Goal: Task Accomplishment & Management: Manage account settings

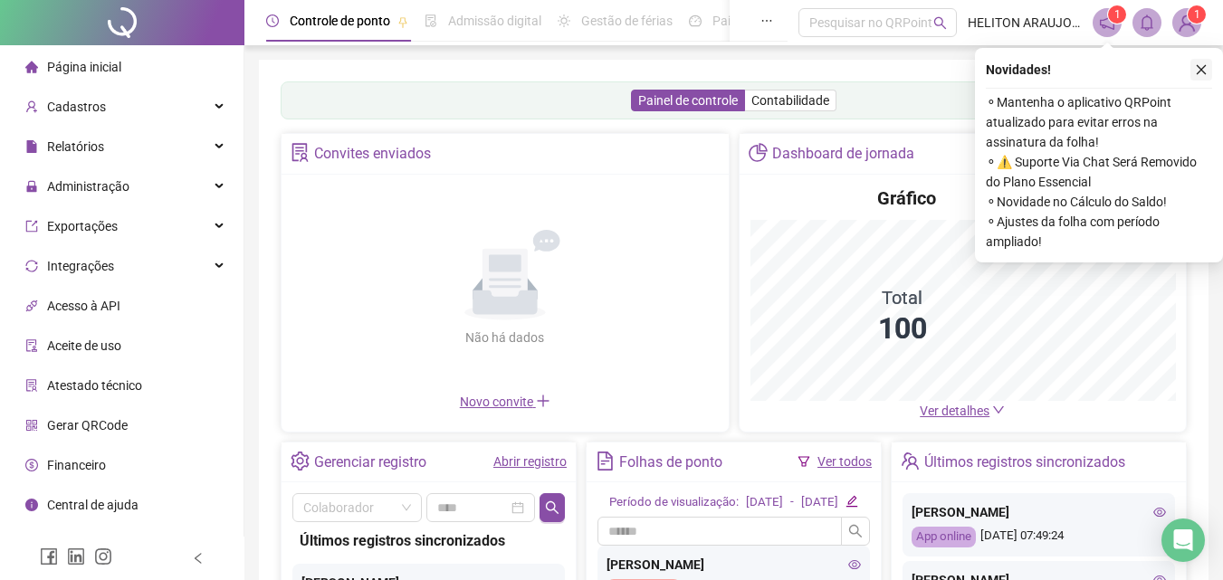
click at [1199, 78] on button "button" at bounding box center [1201, 70] width 22 height 22
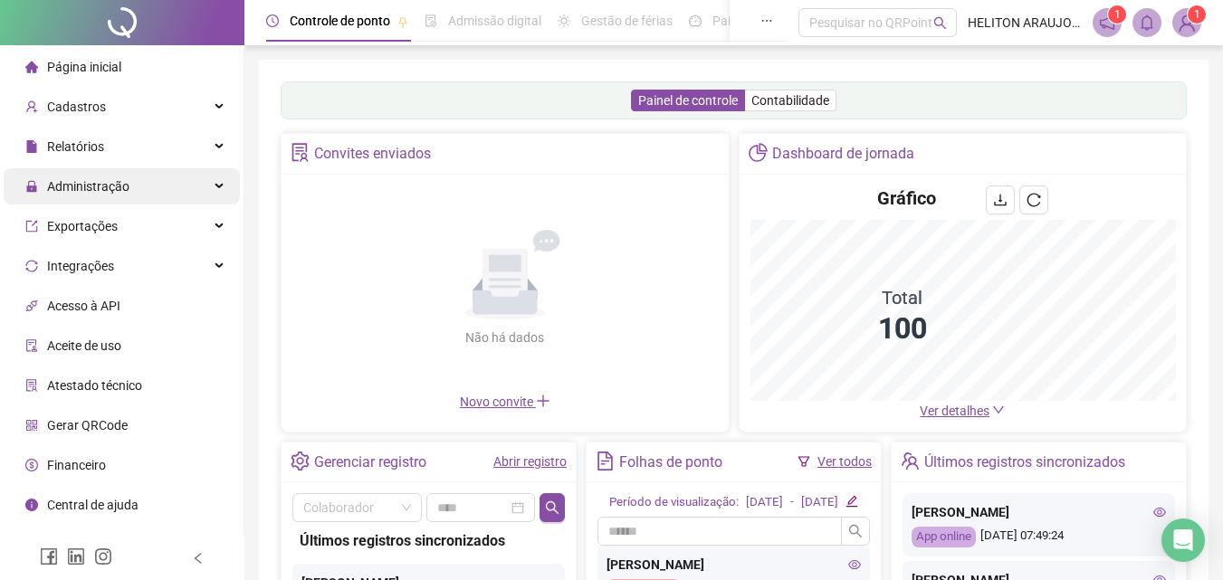
click at [99, 186] on span "Administração" at bounding box center [77, 186] width 104 height 36
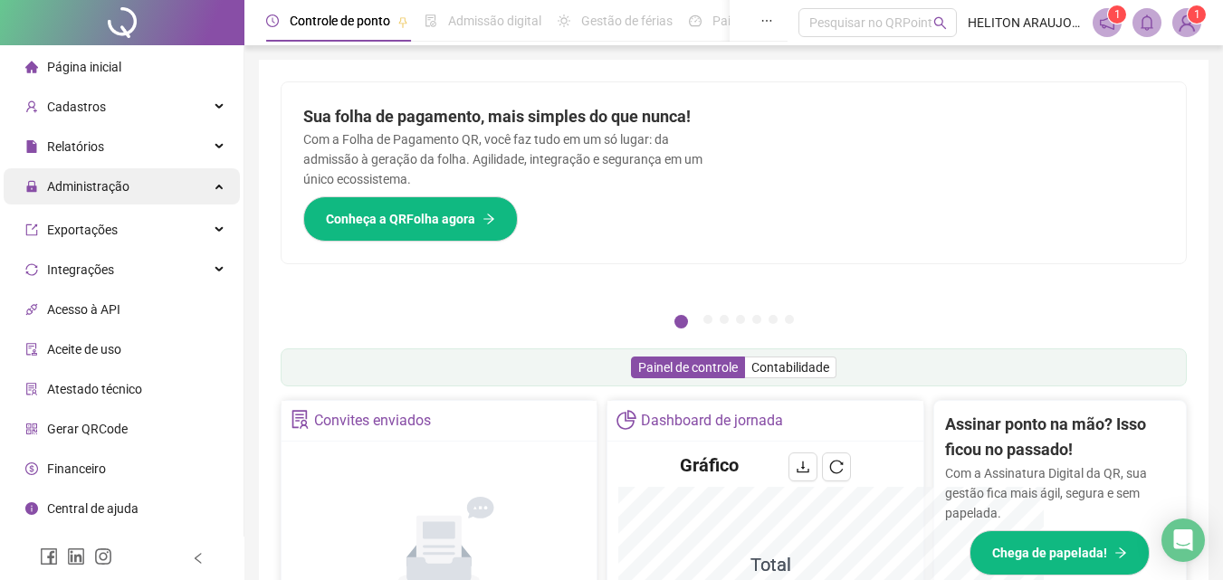
click at [220, 181] on div "Administração" at bounding box center [122, 186] width 236 height 36
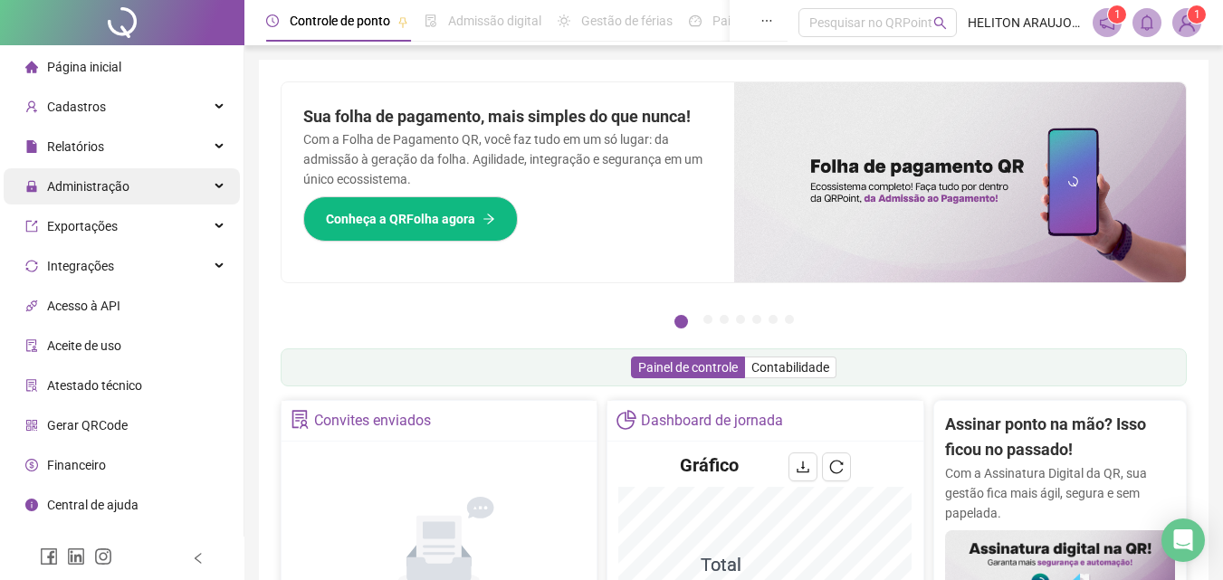
click at [221, 192] on div "Administração" at bounding box center [122, 186] width 236 height 36
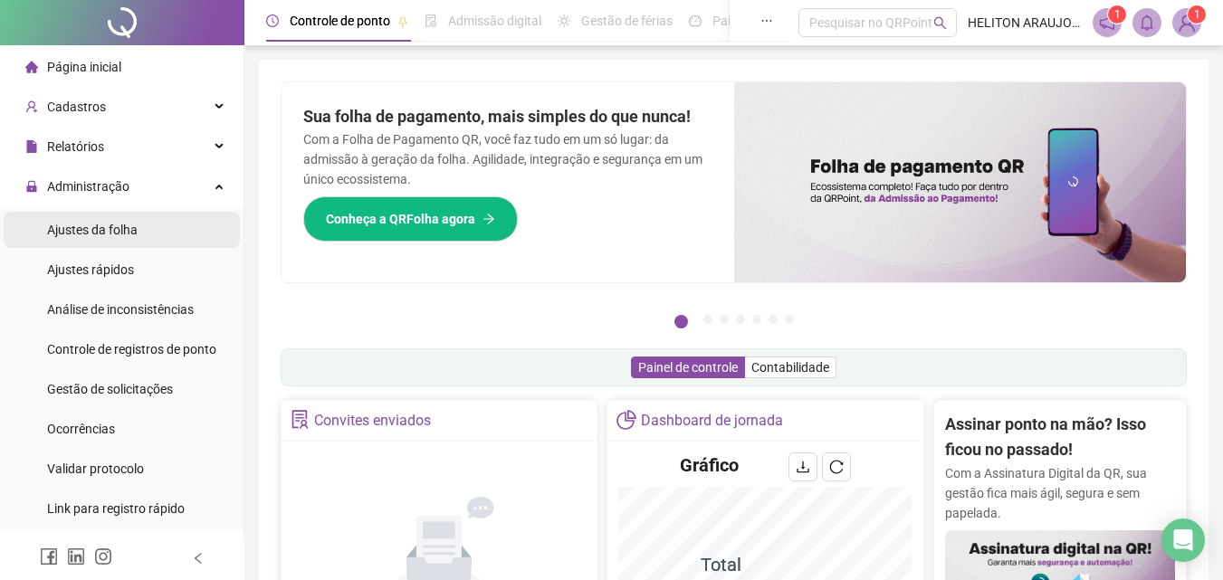
click at [97, 233] on span "Ajustes da folha" at bounding box center [92, 230] width 90 height 14
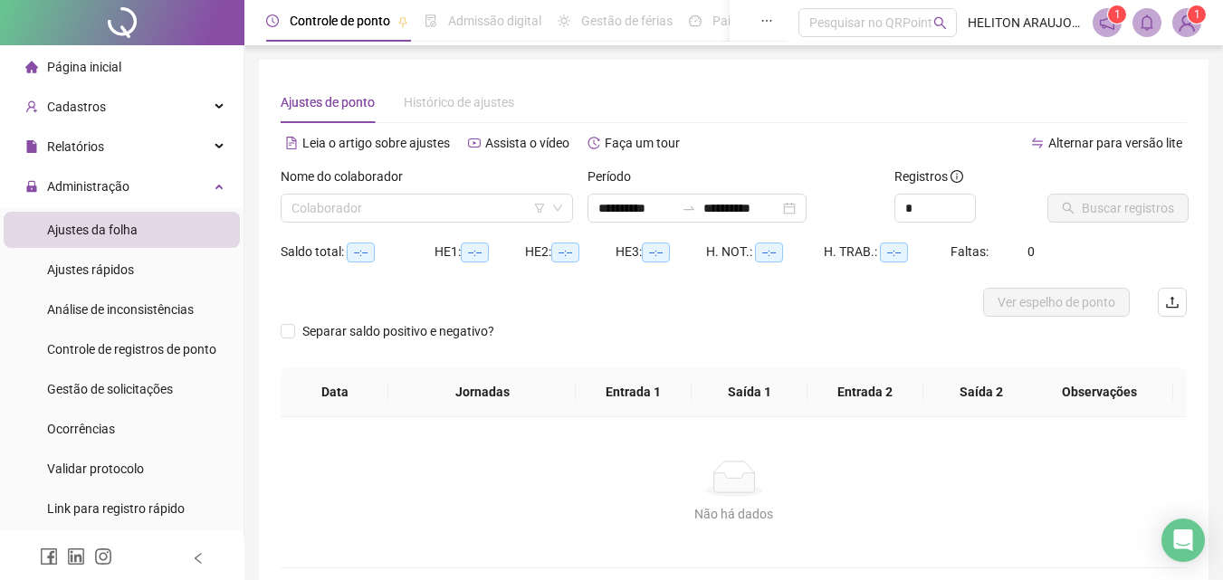
type input "**********"
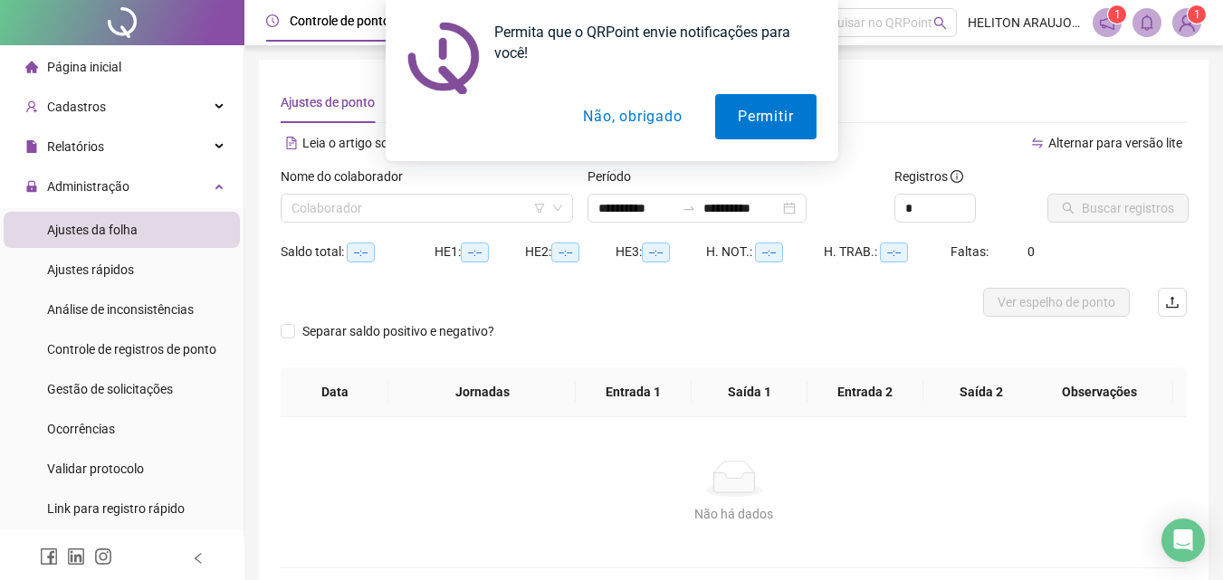
click at [595, 107] on button "Não, obrigado" at bounding box center [632, 116] width 144 height 45
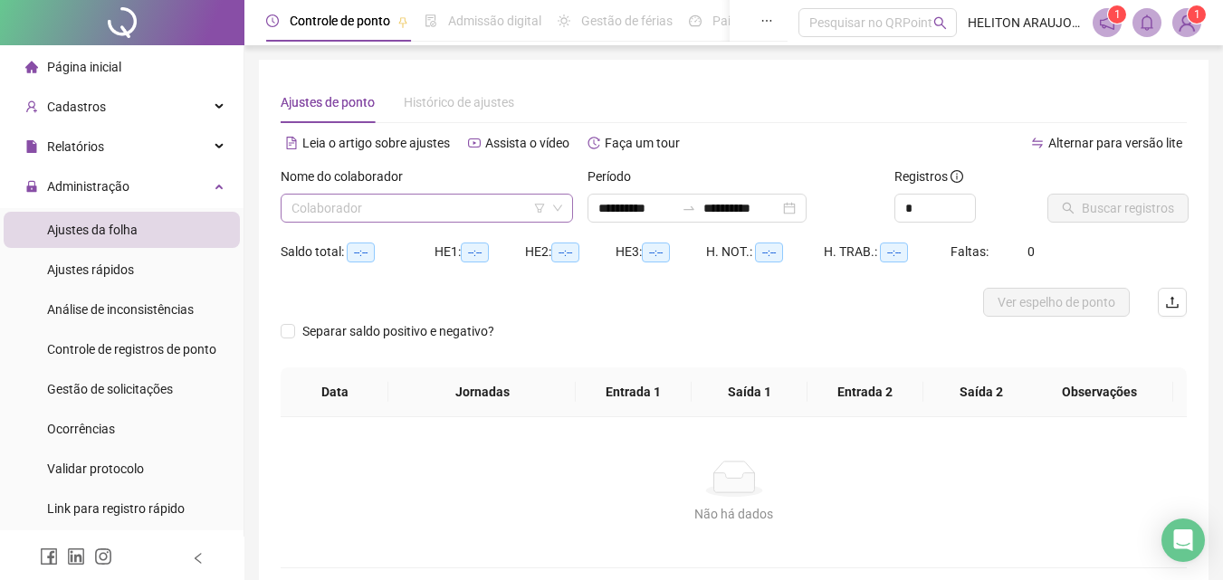
click at [355, 194] on div "Colaborador" at bounding box center [427, 208] width 292 height 29
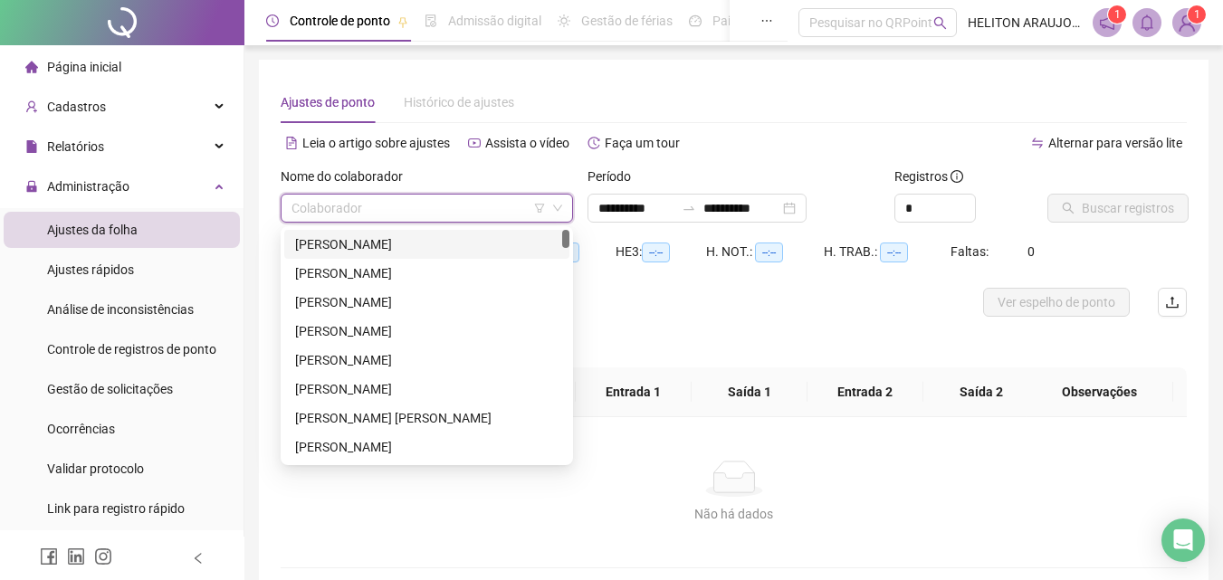
click at [368, 243] on div "[PERSON_NAME]" at bounding box center [426, 244] width 263 height 20
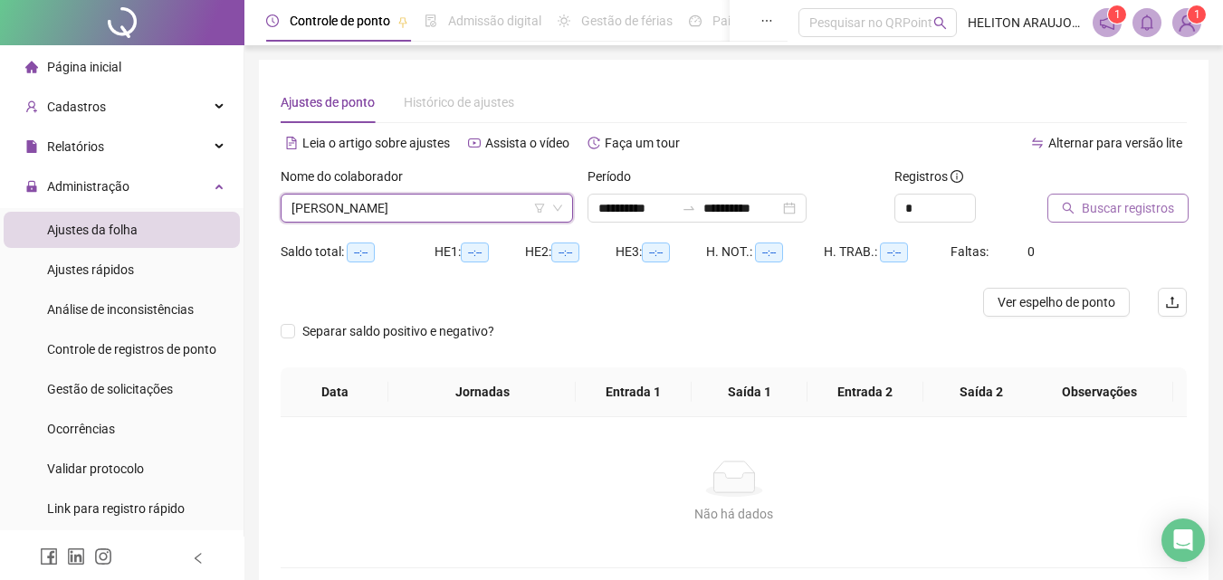
click at [1092, 211] on span "Buscar registros" at bounding box center [1127, 208] width 92 height 20
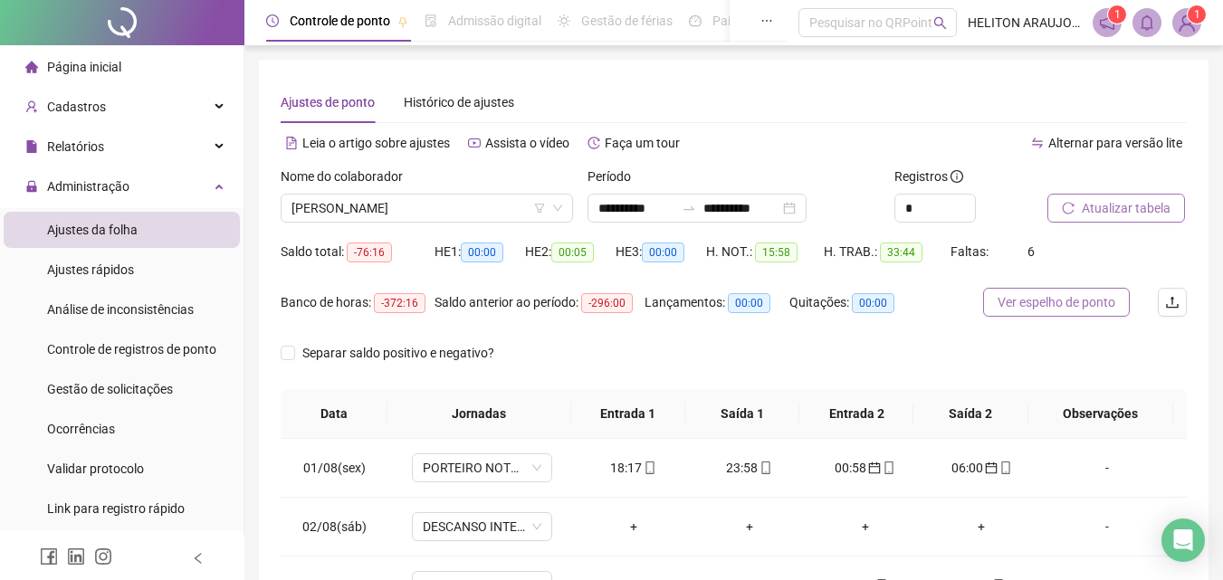
click at [1077, 306] on span "Ver espelho de ponto" at bounding box center [1056, 302] width 118 height 20
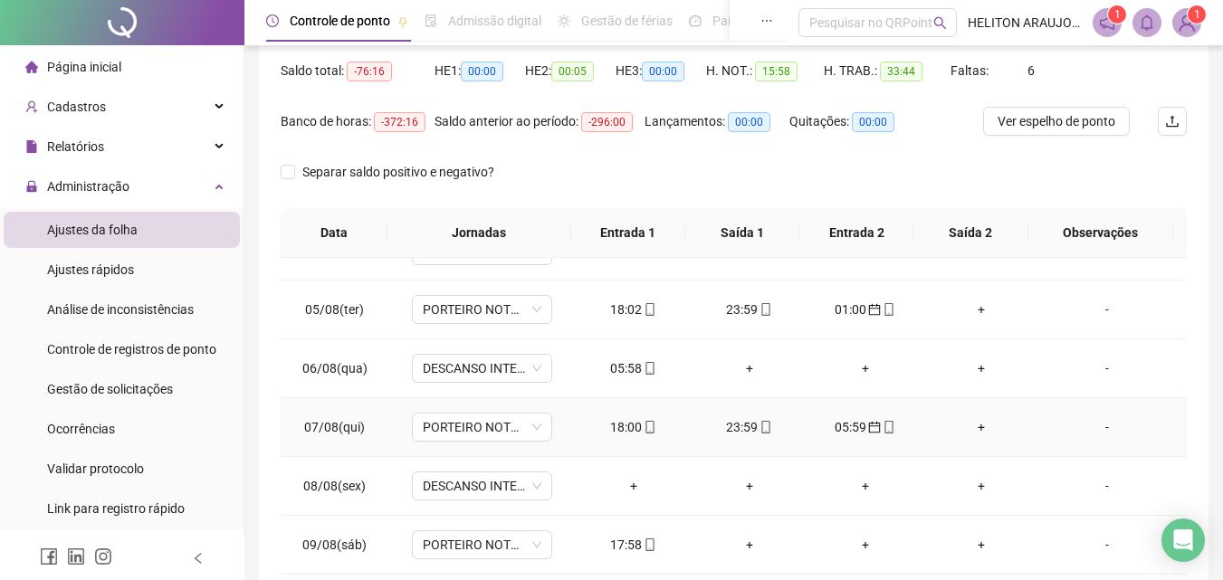
scroll to position [181, 0]
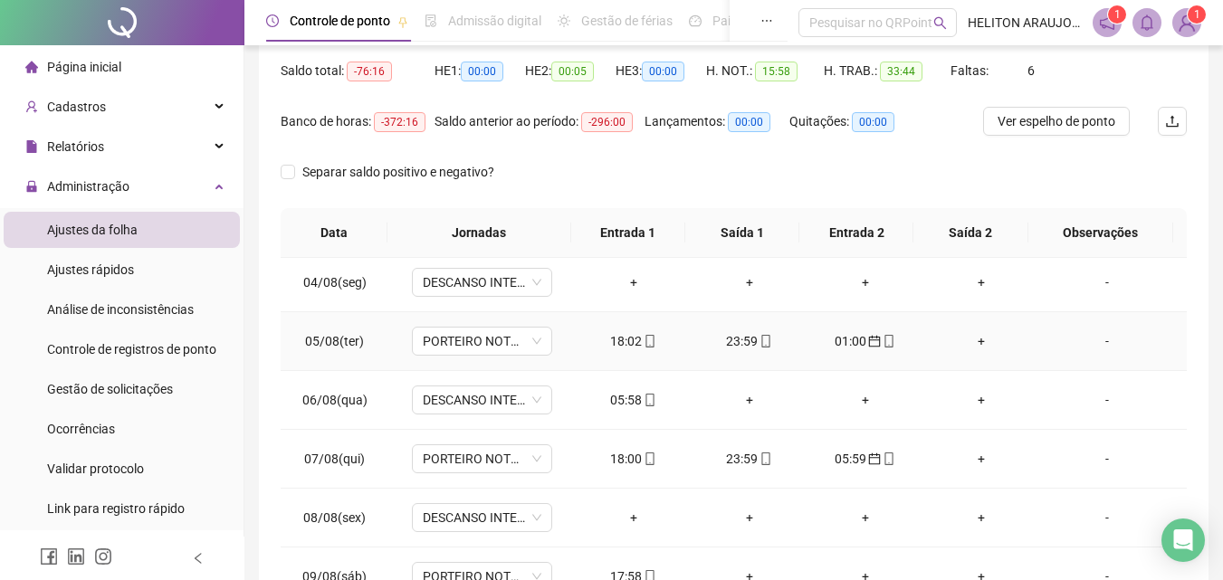
click at [967, 344] on div "+" at bounding box center [981, 341] width 87 height 20
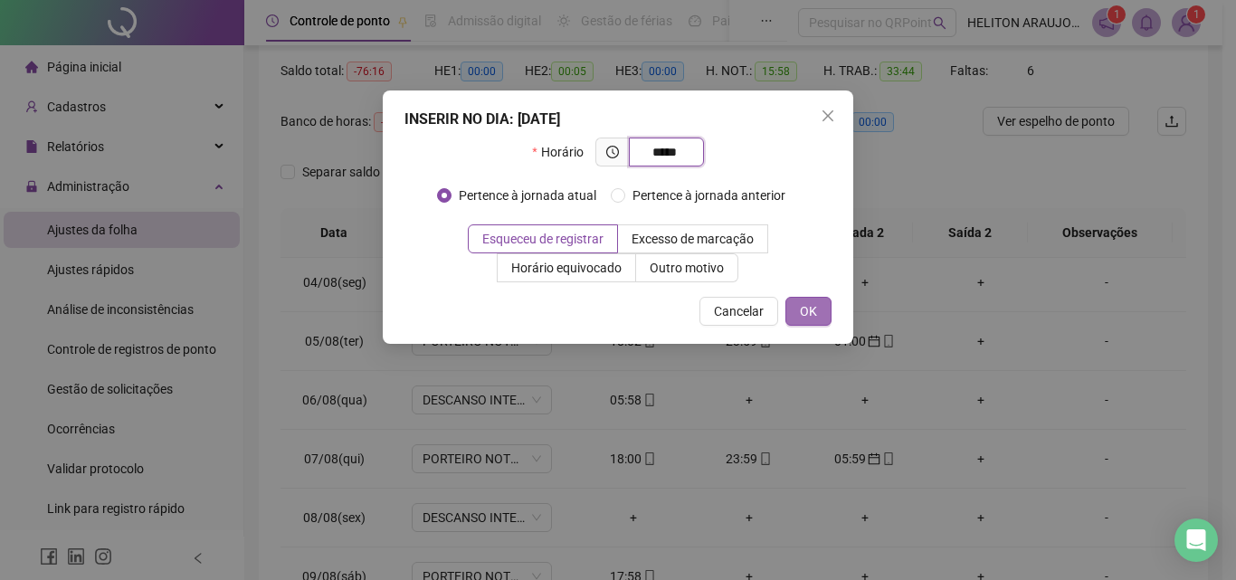
type input "*****"
click at [813, 307] on span "OK" at bounding box center [808, 311] width 17 height 20
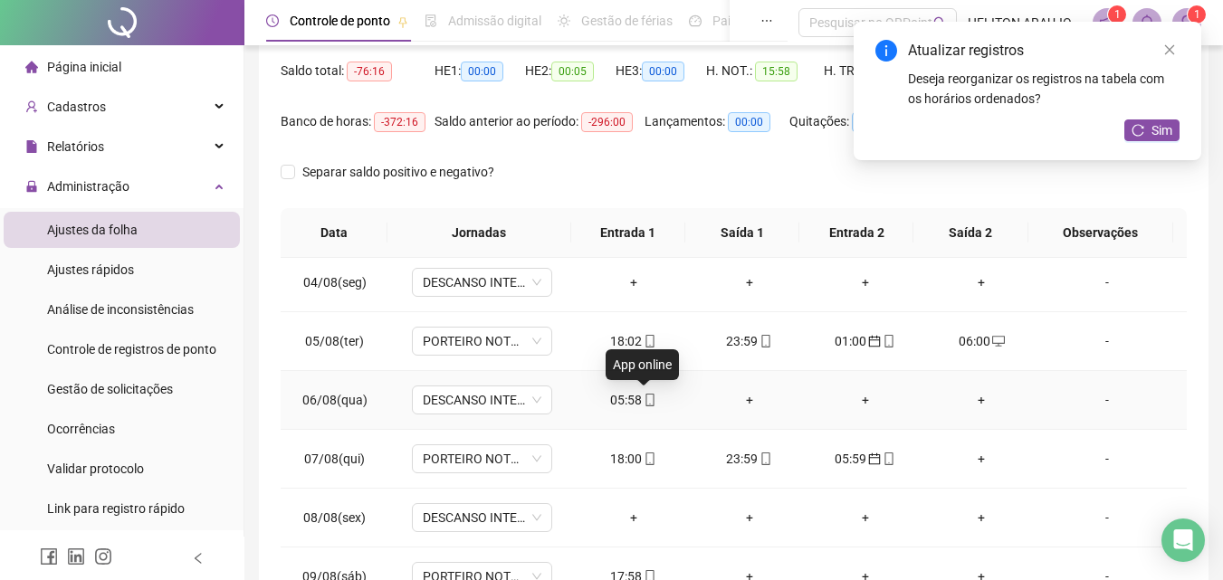
click at [643, 403] on icon "mobile" at bounding box center [649, 400] width 13 height 13
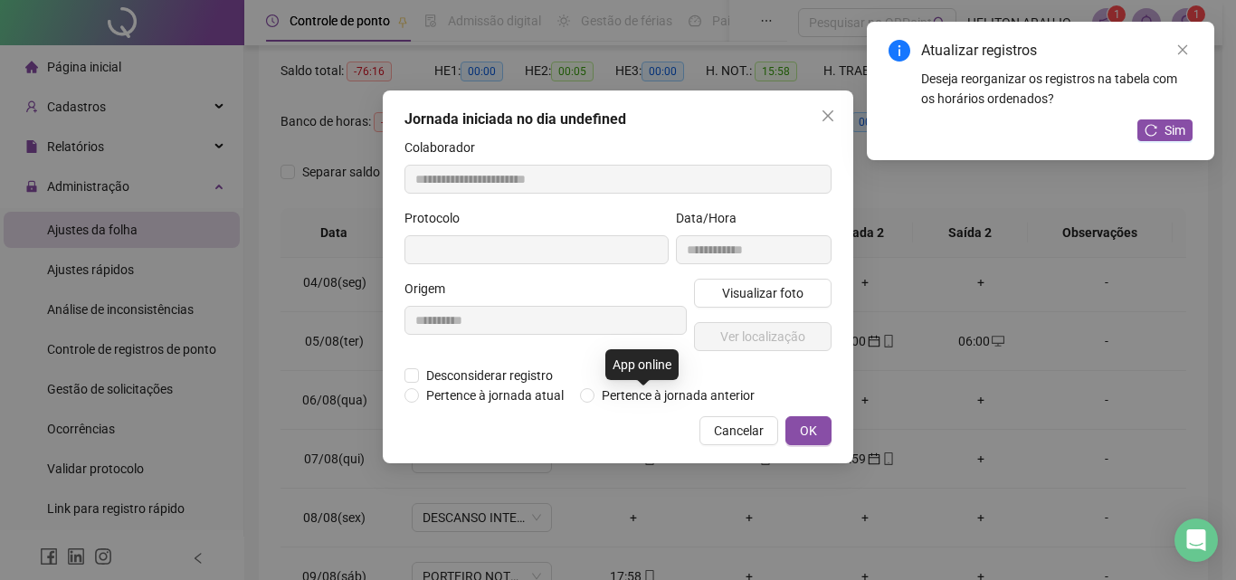
type input "**********"
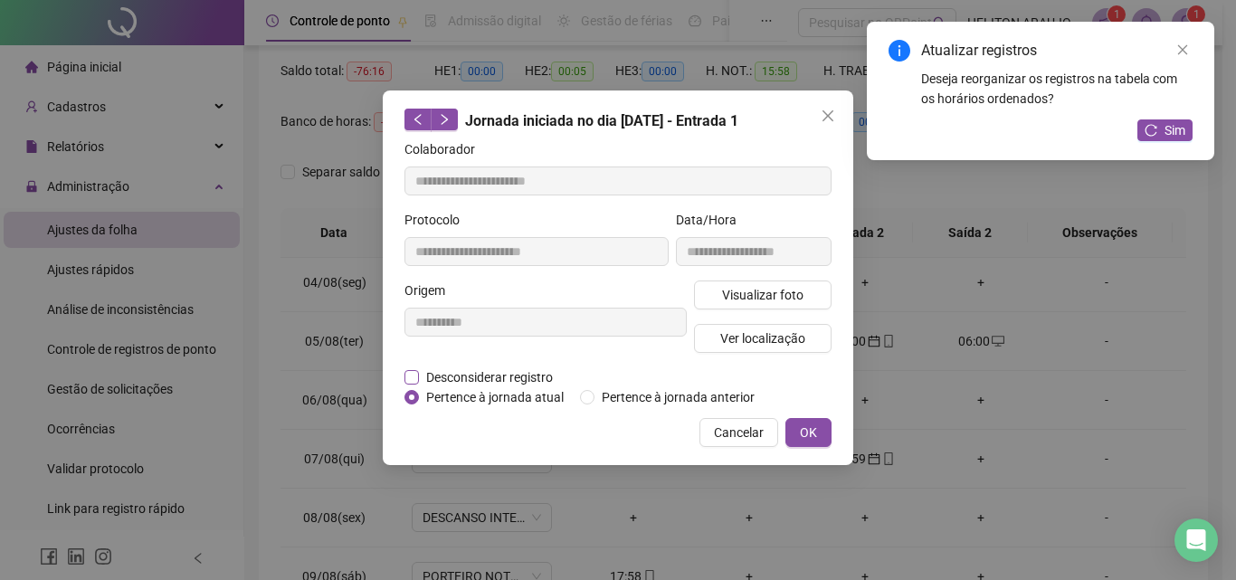
click at [481, 375] on span "Desconsiderar registro" at bounding box center [489, 377] width 141 height 20
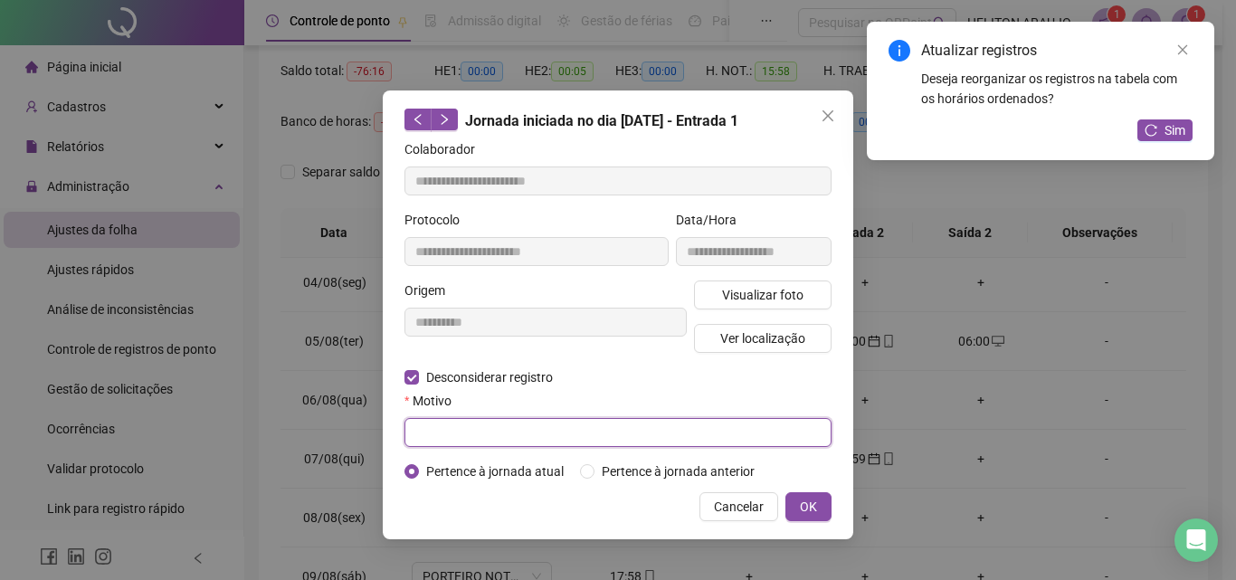
click at [468, 435] on input "text" at bounding box center [618, 432] width 427 height 29
type input "**********"
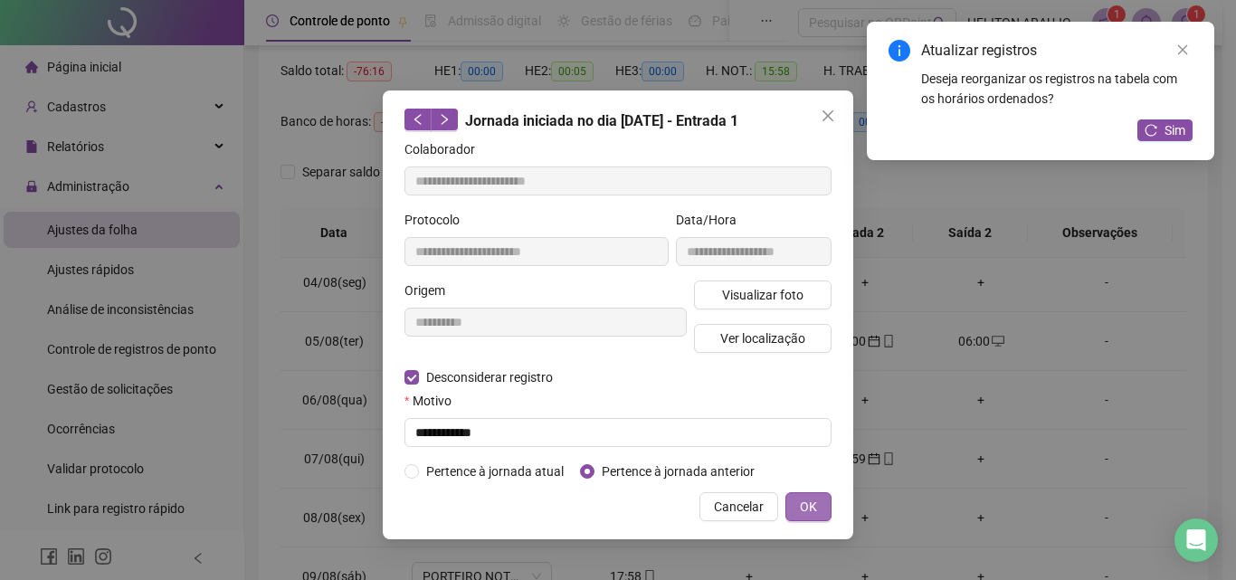
click at [822, 503] on button "OK" at bounding box center [809, 506] width 46 height 29
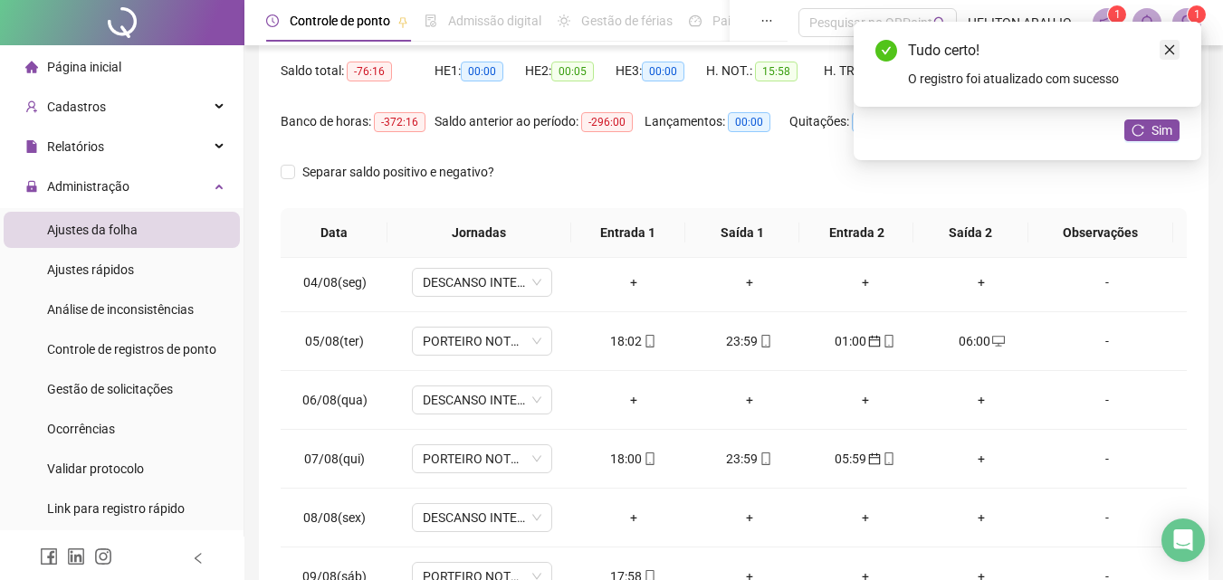
click at [1178, 48] on link "Close" at bounding box center [1169, 50] width 20 height 20
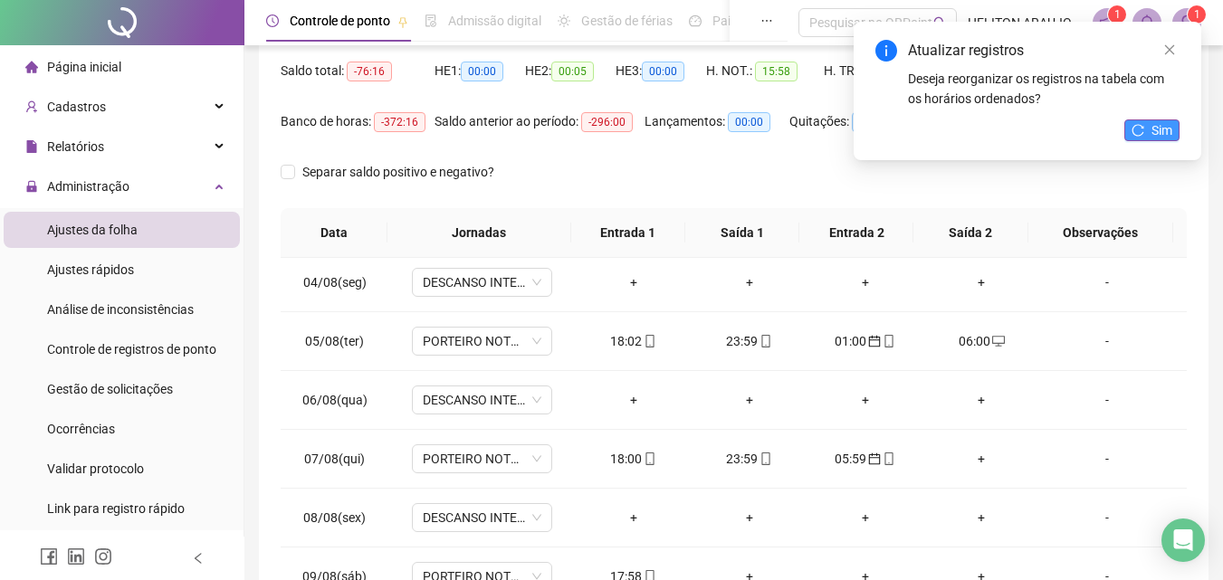
click at [1149, 130] on button "Sim" at bounding box center [1151, 130] width 55 height 22
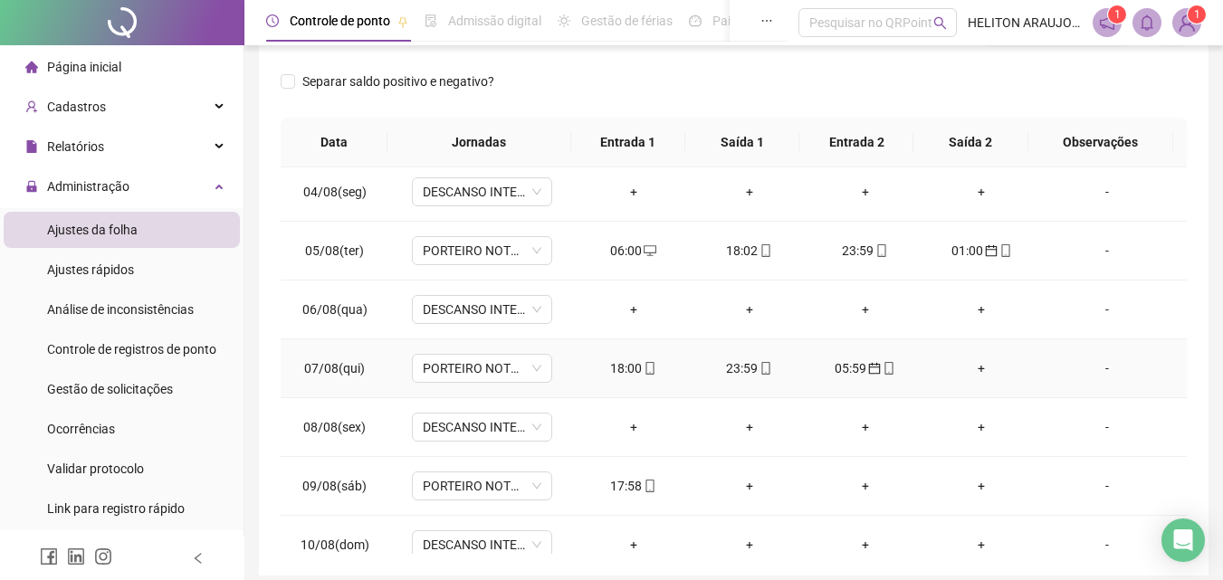
click at [971, 360] on div "+" at bounding box center [981, 368] width 87 height 20
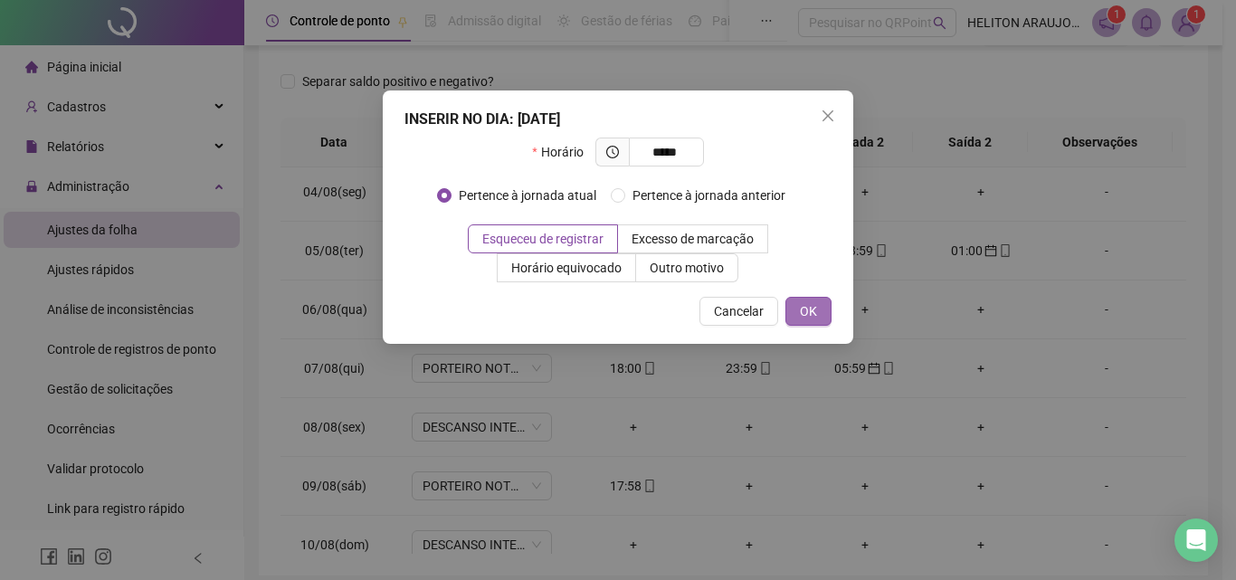
type input "*****"
click at [827, 310] on button "OK" at bounding box center [809, 311] width 46 height 29
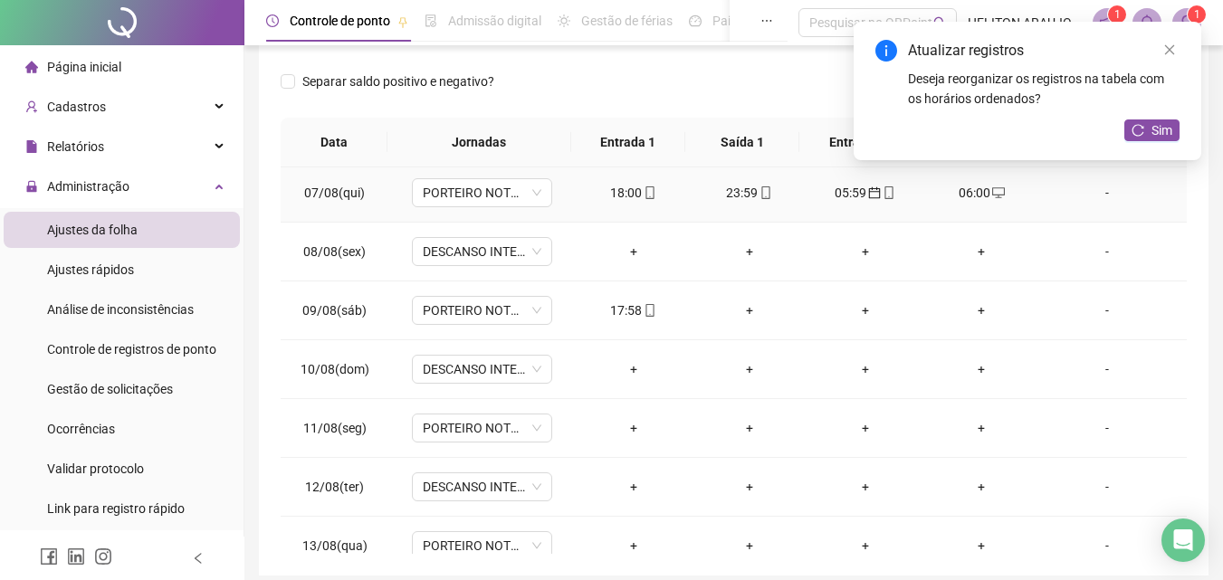
scroll to position [362, 0]
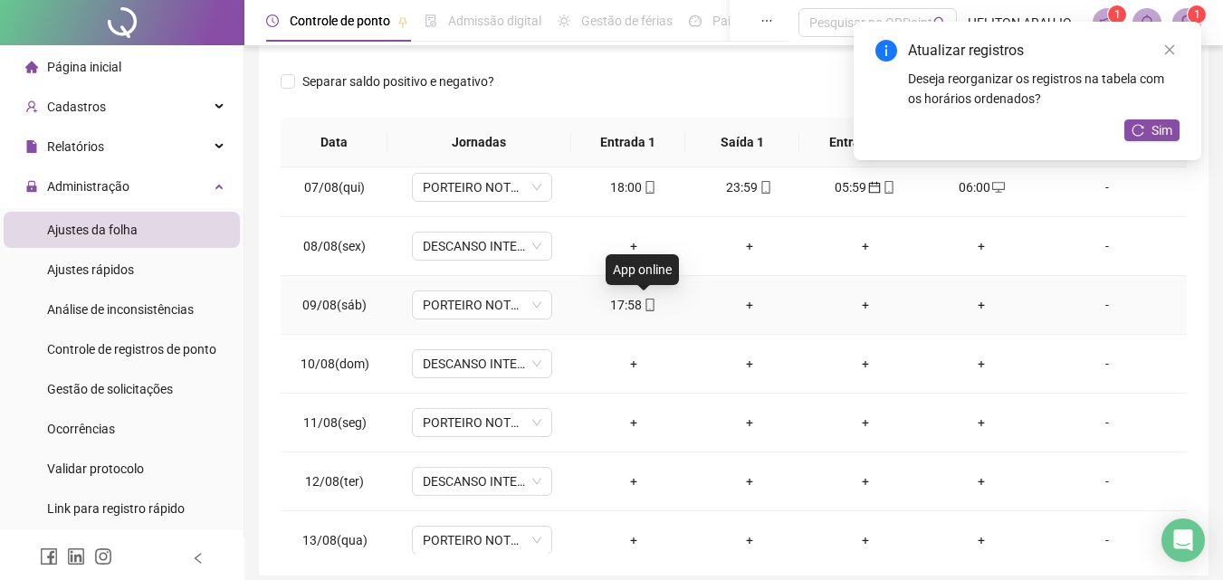
click at [643, 305] on icon "mobile" at bounding box center [649, 305] width 13 height 13
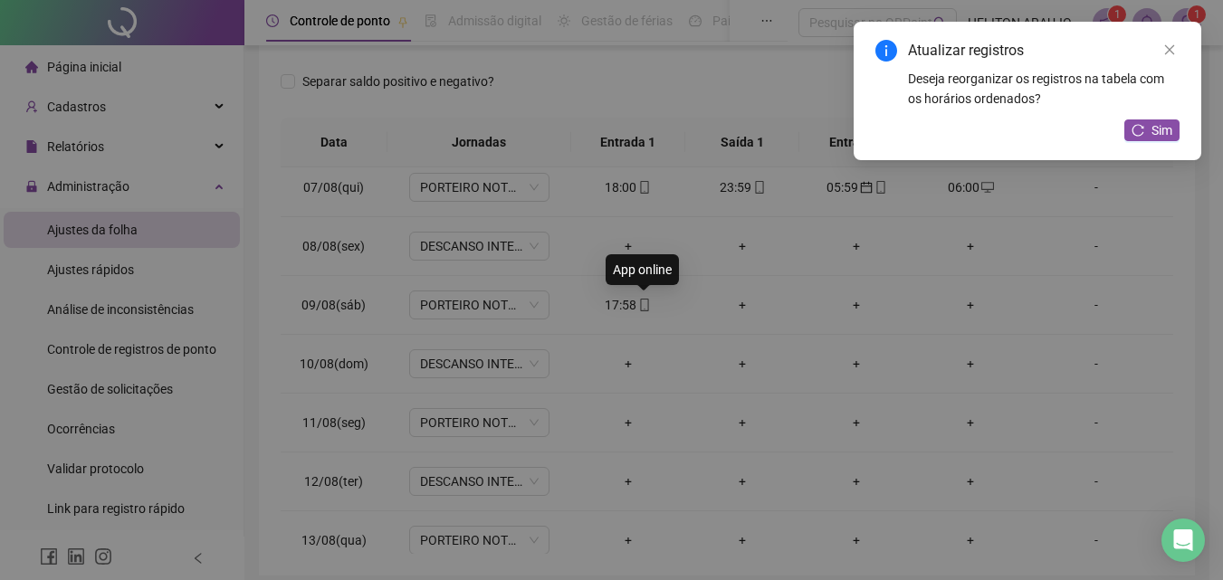
type input "**********"
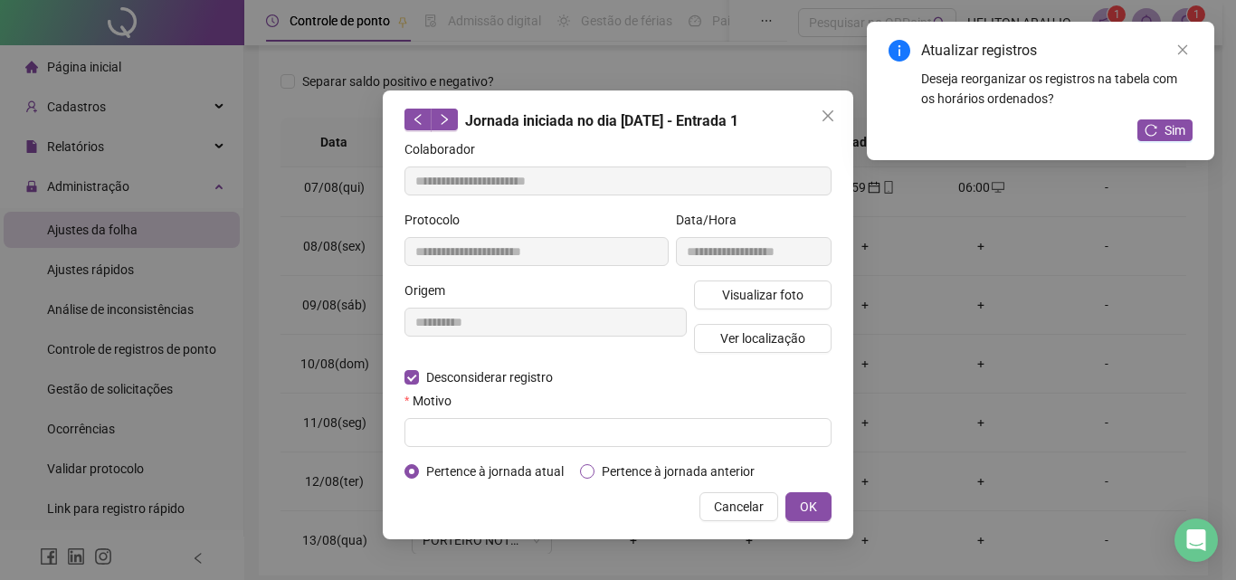
click at [624, 468] on span "Pertence à jornada anterior" at bounding box center [678, 472] width 167 height 20
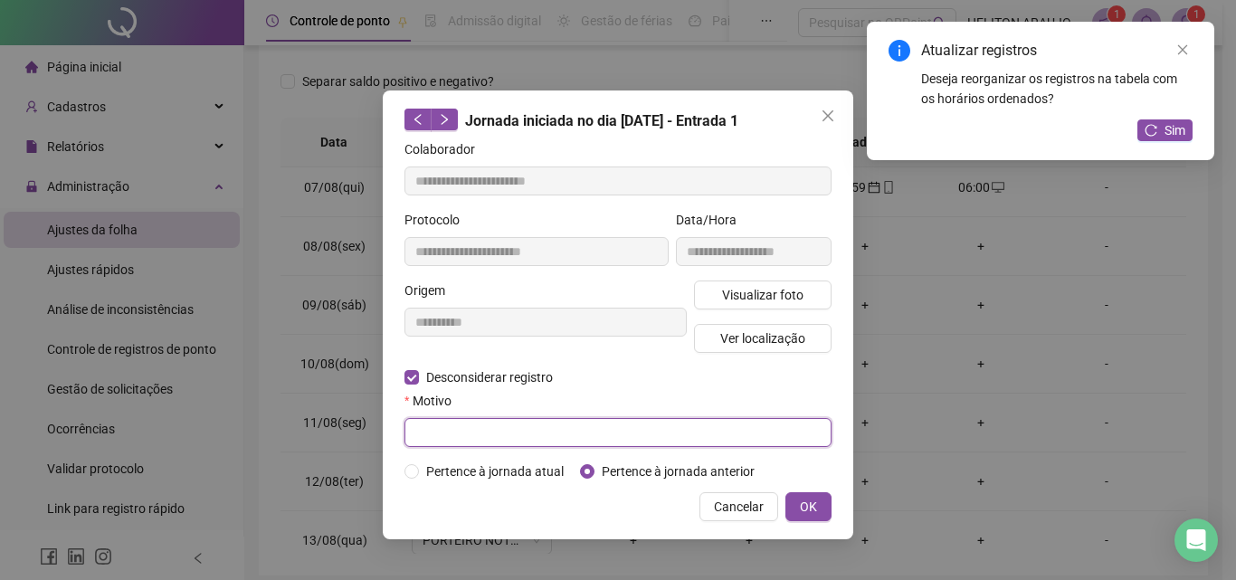
click at [620, 434] on input "text" at bounding box center [618, 432] width 427 height 29
type input "**********"
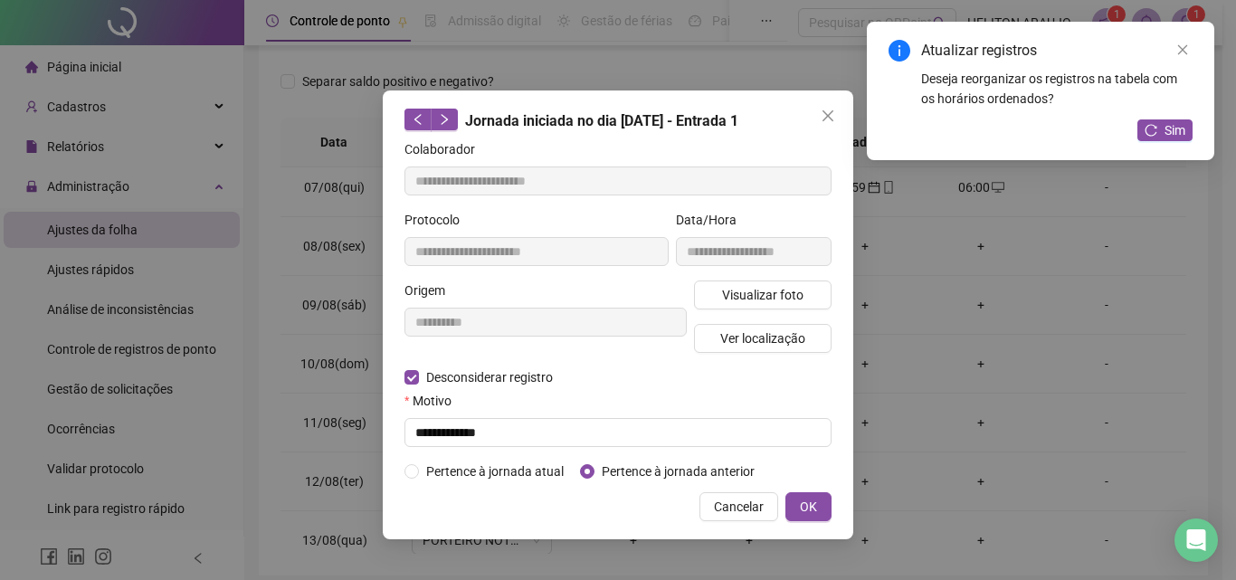
click at [417, 481] on div "**********" at bounding box center [618, 314] width 471 height 449
click at [418, 481] on div "**********" at bounding box center [618, 314] width 471 height 449
click at [811, 500] on span "OK" at bounding box center [808, 507] width 17 height 20
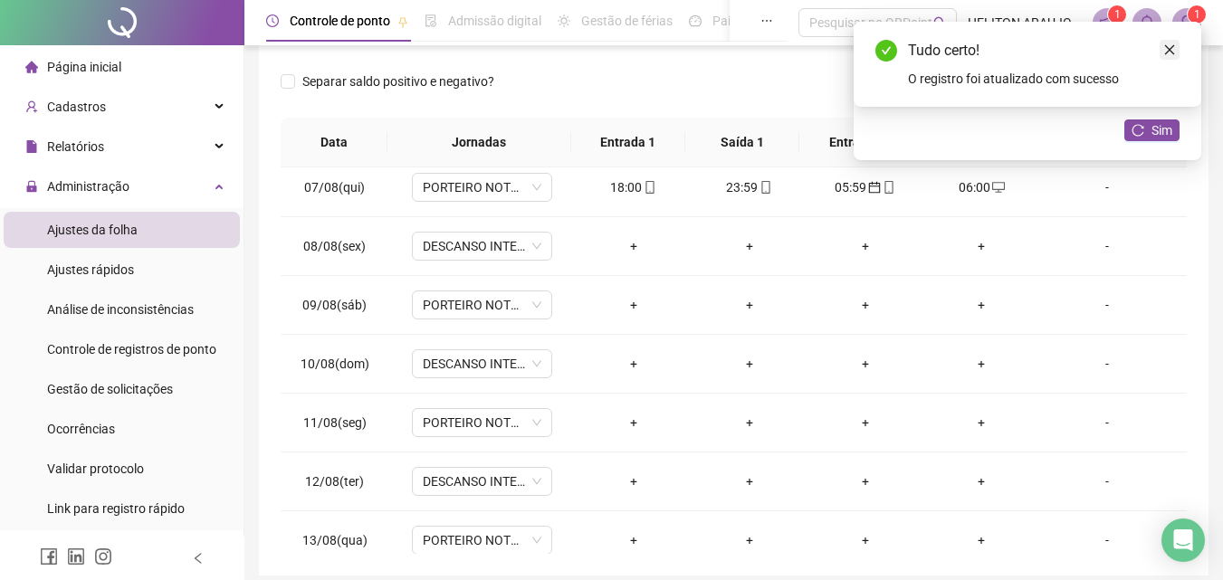
click at [1171, 46] on icon "close" at bounding box center [1169, 49] width 13 height 13
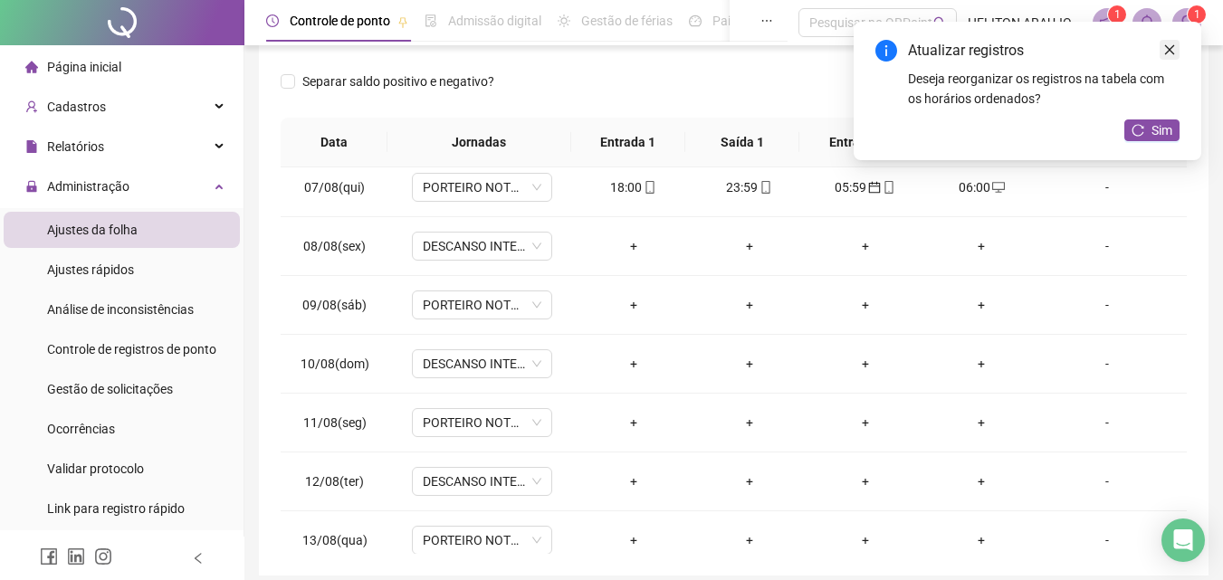
click at [1169, 52] on icon "close" at bounding box center [1169, 49] width 13 height 13
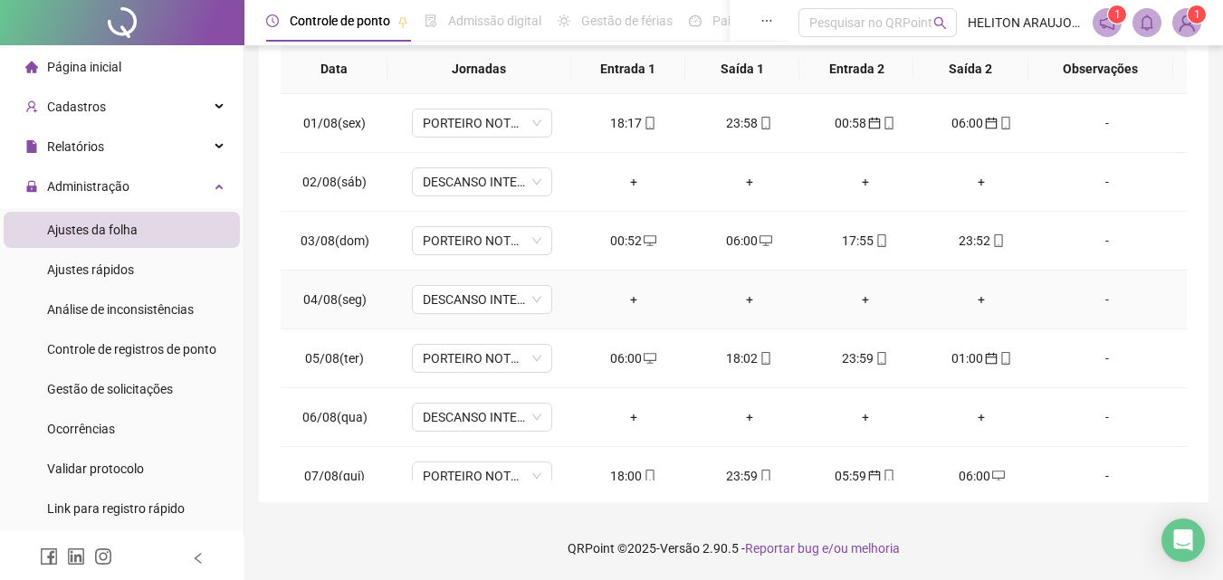
scroll to position [0, 0]
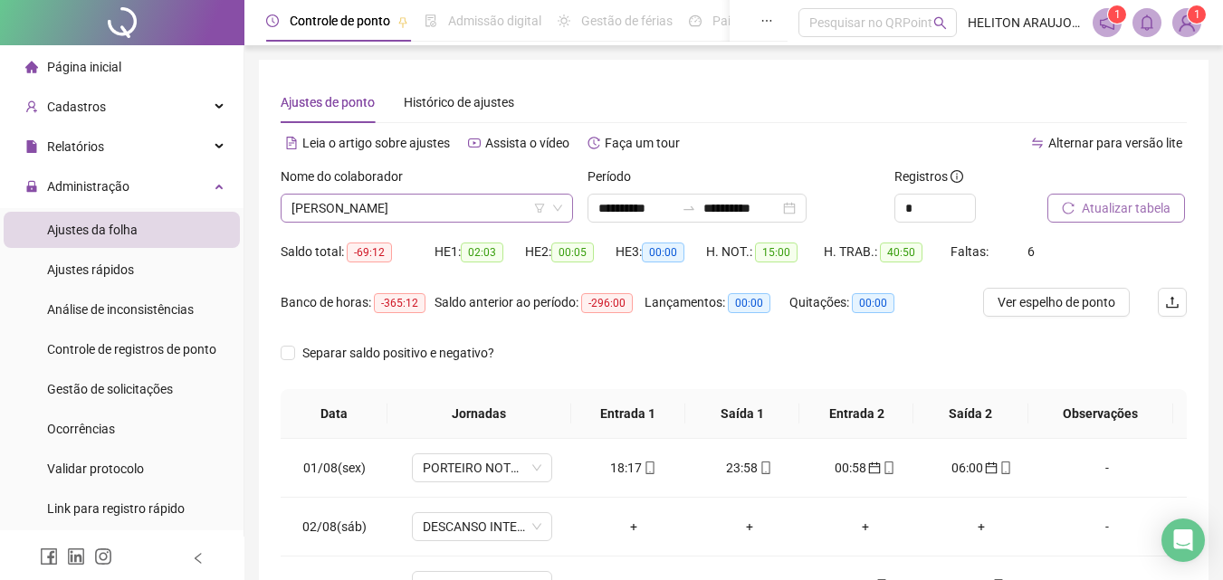
click at [564, 212] on div "[PERSON_NAME]" at bounding box center [427, 208] width 292 height 29
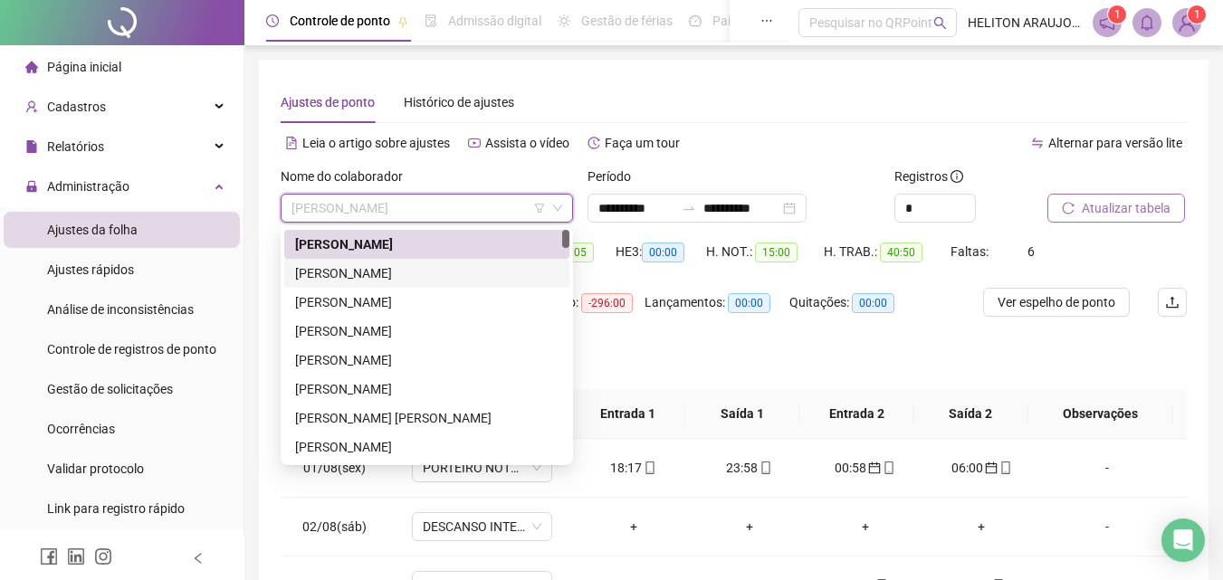
click at [397, 280] on div "[PERSON_NAME]" at bounding box center [426, 273] width 263 height 20
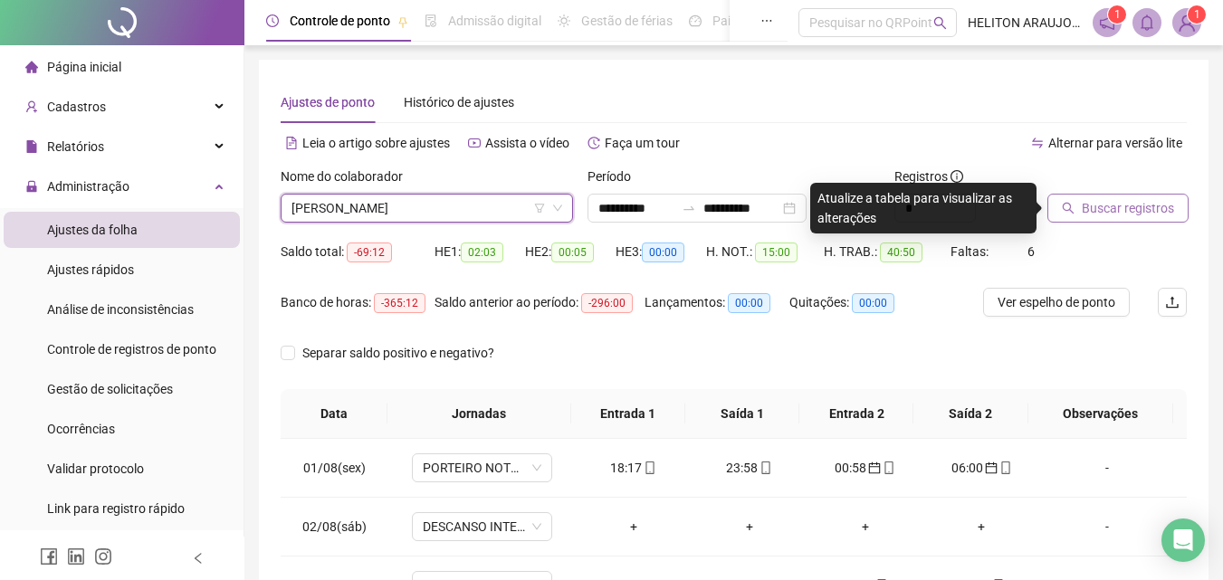
click at [1094, 204] on span "Buscar registros" at bounding box center [1127, 208] width 92 height 20
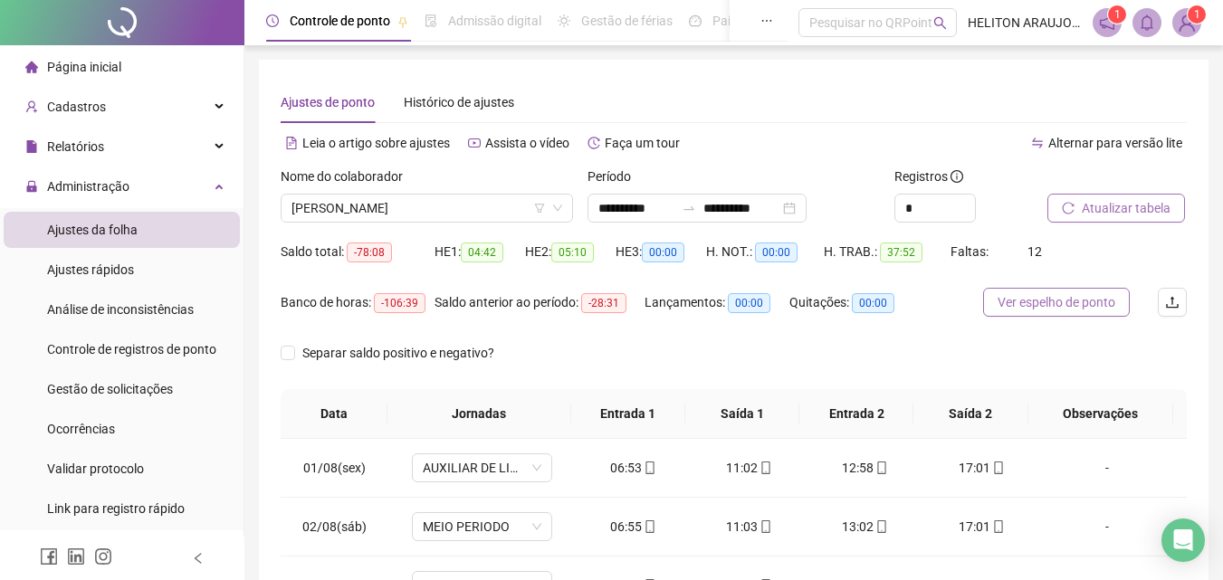
click at [1039, 296] on span "Ver espelho de ponto" at bounding box center [1056, 302] width 118 height 20
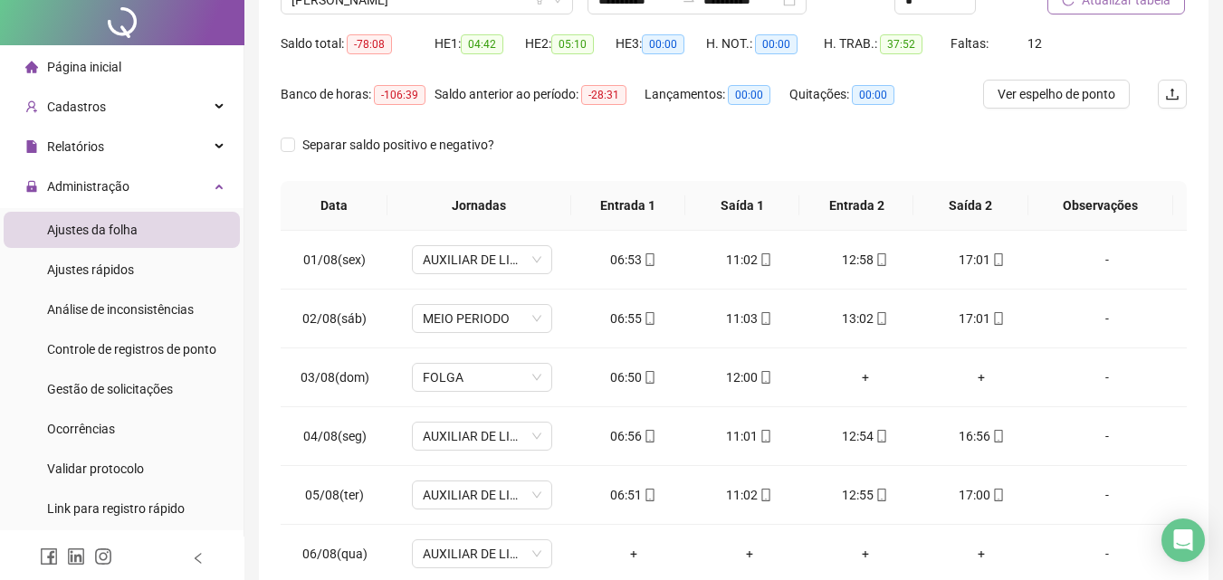
scroll to position [90, 0]
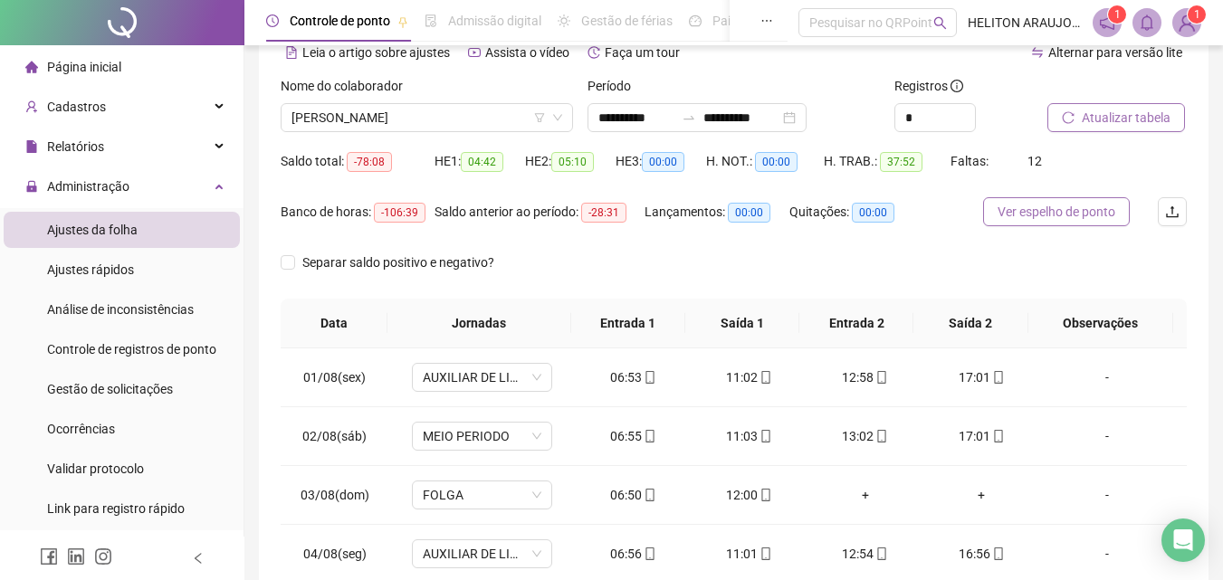
click at [1085, 216] on span "Ver espelho de ponto" at bounding box center [1056, 212] width 118 height 20
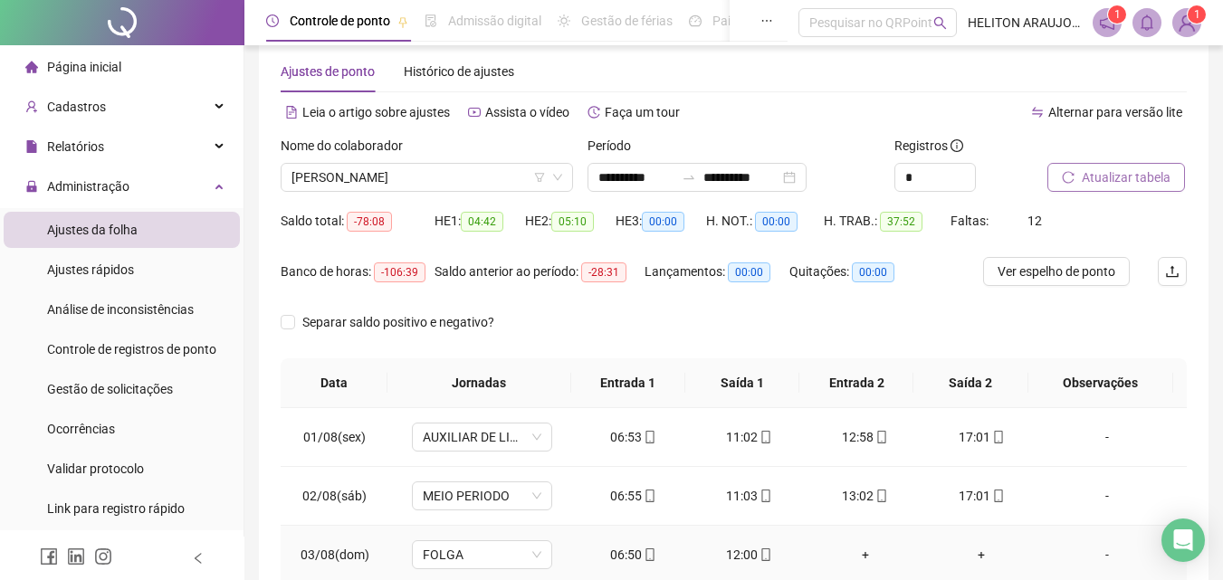
scroll to position [0, 0]
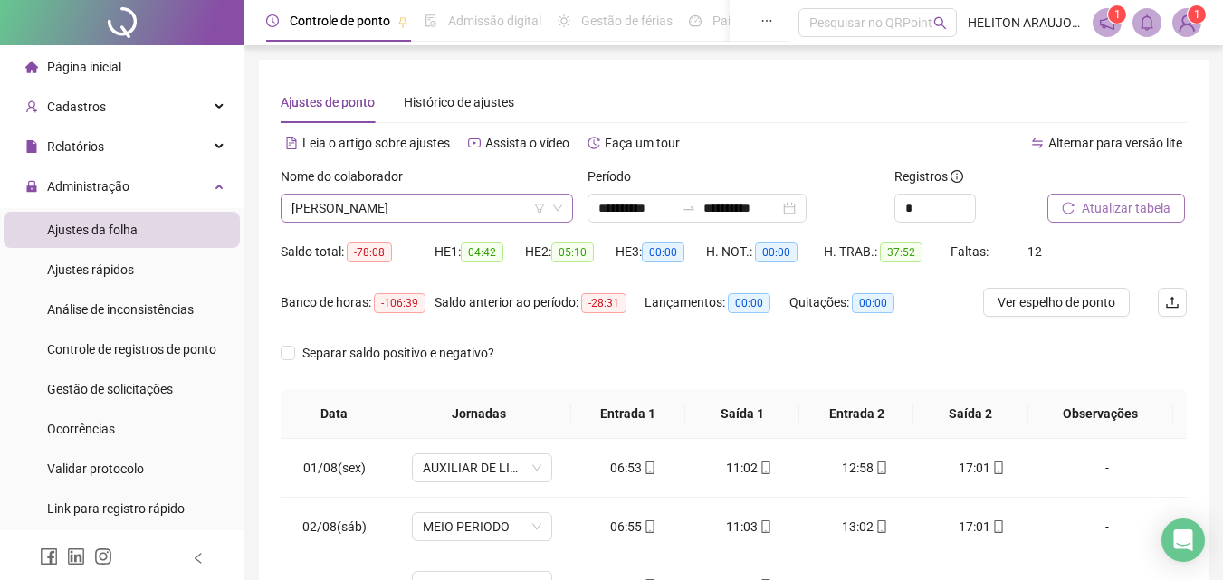
click at [452, 212] on span "[PERSON_NAME]" at bounding box center [426, 208] width 271 height 27
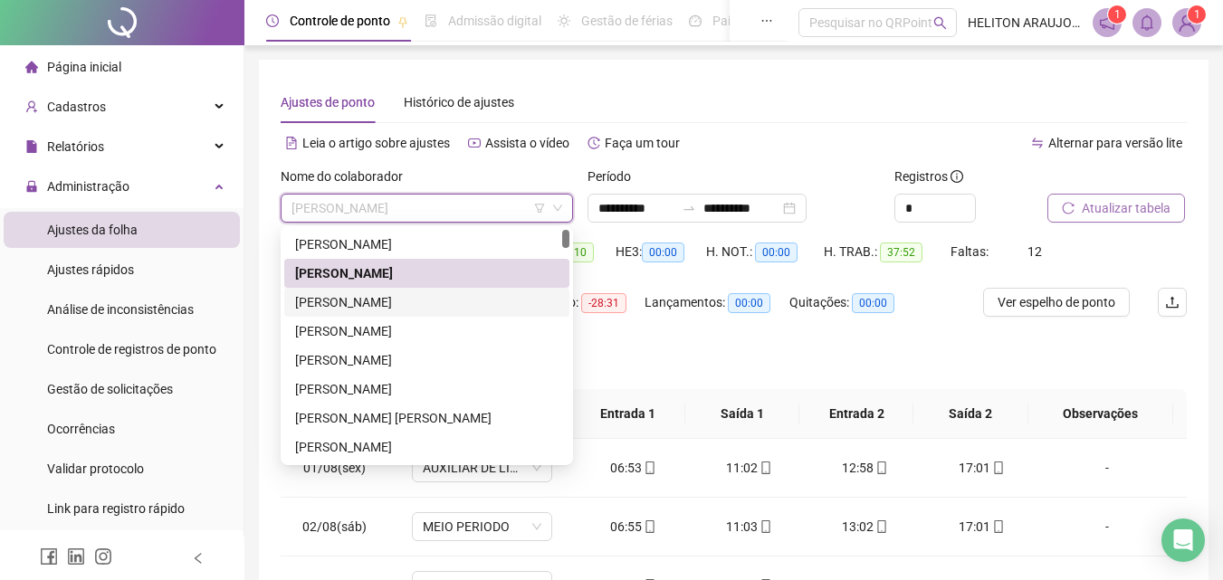
click at [382, 306] on div "[PERSON_NAME]" at bounding box center [426, 302] width 263 height 20
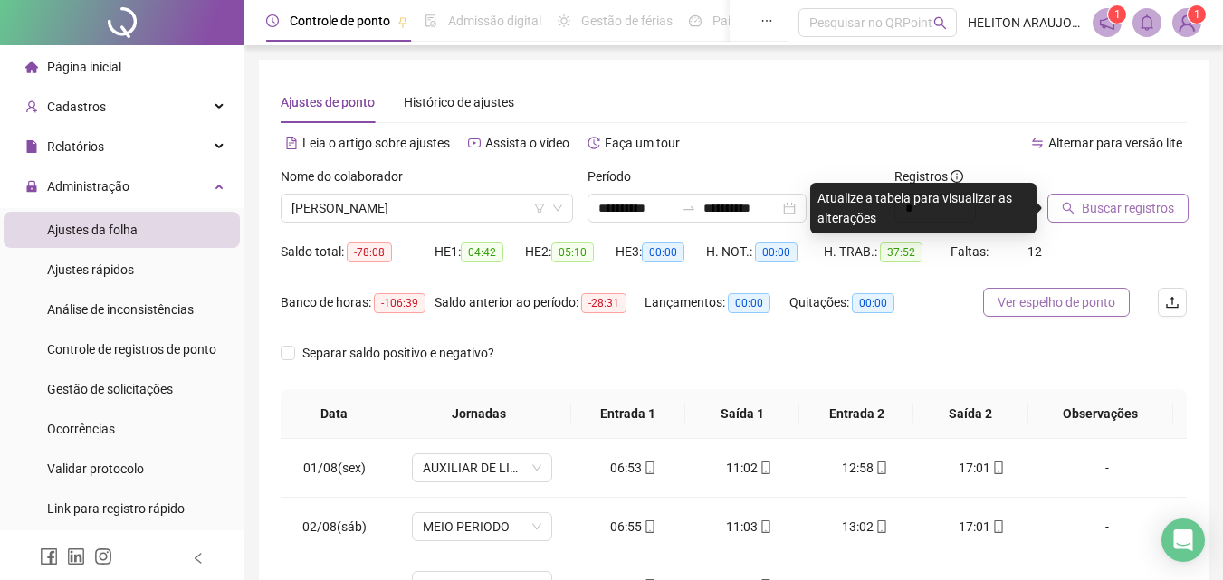
click at [1058, 313] on button "Ver espelho de ponto" at bounding box center [1056, 302] width 147 height 29
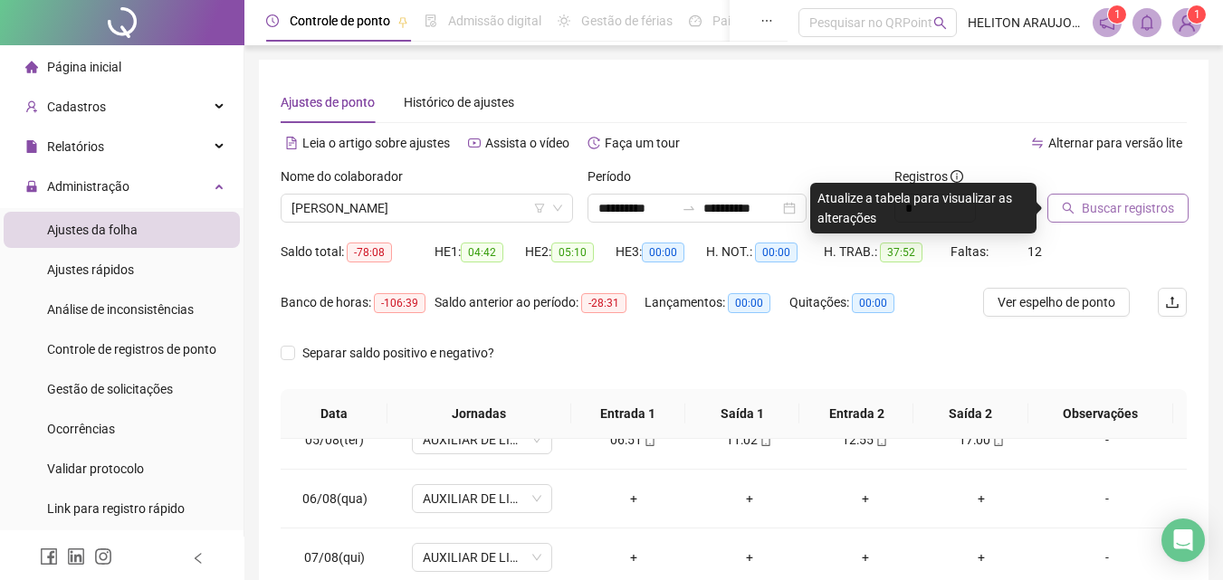
scroll to position [271, 0]
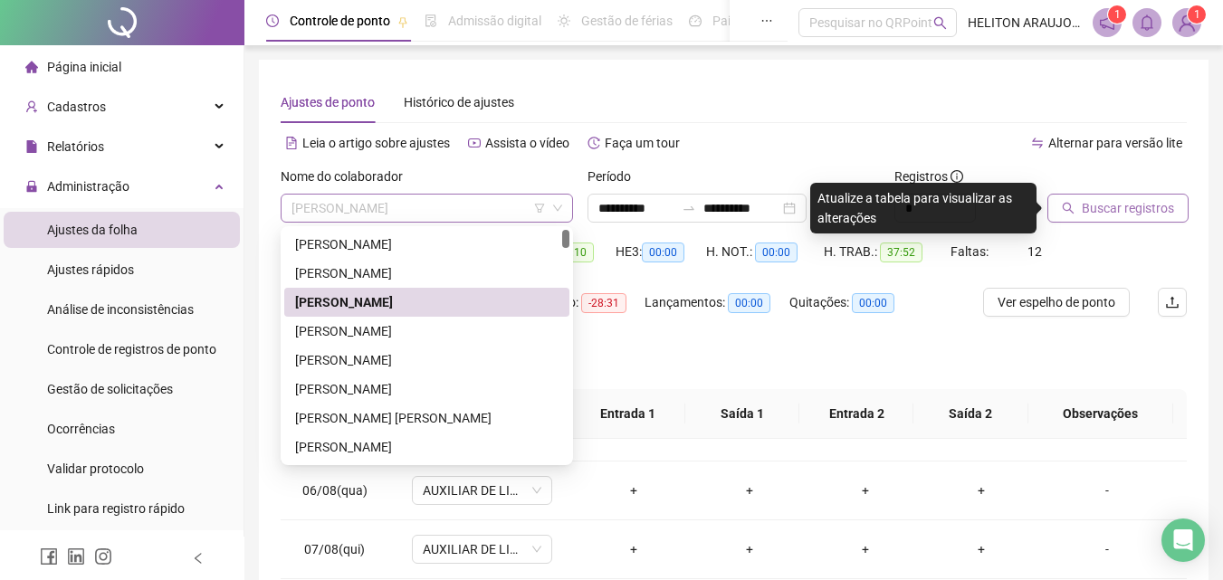
click at [388, 213] on span "[PERSON_NAME]" at bounding box center [426, 208] width 271 height 27
click at [352, 331] on div "[PERSON_NAME]" at bounding box center [426, 331] width 263 height 20
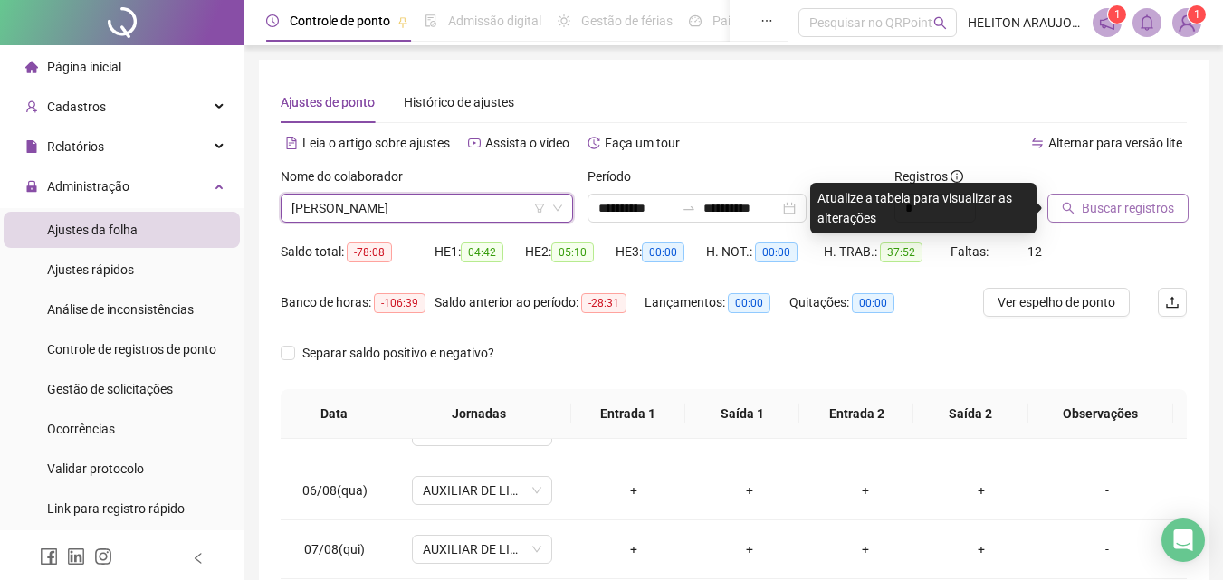
click at [1104, 211] on span "Buscar registros" at bounding box center [1127, 208] width 92 height 20
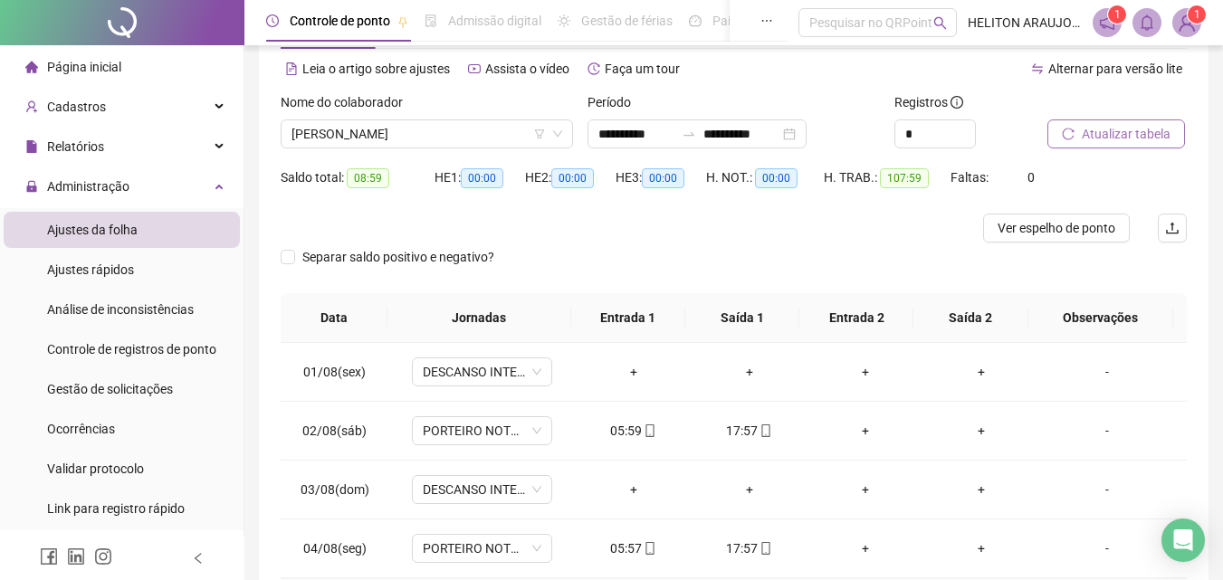
scroll to position [0, 0]
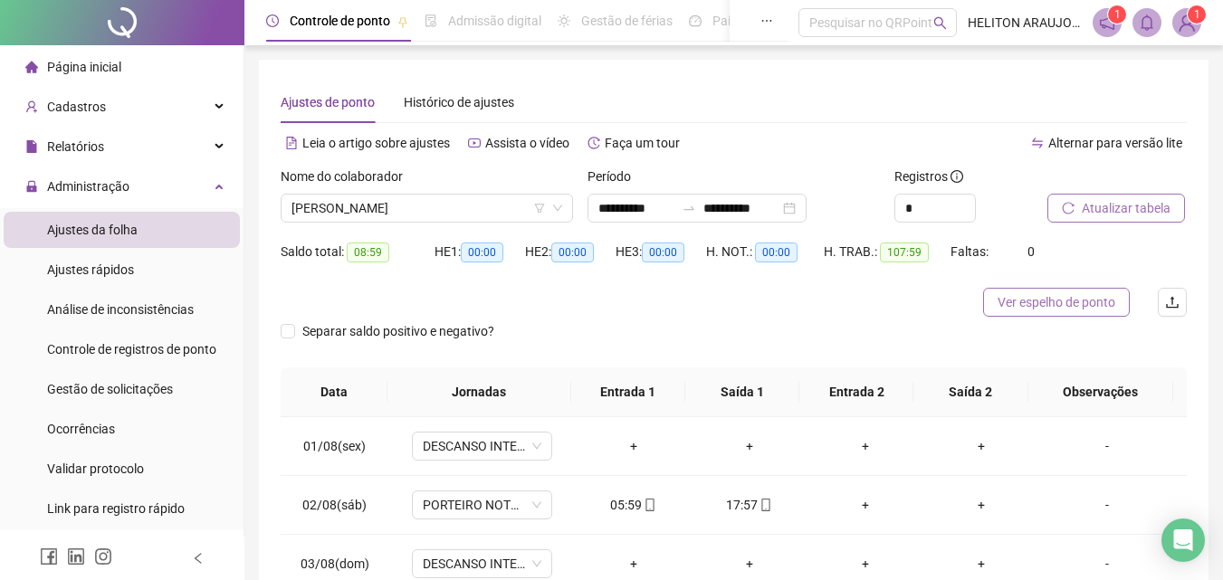
click at [1037, 311] on span "Ver espelho de ponto" at bounding box center [1056, 302] width 118 height 20
click at [380, 215] on span "[PERSON_NAME]" at bounding box center [426, 208] width 271 height 27
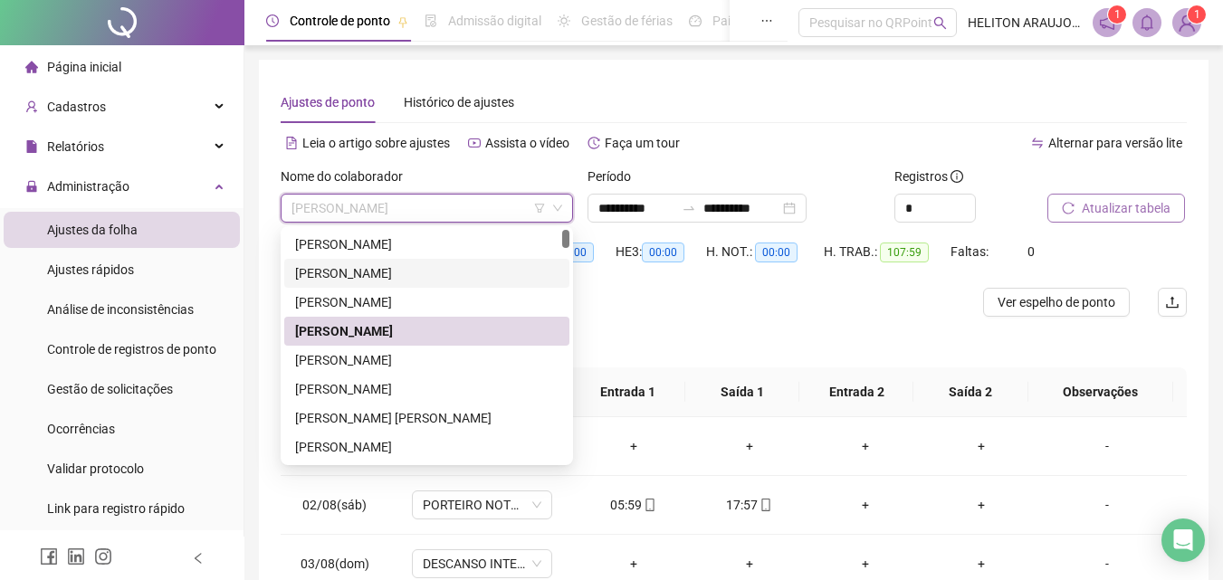
click at [373, 271] on div "[PERSON_NAME]" at bounding box center [426, 273] width 263 height 20
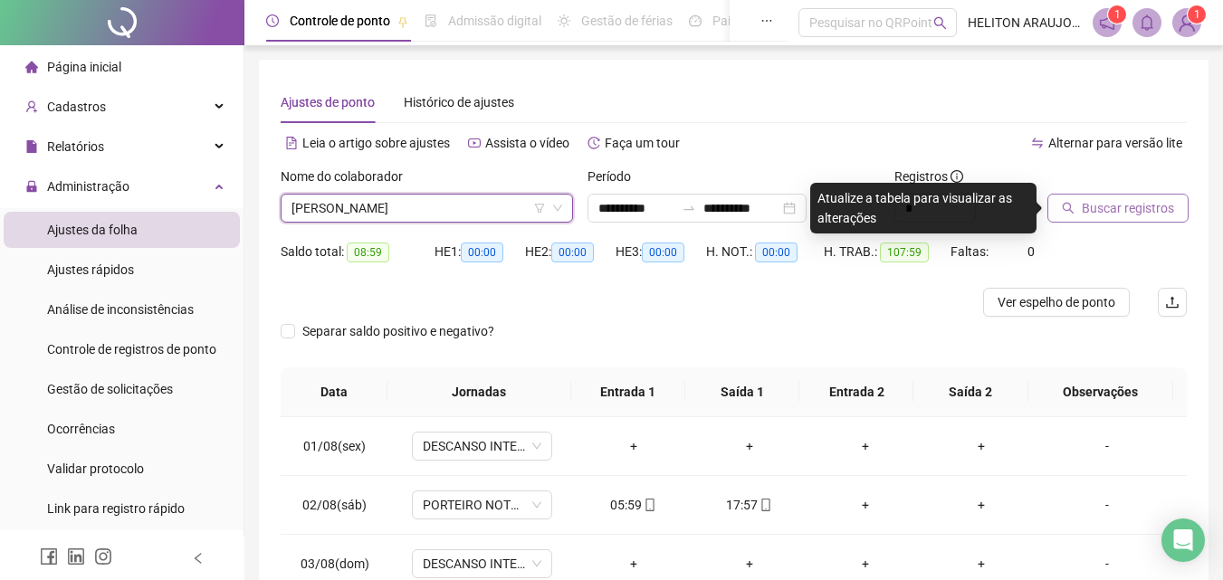
scroll to position [90, 0]
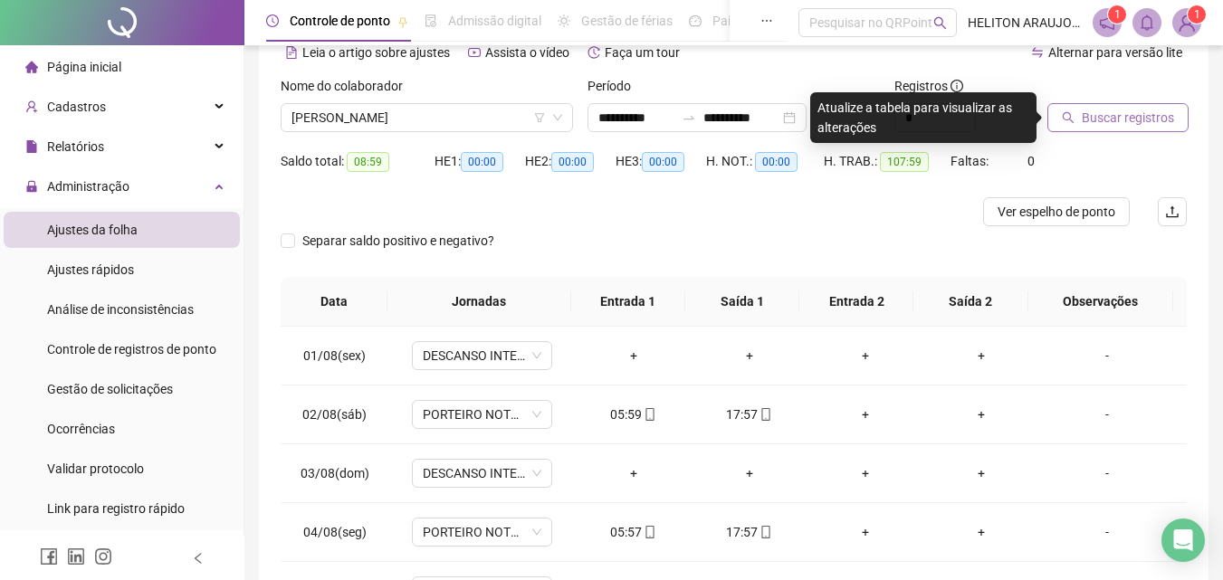
click at [1114, 121] on span "Buscar registros" at bounding box center [1127, 118] width 92 height 20
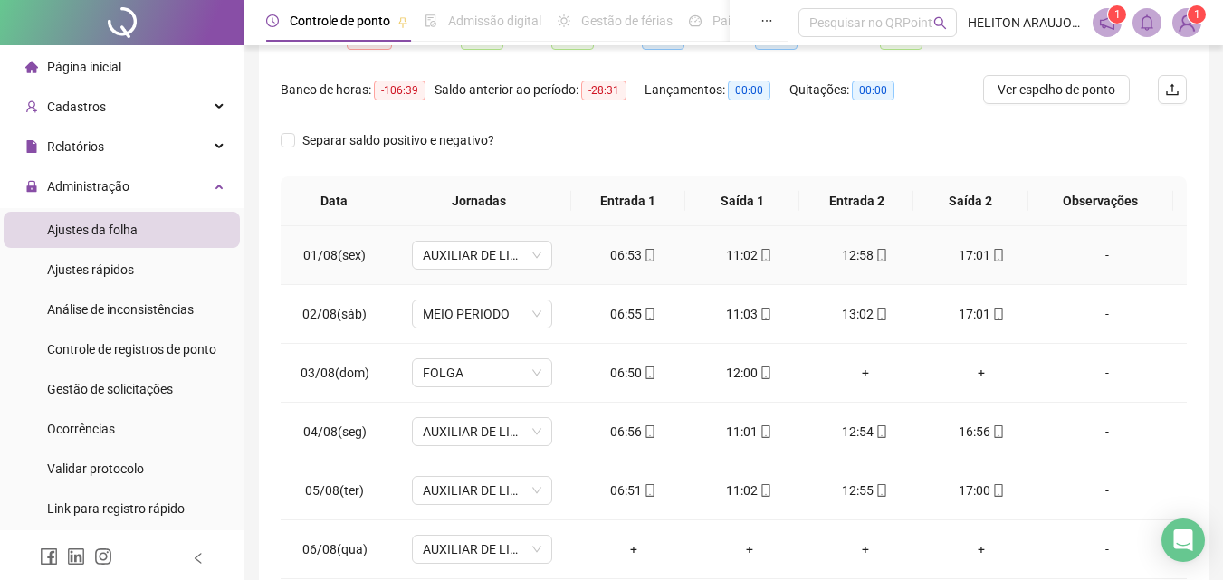
scroll to position [345, 0]
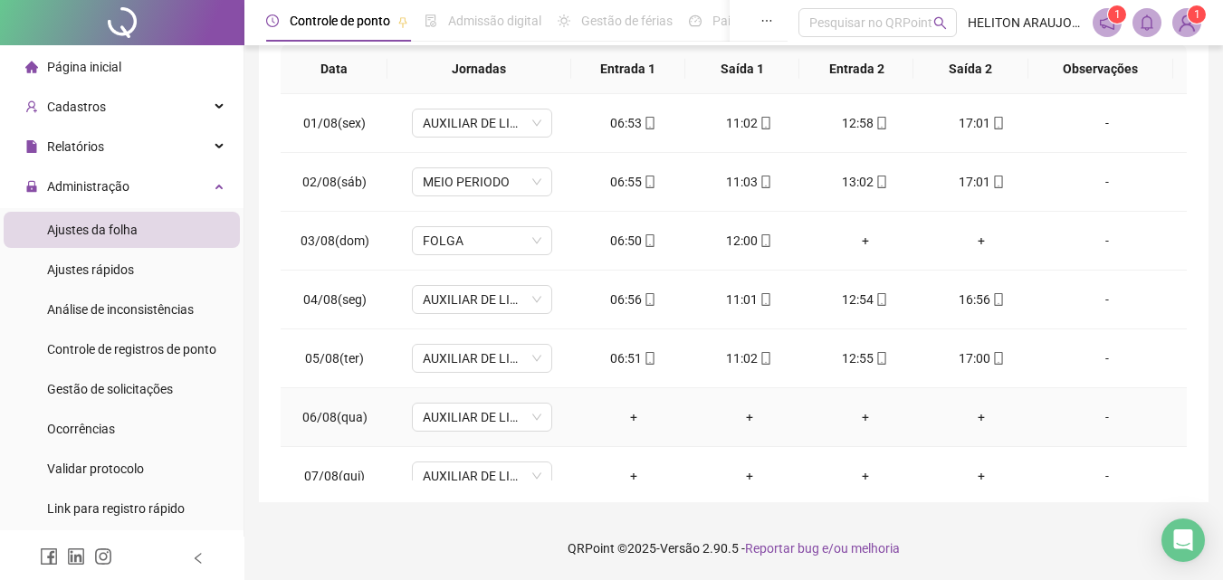
click at [626, 416] on div "+" at bounding box center [633, 417] width 87 height 20
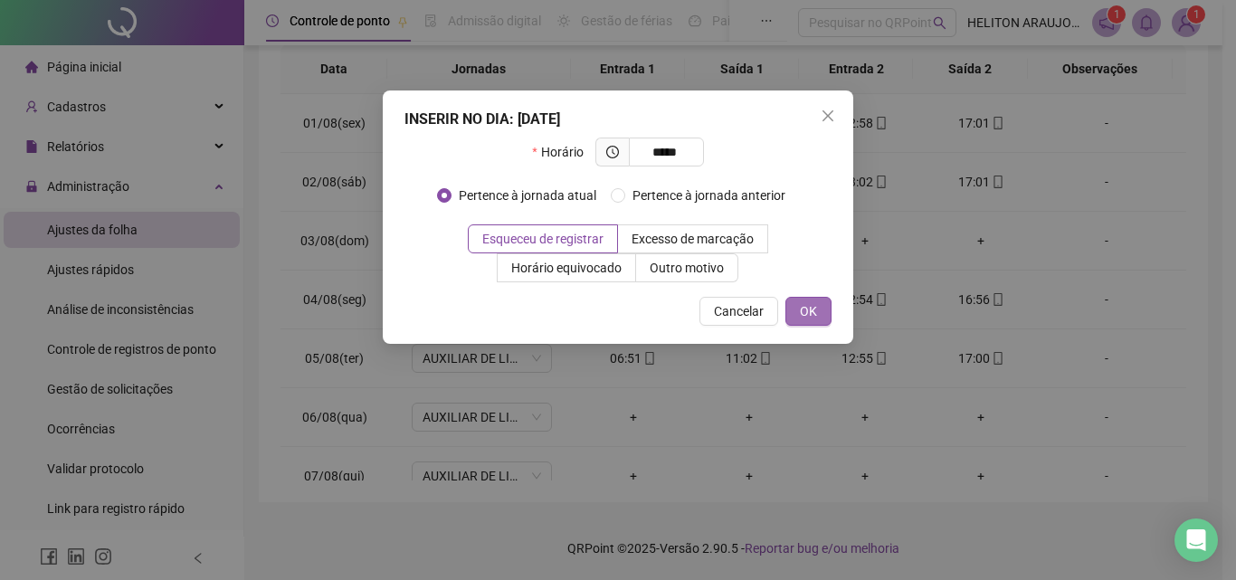
type input "*****"
click at [814, 309] on span "OK" at bounding box center [808, 311] width 17 height 20
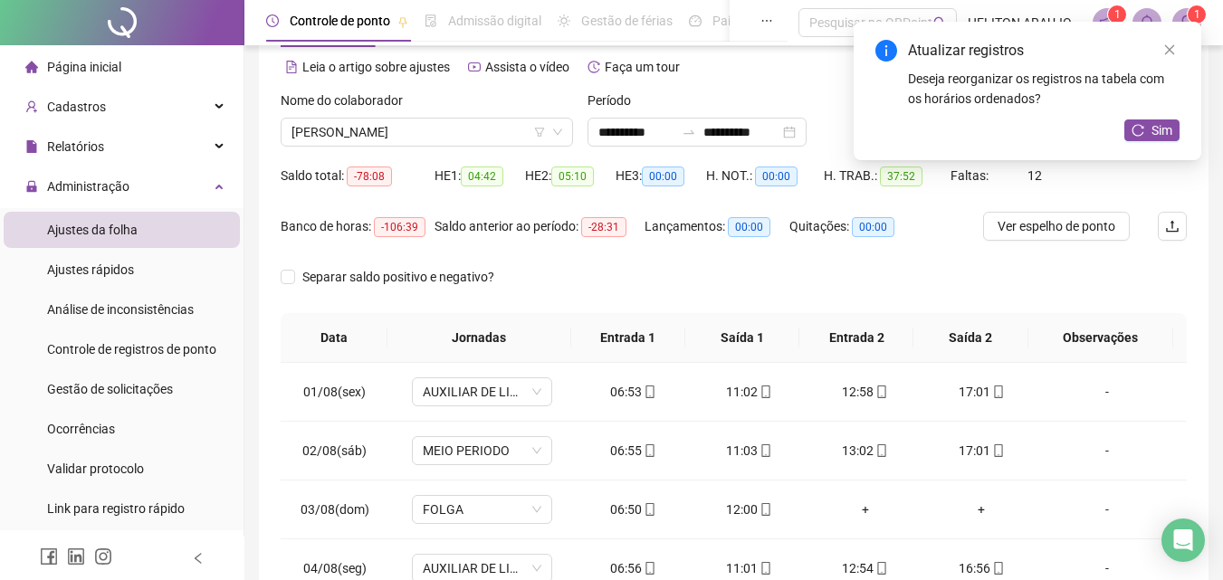
scroll to position [271, 0]
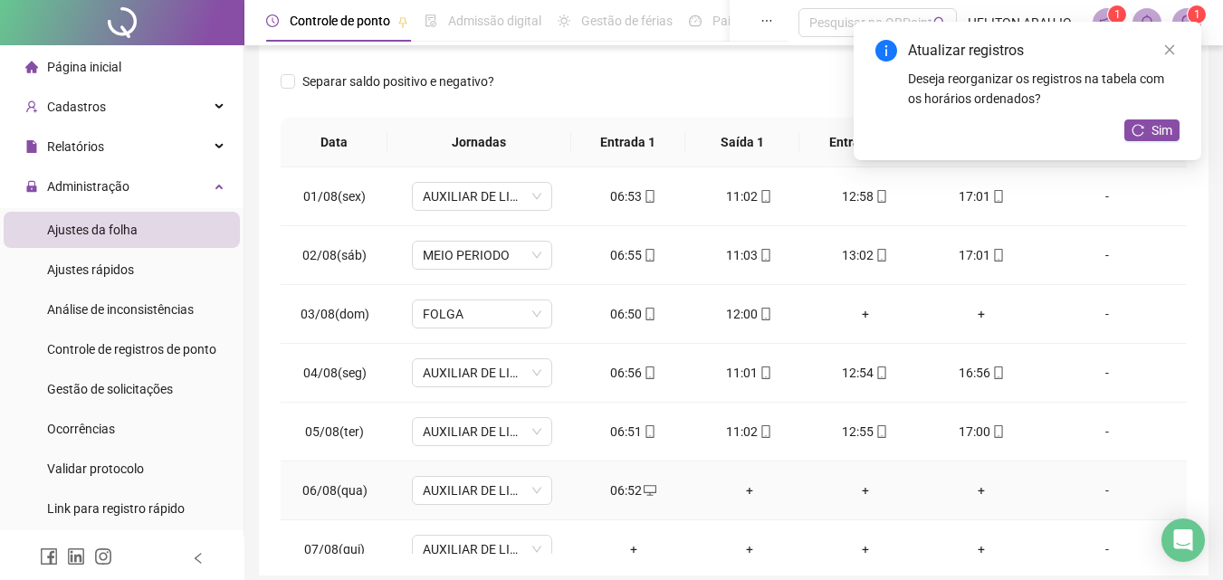
click at [741, 490] on div "+" at bounding box center [749, 491] width 87 height 20
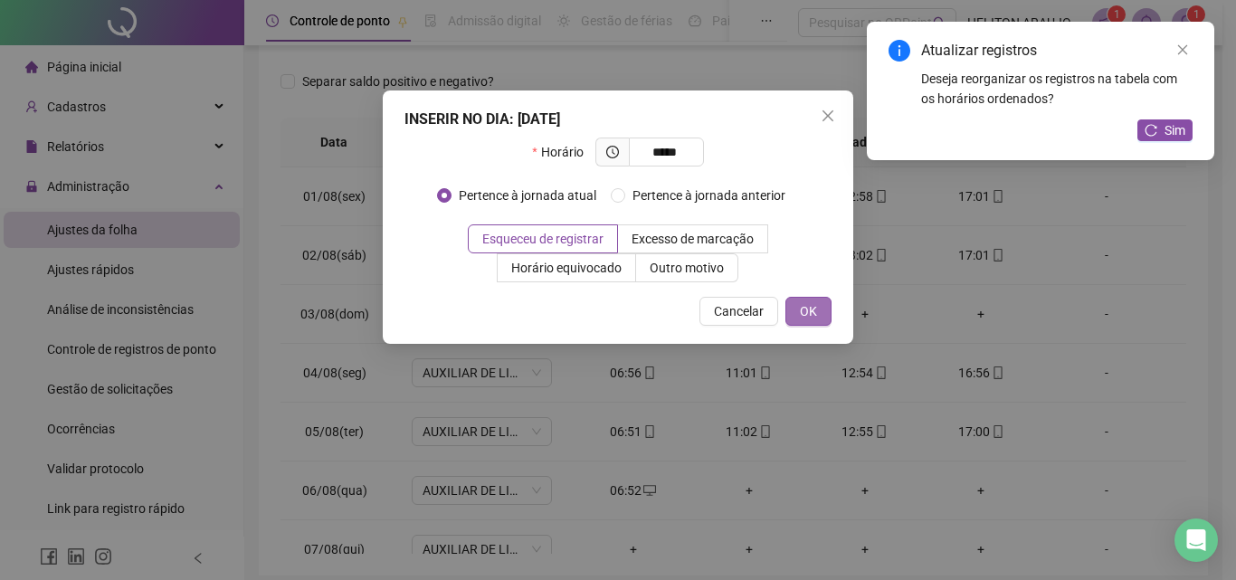
type input "*****"
click at [810, 316] on span "OK" at bounding box center [808, 311] width 17 height 20
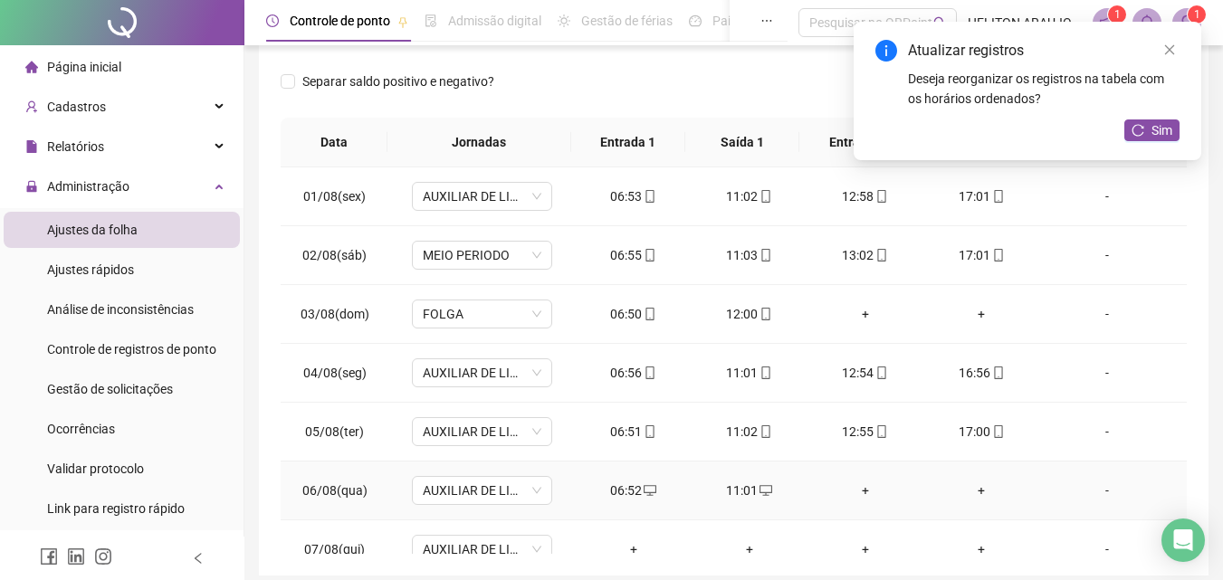
click at [853, 489] on div "+" at bounding box center [865, 491] width 87 height 20
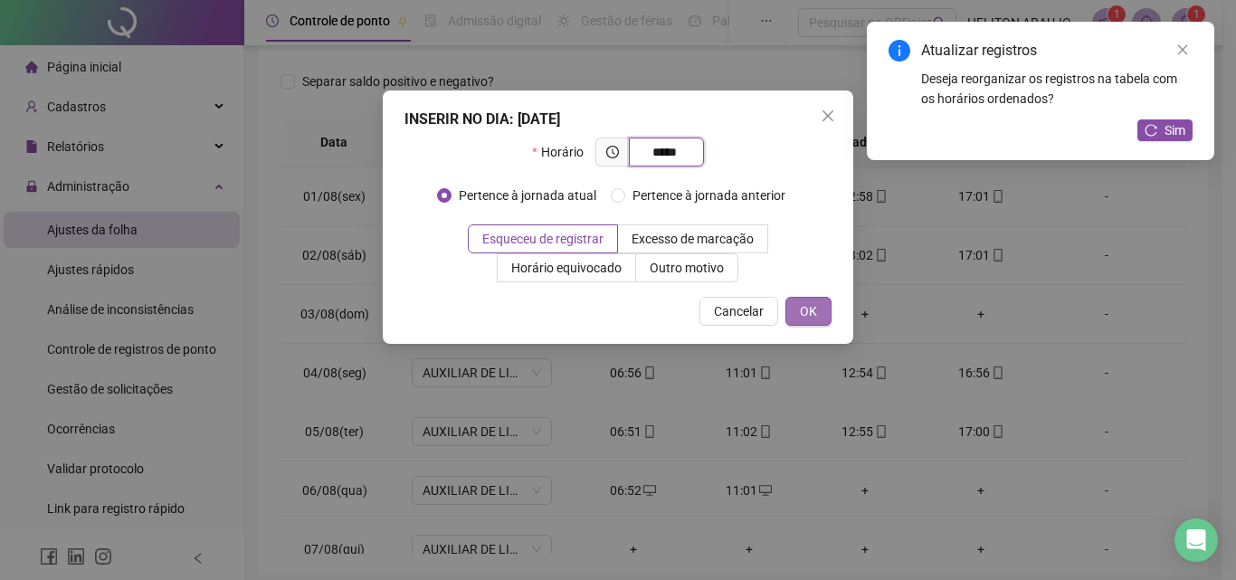
type input "*****"
click at [804, 298] on button "OK" at bounding box center [809, 311] width 46 height 29
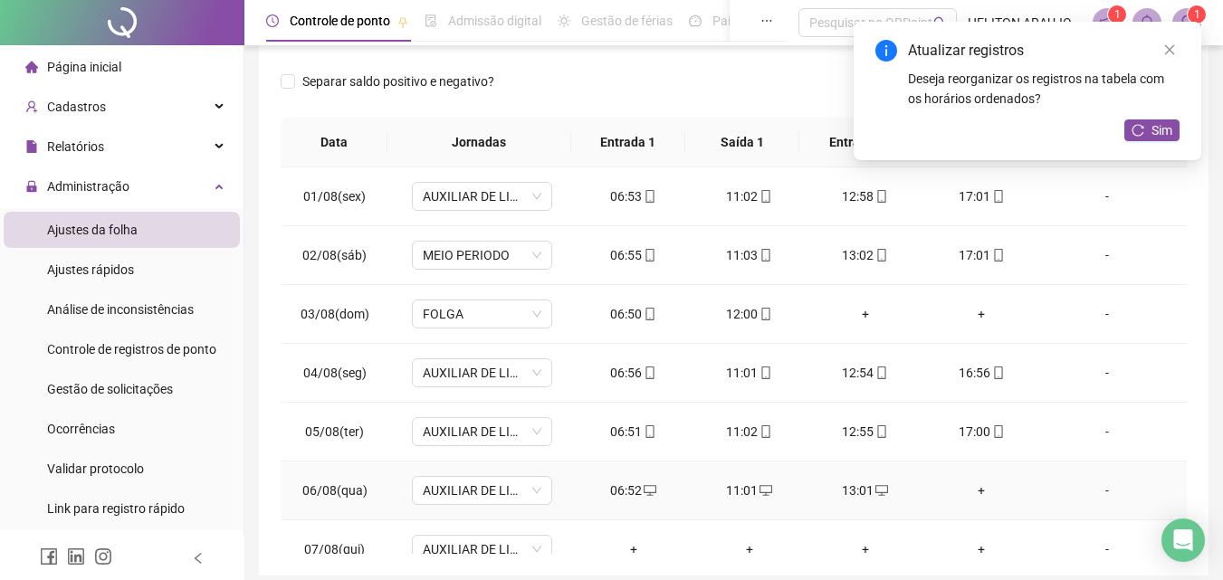
click at [973, 495] on div "+" at bounding box center [981, 491] width 87 height 20
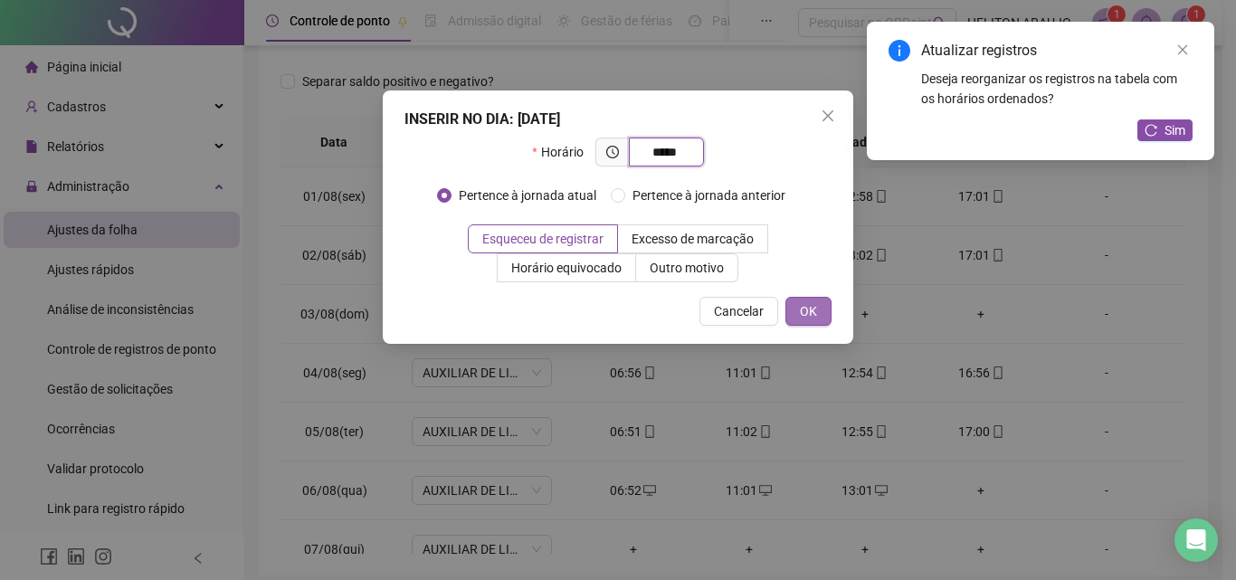
type input "*****"
click at [817, 306] on button "OK" at bounding box center [809, 311] width 46 height 29
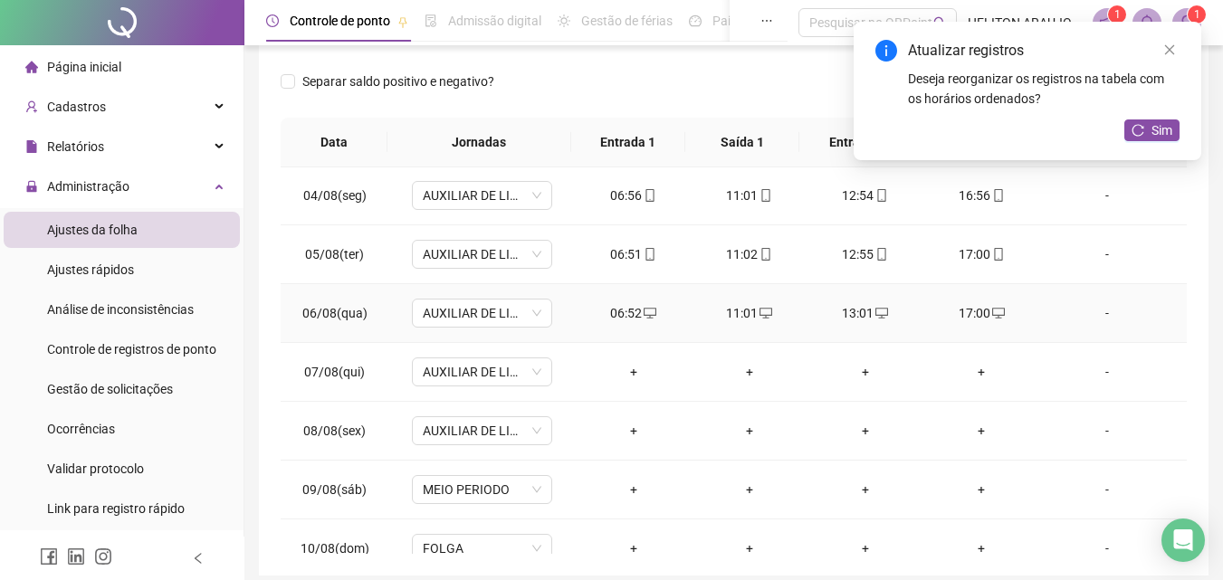
scroll to position [181, 0]
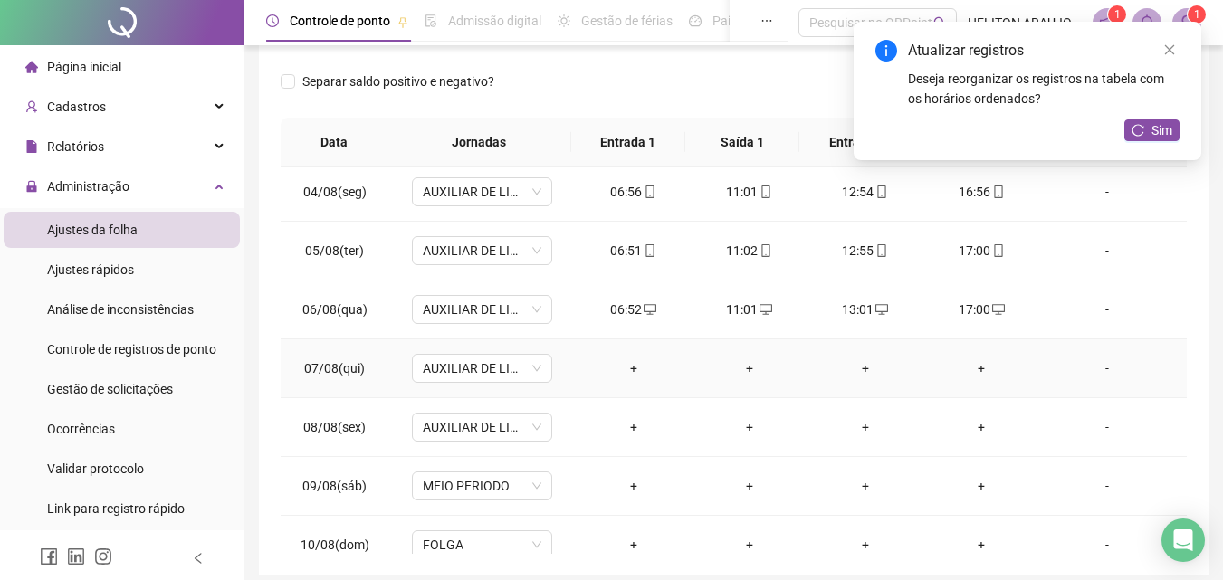
click at [629, 372] on div "+" at bounding box center [633, 368] width 87 height 20
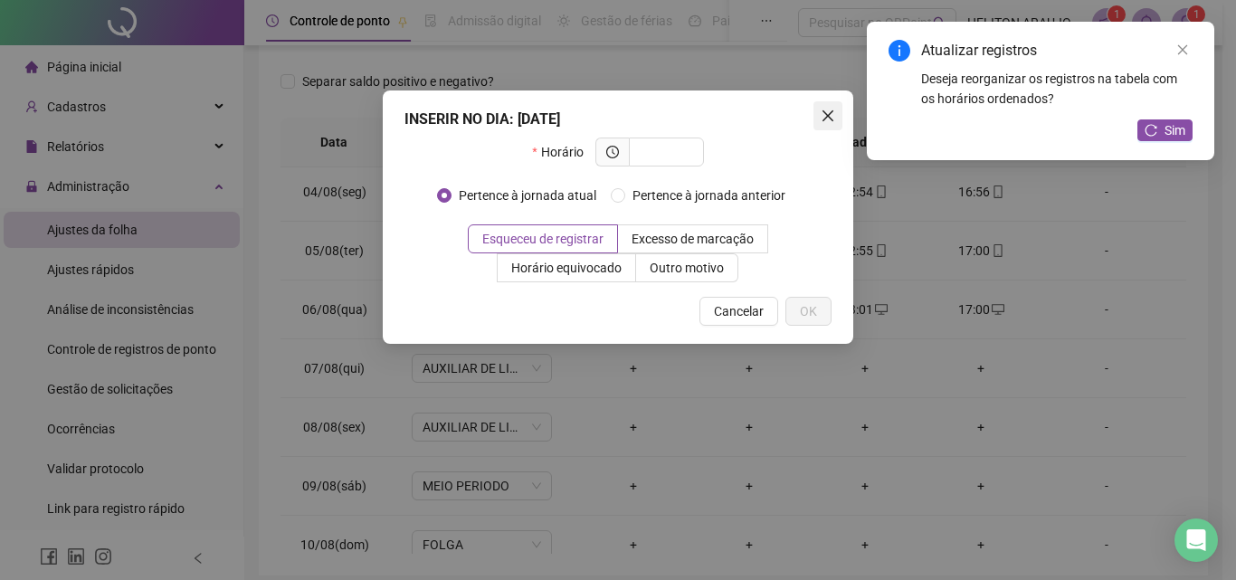
click at [833, 117] on icon "close" at bounding box center [828, 116] width 14 height 14
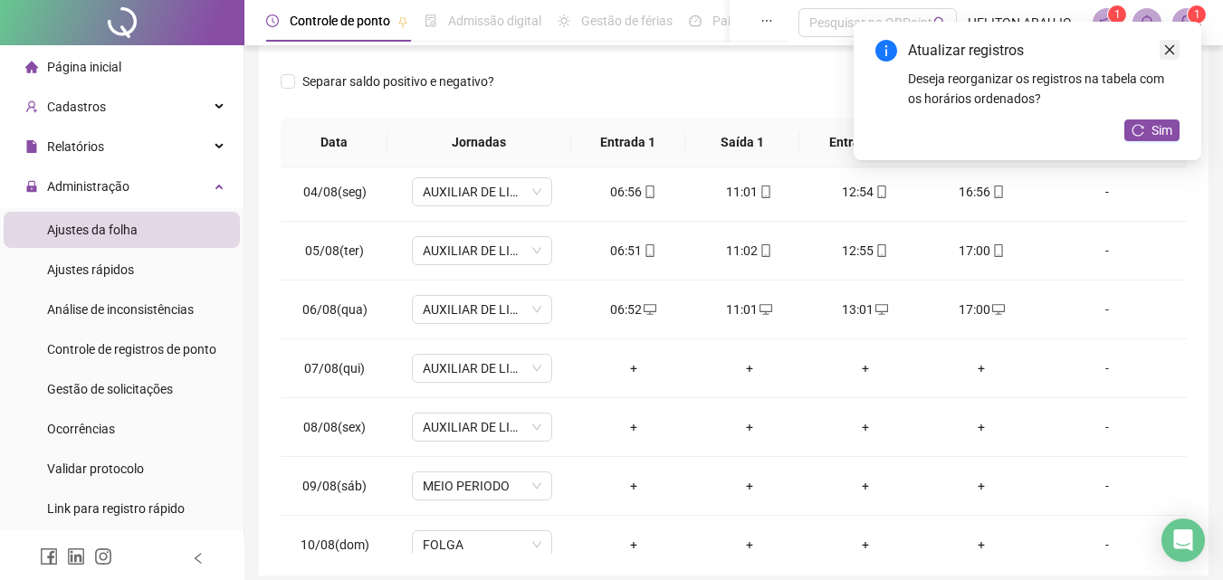
click at [1165, 43] on link "Close" at bounding box center [1169, 50] width 20 height 20
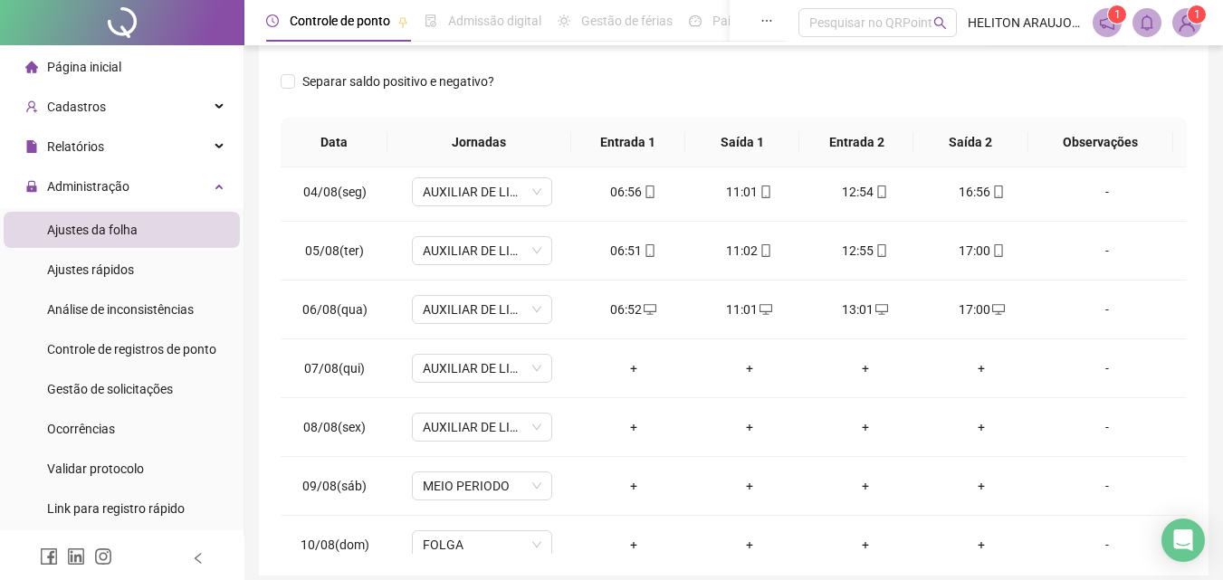
click at [1111, 24] on icon "notification" at bounding box center [1107, 22] width 16 height 16
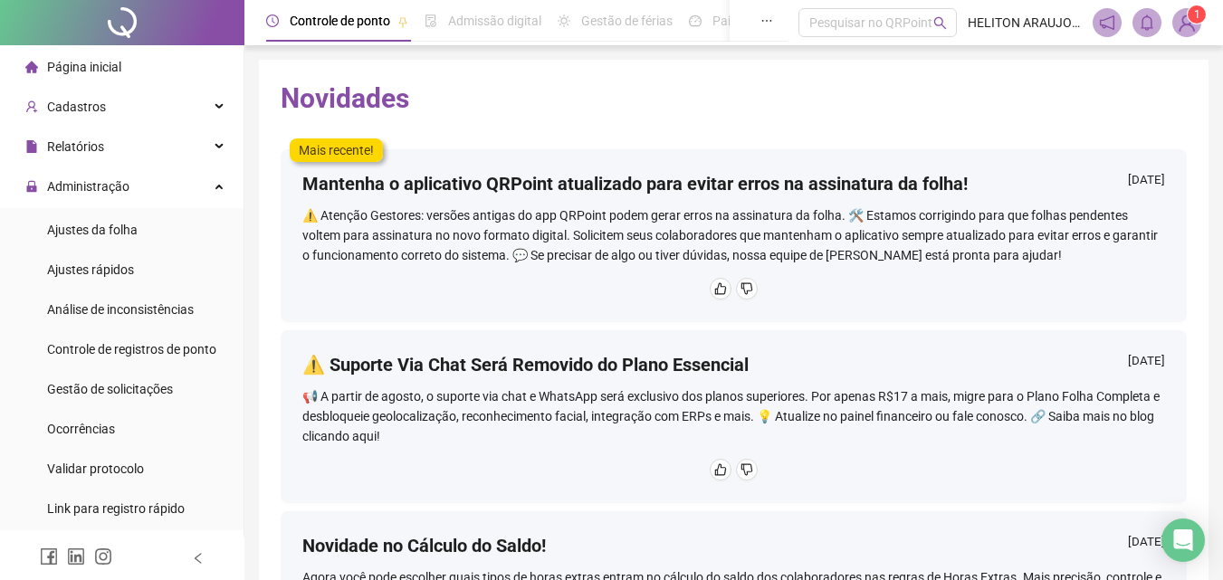
click at [1196, 15] on span "1" at bounding box center [1197, 14] width 6 height 13
click at [98, 226] on span "Ajustes da folha" at bounding box center [92, 230] width 90 height 14
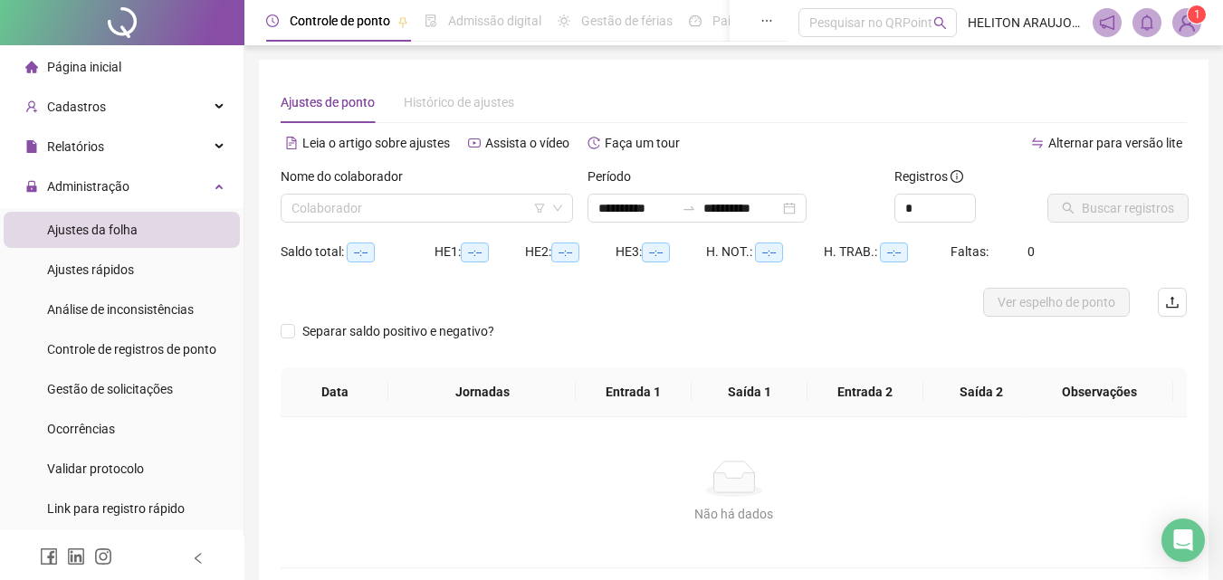
type input "**********"
click at [423, 209] on input "search" at bounding box center [418, 208] width 254 height 27
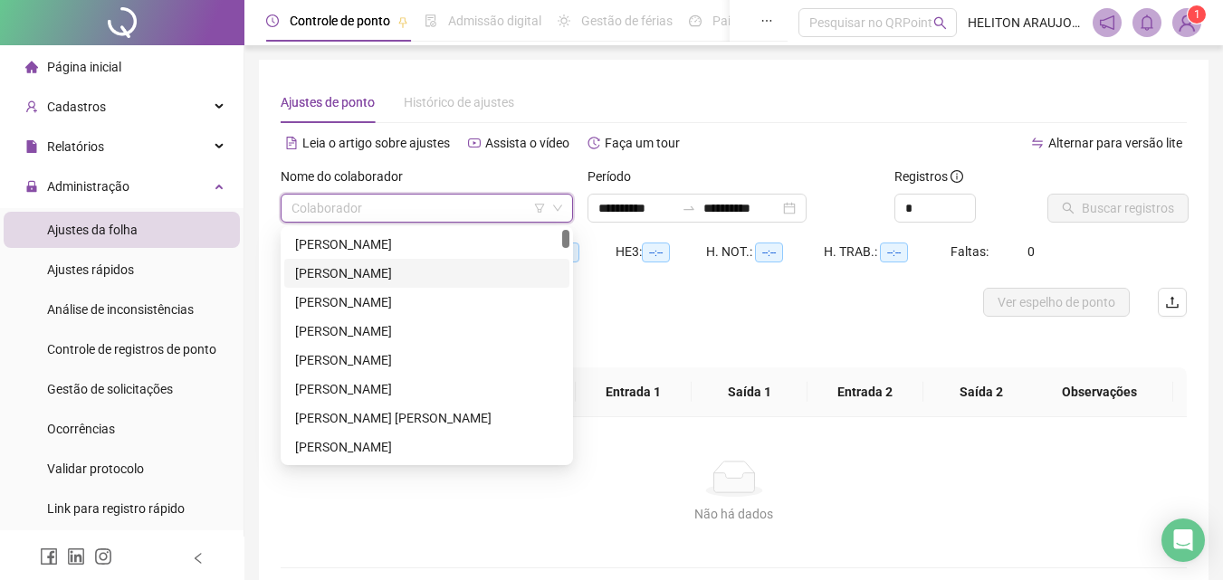
click at [367, 277] on div "[PERSON_NAME]" at bounding box center [426, 273] width 263 height 20
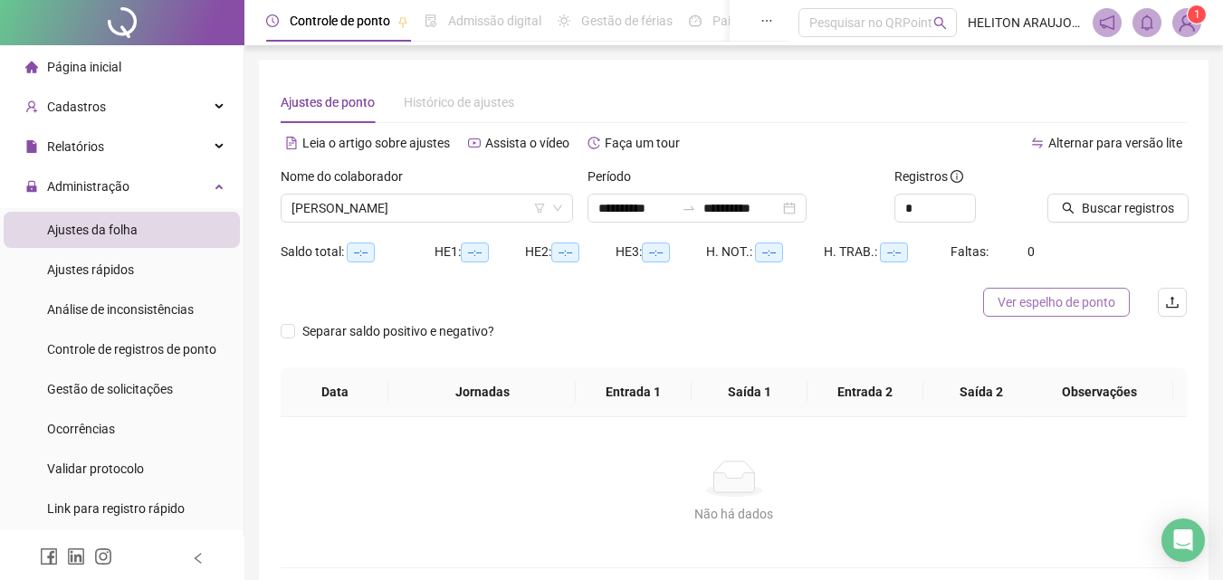
click at [1055, 316] on button "Ver espelho de ponto" at bounding box center [1056, 302] width 147 height 29
click at [1100, 209] on span "Buscar registros" at bounding box center [1127, 208] width 92 height 20
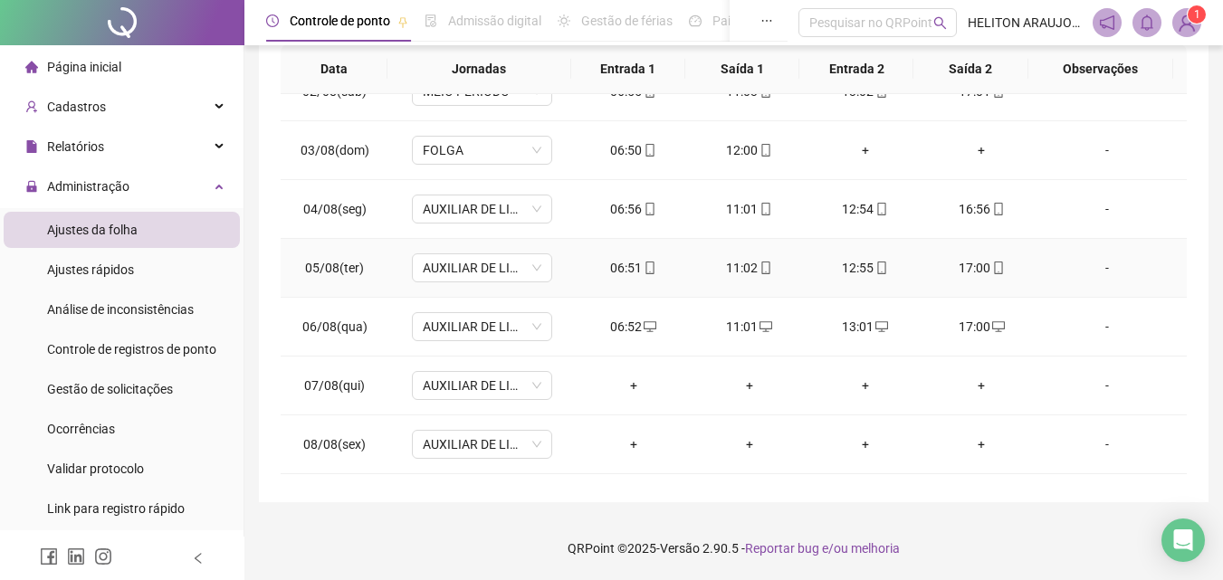
scroll to position [181, 0]
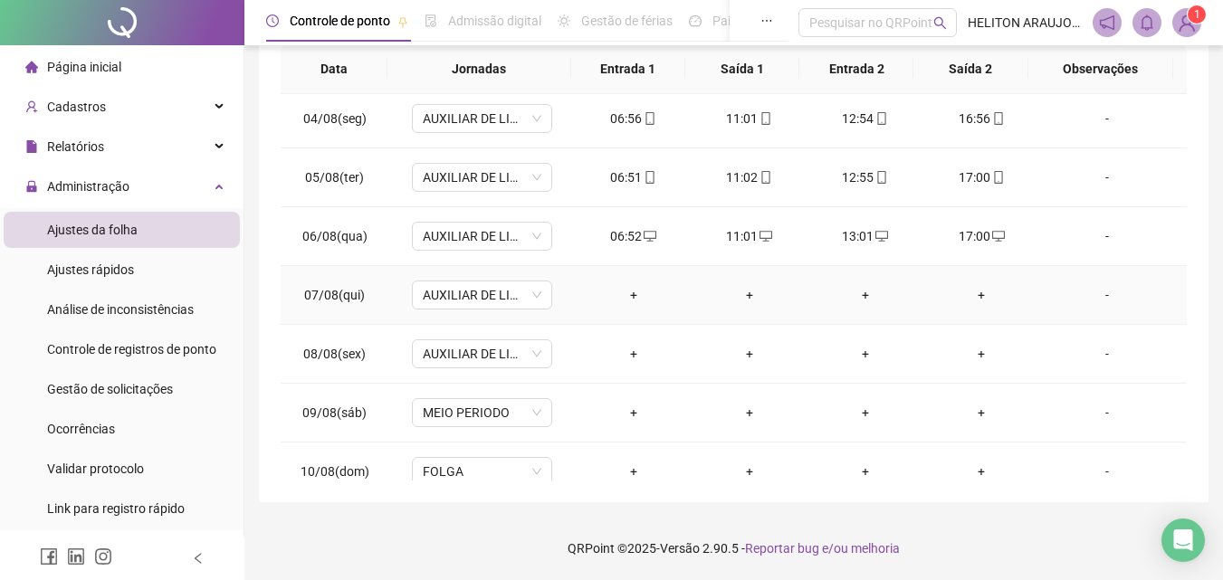
click at [1098, 291] on div "-" at bounding box center [1106, 295] width 107 height 20
click at [973, 288] on div "+" at bounding box center [981, 295] width 87 height 20
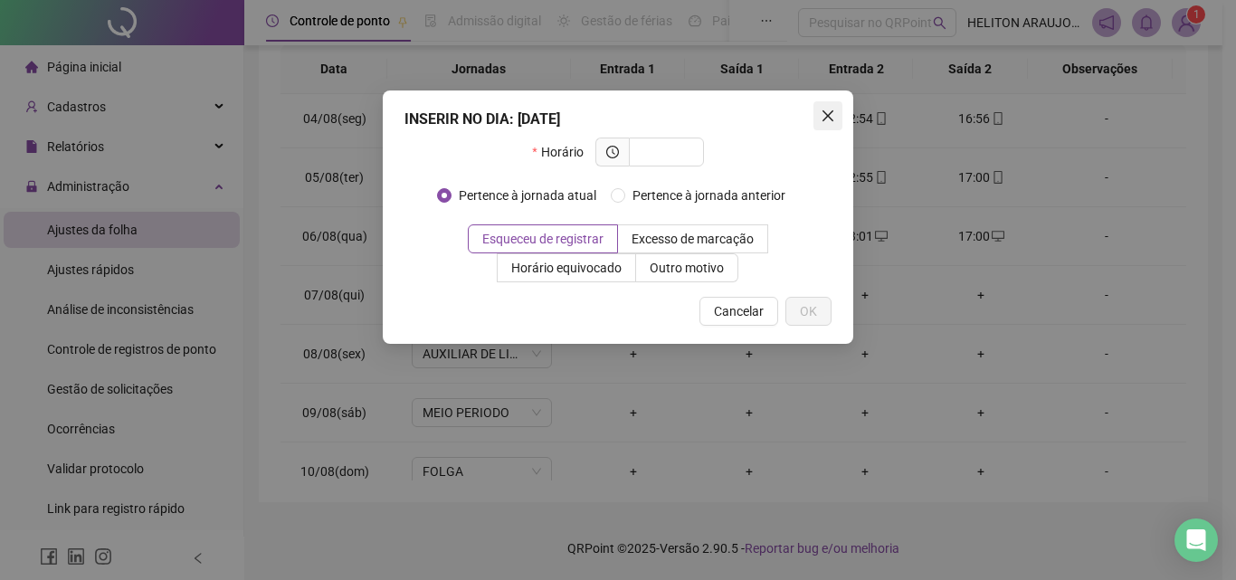
click at [833, 114] on icon "close" at bounding box center [828, 116] width 14 height 14
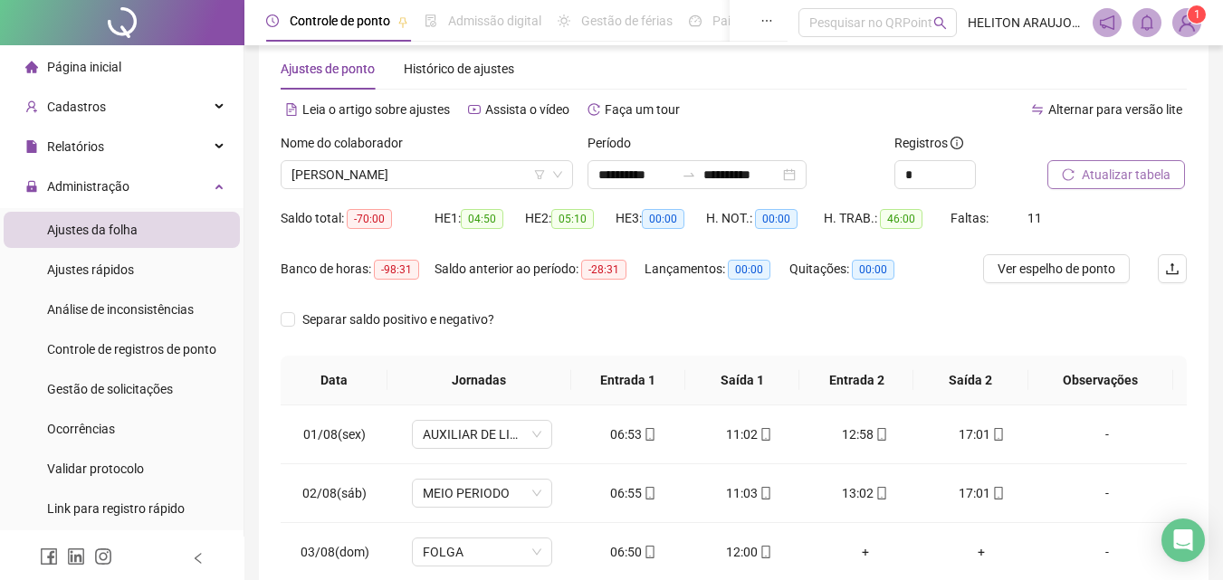
scroll to position [23, 0]
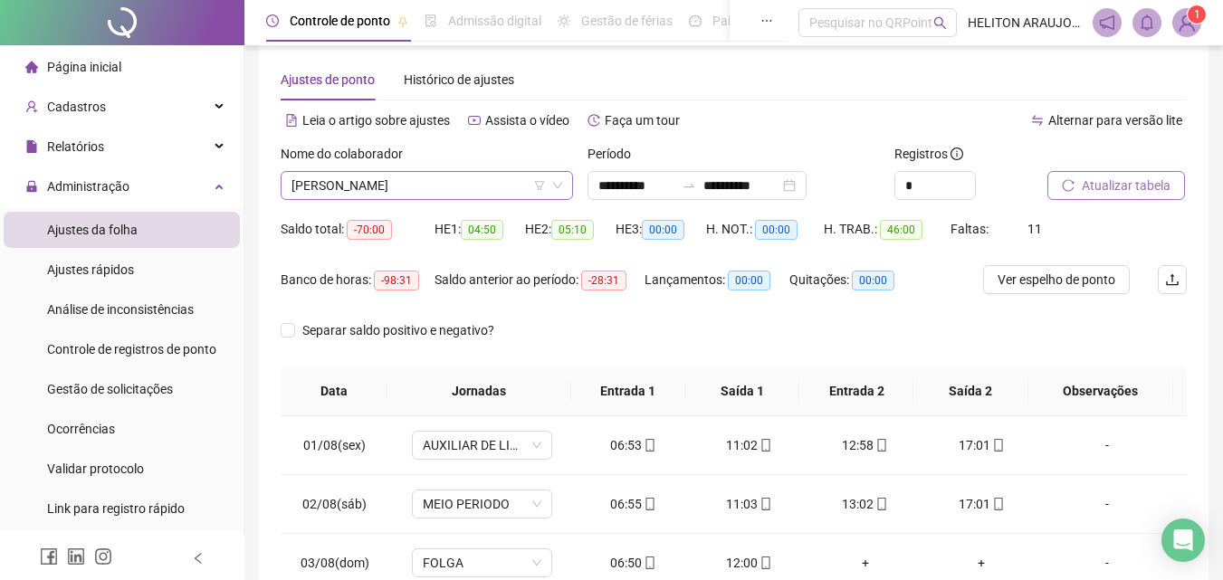
click at [384, 182] on span "[PERSON_NAME]" at bounding box center [426, 185] width 271 height 27
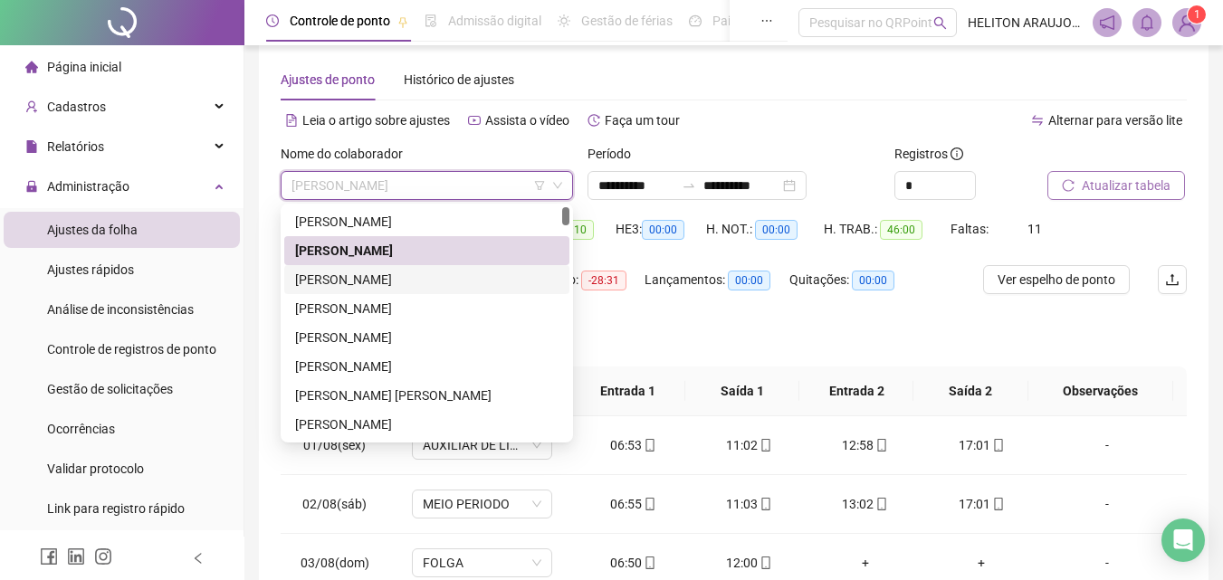
click at [368, 280] on div "[PERSON_NAME]" at bounding box center [426, 280] width 263 height 20
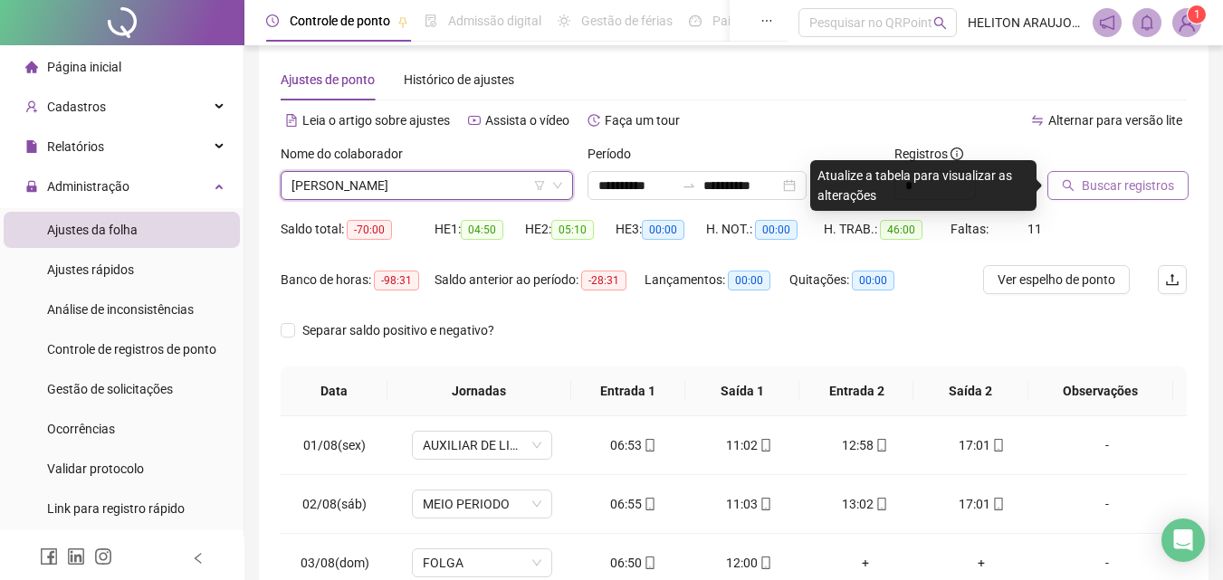
click at [1110, 195] on button "Buscar registros" at bounding box center [1117, 185] width 141 height 29
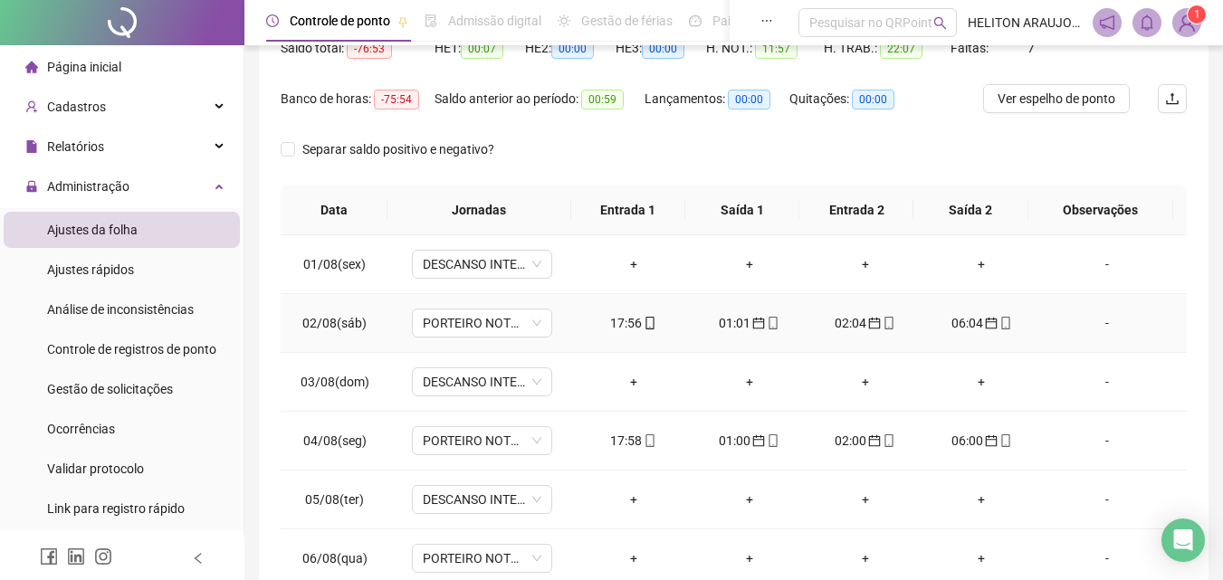
scroll to position [113, 0]
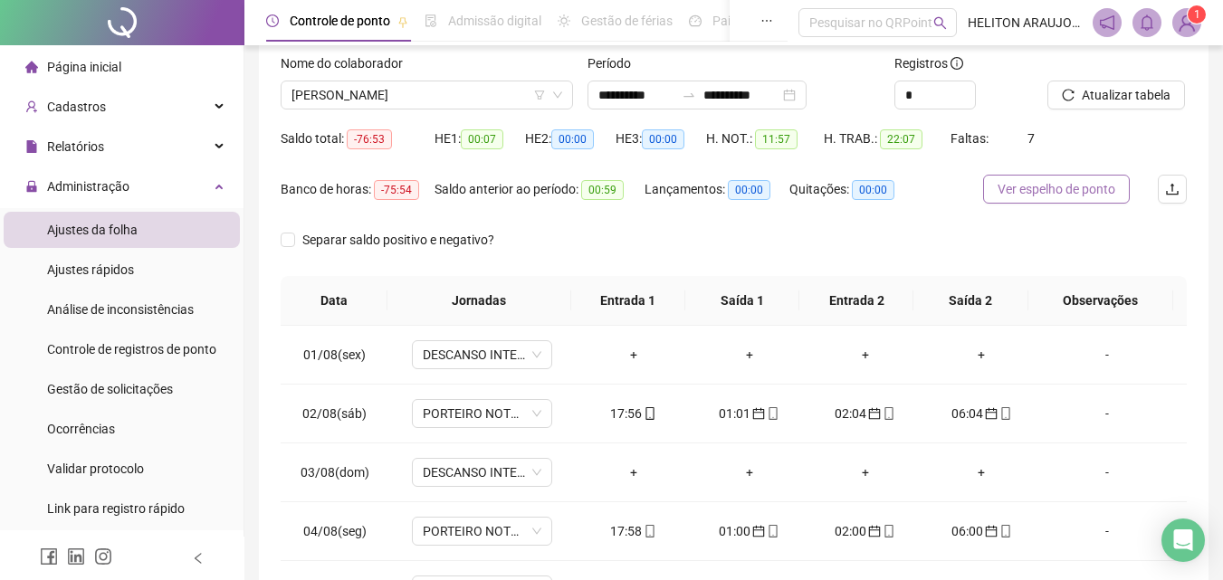
click at [1043, 193] on span "Ver espelho de ponto" at bounding box center [1056, 189] width 118 height 20
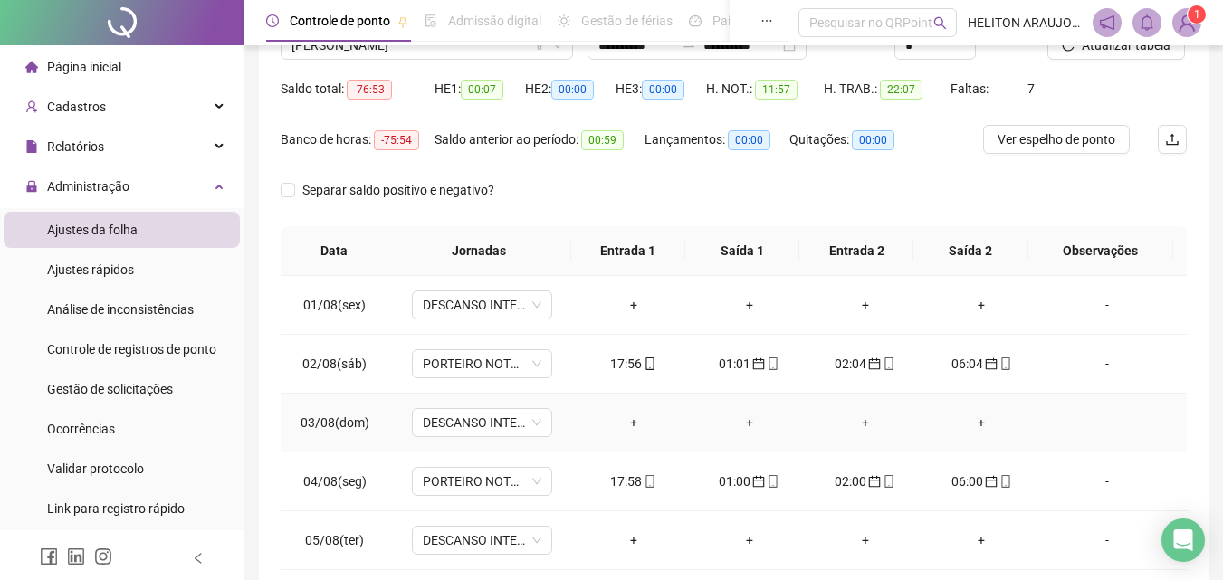
scroll to position [0, 0]
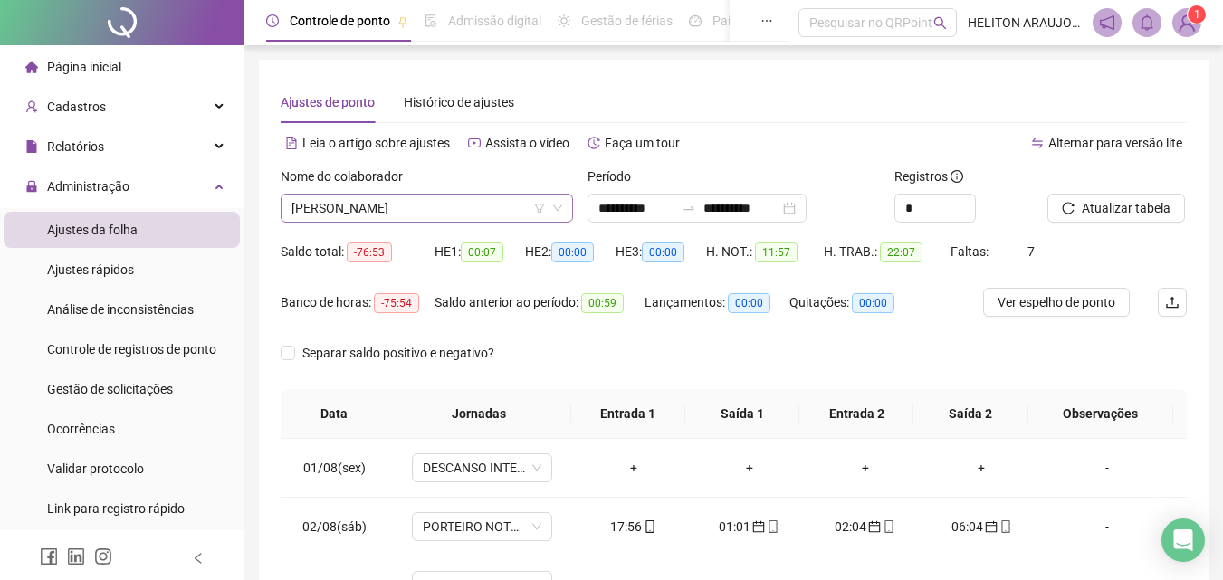
click at [564, 206] on div "[PERSON_NAME]" at bounding box center [427, 208] width 292 height 29
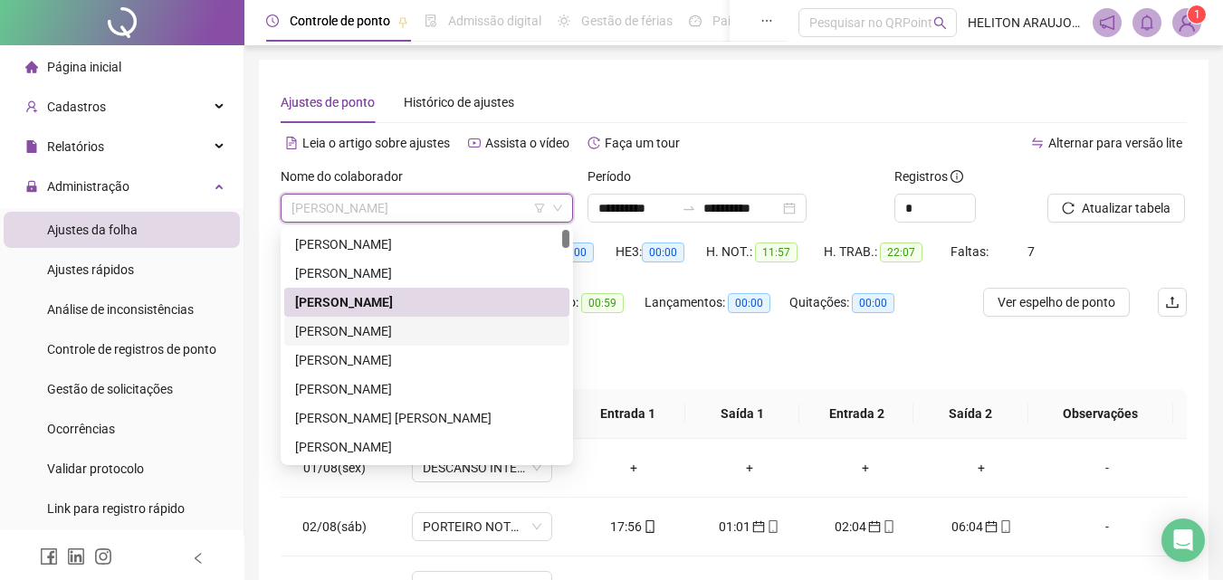
click at [368, 336] on div "[PERSON_NAME]" at bounding box center [426, 331] width 263 height 20
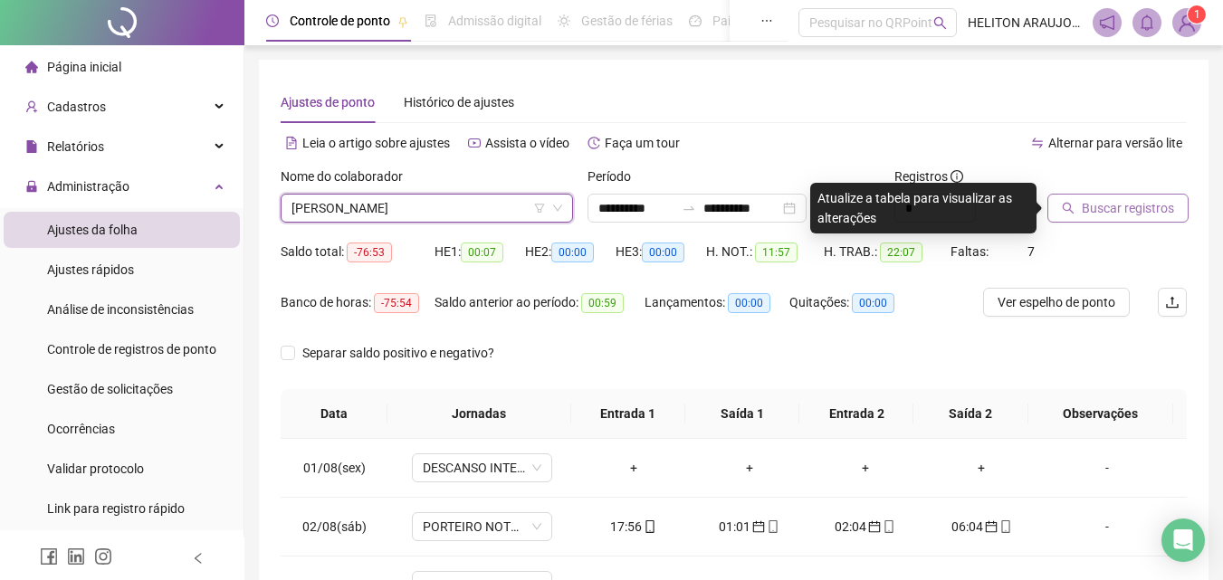
click at [1095, 210] on span "Buscar registros" at bounding box center [1127, 208] width 92 height 20
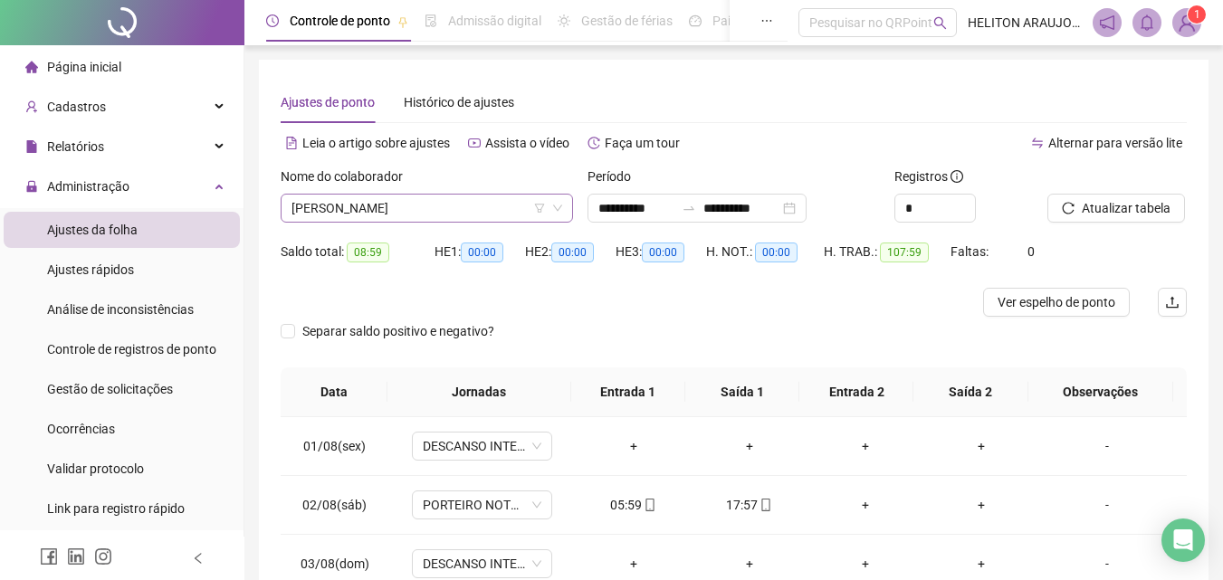
click at [556, 210] on icon "down" at bounding box center [557, 208] width 11 height 11
click at [557, 209] on icon "down" at bounding box center [557, 208] width 9 height 6
drag, startPoint x: 560, startPoint y: 196, endPoint x: 559, endPoint y: 206, distance: 10.0
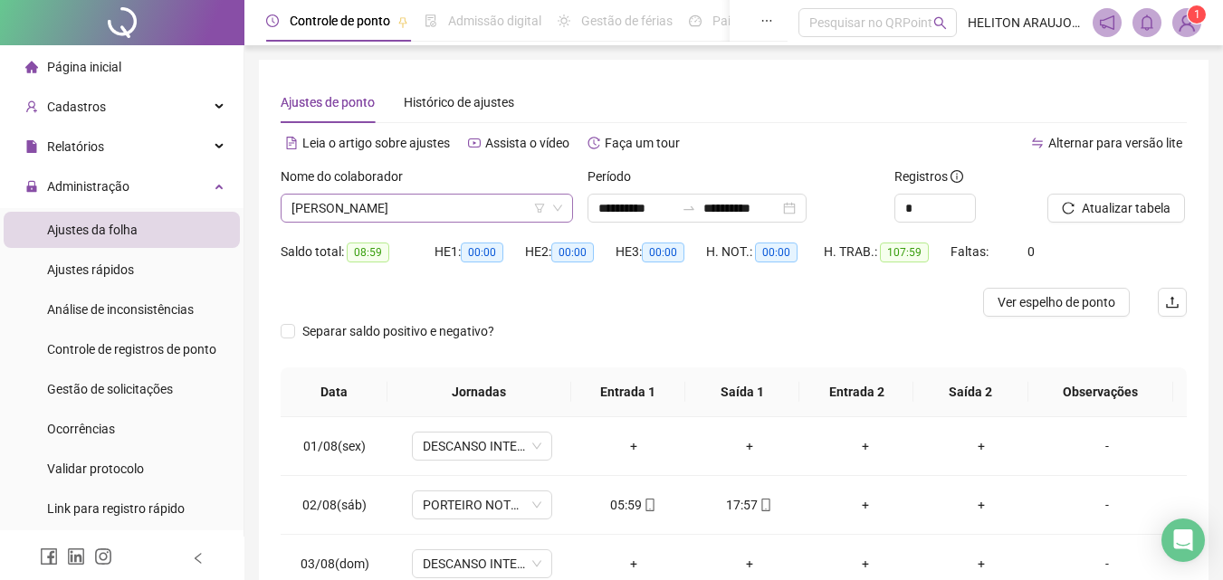
click at [559, 206] on div "[PERSON_NAME]" at bounding box center [427, 208] width 292 height 29
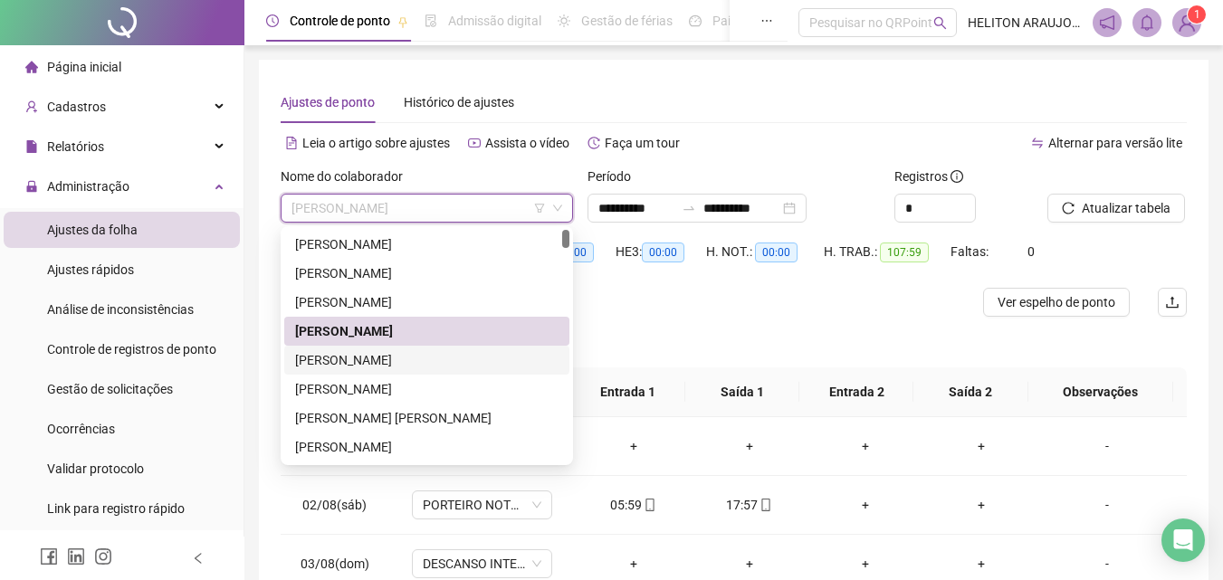
click at [370, 360] on div "[PERSON_NAME]" at bounding box center [426, 360] width 263 height 20
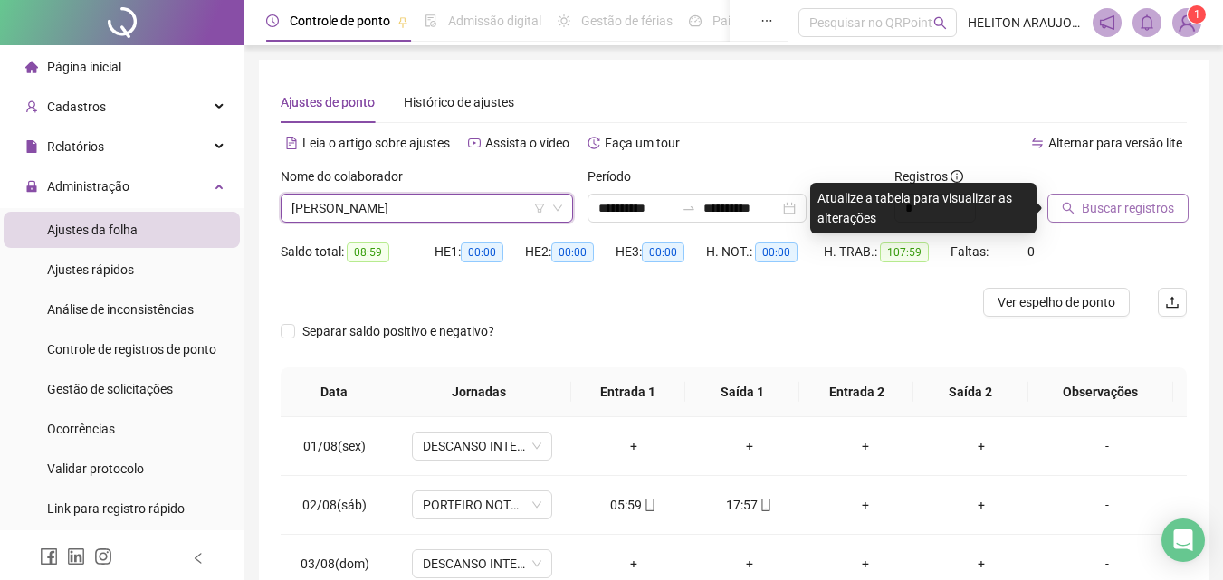
click at [1085, 207] on span "Buscar registros" at bounding box center [1127, 208] width 92 height 20
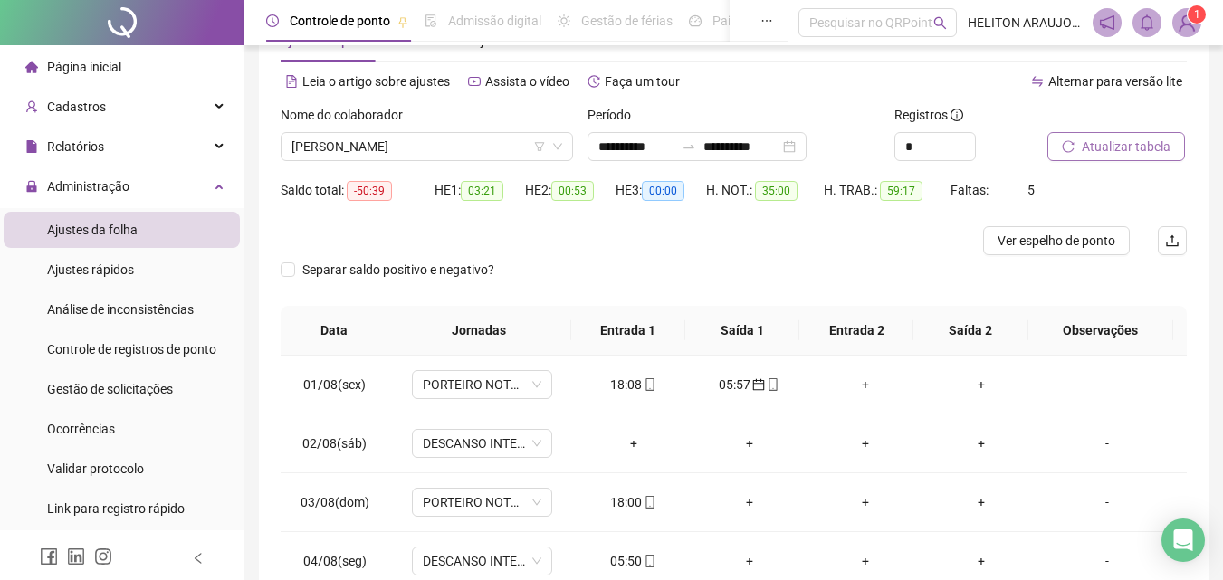
scroll to position [52, 0]
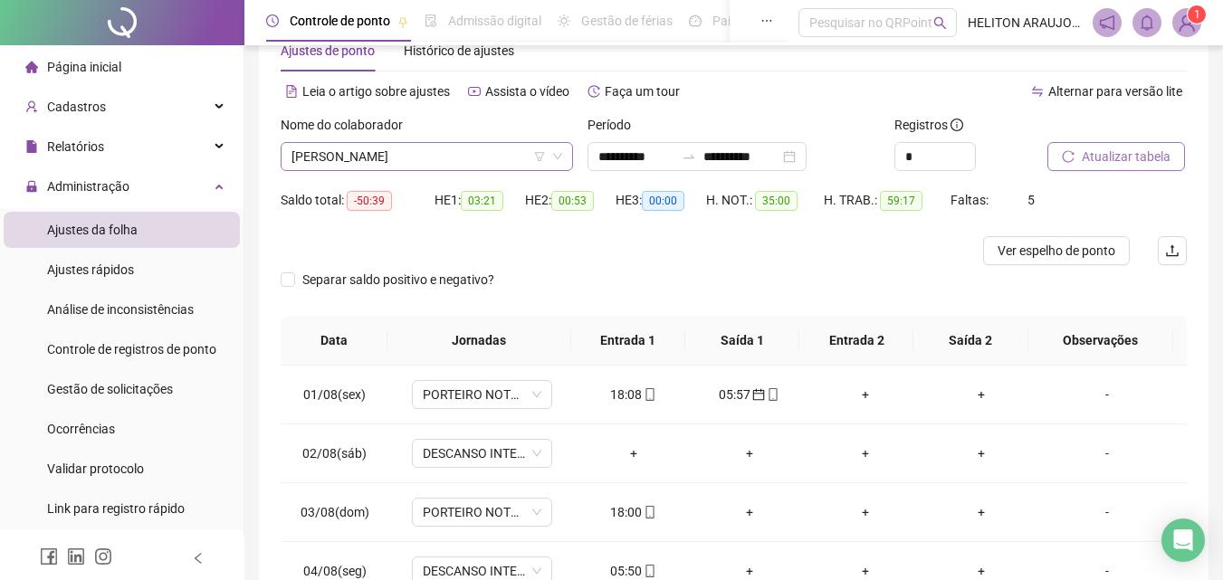
click at [399, 168] on span "[PERSON_NAME]" at bounding box center [426, 156] width 271 height 27
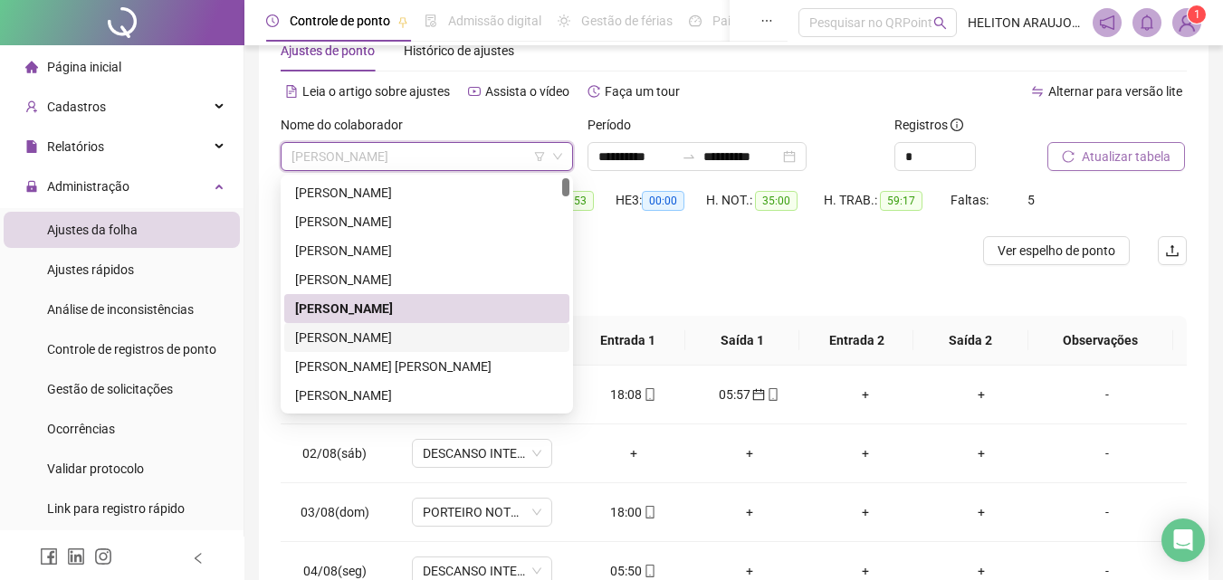
click at [388, 339] on div "[PERSON_NAME]" at bounding box center [426, 338] width 263 height 20
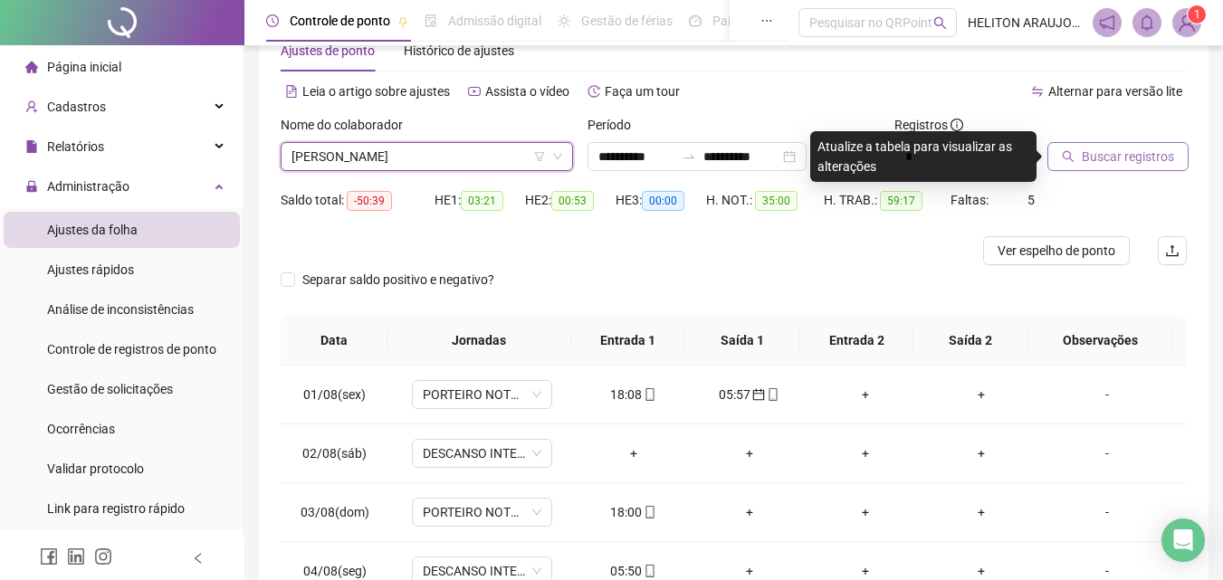
click at [1142, 157] on span "Buscar registros" at bounding box center [1127, 157] width 92 height 20
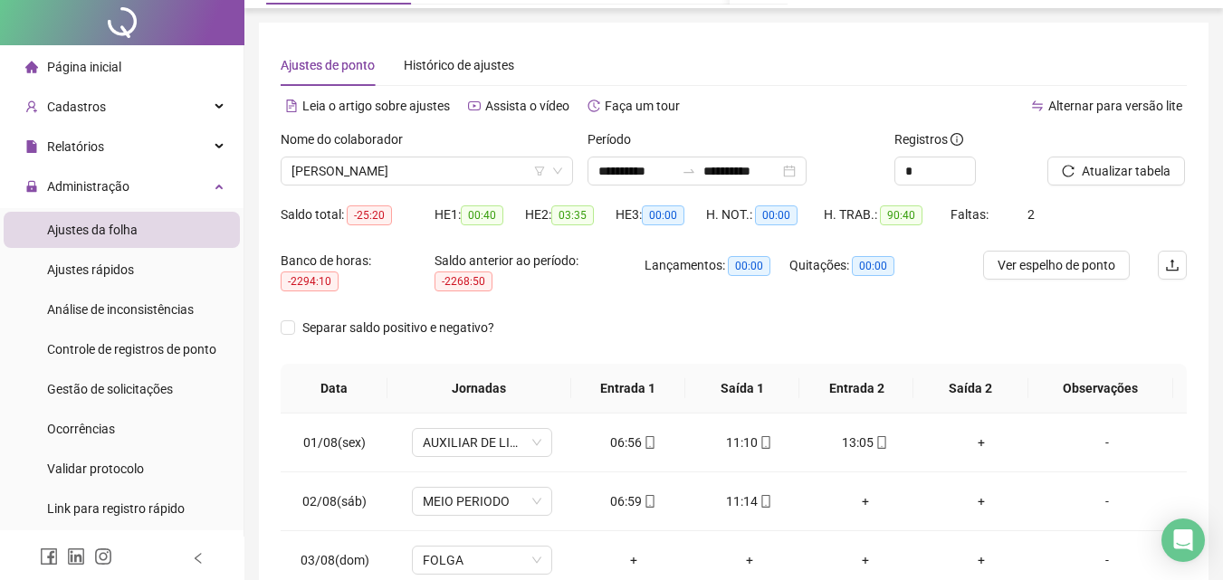
scroll to position [0, 0]
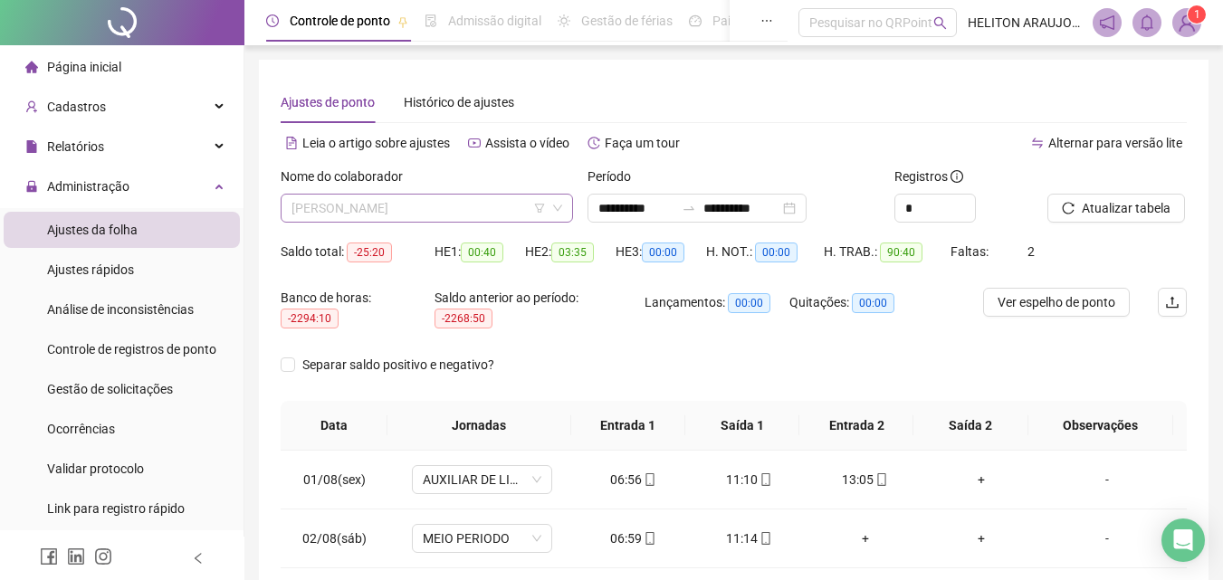
click at [424, 214] on span "[PERSON_NAME]" at bounding box center [426, 208] width 271 height 27
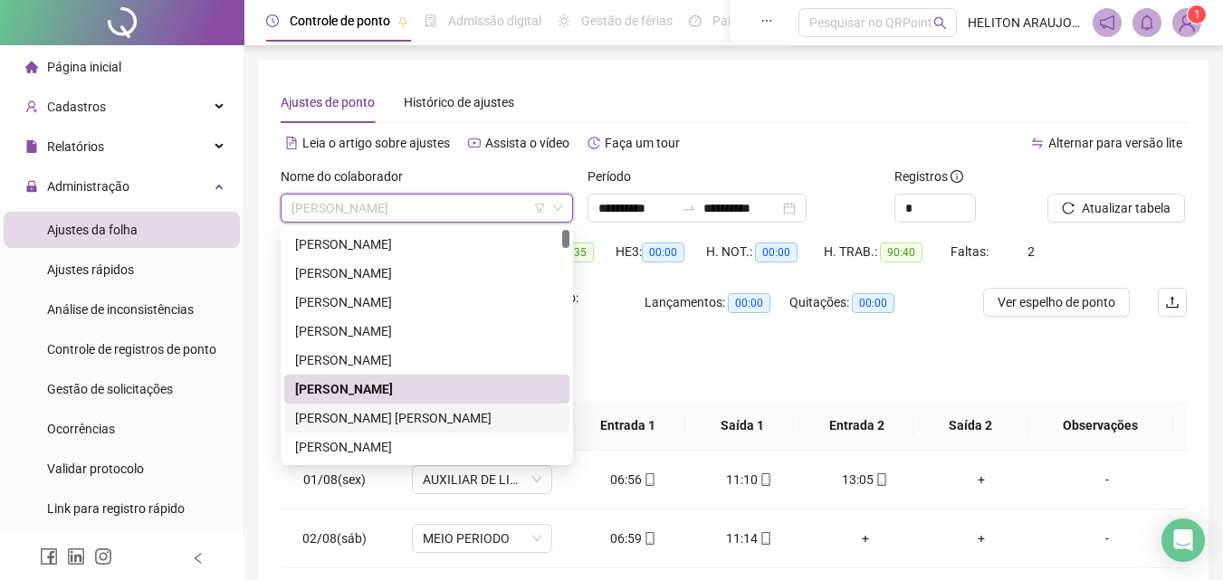
click at [408, 414] on div "[PERSON_NAME] [PERSON_NAME]" at bounding box center [426, 418] width 263 height 20
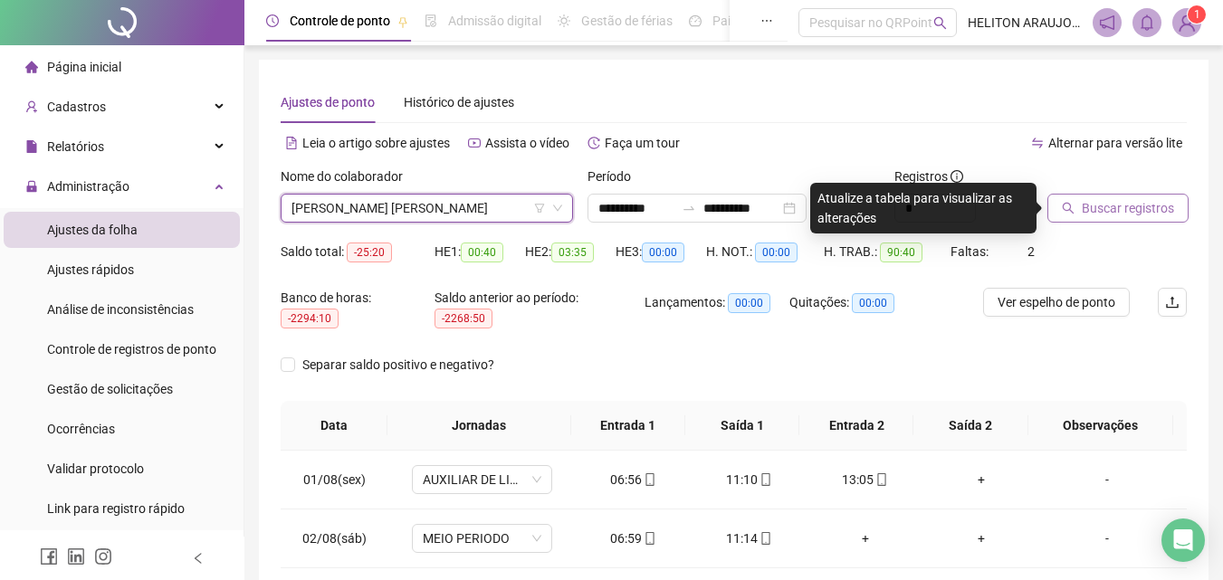
click at [1100, 214] on span "Buscar registros" at bounding box center [1127, 208] width 92 height 20
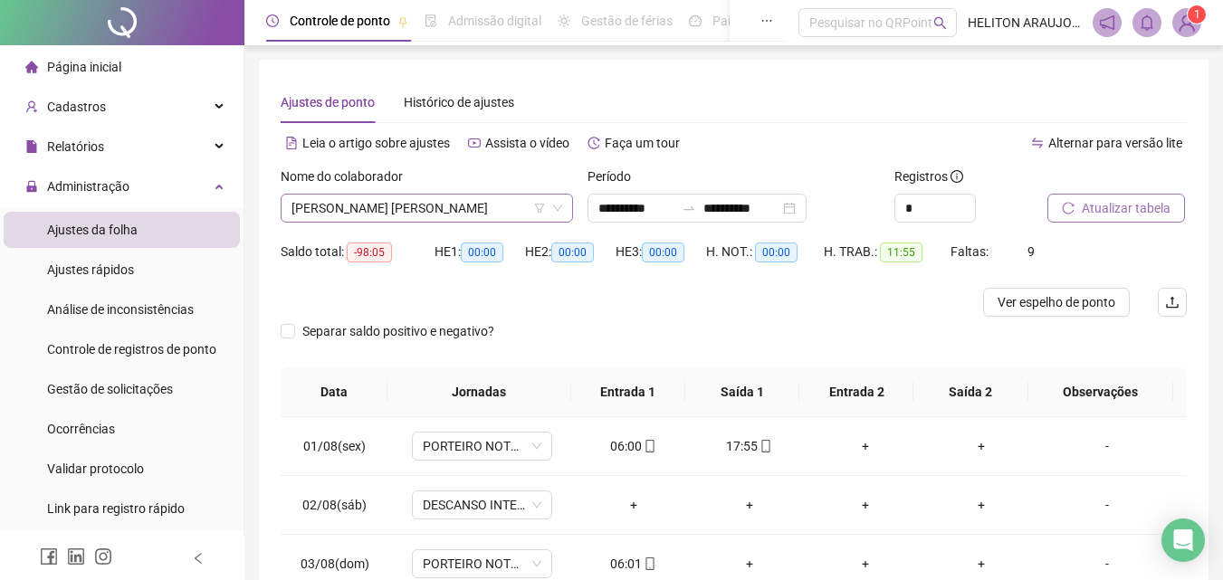
click at [542, 208] on icon "filter" at bounding box center [539, 208] width 11 height 11
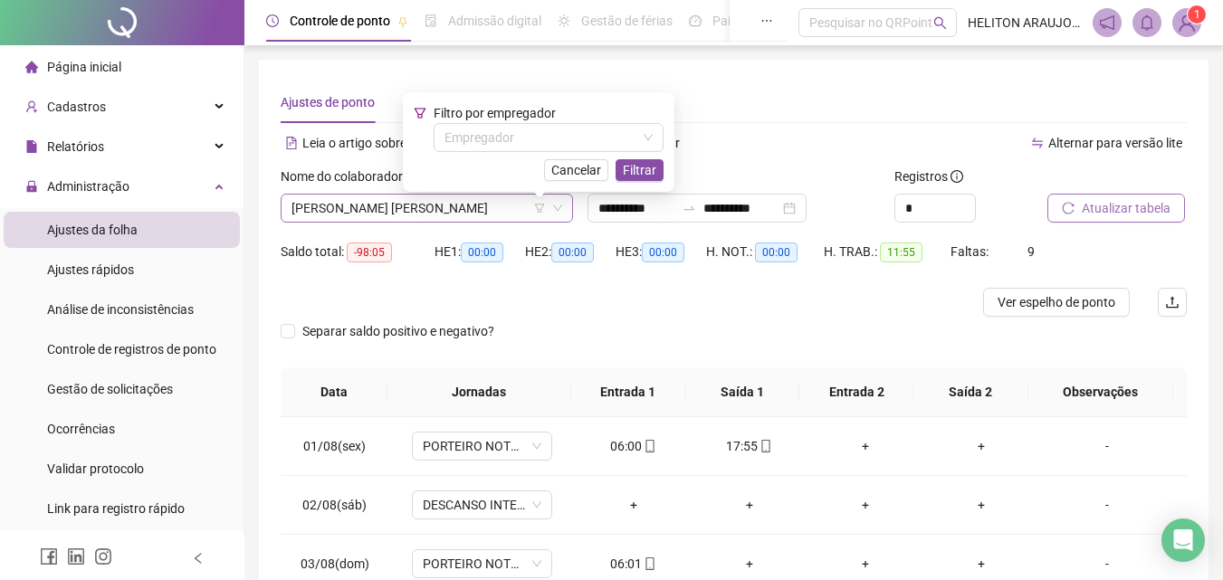
click at [561, 209] on icon "down" at bounding box center [557, 208] width 11 height 11
click at [569, 186] on div "Filtro por empregador Empregador Cancelar Filtrar" at bounding box center [538, 142] width 271 height 100
click at [569, 178] on span "Cancelar" at bounding box center [576, 170] width 50 height 20
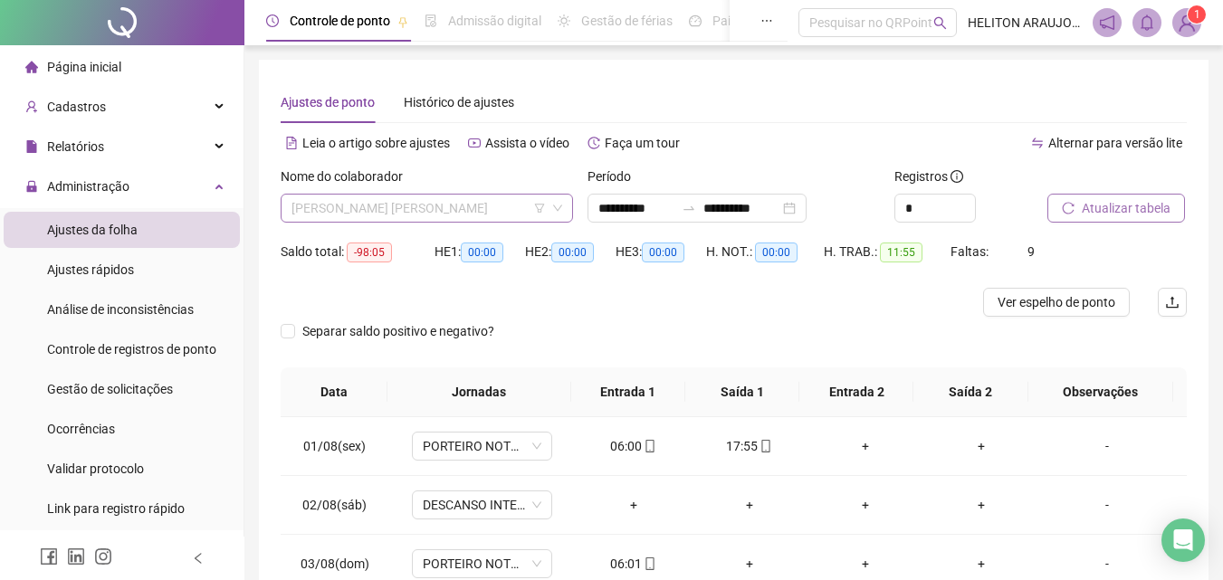
click at [557, 214] on span "[PERSON_NAME] [PERSON_NAME]" at bounding box center [426, 208] width 271 height 27
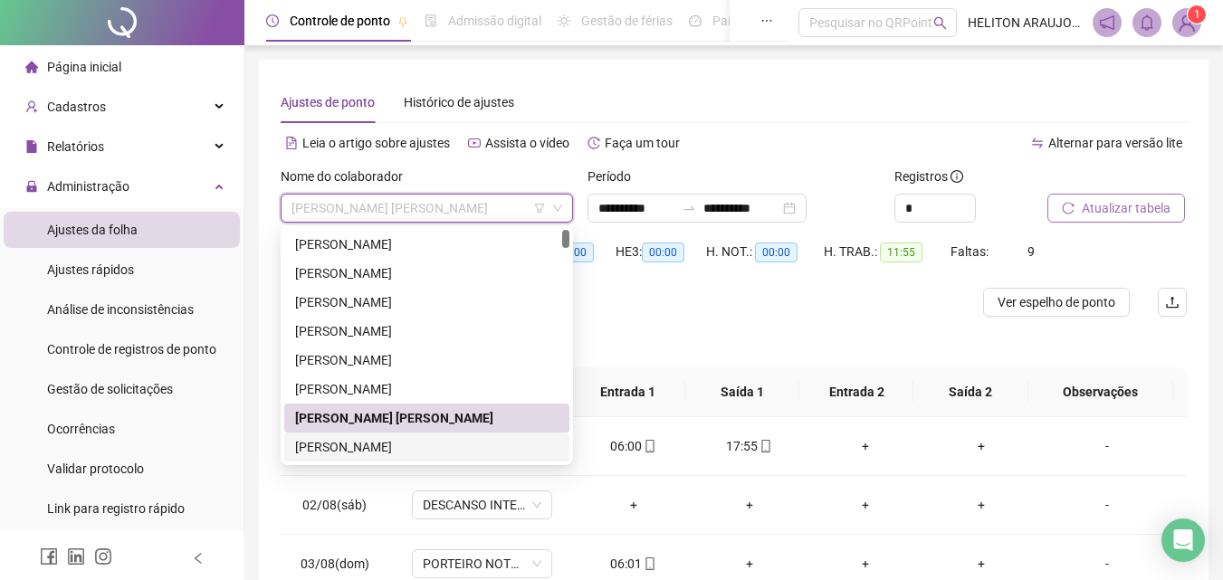
click at [379, 445] on div "[PERSON_NAME]" at bounding box center [426, 447] width 263 height 20
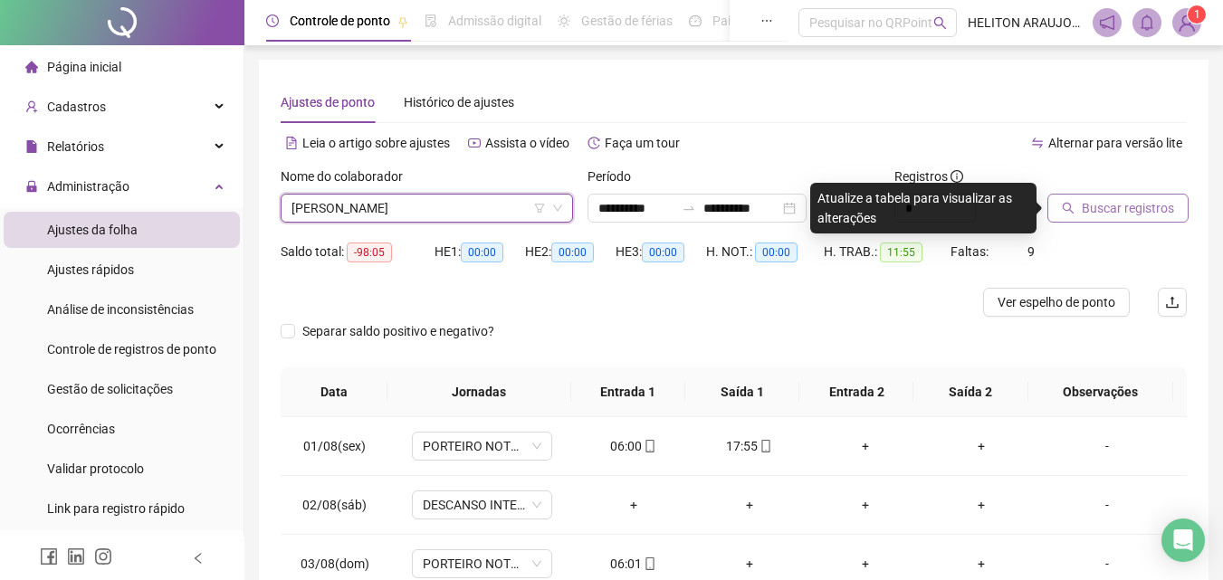
click at [1101, 215] on span "Buscar registros" at bounding box center [1127, 208] width 92 height 20
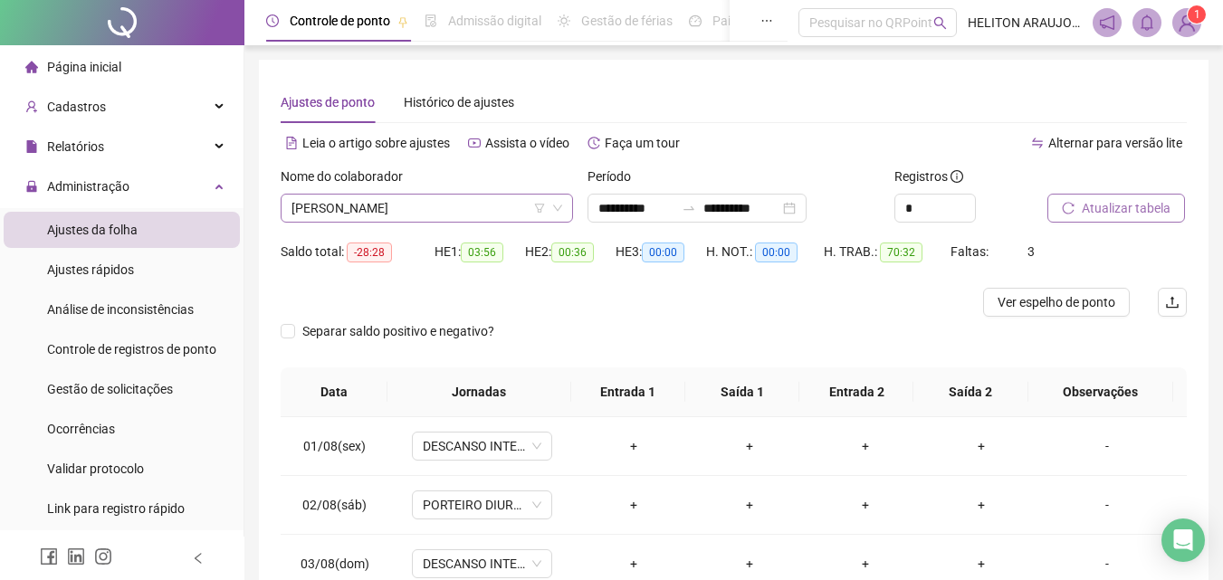
click at [562, 209] on icon "down" at bounding box center [557, 208] width 11 height 11
click at [550, 207] on span "[PERSON_NAME]" at bounding box center [426, 208] width 271 height 27
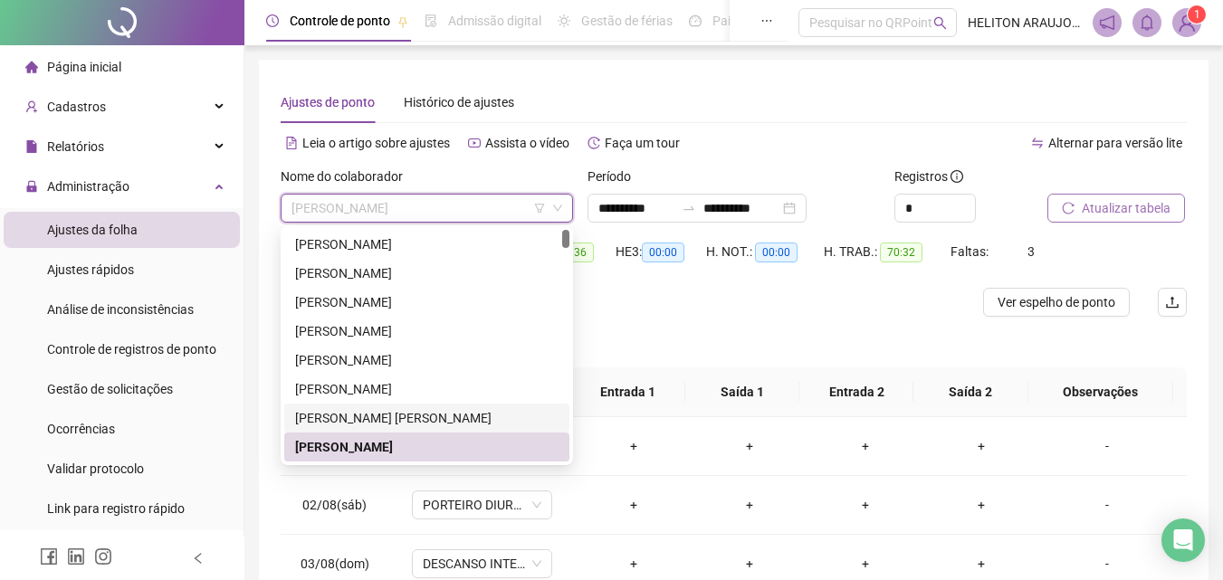
scroll to position [90, 0]
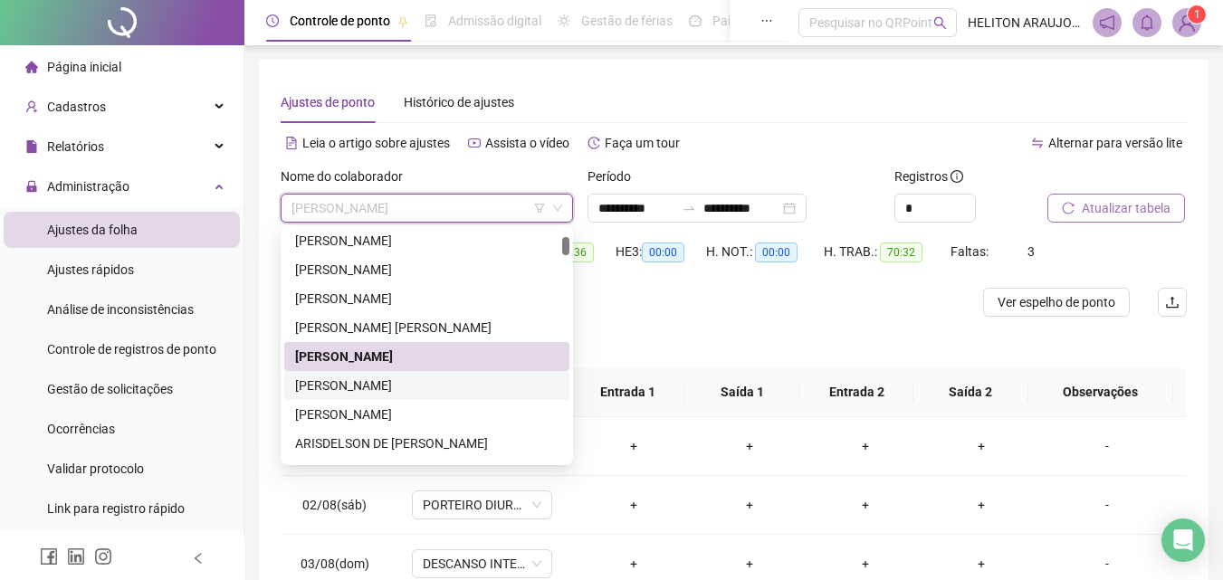
click at [390, 389] on div "[PERSON_NAME]" at bounding box center [426, 386] width 263 height 20
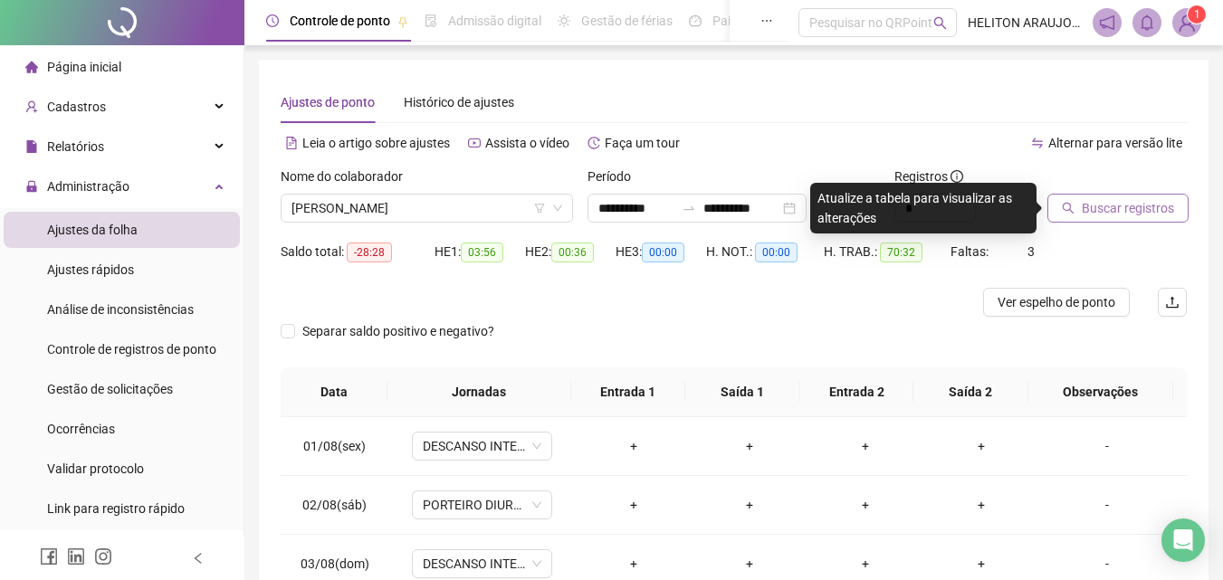
click at [1124, 216] on span "Buscar registros" at bounding box center [1127, 208] width 92 height 20
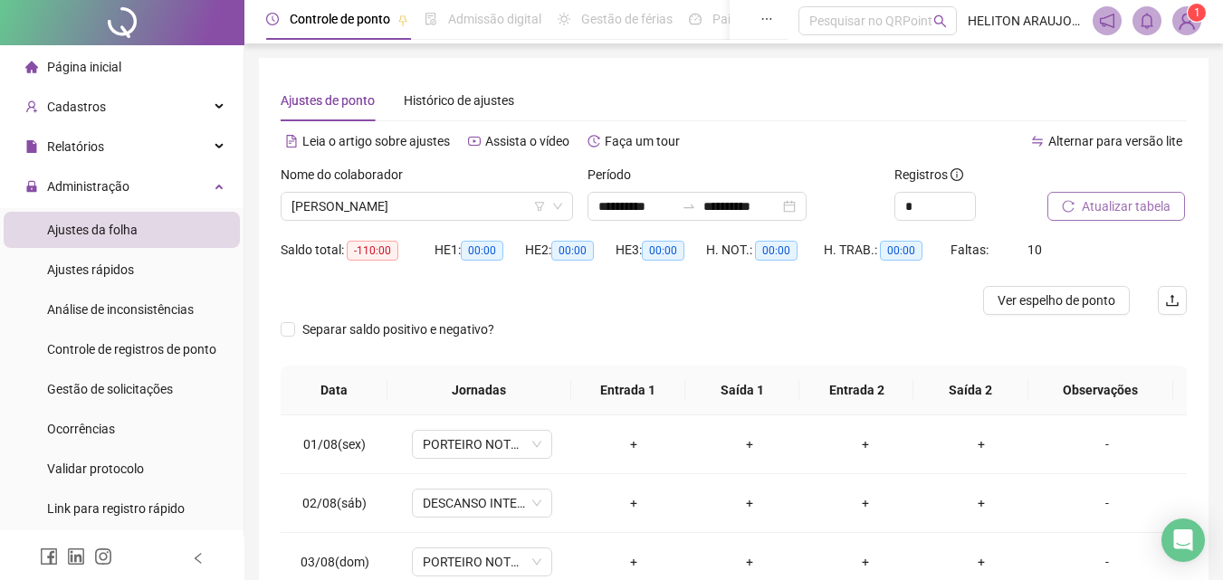
scroll to position [0, 0]
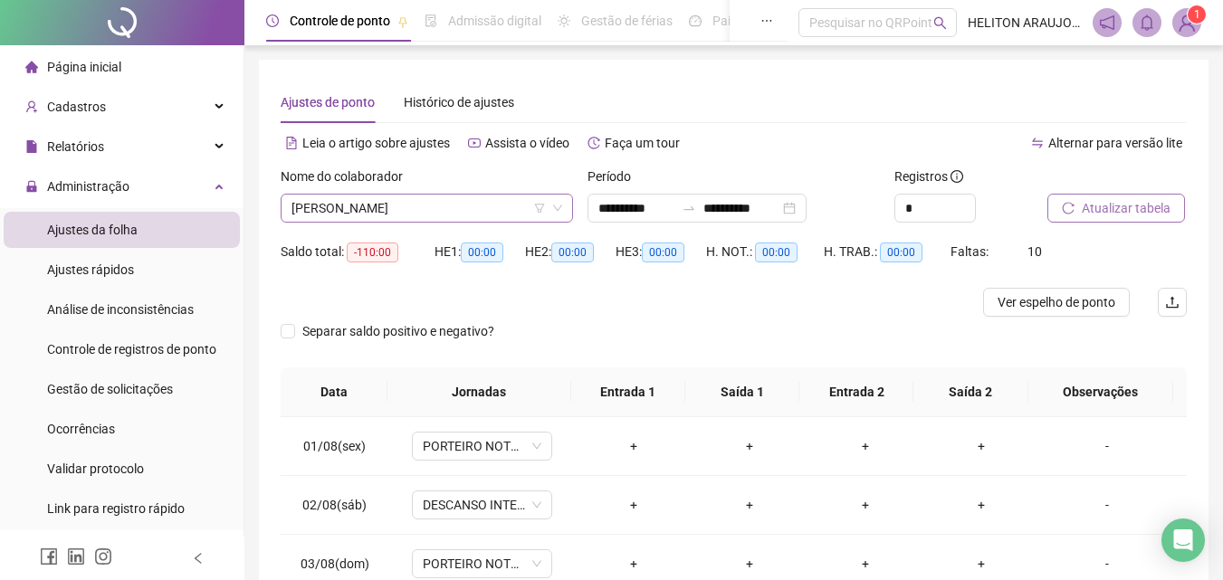
click at [564, 213] on div "[PERSON_NAME]" at bounding box center [427, 208] width 292 height 29
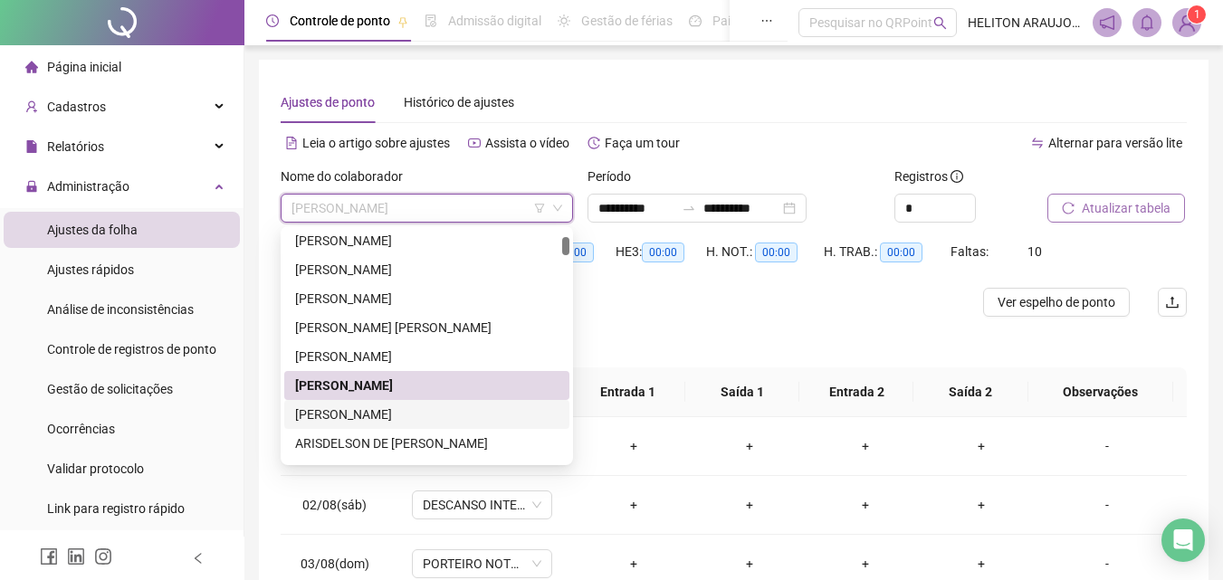
click at [441, 418] on div "[PERSON_NAME]" at bounding box center [426, 415] width 263 height 20
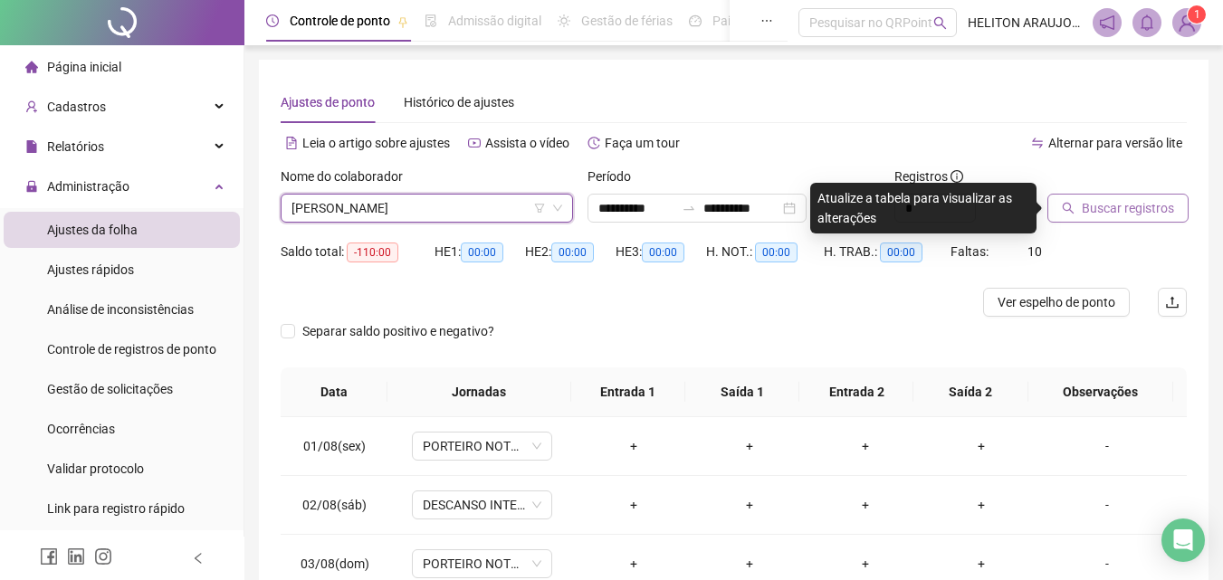
click at [1091, 213] on span "Buscar registros" at bounding box center [1127, 208] width 92 height 20
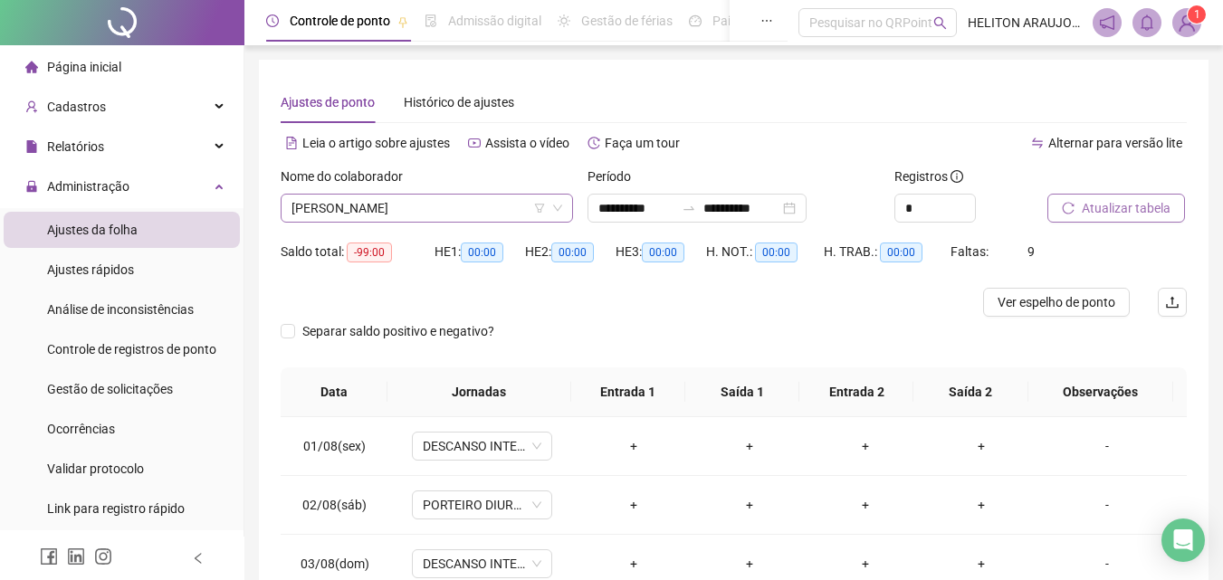
click at [556, 211] on icon "down" at bounding box center [557, 208] width 11 height 11
click at [558, 208] on icon "down" at bounding box center [557, 208] width 11 height 11
click at [559, 209] on icon "down" at bounding box center [557, 208] width 11 height 11
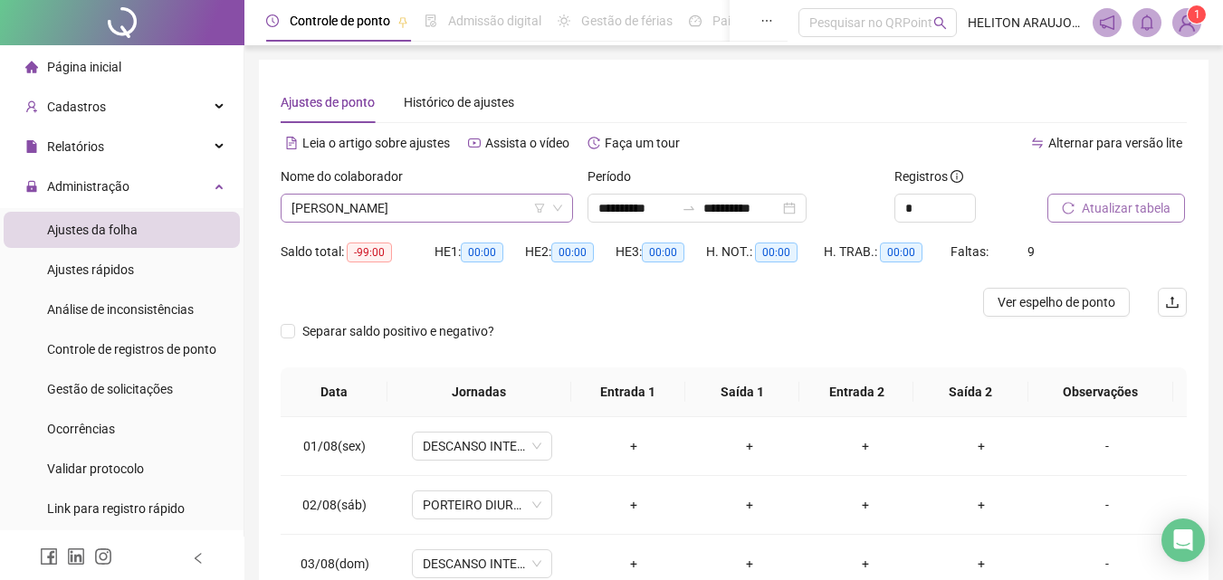
click at [459, 208] on span "[PERSON_NAME]" at bounding box center [426, 208] width 271 height 27
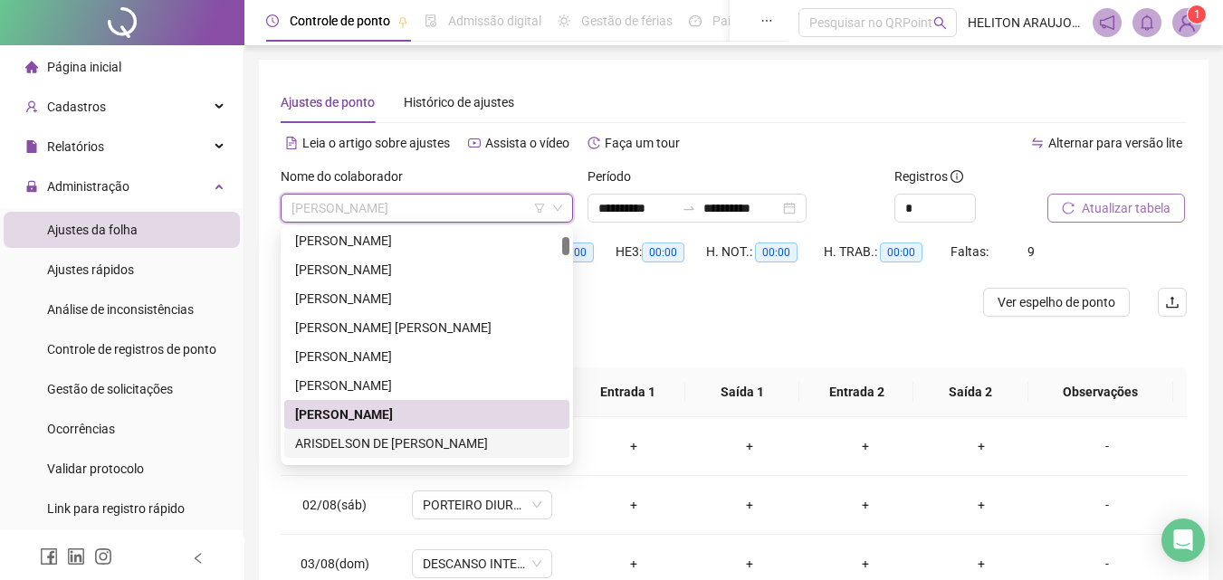
click at [438, 445] on div "ARISDELSON DE [PERSON_NAME]" at bounding box center [426, 443] width 263 height 20
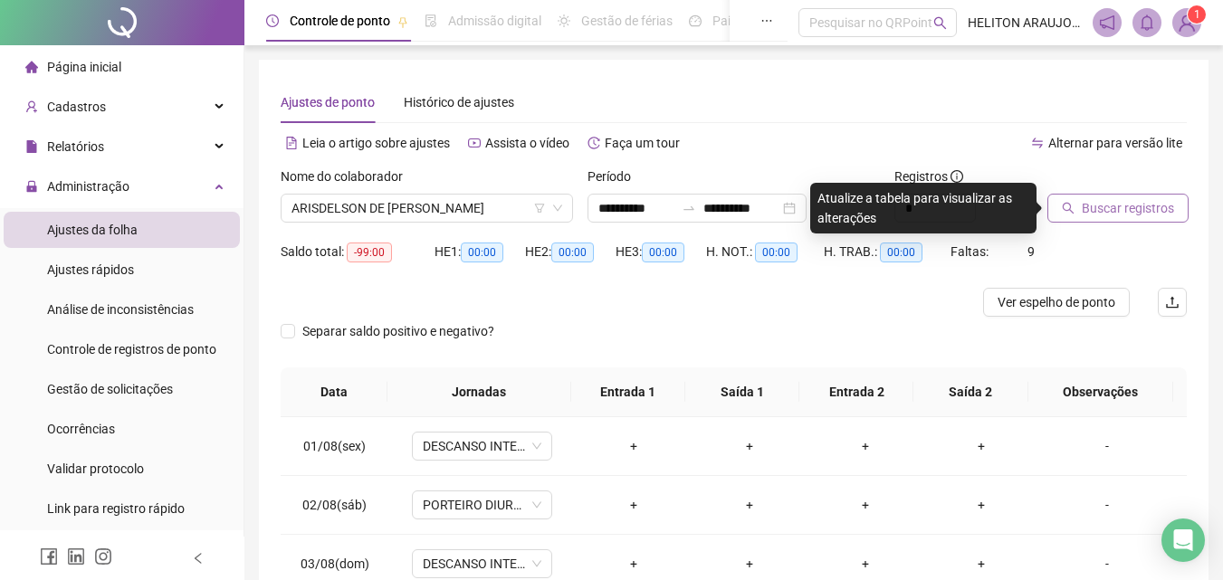
click at [1089, 219] on button "Buscar registros" at bounding box center [1117, 208] width 141 height 29
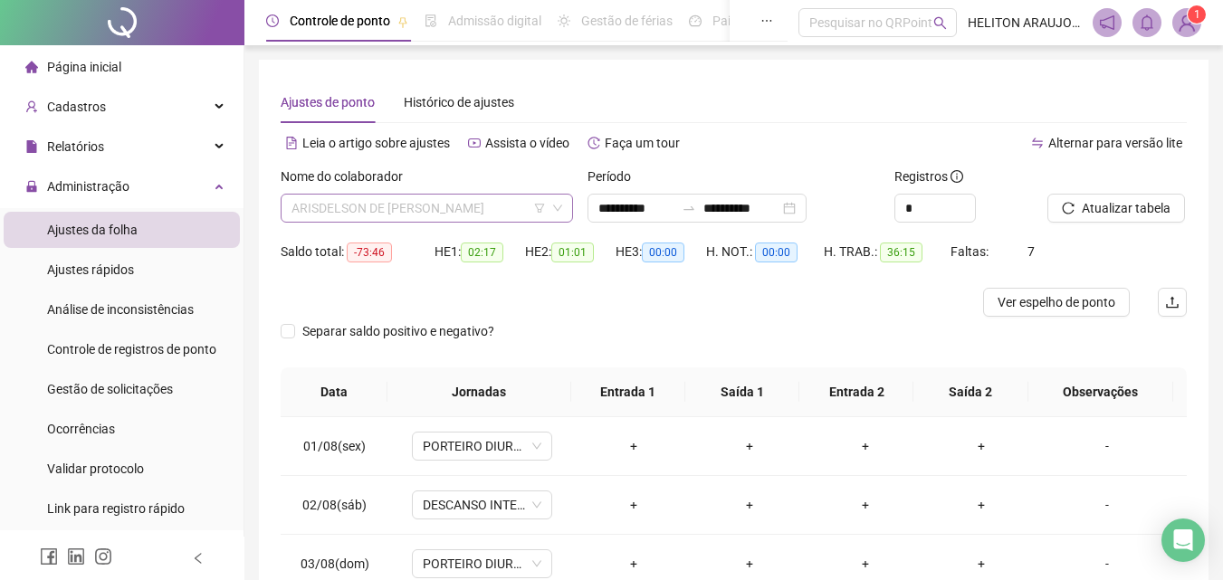
click at [447, 203] on span "ARISDELSON DE [PERSON_NAME]" at bounding box center [426, 208] width 271 height 27
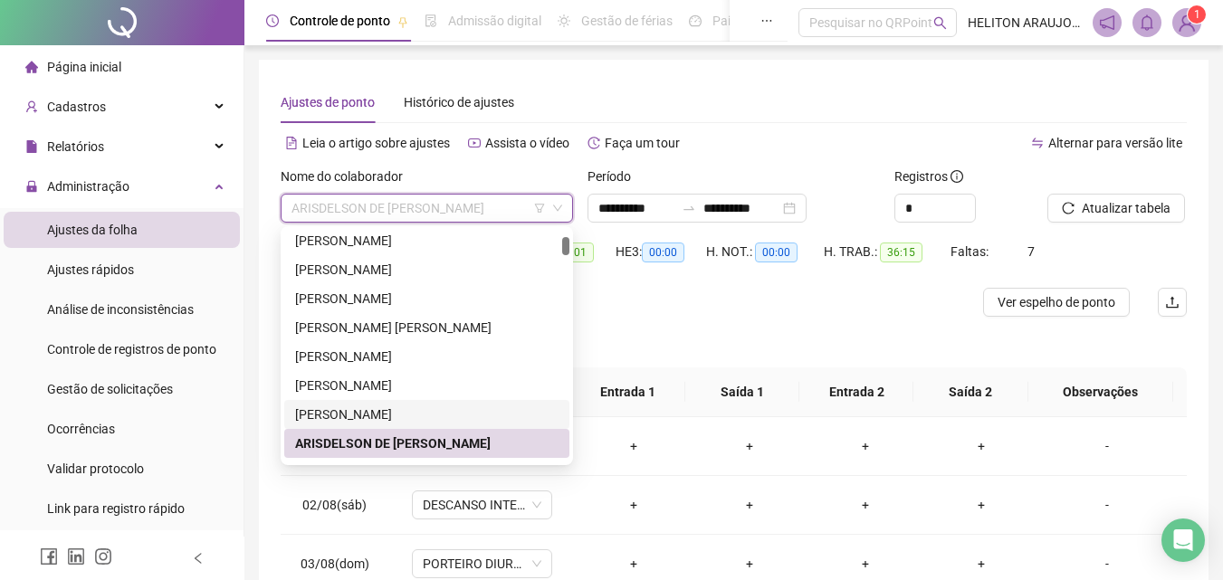
scroll to position [181, 0]
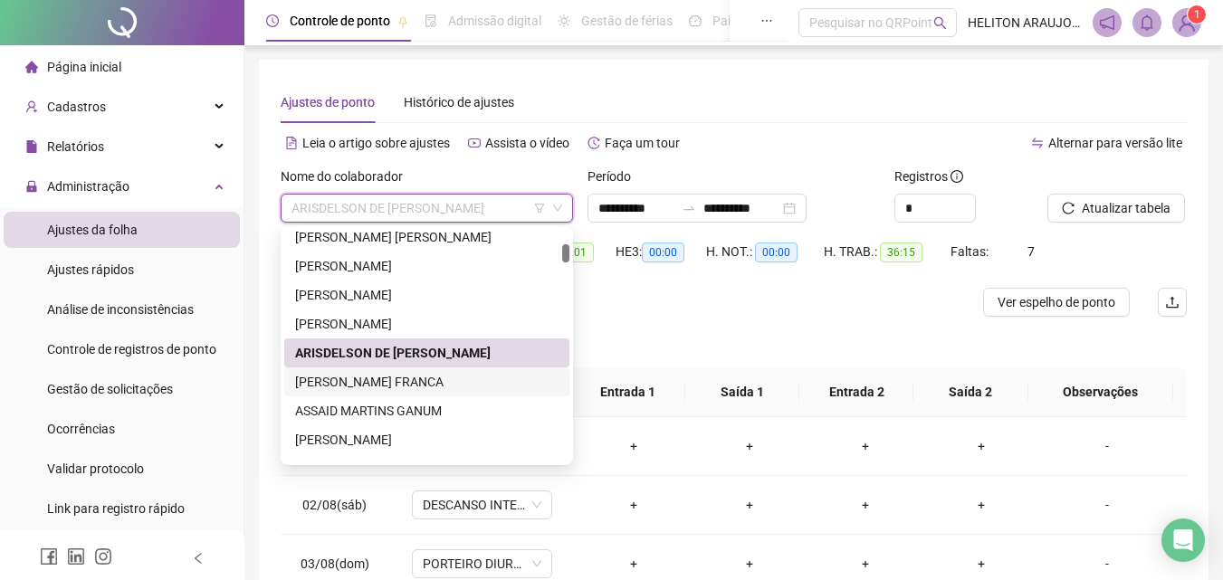
click at [412, 385] on div "[PERSON_NAME] FRANCA" at bounding box center [426, 382] width 263 height 20
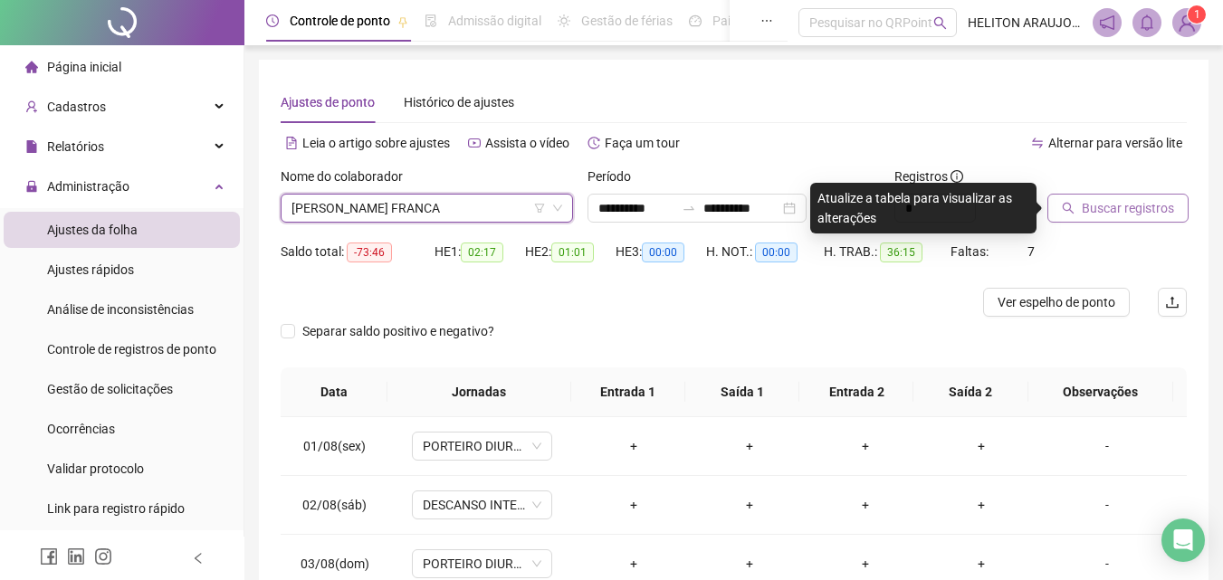
click at [1106, 215] on span "Buscar registros" at bounding box center [1127, 208] width 92 height 20
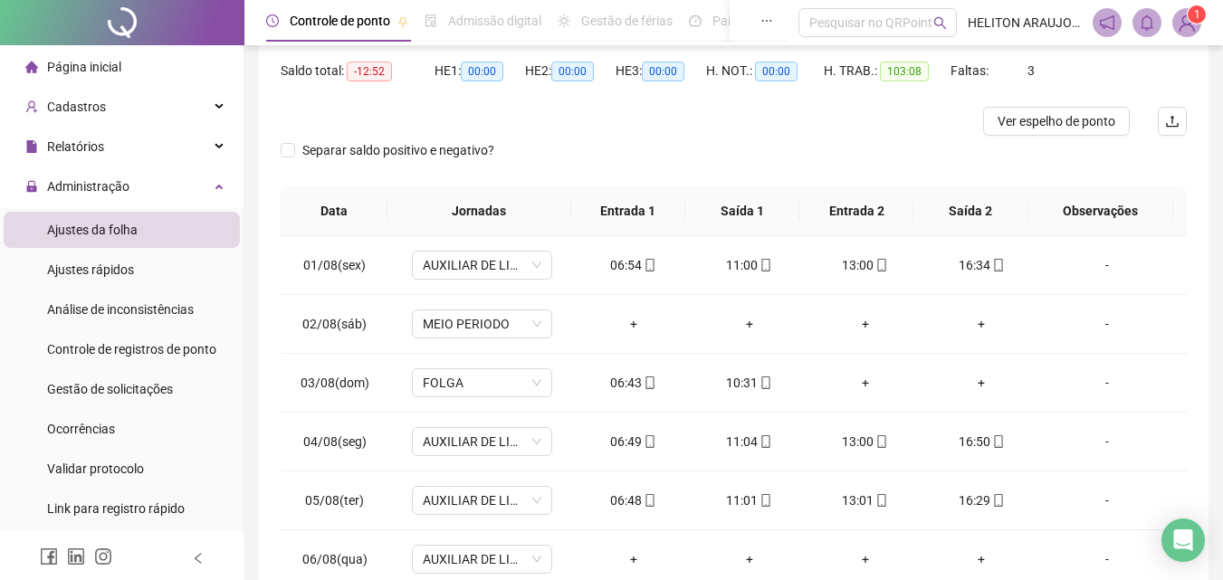
scroll to position [0, 0]
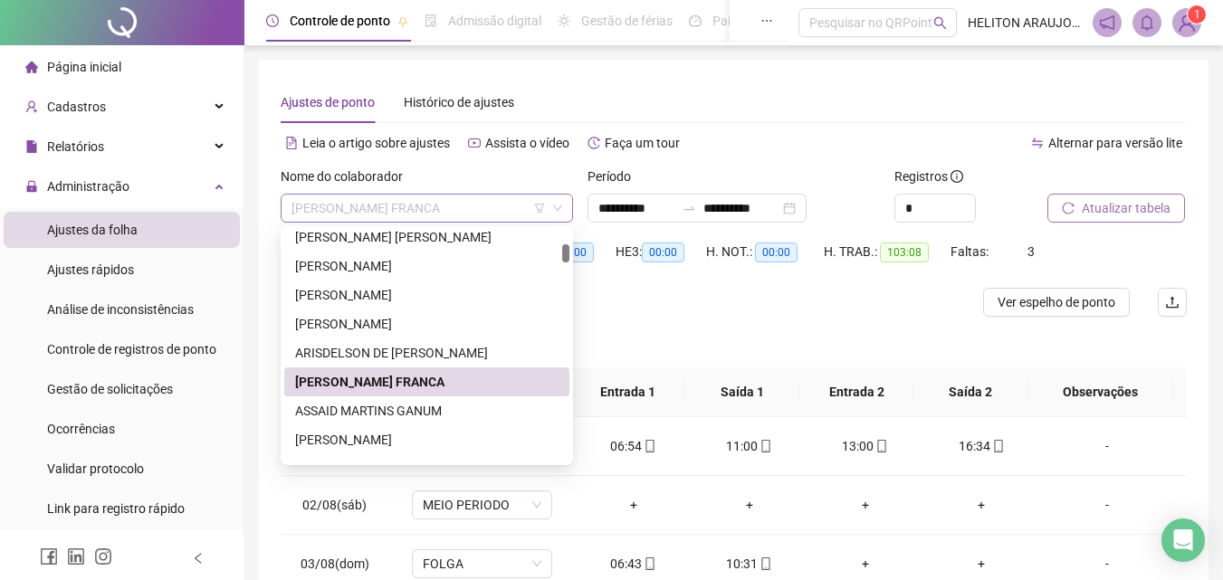
click at [453, 206] on span "[PERSON_NAME] FRANCA" at bounding box center [426, 208] width 271 height 27
click at [386, 412] on div "ASSAID MARTINS GANUM" at bounding box center [426, 411] width 263 height 20
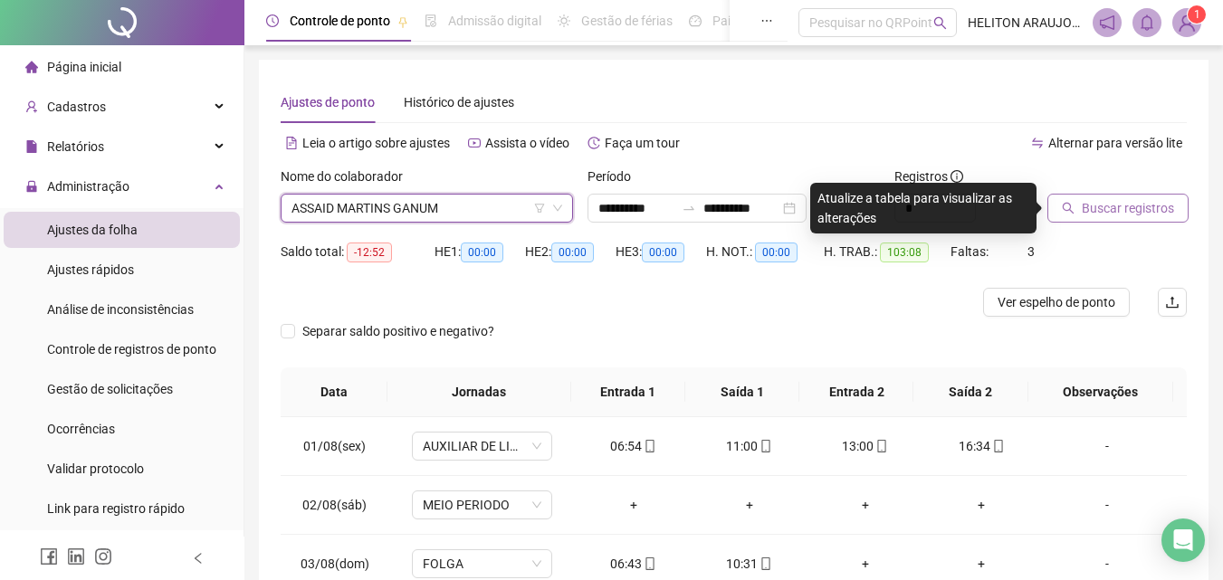
click at [1137, 213] on span "Buscar registros" at bounding box center [1127, 208] width 92 height 20
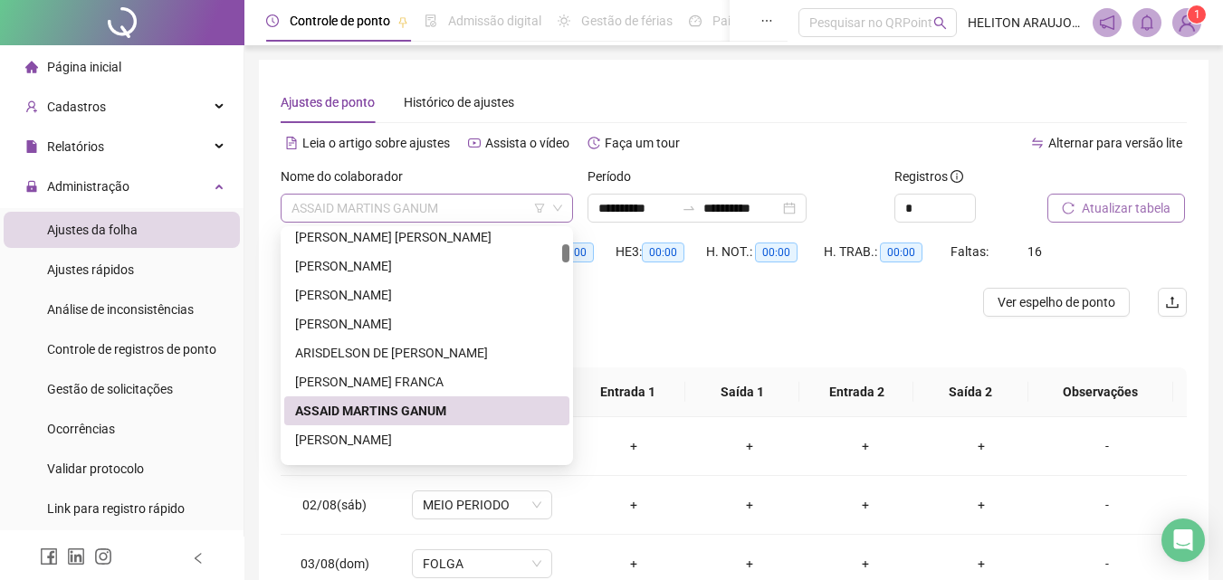
click at [475, 211] on span "ASSAID MARTINS GANUM" at bounding box center [426, 208] width 271 height 27
click at [378, 435] on div "[PERSON_NAME]" at bounding box center [426, 440] width 263 height 20
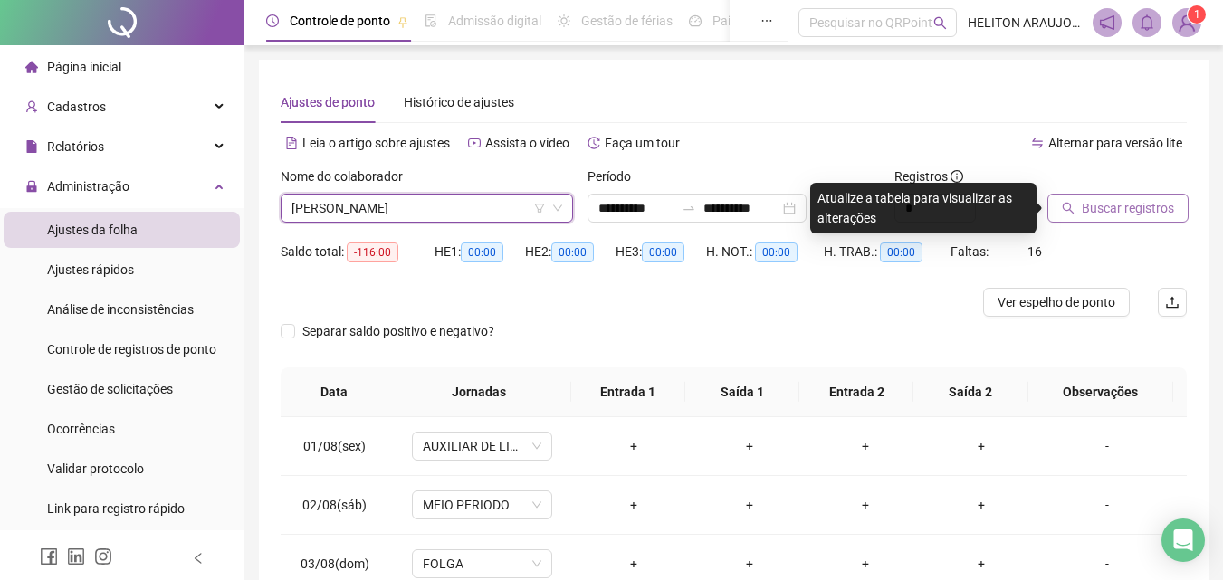
click at [1127, 206] on span "Buscar registros" at bounding box center [1127, 208] width 92 height 20
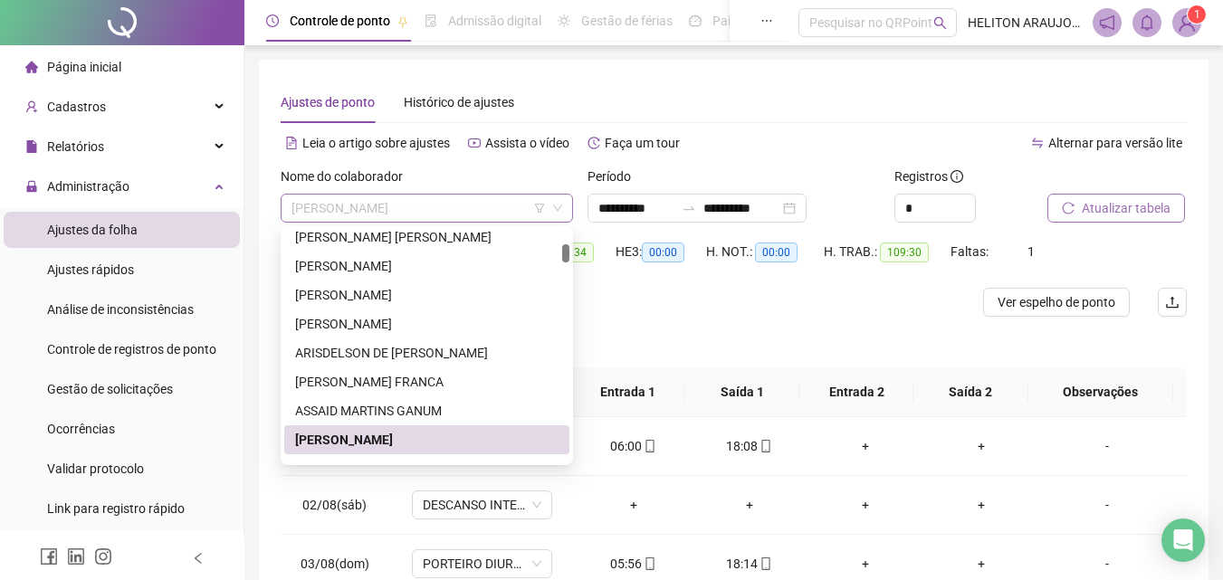
click at [518, 198] on span "[PERSON_NAME]" at bounding box center [426, 208] width 271 height 27
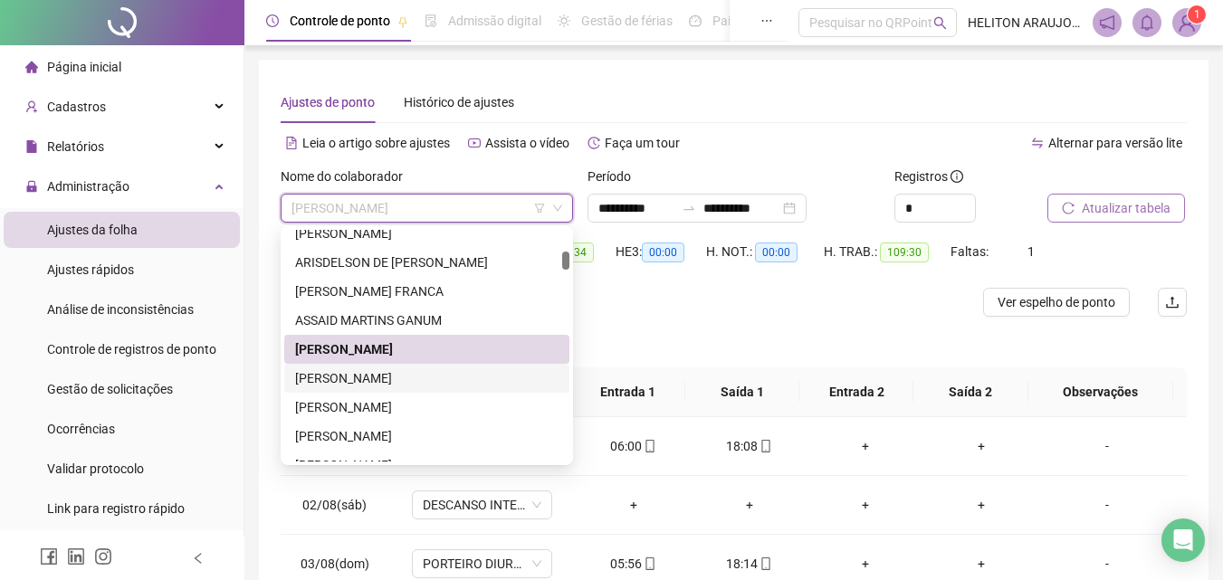
click at [383, 376] on div "[PERSON_NAME]" at bounding box center [426, 378] width 263 height 20
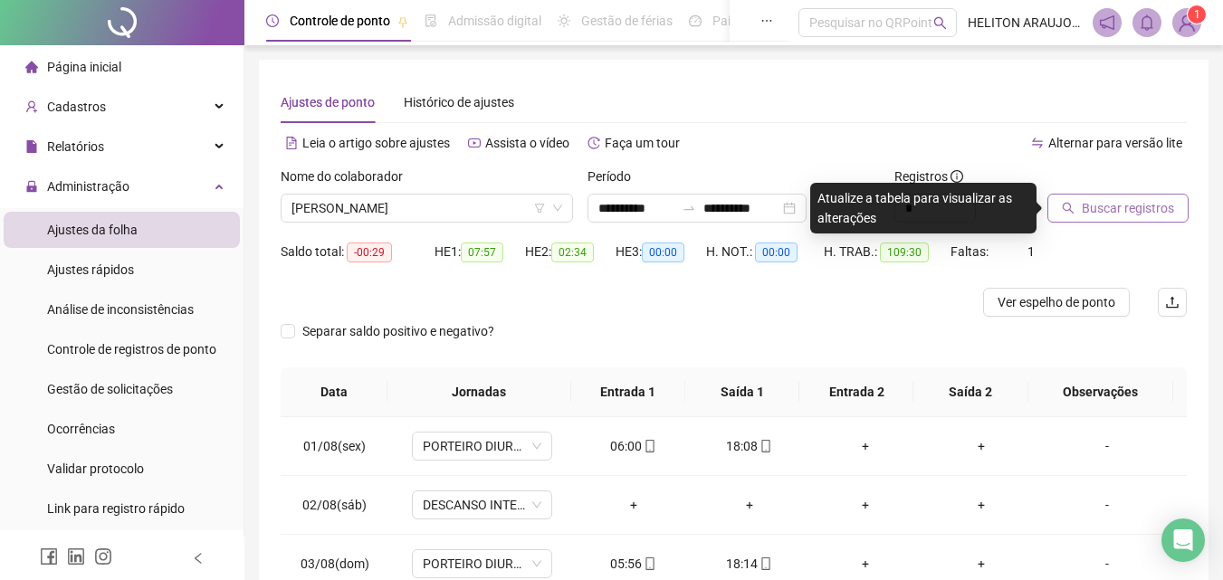
click at [1147, 209] on span "Buscar registros" at bounding box center [1127, 208] width 92 height 20
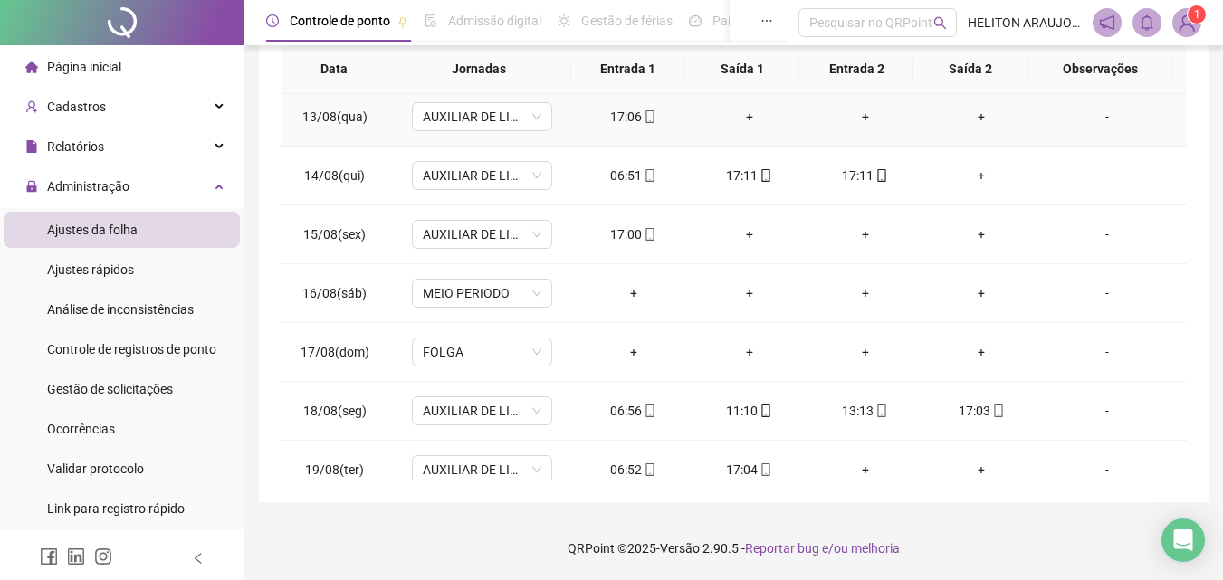
scroll to position [724, 0]
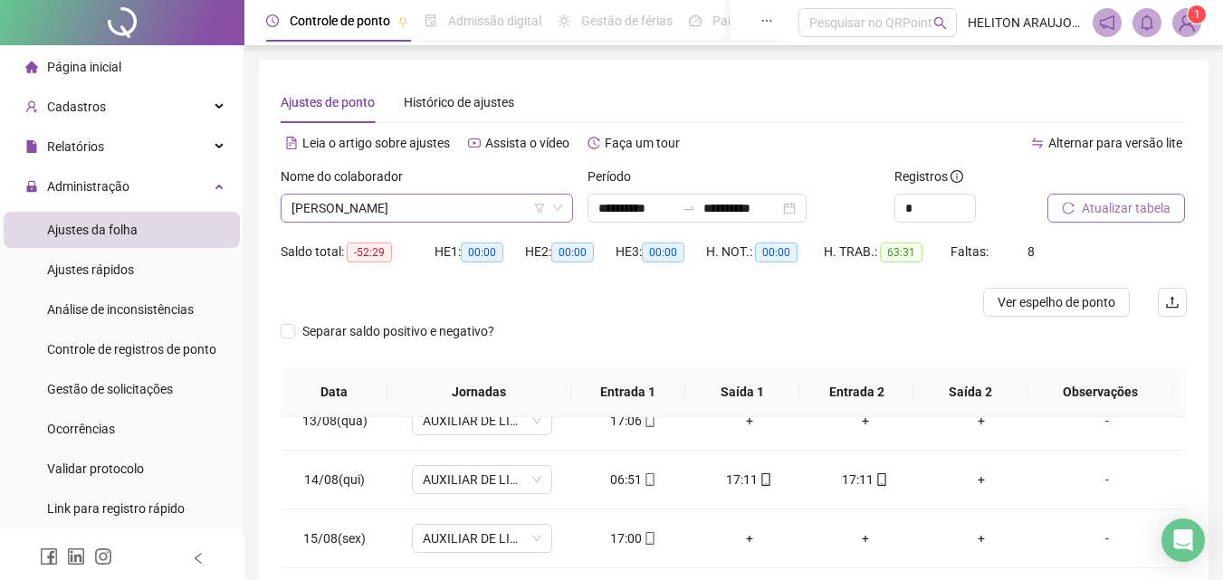
click at [445, 214] on span "[PERSON_NAME]" at bounding box center [426, 208] width 271 height 27
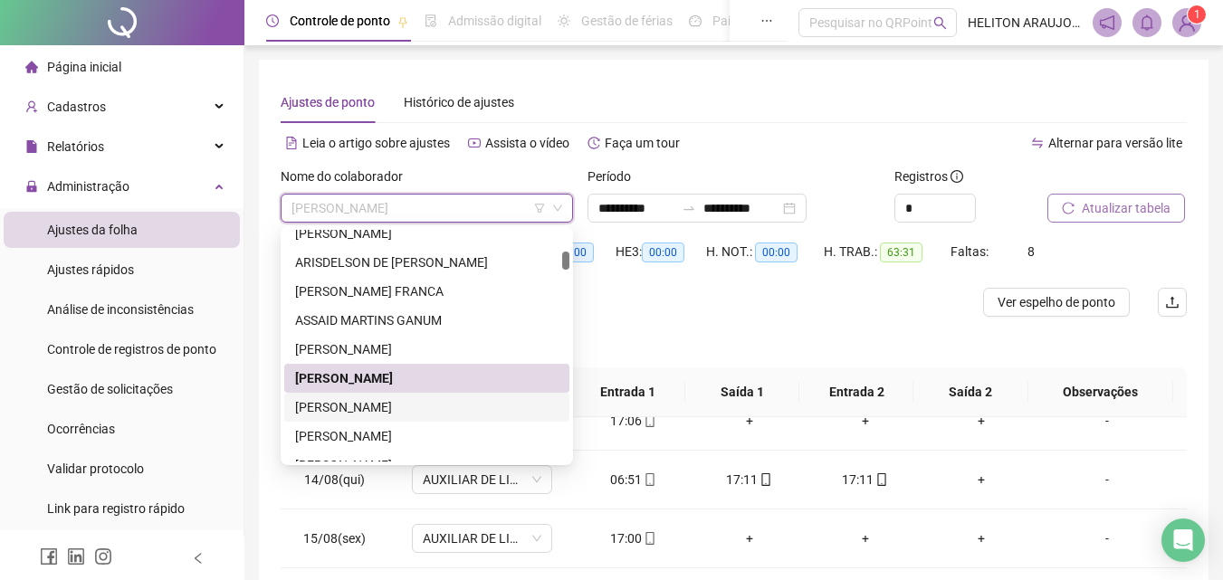
click at [418, 403] on div "[PERSON_NAME]" at bounding box center [426, 407] width 263 height 20
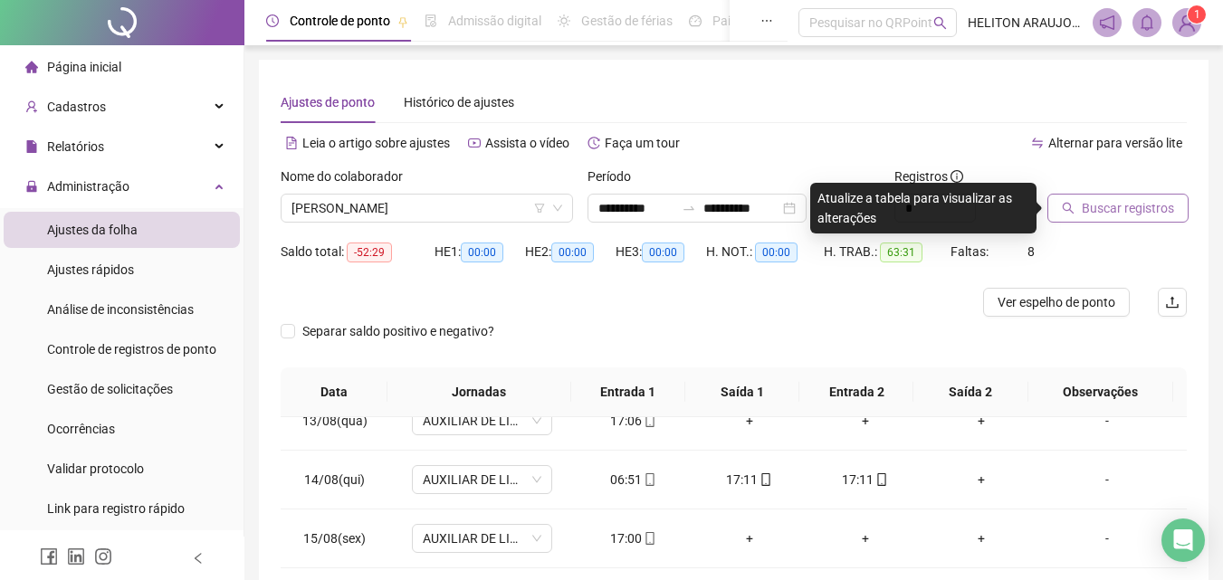
drag, startPoint x: 1127, startPoint y: 188, endPoint x: 1121, endPoint y: 198, distance: 11.3
click at [1126, 193] on div at bounding box center [1094, 180] width 94 height 27
click at [1121, 198] on span "Buscar registros" at bounding box center [1127, 208] width 92 height 20
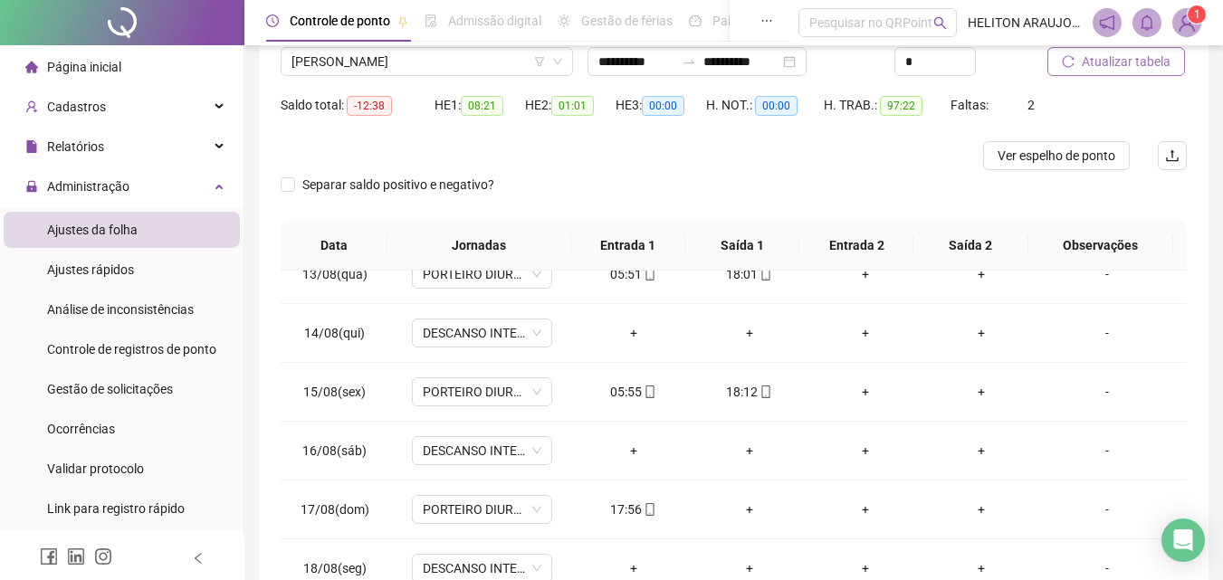
scroll to position [0, 0]
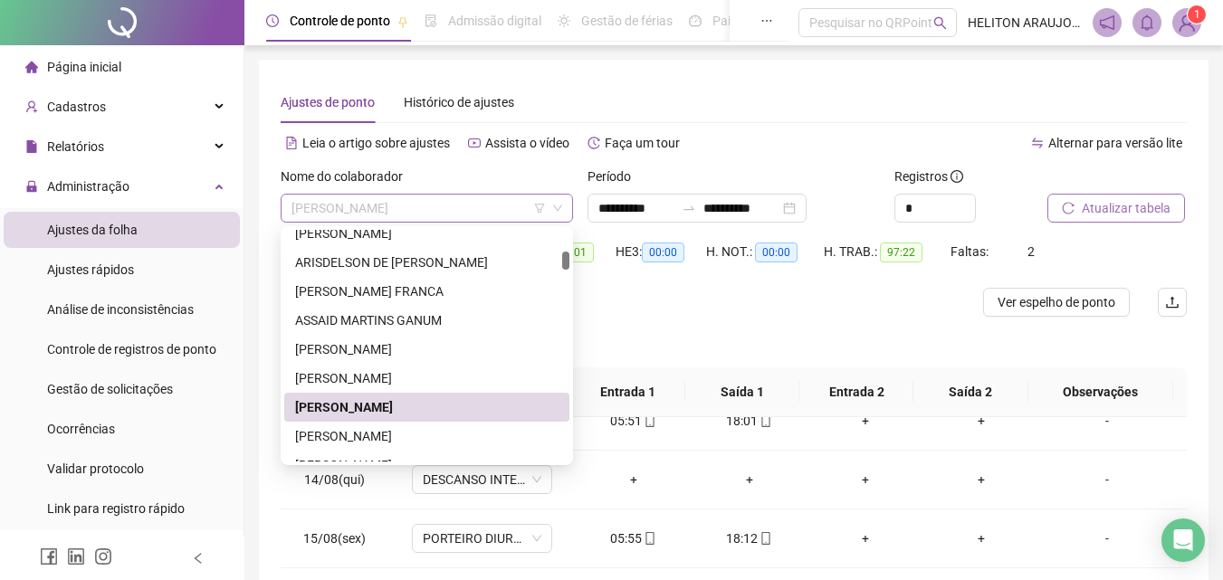
click at [515, 206] on span "[PERSON_NAME]" at bounding box center [426, 208] width 271 height 27
click at [378, 438] on div "[PERSON_NAME]" at bounding box center [426, 436] width 263 height 20
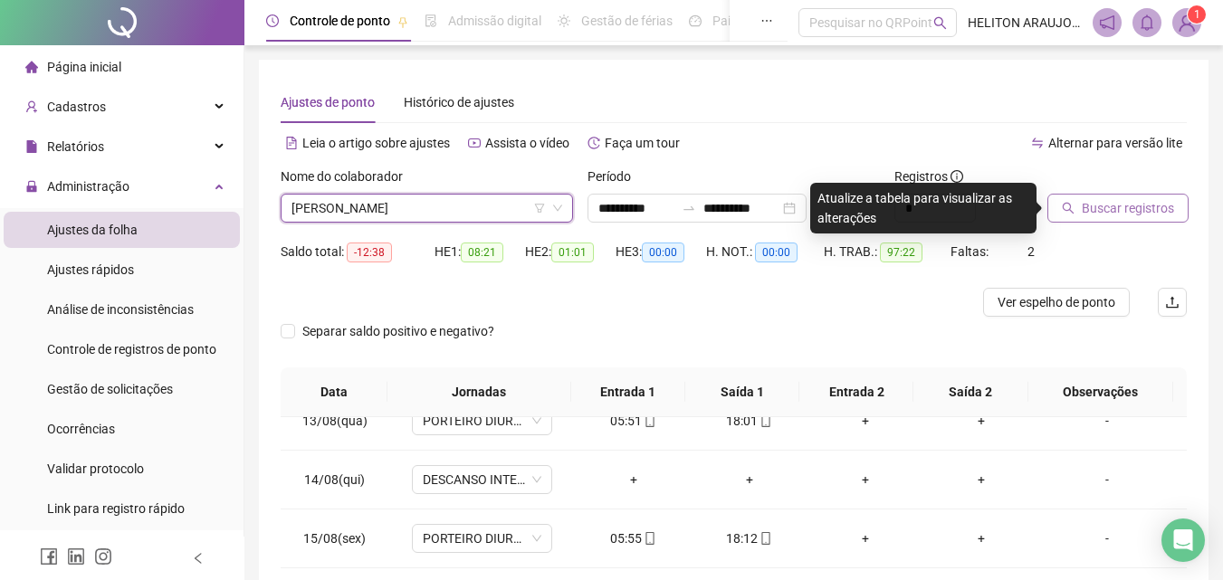
click at [1114, 216] on span "Buscar registros" at bounding box center [1127, 208] width 92 height 20
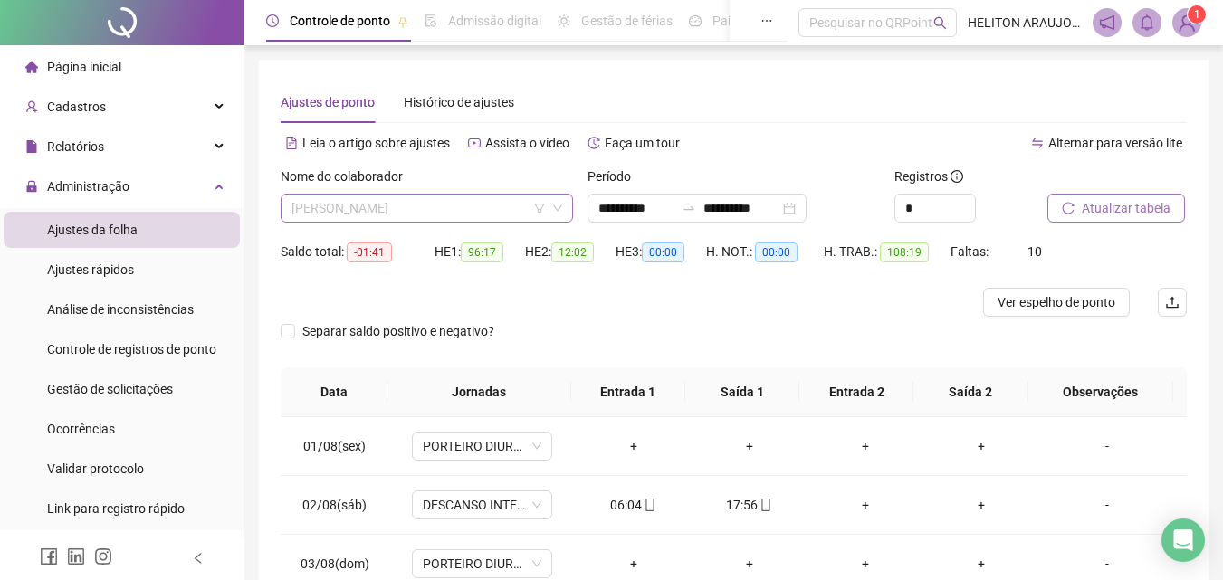
click at [458, 214] on span "[PERSON_NAME]" at bounding box center [426, 208] width 271 height 27
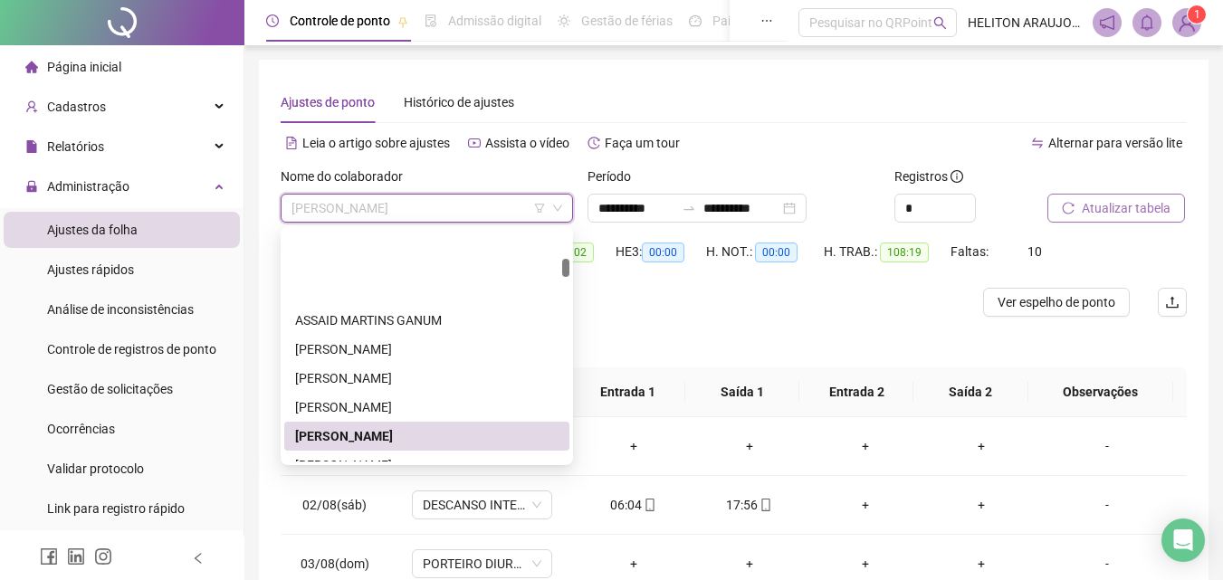
scroll to position [362, 0]
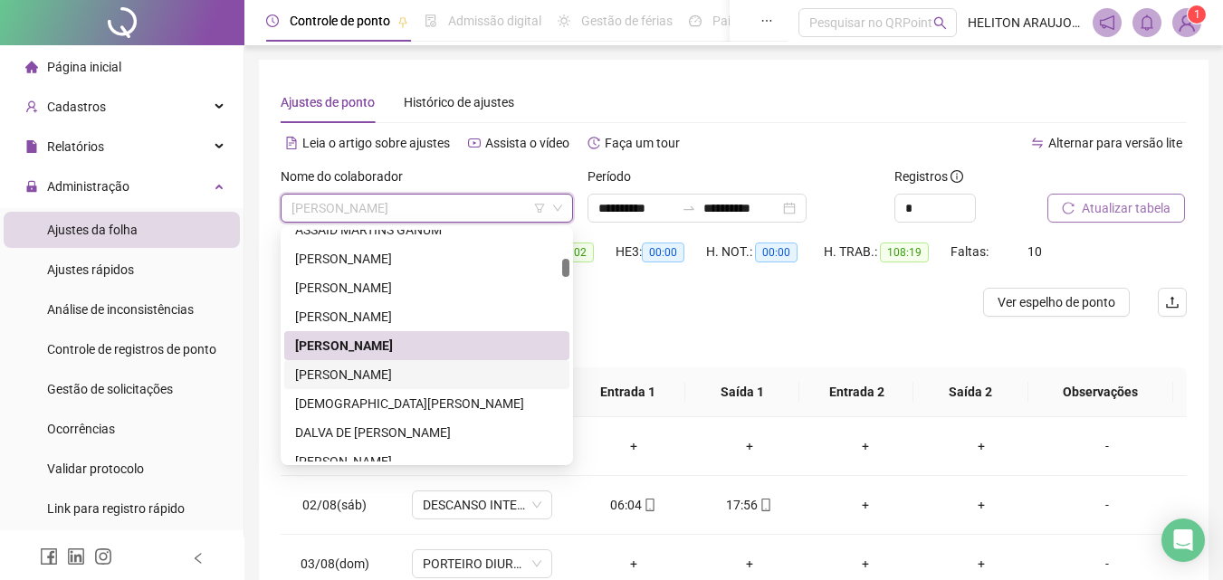
click at [422, 380] on div "[PERSON_NAME]" at bounding box center [426, 375] width 263 height 20
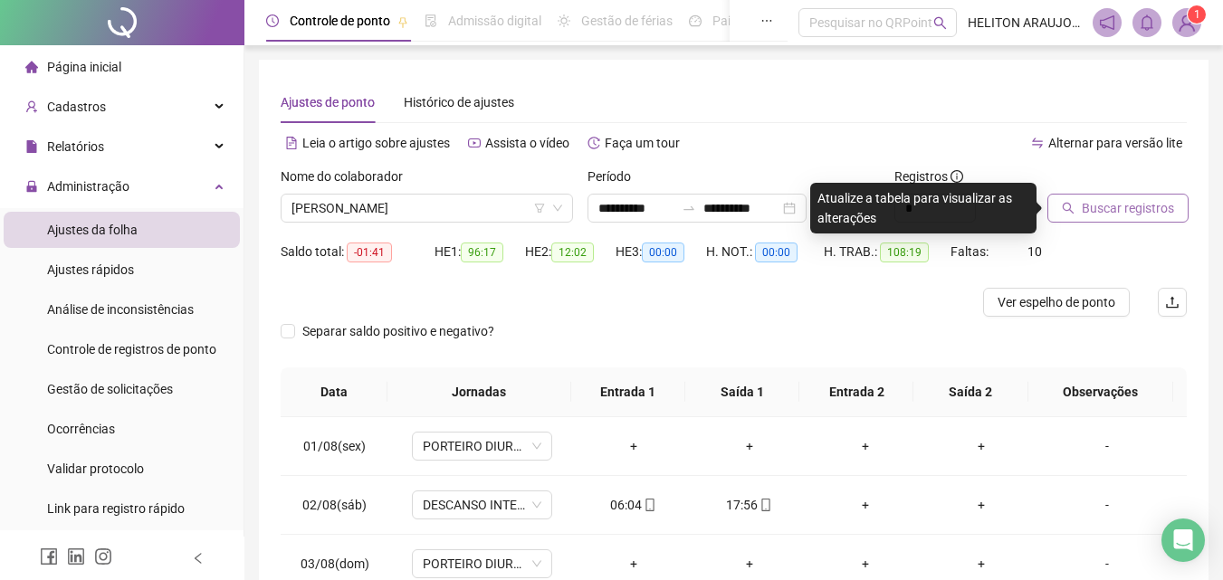
click at [1086, 215] on span "Buscar registros" at bounding box center [1127, 208] width 92 height 20
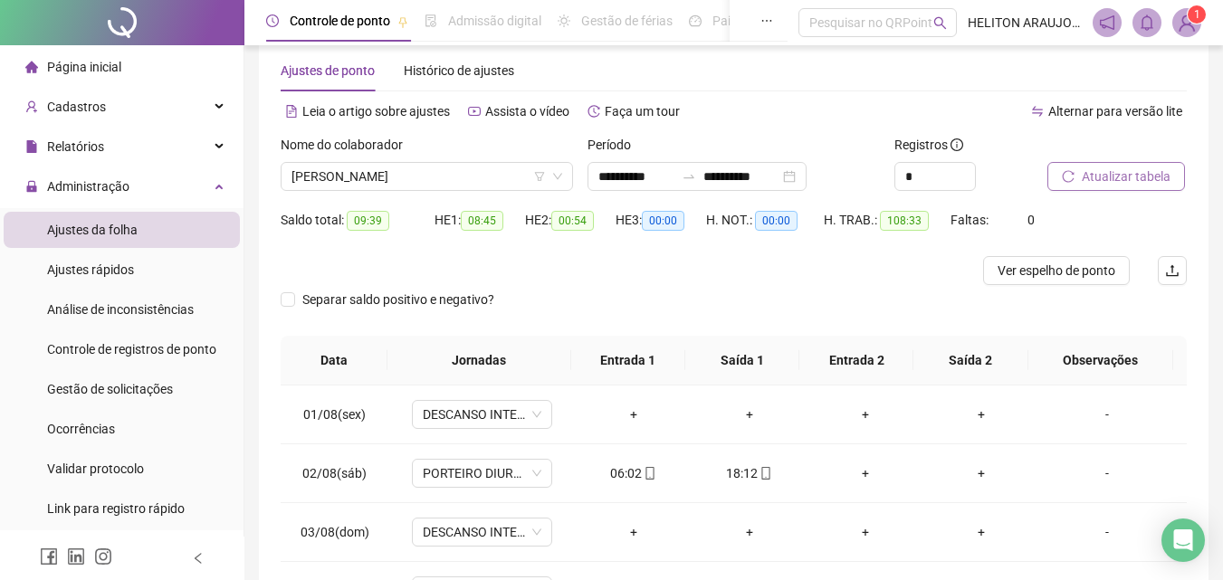
scroll to position [0, 0]
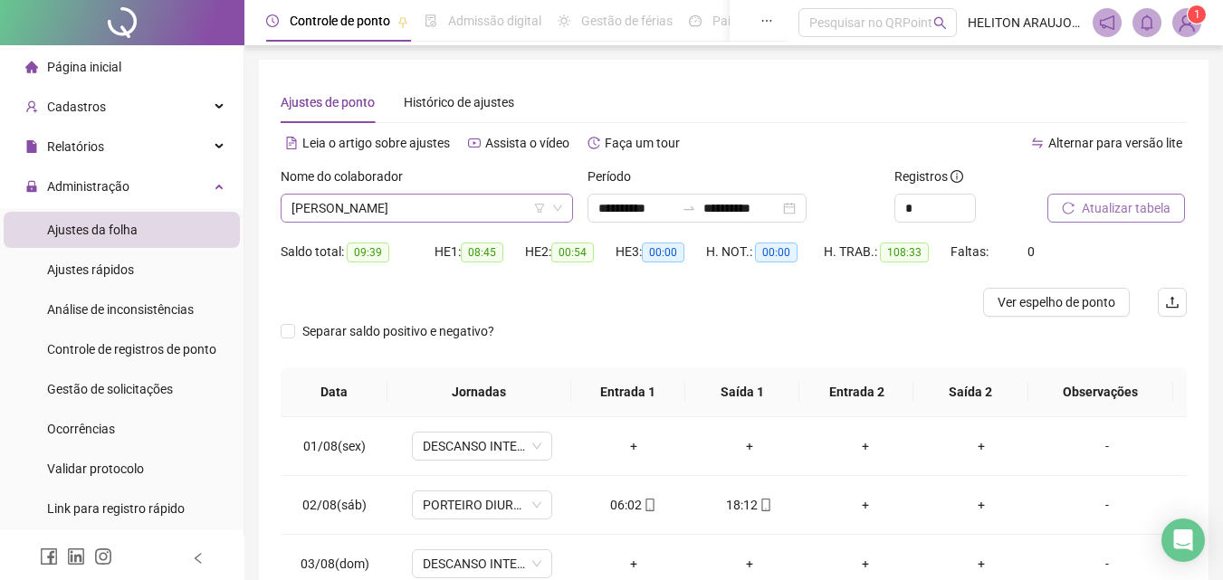
click at [458, 210] on span "[PERSON_NAME]" at bounding box center [426, 208] width 271 height 27
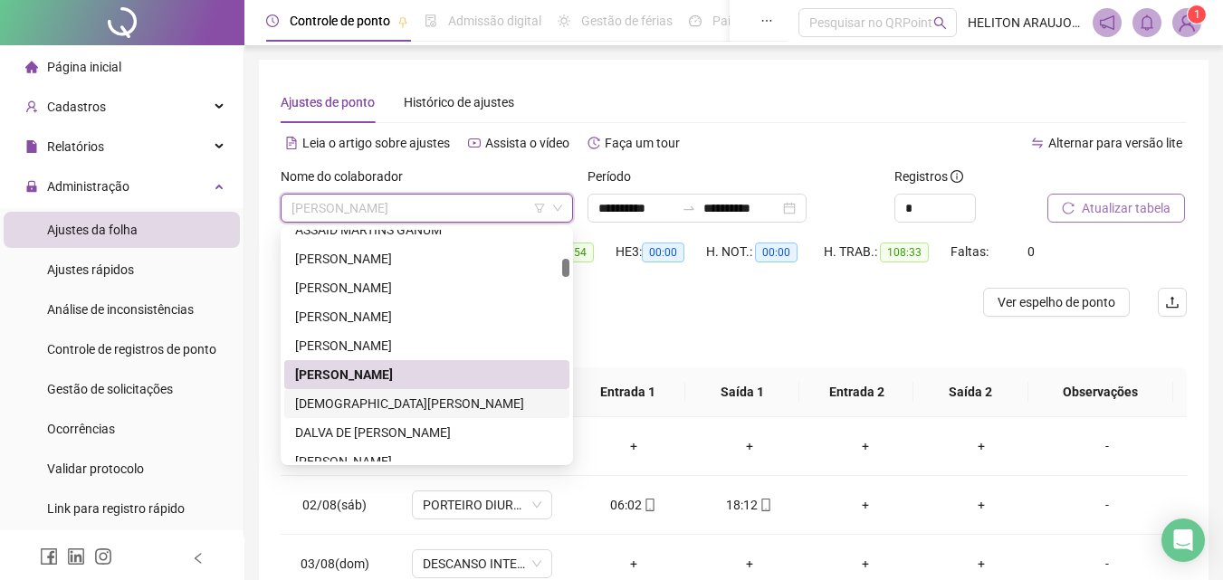
click at [405, 399] on div "[DEMOGRAPHIC_DATA][PERSON_NAME]" at bounding box center [426, 404] width 263 height 20
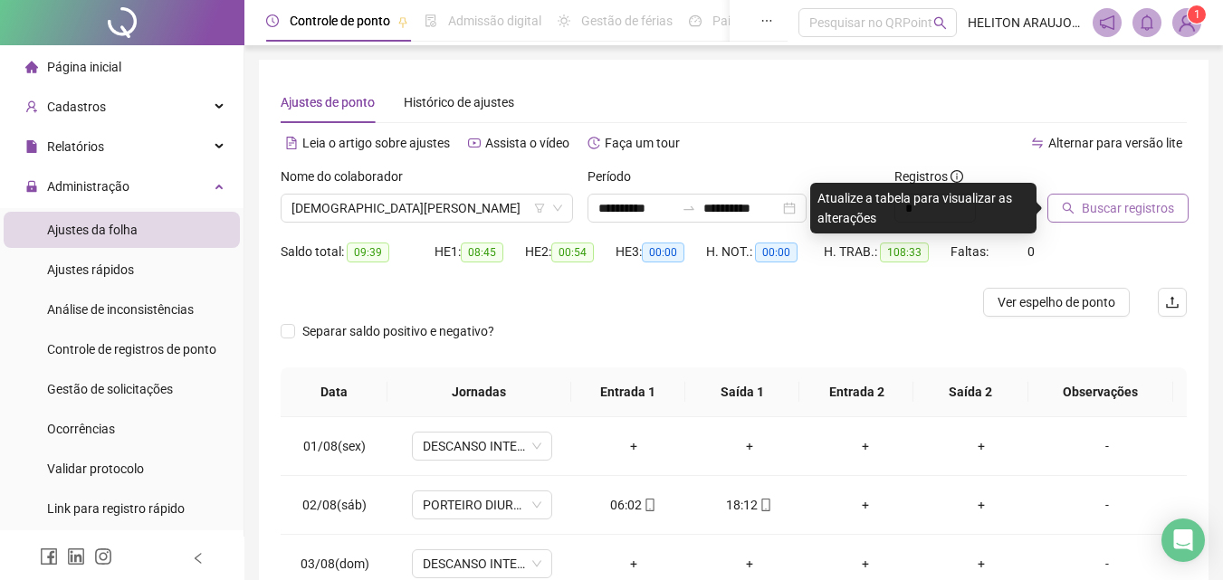
click at [1097, 216] on span "Buscar registros" at bounding box center [1127, 208] width 92 height 20
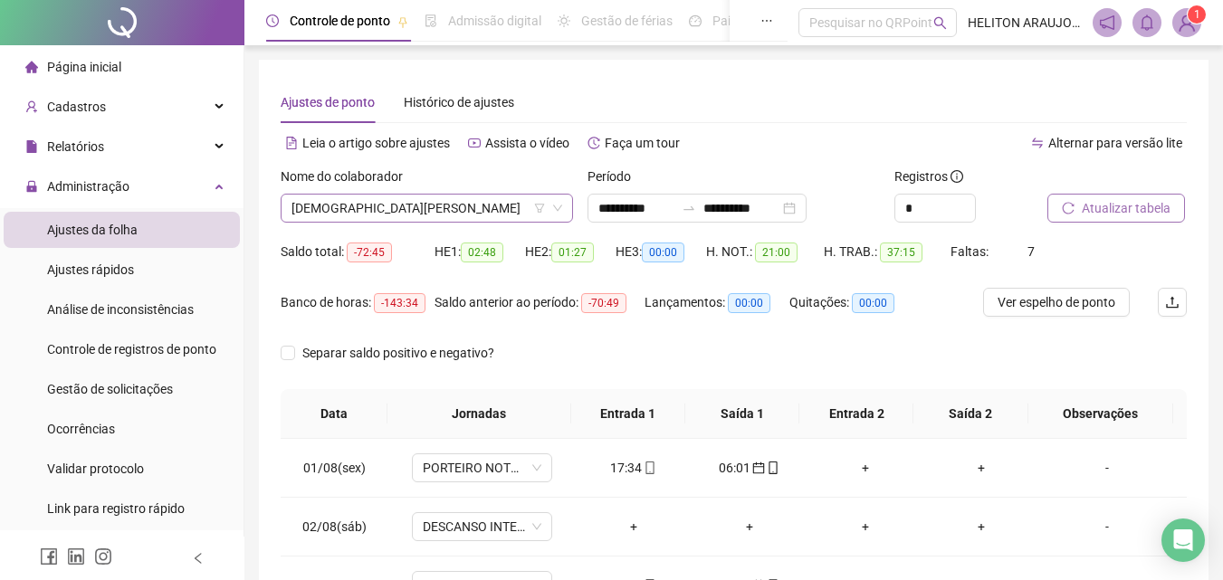
click at [463, 202] on span "[DEMOGRAPHIC_DATA][PERSON_NAME]" at bounding box center [426, 208] width 271 height 27
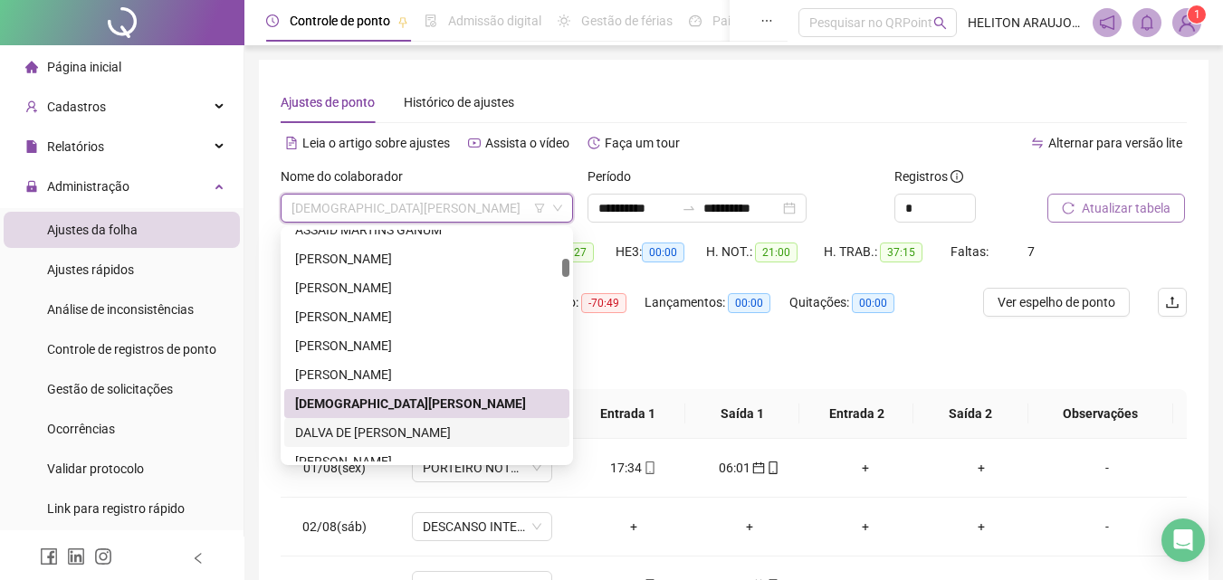
click at [408, 427] on div "DALVA DE [PERSON_NAME]" at bounding box center [426, 433] width 263 height 20
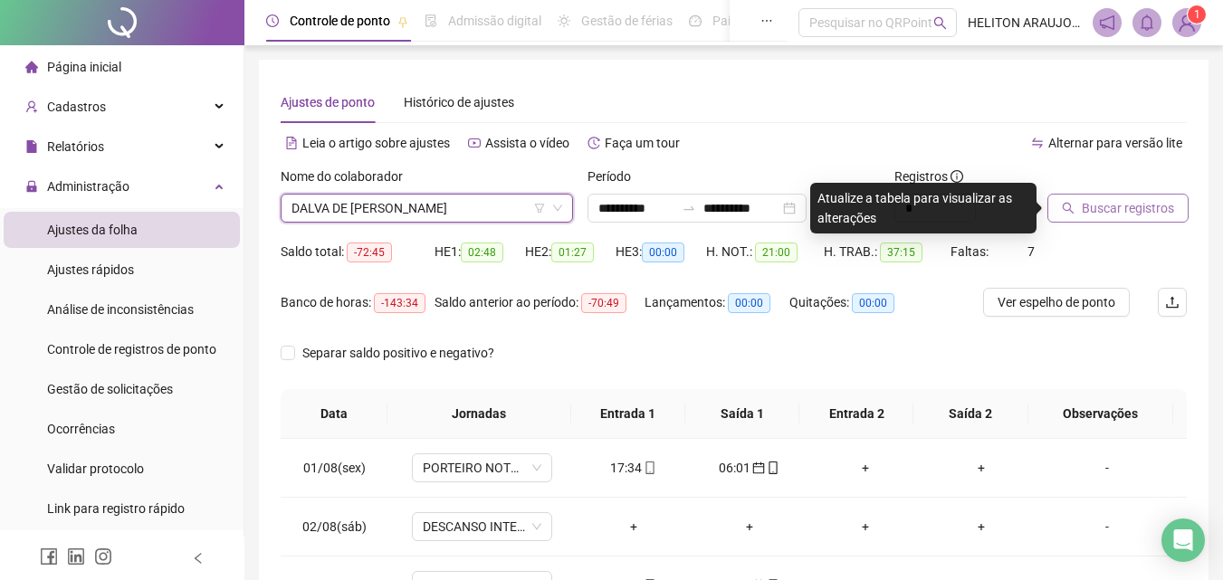
click at [1090, 213] on span "Buscar registros" at bounding box center [1127, 208] width 92 height 20
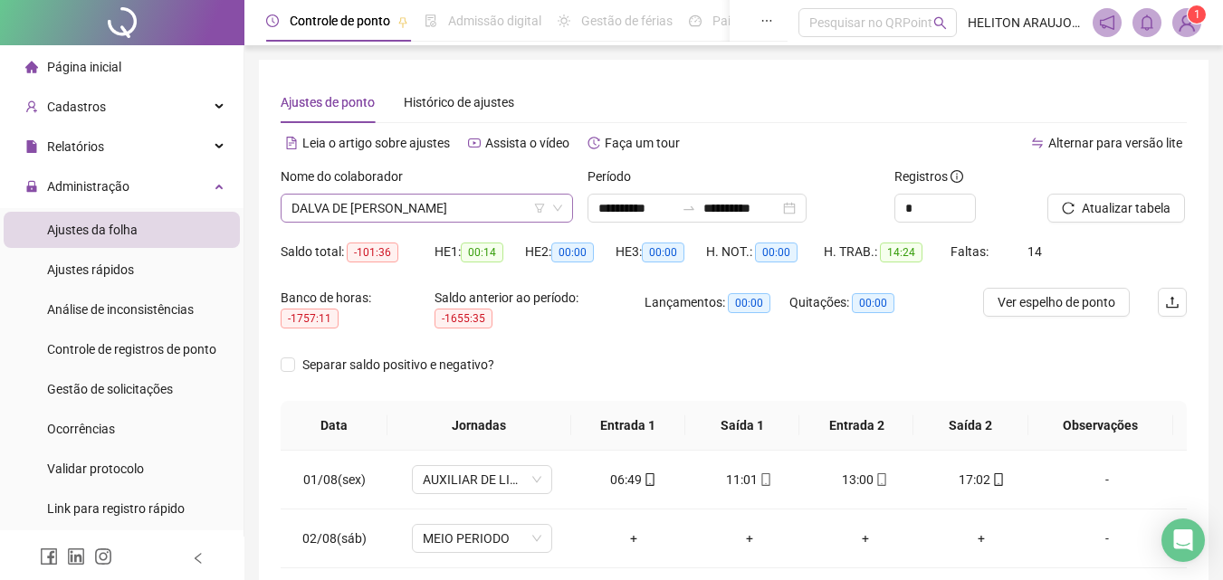
click at [496, 210] on span "DALVA DE [PERSON_NAME]" at bounding box center [426, 208] width 271 height 27
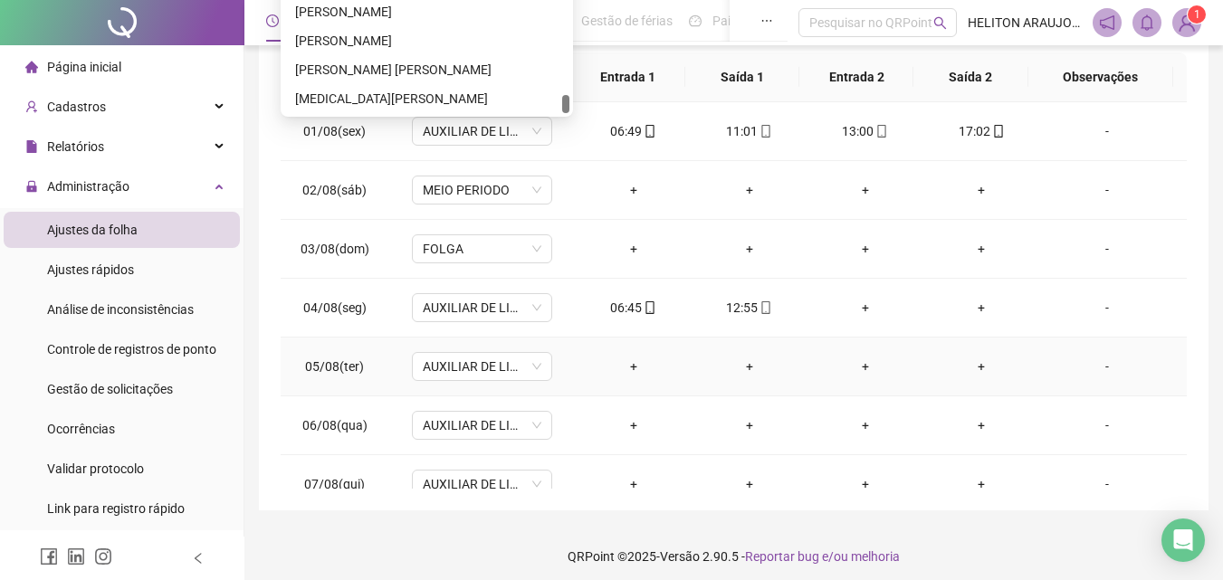
scroll to position [356, 0]
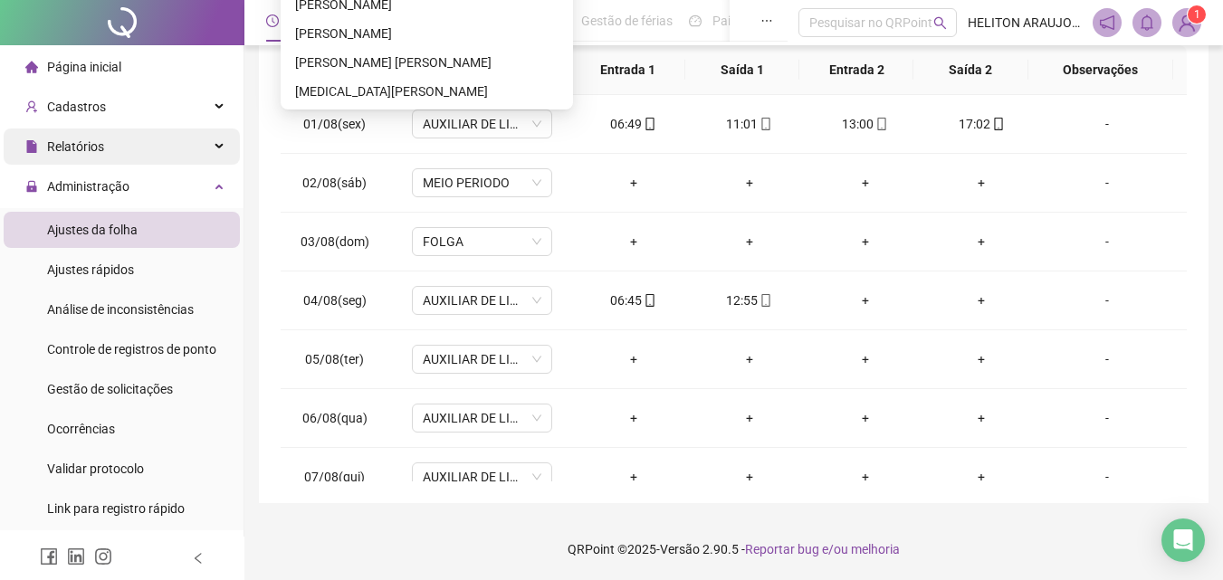
click at [86, 135] on span "Relatórios" at bounding box center [64, 147] width 79 height 36
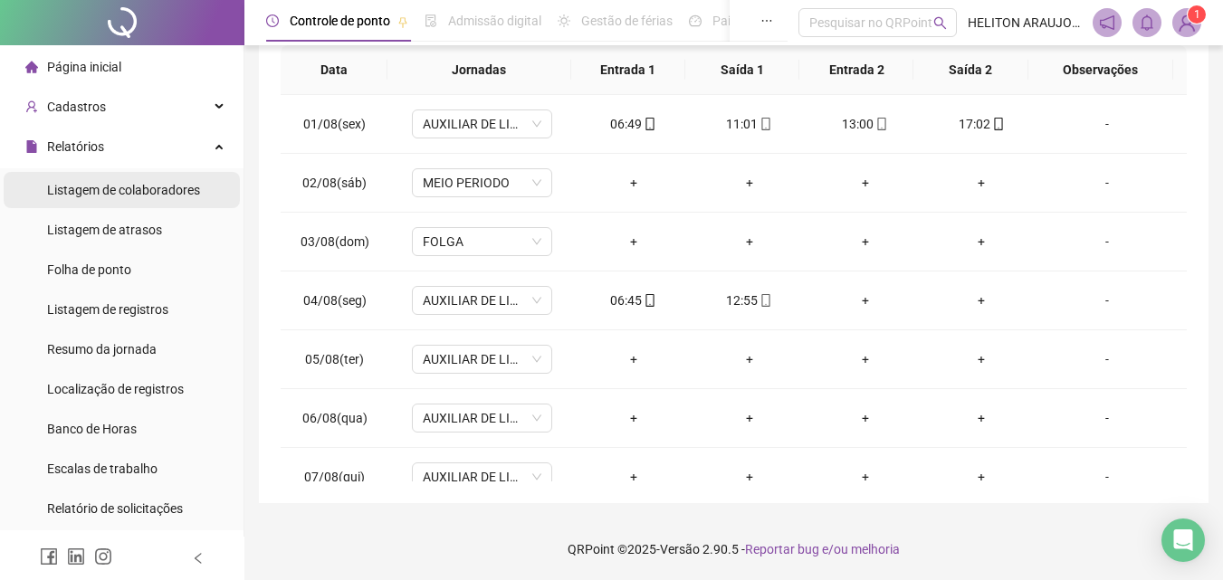
click at [81, 193] on span "Listagem de colaboradores" at bounding box center [123, 190] width 153 height 14
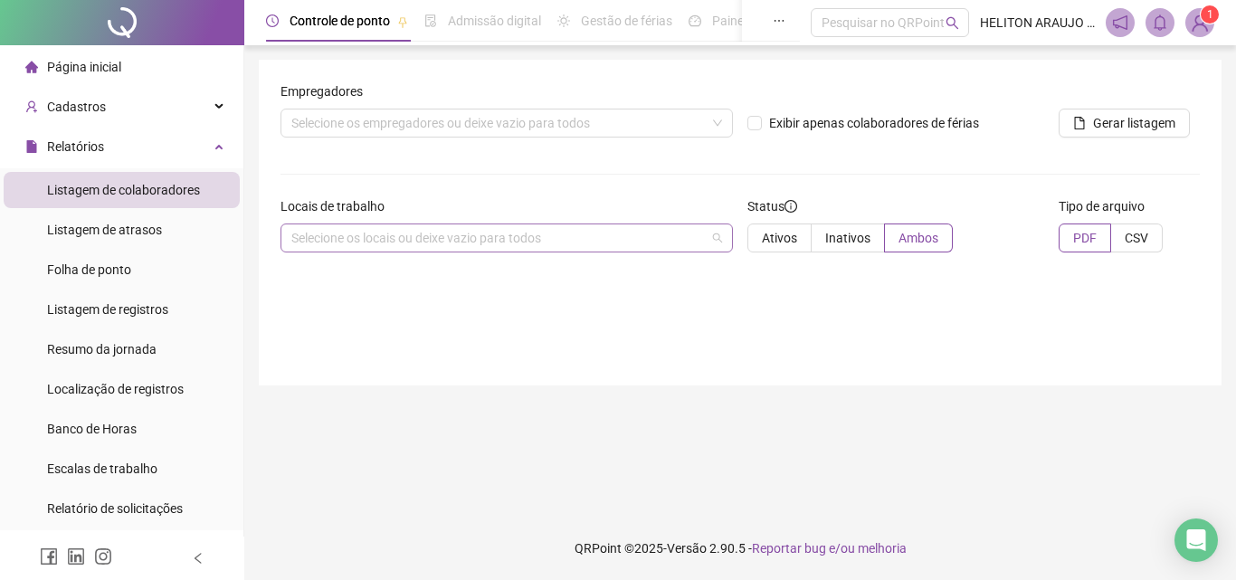
click at [713, 247] on div "Selecione os locais ou deixe vazio para todos" at bounding box center [507, 238] width 452 height 29
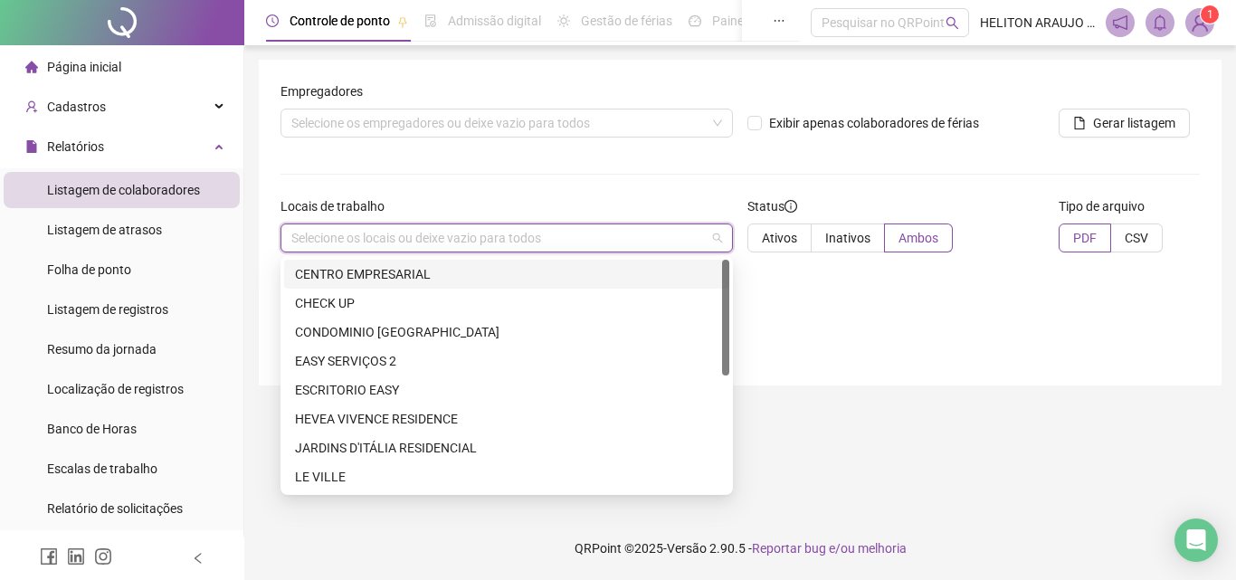
click at [714, 246] on div "Selecione os locais ou deixe vazio para todos" at bounding box center [507, 238] width 452 height 29
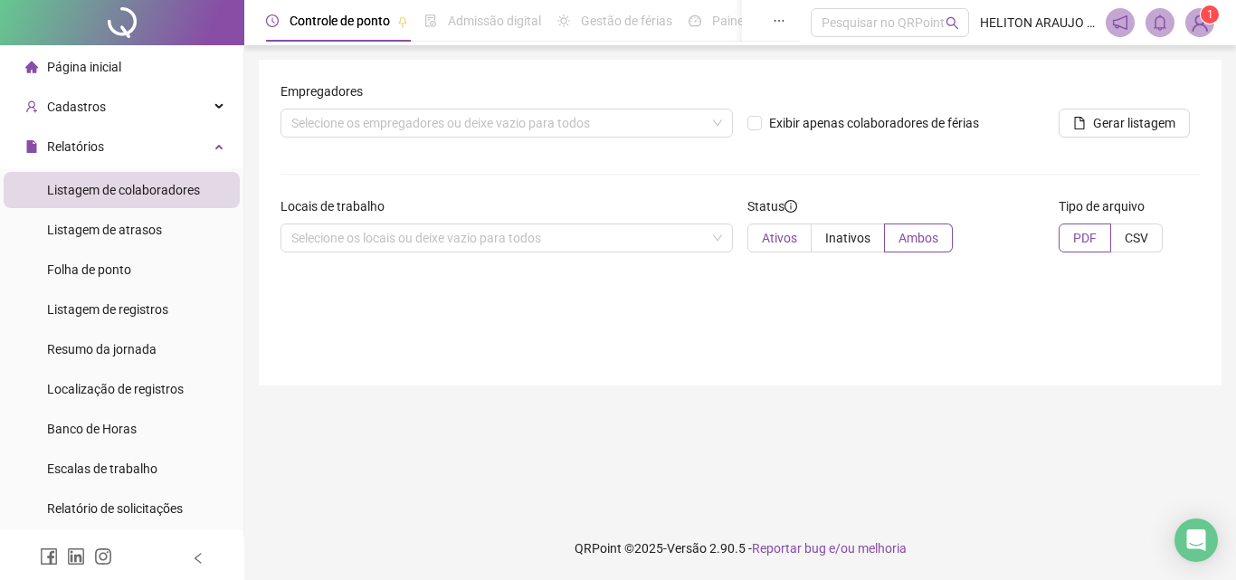
click at [773, 233] on span "Ativos" at bounding box center [779, 238] width 35 height 14
click at [1074, 240] on span "PDF" at bounding box center [1085, 238] width 24 height 14
click at [1116, 127] on span "Gerar listagem" at bounding box center [1134, 123] width 82 height 20
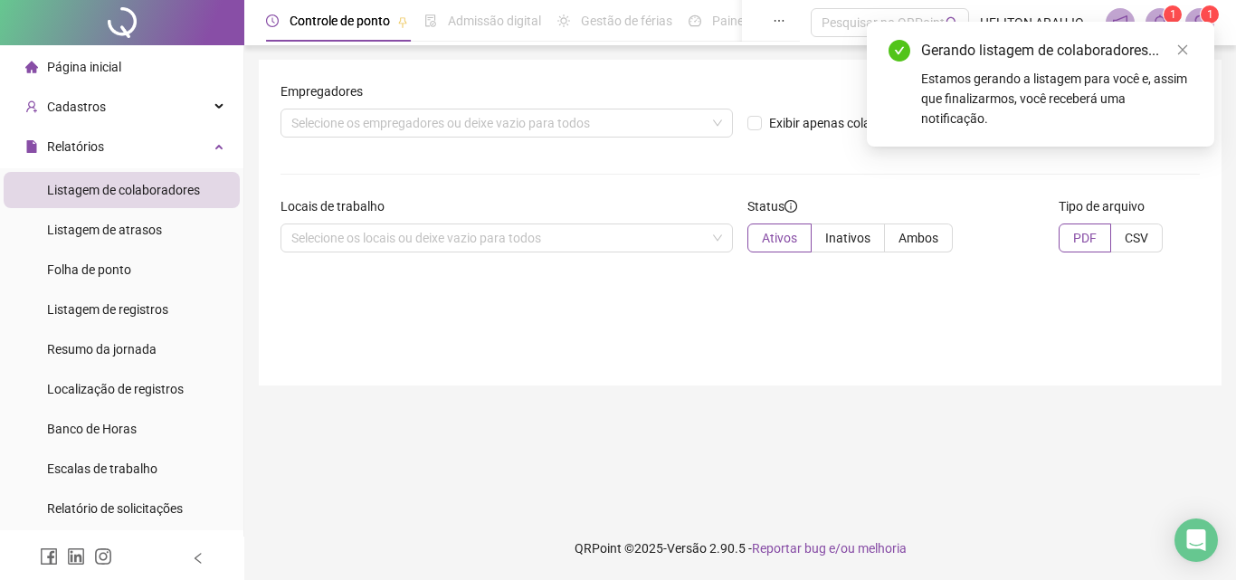
click at [1085, 100] on div "Estamos gerando a listagem para você e, assim que finalizarmos, você receberá u…" at bounding box center [1056, 99] width 271 height 60
click at [1170, 17] on span "1" at bounding box center [1173, 14] width 6 height 13
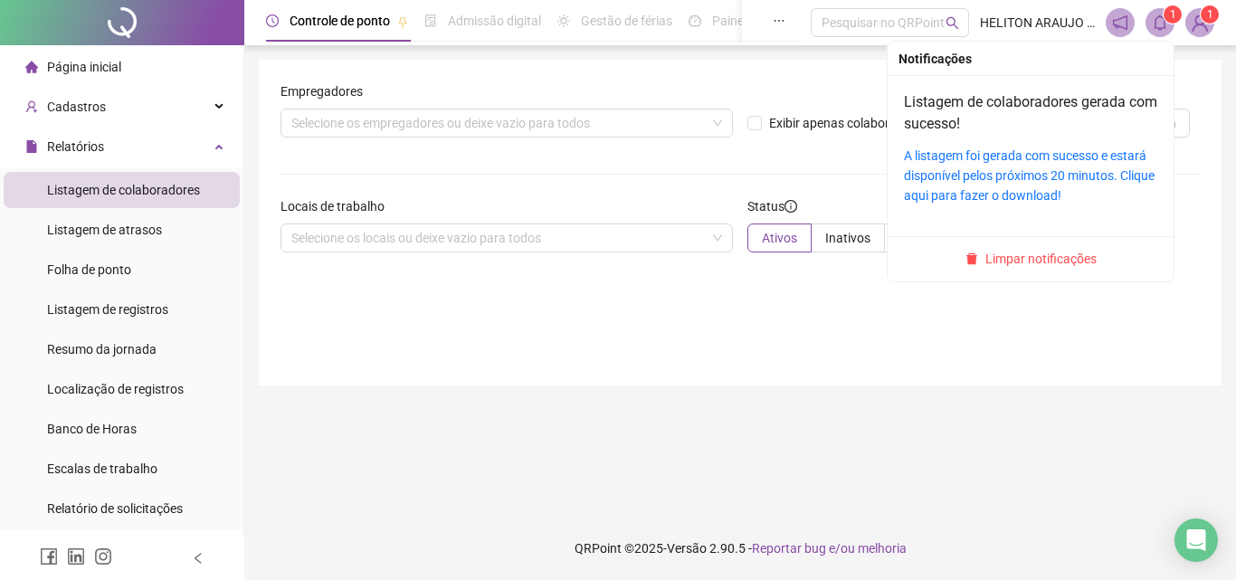
click at [1165, 17] on sup "1" at bounding box center [1173, 14] width 18 height 18
click at [1011, 255] on span "Limpar notificações" at bounding box center [1041, 259] width 111 height 20
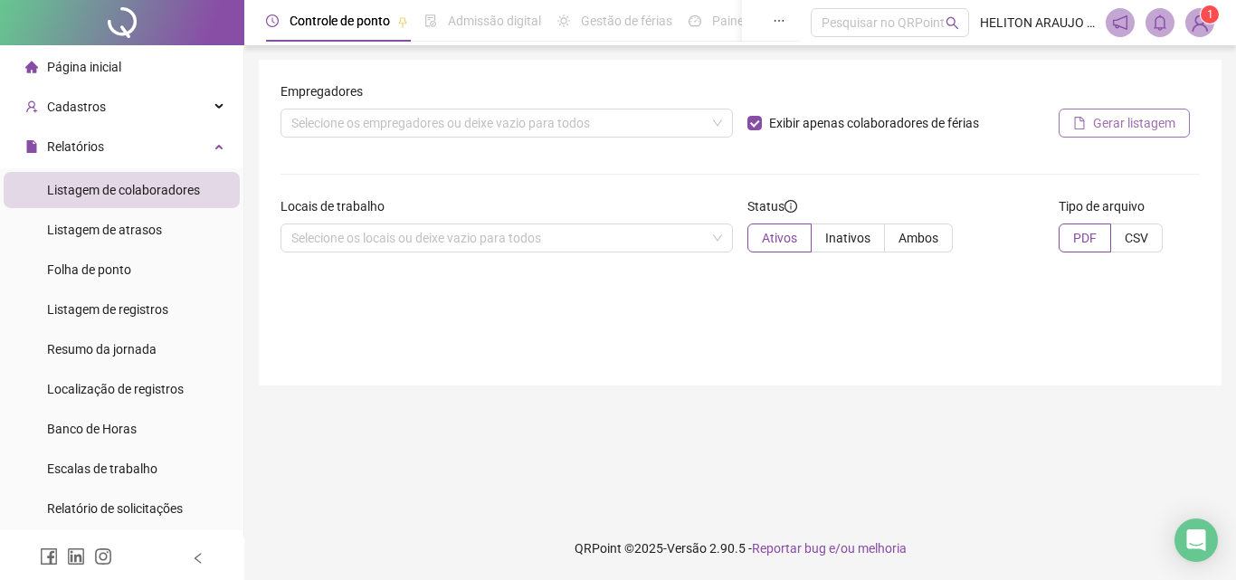
click at [1125, 129] on span "Gerar listagem" at bounding box center [1134, 123] width 82 height 20
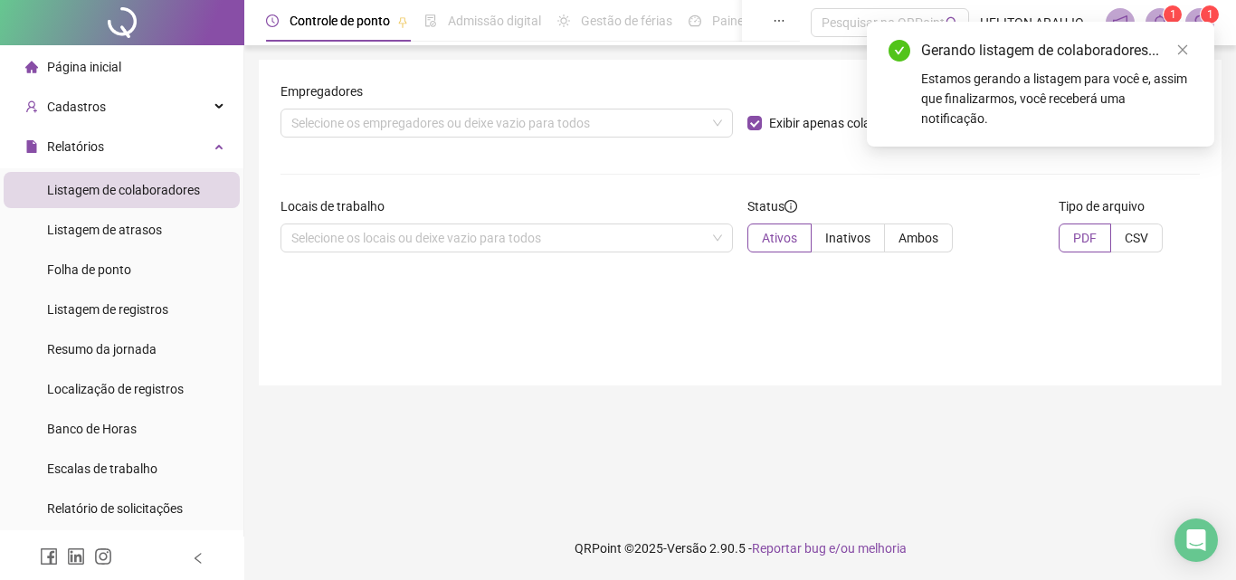
click at [1110, 106] on div "Estamos gerando a listagem para você e, assim que finalizarmos, você receberá u…" at bounding box center [1056, 99] width 271 height 60
click at [1183, 52] on icon "close" at bounding box center [1182, 49] width 13 height 13
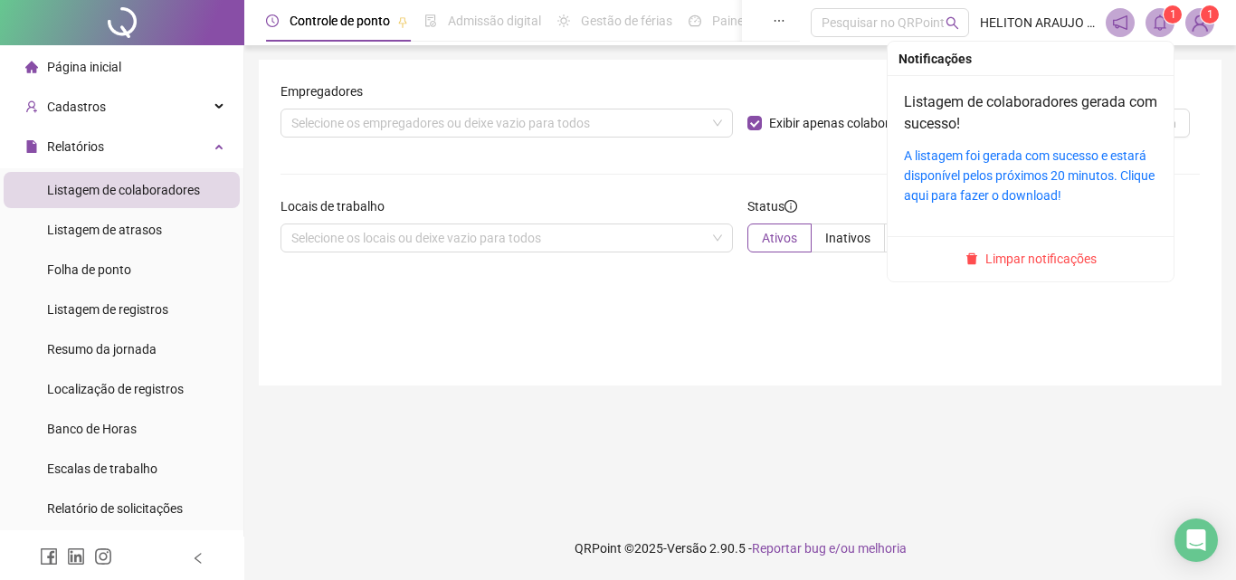
click at [1166, 24] on icon "bell" at bounding box center [1160, 22] width 16 height 16
click at [988, 157] on link "A listagem foi gerada com sucesso e estará disponível pelos próximos 20 minutos…" at bounding box center [1029, 175] width 251 height 54
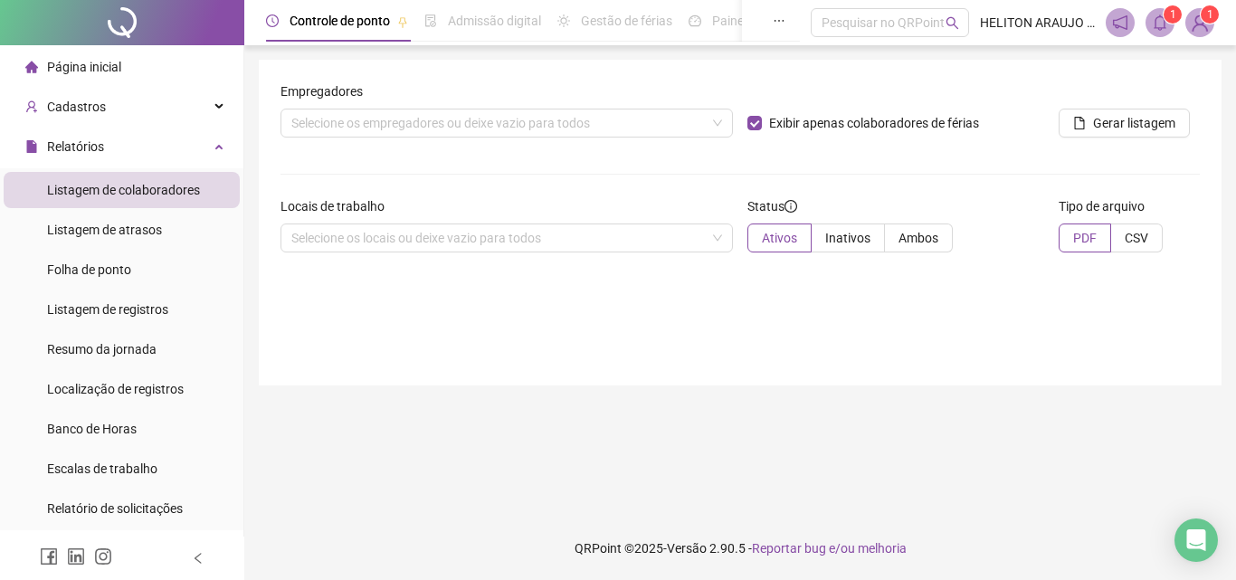
click at [1170, 28] on span at bounding box center [1160, 22] width 29 height 29
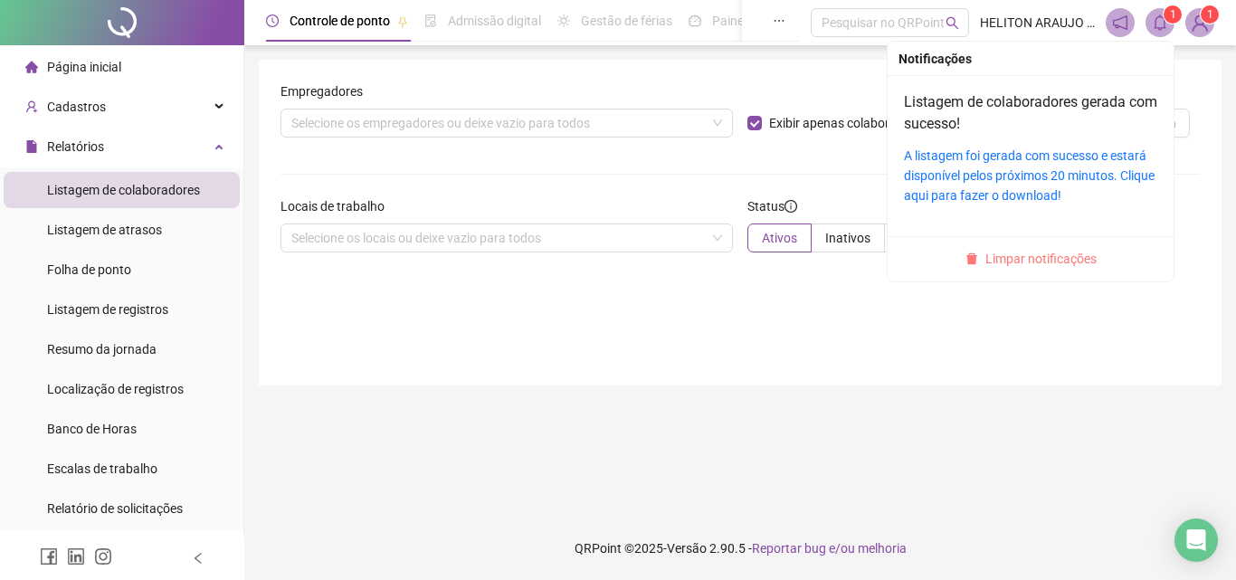
click at [1020, 262] on span "Limpar notificações" at bounding box center [1041, 259] width 111 height 20
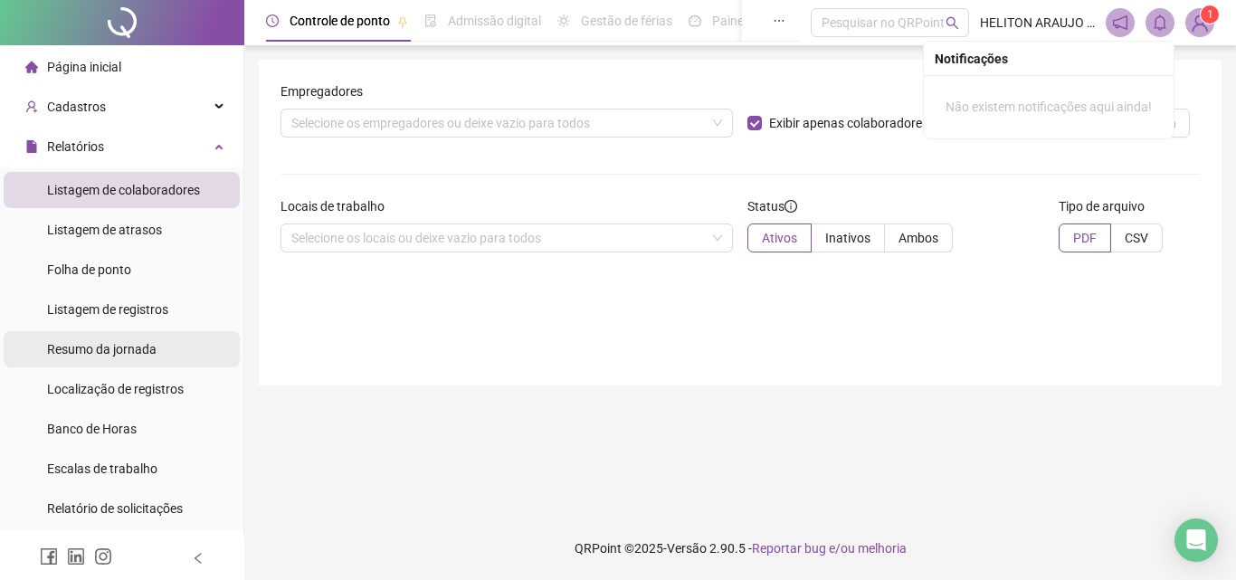
click at [141, 355] on span "Resumo da jornada" at bounding box center [102, 349] width 110 height 14
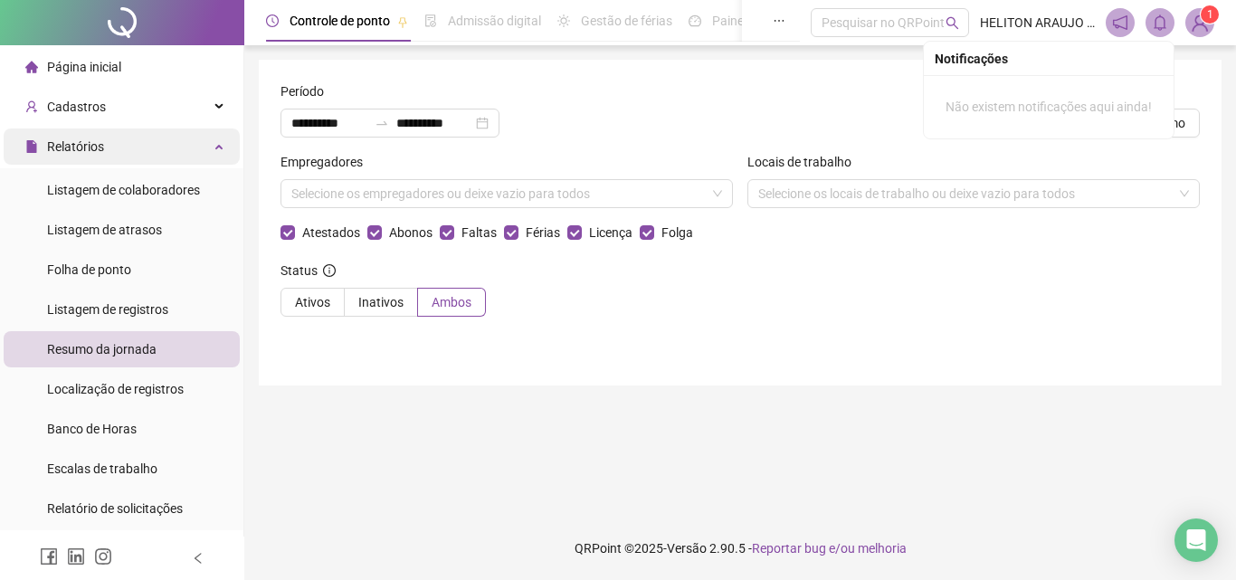
click at [211, 138] on div "Relatórios" at bounding box center [122, 147] width 236 height 36
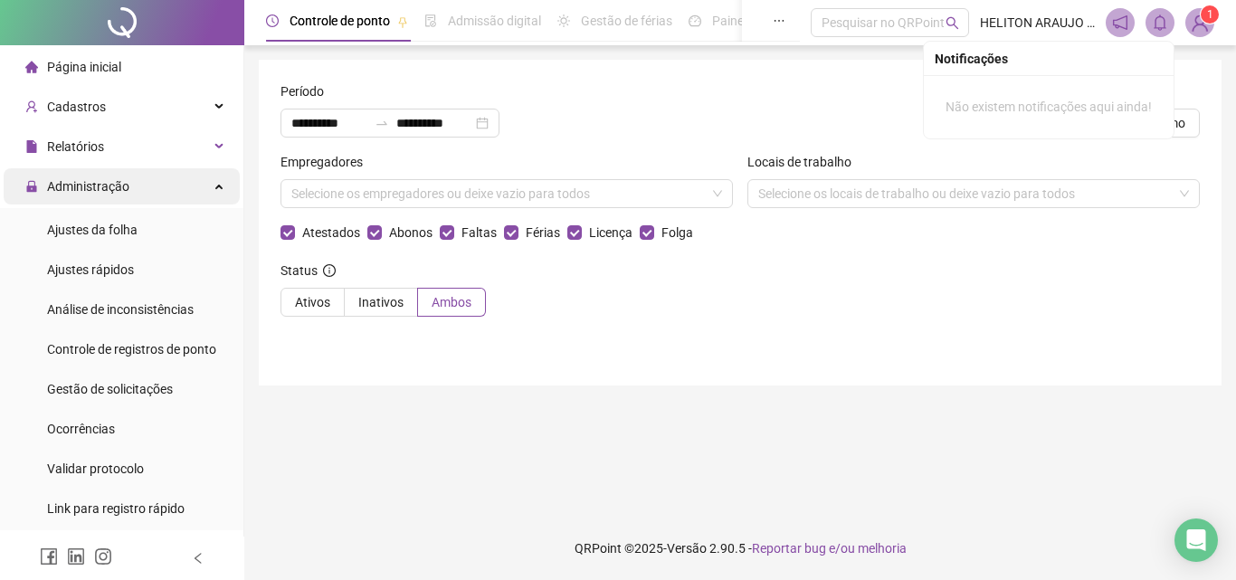
click at [187, 196] on div "Administração" at bounding box center [122, 186] width 236 height 36
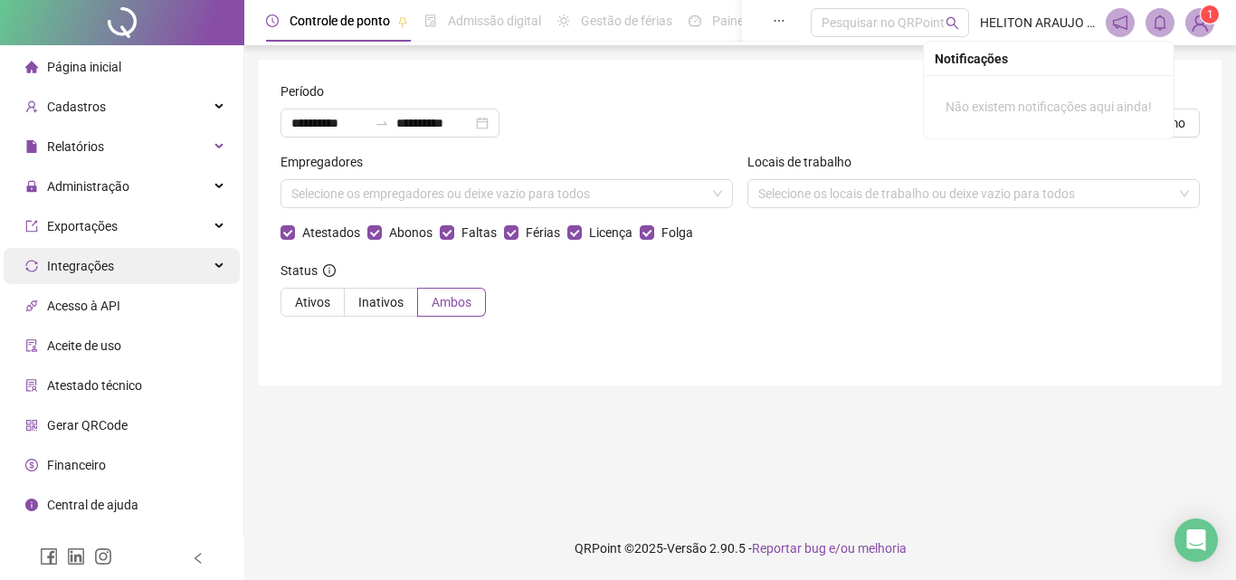
click at [198, 263] on div "Integrações" at bounding box center [122, 266] width 236 height 36
click at [199, 264] on div "Integrações" at bounding box center [122, 266] width 236 height 36
click at [122, 385] on span "Atestado técnico" at bounding box center [94, 385] width 95 height 14
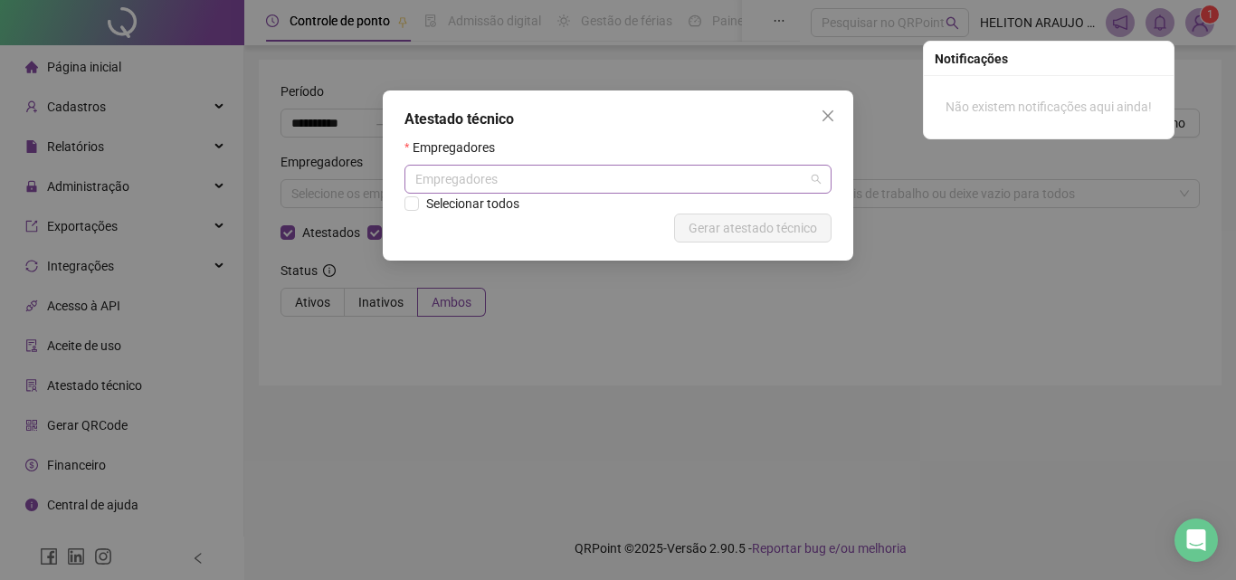
click at [606, 181] on div "Empregadores" at bounding box center [618, 179] width 427 height 29
click at [828, 105] on button "Close" at bounding box center [828, 115] width 29 height 29
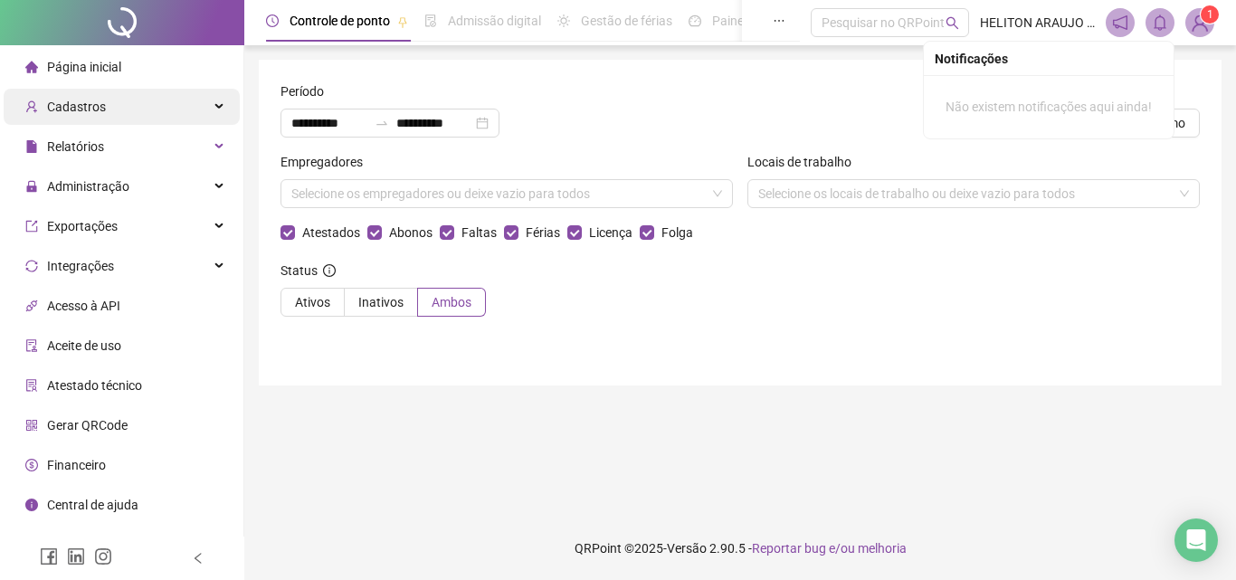
click at [94, 102] on span "Cadastros" at bounding box center [76, 107] width 59 height 14
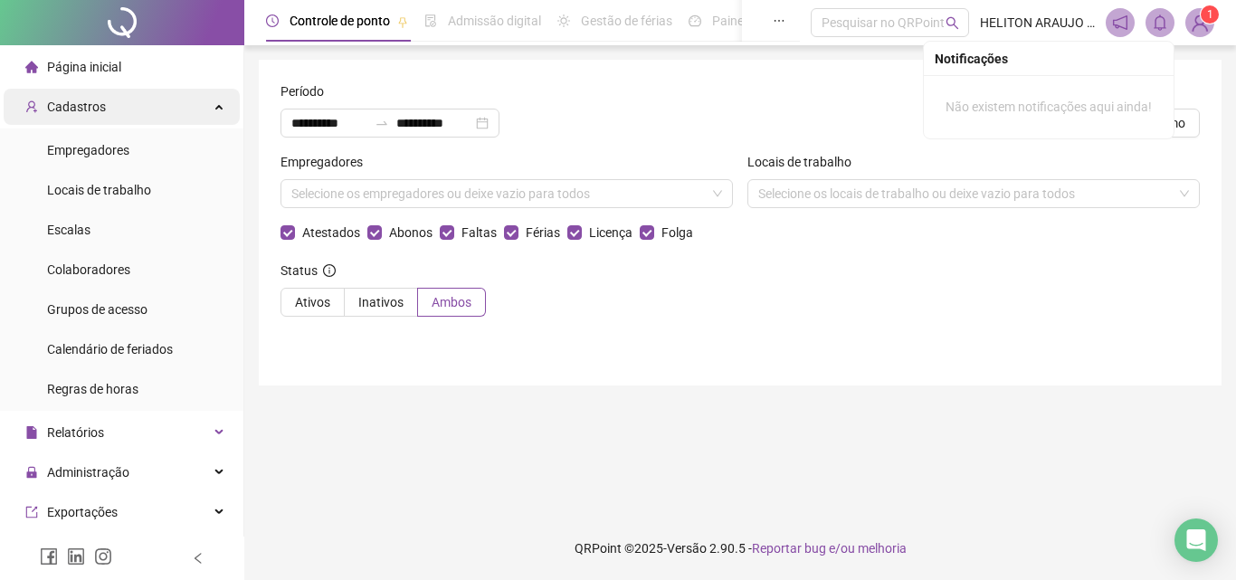
click at [94, 102] on span "Cadastros" at bounding box center [76, 107] width 59 height 14
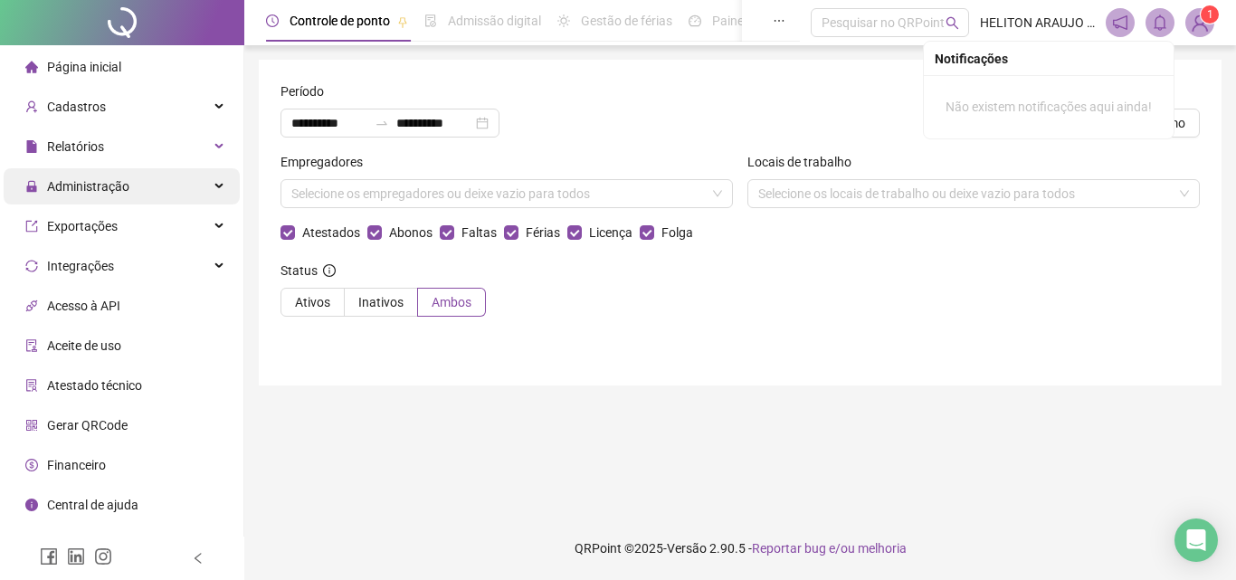
click at [96, 185] on span "Administração" at bounding box center [88, 186] width 82 height 14
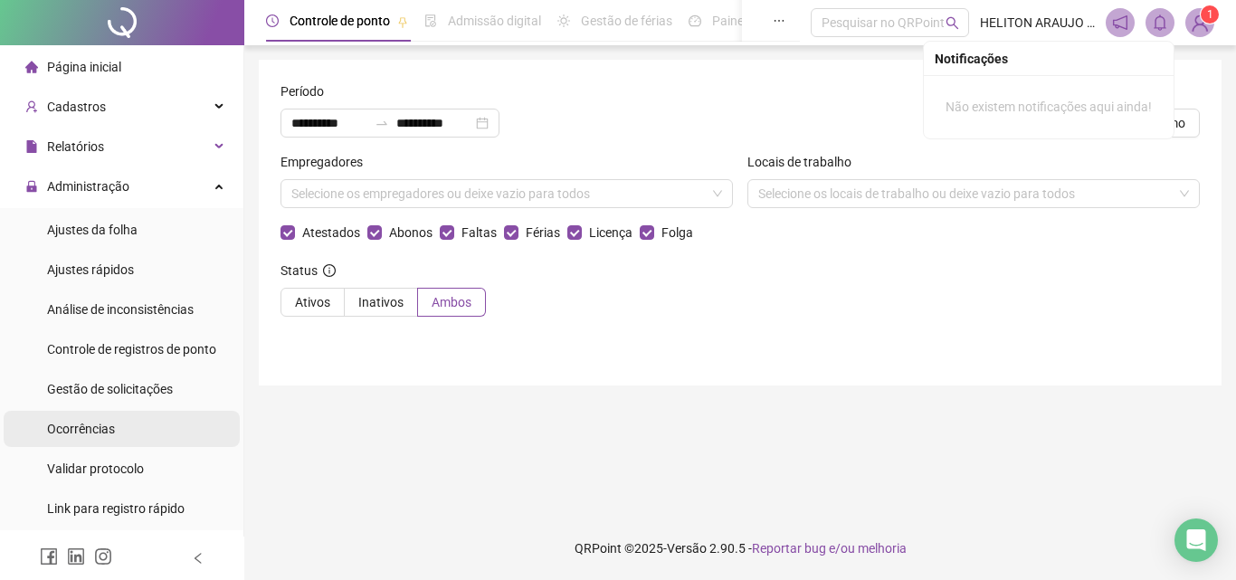
click at [89, 430] on span "Ocorrências" at bounding box center [81, 429] width 68 height 14
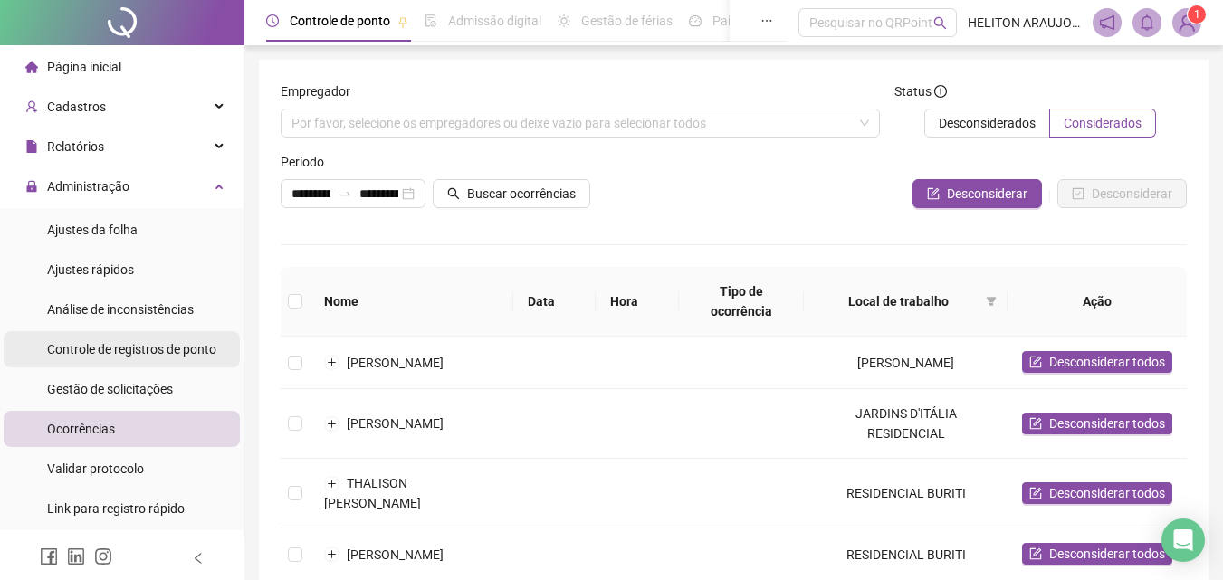
click at [109, 366] on div "Controle de registros de ponto" at bounding box center [131, 349] width 169 height 36
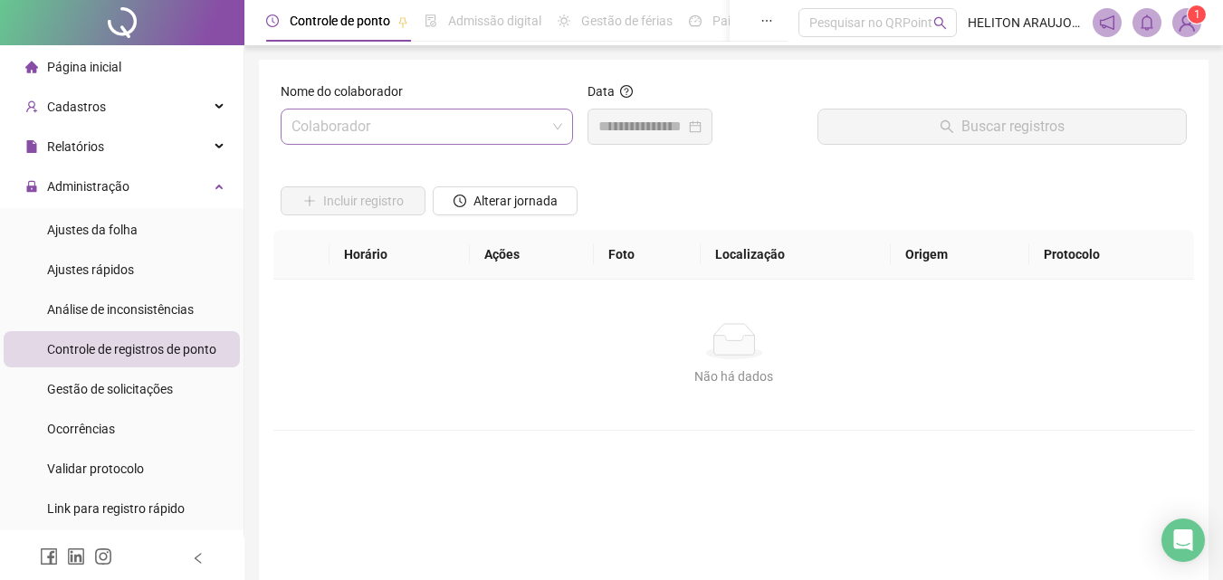
click at [376, 121] on input "search" at bounding box center [418, 127] width 254 height 34
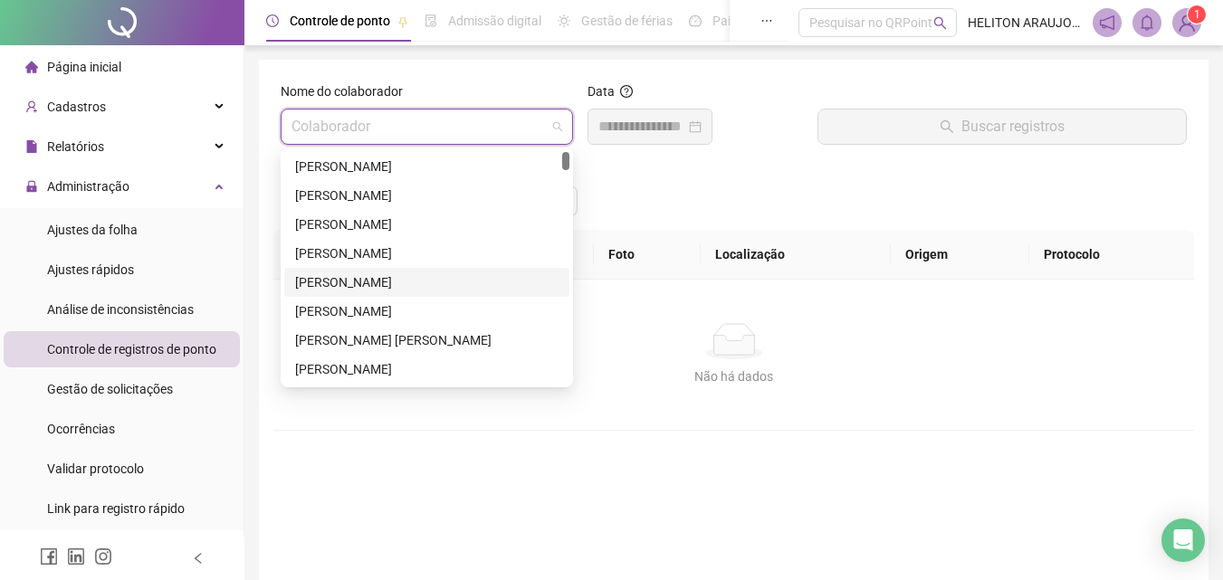
click at [376, 282] on div "[PERSON_NAME]" at bounding box center [426, 282] width 263 height 20
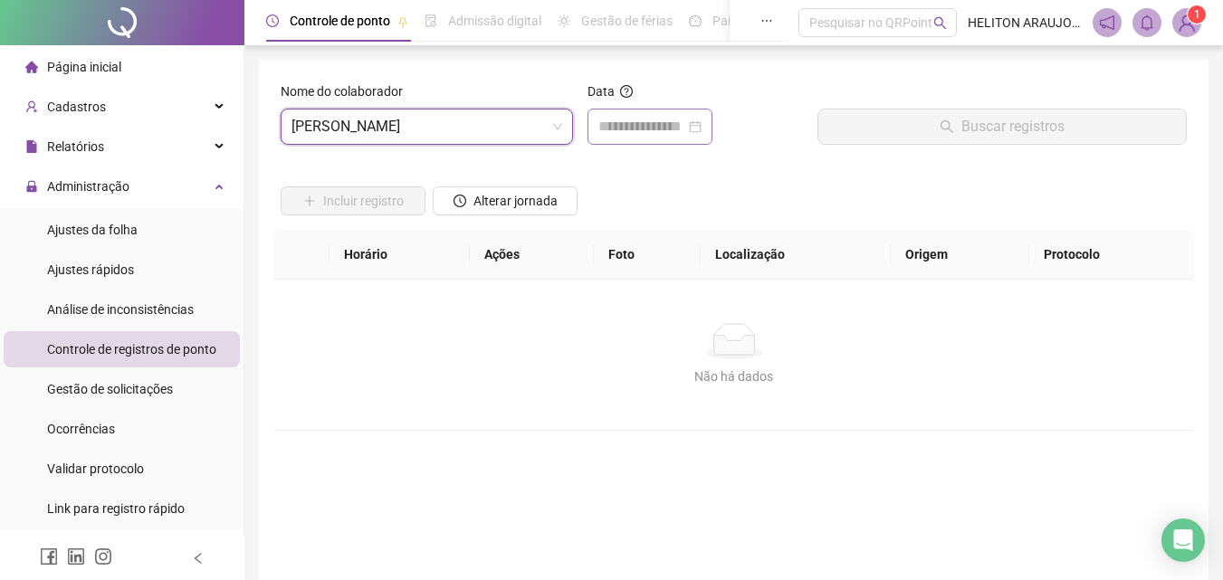
click at [701, 125] on div at bounding box center [649, 127] width 103 height 22
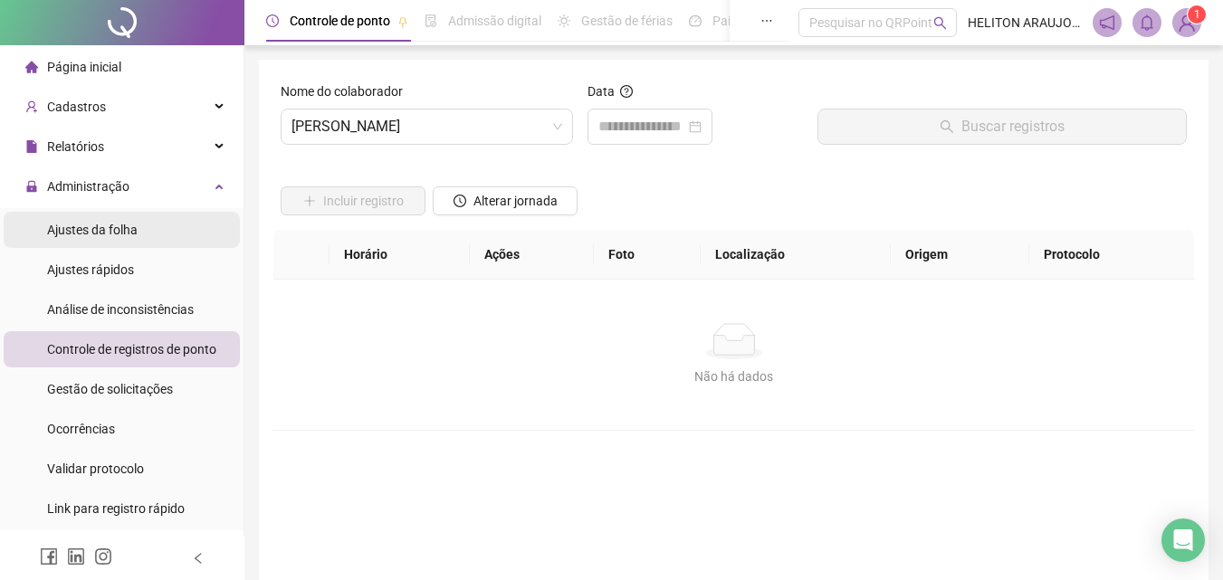
click at [99, 229] on span "Ajustes da folha" at bounding box center [92, 230] width 90 height 14
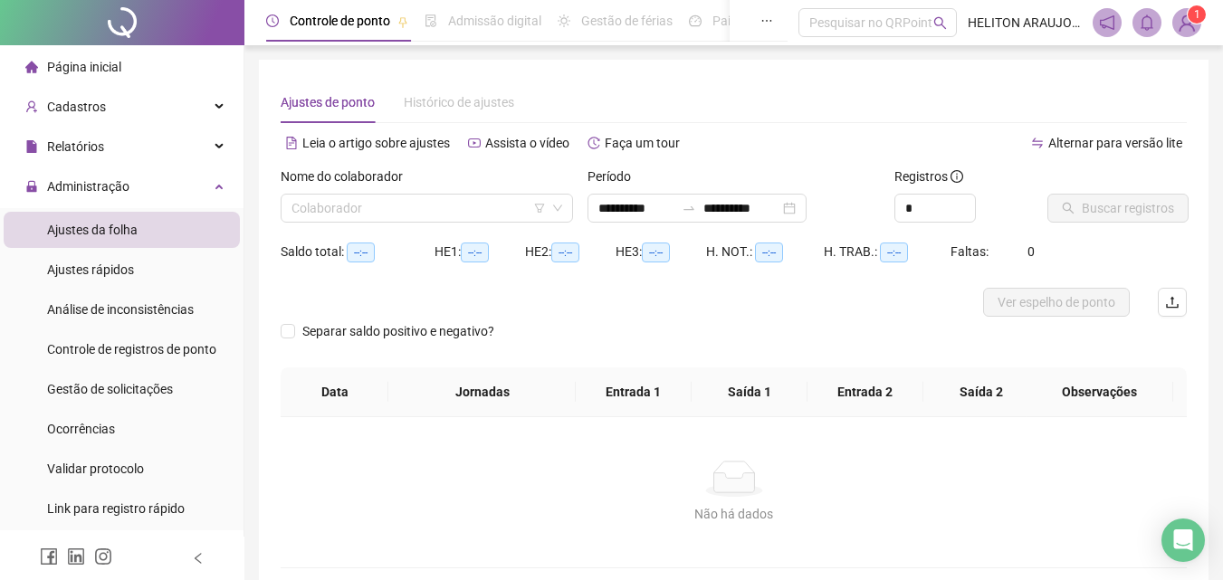
type input "**********"
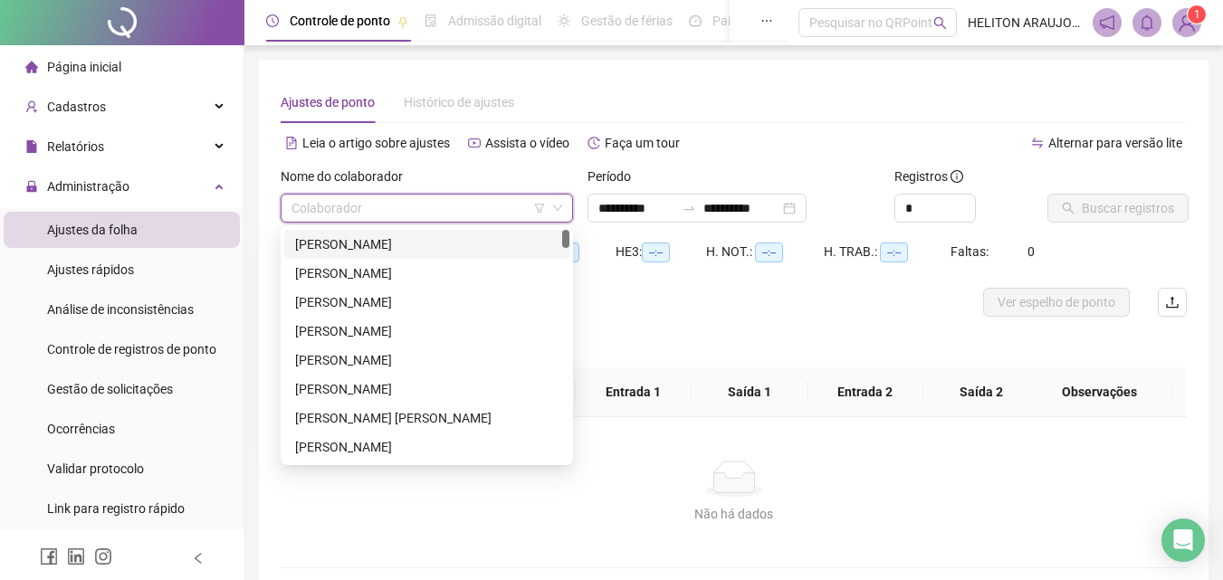
click at [440, 199] on input "search" at bounding box center [418, 208] width 254 height 27
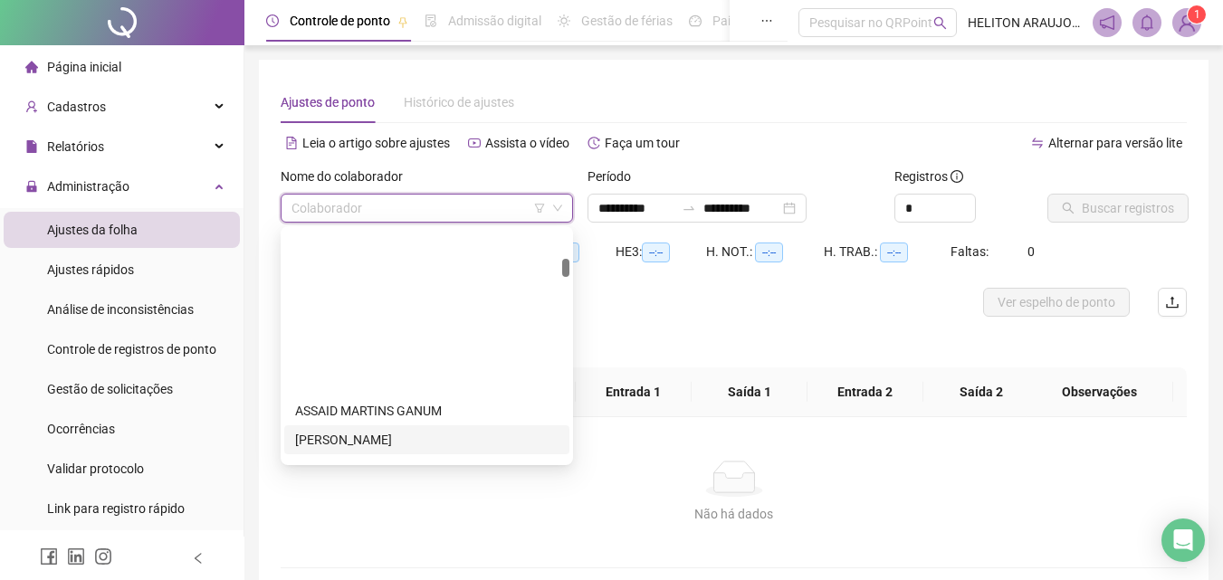
scroll to position [452, 0]
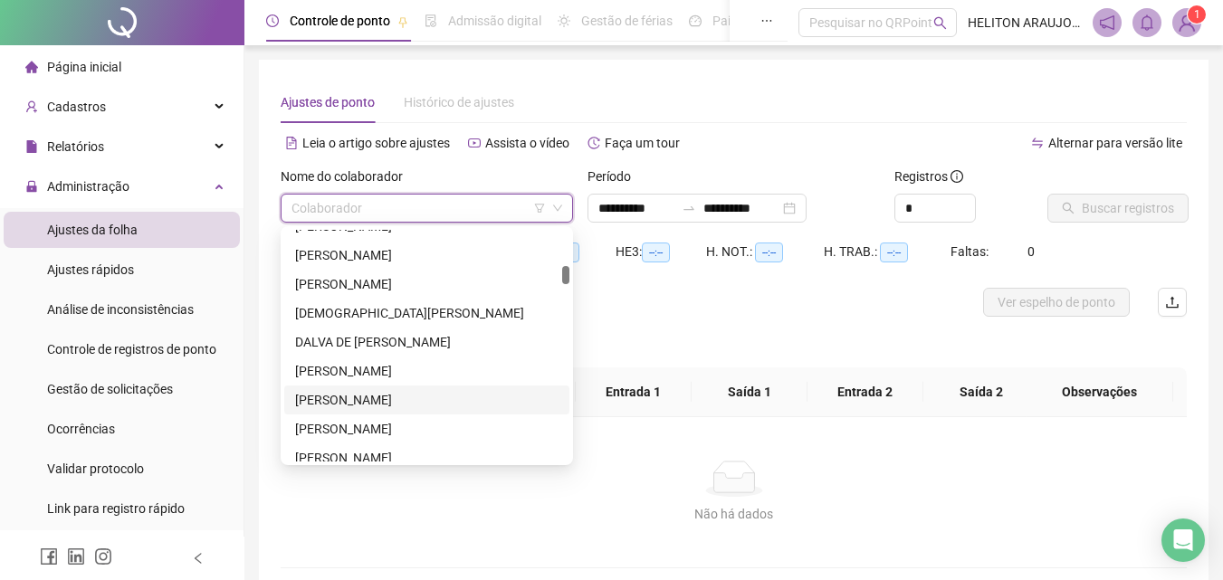
click at [354, 396] on div "[PERSON_NAME]" at bounding box center [426, 400] width 263 height 20
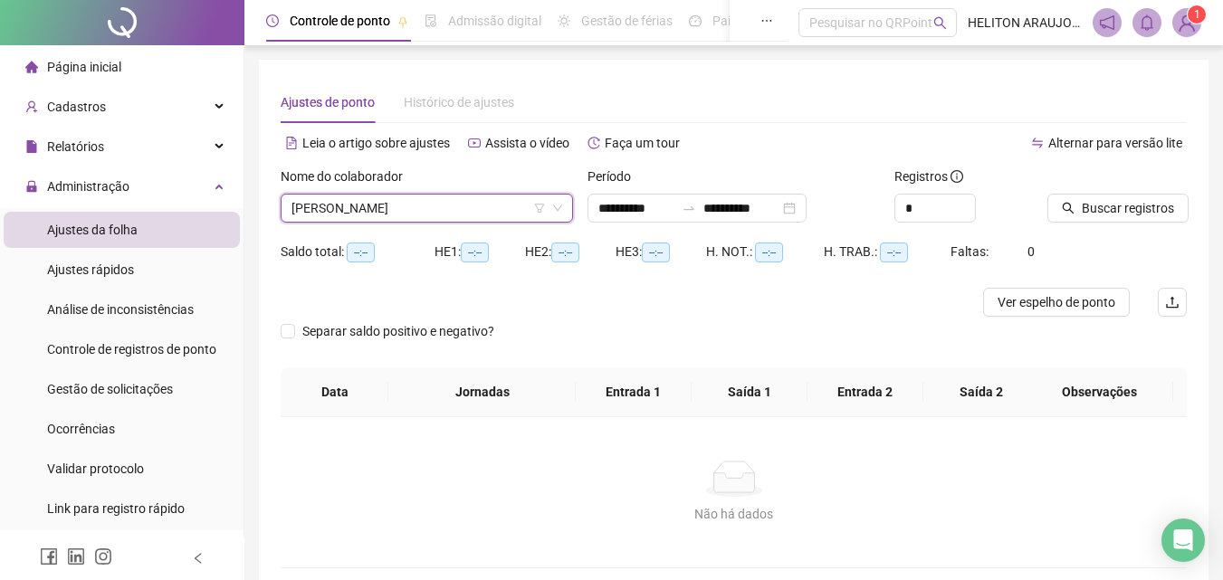
click at [1096, 224] on div "Buscar registros" at bounding box center [1117, 202] width 154 height 71
click at [1105, 212] on span "Buscar registros" at bounding box center [1127, 208] width 92 height 20
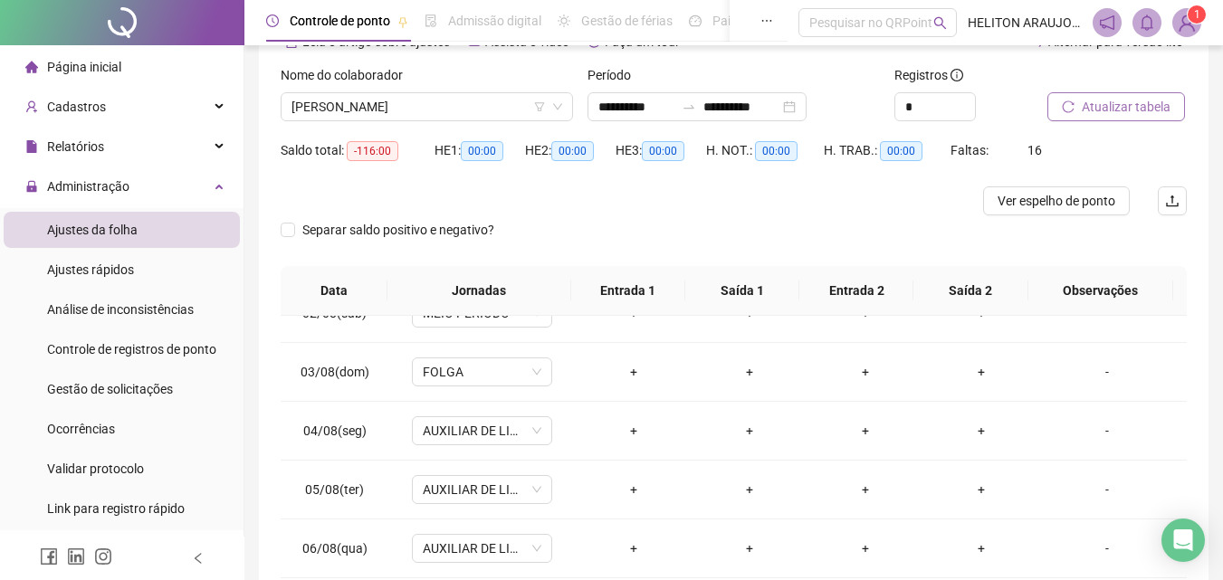
scroll to position [3, 0]
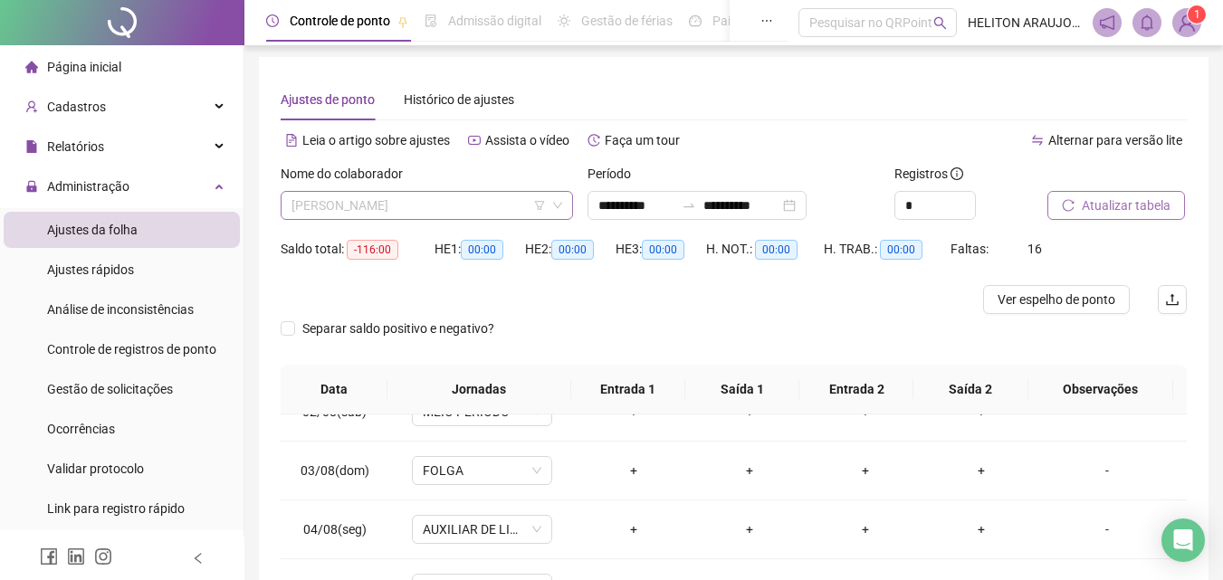
click at [404, 203] on span "[PERSON_NAME]" at bounding box center [426, 205] width 271 height 27
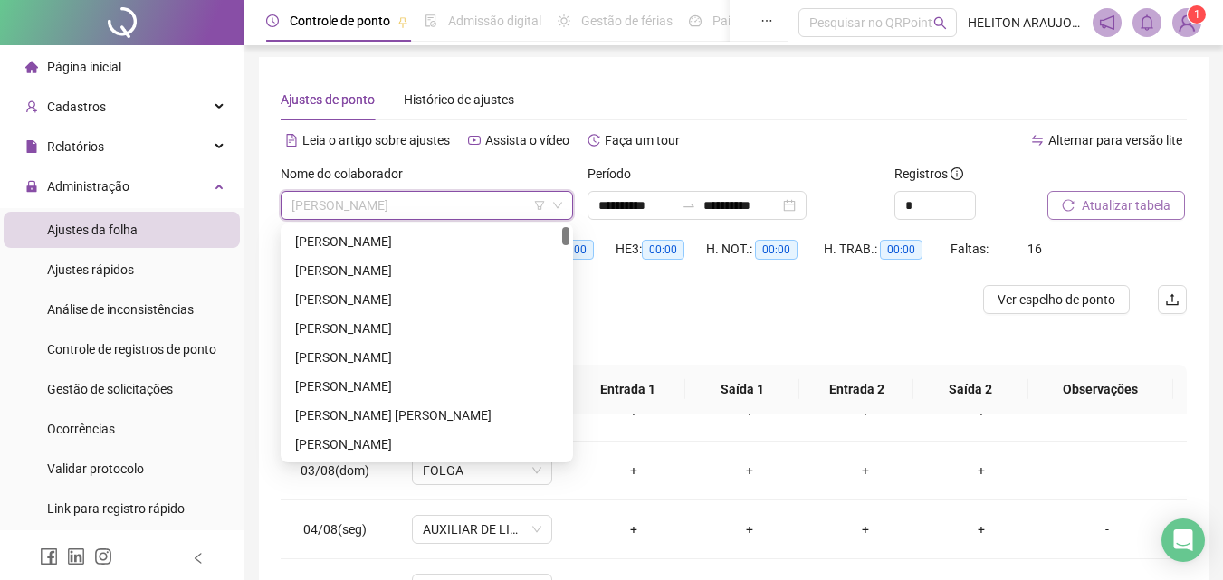
scroll to position [0, 0]
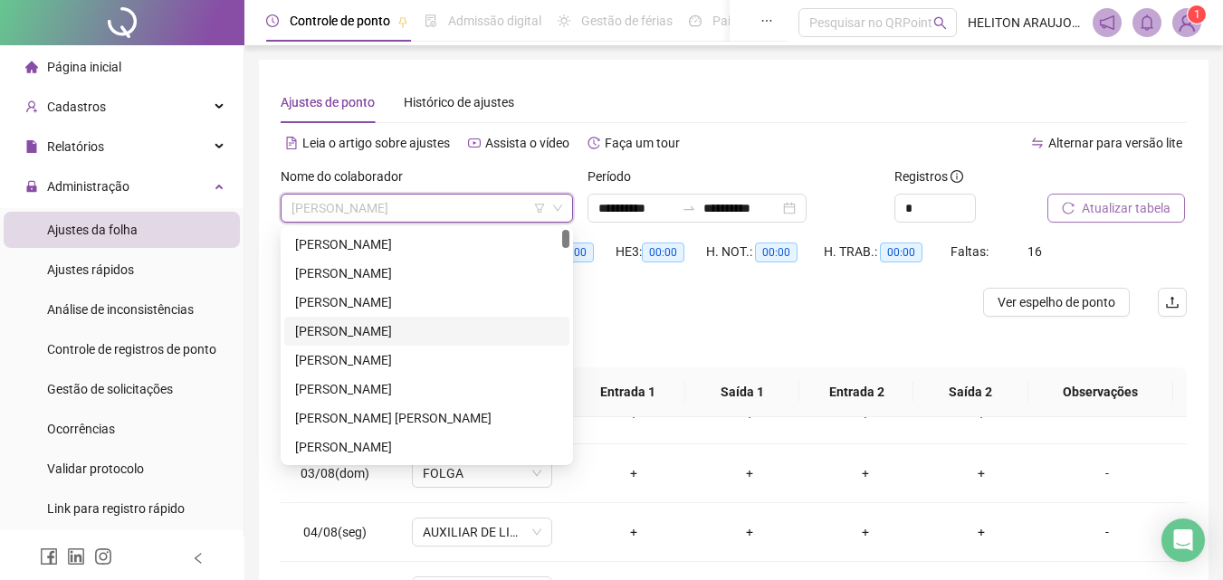
click at [447, 250] on div "[PERSON_NAME]" at bounding box center [426, 244] width 263 height 20
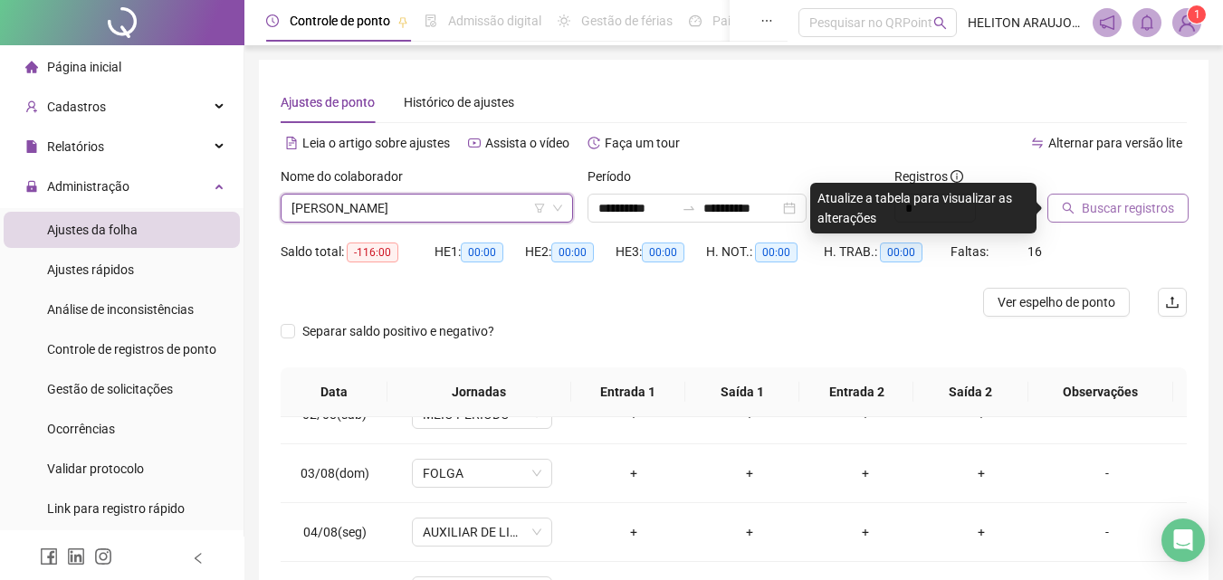
click at [1117, 214] on span "Buscar registros" at bounding box center [1127, 208] width 92 height 20
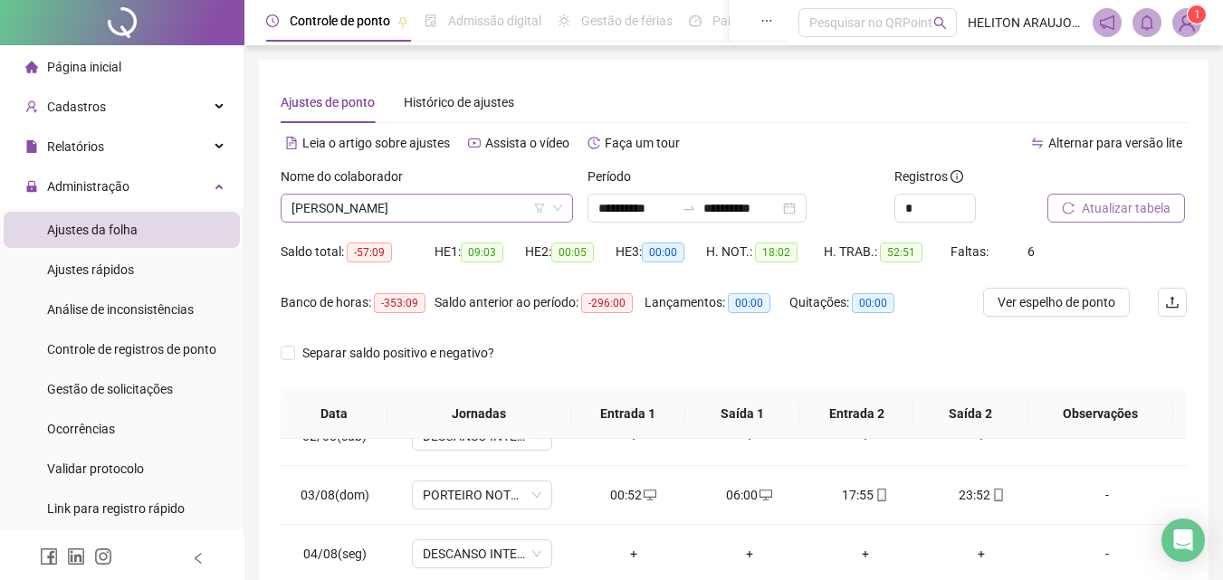
click at [559, 209] on icon "down" at bounding box center [557, 208] width 11 height 11
click at [457, 212] on span "[PERSON_NAME]" at bounding box center [426, 208] width 271 height 27
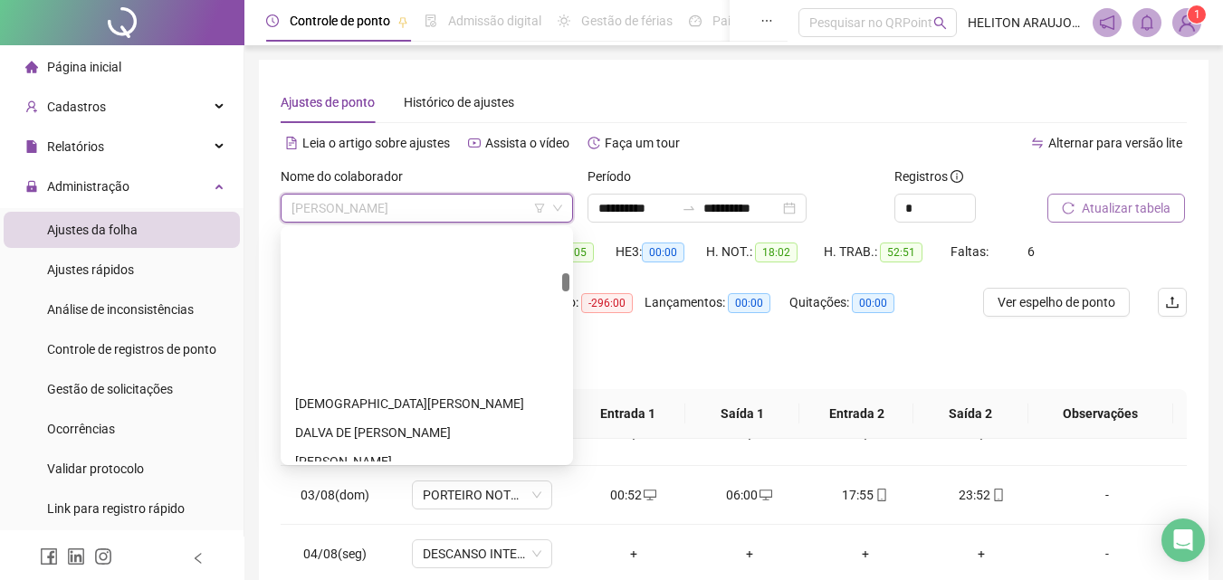
scroll to position [633, 0]
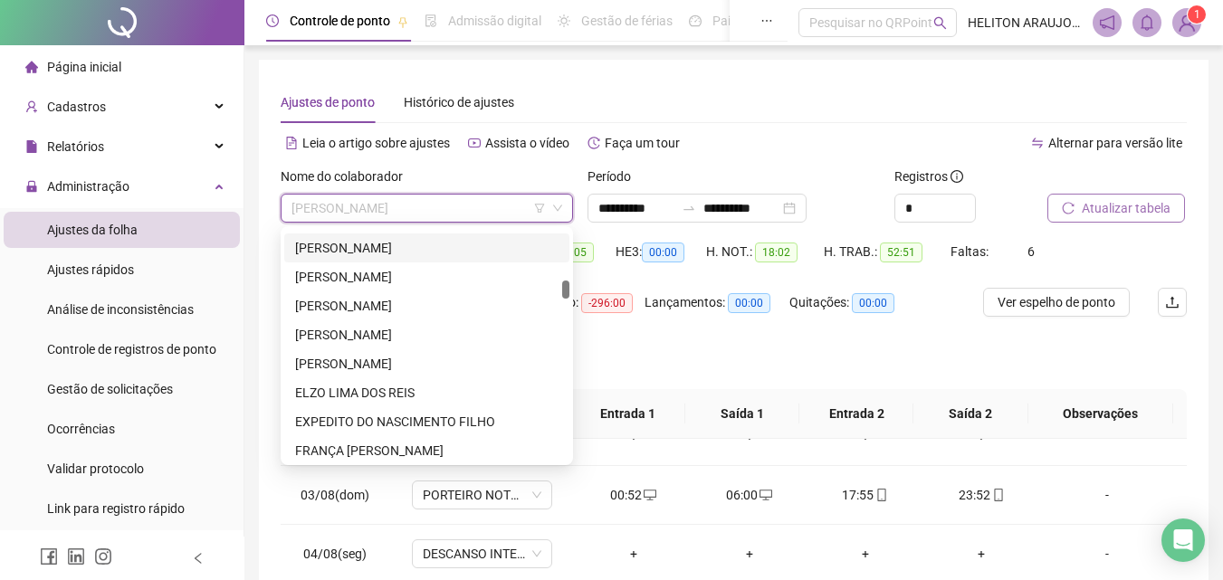
click at [426, 251] on div "[PERSON_NAME]" at bounding box center [426, 248] width 263 height 20
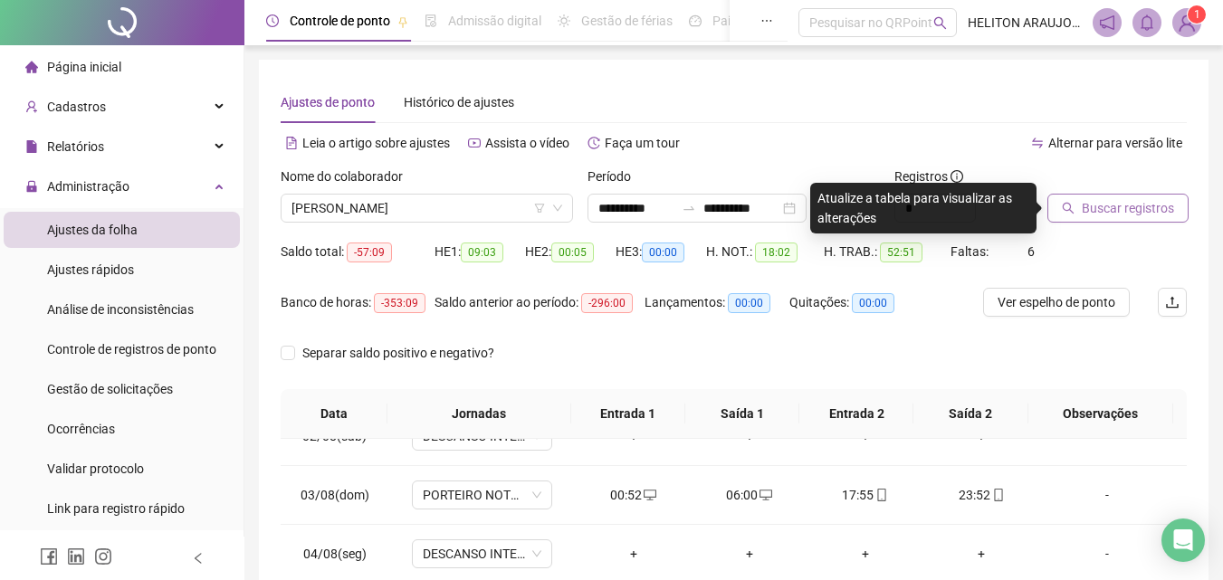
click at [1104, 221] on button "Buscar registros" at bounding box center [1117, 208] width 141 height 29
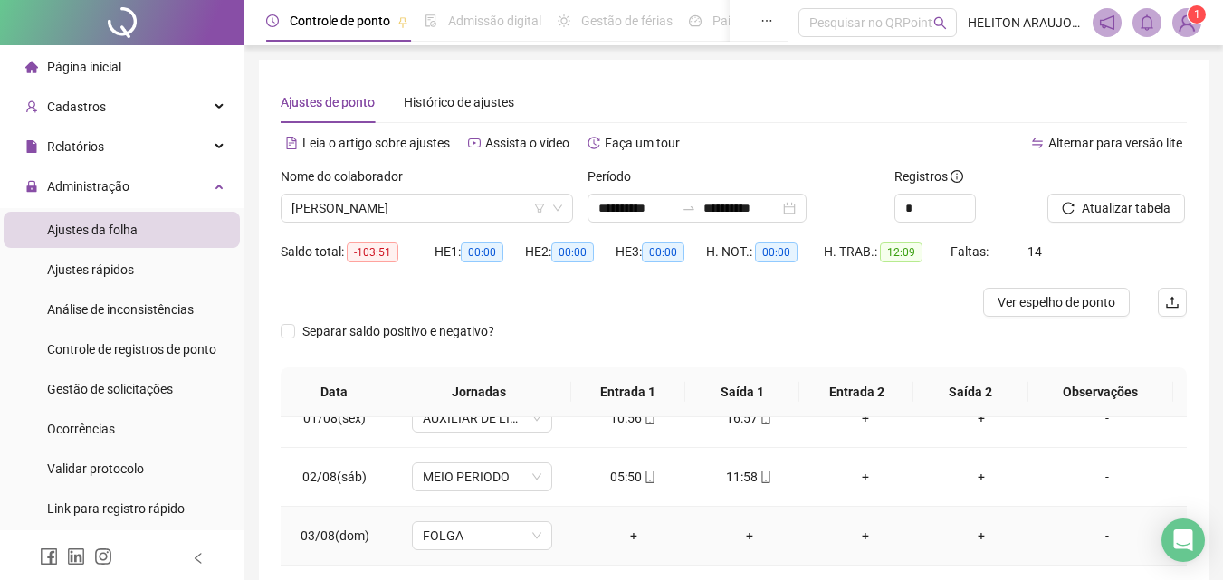
scroll to position [0, 0]
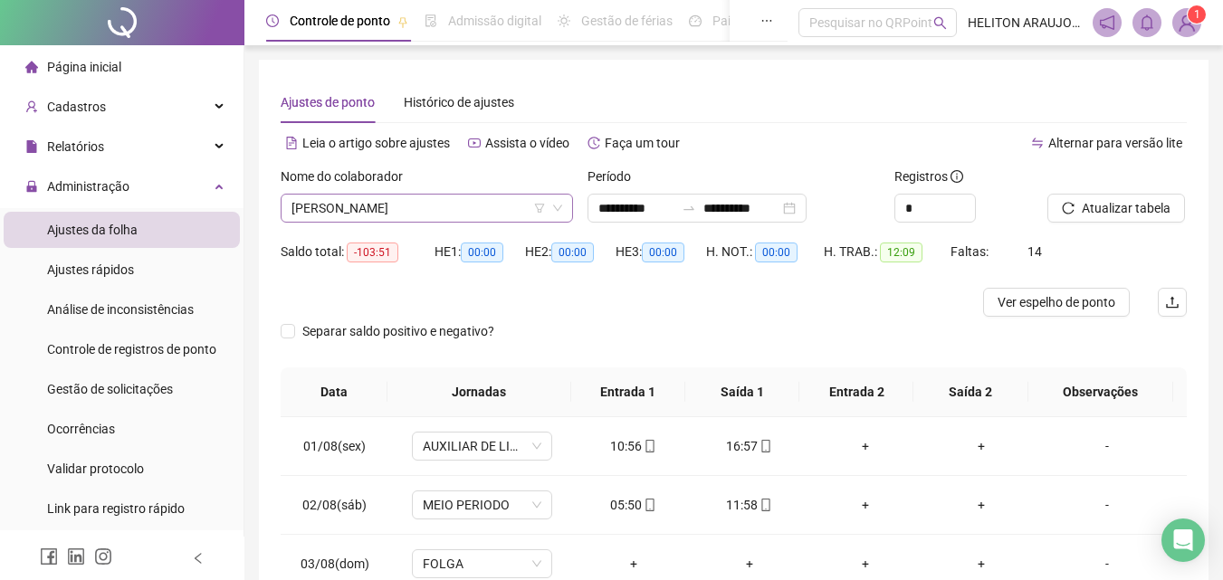
click at [480, 210] on span "[PERSON_NAME]" at bounding box center [426, 208] width 271 height 27
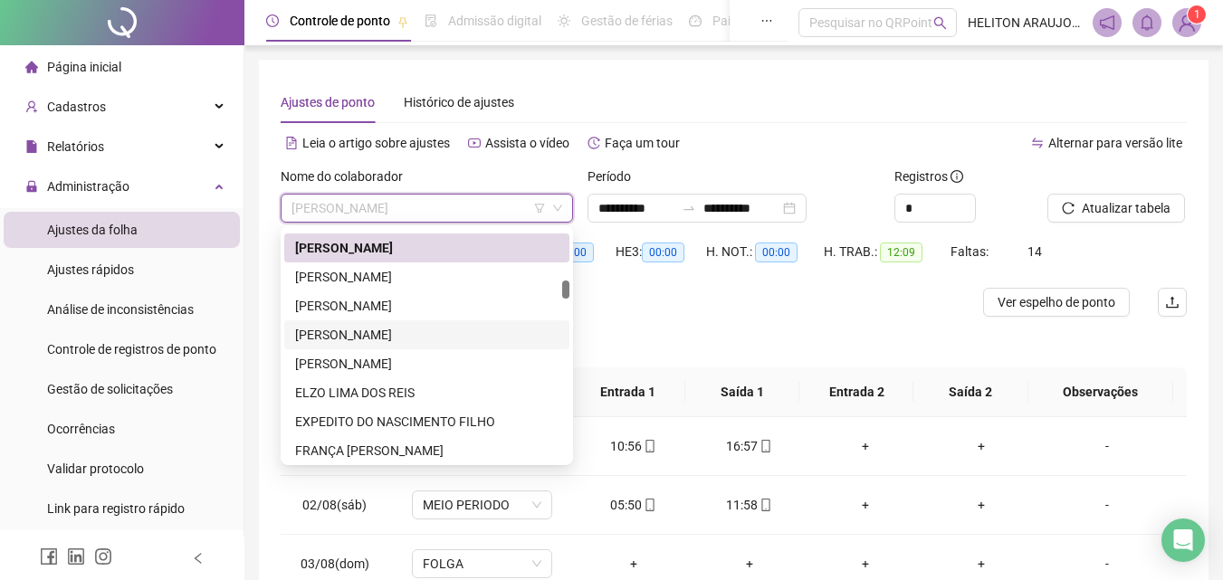
click at [380, 340] on div "[PERSON_NAME]" at bounding box center [426, 335] width 263 height 20
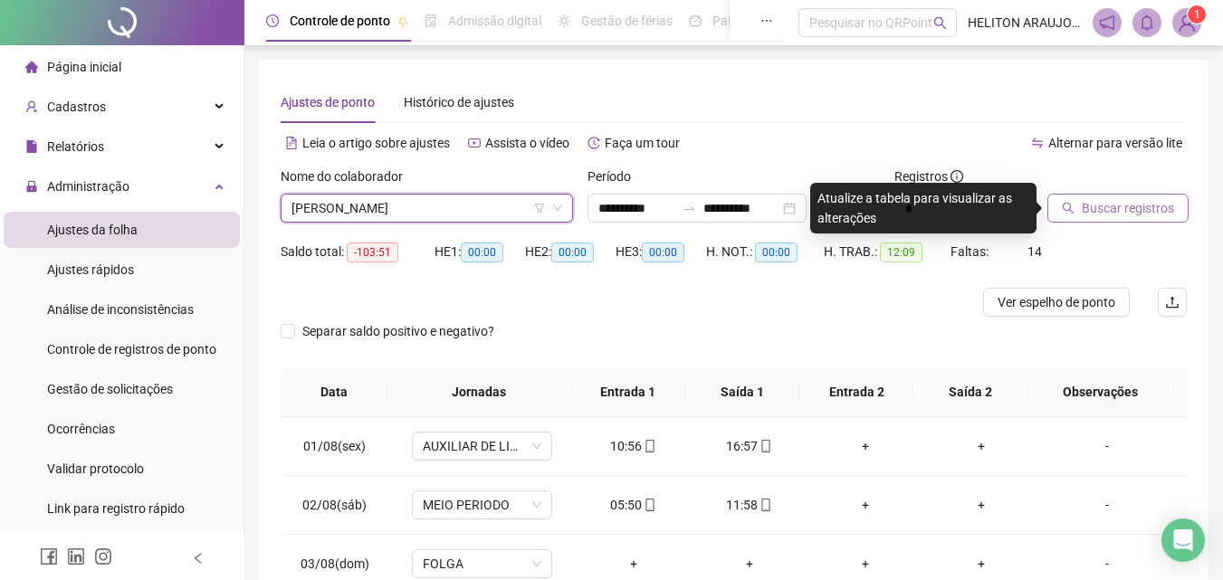
click at [1107, 215] on span "Buscar registros" at bounding box center [1127, 208] width 92 height 20
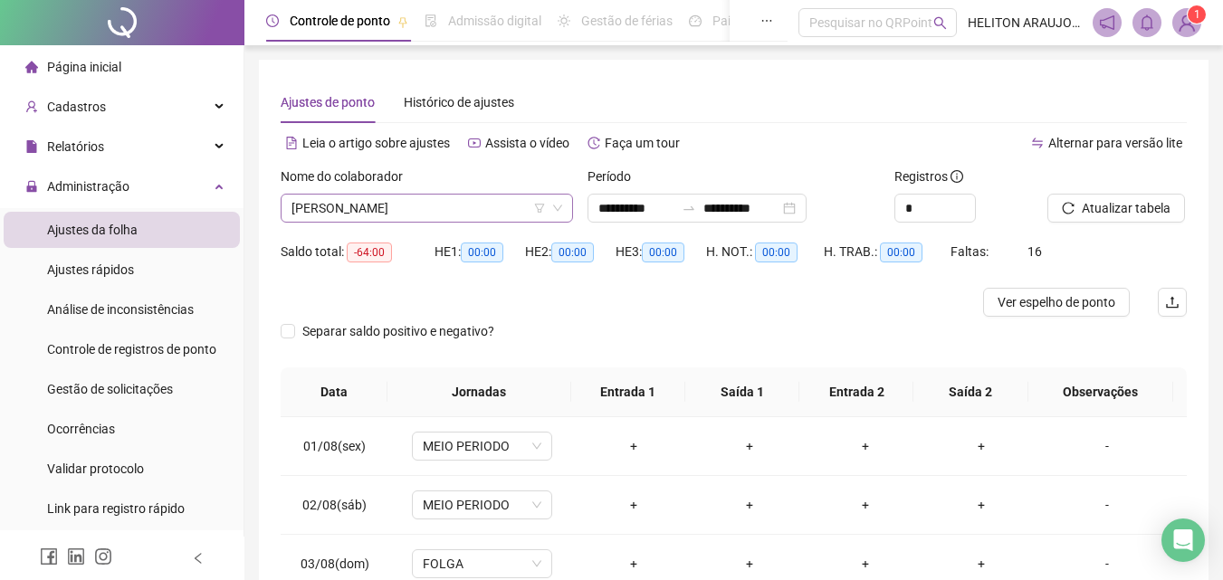
click at [431, 207] on span "[PERSON_NAME]" at bounding box center [426, 208] width 271 height 27
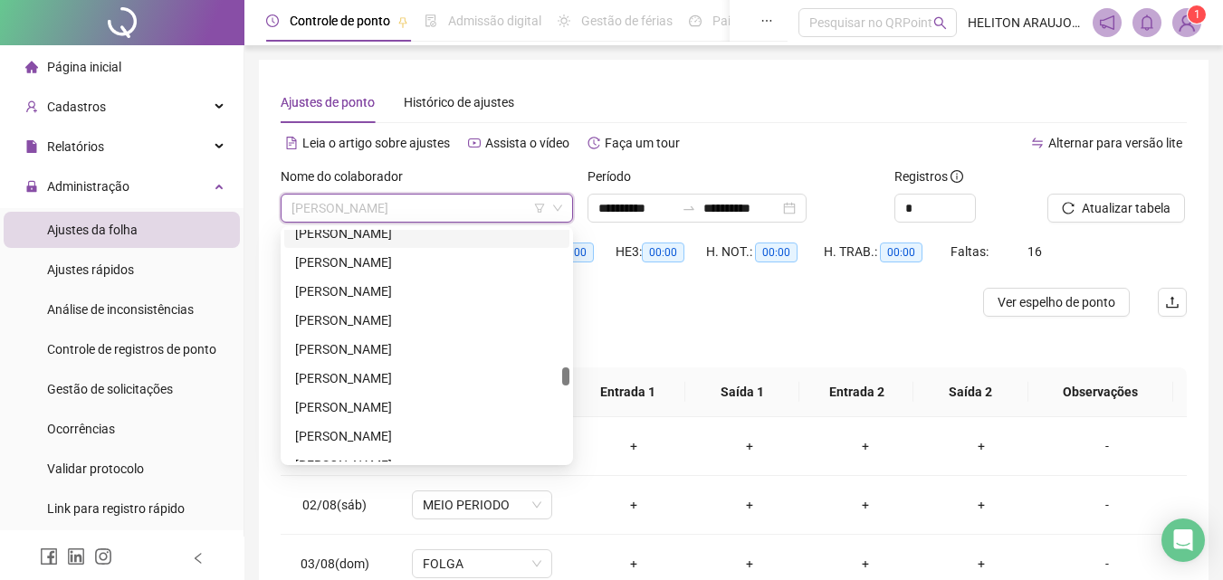
scroll to position [1900, 0]
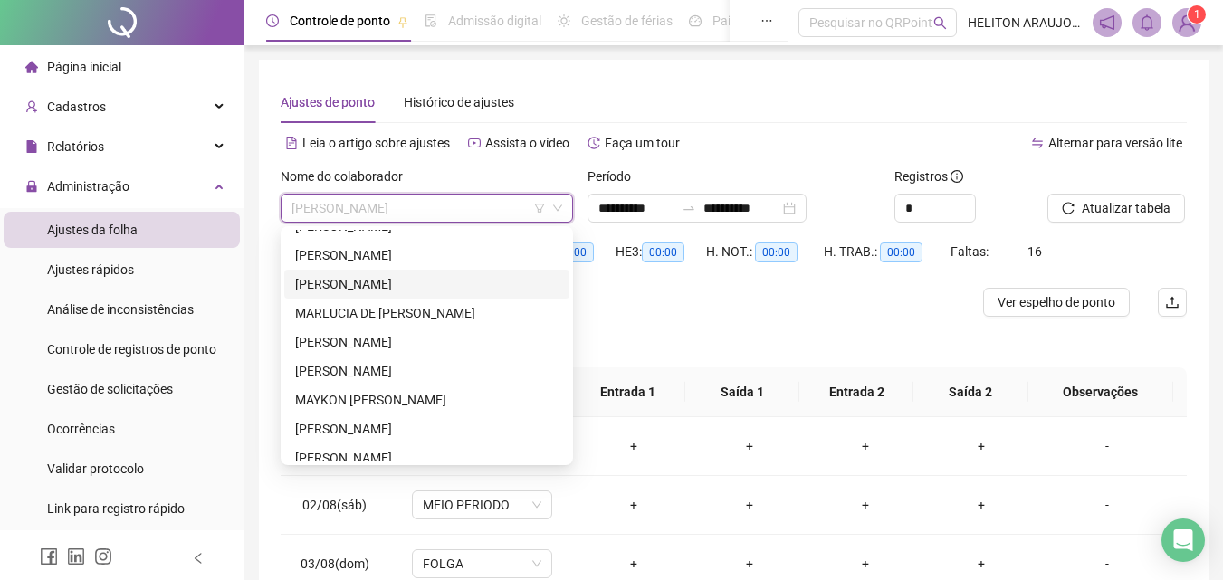
click at [369, 287] on div "[PERSON_NAME]" at bounding box center [426, 284] width 263 height 20
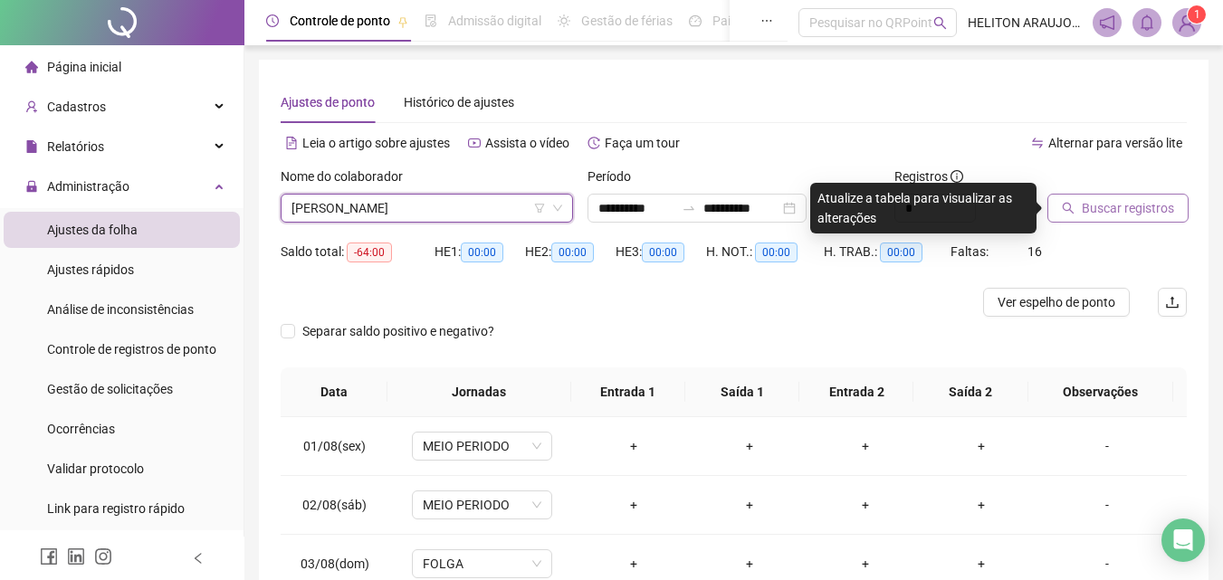
click at [1128, 210] on span "Buscar registros" at bounding box center [1127, 208] width 92 height 20
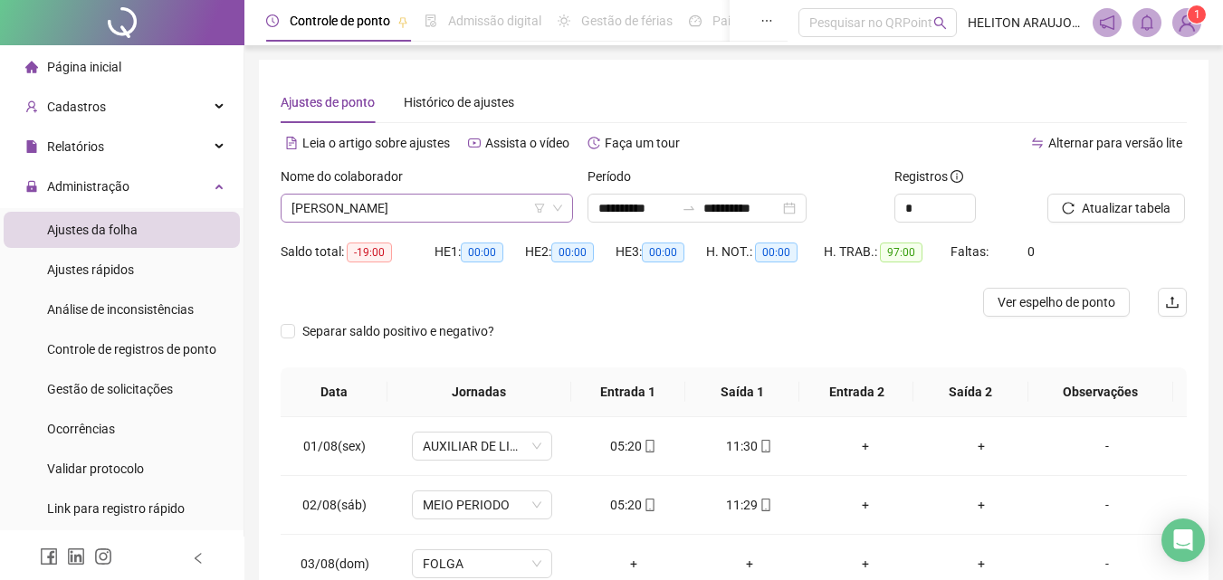
click at [487, 210] on span "[PERSON_NAME]" at bounding box center [426, 208] width 271 height 27
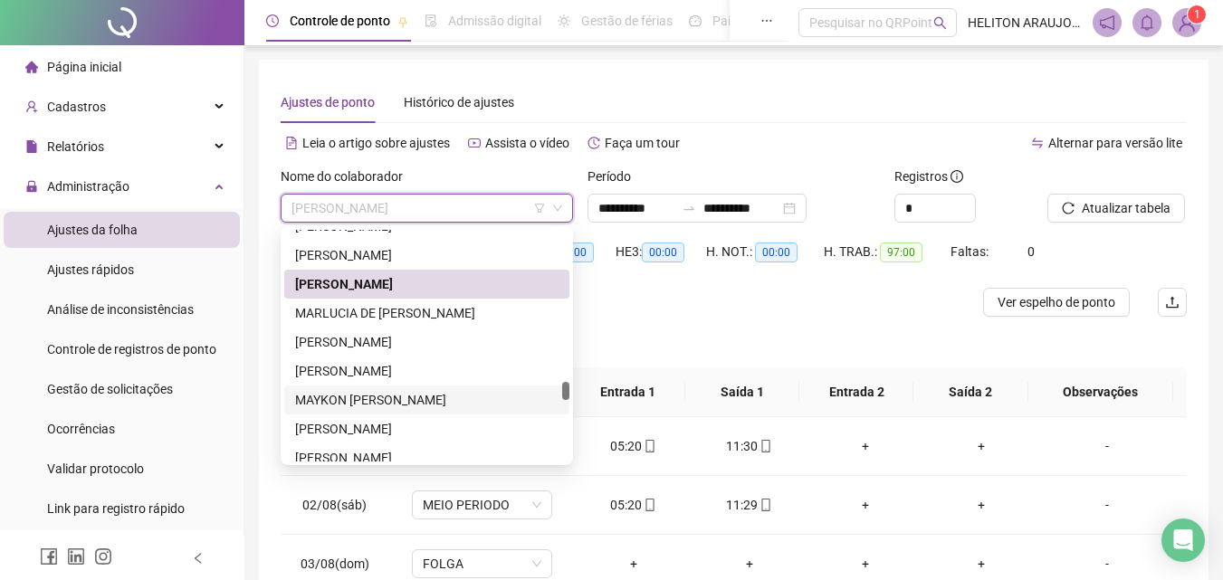
click at [423, 404] on div "MAYKON [PERSON_NAME]" at bounding box center [426, 400] width 263 height 20
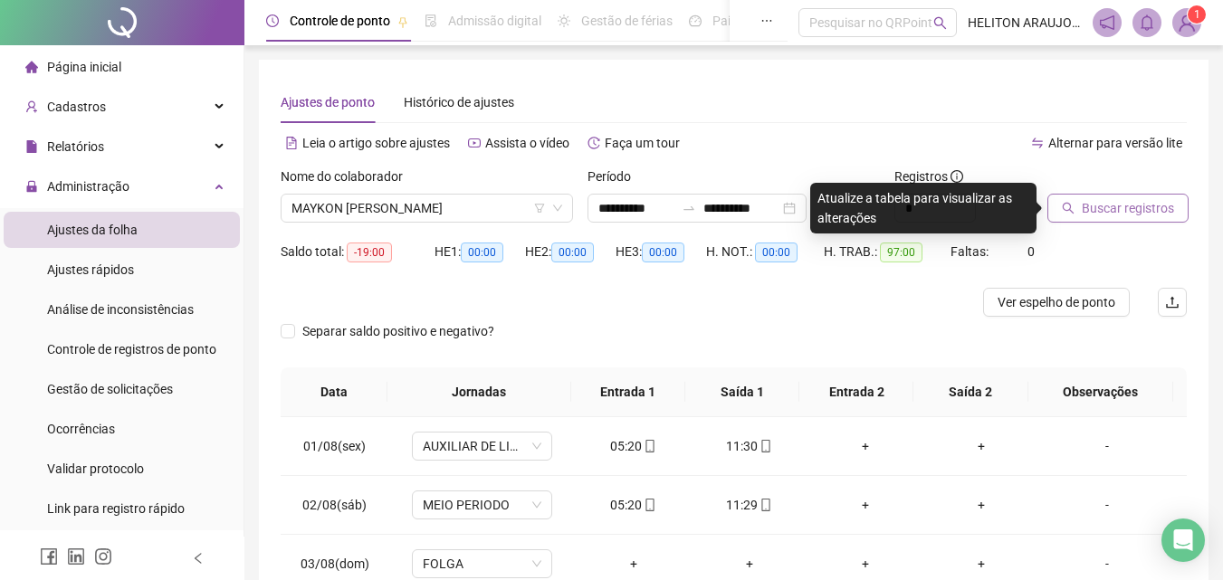
click at [1108, 207] on span "Buscar registros" at bounding box center [1127, 208] width 92 height 20
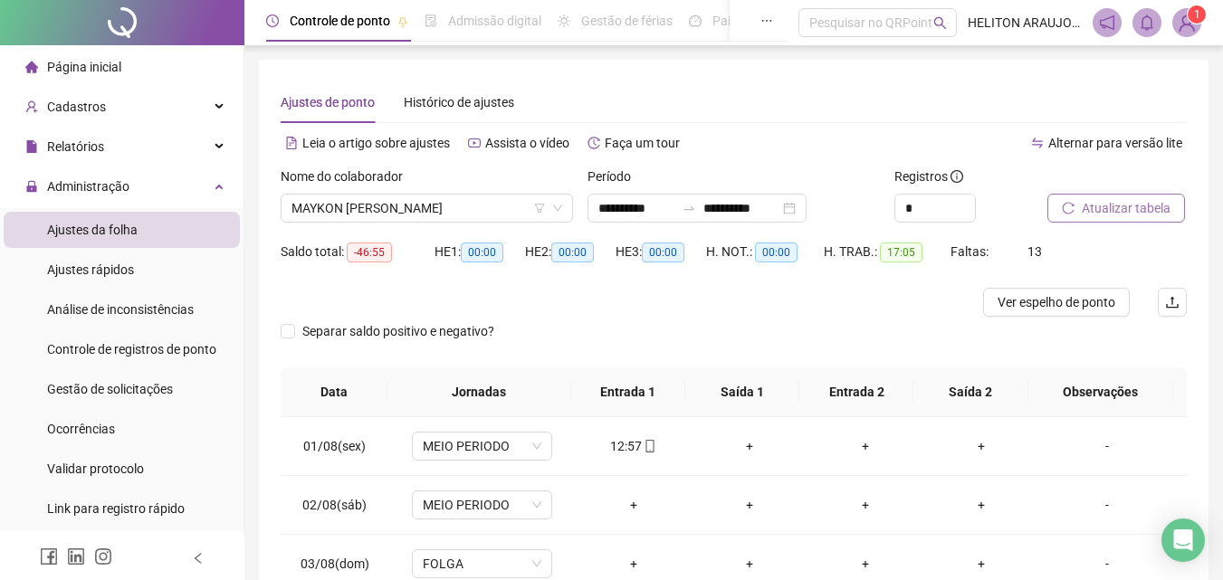
click at [1092, 207] on span "Atualizar tabela" at bounding box center [1125, 208] width 89 height 20
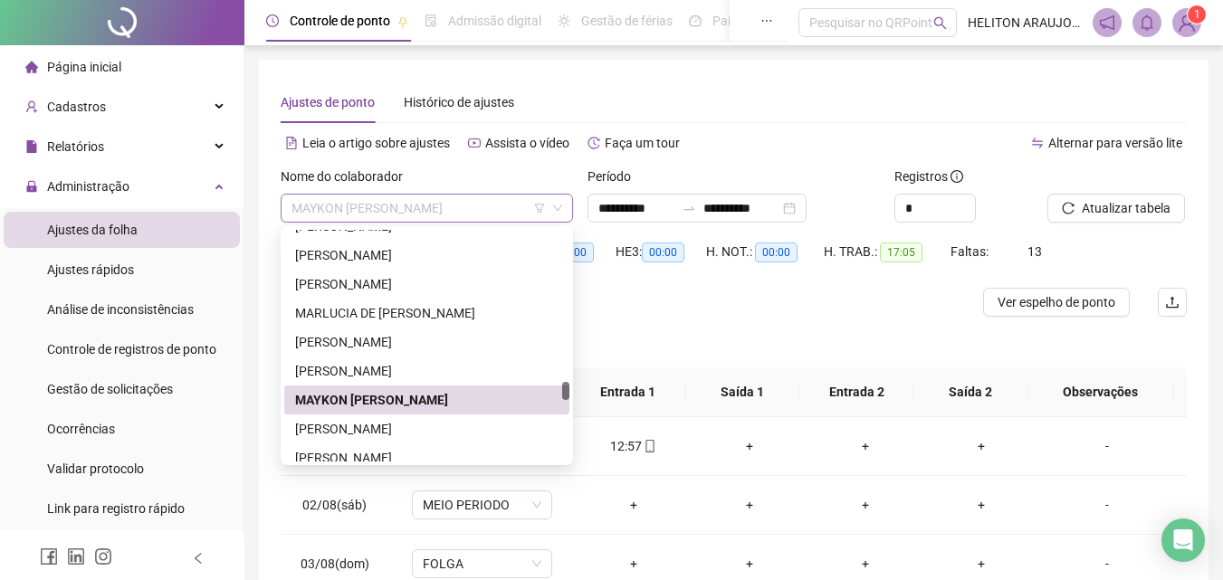
click at [491, 216] on span "MAYKON [PERSON_NAME]" at bounding box center [426, 208] width 271 height 27
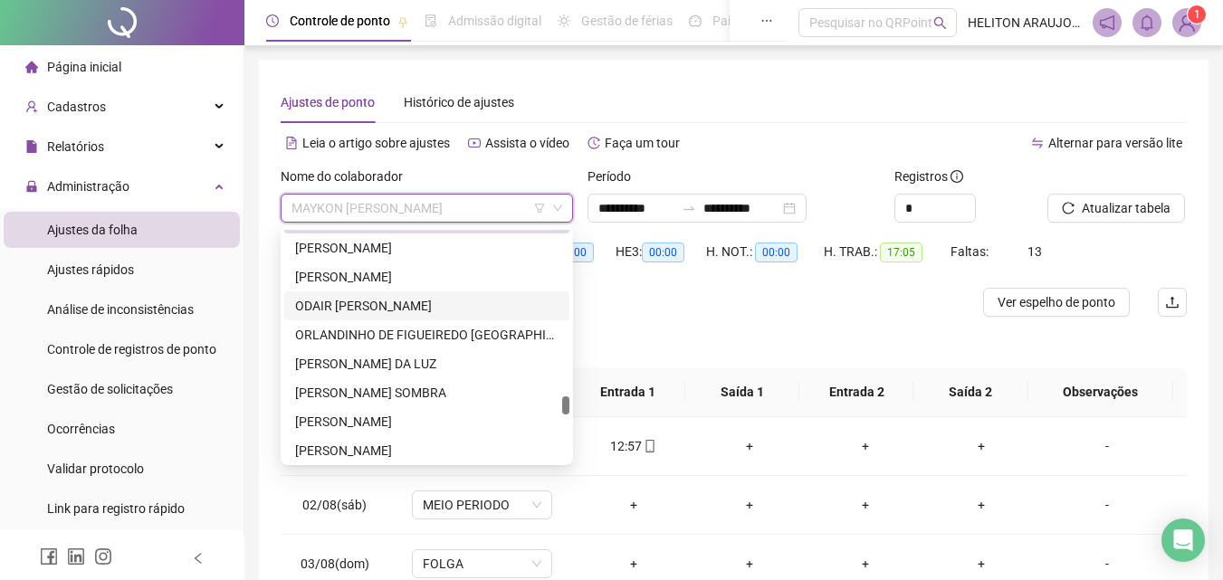
click at [375, 310] on div "ODAIR [PERSON_NAME]" at bounding box center [426, 306] width 263 height 20
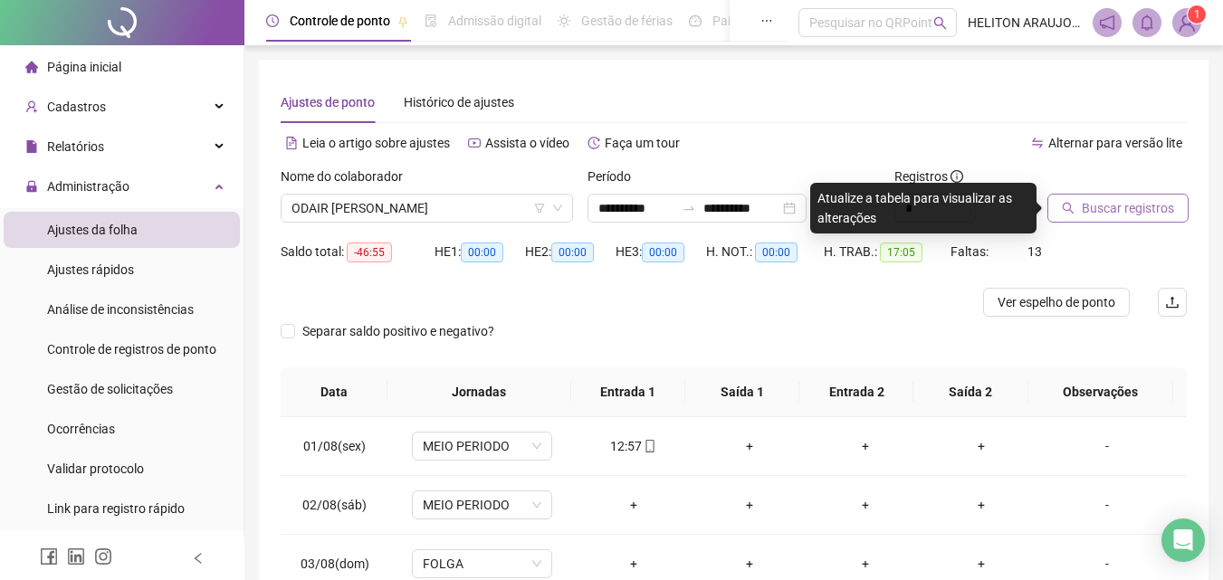
click at [1087, 210] on span "Buscar registros" at bounding box center [1127, 208] width 92 height 20
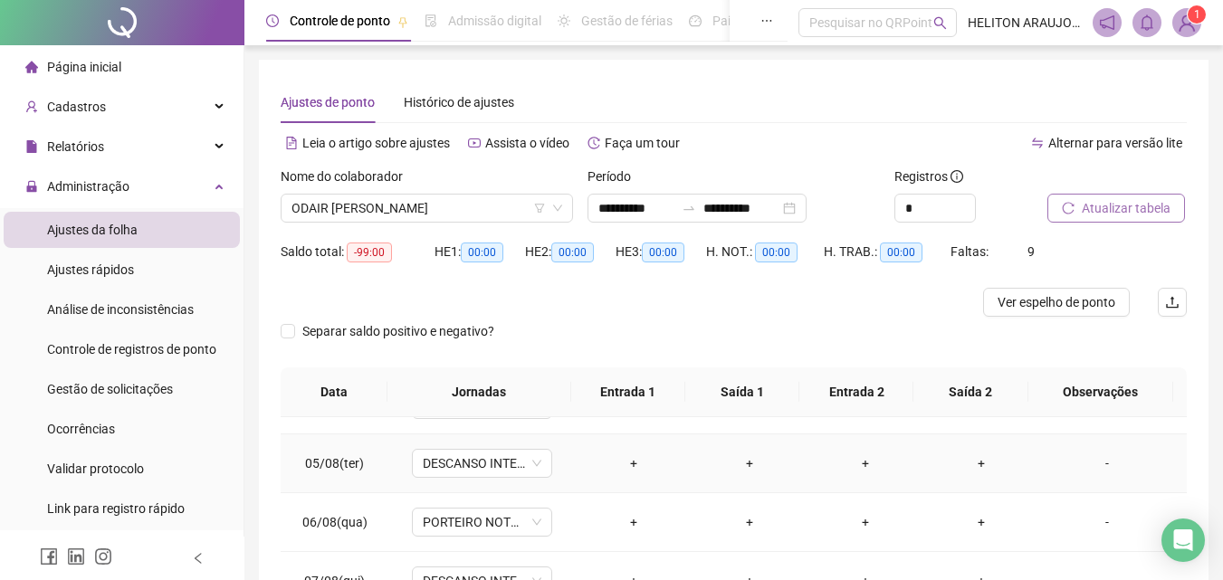
scroll to position [271, 0]
click at [530, 526] on span "DESCANSO INTER-JORNADA" at bounding box center [482, 527] width 119 height 27
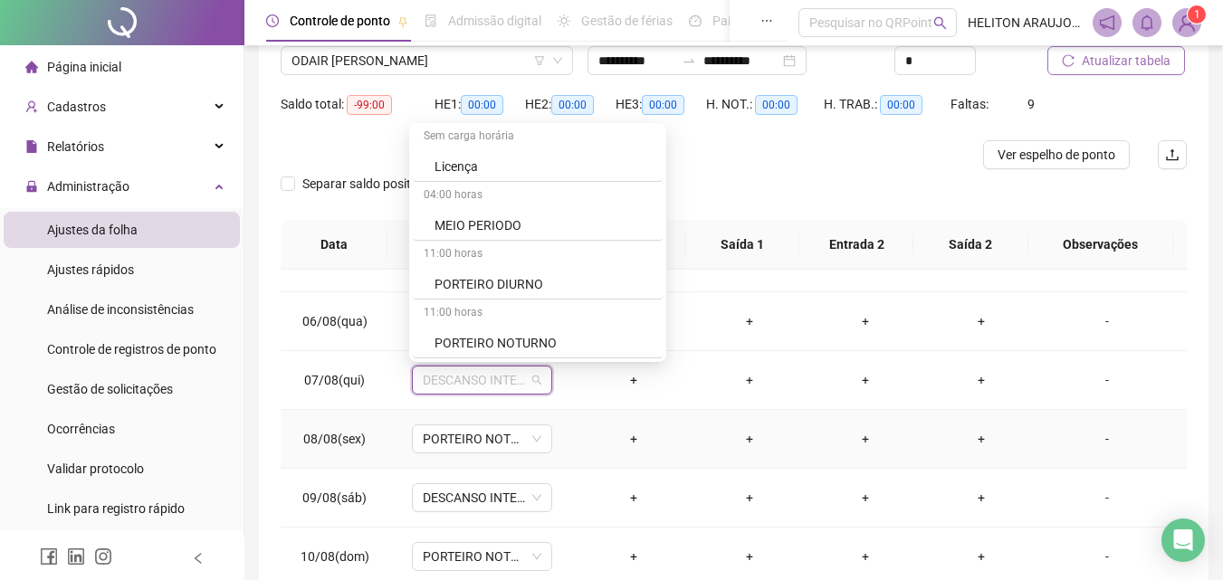
scroll to position [181, 0]
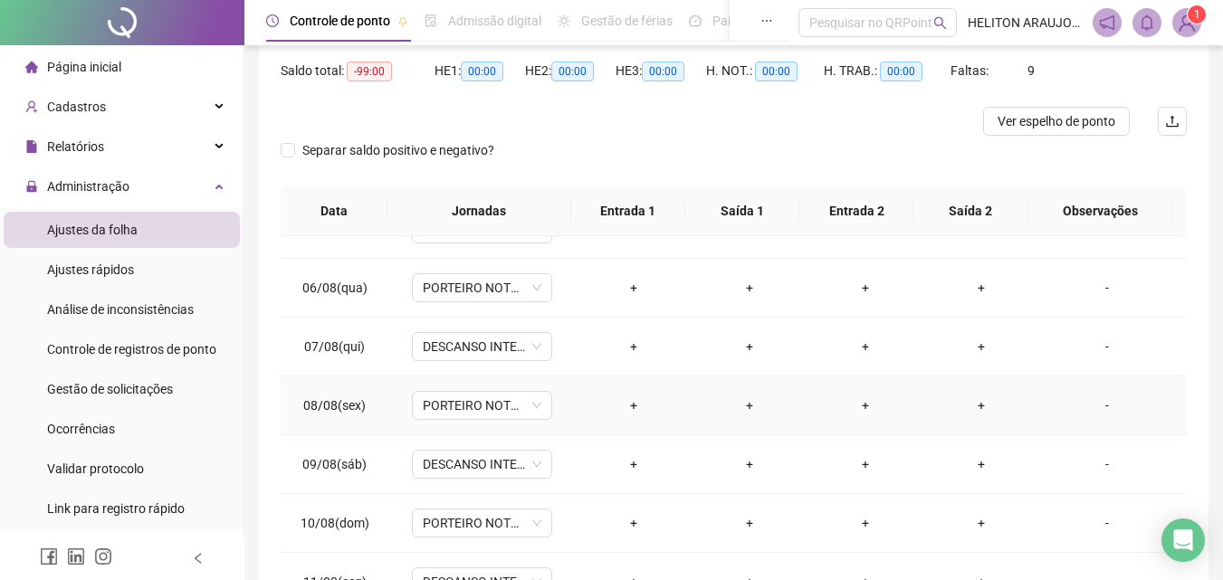
click at [291, 398] on td "08/08(sex)" at bounding box center [335, 405] width 108 height 59
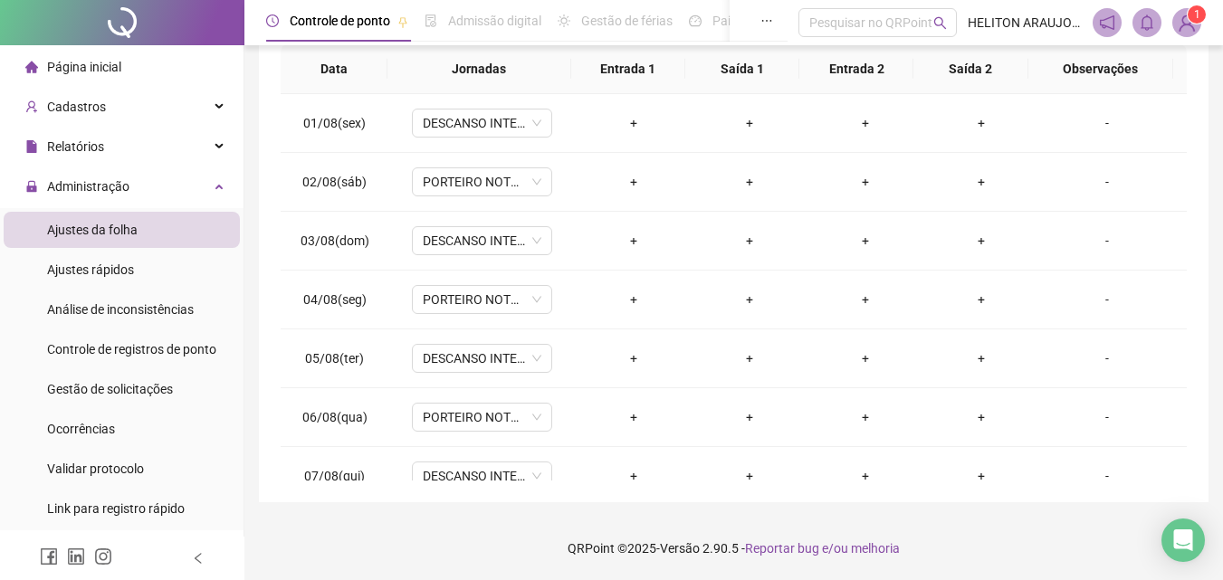
scroll to position [0, 0]
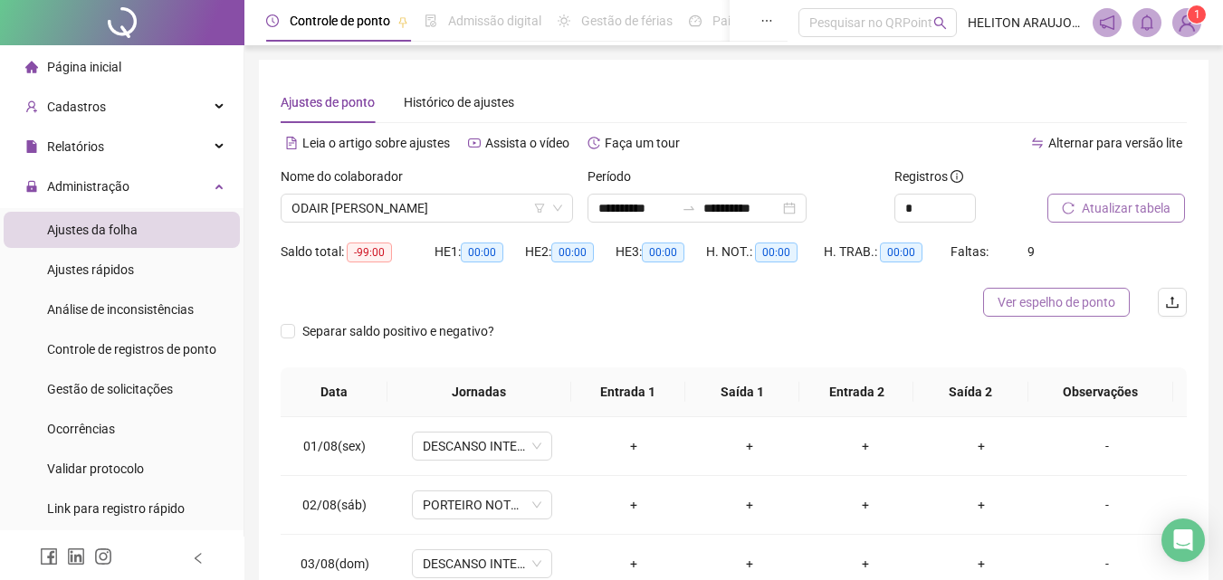
click at [1030, 306] on span "Ver espelho de ponto" at bounding box center [1056, 302] width 118 height 20
click at [456, 211] on span "ODAIR [PERSON_NAME]" at bounding box center [426, 208] width 271 height 27
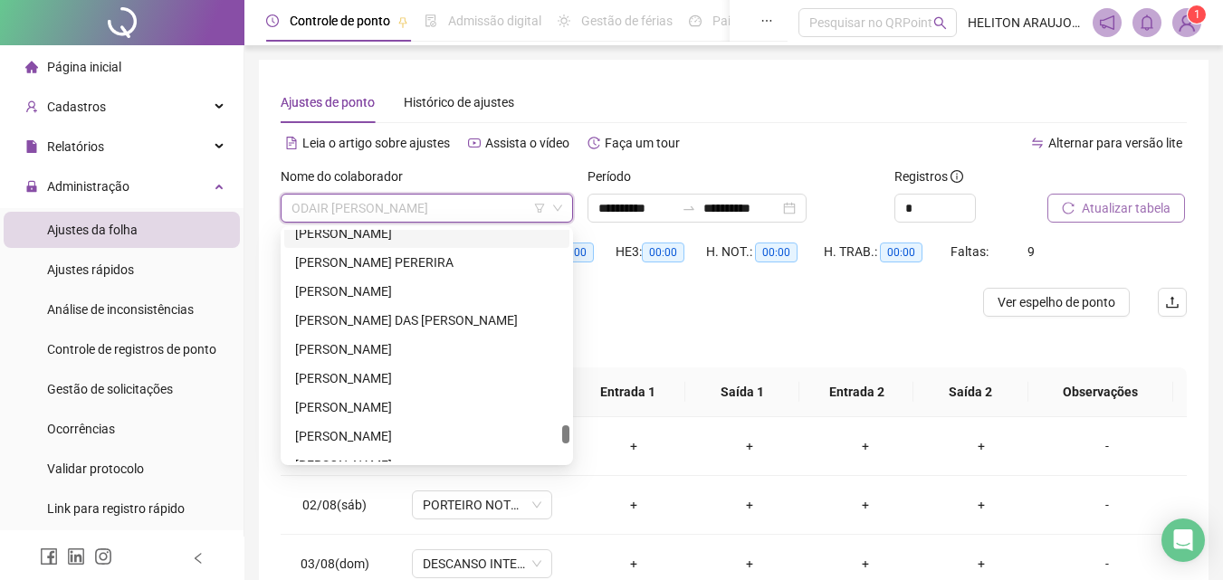
scroll to position [2624, 0]
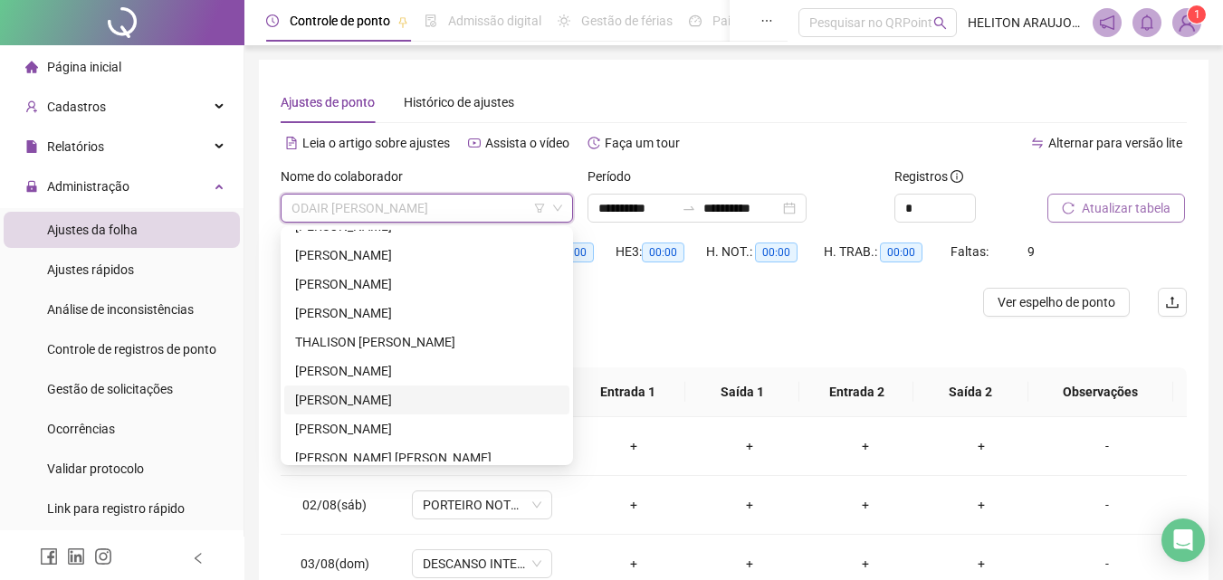
click at [424, 403] on div "[PERSON_NAME]" at bounding box center [426, 400] width 263 height 20
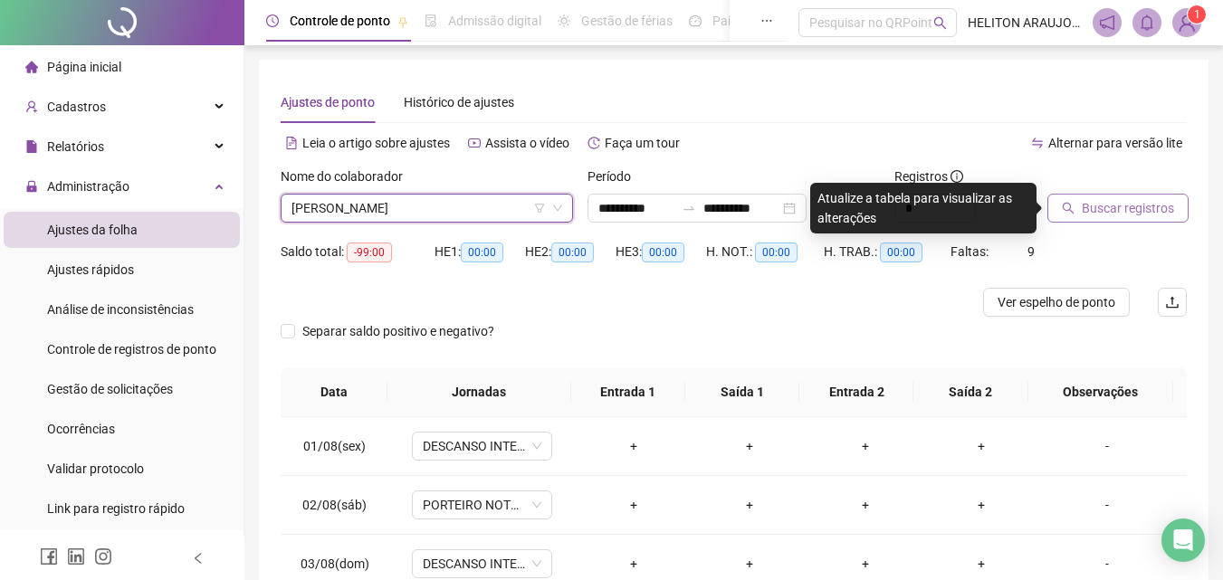
click at [1124, 204] on span "Buscar registros" at bounding box center [1127, 208] width 92 height 20
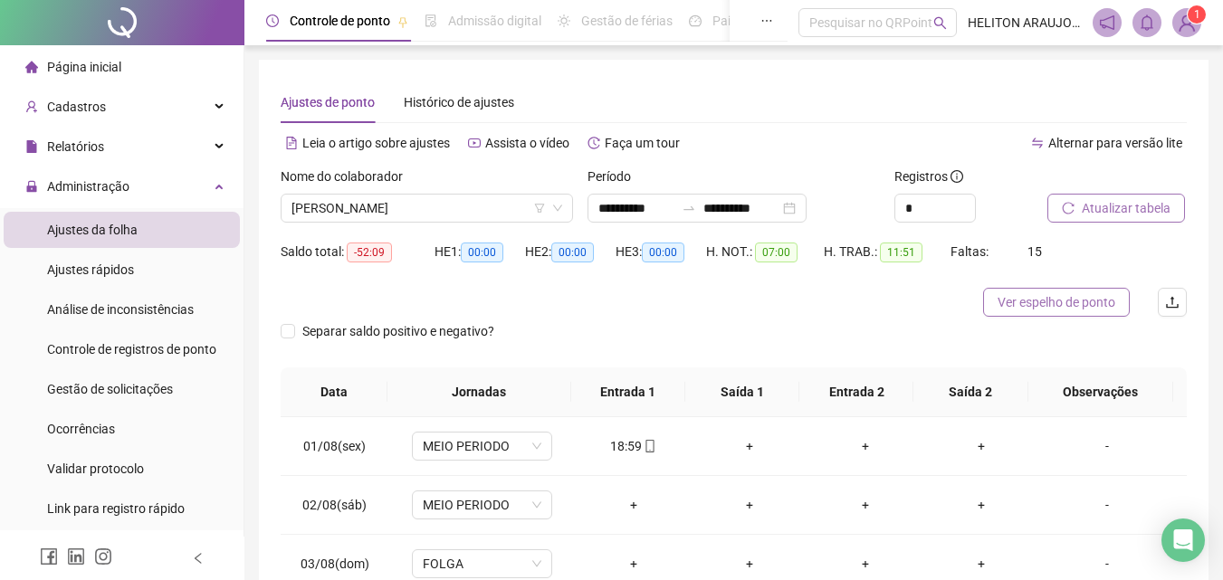
click at [1023, 310] on span "Ver espelho de ponto" at bounding box center [1056, 302] width 118 height 20
click at [519, 211] on span "[PERSON_NAME]" at bounding box center [426, 208] width 271 height 27
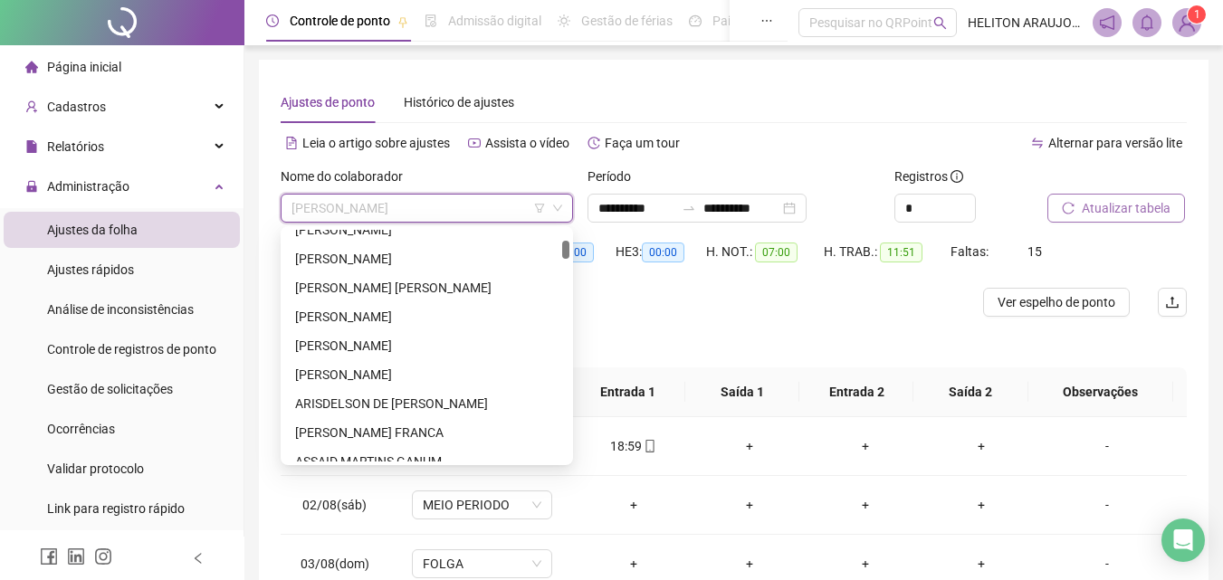
scroll to position [0, 0]
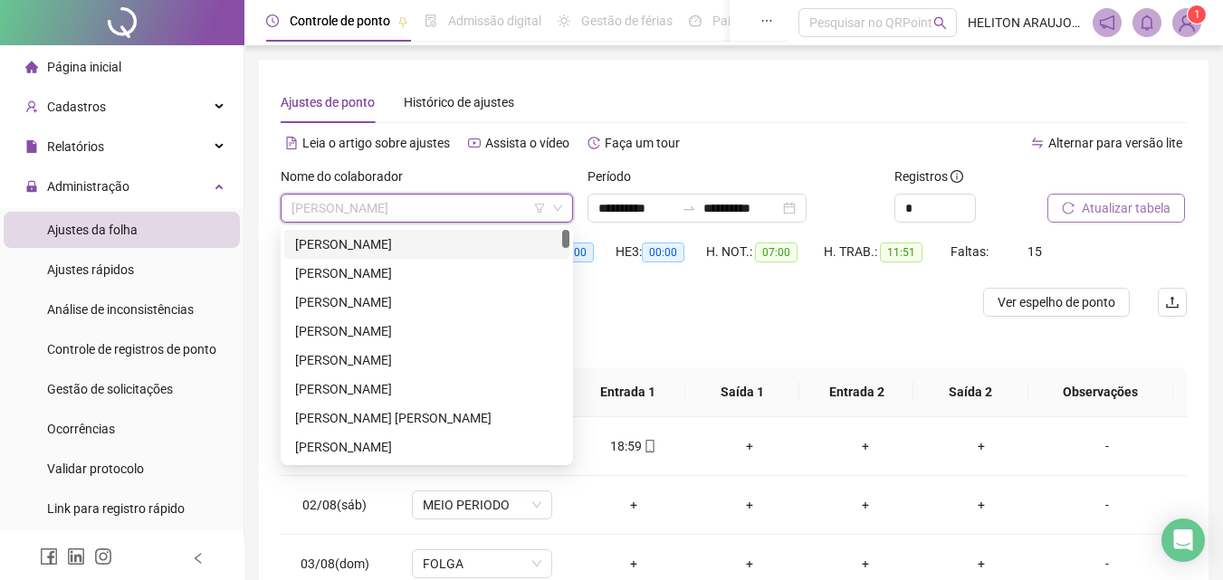
click at [388, 242] on div "[PERSON_NAME]" at bounding box center [426, 244] width 263 height 20
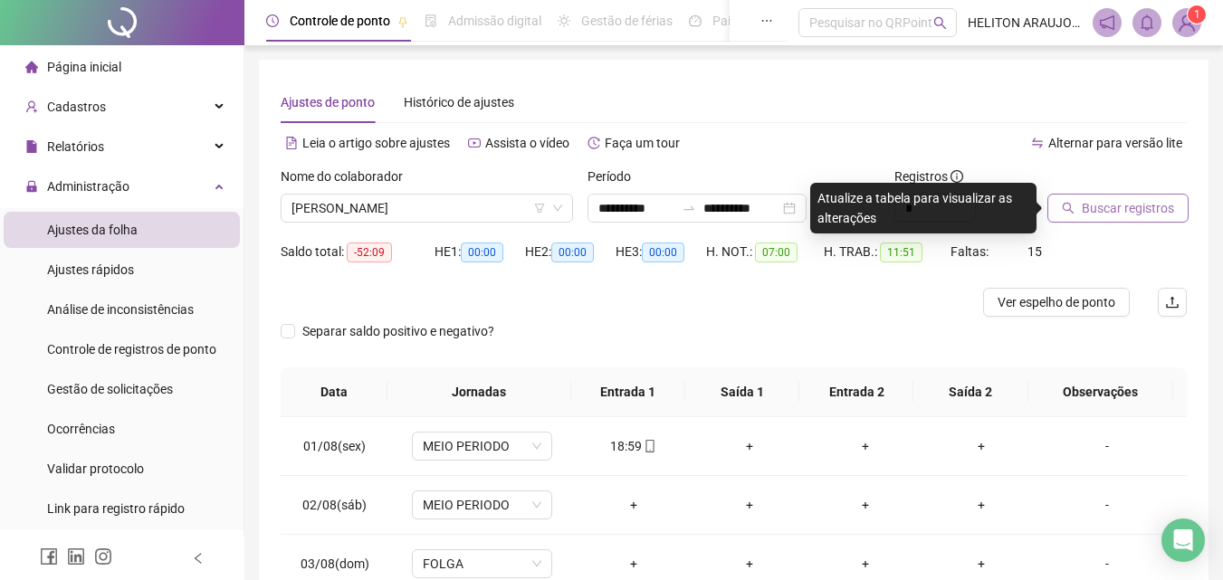
click at [1107, 210] on span "Buscar registros" at bounding box center [1127, 208] width 92 height 20
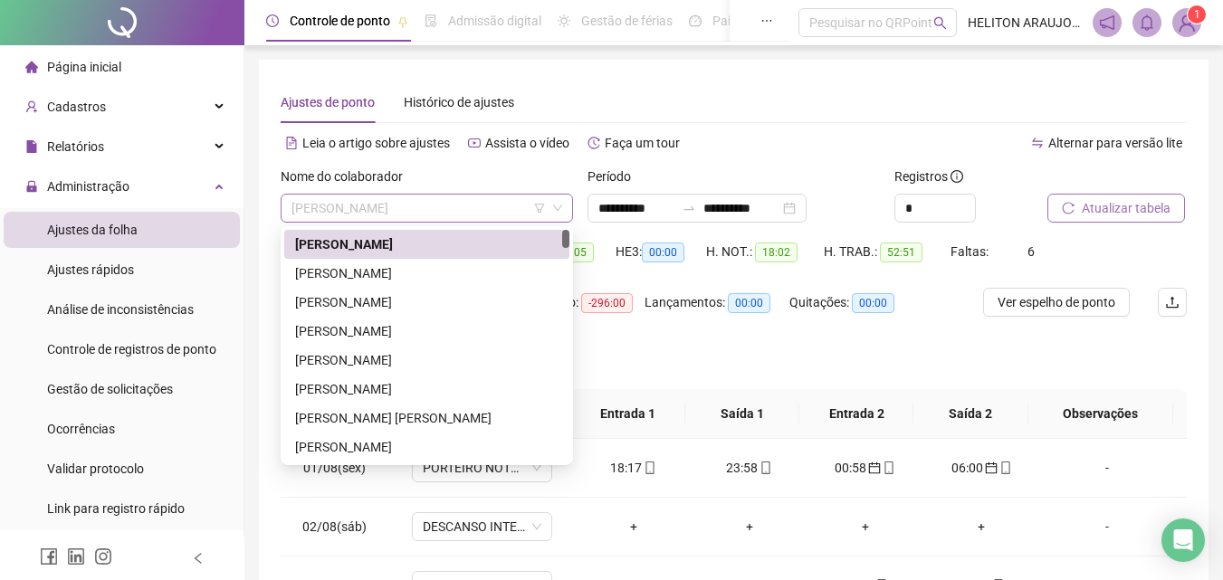
click at [528, 209] on span "[PERSON_NAME]" at bounding box center [426, 208] width 271 height 27
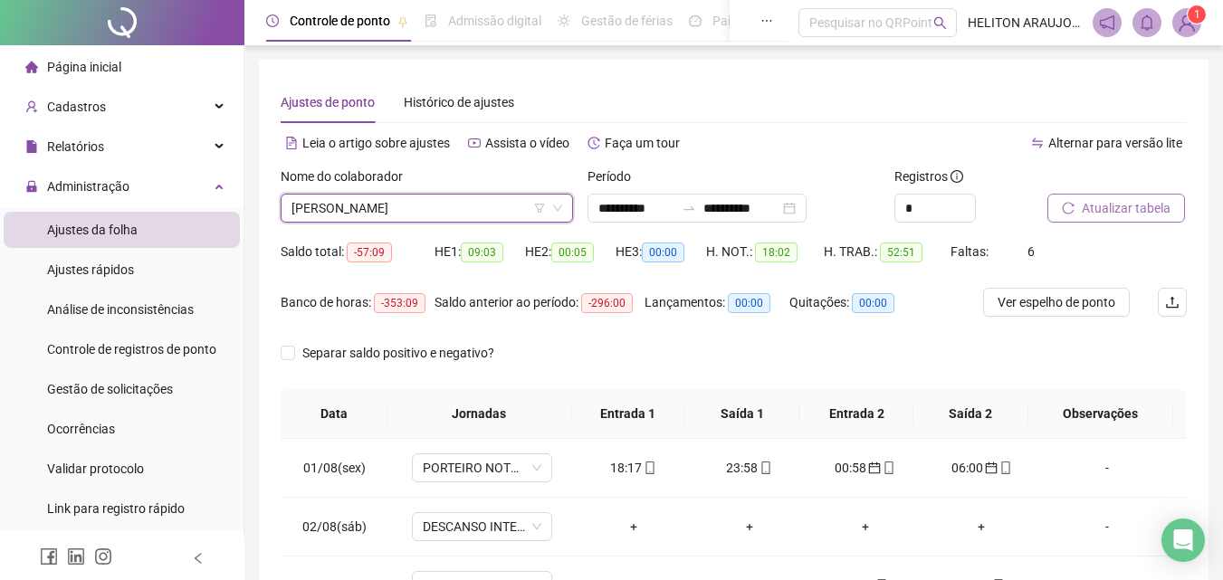
click at [1134, 216] on span "Atualizar tabela" at bounding box center [1125, 208] width 89 height 20
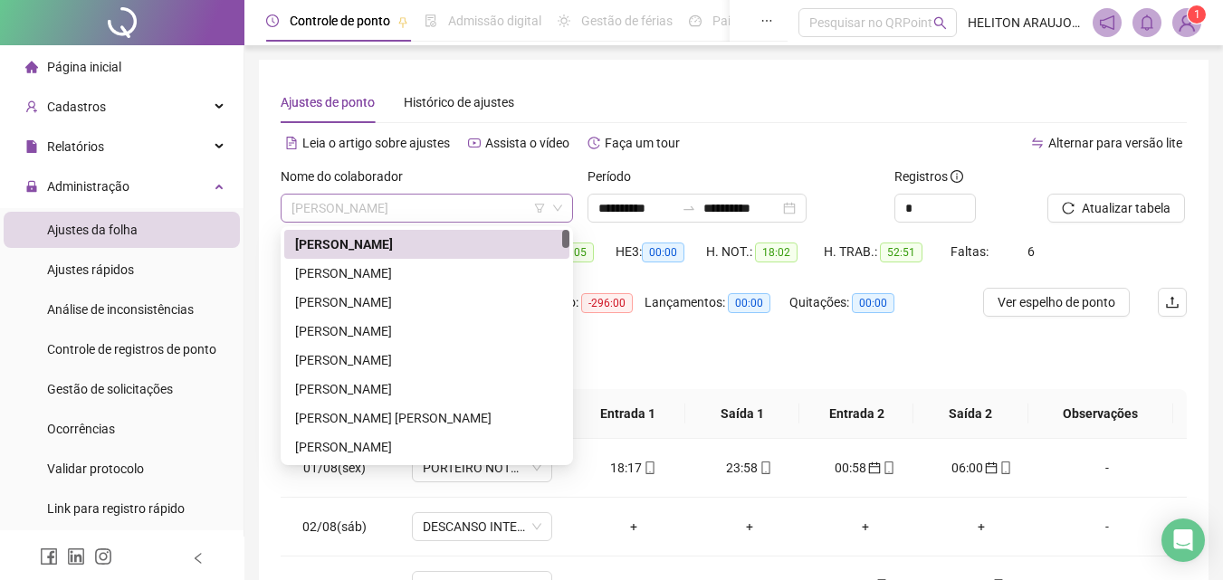
click at [480, 208] on span "[PERSON_NAME]" at bounding box center [426, 208] width 271 height 27
click at [391, 275] on div "[PERSON_NAME]" at bounding box center [426, 273] width 263 height 20
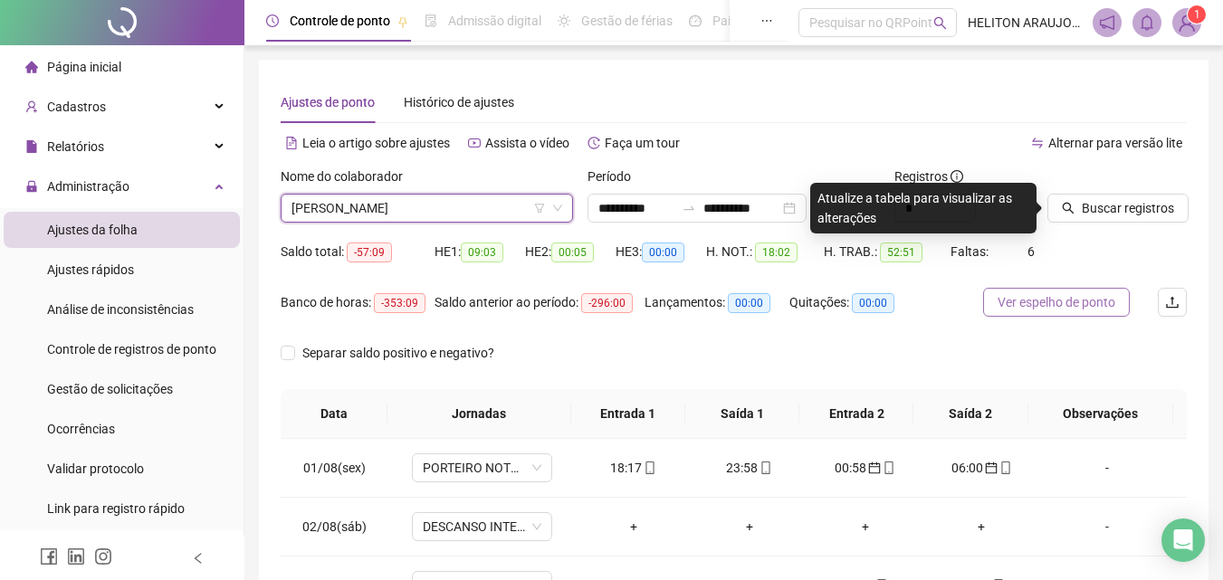
click at [1098, 306] on span "Ver espelho de ponto" at bounding box center [1056, 302] width 118 height 20
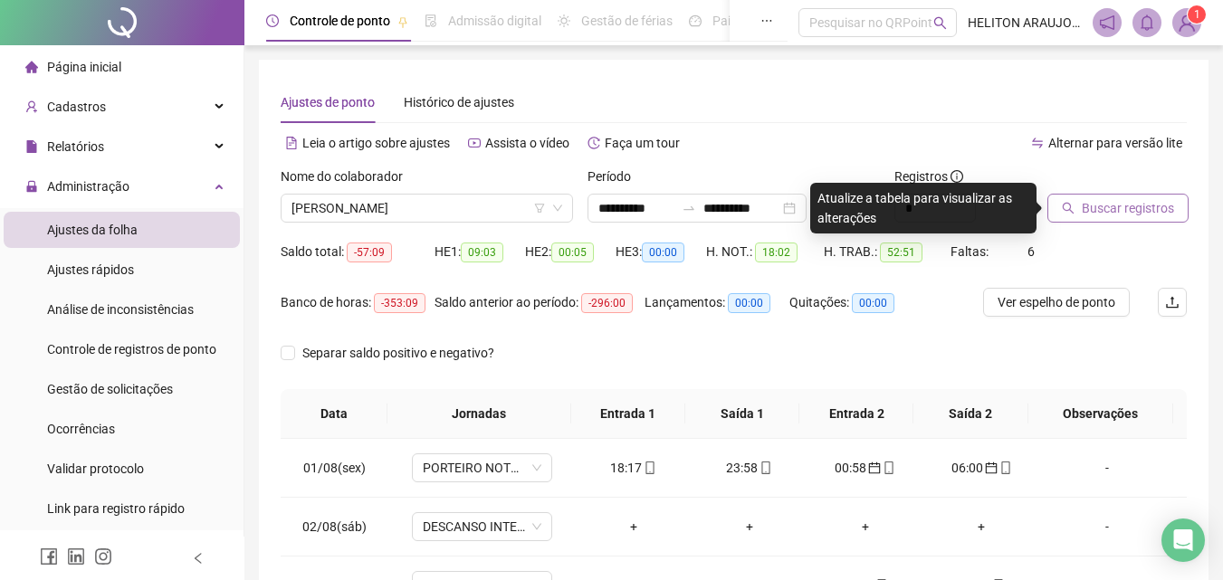
click at [1112, 213] on span "Buscar registros" at bounding box center [1127, 208] width 92 height 20
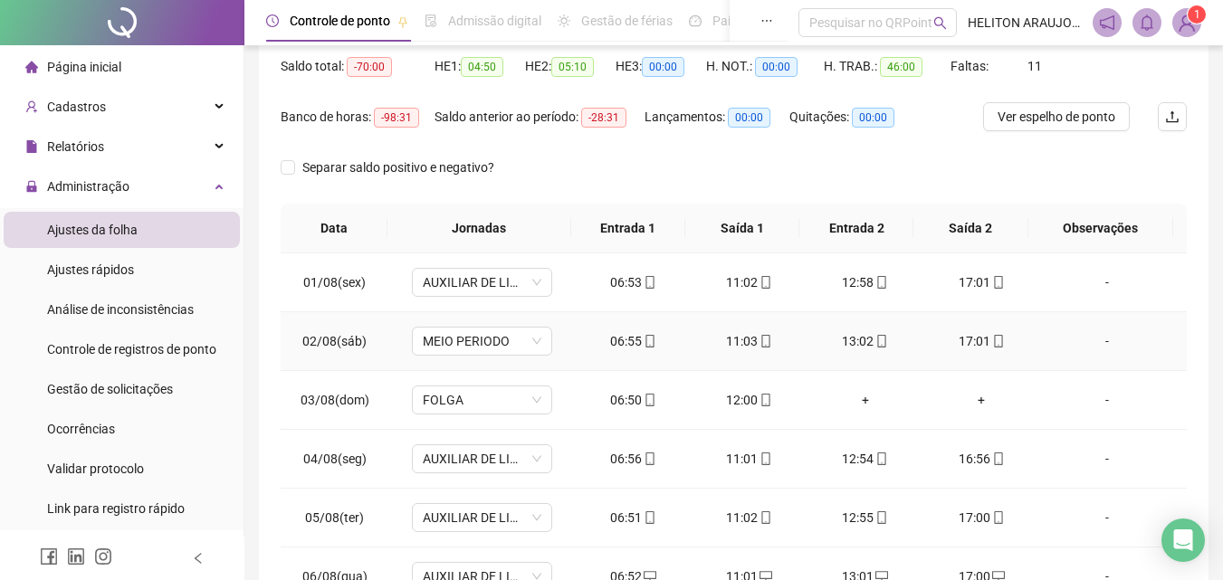
scroll to position [90, 0]
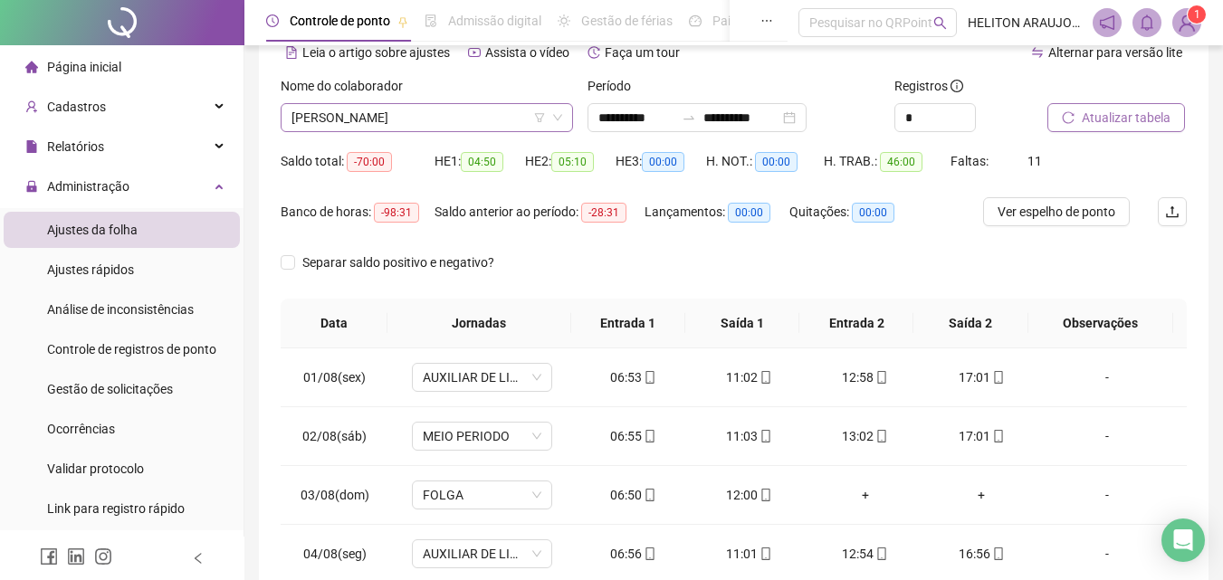
click at [441, 113] on span "[PERSON_NAME]" at bounding box center [426, 117] width 271 height 27
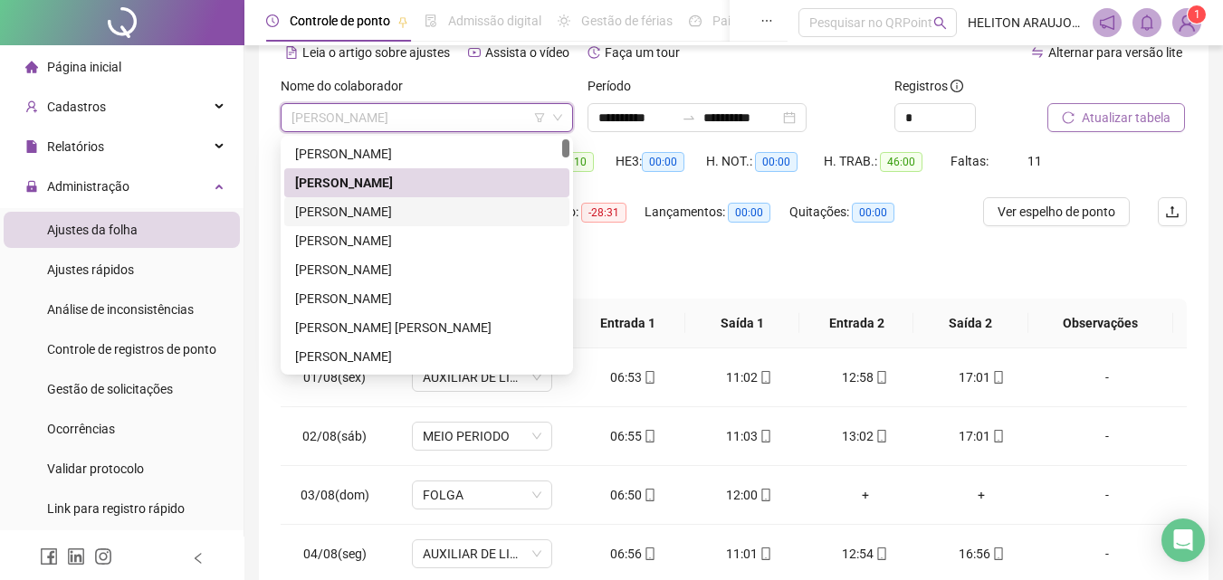
click at [403, 205] on div "[PERSON_NAME]" at bounding box center [426, 212] width 263 height 20
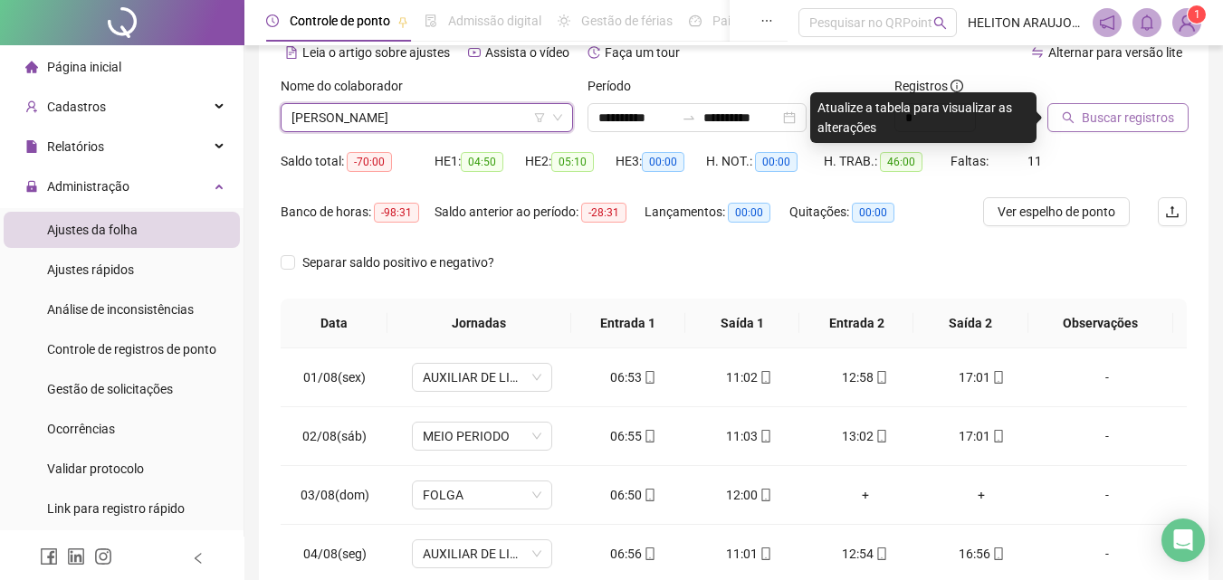
click at [1131, 107] on button "Buscar registros" at bounding box center [1117, 117] width 141 height 29
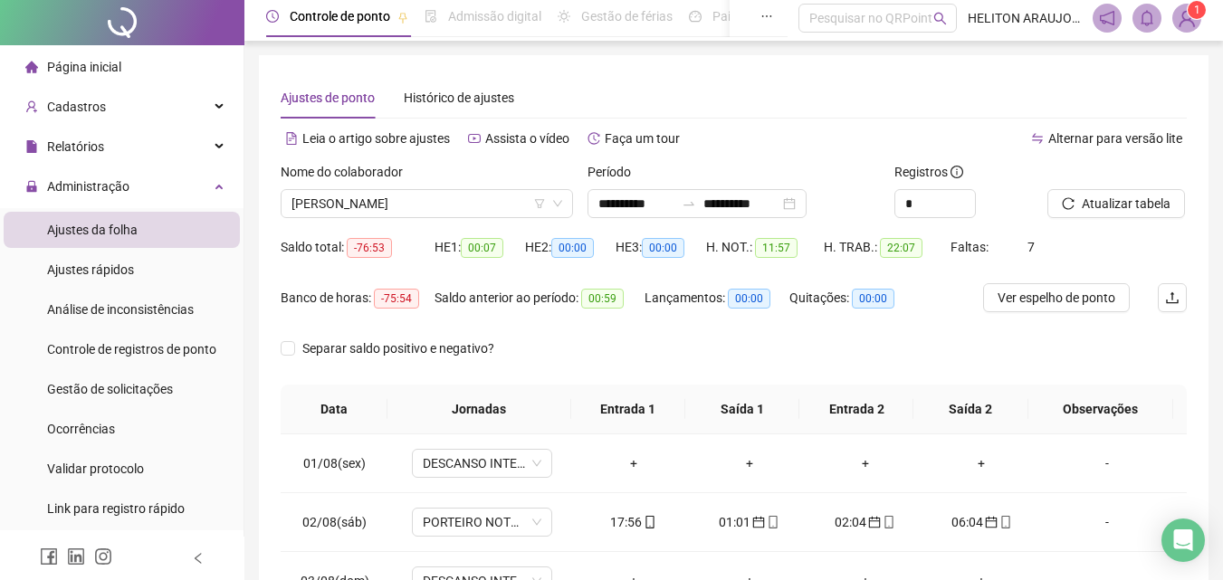
scroll to position [0, 0]
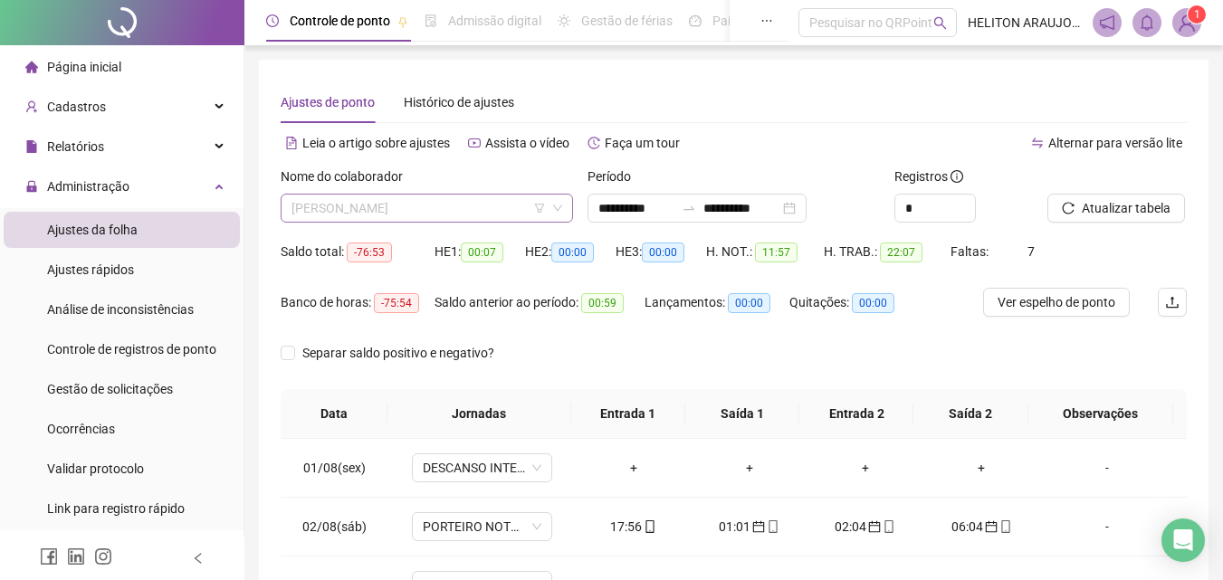
click at [474, 203] on span "[PERSON_NAME]" at bounding box center [426, 208] width 271 height 27
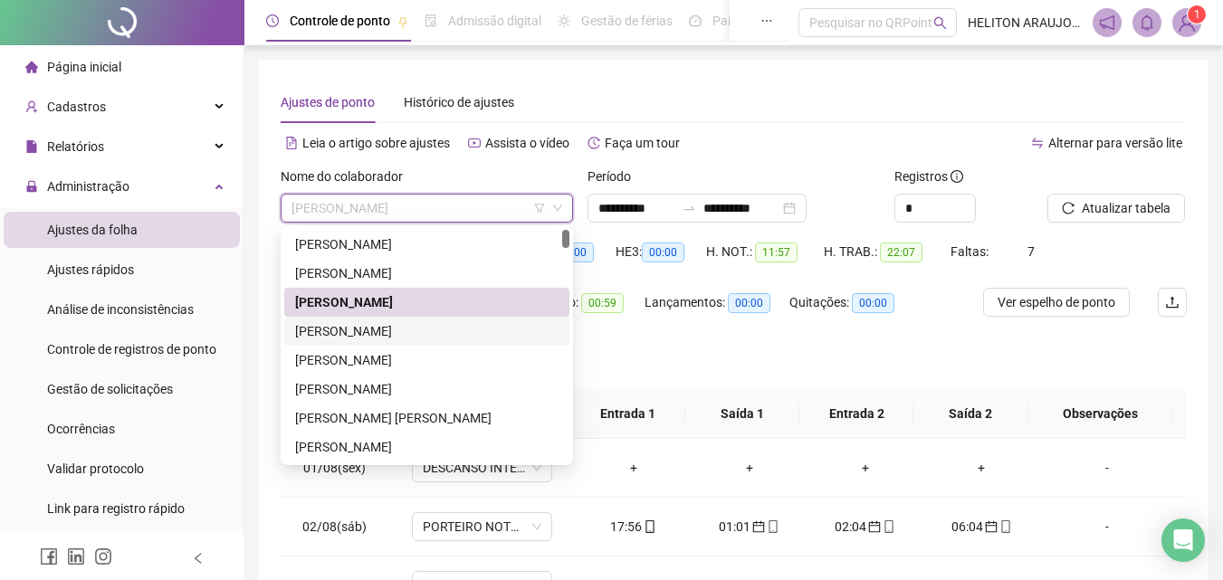
click at [391, 328] on div "[PERSON_NAME]" at bounding box center [426, 331] width 263 height 20
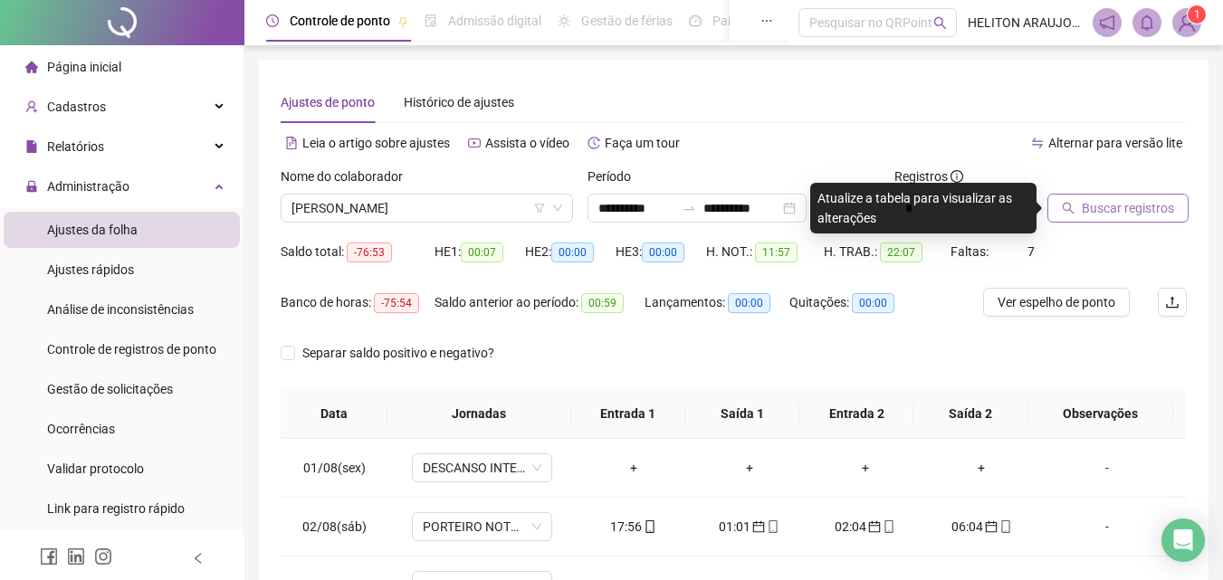
click at [1104, 209] on span "Buscar registros" at bounding box center [1127, 208] width 92 height 20
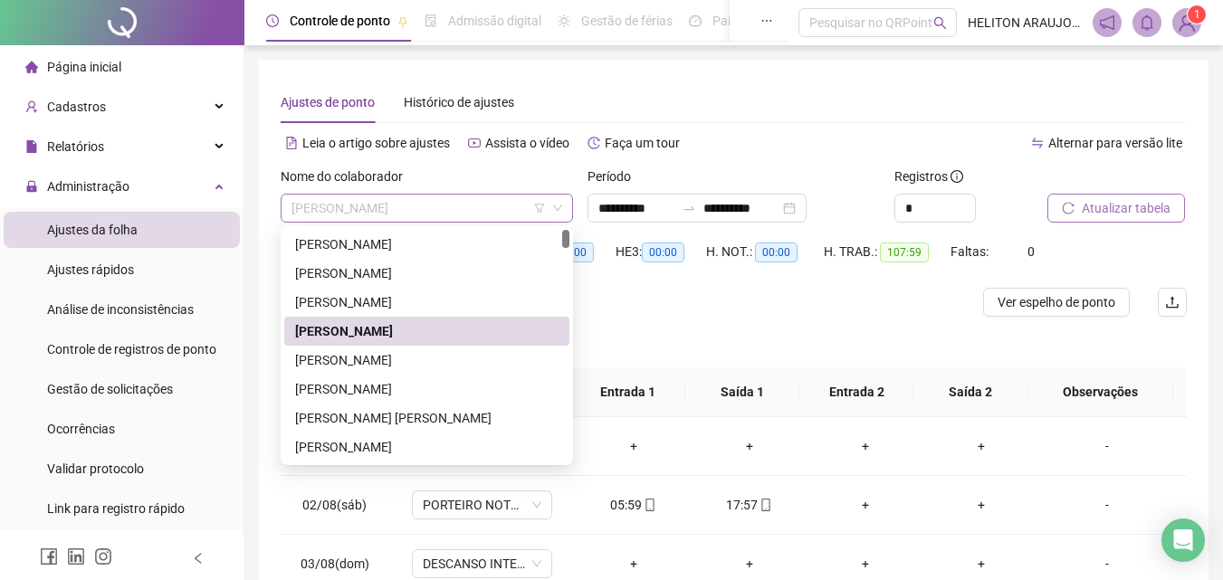
click at [449, 213] on span "[PERSON_NAME]" at bounding box center [426, 208] width 271 height 27
click at [386, 359] on div "[PERSON_NAME]" at bounding box center [426, 360] width 263 height 20
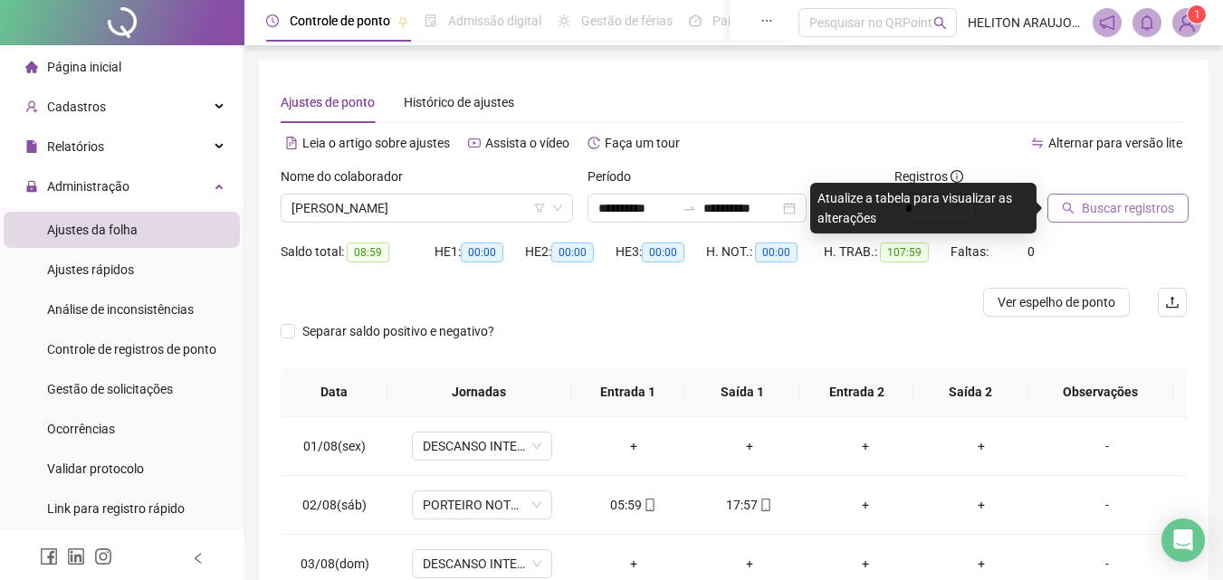
click at [1149, 199] on span "Buscar registros" at bounding box center [1127, 208] width 92 height 20
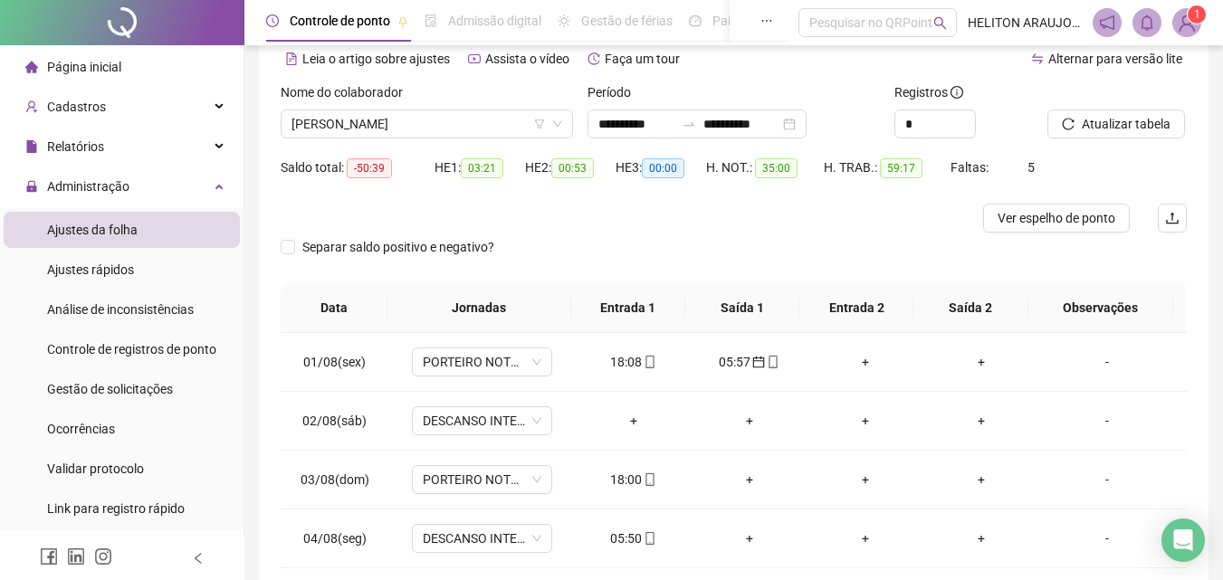
scroll to position [52, 0]
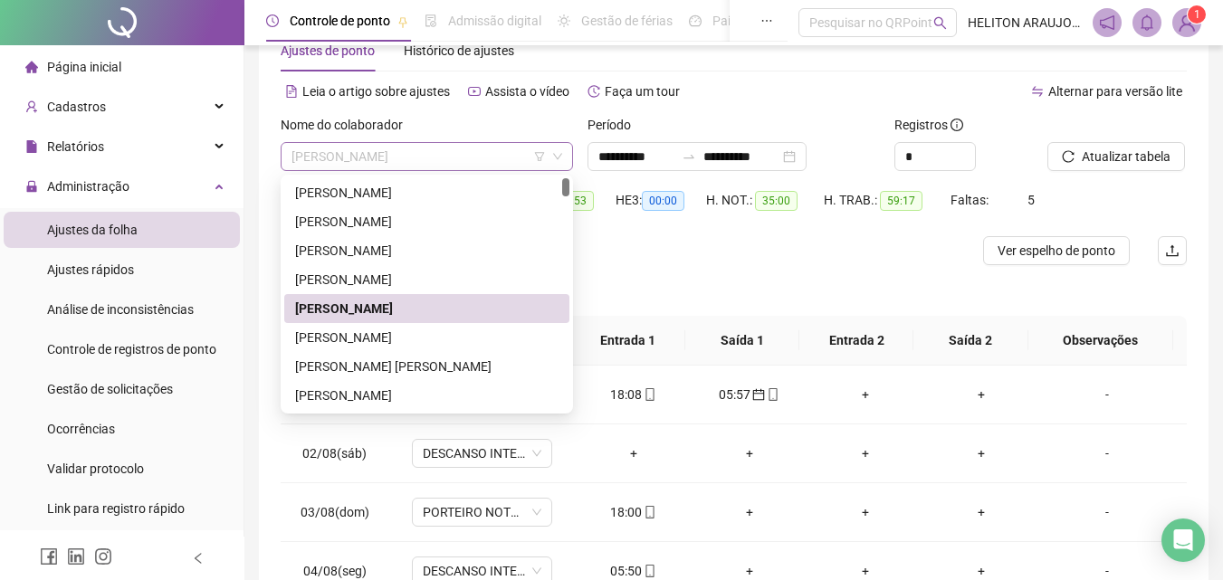
click at [472, 150] on span "[PERSON_NAME]" at bounding box center [426, 156] width 271 height 27
click at [413, 338] on div "[PERSON_NAME]" at bounding box center [426, 338] width 263 height 20
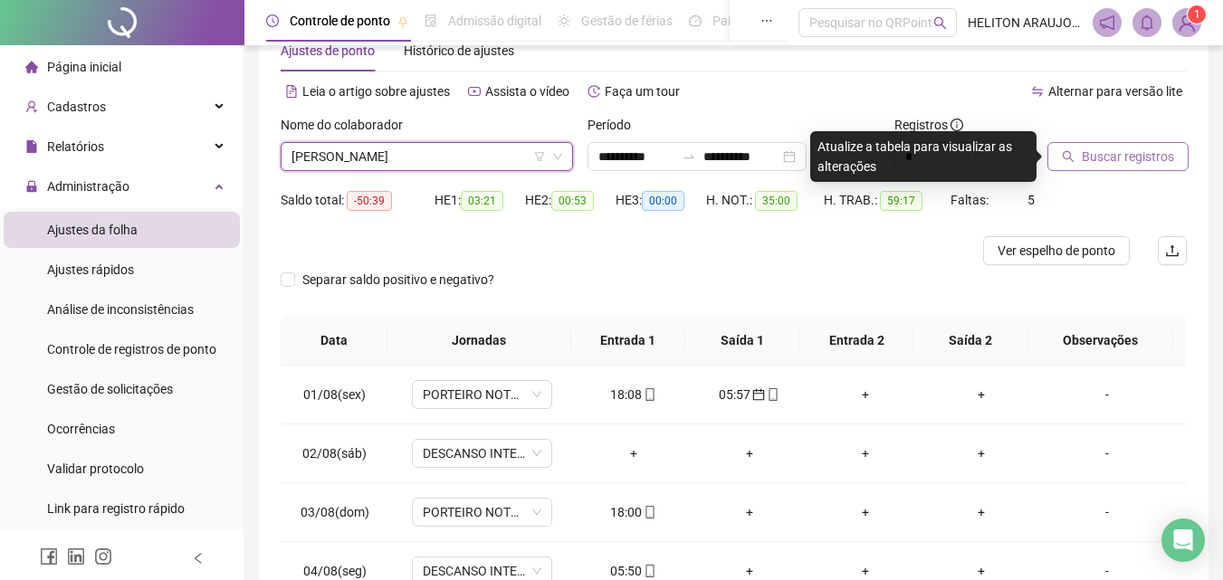
click at [1117, 157] on span "Buscar registros" at bounding box center [1127, 157] width 92 height 20
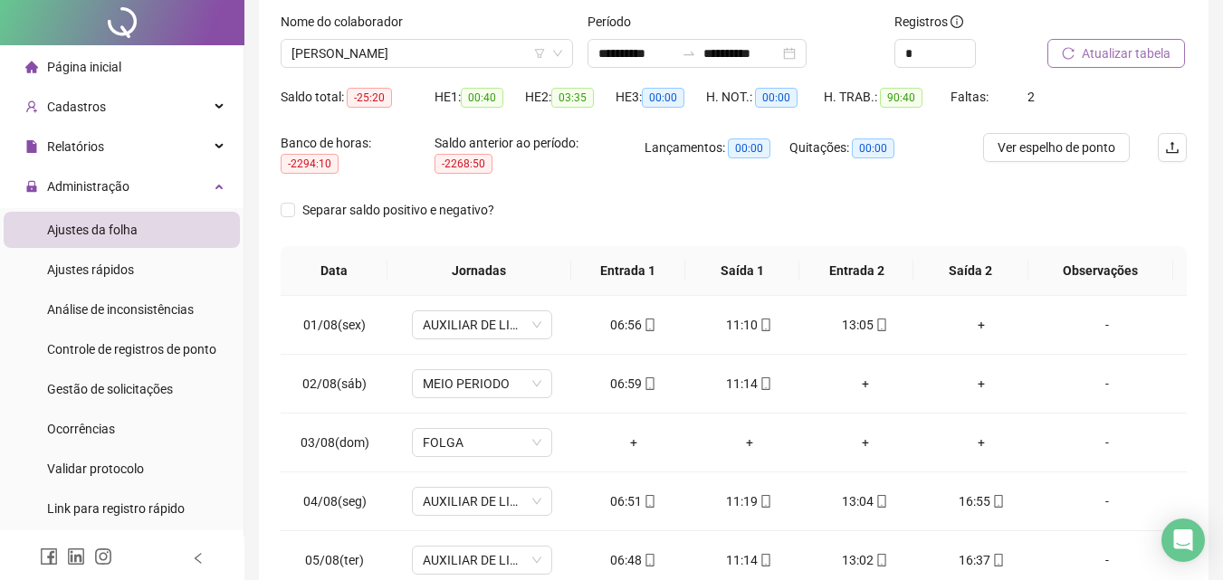
scroll to position [0, 0]
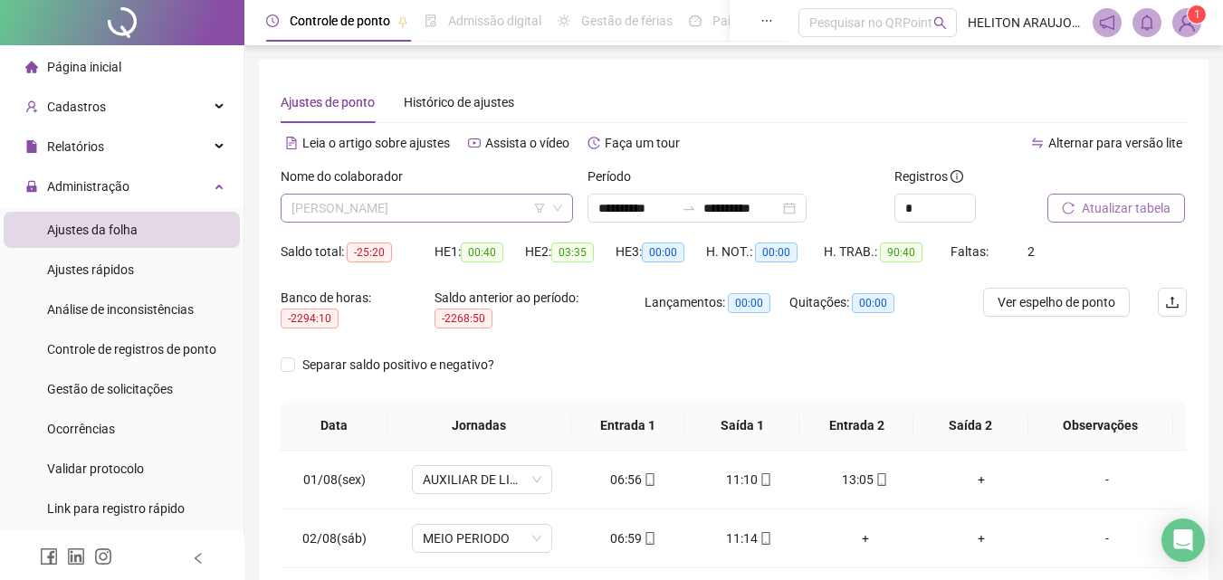
click at [482, 211] on span "[PERSON_NAME]" at bounding box center [426, 208] width 271 height 27
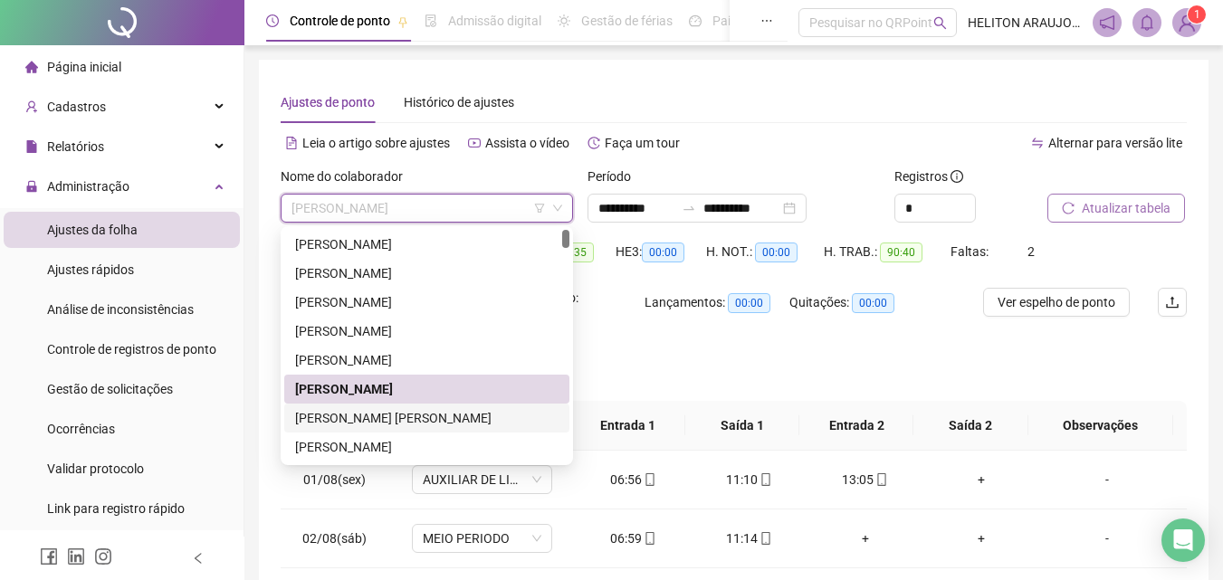
click at [485, 422] on div "[PERSON_NAME] [PERSON_NAME]" at bounding box center [426, 418] width 263 height 20
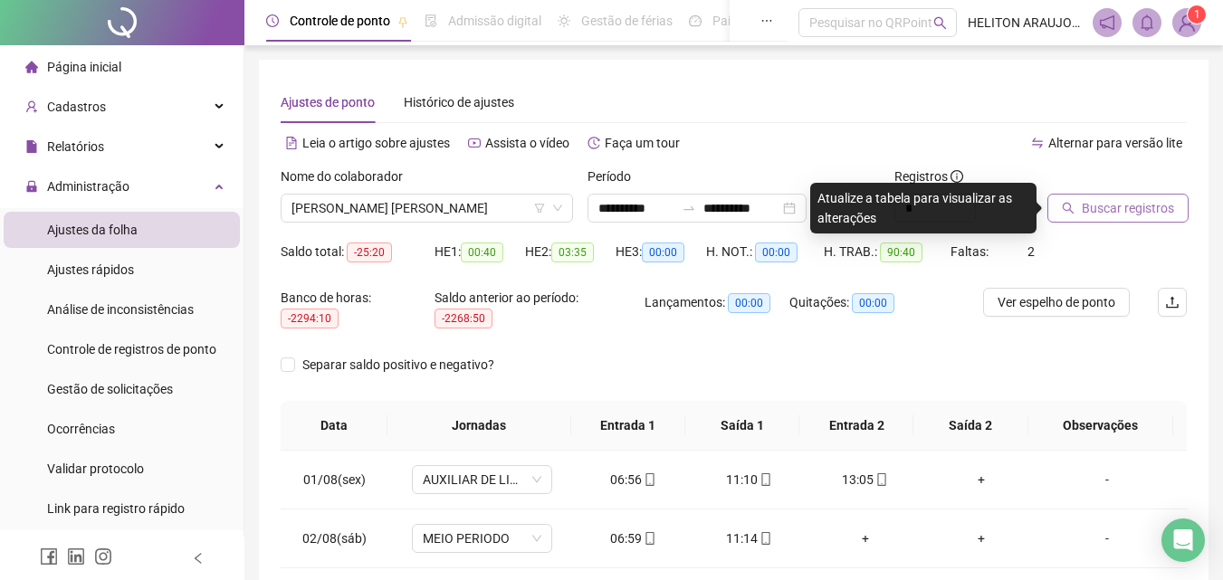
click at [1129, 209] on span "Buscar registros" at bounding box center [1127, 208] width 92 height 20
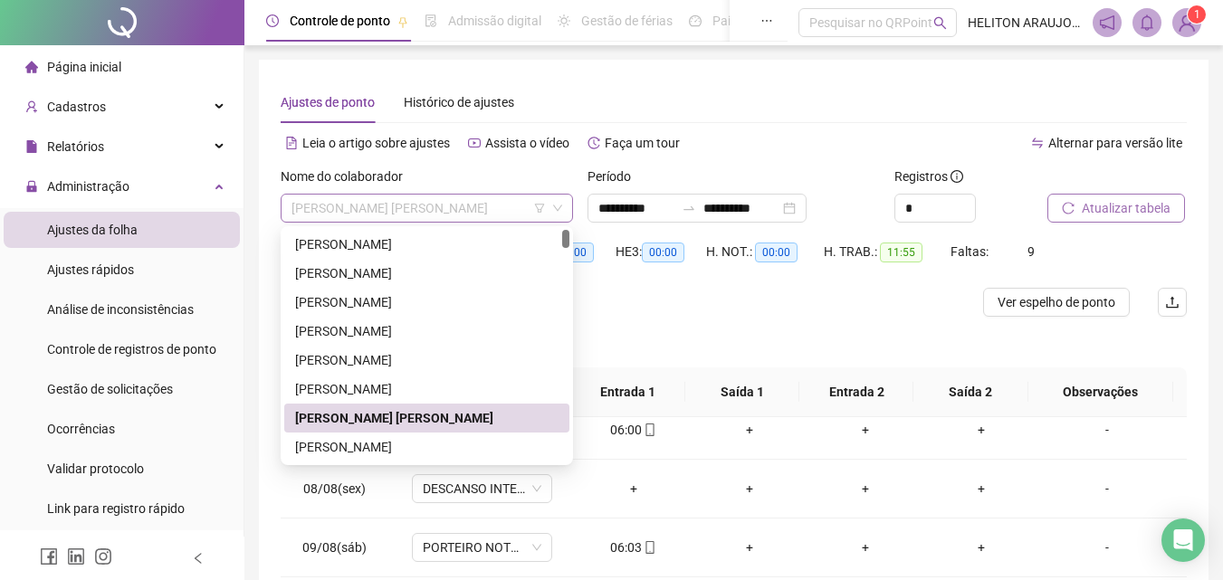
click at [469, 200] on span "[PERSON_NAME] [PERSON_NAME]" at bounding box center [426, 208] width 271 height 27
click at [377, 449] on div "[PERSON_NAME]" at bounding box center [426, 447] width 263 height 20
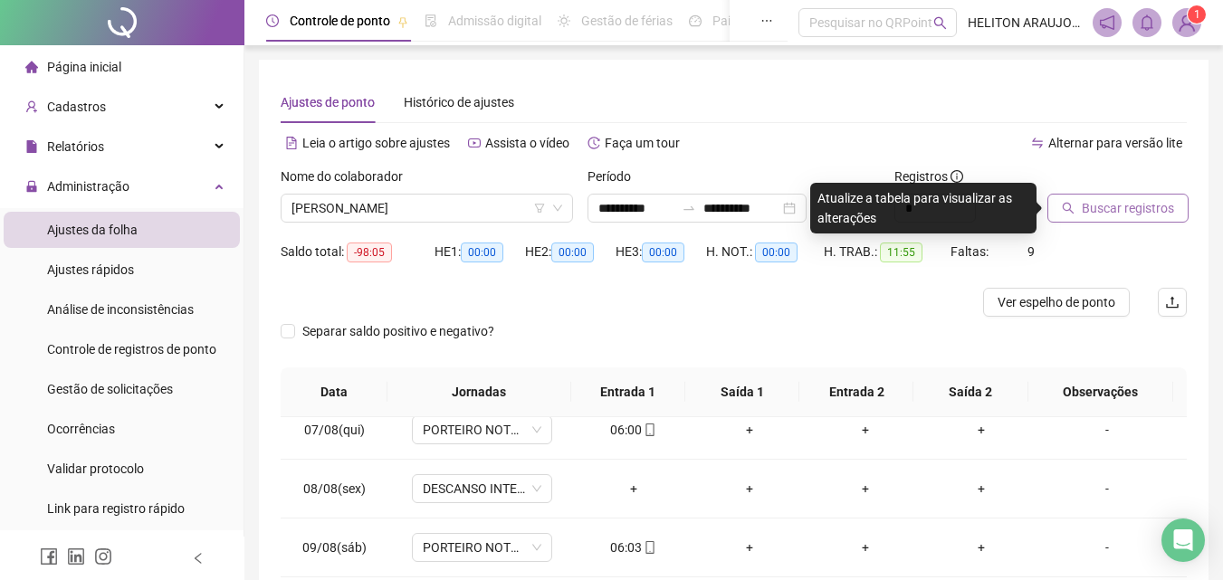
click at [1092, 210] on span "Buscar registros" at bounding box center [1127, 208] width 92 height 20
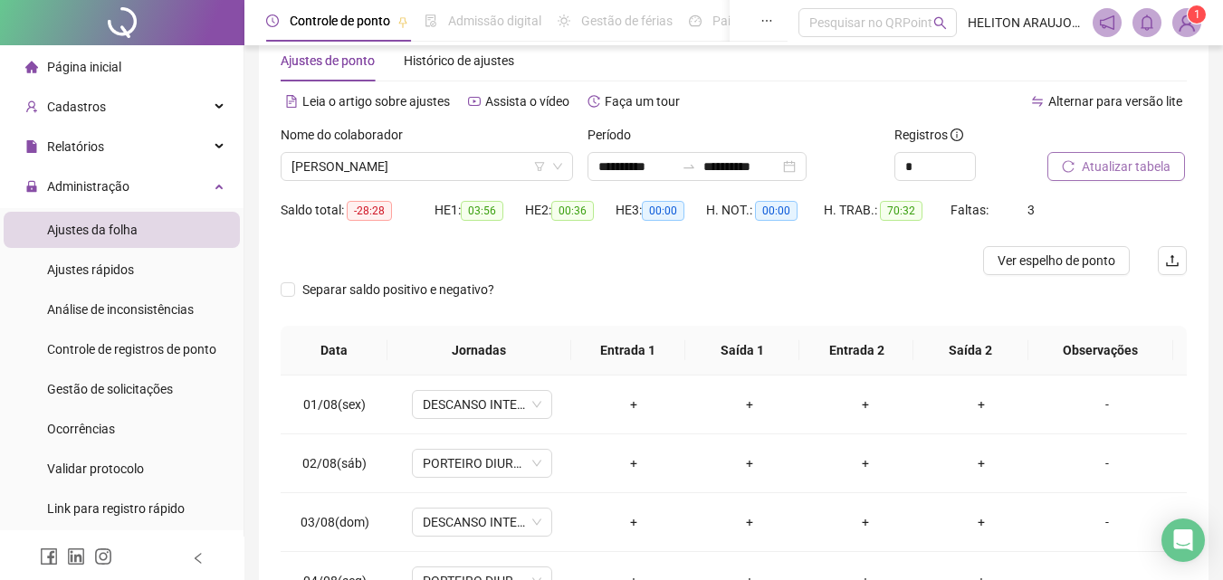
scroll to position [24, 0]
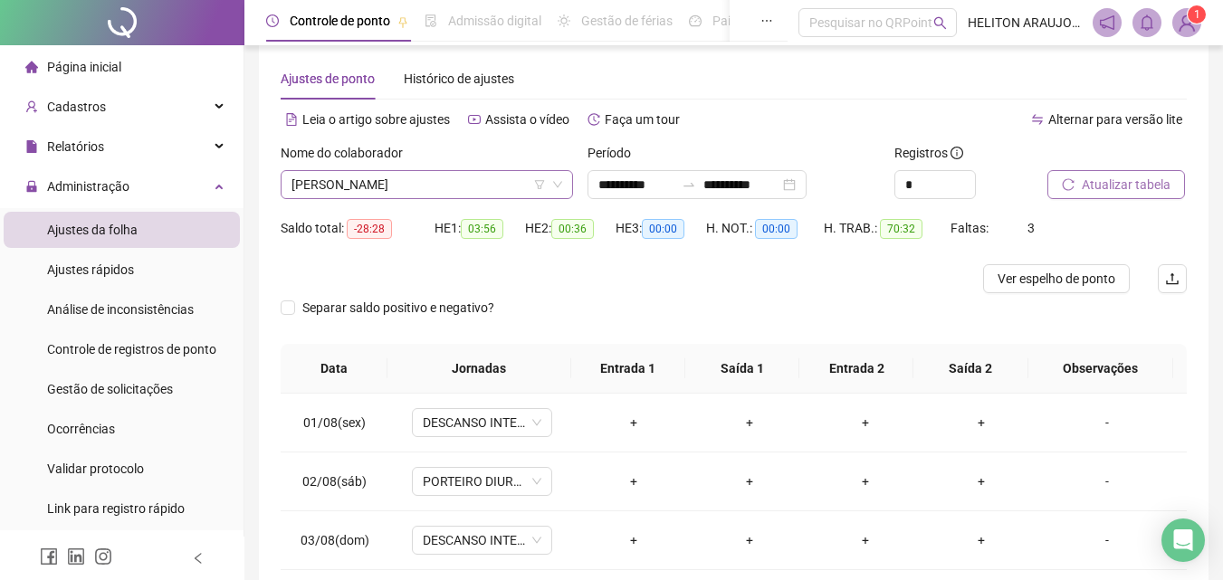
click at [441, 190] on span "[PERSON_NAME]" at bounding box center [426, 184] width 271 height 27
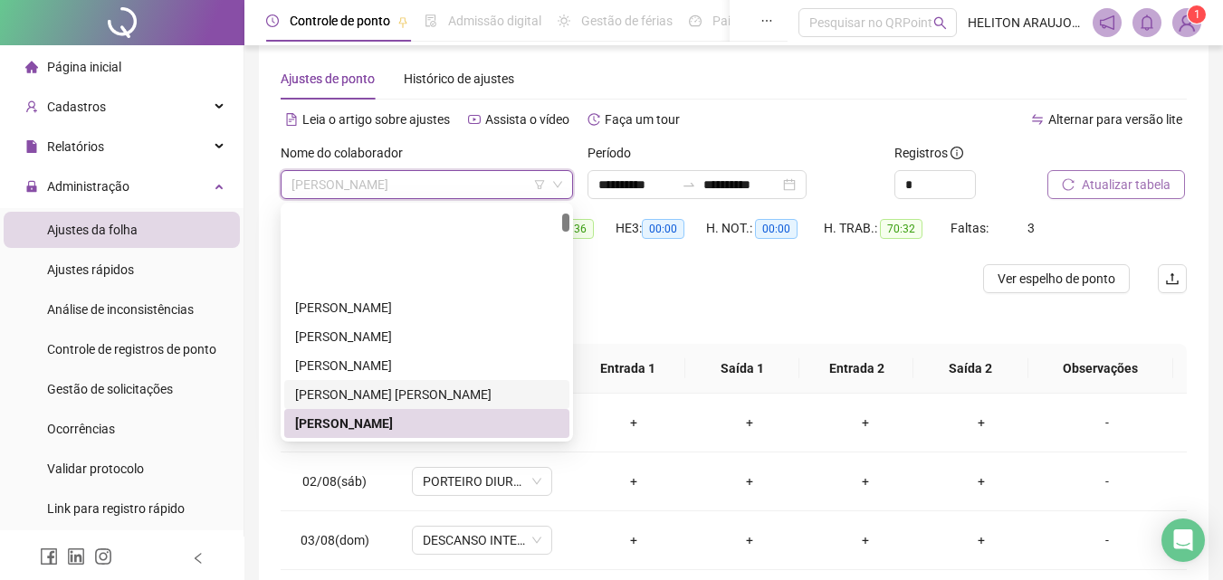
scroll to position [90, 0]
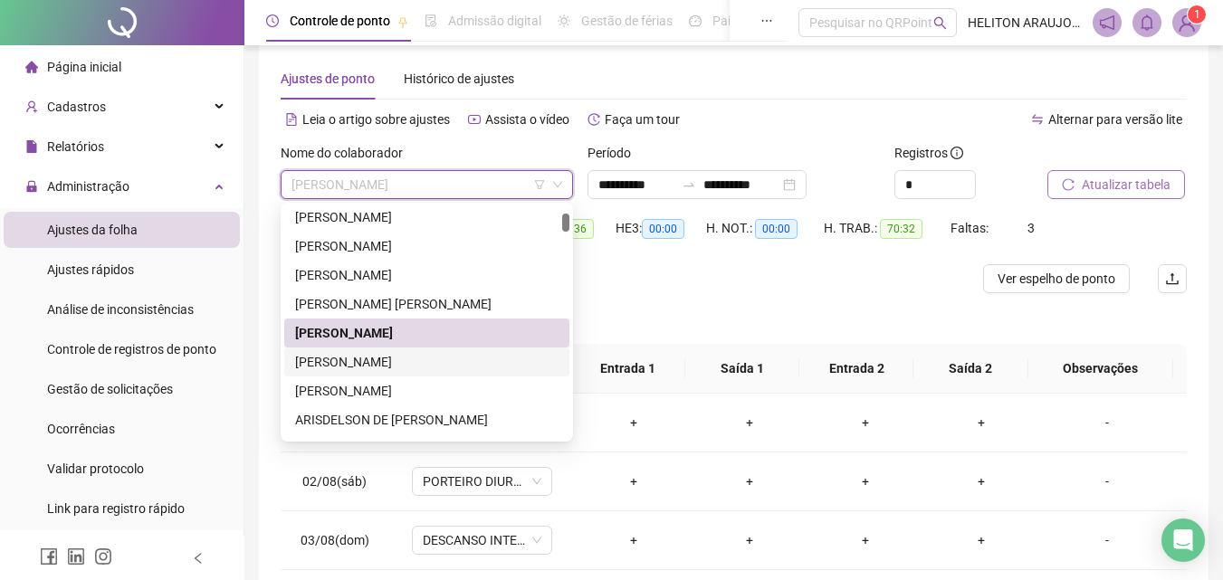
click at [457, 352] on div "[PERSON_NAME]" at bounding box center [426, 362] width 263 height 20
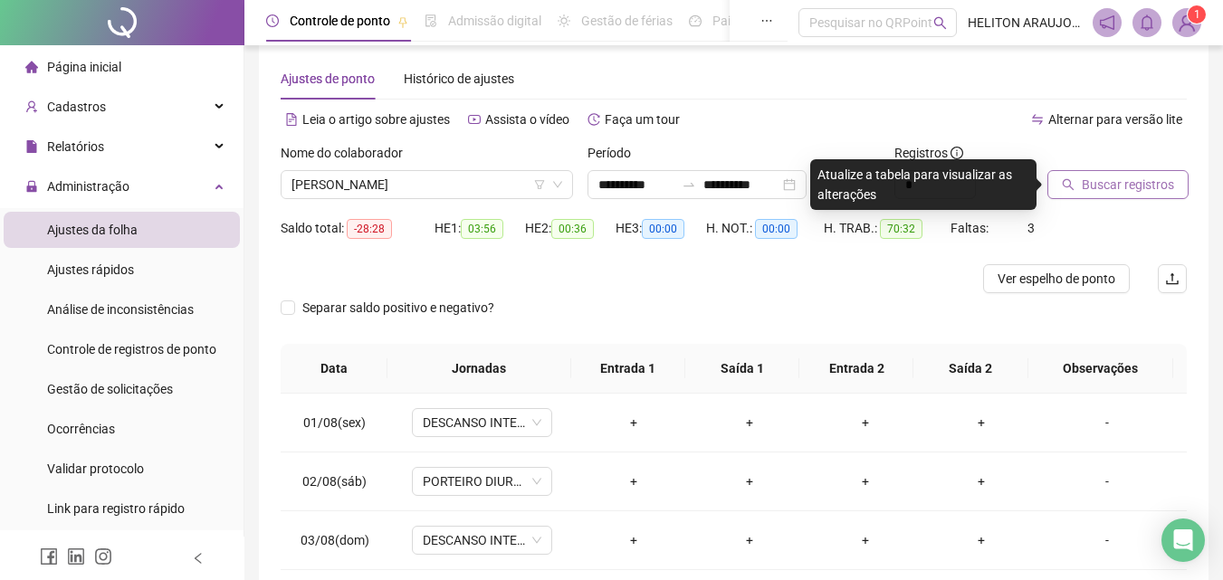
click at [1123, 177] on span "Buscar registros" at bounding box center [1127, 185] width 92 height 20
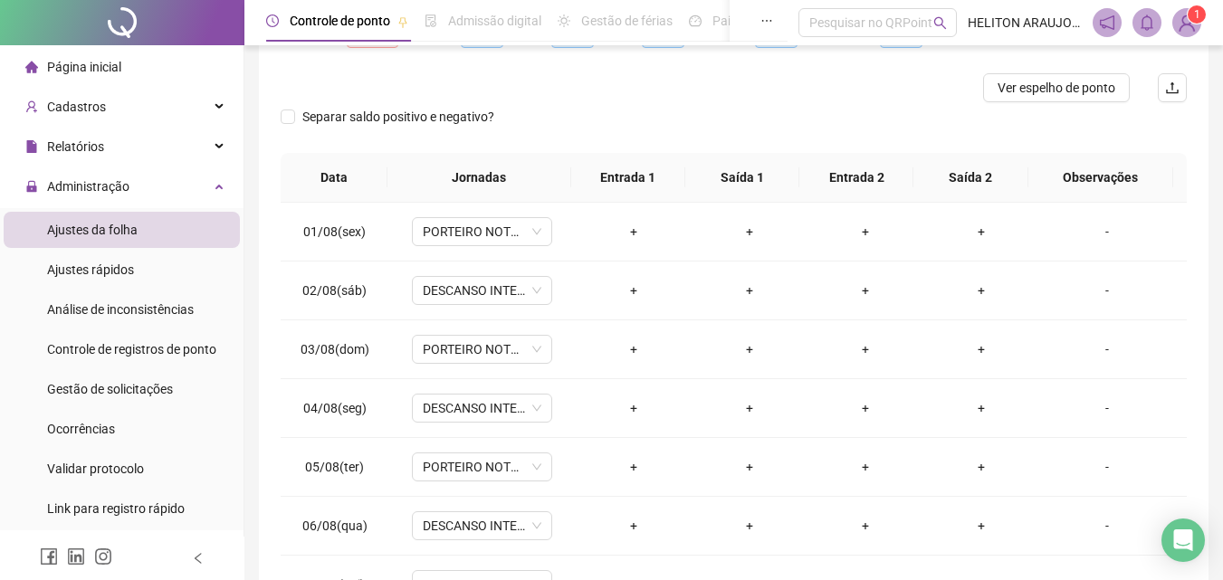
scroll to position [24, 0]
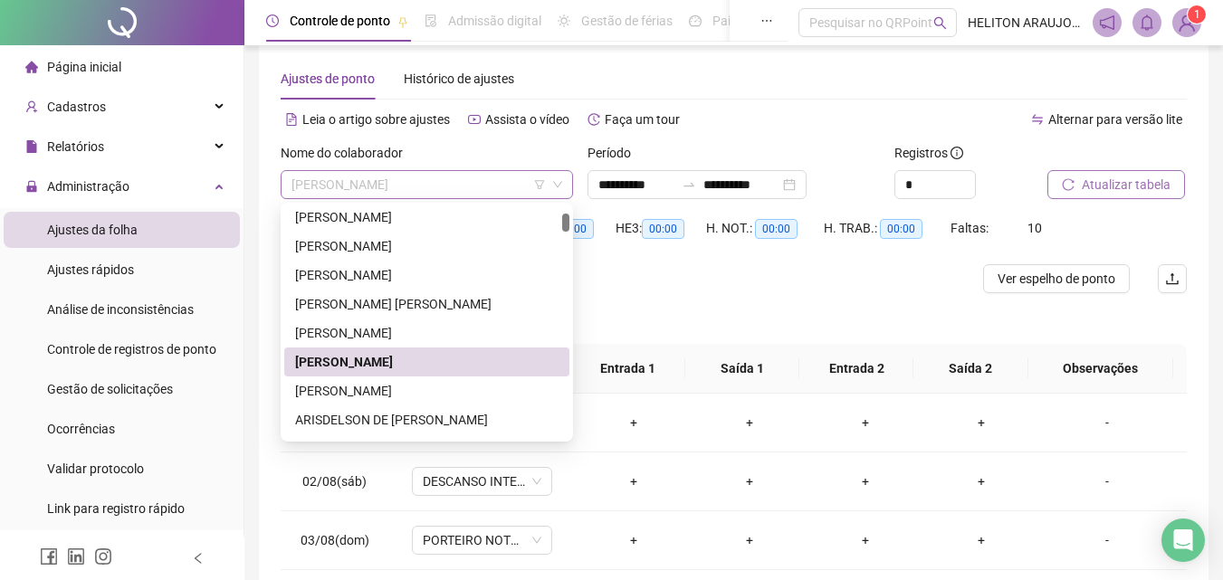
click at [428, 191] on span "[PERSON_NAME]" at bounding box center [426, 184] width 271 height 27
click at [424, 388] on div "[PERSON_NAME]" at bounding box center [426, 391] width 263 height 20
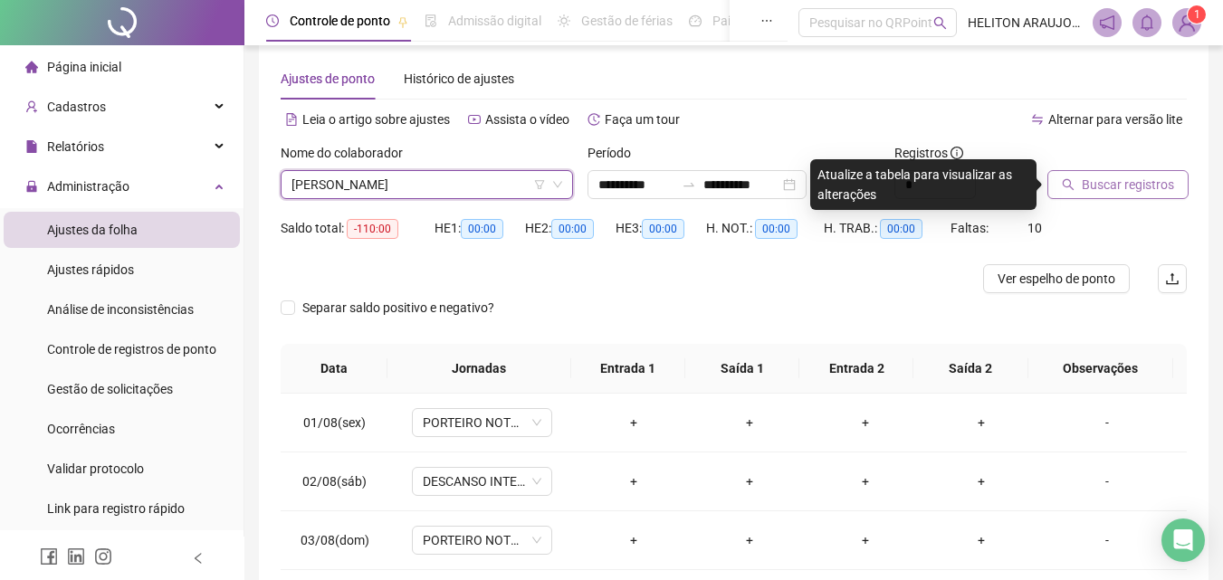
click at [1072, 189] on icon "search" at bounding box center [1068, 185] width 12 height 12
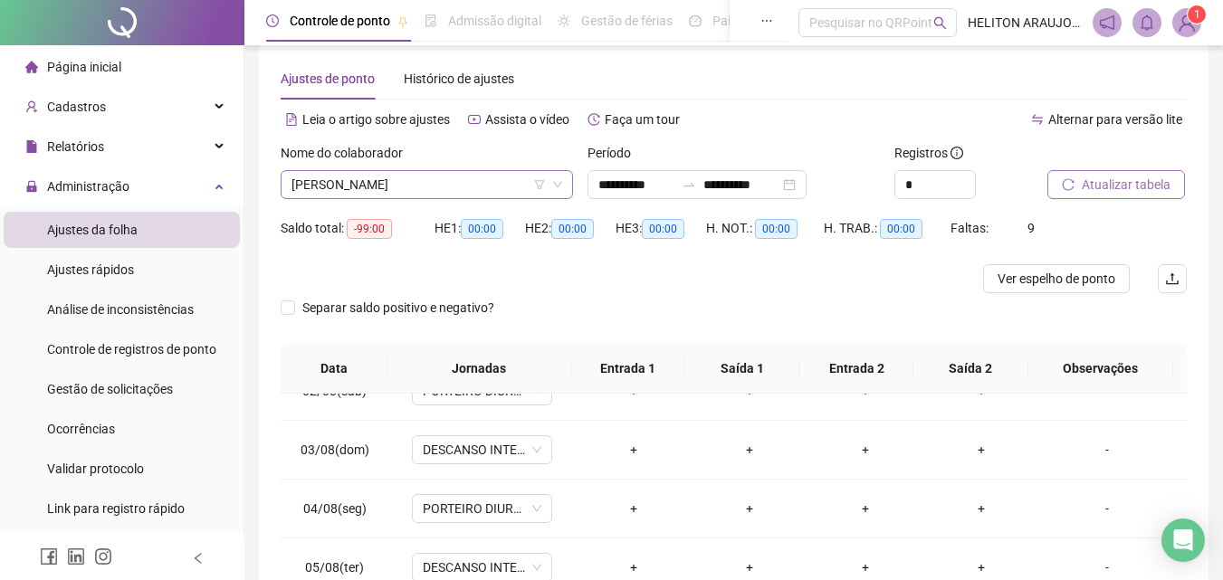
click at [414, 189] on span "[PERSON_NAME]" at bounding box center [426, 184] width 271 height 27
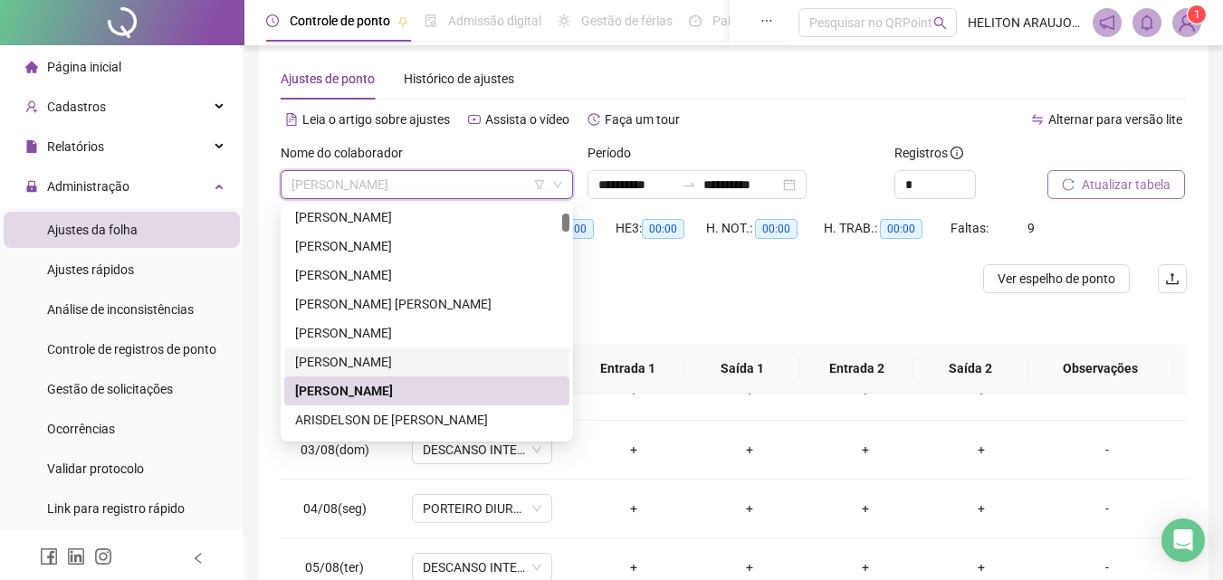
scroll to position [181, 0]
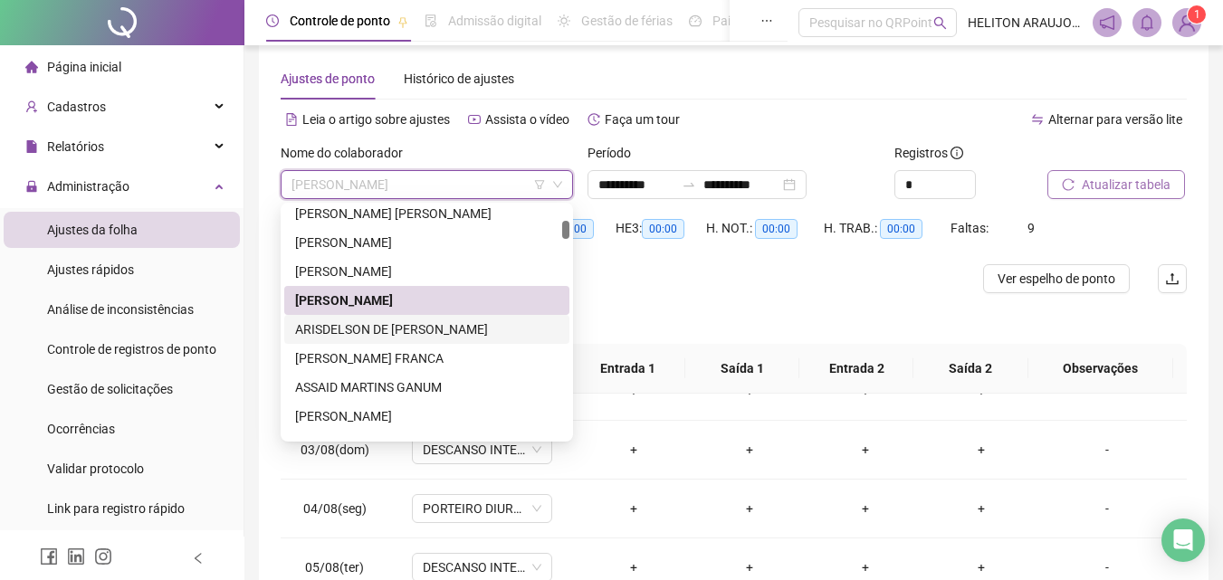
click at [367, 323] on div "ARISDELSON DE [PERSON_NAME]" at bounding box center [426, 329] width 263 height 20
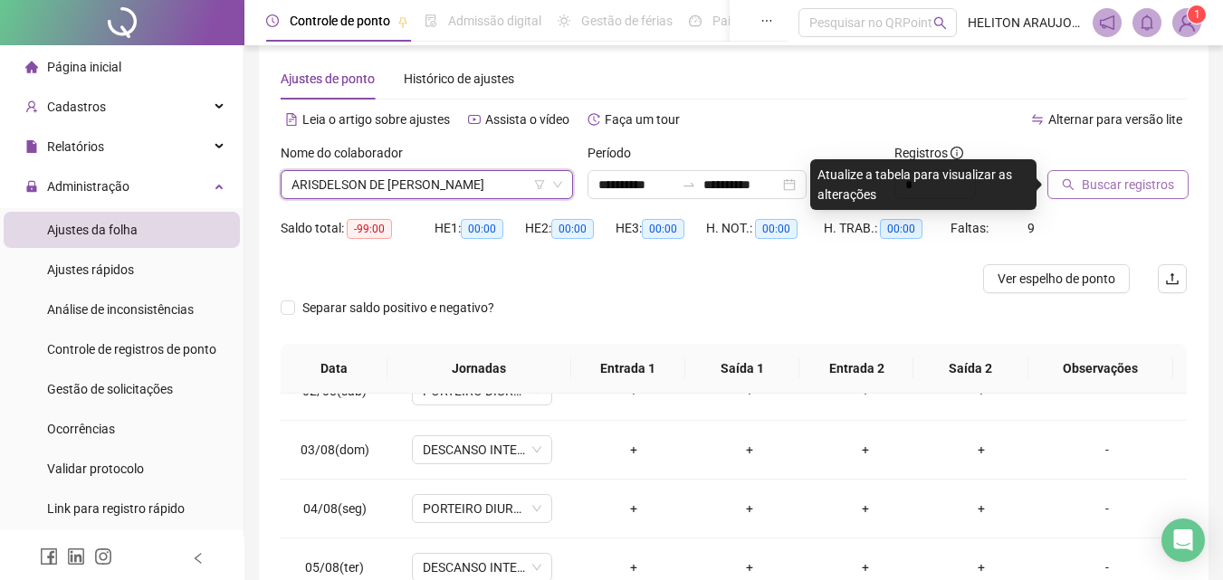
click at [1118, 196] on button "Buscar registros" at bounding box center [1117, 184] width 141 height 29
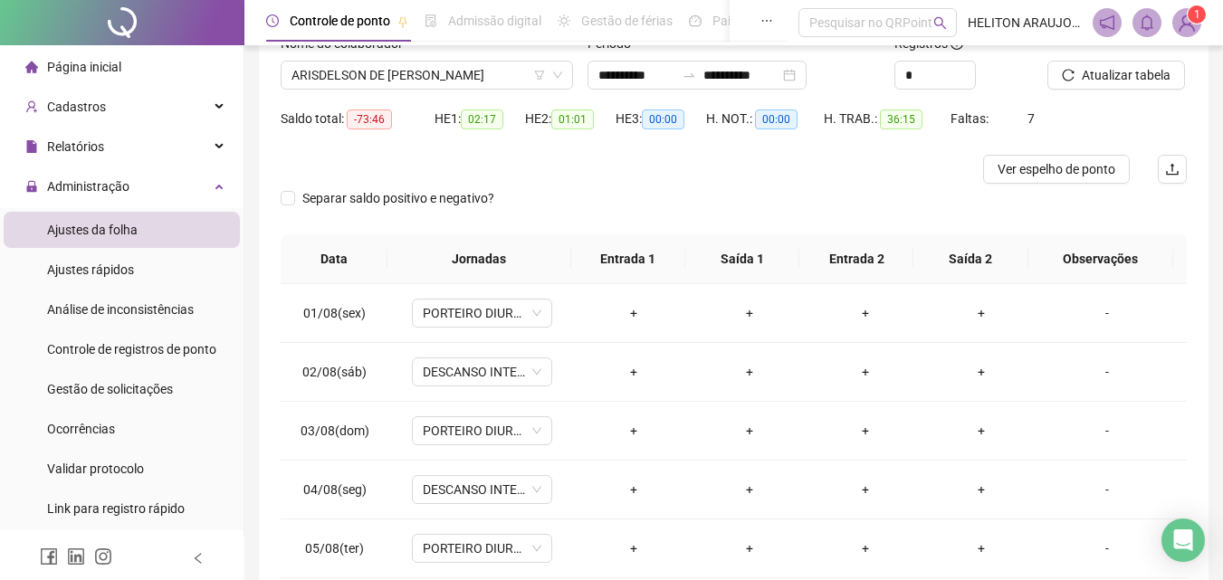
scroll to position [0, 0]
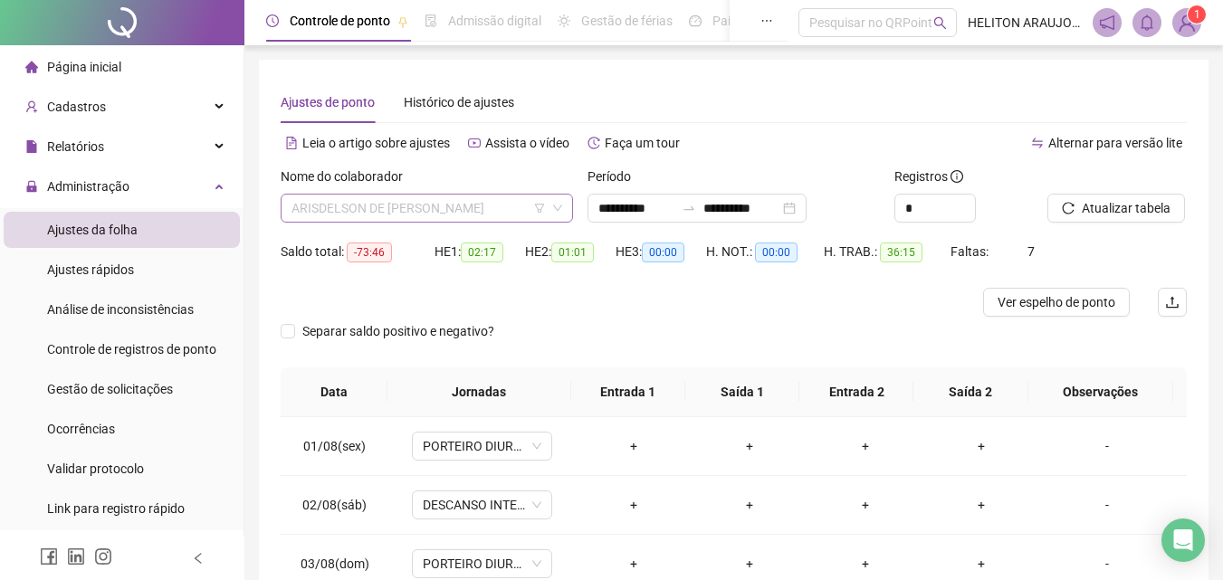
click at [462, 202] on span "ARISDELSON DE [PERSON_NAME]" at bounding box center [426, 208] width 271 height 27
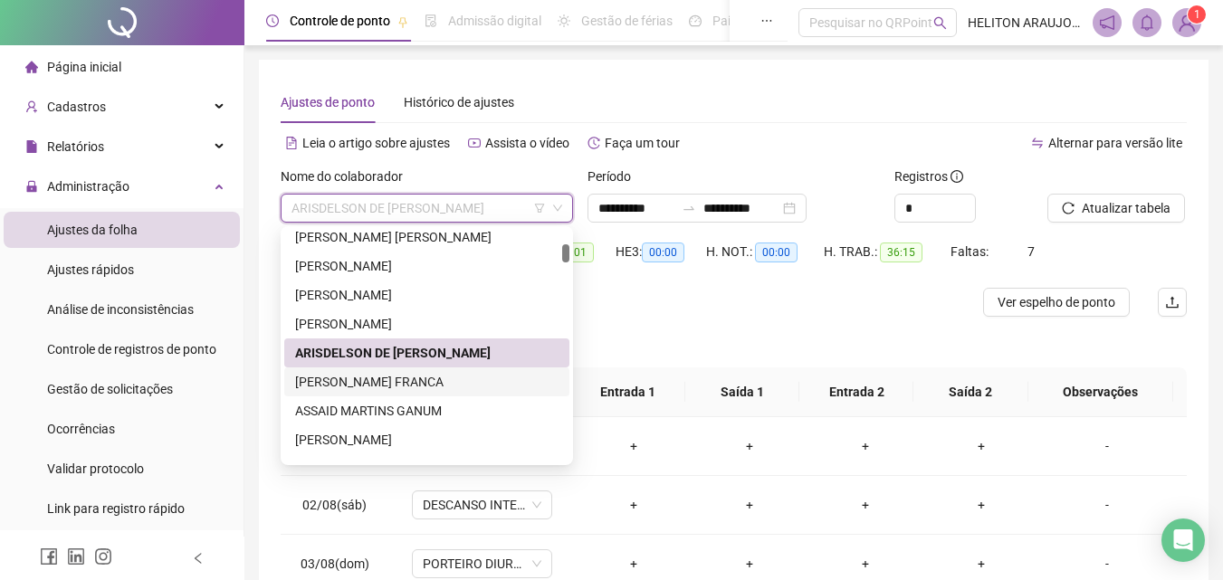
click at [382, 386] on div "[PERSON_NAME] FRANCA" at bounding box center [426, 382] width 263 height 20
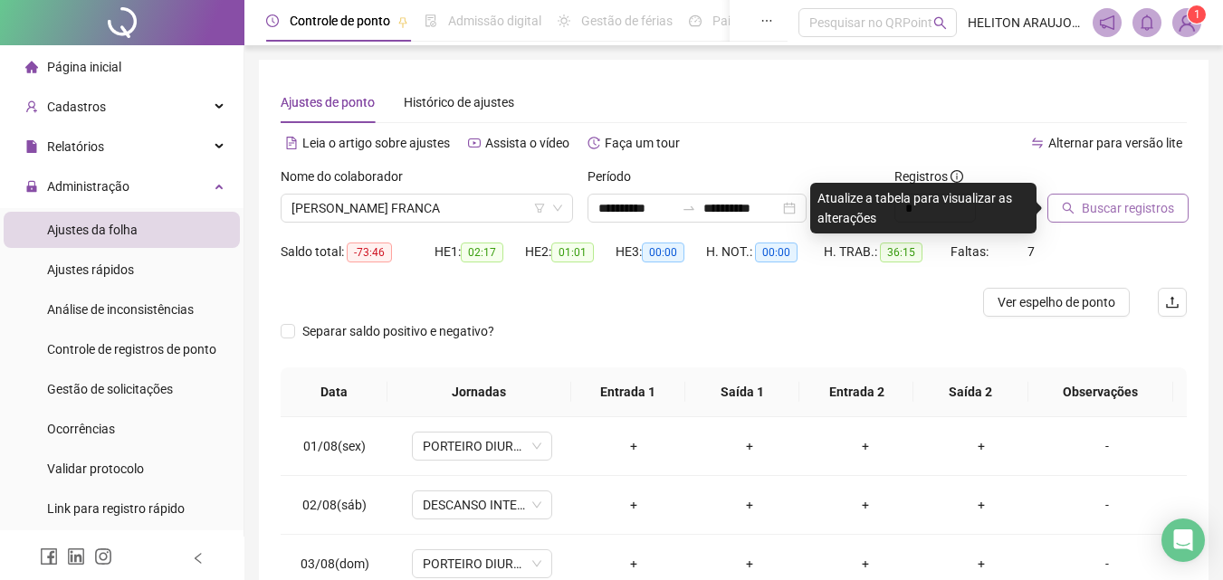
click at [1102, 195] on button "Buscar registros" at bounding box center [1117, 208] width 141 height 29
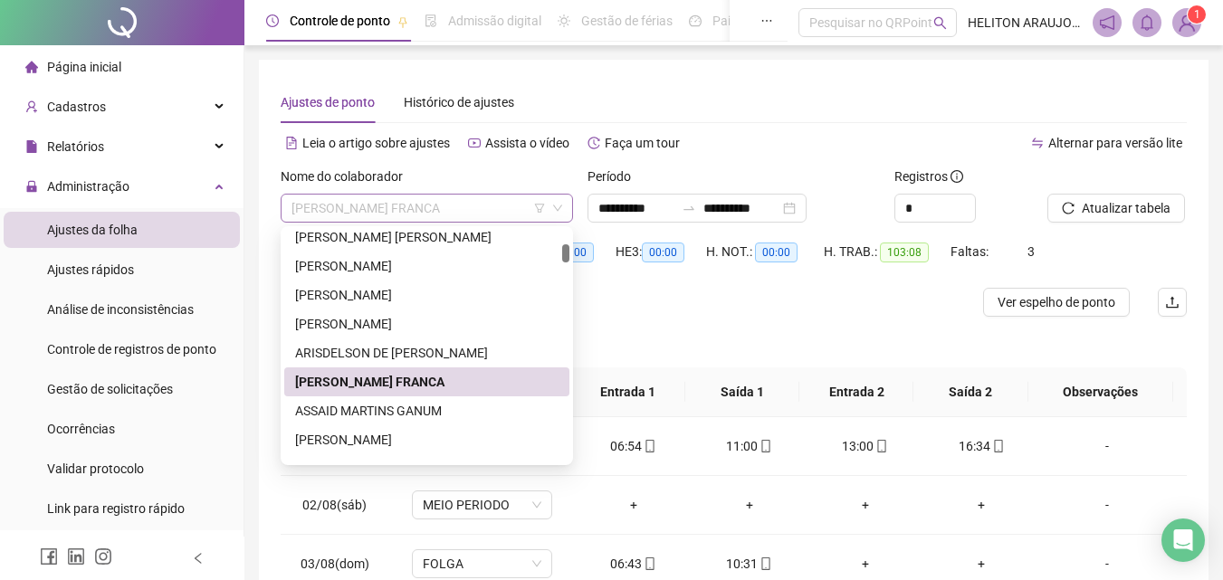
click at [425, 214] on span "[PERSON_NAME] FRANCA" at bounding box center [426, 208] width 271 height 27
click at [375, 414] on div "ASSAID MARTINS GANUM" at bounding box center [426, 411] width 263 height 20
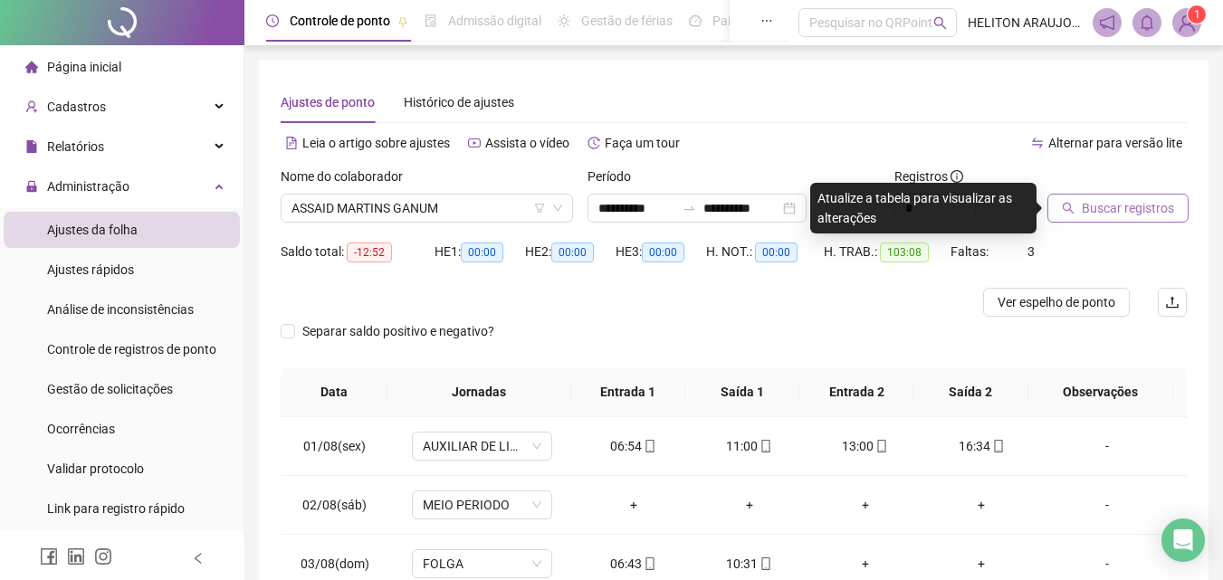
click at [1093, 214] on span "Buscar registros" at bounding box center [1127, 208] width 92 height 20
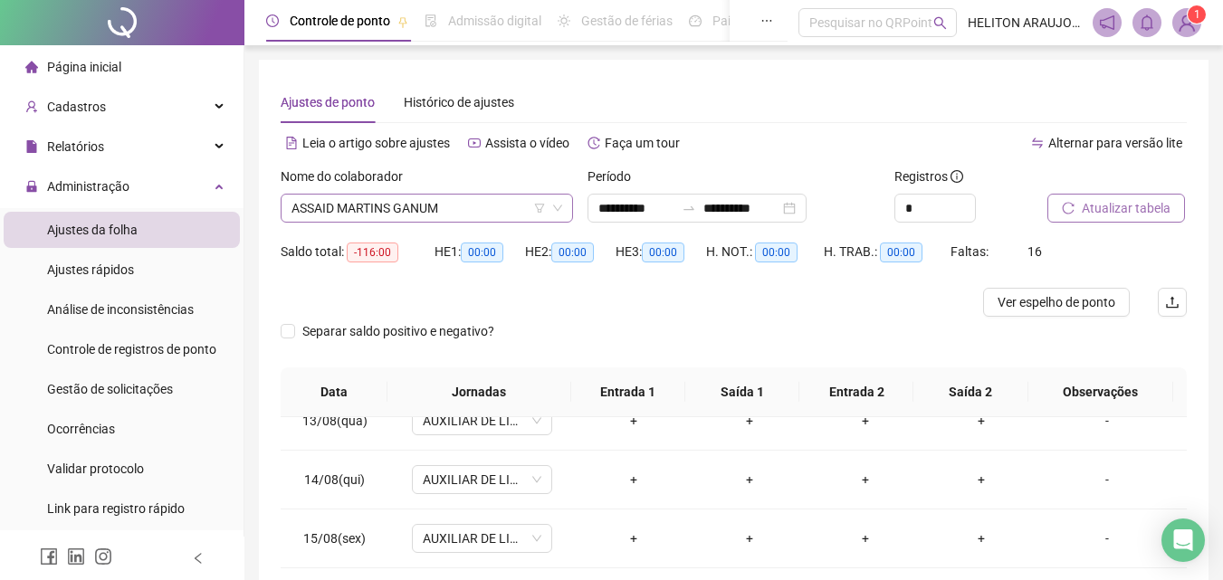
click at [530, 207] on span "ASSAID MARTINS GANUM" at bounding box center [426, 208] width 271 height 27
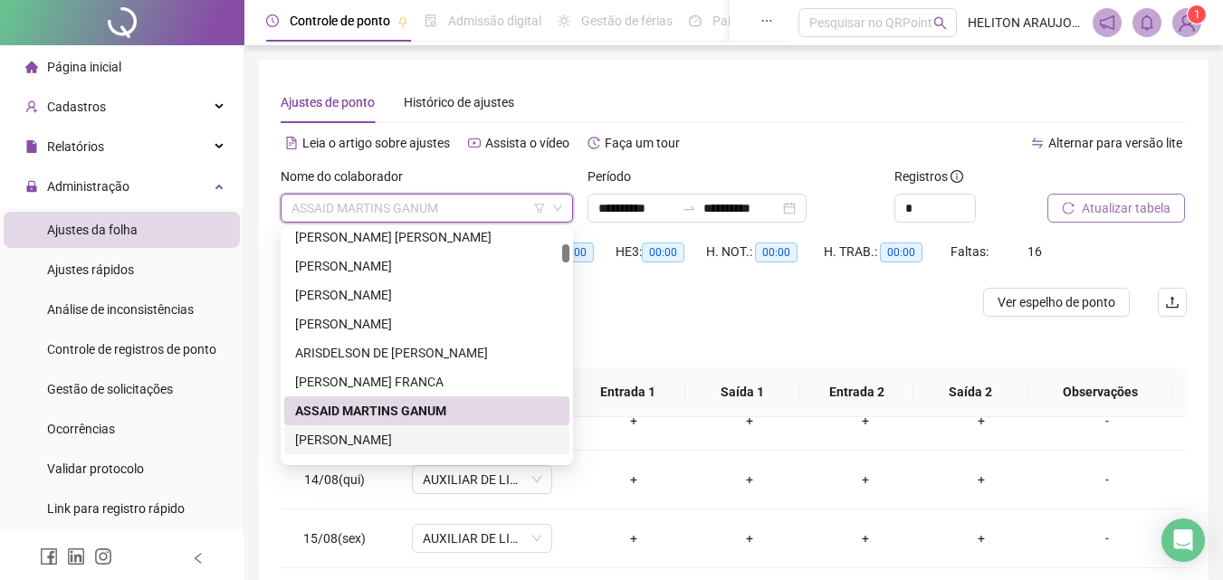
click at [410, 443] on div "[PERSON_NAME]" at bounding box center [426, 440] width 263 height 20
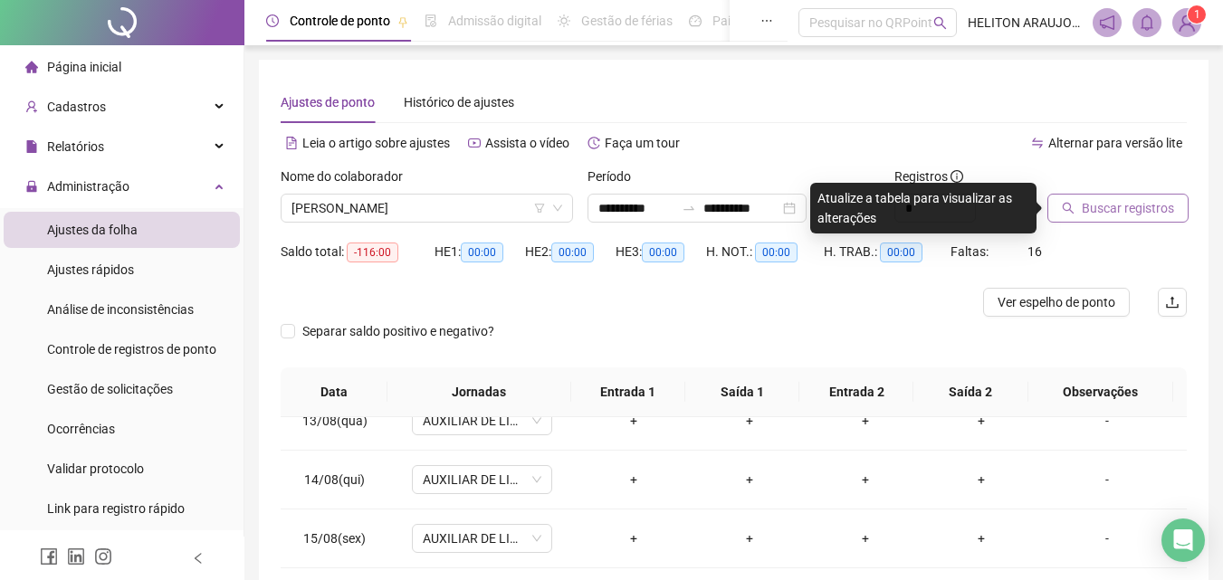
click at [1135, 211] on span "Buscar registros" at bounding box center [1127, 208] width 92 height 20
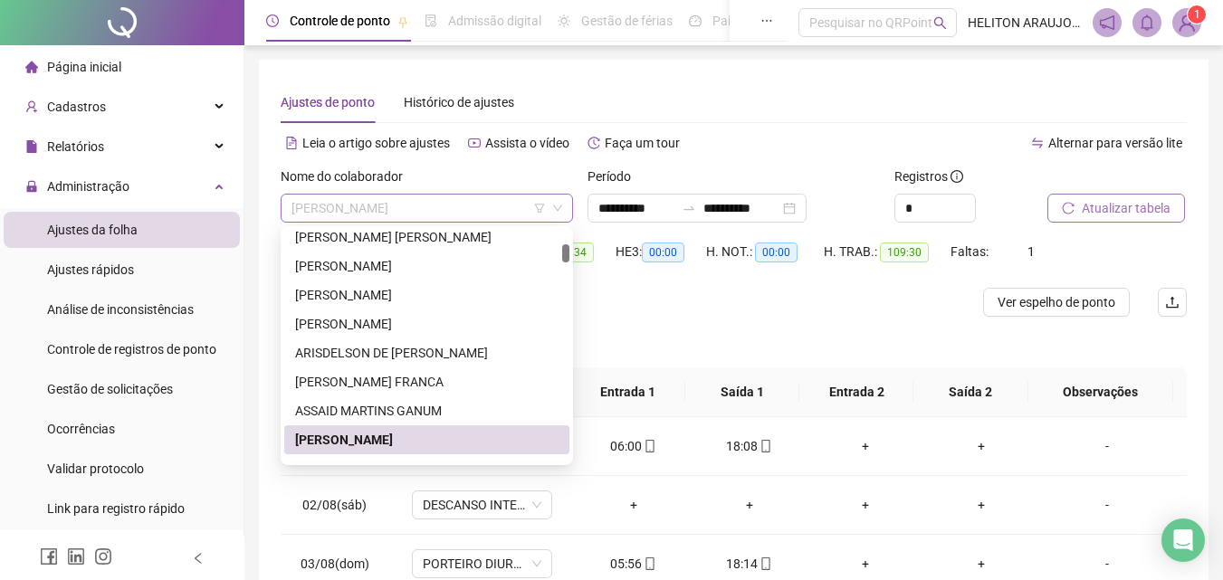
click at [523, 205] on span "[PERSON_NAME]" at bounding box center [426, 208] width 271 height 27
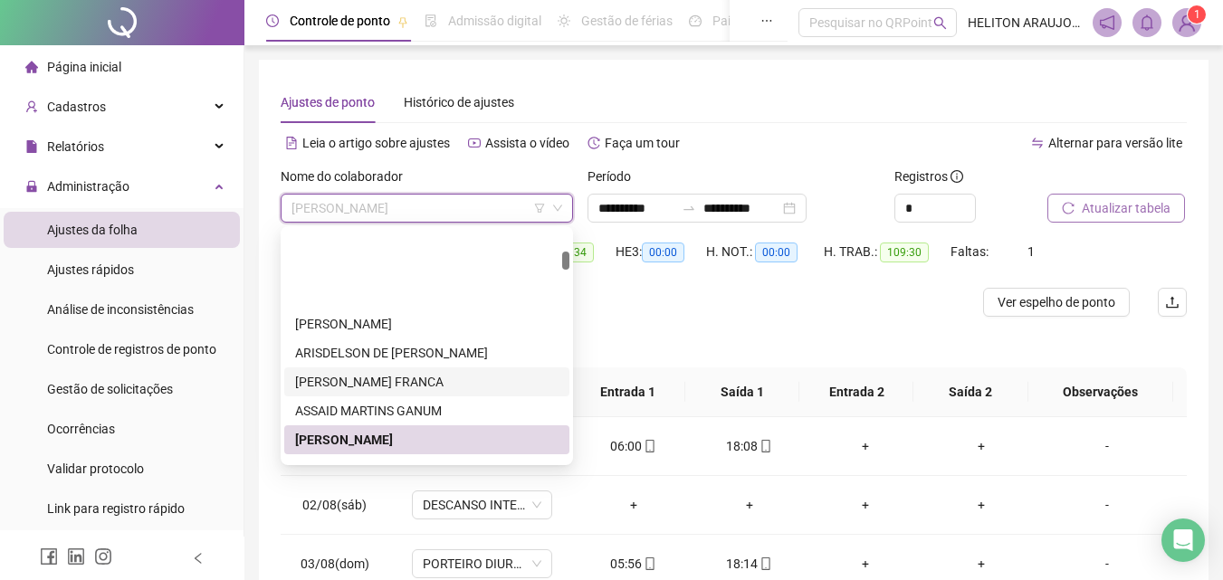
scroll to position [271, 0]
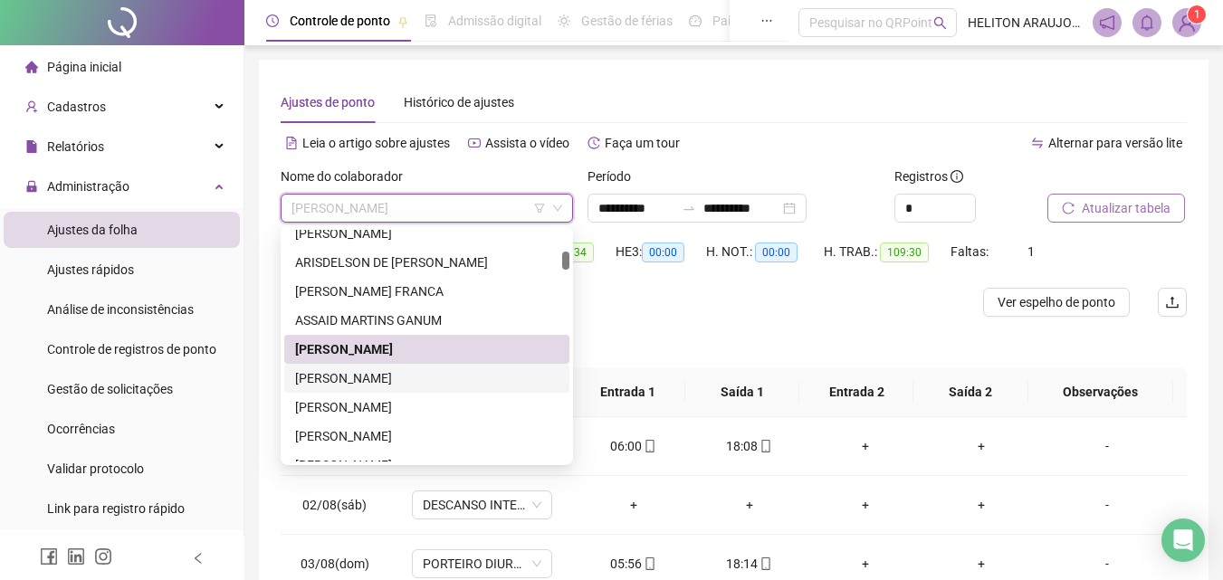
click at [401, 369] on div "[PERSON_NAME]" at bounding box center [426, 378] width 263 height 20
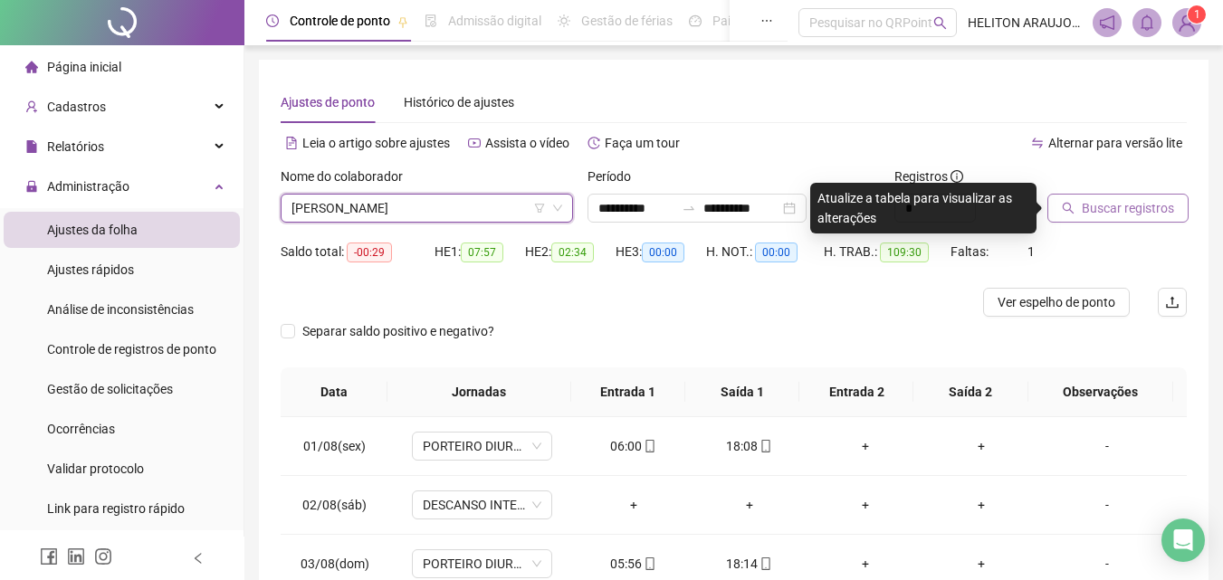
click at [1125, 211] on span "Buscar registros" at bounding box center [1127, 208] width 92 height 20
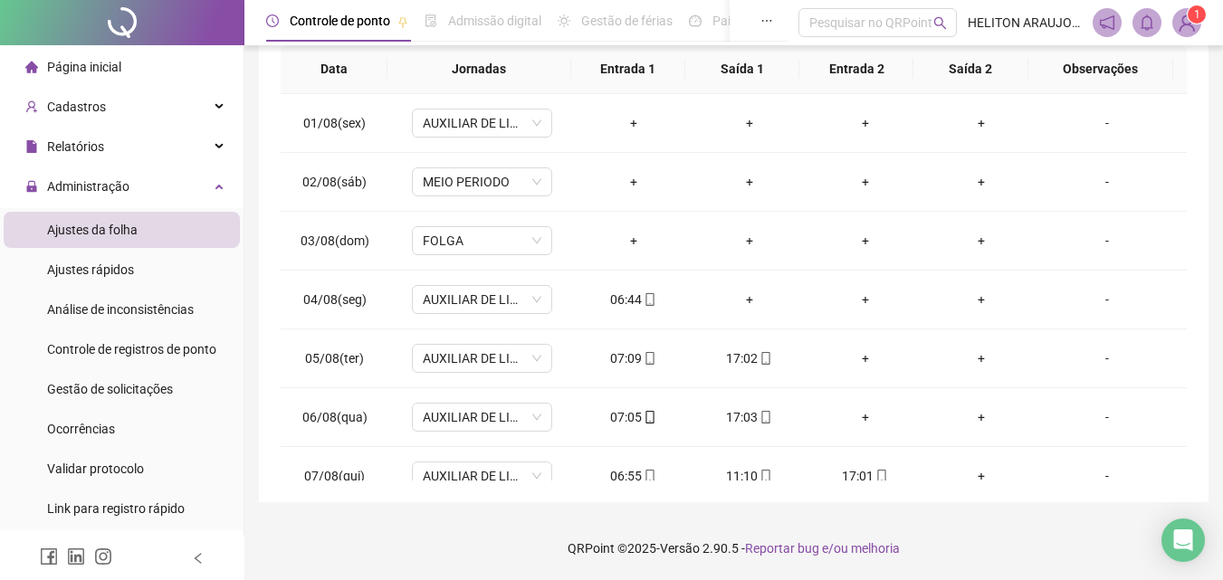
scroll to position [0, 0]
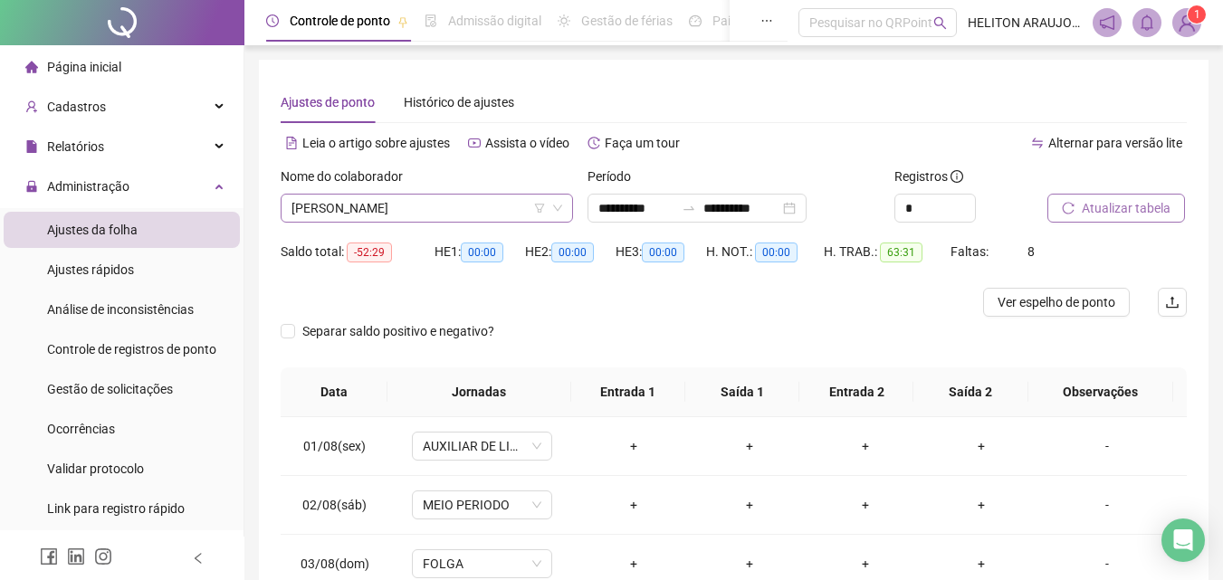
click at [429, 209] on span "[PERSON_NAME]" at bounding box center [426, 208] width 271 height 27
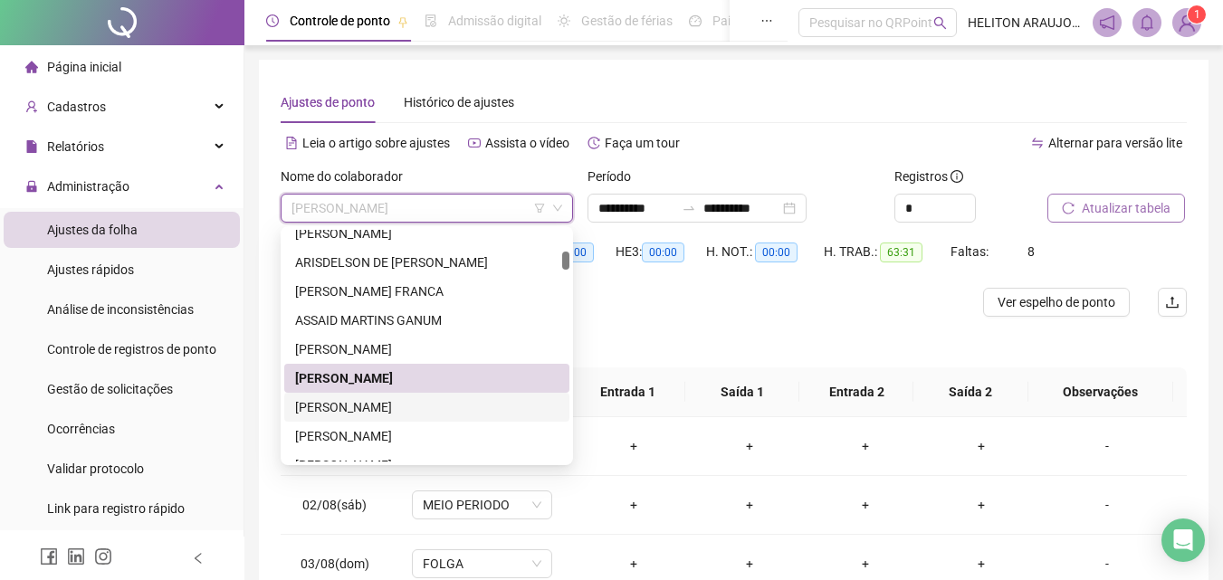
click at [404, 413] on div "[PERSON_NAME]" at bounding box center [426, 407] width 263 height 20
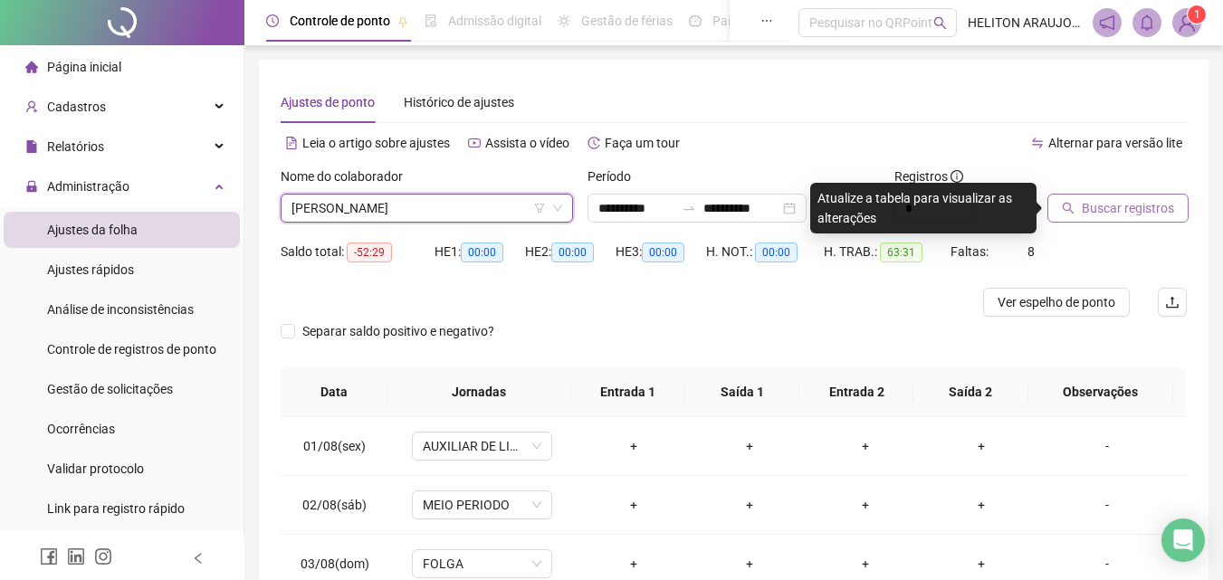
click at [1095, 209] on span "Buscar registros" at bounding box center [1127, 208] width 92 height 20
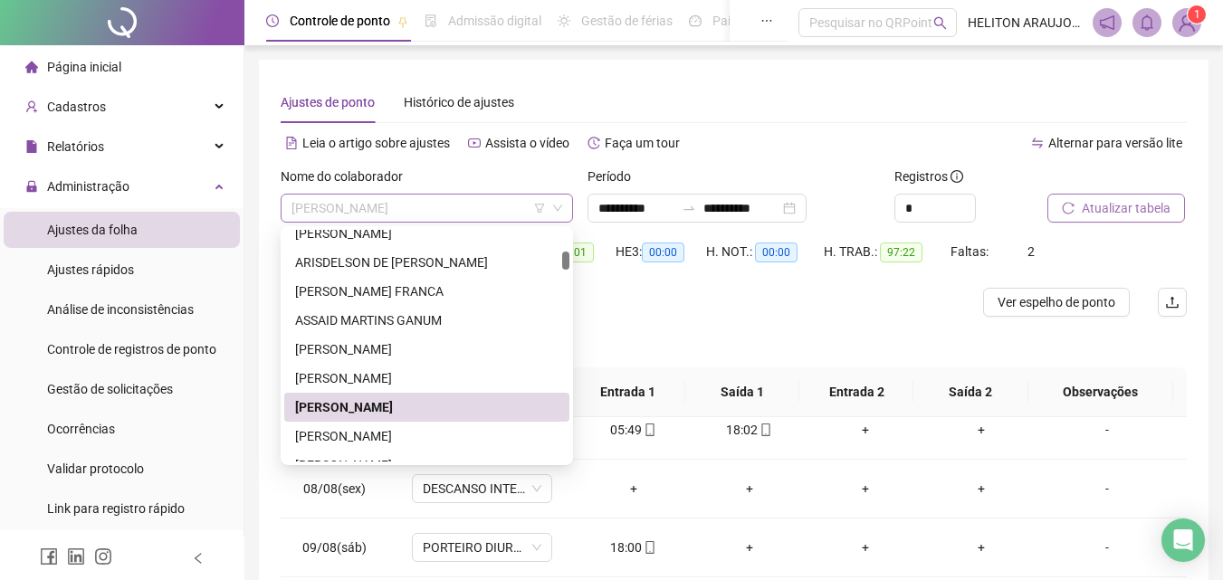
click at [530, 208] on span "[PERSON_NAME]" at bounding box center [426, 208] width 271 height 27
click at [413, 434] on div "[PERSON_NAME]" at bounding box center [426, 436] width 263 height 20
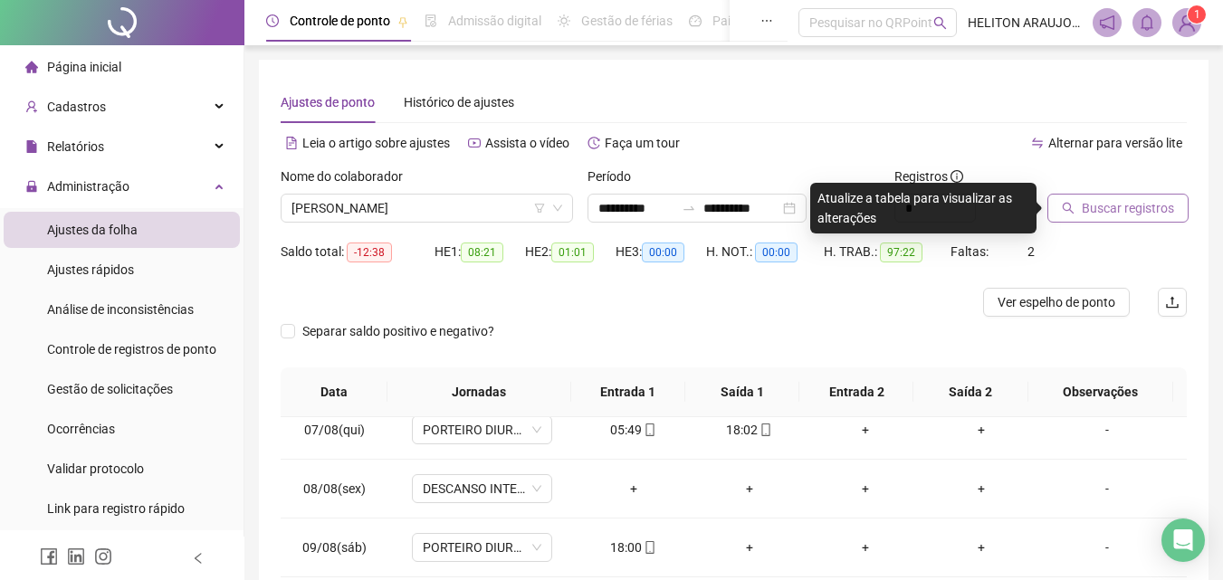
click at [1083, 201] on button "Buscar registros" at bounding box center [1117, 208] width 141 height 29
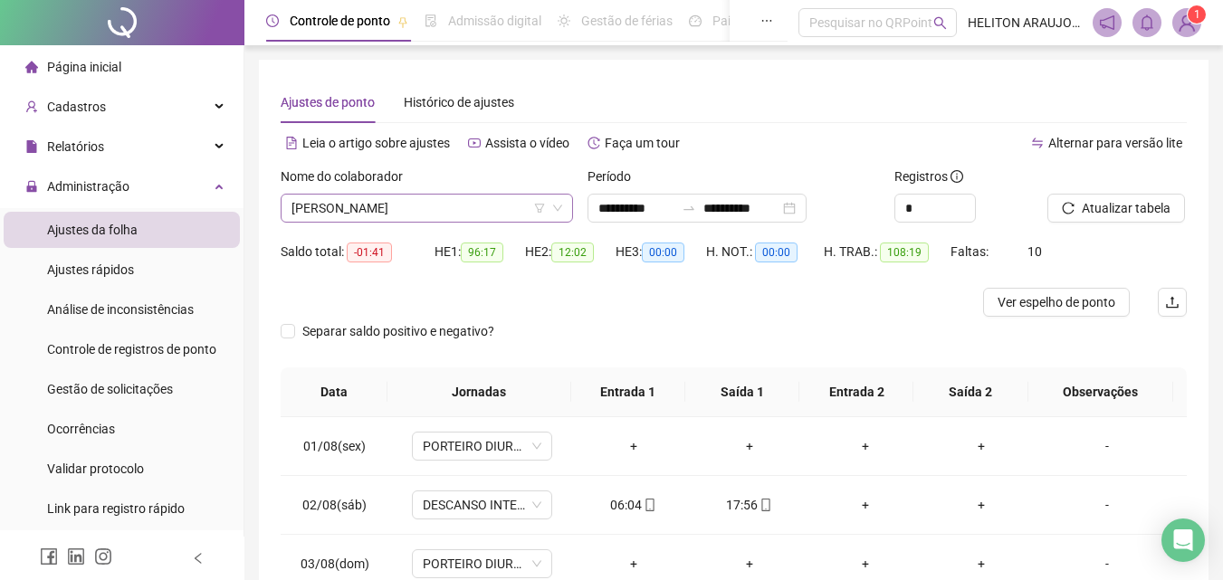
click at [455, 211] on span "[PERSON_NAME]" at bounding box center [426, 208] width 271 height 27
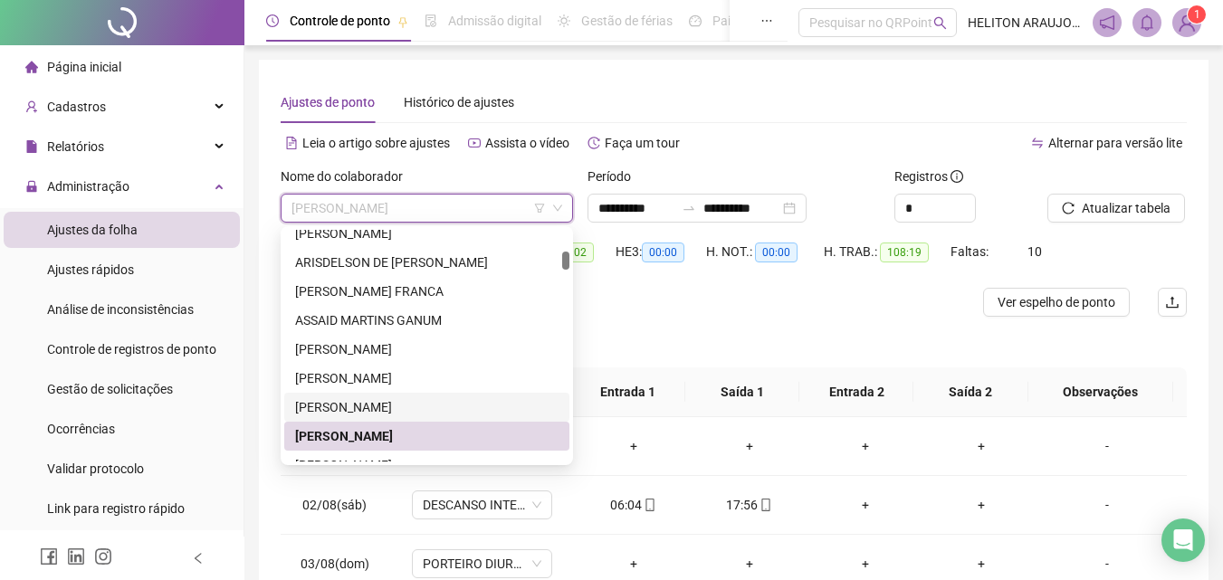
scroll to position [362, 0]
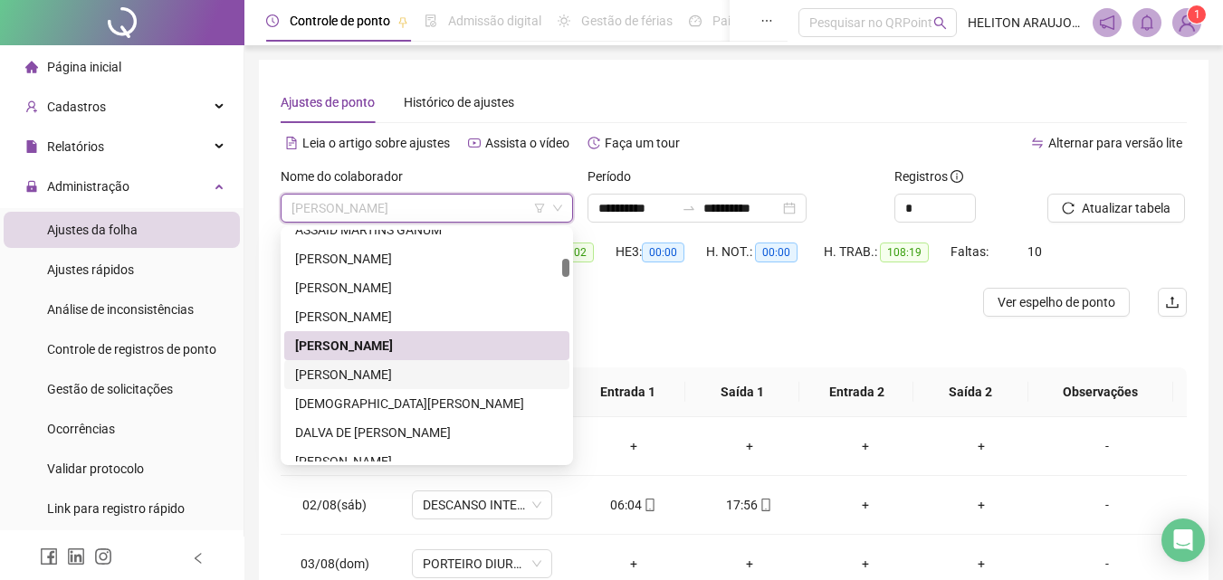
click at [357, 376] on div "[PERSON_NAME]" at bounding box center [426, 375] width 263 height 20
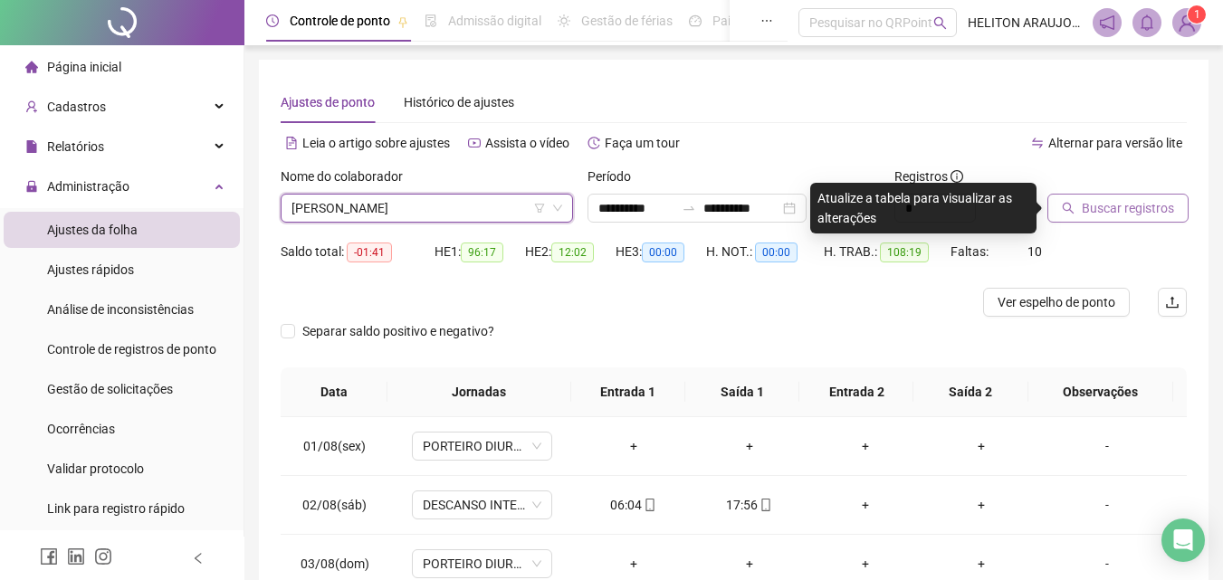
click at [1119, 210] on span "Buscar registros" at bounding box center [1127, 208] width 92 height 20
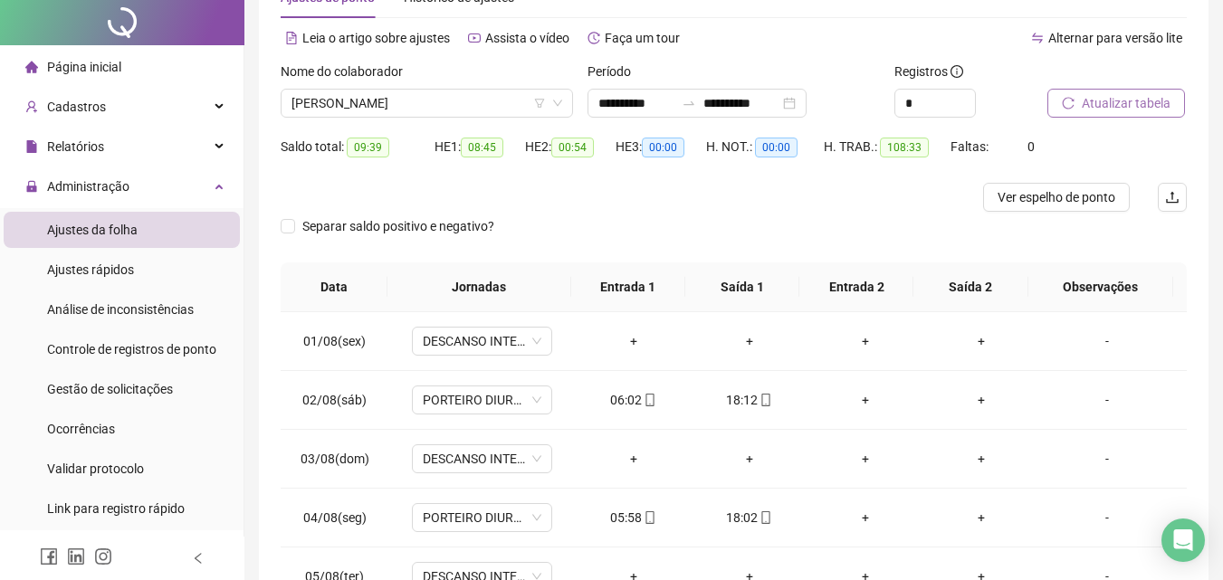
scroll to position [0, 0]
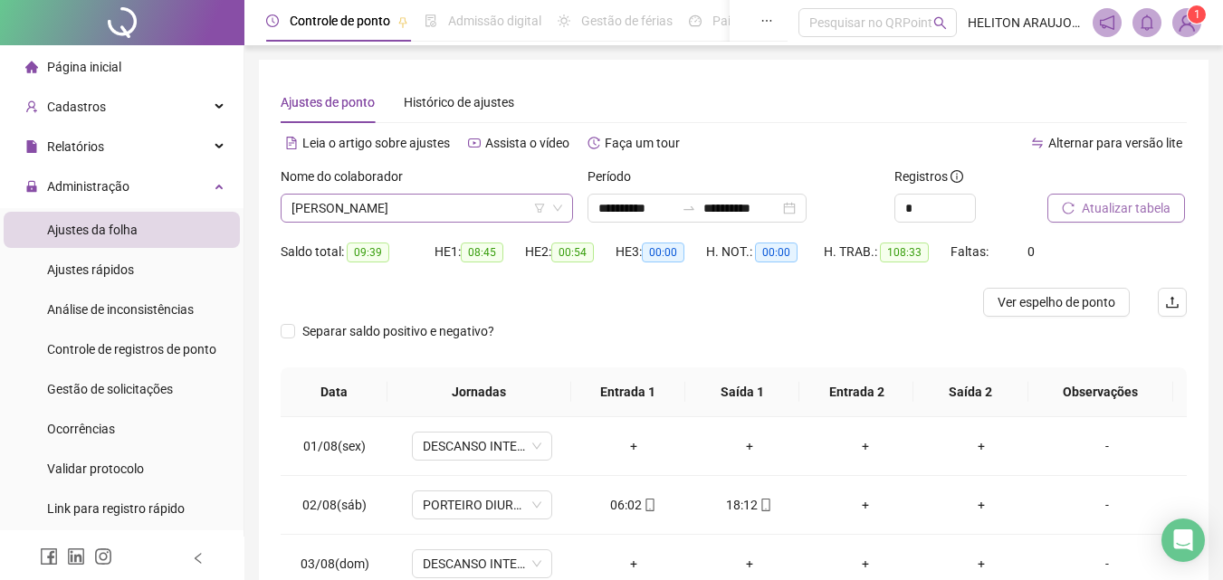
click at [510, 215] on span "[PERSON_NAME]" at bounding box center [426, 208] width 271 height 27
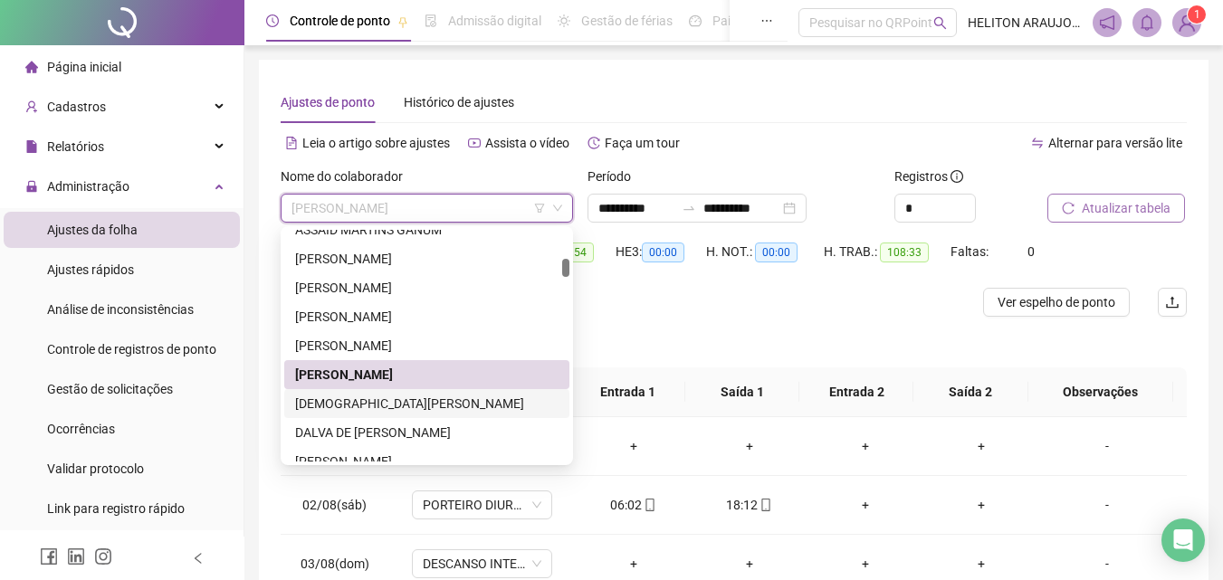
click at [417, 405] on div "[DEMOGRAPHIC_DATA][PERSON_NAME]" at bounding box center [426, 404] width 263 height 20
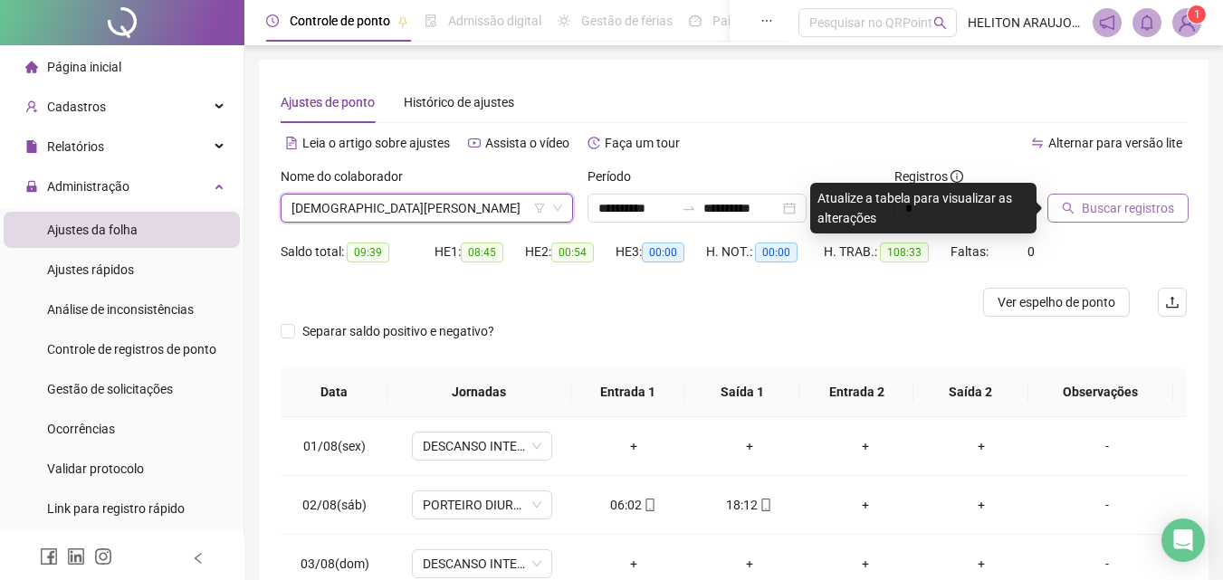
click at [1120, 207] on span "Buscar registros" at bounding box center [1127, 208] width 92 height 20
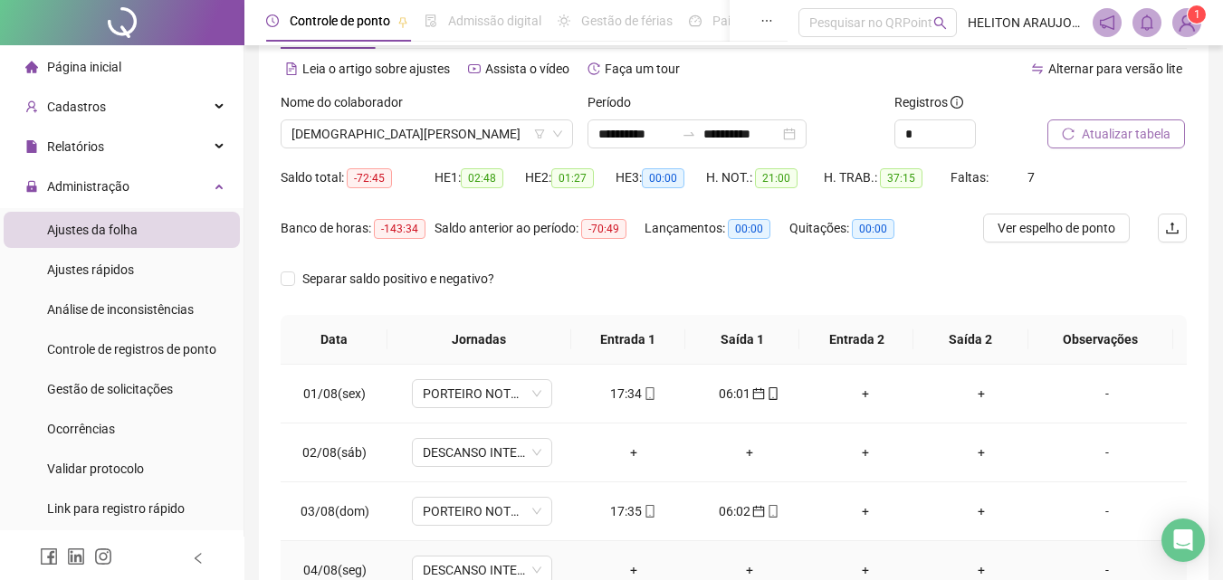
scroll to position [73, 0]
click at [452, 136] on span "[DEMOGRAPHIC_DATA][PERSON_NAME]" at bounding box center [426, 134] width 271 height 27
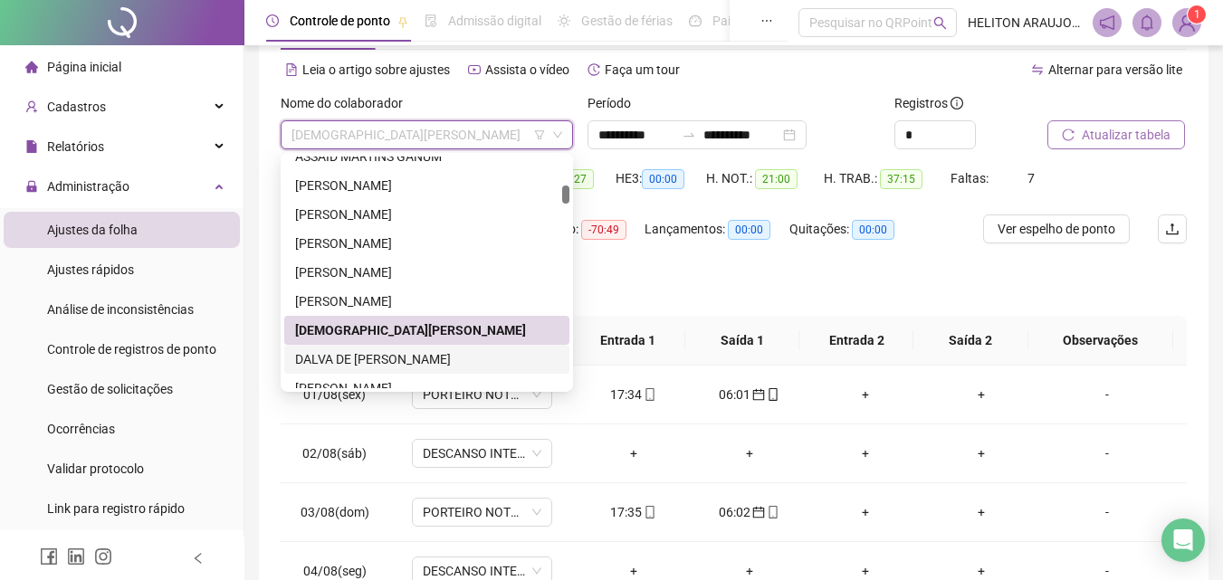
click at [396, 368] on div "DALVA DE [PERSON_NAME]" at bounding box center [426, 359] width 263 height 20
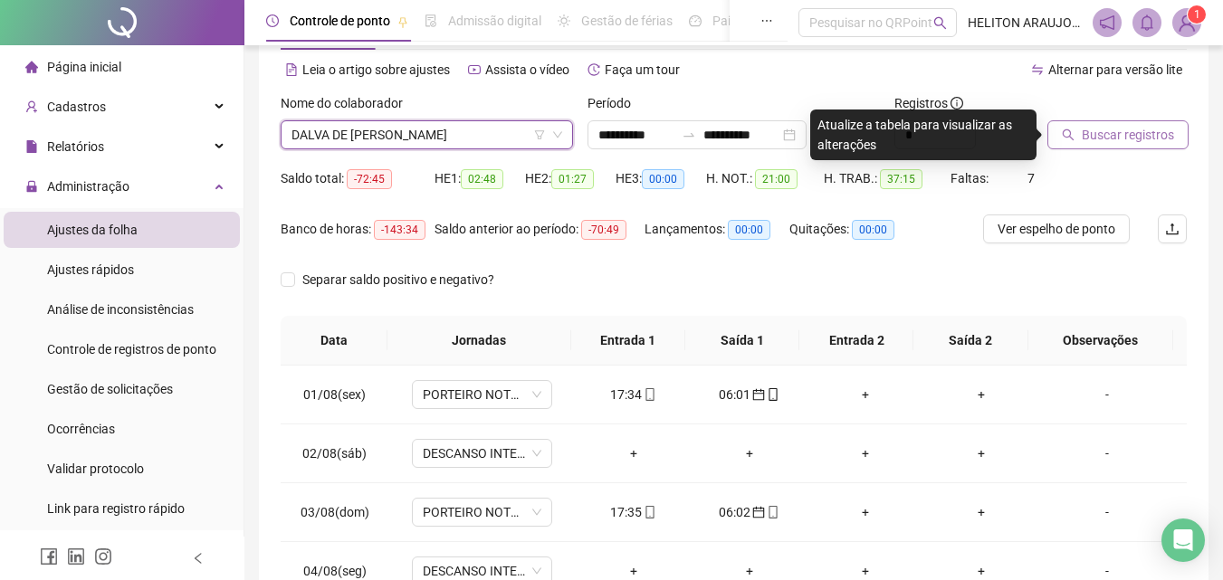
click at [1110, 141] on span "Buscar registros" at bounding box center [1127, 135] width 92 height 20
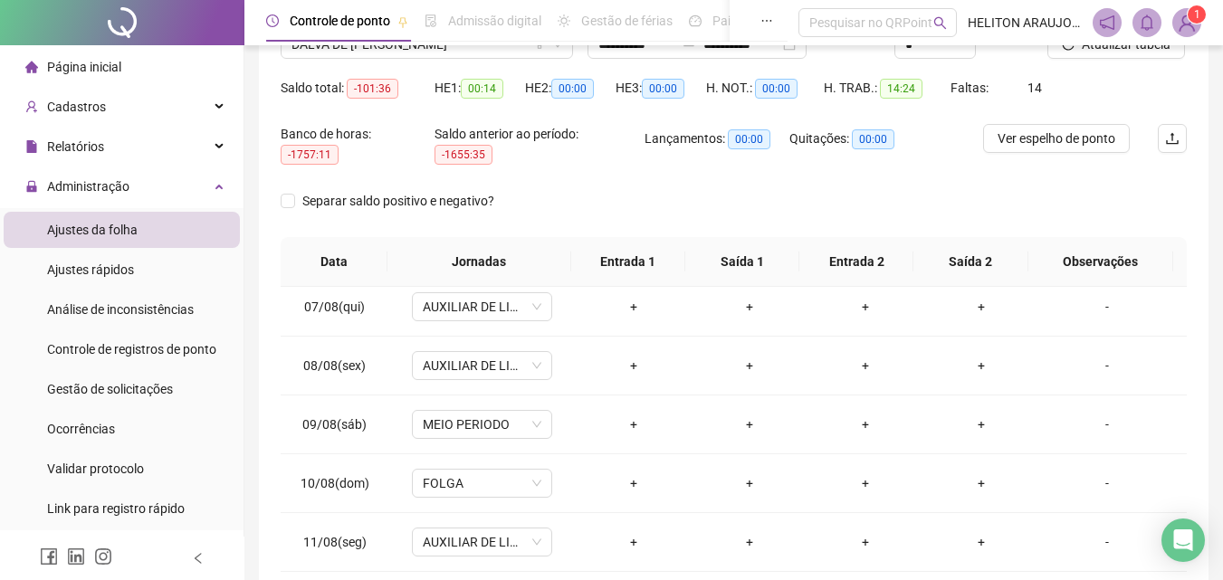
scroll to position [0, 0]
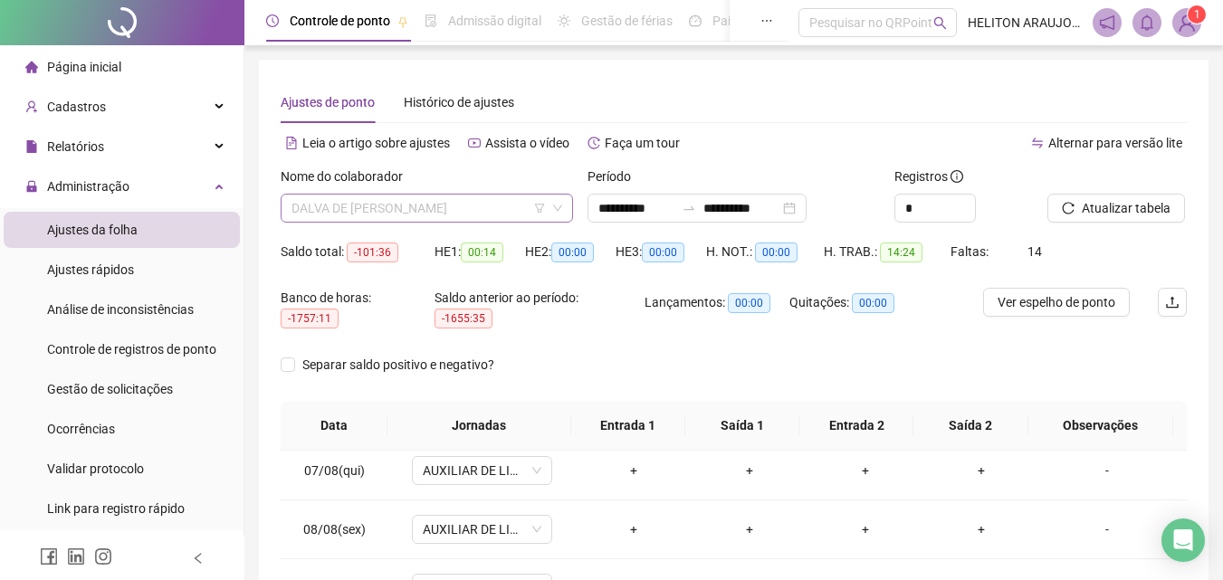
click at [443, 209] on span "DALVA DE [PERSON_NAME]" at bounding box center [426, 208] width 271 height 27
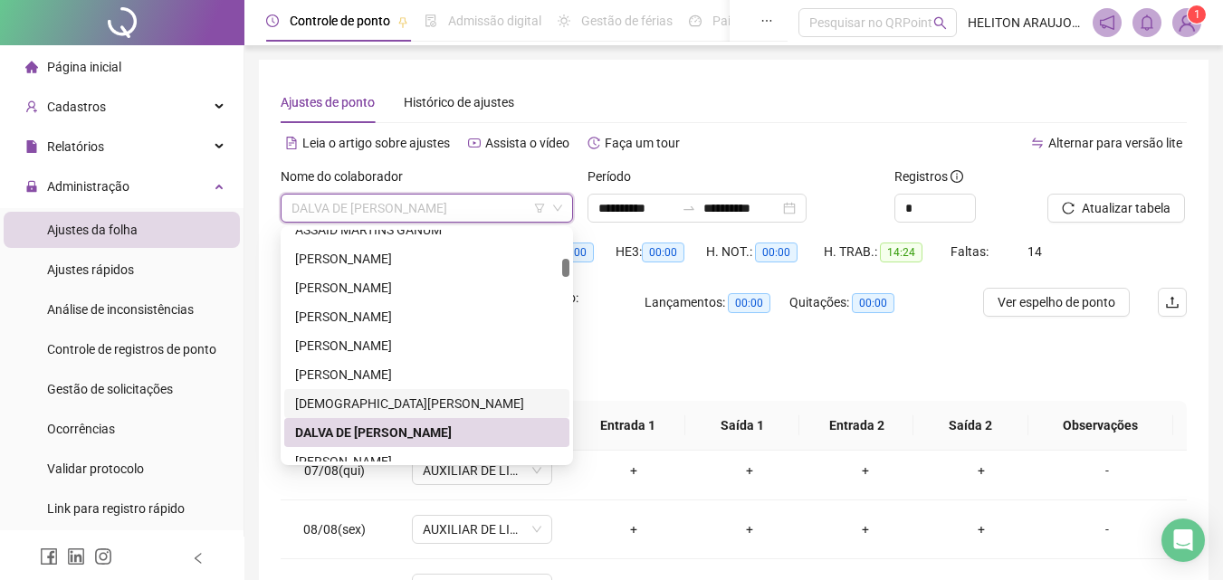
scroll to position [452, 0]
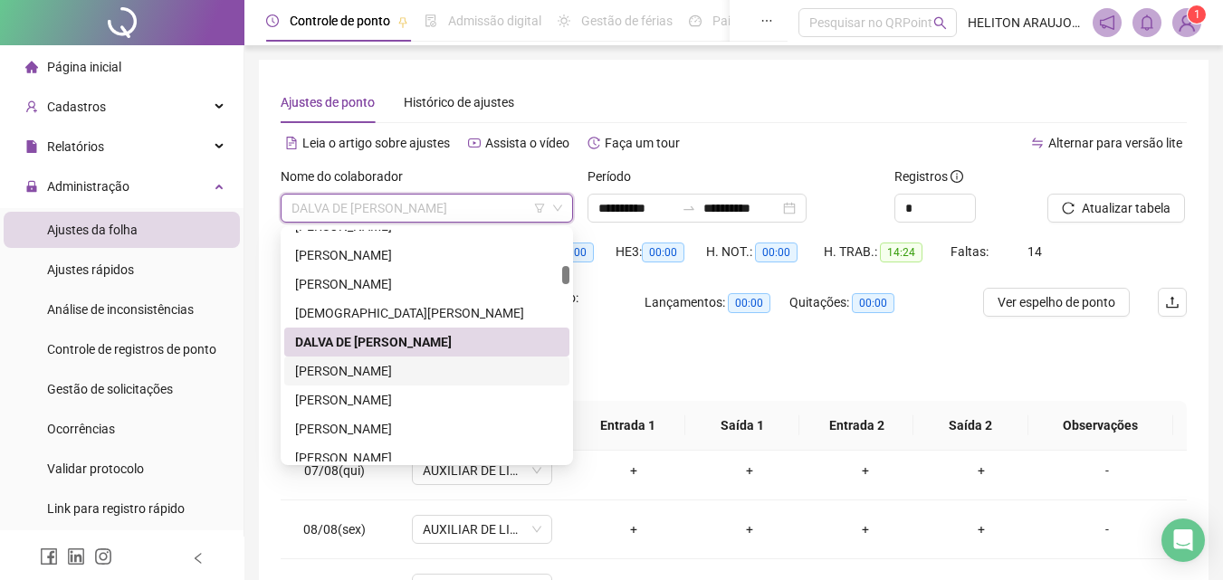
click at [386, 374] on div "[PERSON_NAME]" at bounding box center [426, 371] width 263 height 20
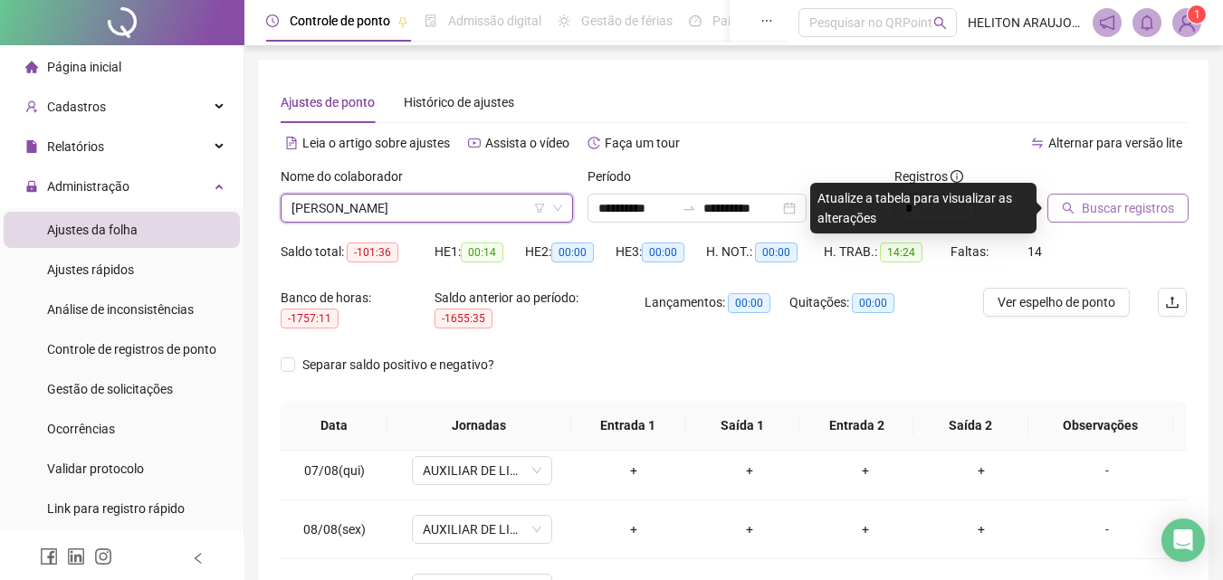
click at [1115, 205] on span "Buscar registros" at bounding box center [1127, 208] width 92 height 20
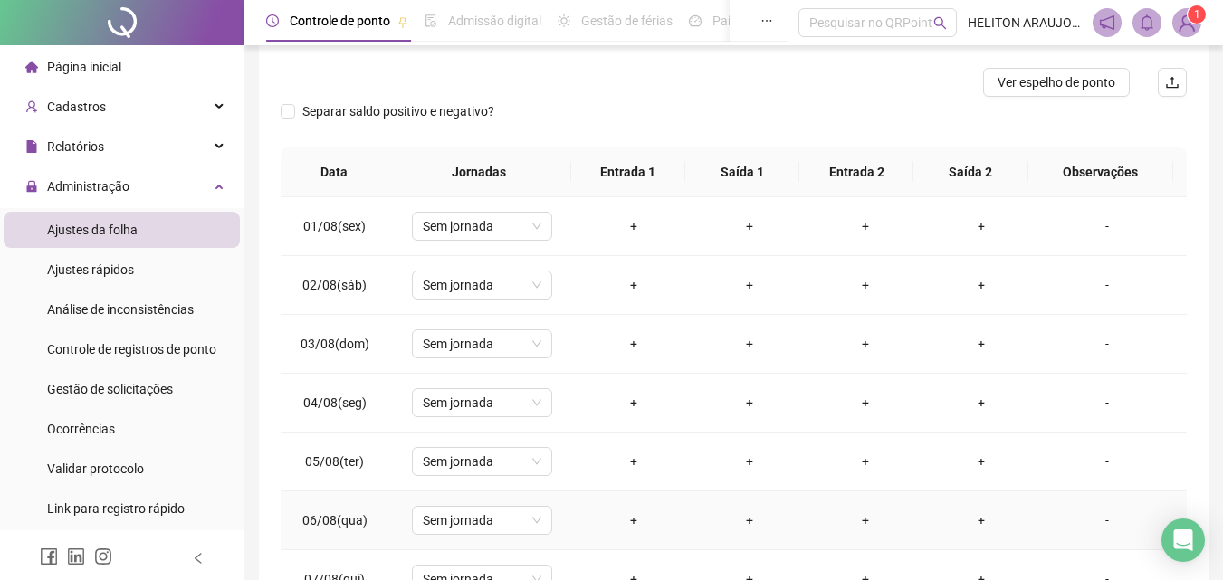
scroll to position [52, 0]
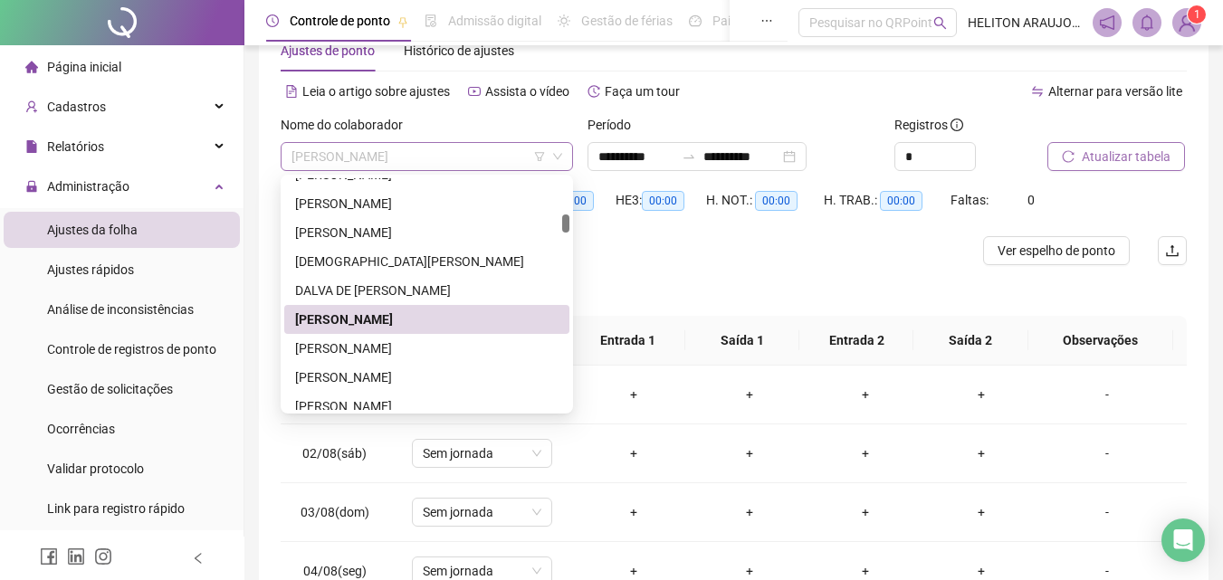
click at [466, 163] on span "[PERSON_NAME]" at bounding box center [426, 156] width 271 height 27
click at [365, 351] on div "[PERSON_NAME]" at bounding box center [426, 348] width 263 height 20
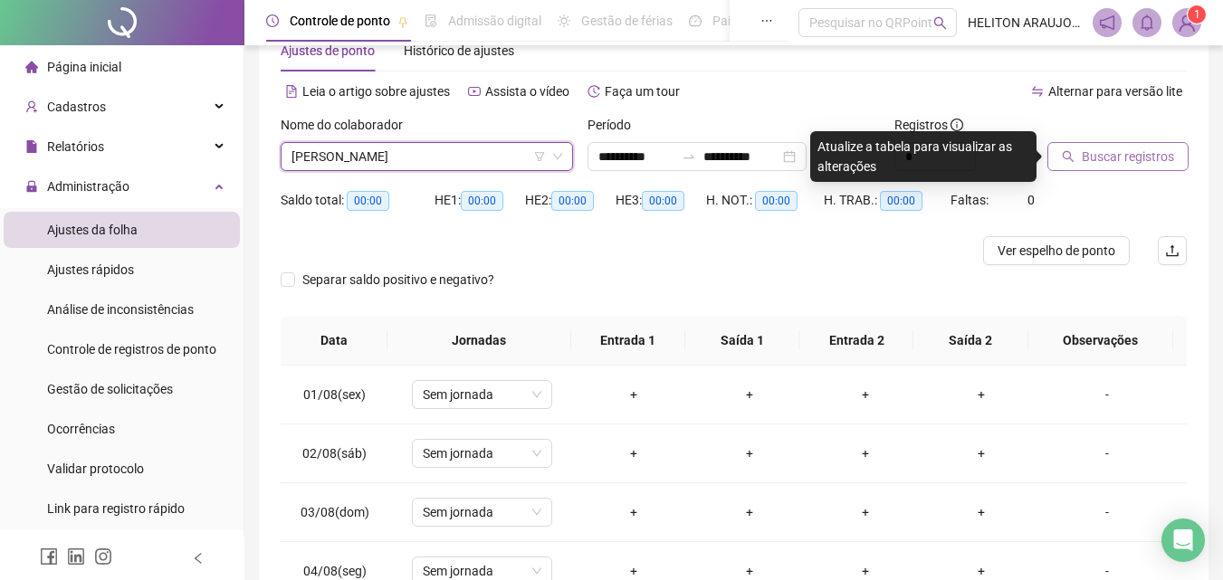
click at [1108, 165] on span "Buscar registros" at bounding box center [1127, 157] width 92 height 20
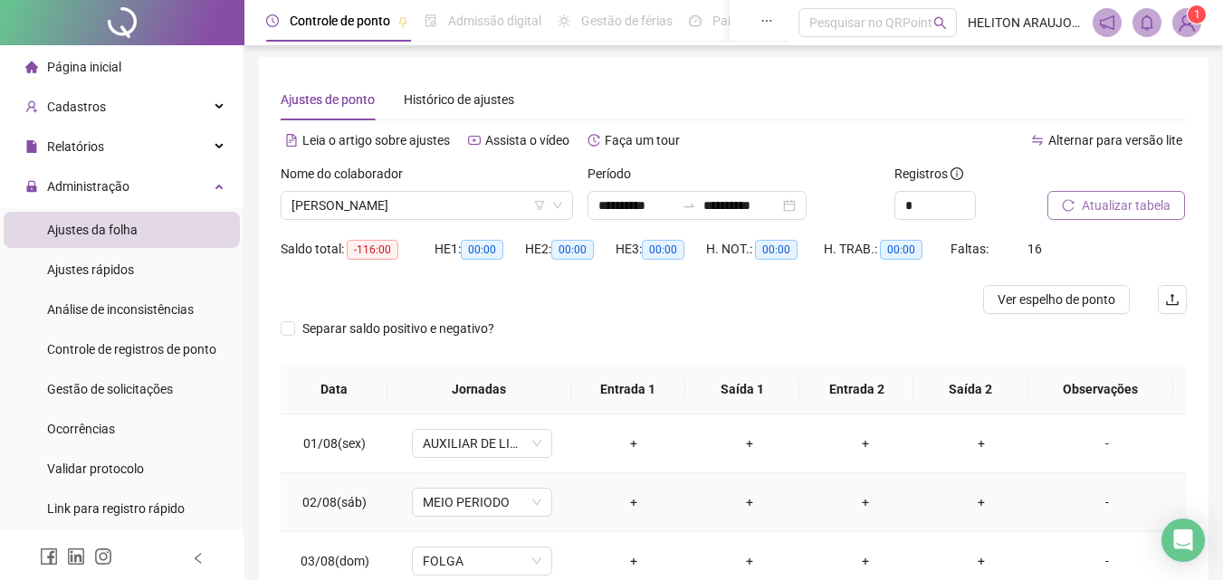
scroll to position [0, 0]
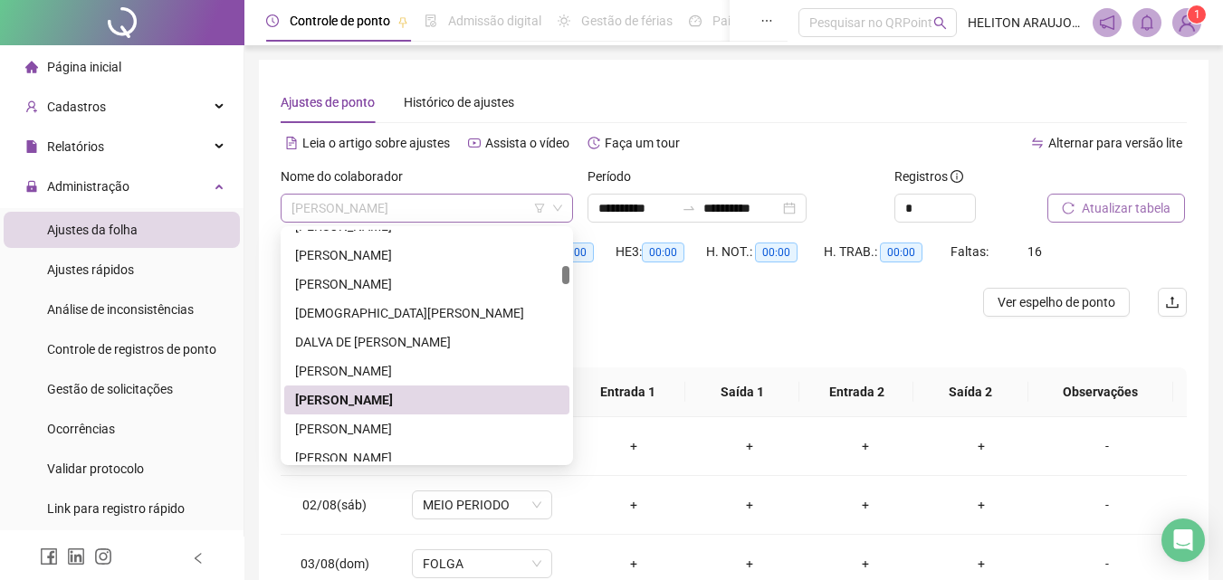
click at [442, 211] on span "[PERSON_NAME]" at bounding box center [426, 208] width 271 height 27
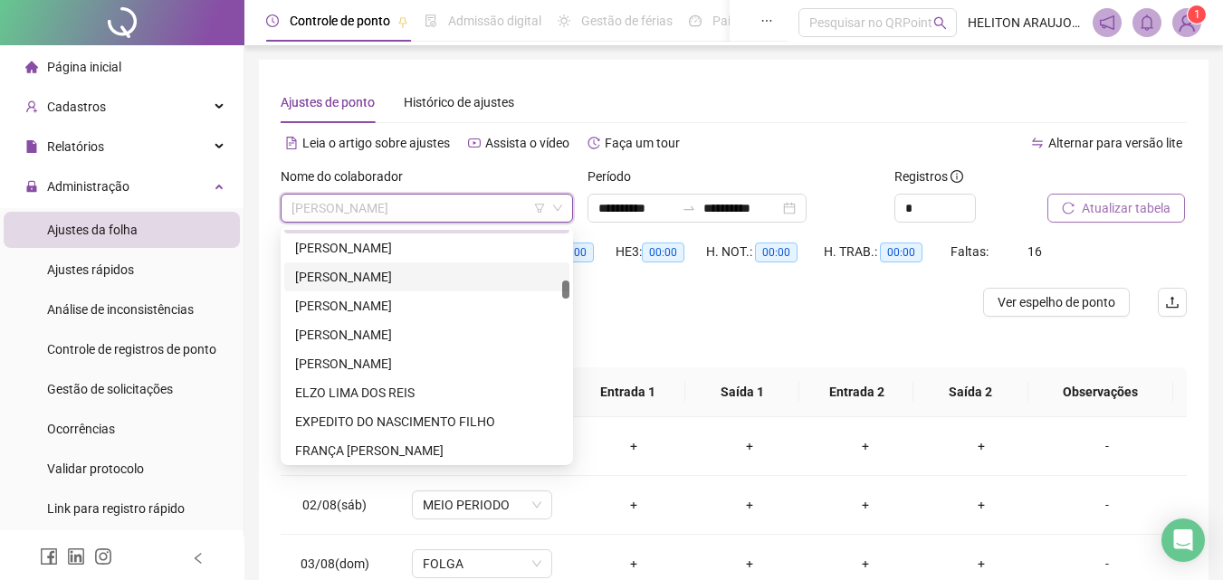
click at [364, 279] on div "[PERSON_NAME]" at bounding box center [426, 277] width 263 height 20
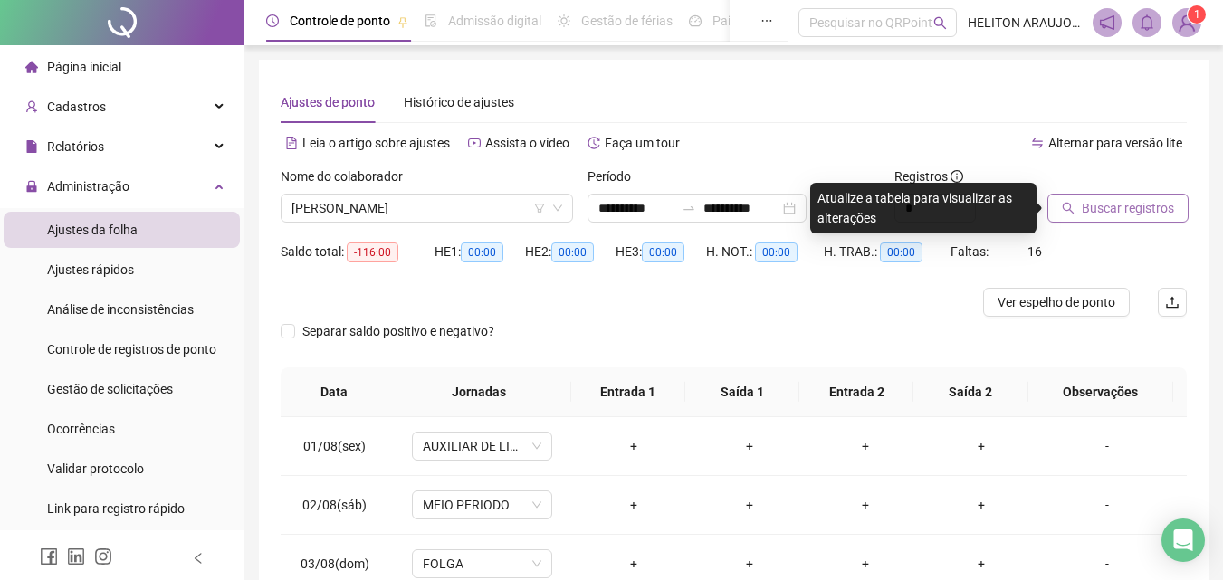
click at [1112, 214] on span "Buscar registros" at bounding box center [1127, 208] width 92 height 20
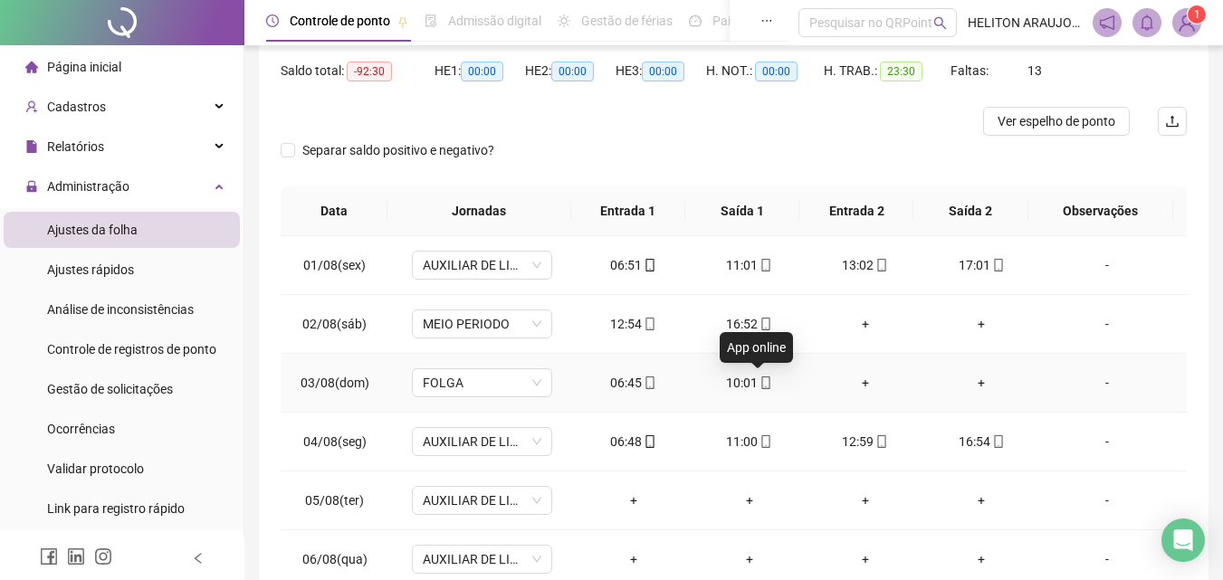
scroll to position [0, 0]
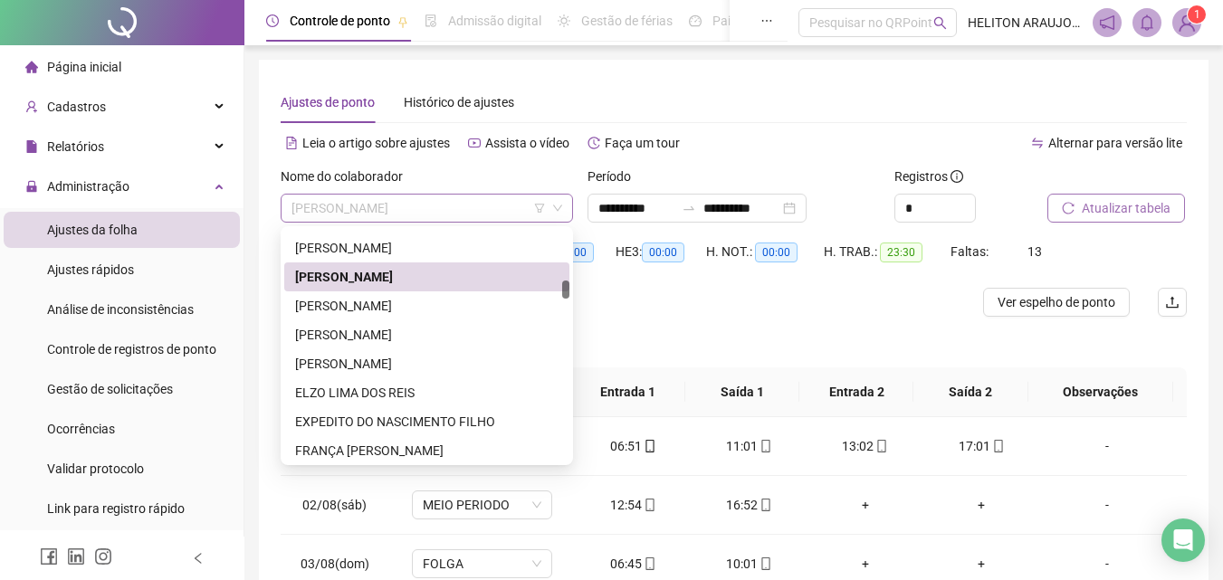
click at [498, 213] on span "[PERSON_NAME]" at bounding box center [426, 208] width 271 height 27
click at [334, 310] on div "[PERSON_NAME]" at bounding box center [426, 306] width 263 height 20
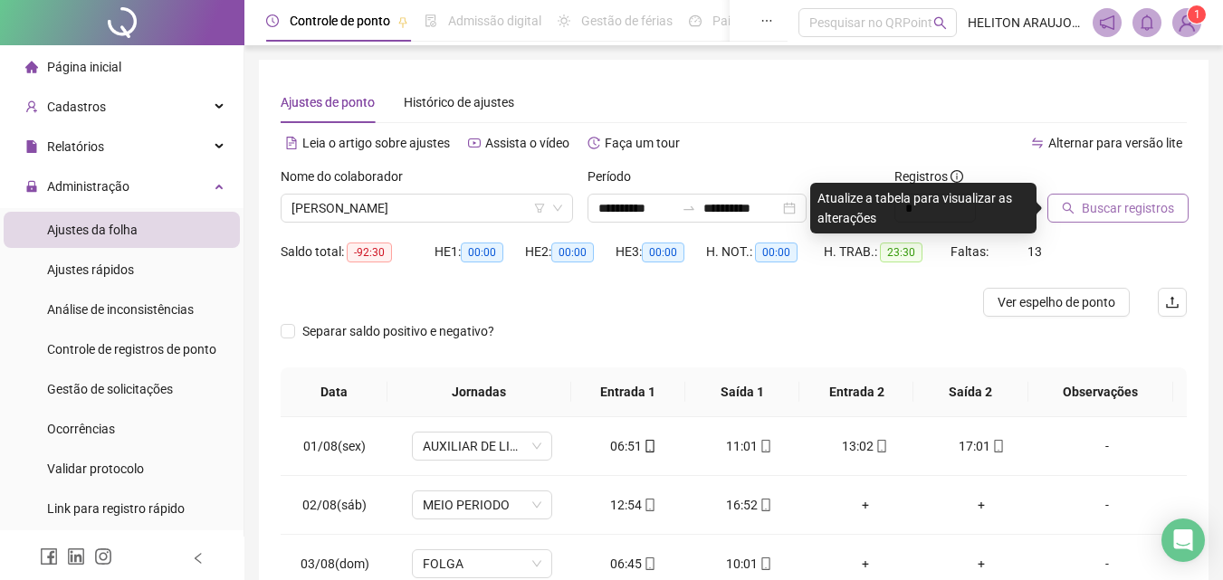
click at [1116, 206] on span "Buscar registros" at bounding box center [1127, 208] width 92 height 20
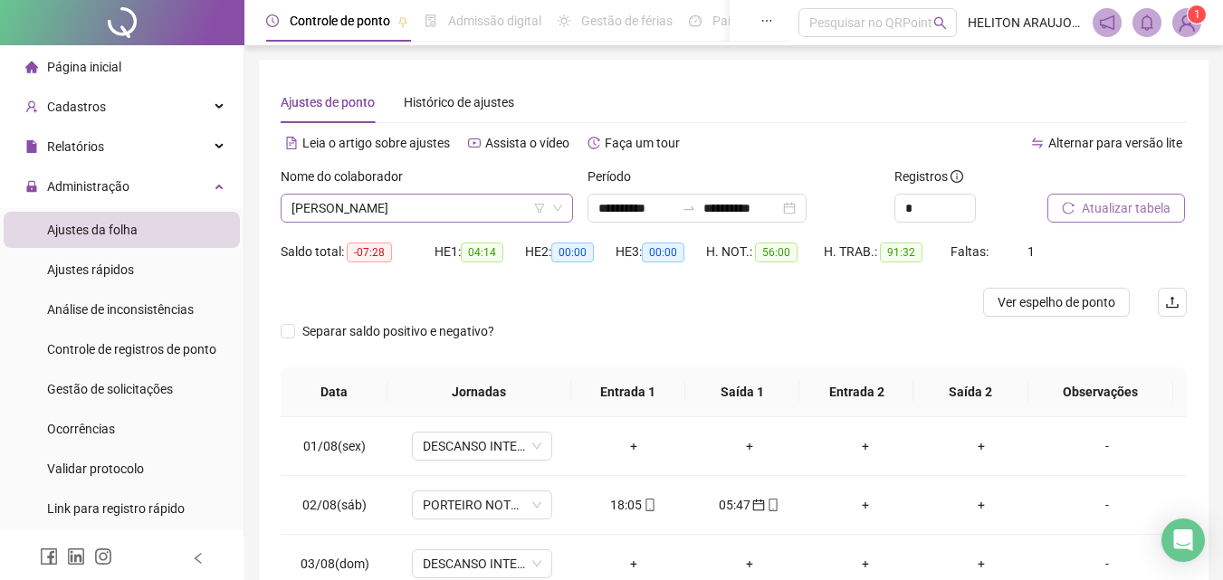
click at [480, 204] on span "[PERSON_NAME]" at bounding box center [426, 208] width 271 height 27
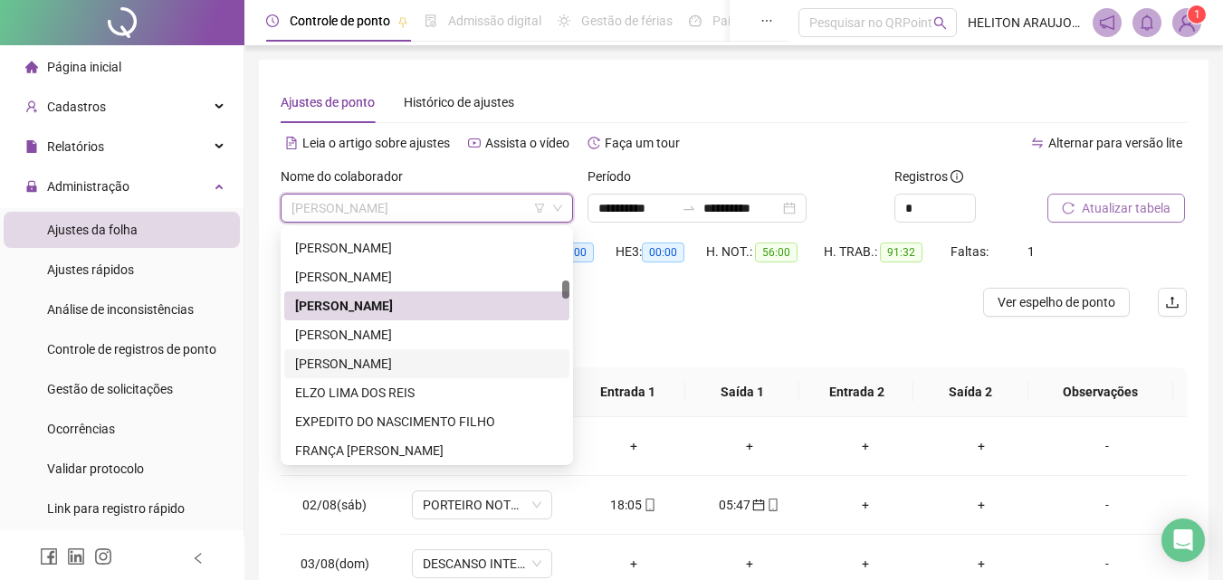
click at [359, 357] on div "[PERSON_NAME]" at bounding box center [426, 364] width 263 height 20
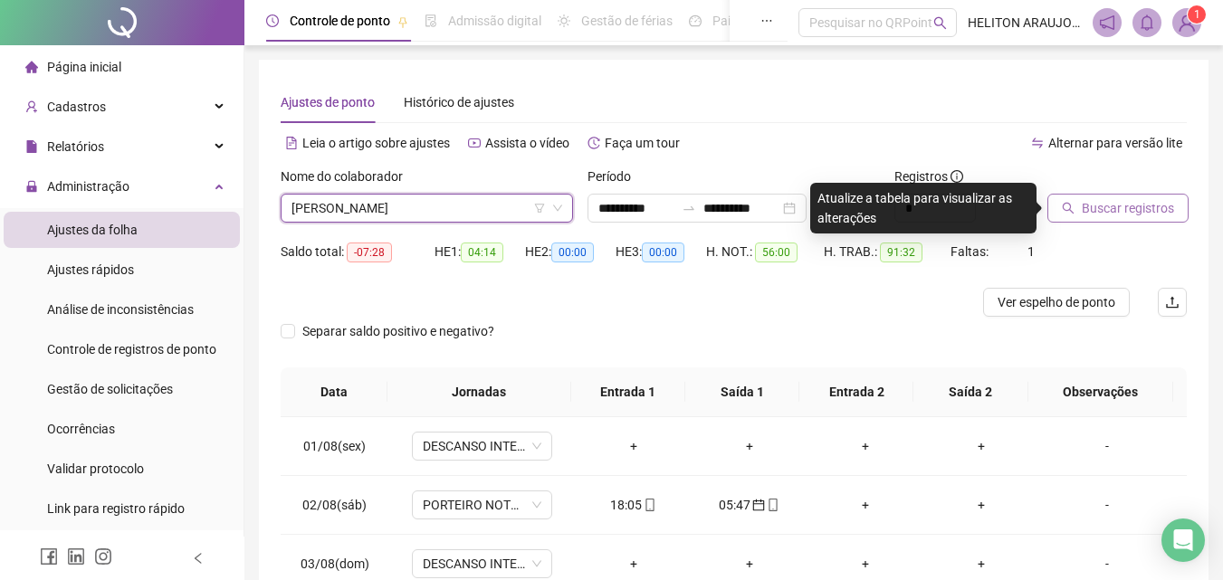
click at [1095, 208] on span "Buscar registros" at bounding box center [1127, 208] width 92 height 20
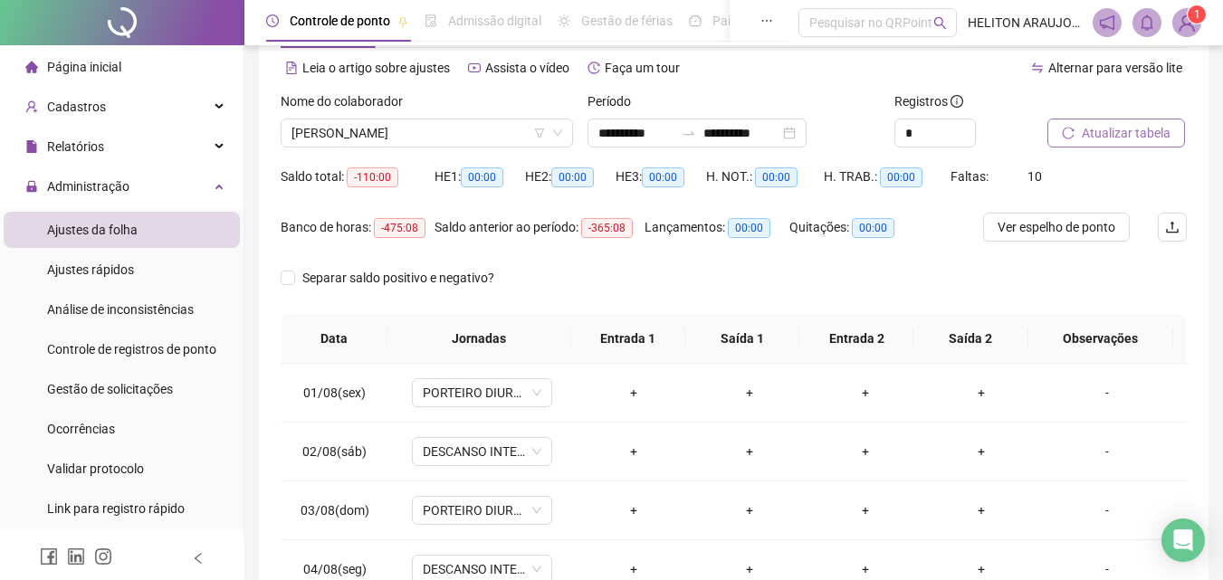
scroll to position [73, 0]
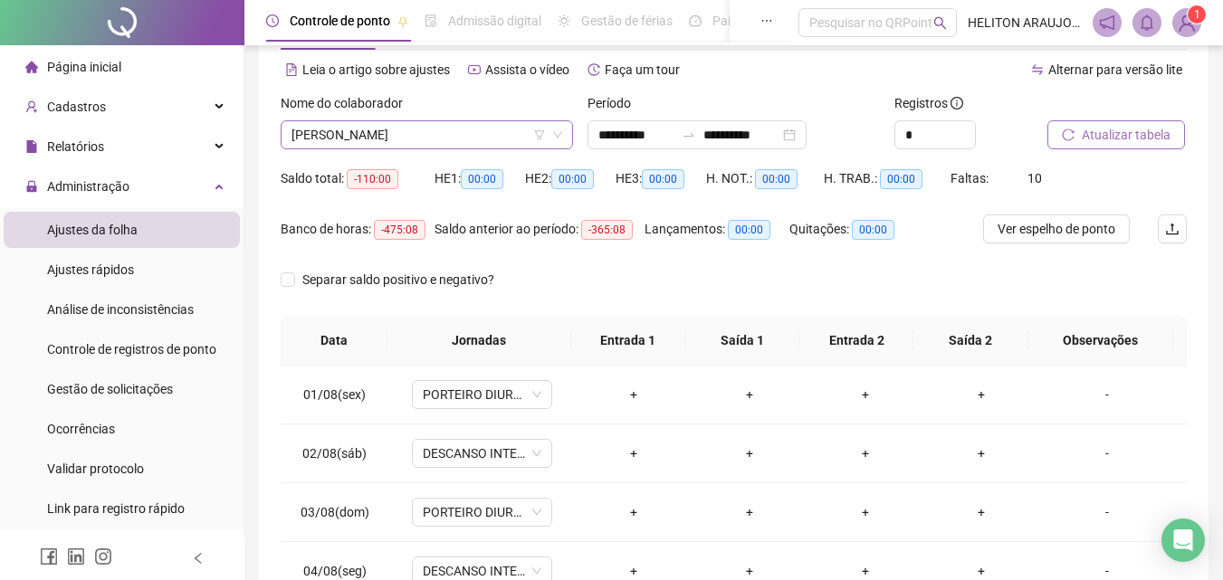
click at [481, 137] on span "[PERSON_NAME]" at bounding box center [426, 134] width 271 height 27
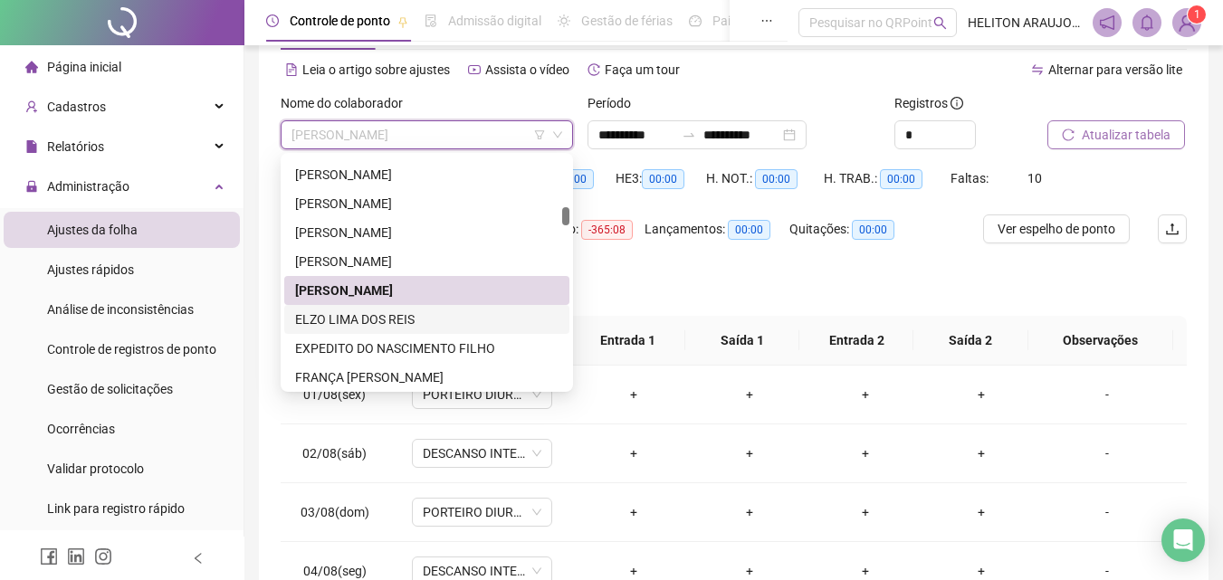
click at [384, 310] on div "ELZO LIMA DOS REIS" at bounding box center [426, 320] width 263 height 20
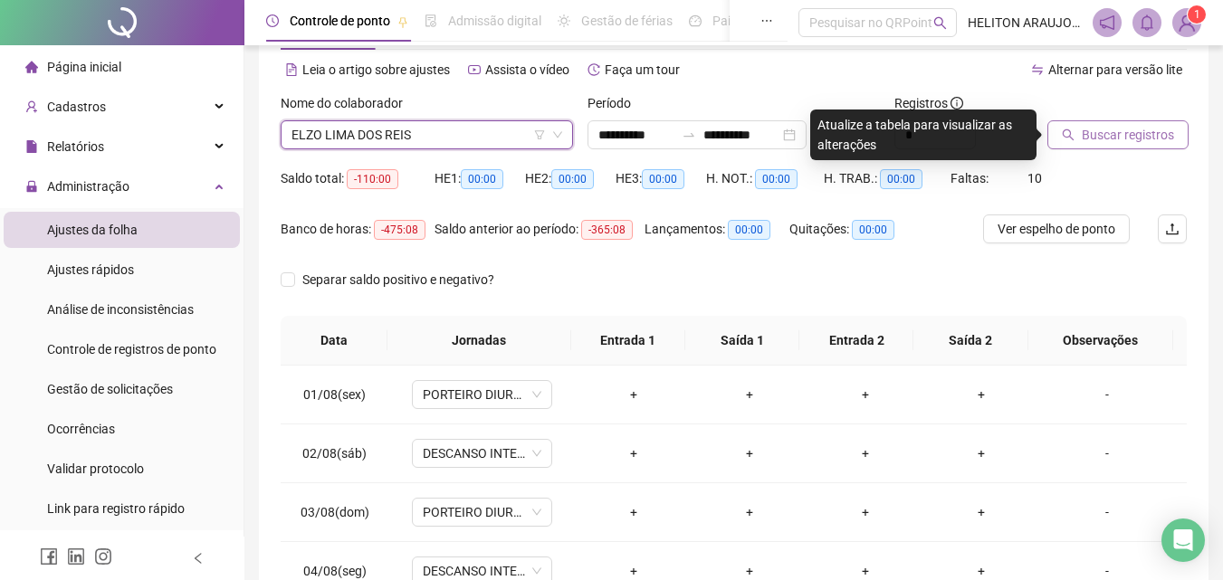
click at [1080, 138] on button "Buscar registros" at bounding box center [1117, 134] width 141 height 29
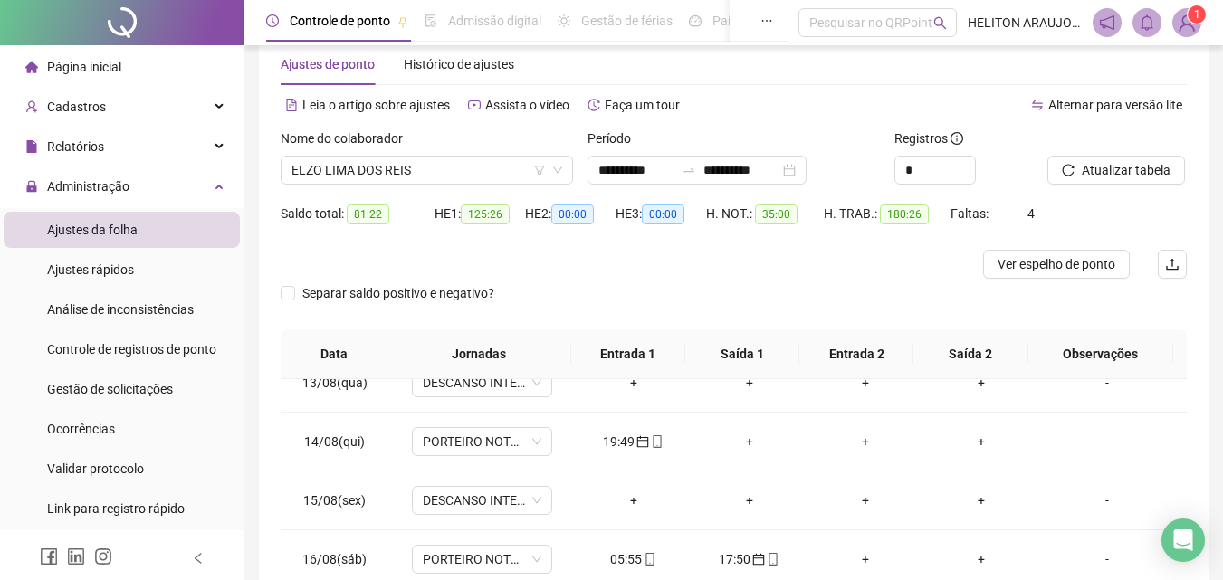
scroll to position [0, 0]
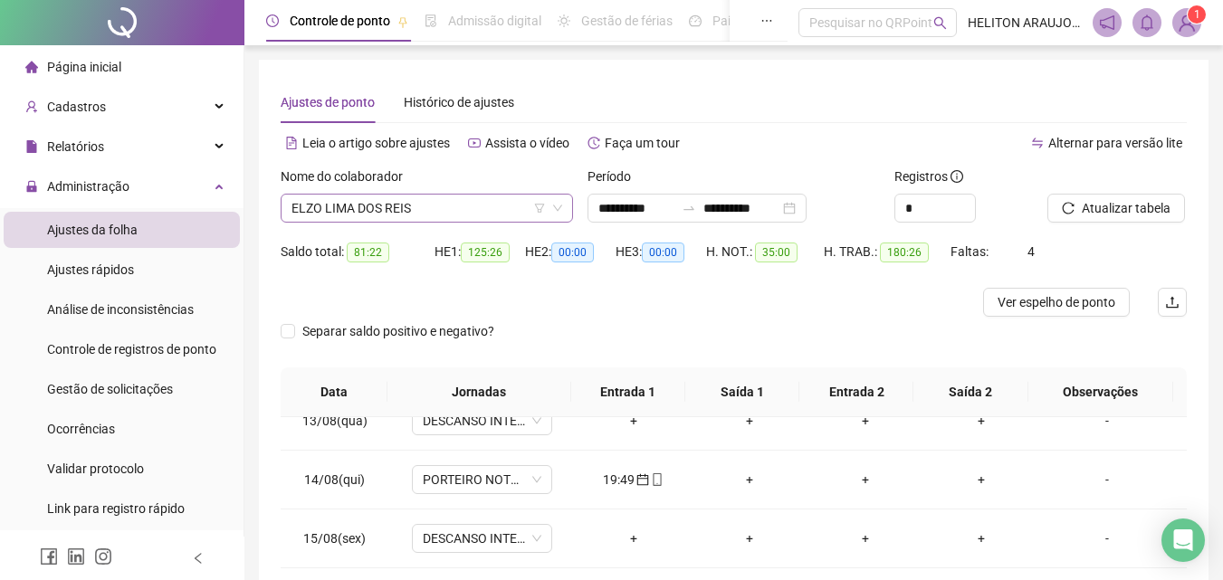
click at [414, 198] on span "ELZO LIMA DOS REIS" at bounding box center [426, 208] width 271 height 27
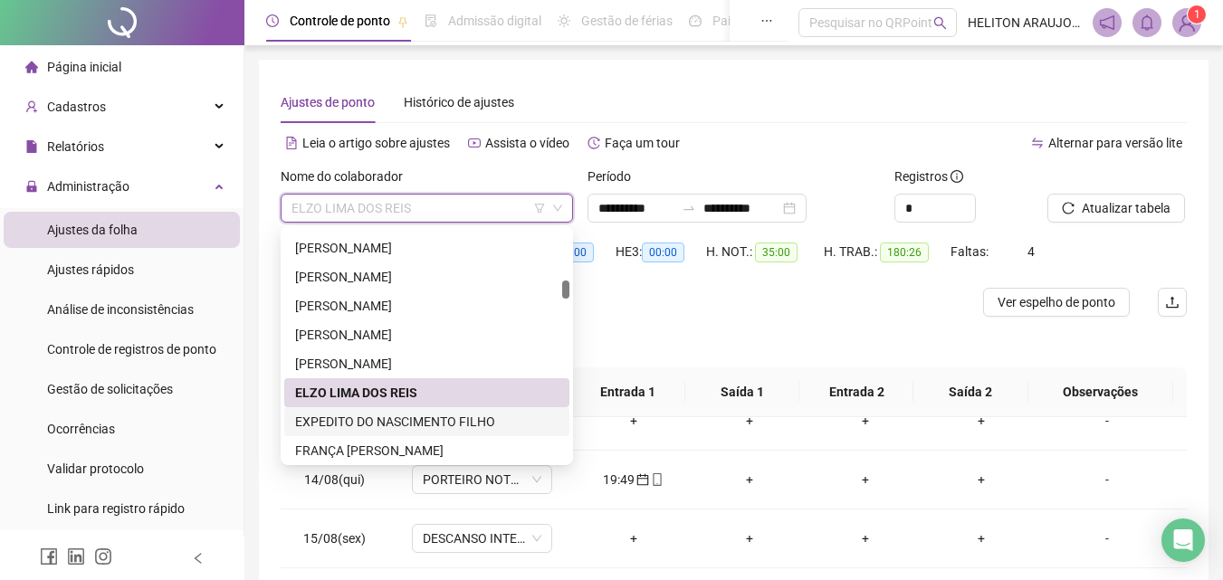
click at [402, 428] on div "EXPEDITO DO NASCIMENTO FILHO" at bounding box center [426, 422] width 263 height 20
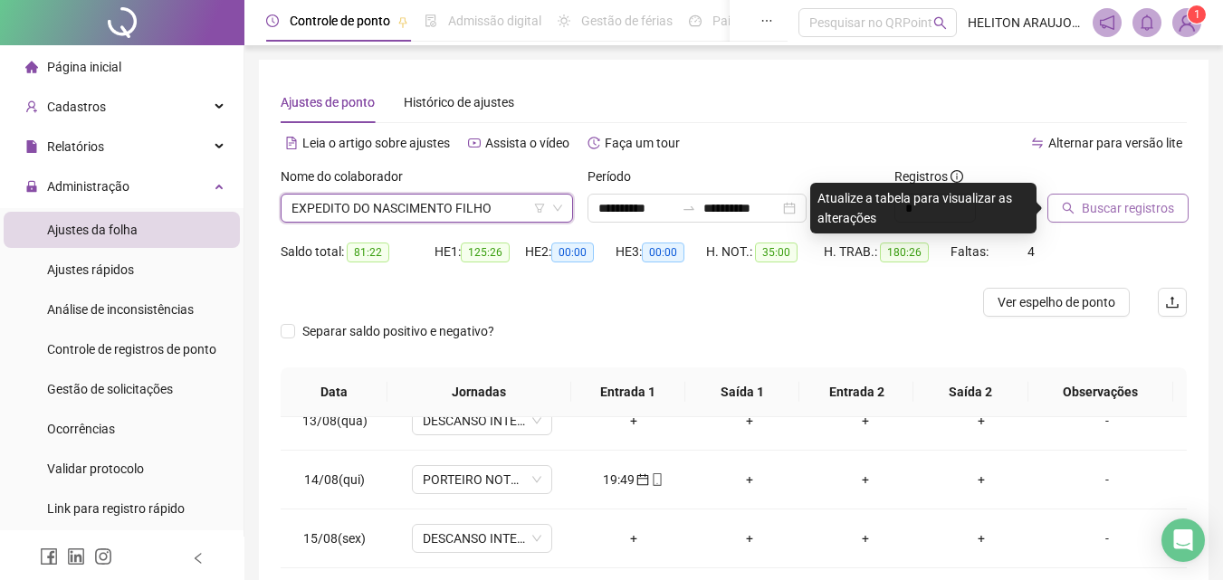
click at [1080, 205] on button "Buscar registros" at bounding box center [1117, 208] width 141 height 29
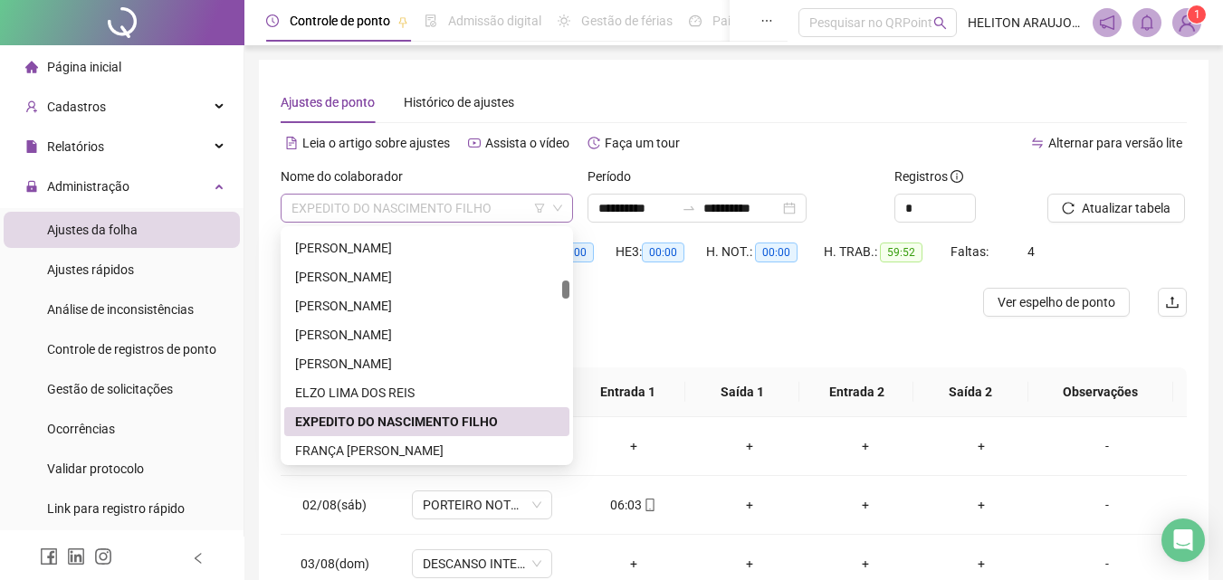
click at [496, 217] on span "EXPEDITO DO NASCIMENTO FILHO" at bounding box center [426, 208] width 271 height 27
click at [384, 452] on div "FRANÇA [PERSON_NAME]" at bounding box center [426, 451] width 263 height 20
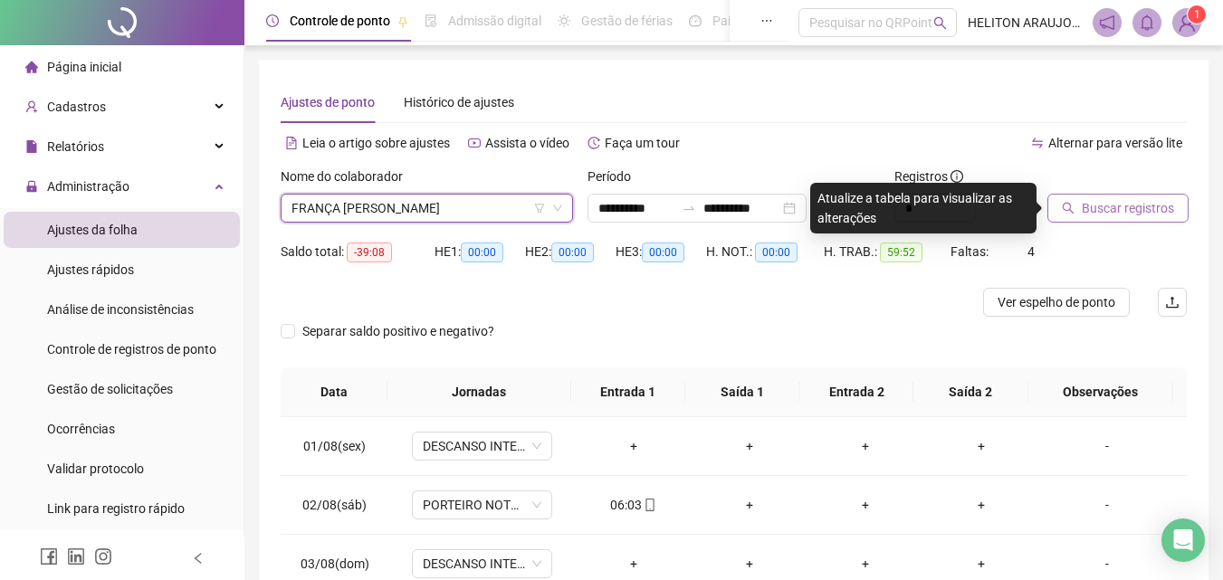
click at [1107, 199] on span "Buscar registros" at bounding box center [1127, 208] width 92 height 20
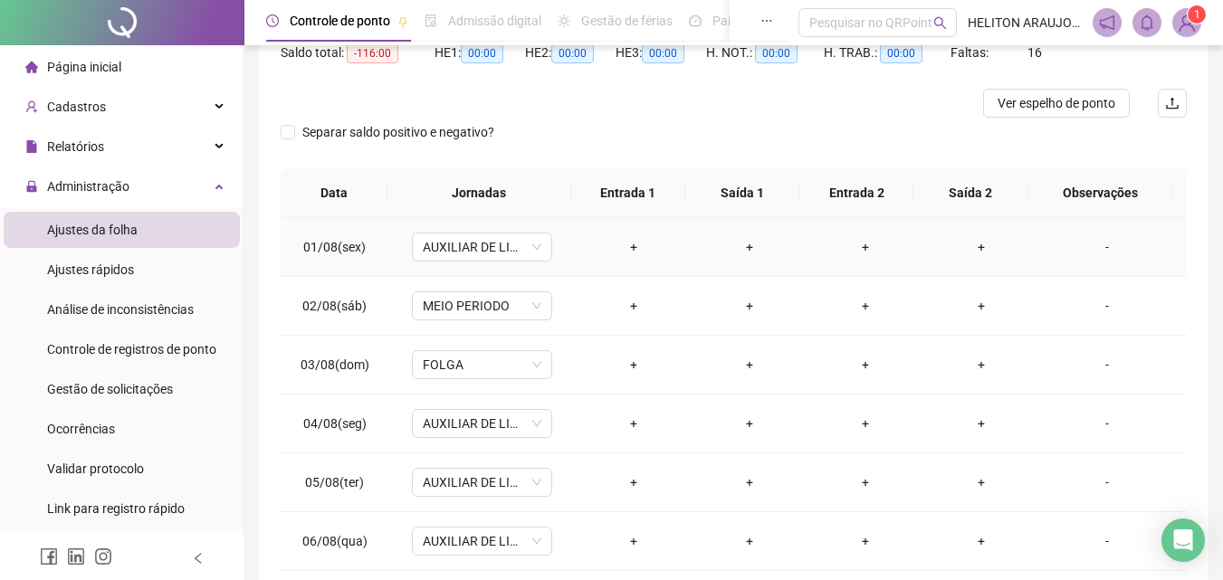
scroll to position [90, 0]
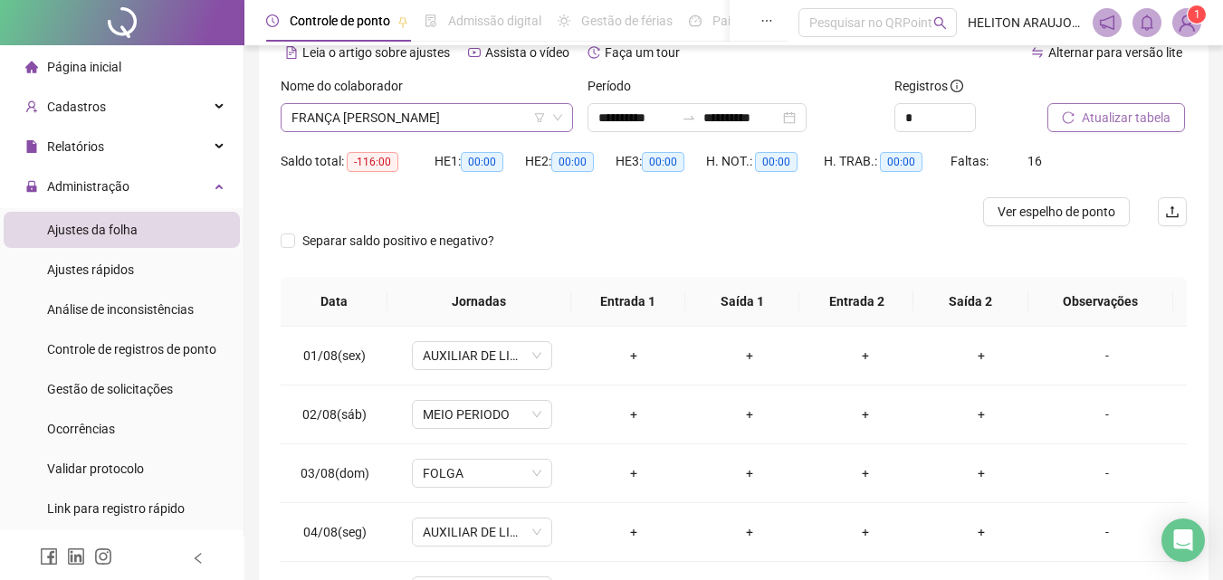
click at [475, 112] on span "FRANÇA [PERSON_NAME]" at bounding box center [426, 117] width 271 height 27
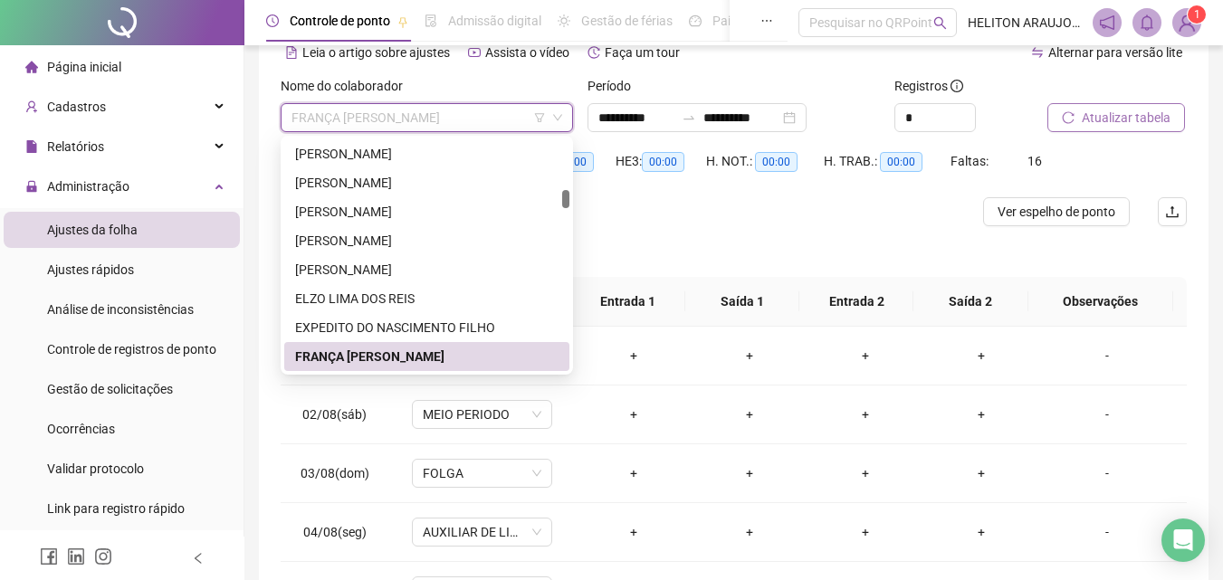
scroll to position [728, 0]
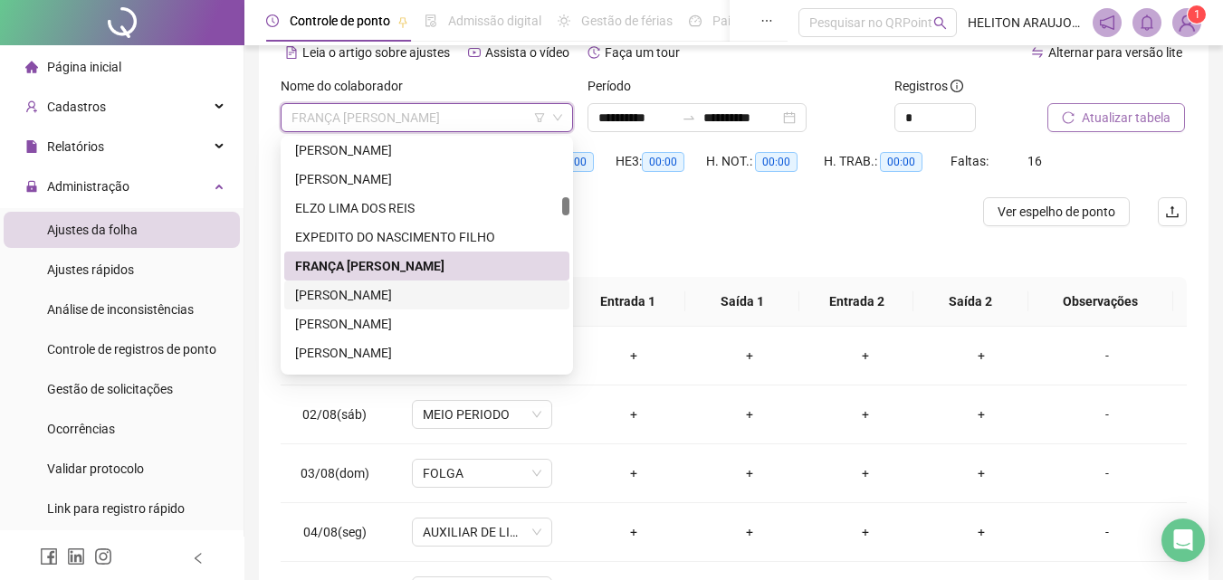
click at [357, 296] on div "[PERSON_NAME]" at bounding box center [426, 295] width 263 height 20
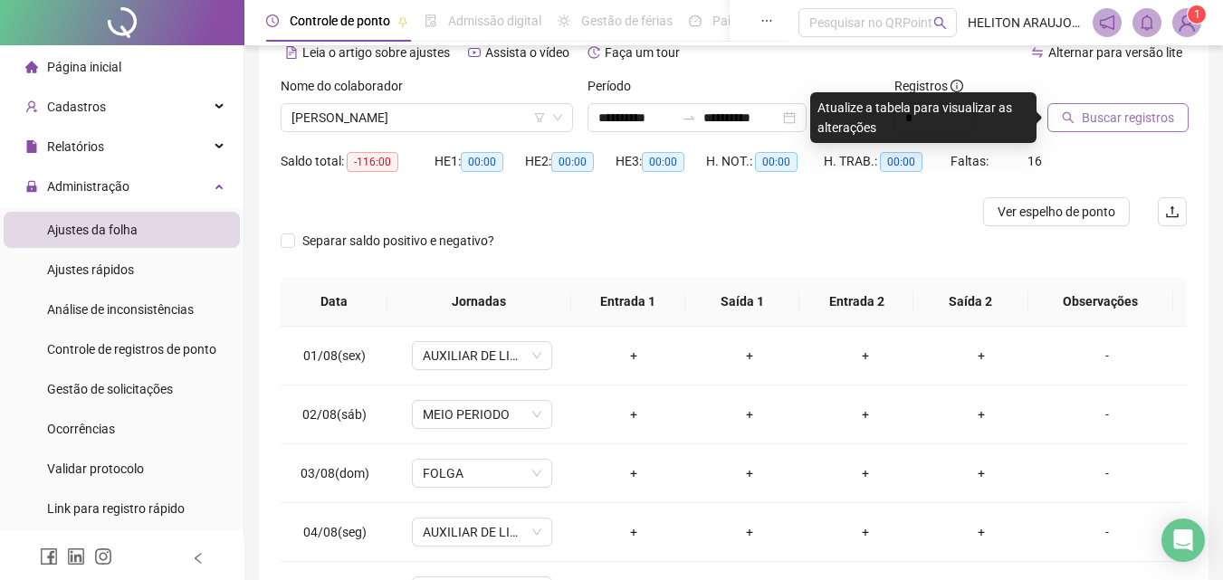
click at [1113, 124] on span "Buscar registros" at bounding box center [1127, 118] width 92 height 20
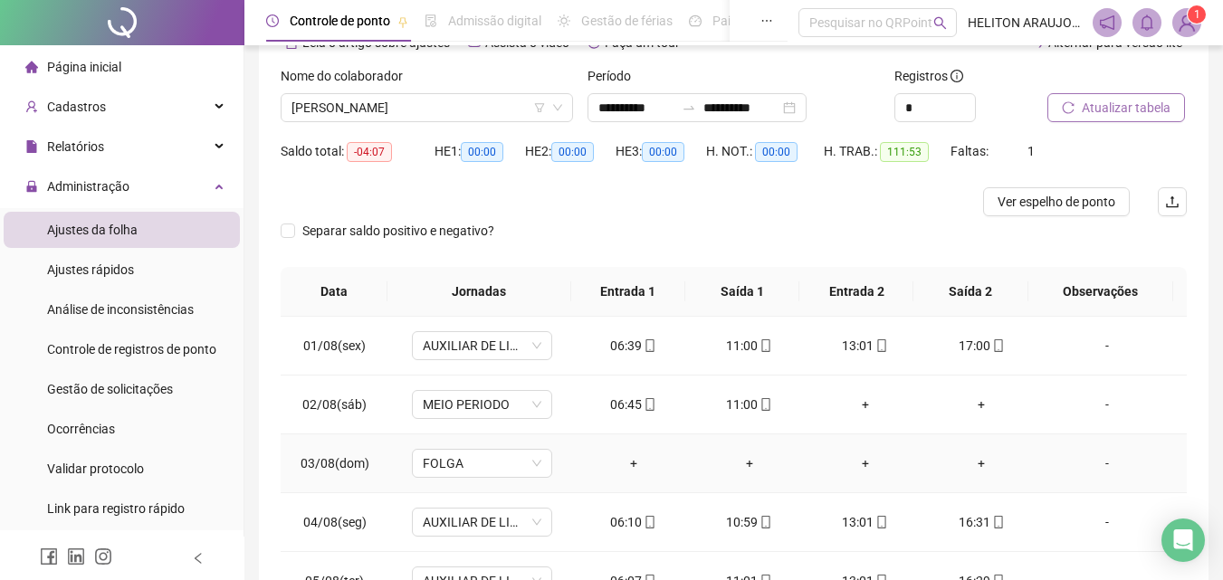
scroll to position [0, 0]
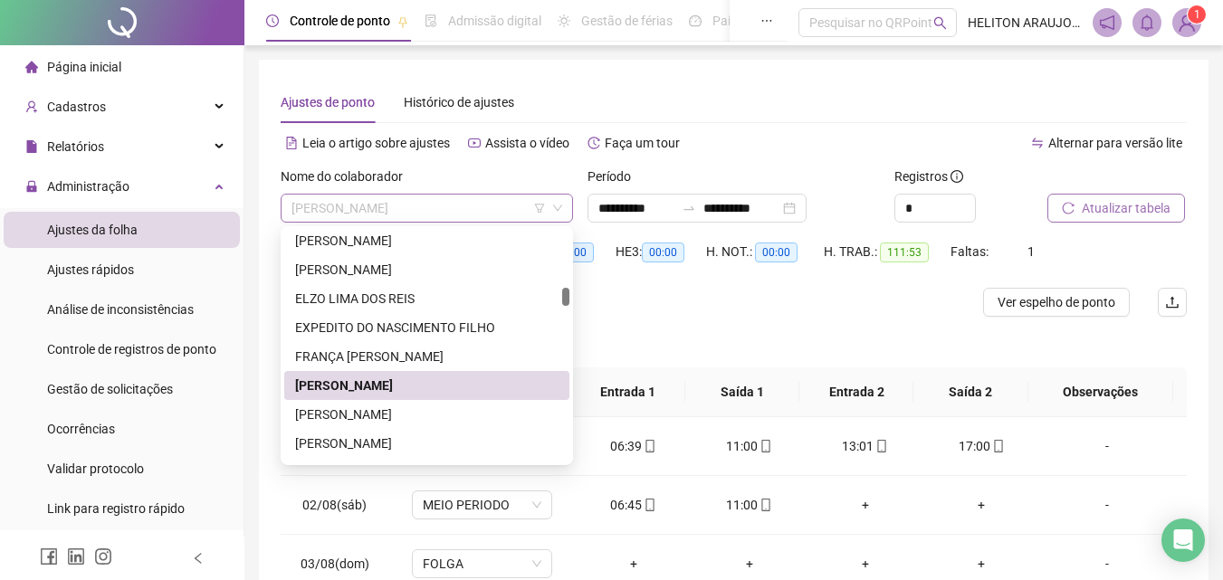
click at [507, 214] on span "[PERSON_NAME]" at bounding box center [426, 208] width 271 height 27
click at [415, 410] on div "[PERSON_NAME]" at bounding box center [426, 415] width 263 height 20
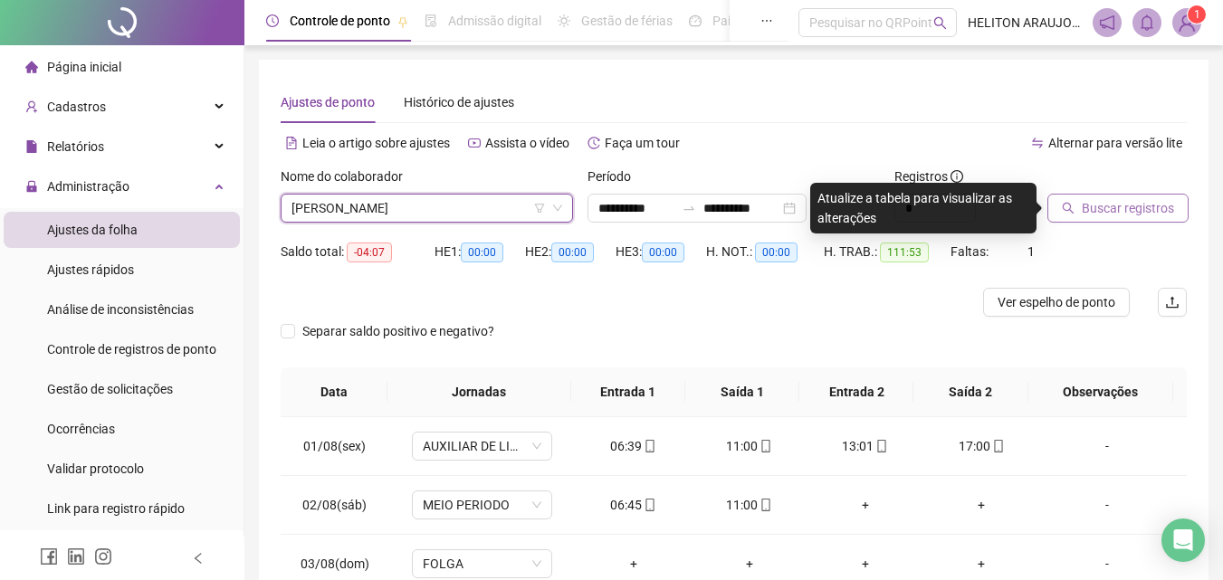
click at [1152, 210] on span "Buscar registros" at bounding box center [1127, 208] width 92 height 20
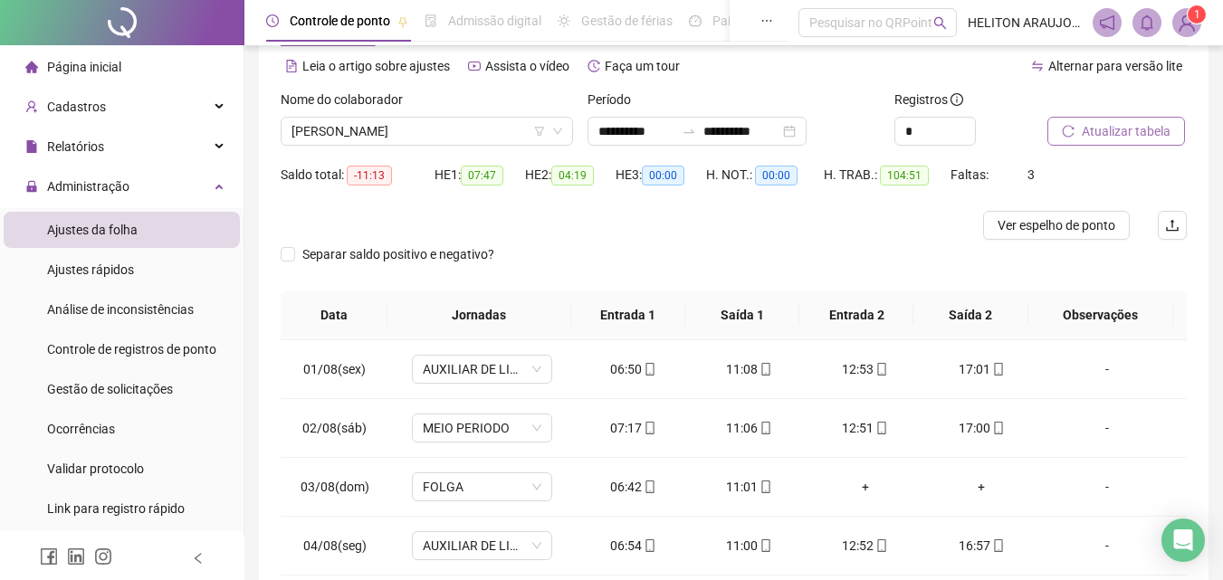
scroll to position [52, 0]
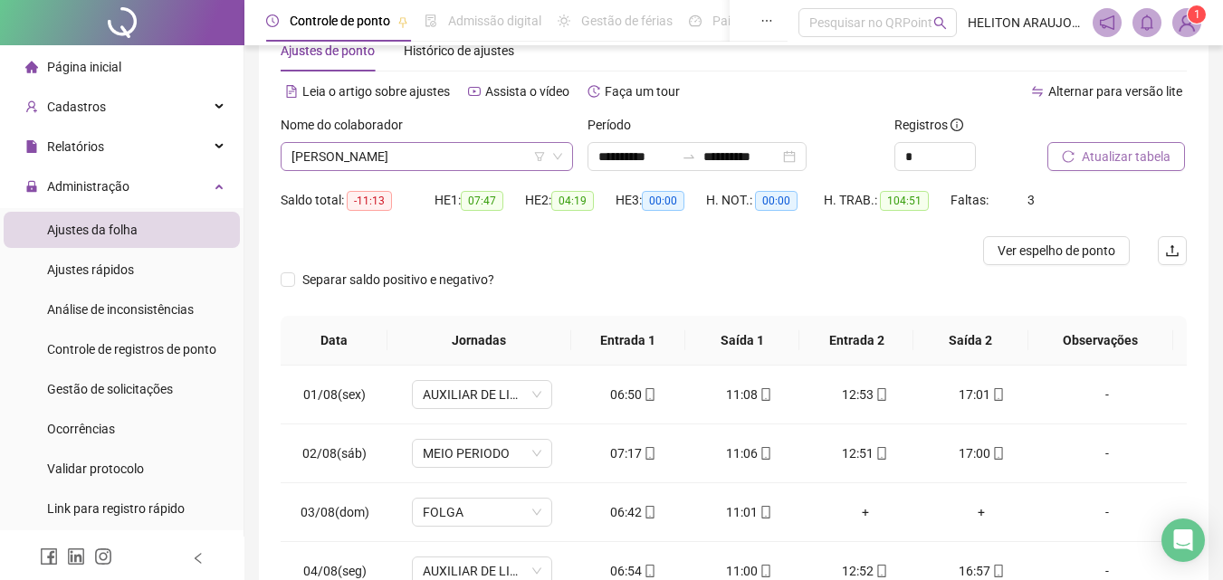
click at [493, 157] on span "[PERSON_NAME]" at bounding box center [426, 156] width 271 height 27
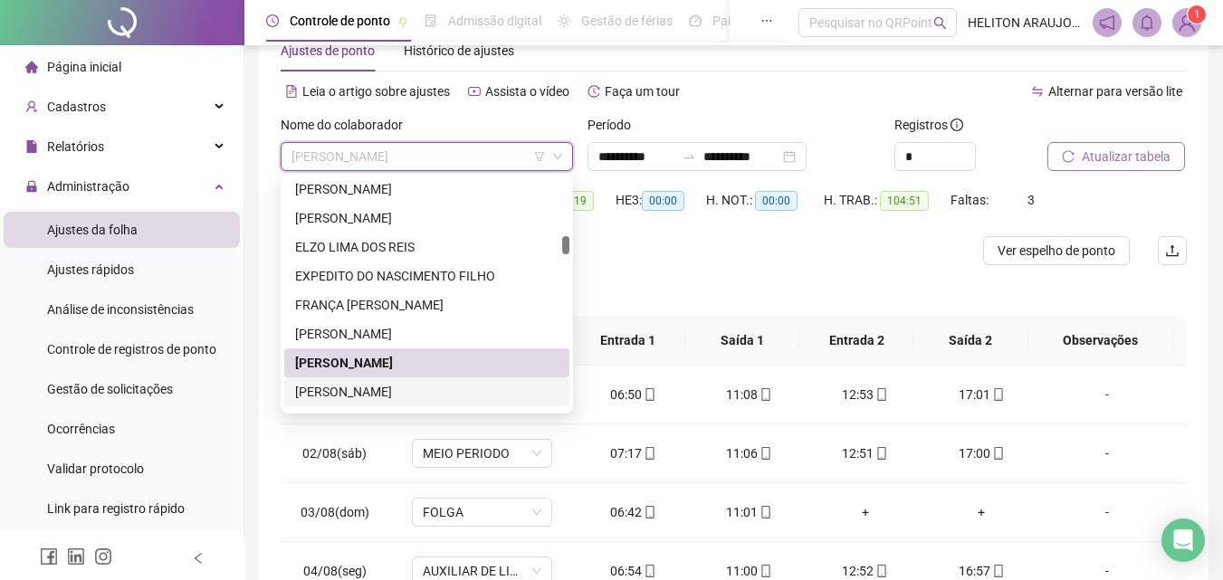
click at [349, 387] on div "[PERSON_NAME]" at bounding box center [426, 392] width 263 height 20
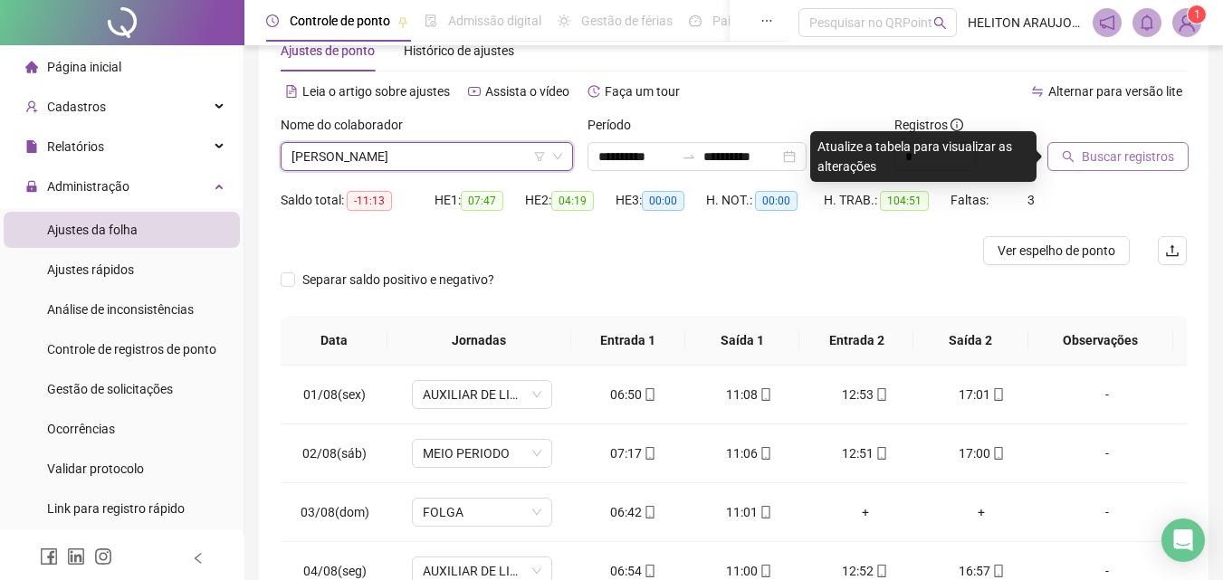
click at [1078, 158] on button "Buscar registros" at bounding box center [1117, 156] width 141 height 29
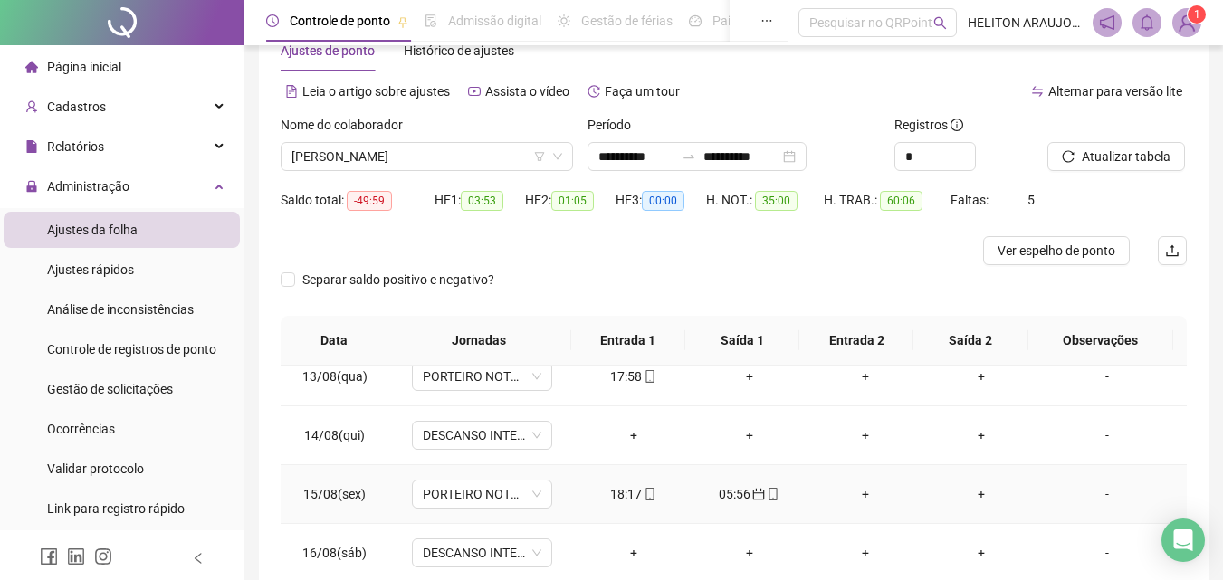
scroll to position [731, 0]
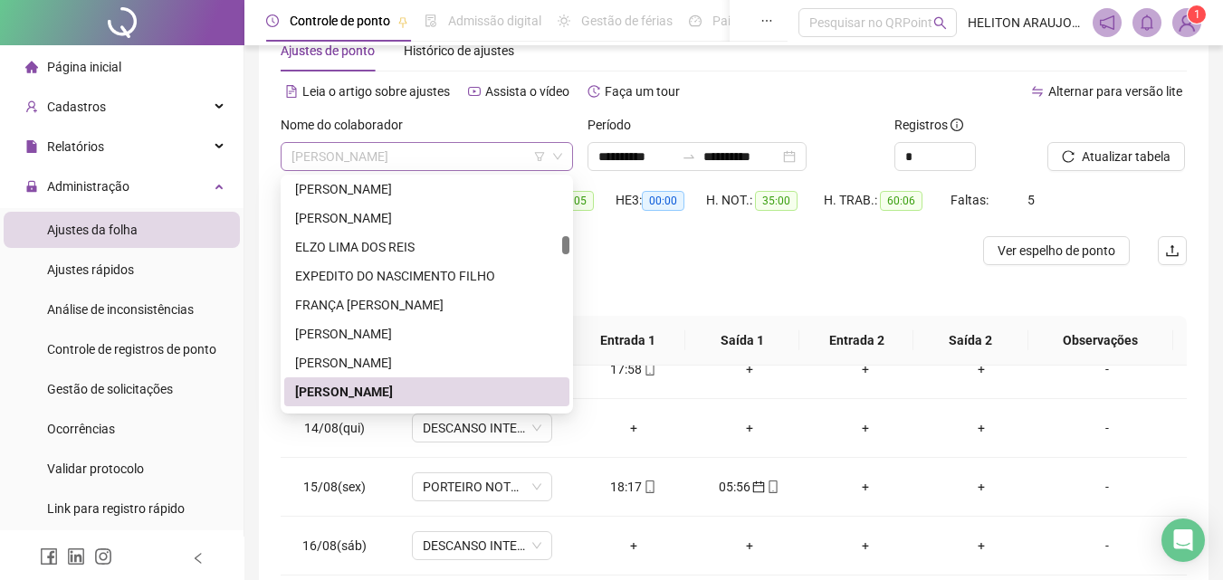
click at [495, 150] on span "[PERSON_NAME]" at bounding box center [426, 156] width 271 height 27
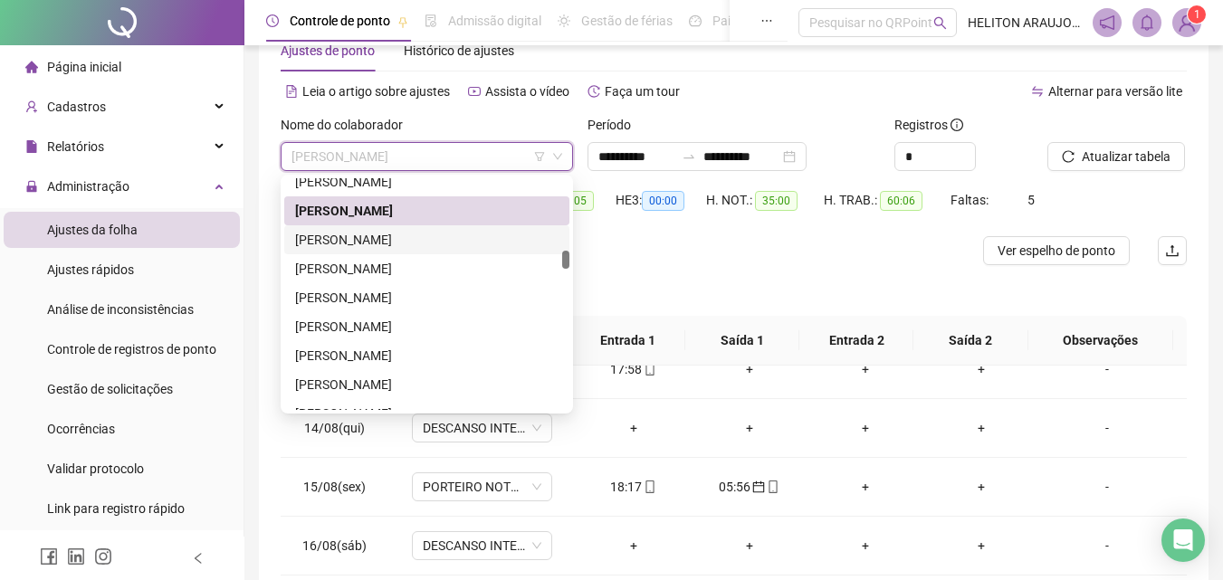
click at [334, 231] on div "[PERSON_NAME]" at bounding box center [426, 240] width 263 height 20
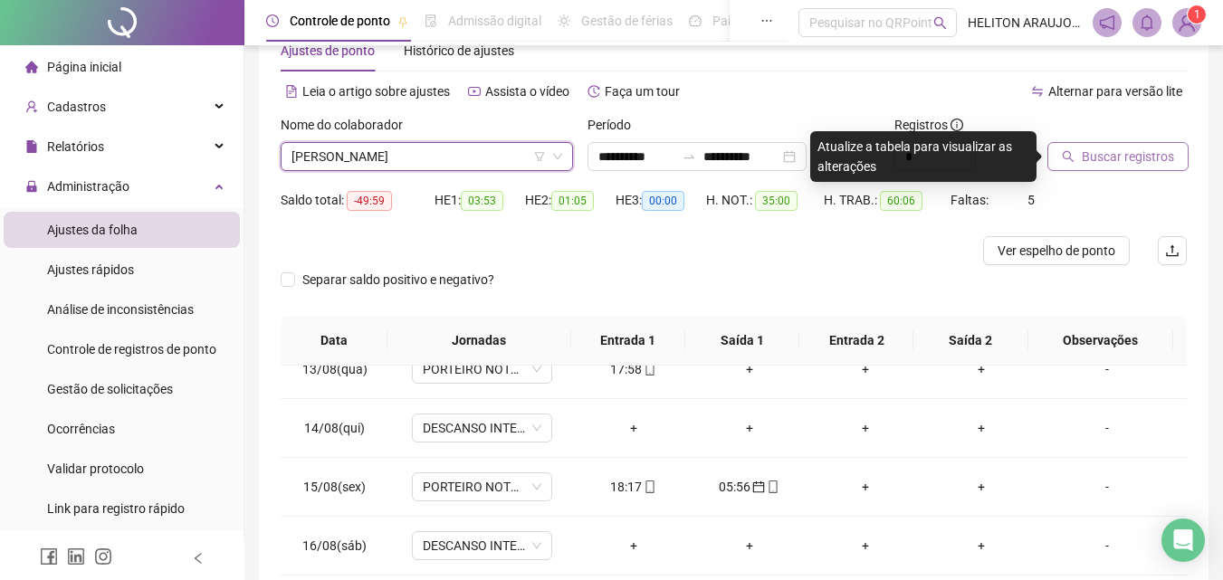
click at [1104, 158] on span "Buscar registros" at bounding box center [1127, 157] width 92 height 20
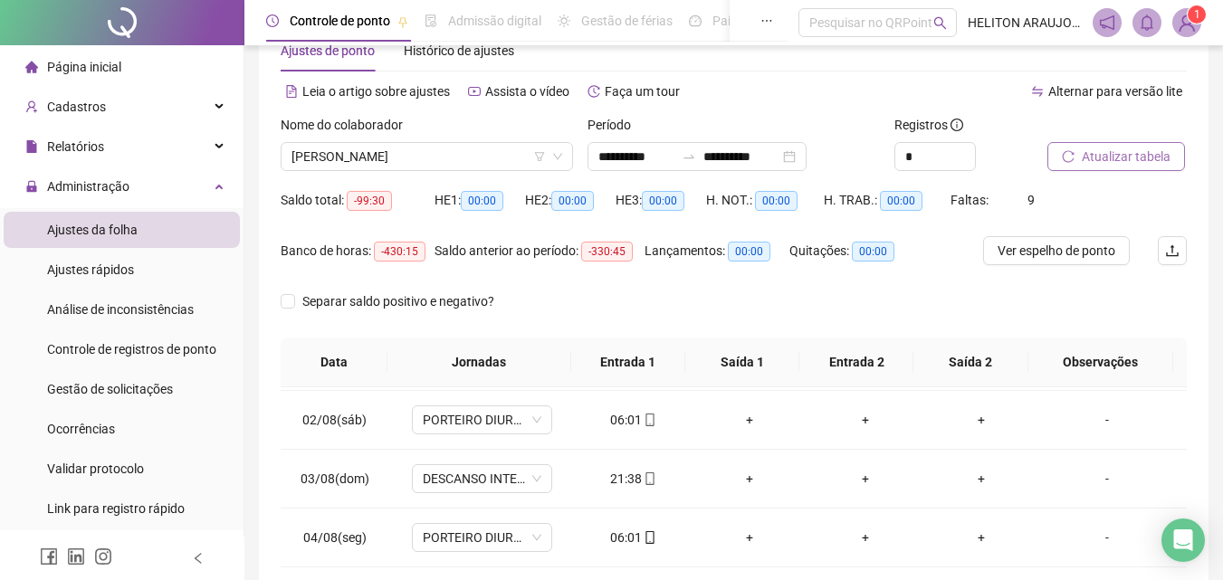
scroll to position [0, 0]
click at [257, 235] on div "**********" at bounding box center [733, 410] width 978 height 925
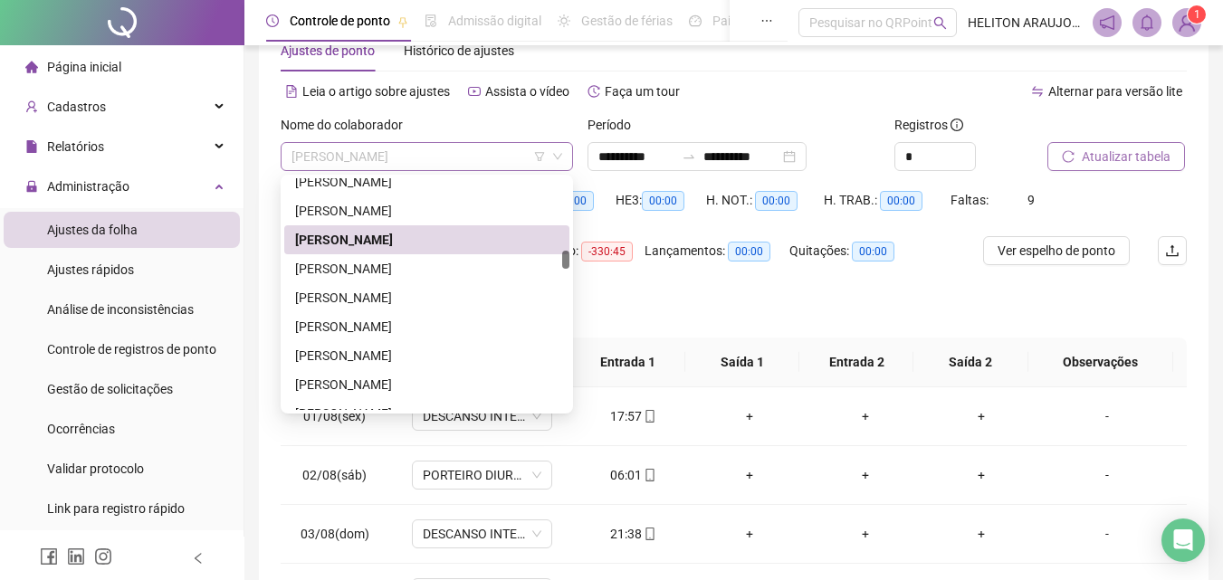
click at [491, 155] on span "[PERSON_NAME]" at bounding box center [426, 156] width 271 height 27
click at [354, 263] on div "[PERSON_NAME]" at bounding box center [426, 269] width 263 height 20
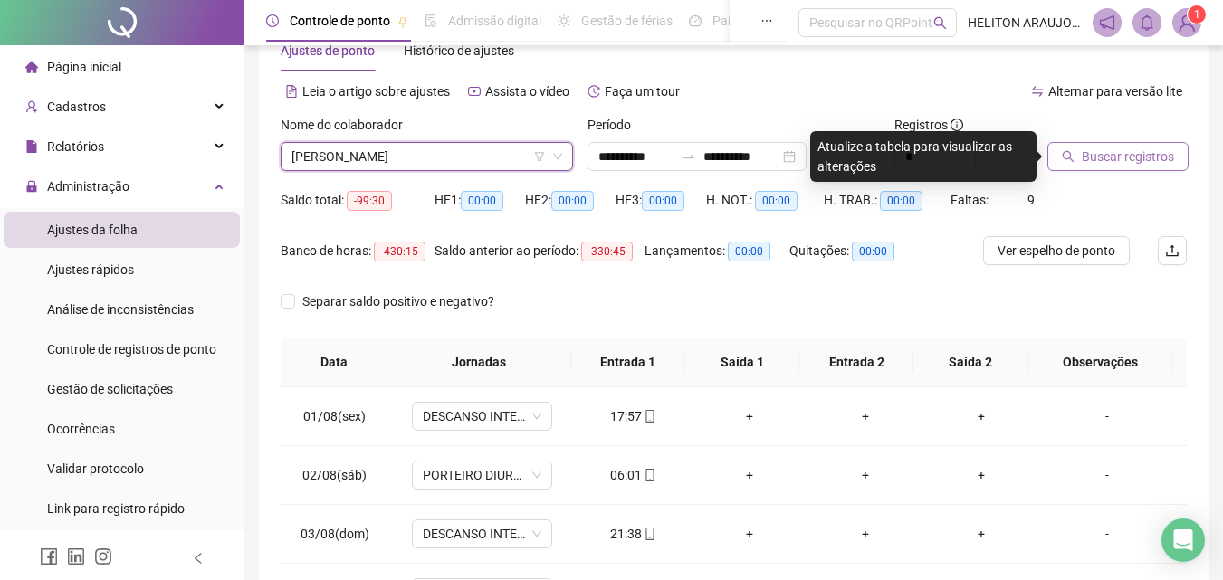
click at [1090, 151] on span "Buscar registros" at bounding box center [1127, 157] width 92 height 20
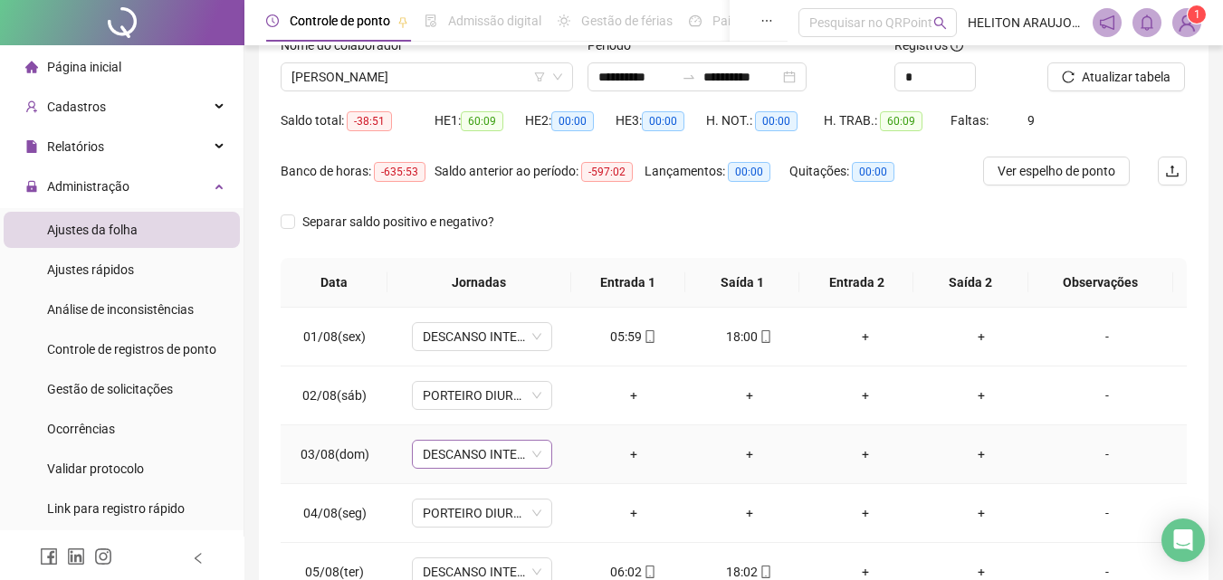
scroll to position [73, 0]
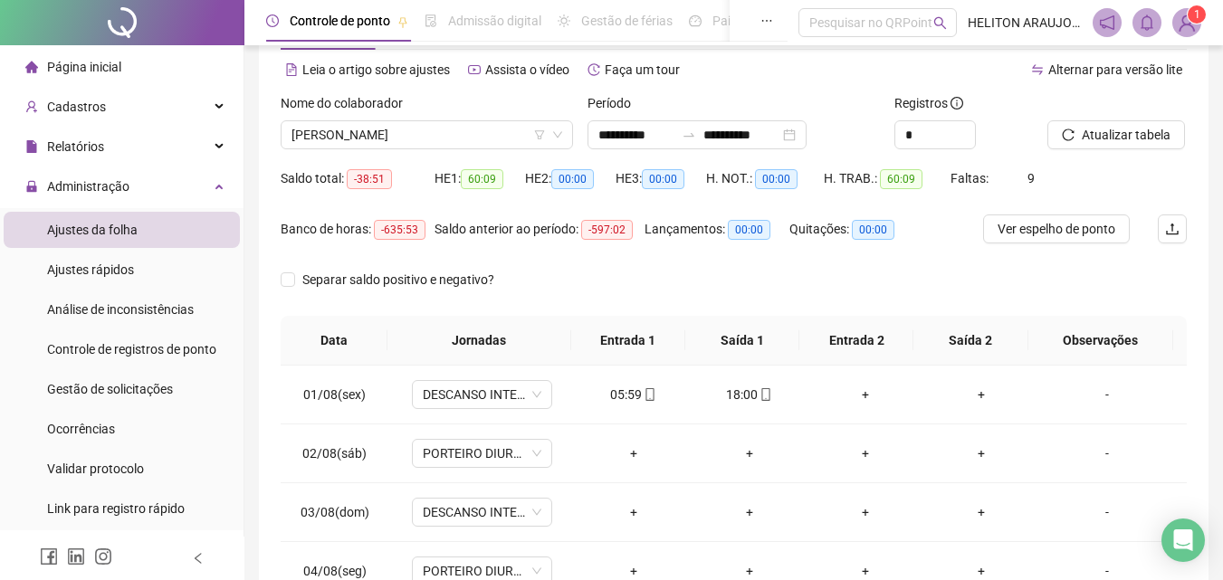
click at [434, 116] on div "Nome do colaborador" at bounding box center [427, 106] width 292 height 27
drag, startPoint x: 434, startPoint y: 147, endPoint x: 443, endPoint y: 142, distance: 10.1
click at [435, 147] on span "[PERSON_NAME]" at bounding box center [426, 134] width 271 height 27
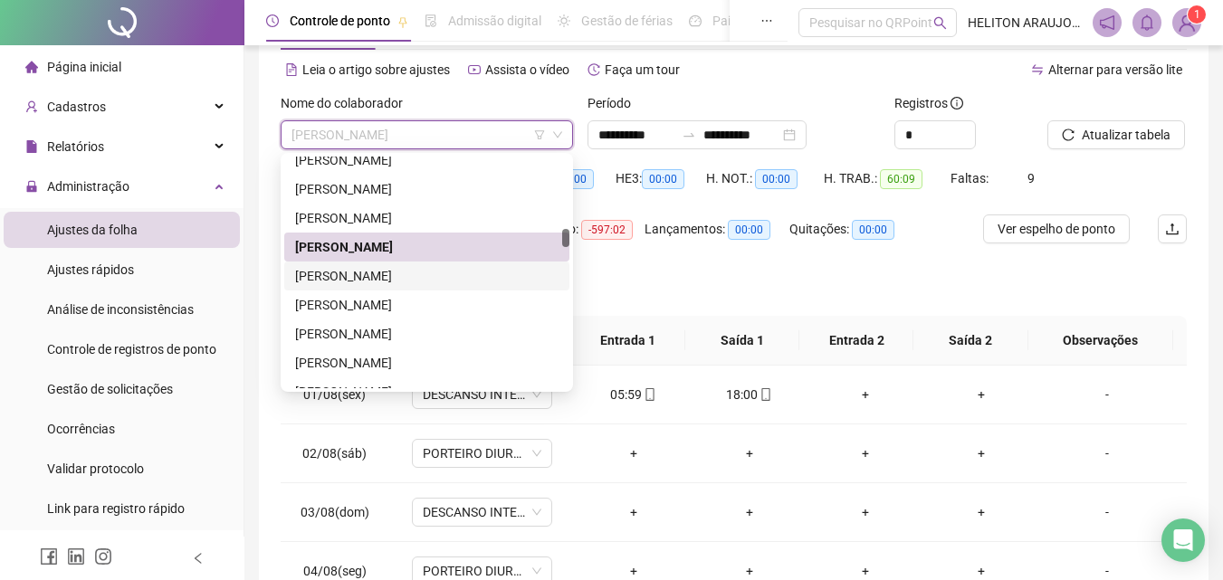
click at [332, 277] on div "[PERSON_NAME]" at bounding box center [426, 276] width 263 height 20
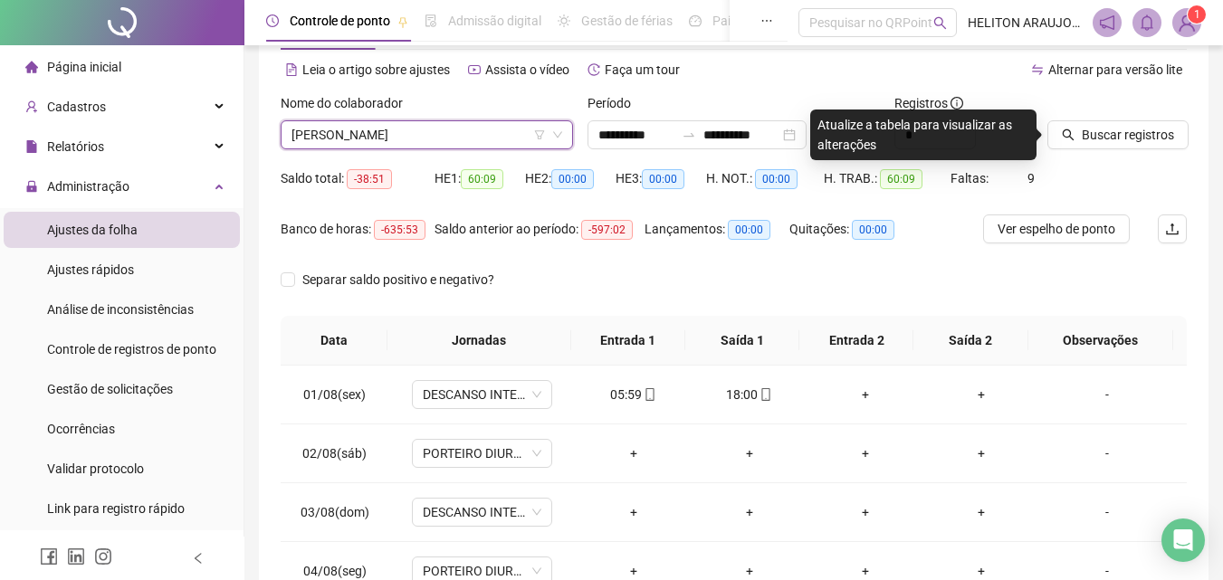
click at [1072, 134] on icon "search" at bounding box center [1068, 135] width 13 height 13
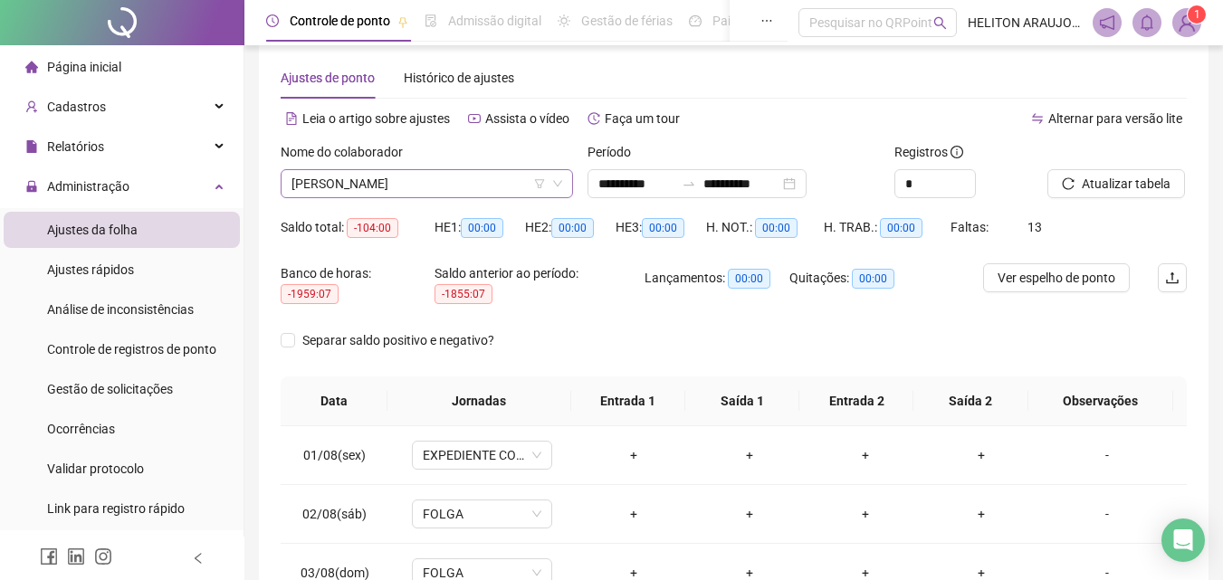
scroll to position [0, 0]
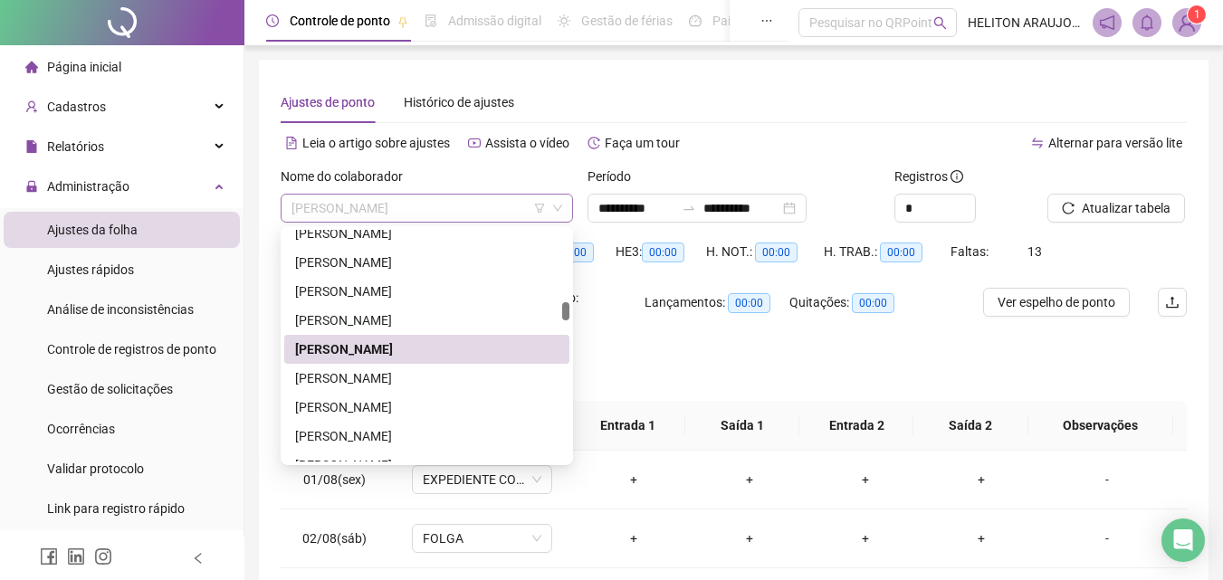
click at [494, 198] on span "[PERSON_NAME]" at bounding box center [426, 208] width 271 height 27
click at [343, 379] on div "[PERSON_NAME]" at bounding box center [426, 378] width 263 height 20
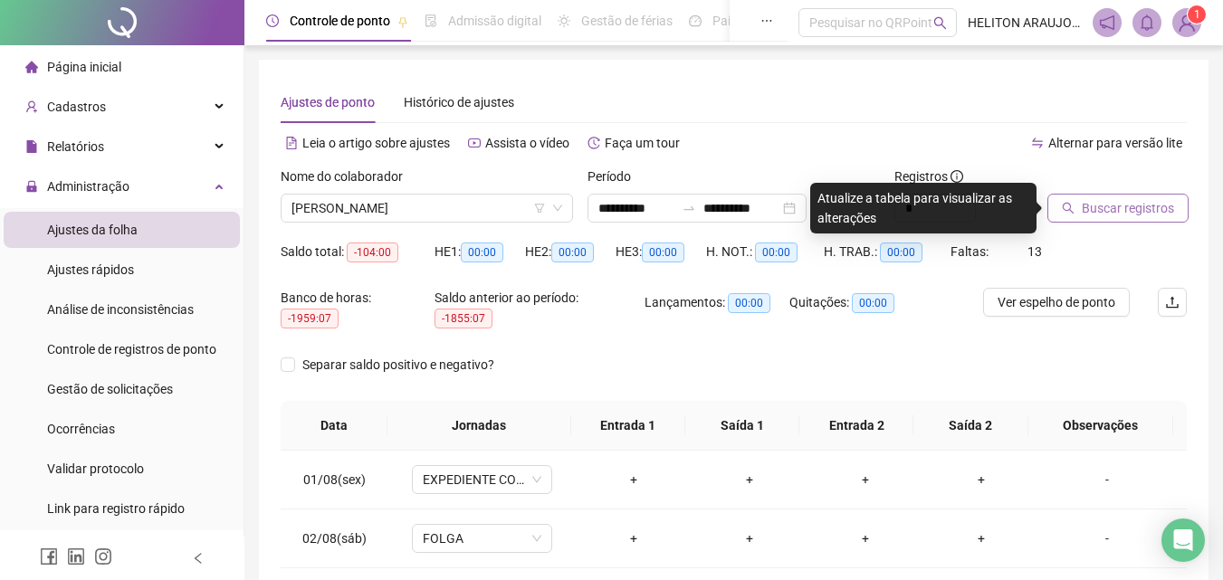
click at [1150, 218] on button "Buscar registros" at bounding box center [1117, 208] width 141 height 29
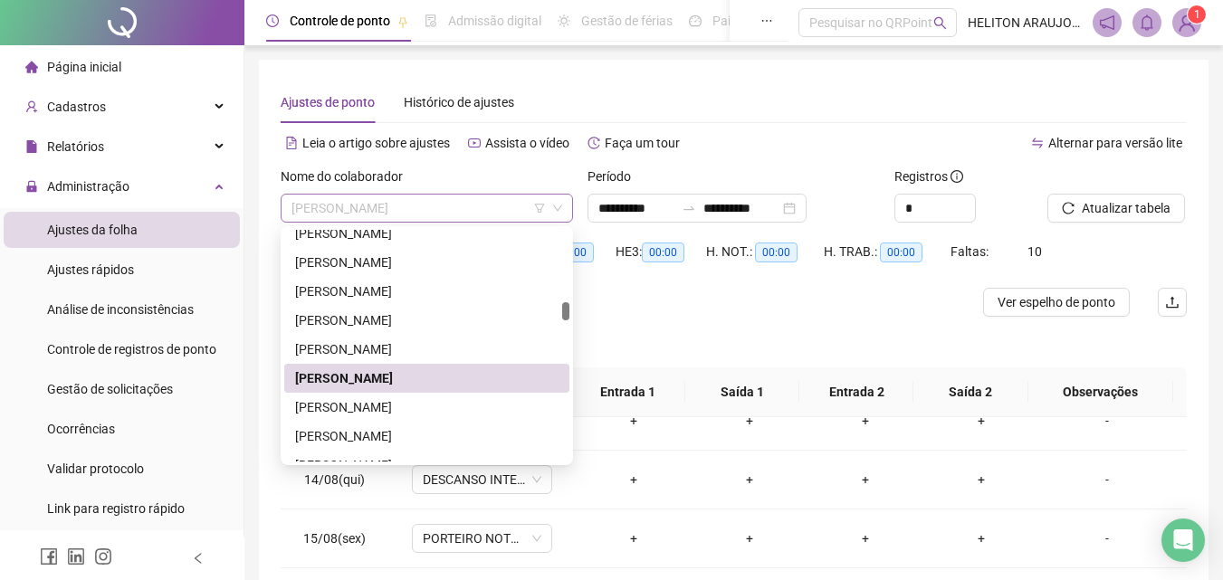
click at [452, 210] on span "[PERSON_NAME]" at bounding box center [426, 208] width 271 height 27
click at [357, 407] on div "[PERSON_NAME]" at bounding box center [426, 407] width 263 height 20
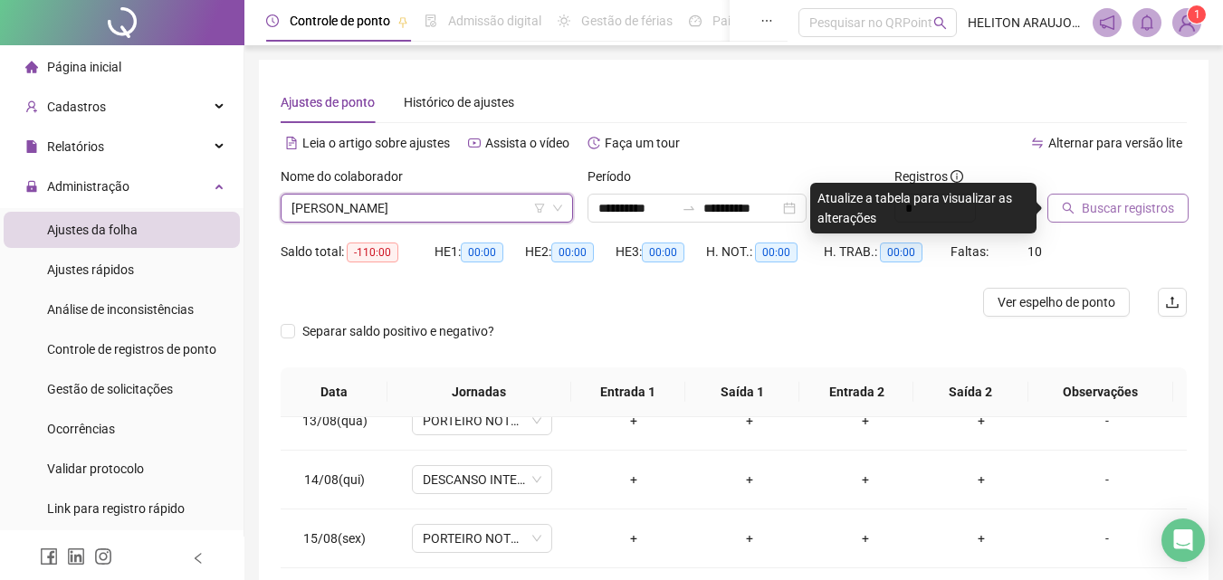
click at [1140, 213] on span "Buscar registros" at bounding box center [1127, 208] width 92 height 20
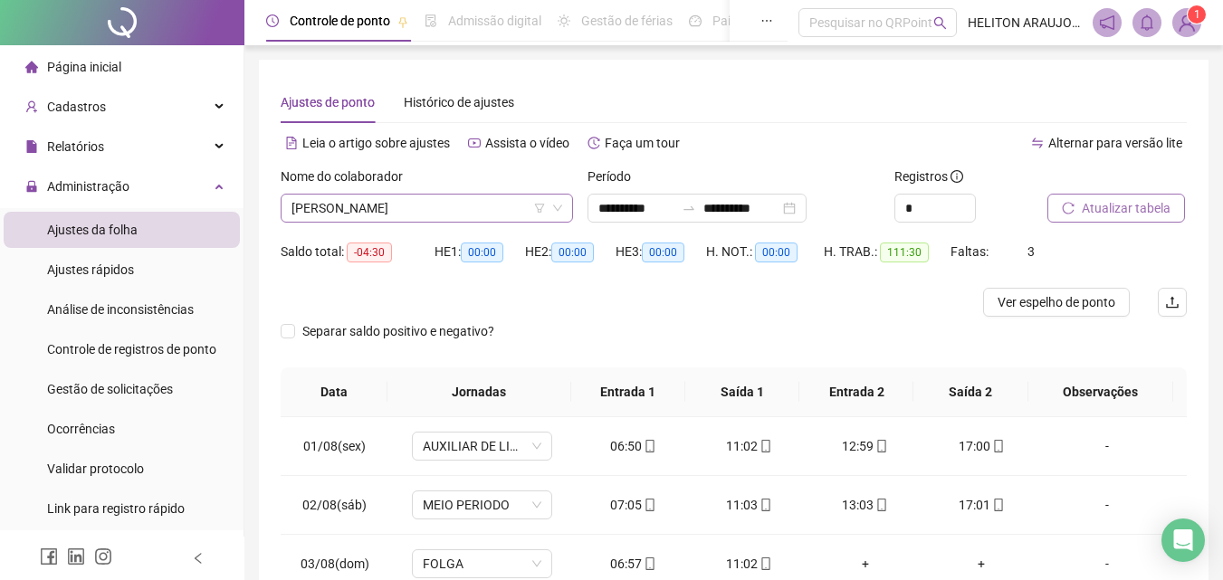
click at [457, 208] on span "[PERSON_NAME]" at bounding box center [426, 208] width 271 height 27
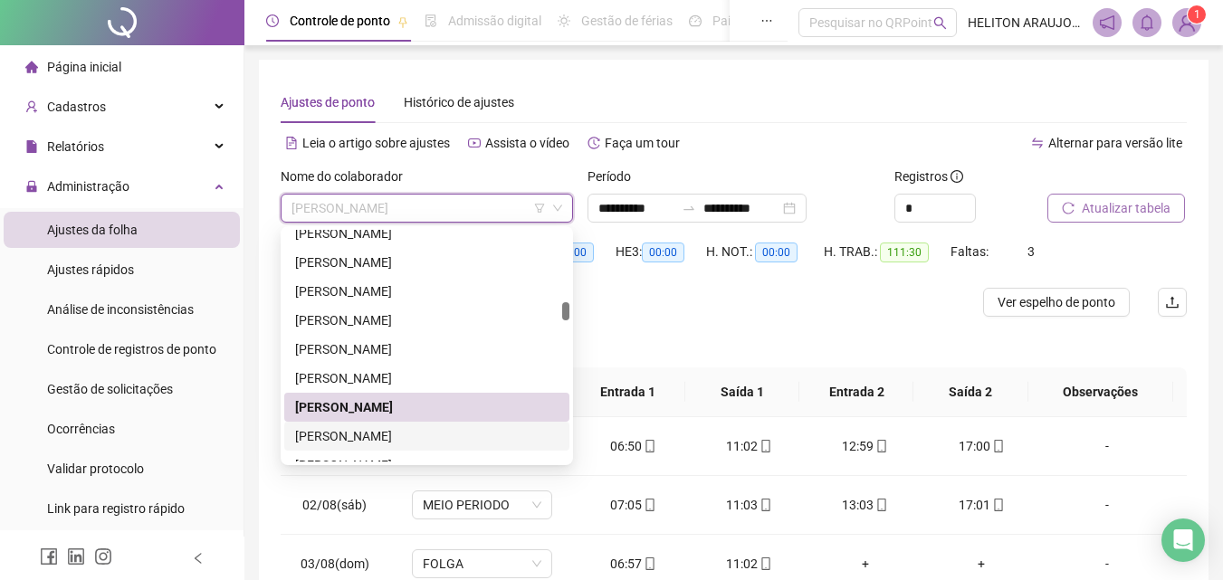
click at [390, 432] on div "[PERSON_NAME]" at bounding box center [426, 436] width 263 height 20
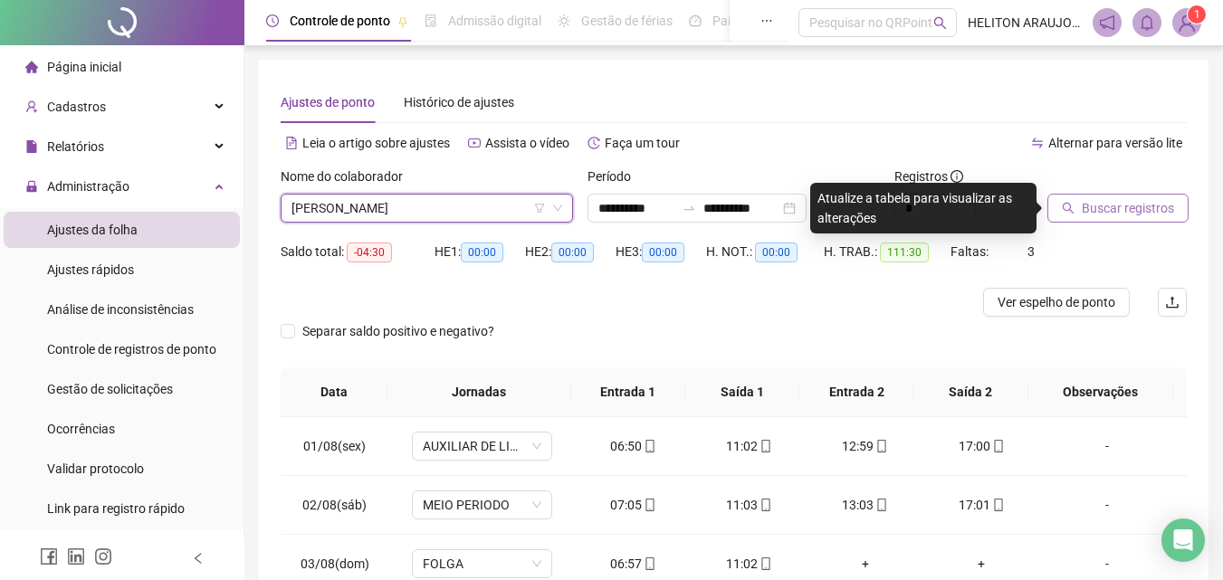
click at [1124, 214] on span "Buscar registros" at bounding box center [1127, 208] width 92 height 20
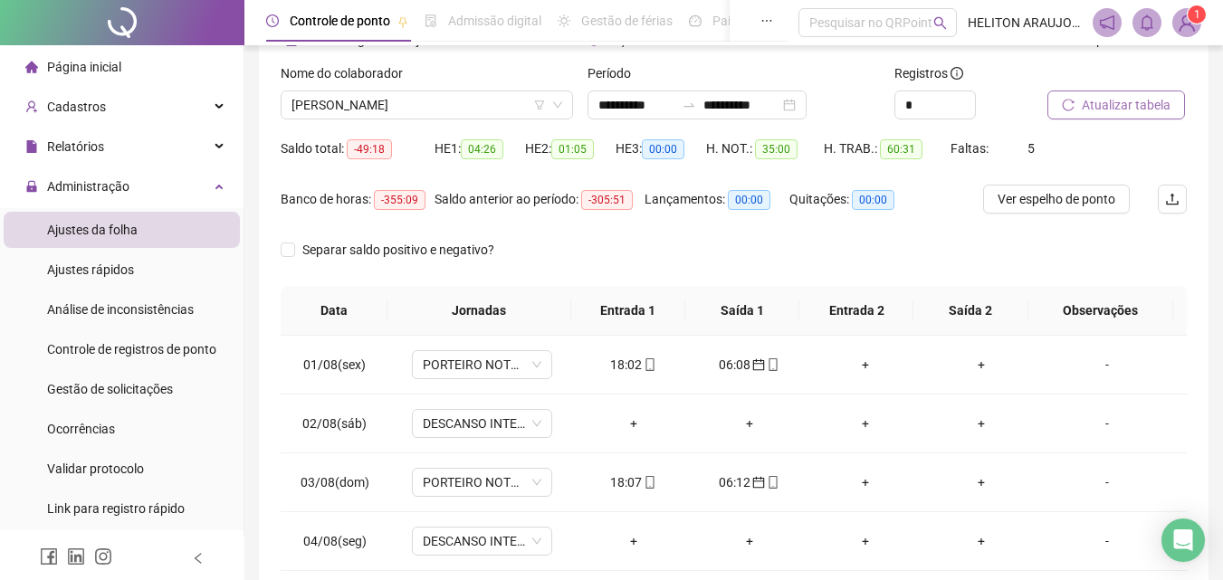
scroll to position [73, 0]
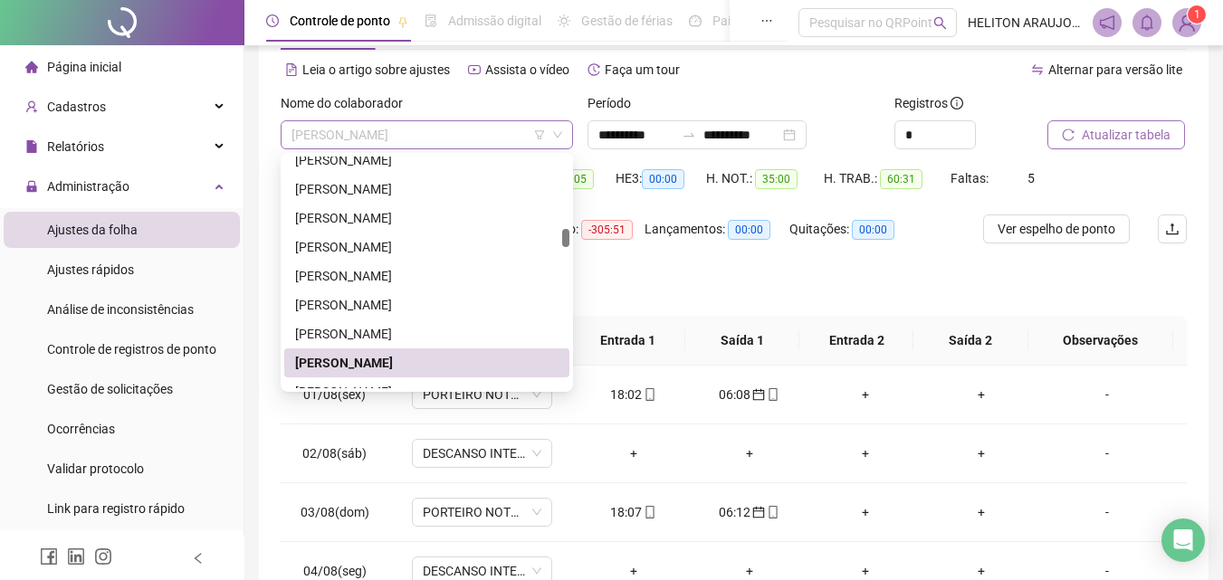
click at [502, 133] on span "[PERSON_NAME]" at bounding box center [426, 134] width 271 height 27
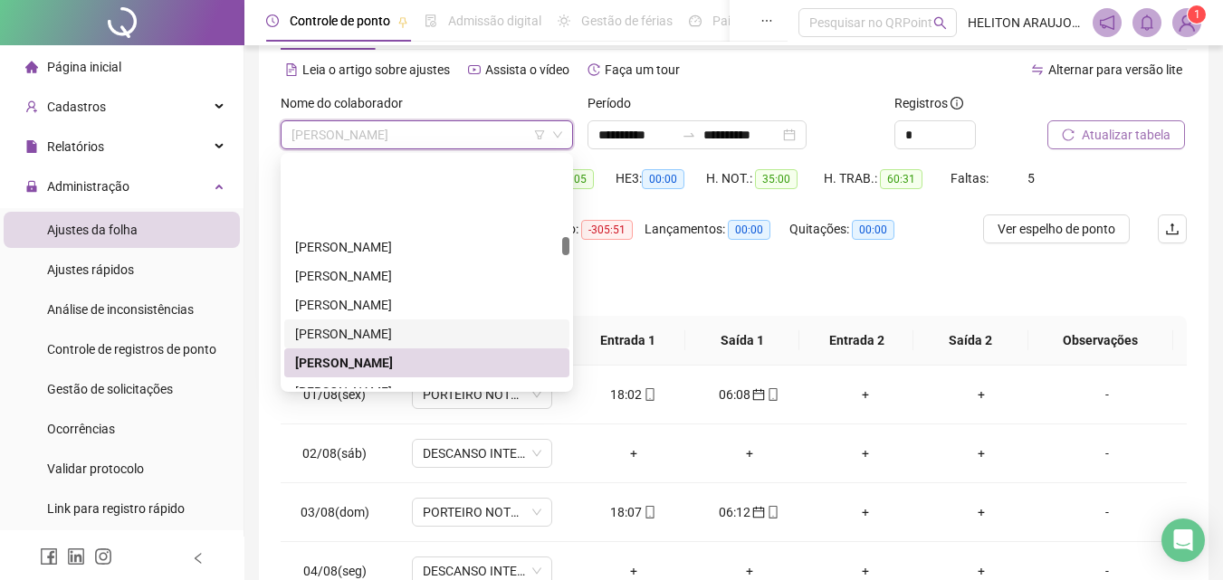
scroll to position [999, 0]
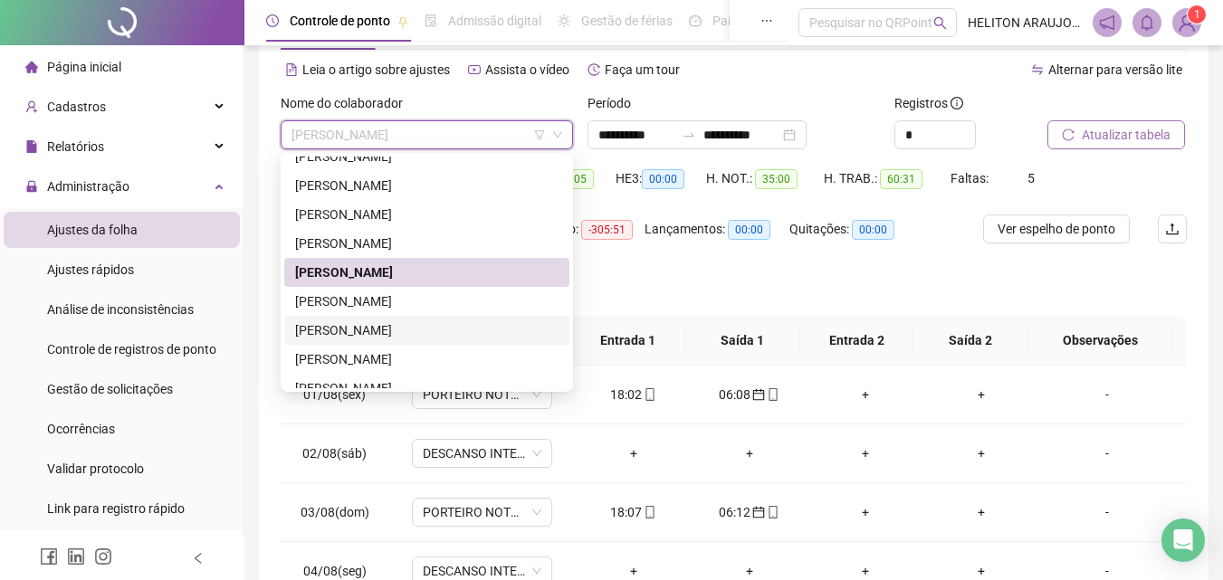
click at [383, 332] on div "[PERSON_NAME]" at bounding box center [426, 330] width 263 height 20
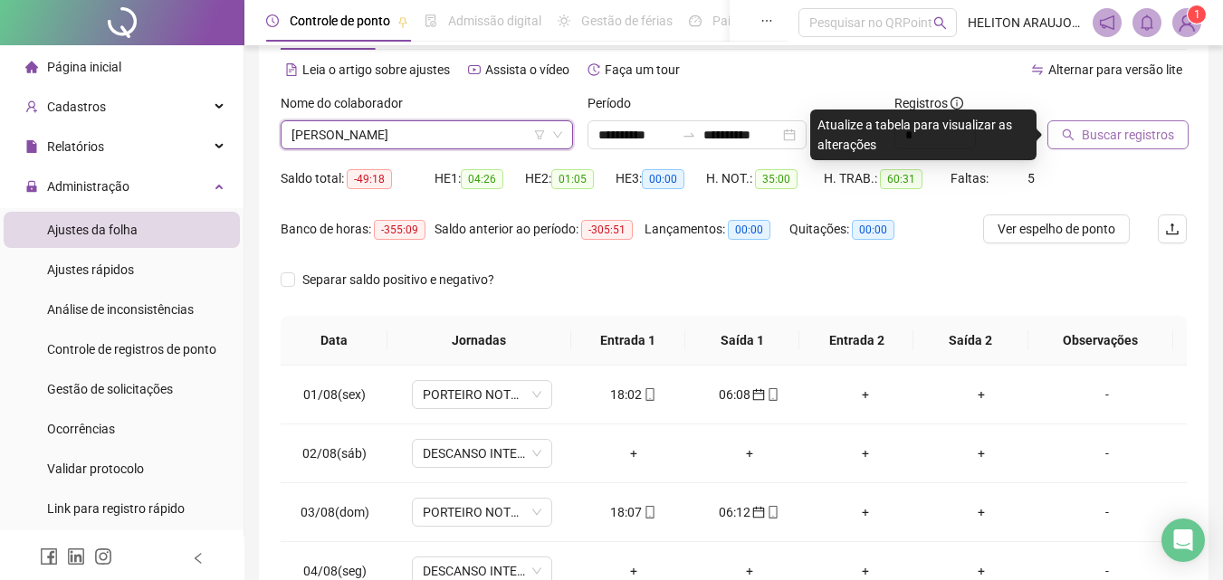
click at [1120, 140] on span "Buscar registros" at bounding box center [1127, 135] width 92 height 20
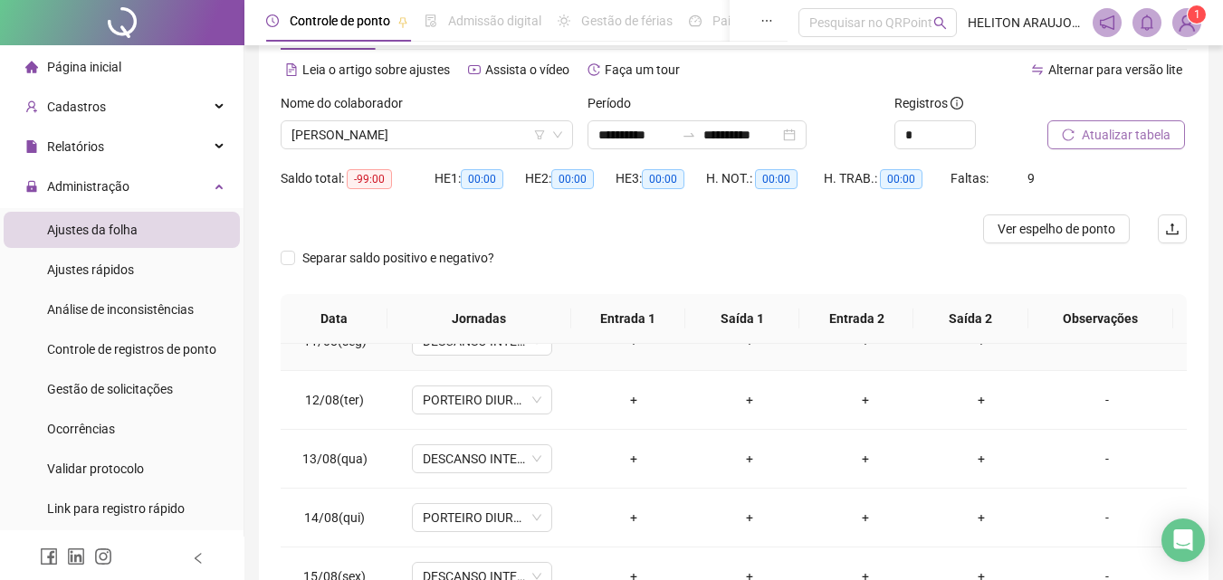
scroll to position [633, 0]
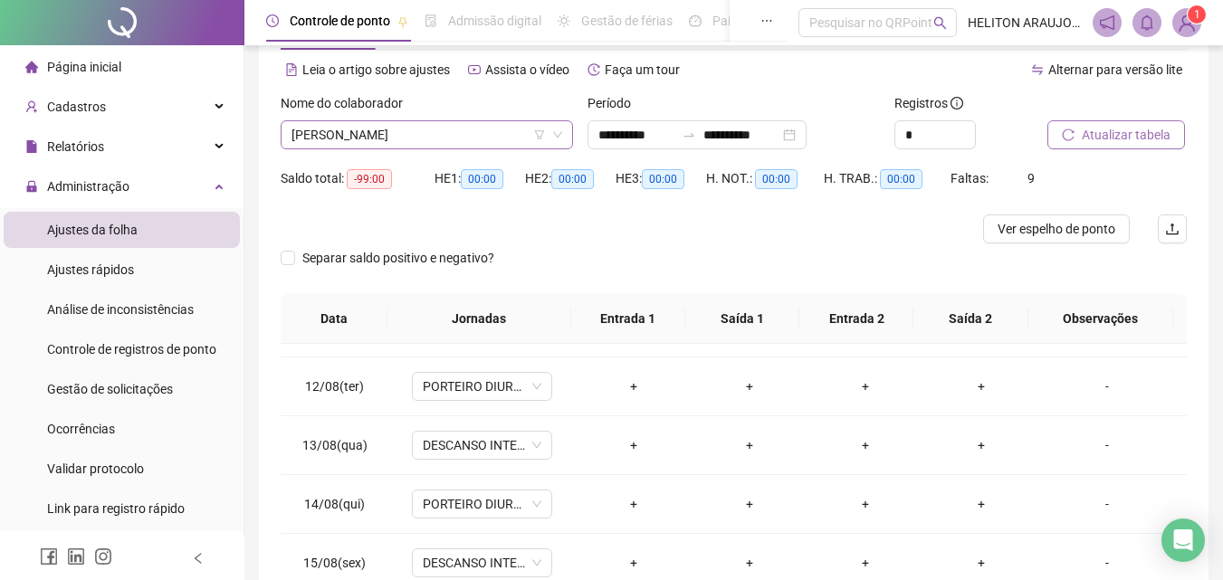
click at [452, 147] on span "[PERSON_NAME]" at bounding box center [426, 134] width 271 height 27
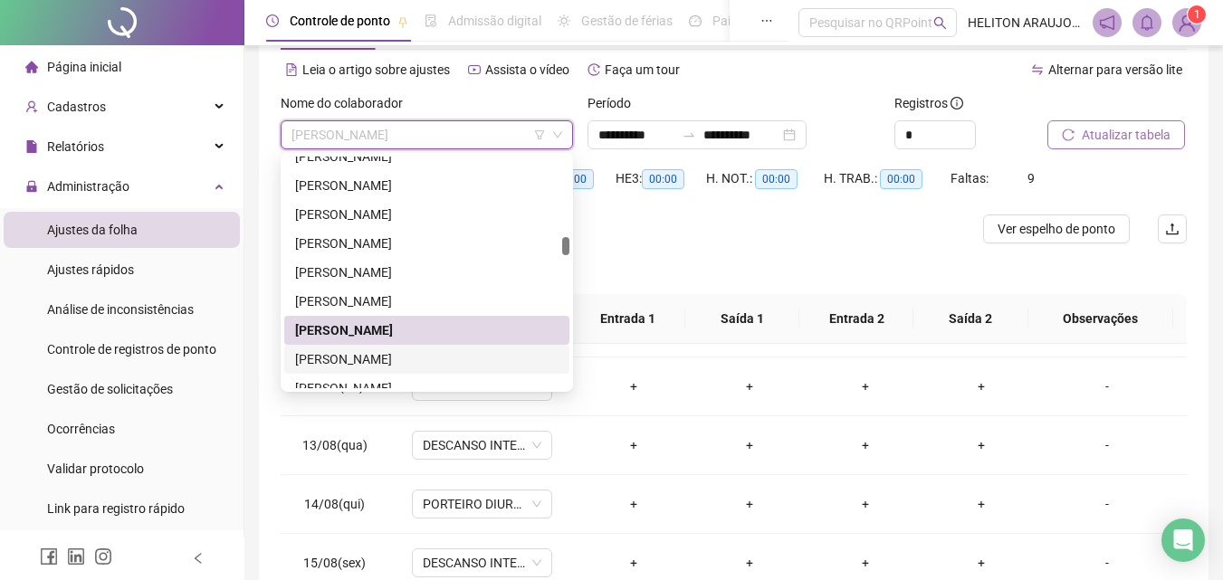
click at [383, 353] on div "[PERSON_NAME]" at bounding box center [426, 359] width 263 height 20
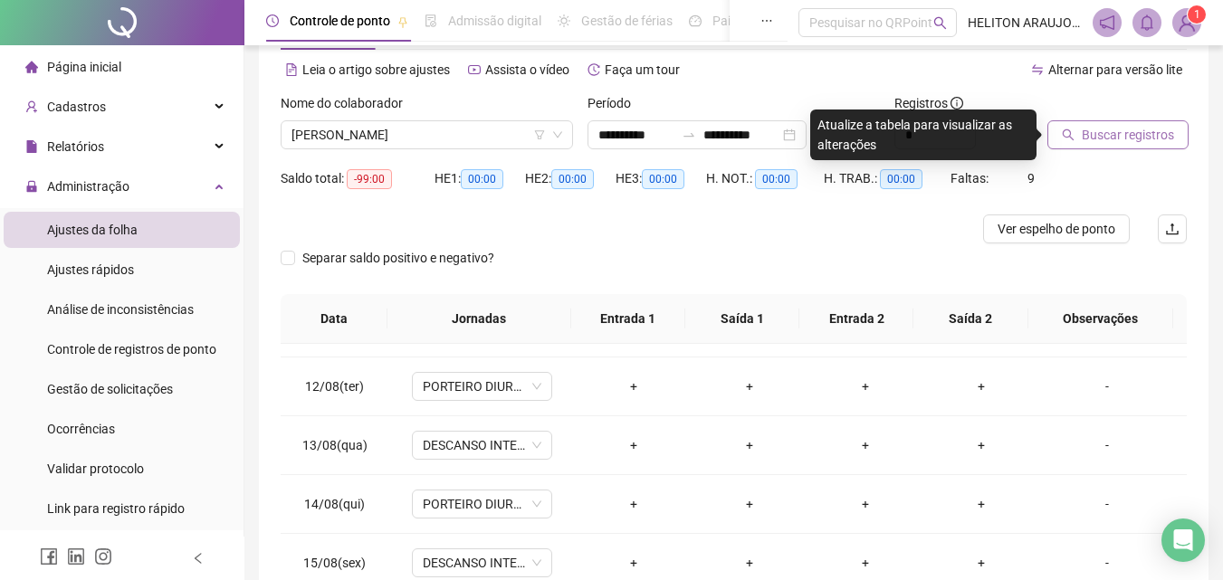
click at [1104, 143] on span "Buscar registros" at bounding box center [1127, 135] width 92 height 20
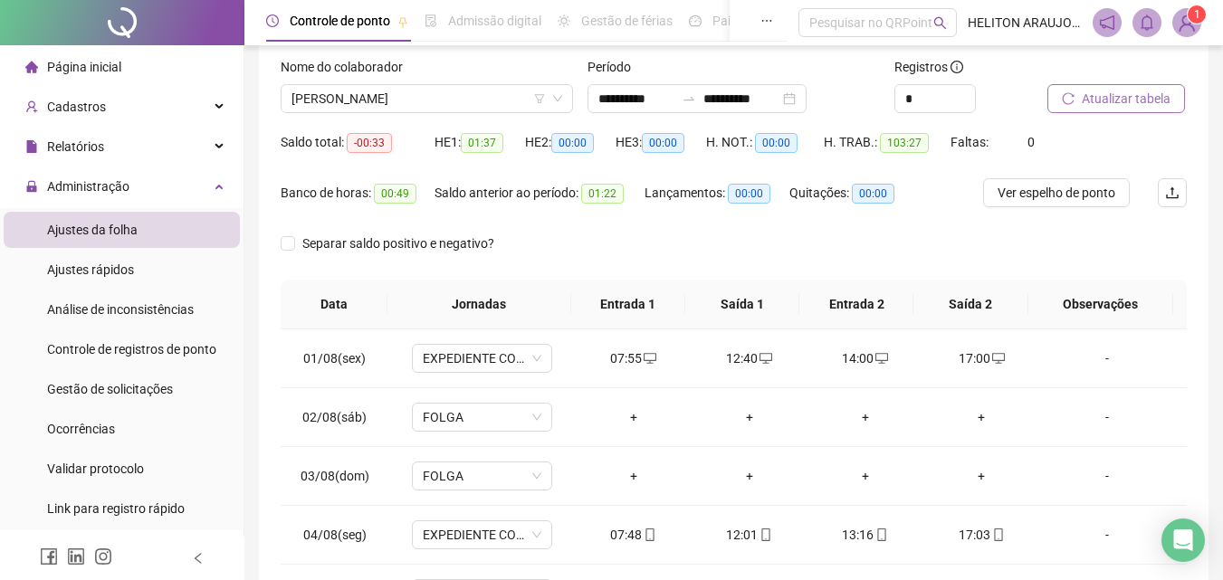
scroll to position [0, 0]
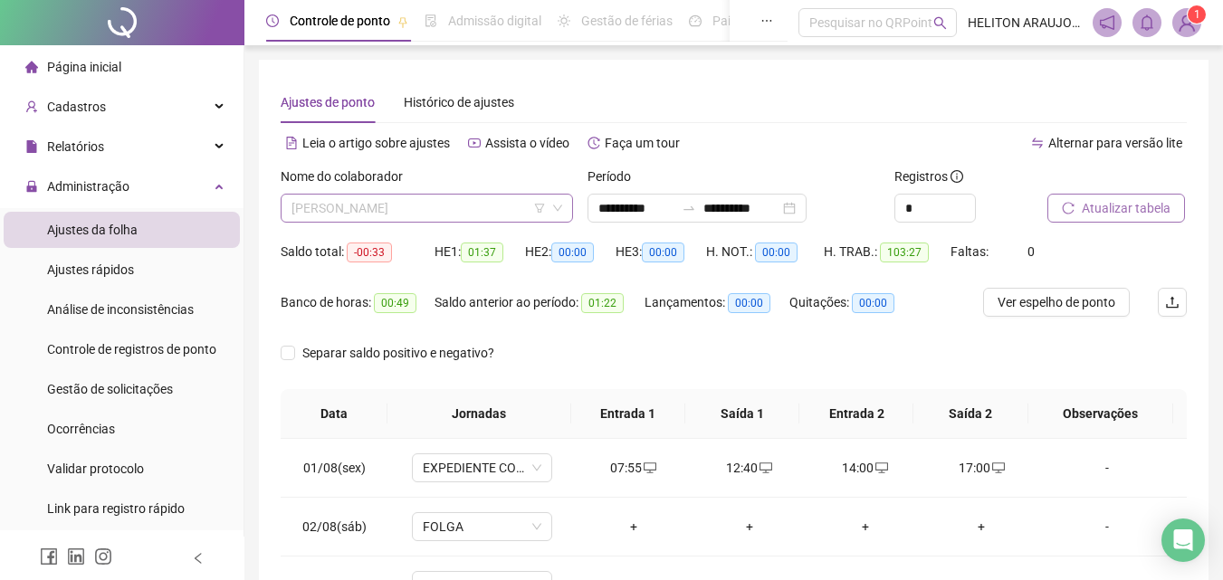
click at [485, 202] on span "[PERSON_NAME]" at bounding box center [426, 208] width 271 height 27
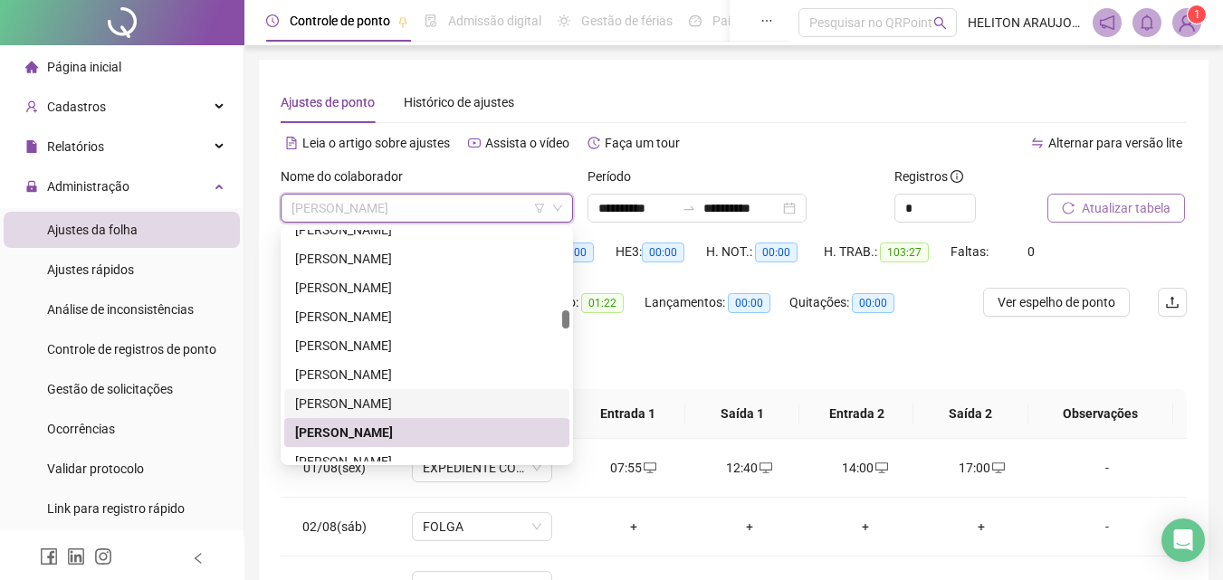
scroll to position [1090, 0]
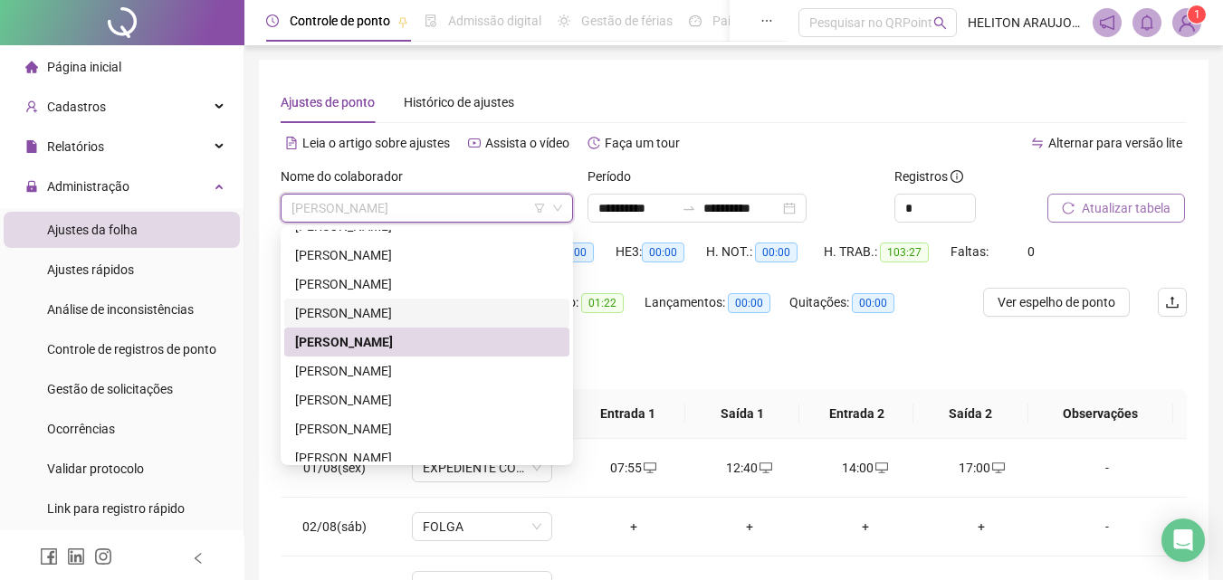
click at [436, 315] on div "[PERSON_NAME]" at bounding box center [426, 313] width 263 height 20
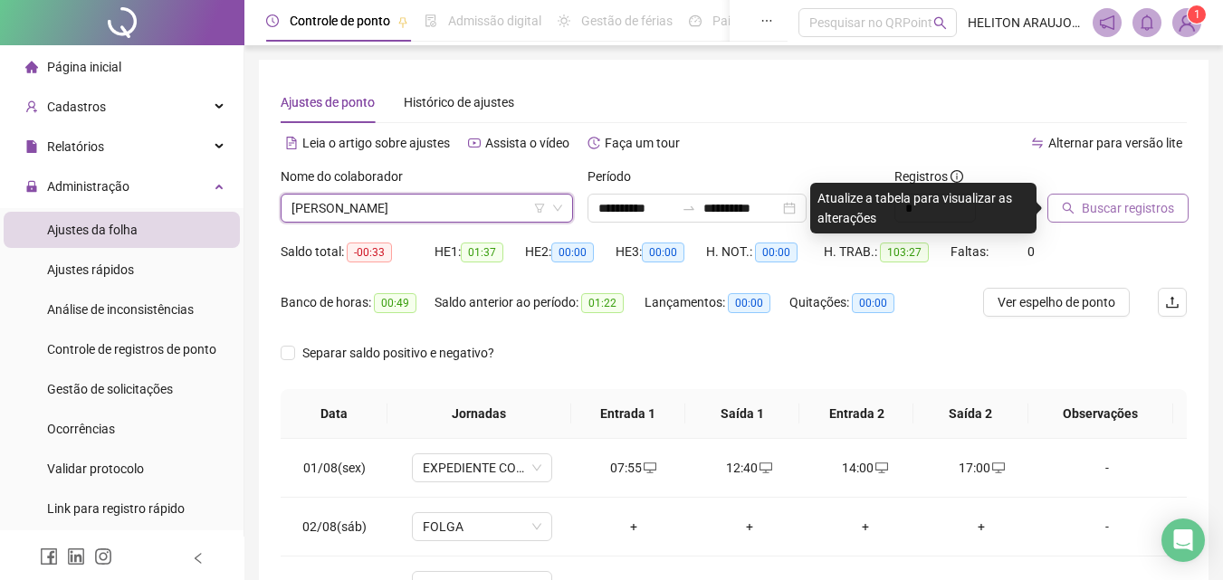
click at [1131, 205] on span "Buscar registros" at bounding box center [1127, 208] width 92 height 20
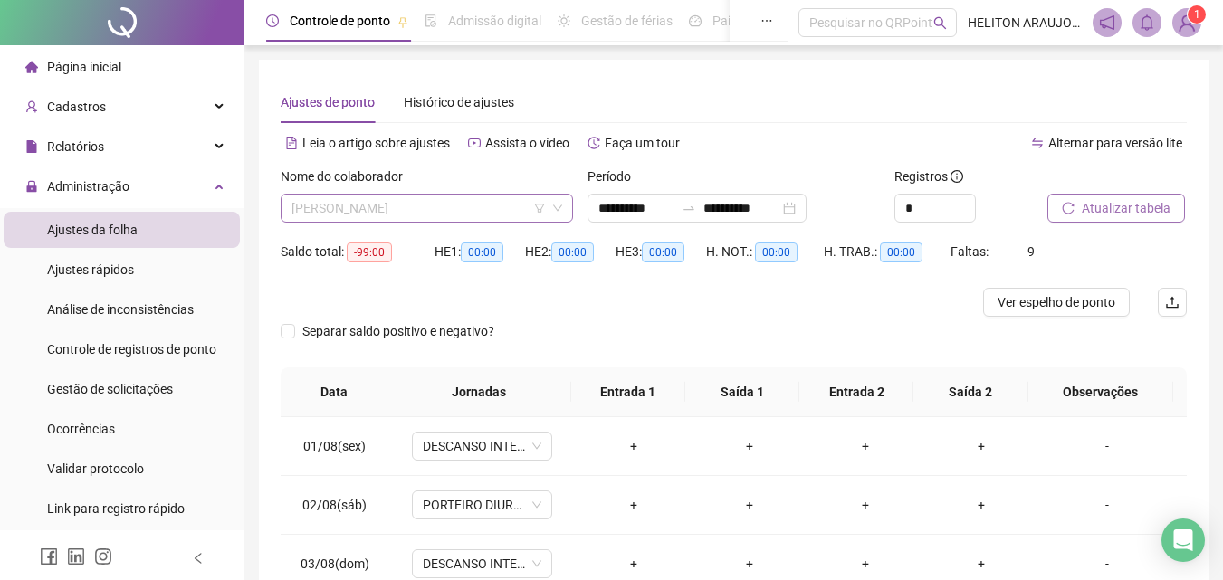
click at [518, 212] on span "[PERSON_NAME]" at bounding box center [426, 208] width 271 height 27
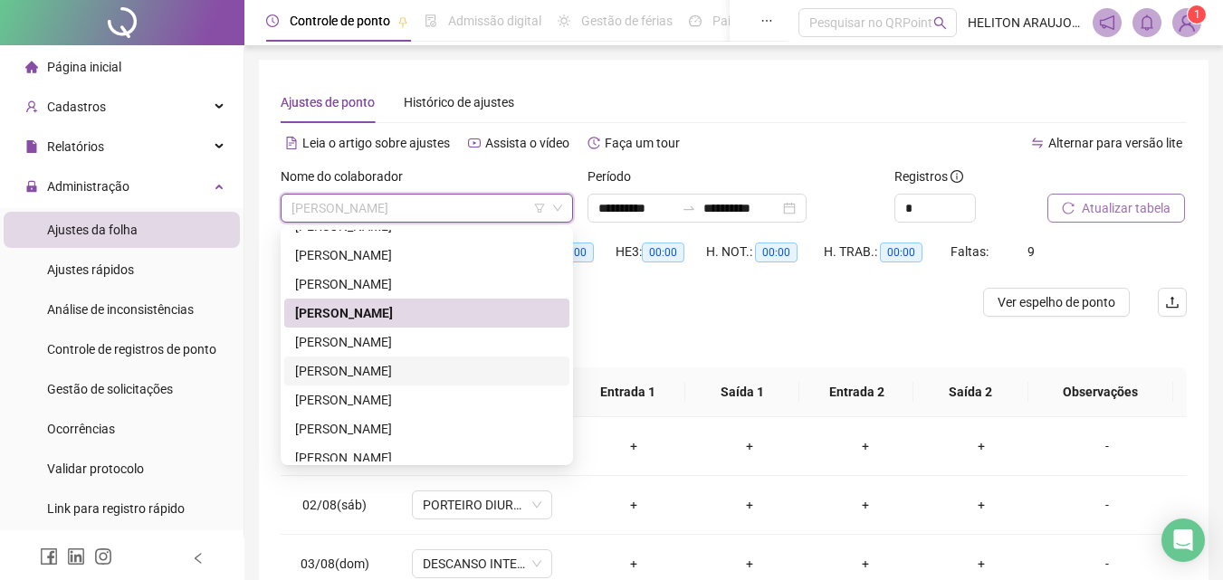
click at [430, 375] on div "[PERSON_NAME]" at bounding box center [426, 371] width 263 height 20
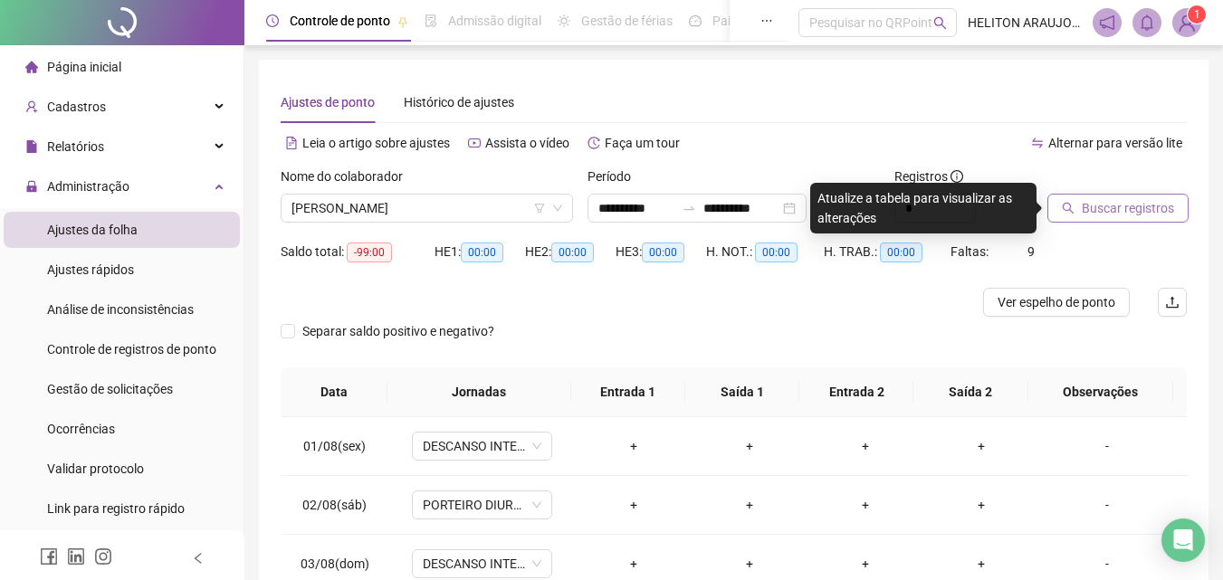
click at [1146, 205] on span "Buscar registros" at bounding box center [1127, 208] width 92 height 20
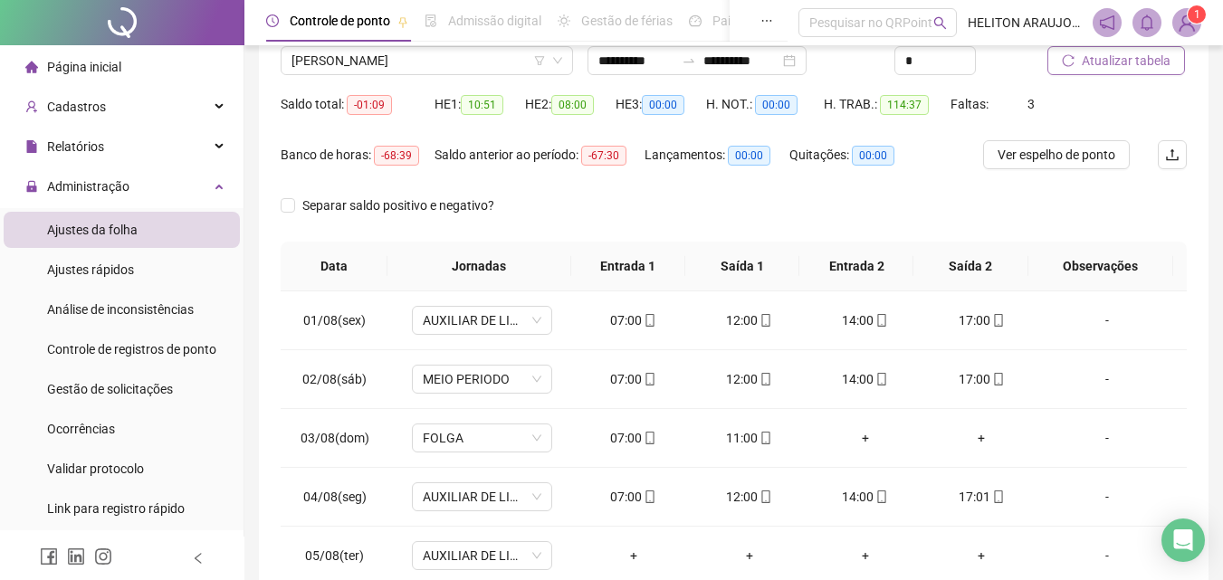
scroll to position [0, 0]
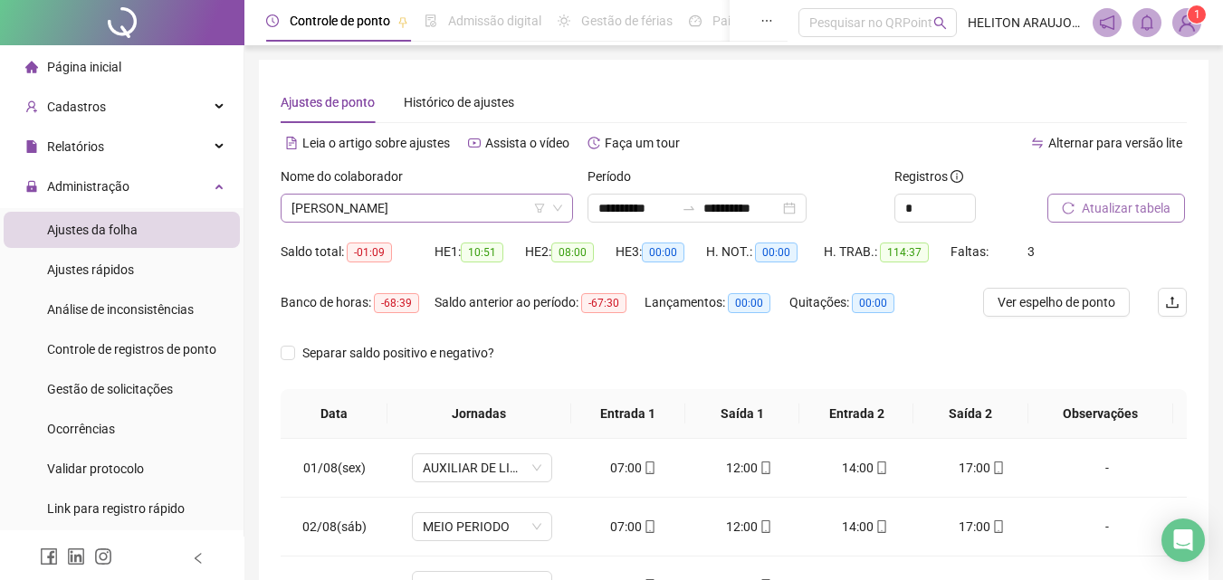
click at [482, 208] on span "[PERSON_NAME]" at bounding box center [426, 208] width 271 height 27
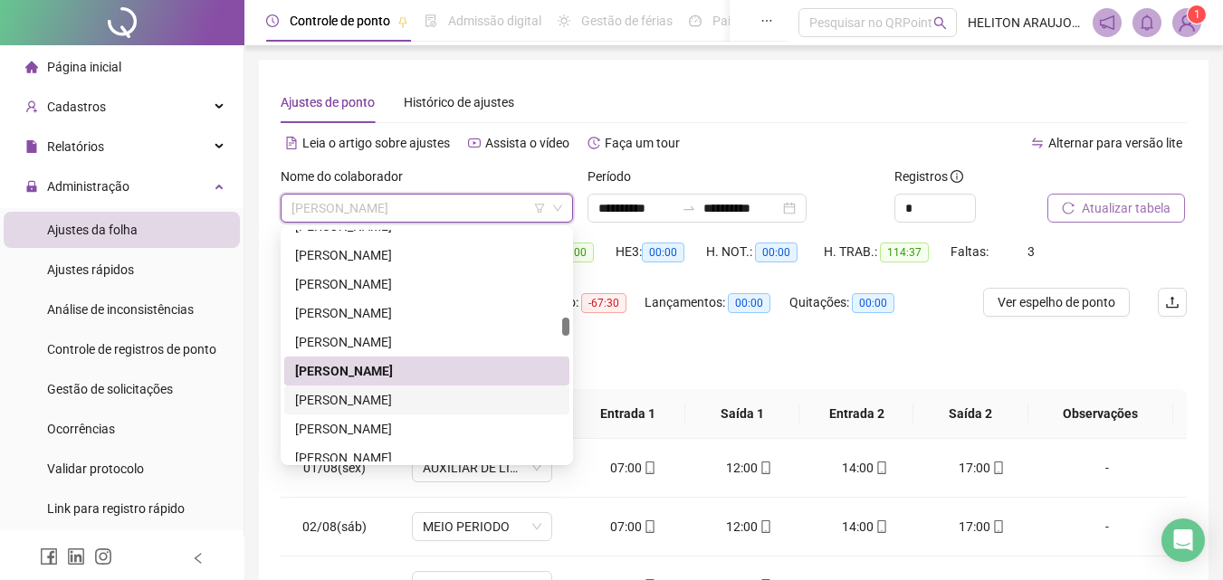
click at [437, 400] on div "[PERSON_NAME]" at bounding box center [426, 400] width 263 height 20
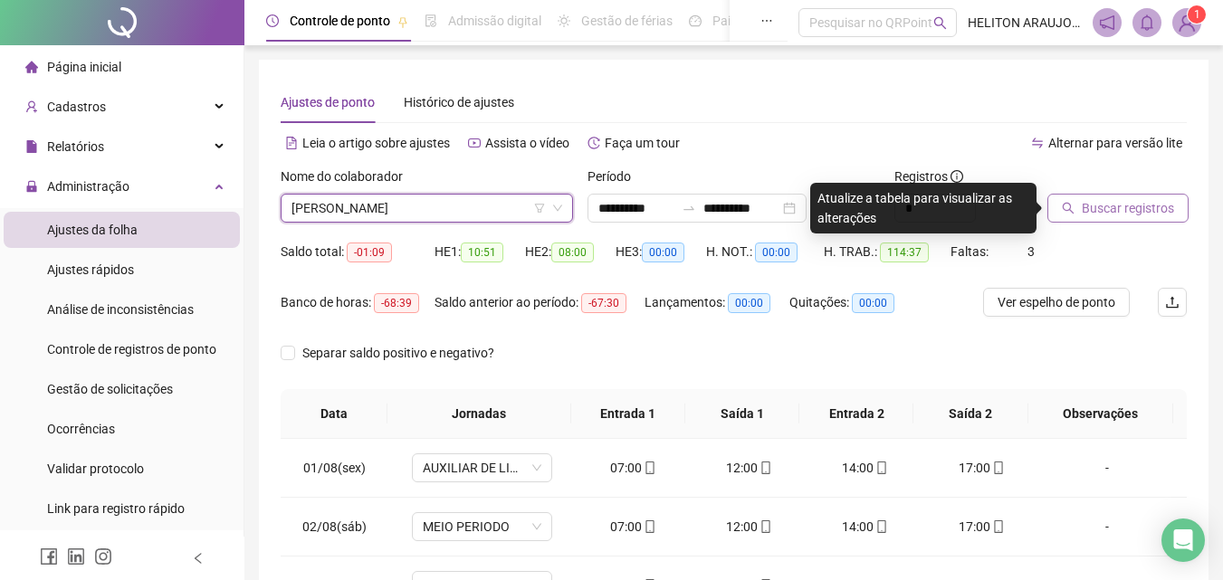
click at [1116, 215] on span "Buscar registros" at bounding box center [1127, 208] width 92 height 20
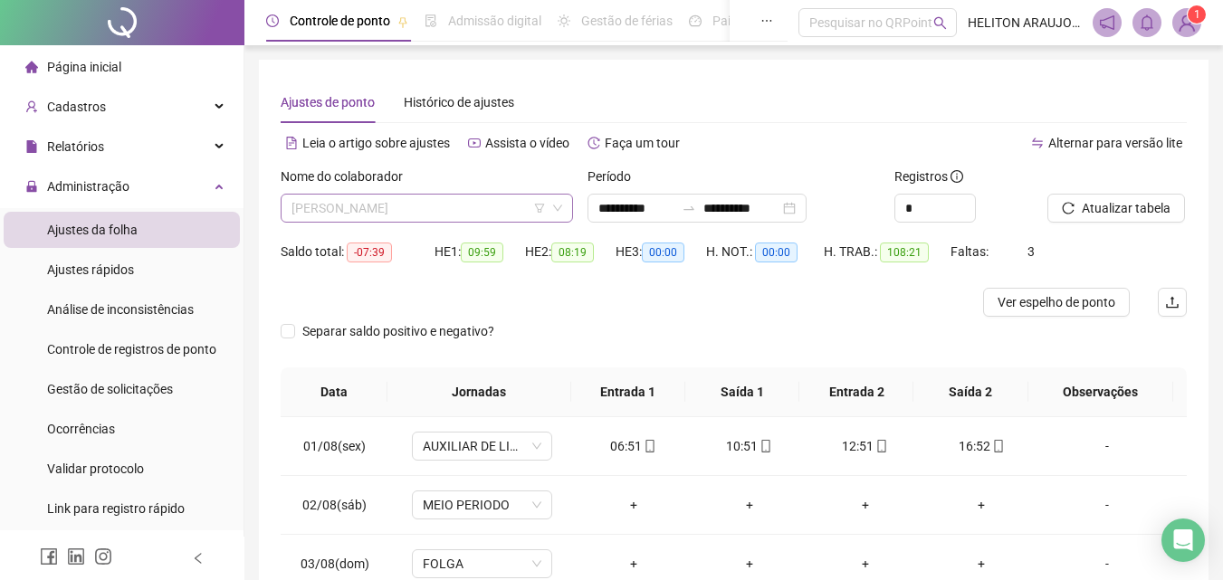
click at [439, 210] on span "[PERSON_NAME]" at bounding box center [426, 208] width 271 height 27
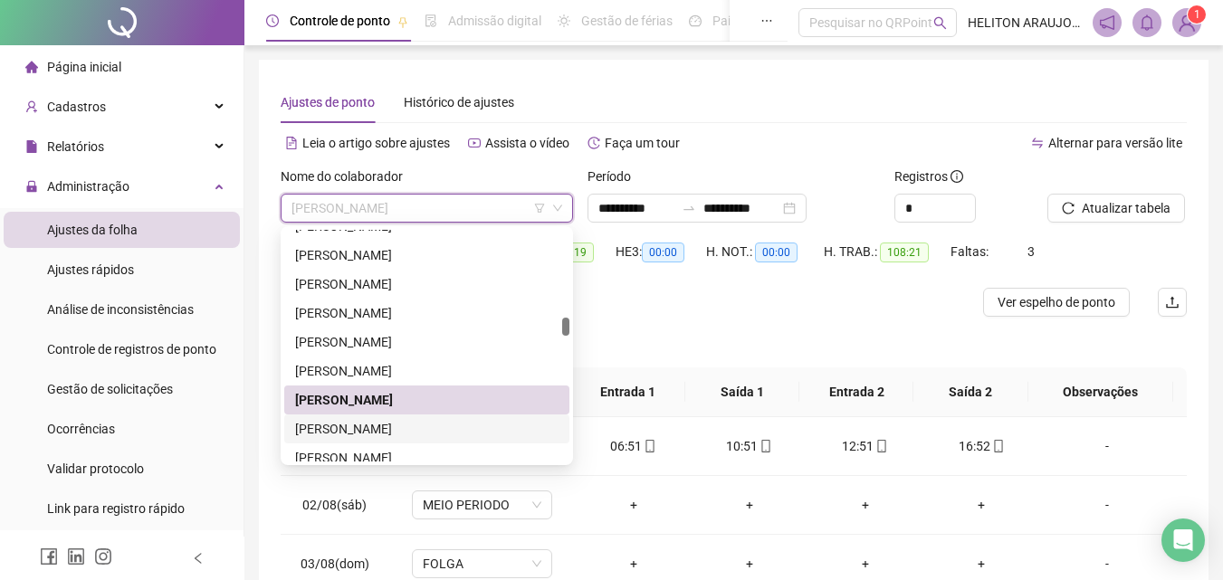
click at [373, 435] on div "[PERSON_NAME]" at bounding box center [426, 429] width 263 height 20
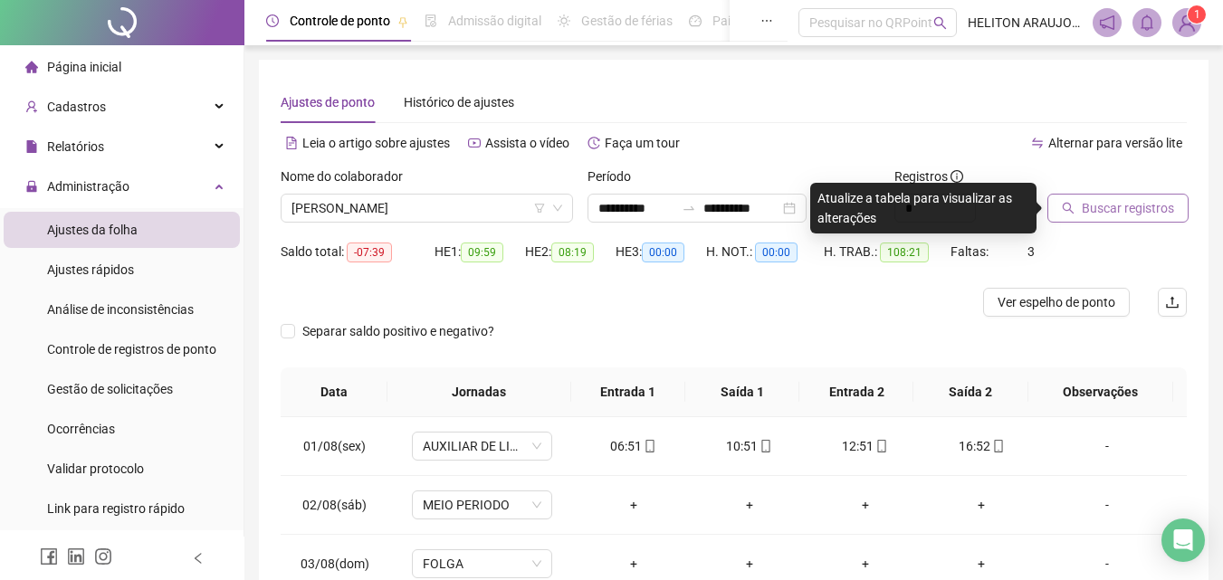
click at [1106, 211] on span "Buscar registros" at bounding box center [1127, 208] width 92 height 20
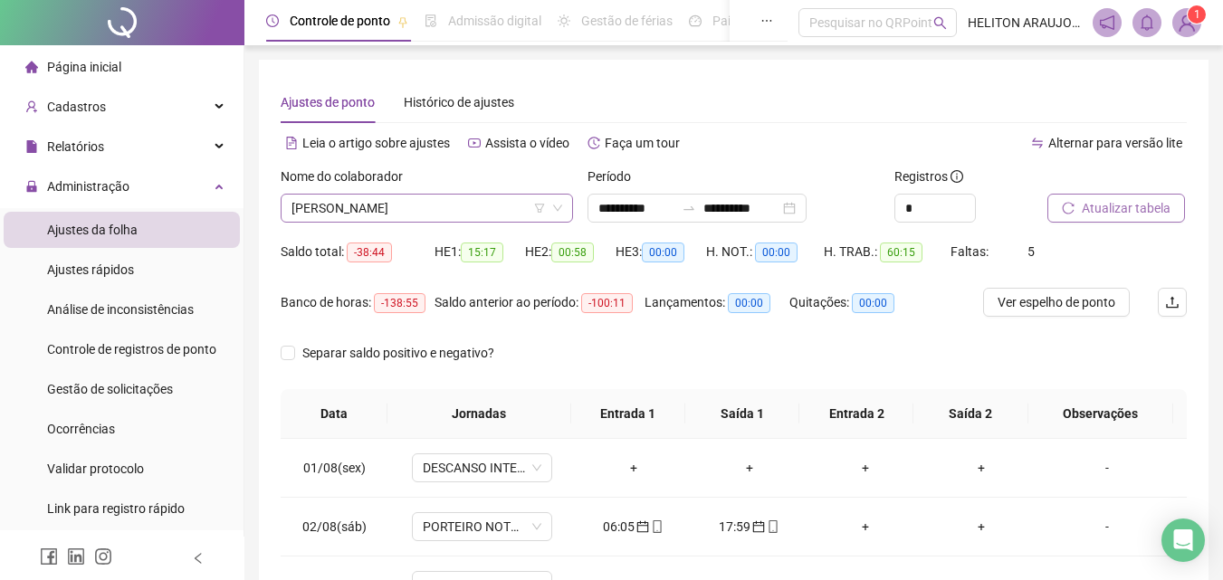
click at [465, 200] on span "[PERSON_NAME]" at bounding box center [426, 208] width 271 height 27
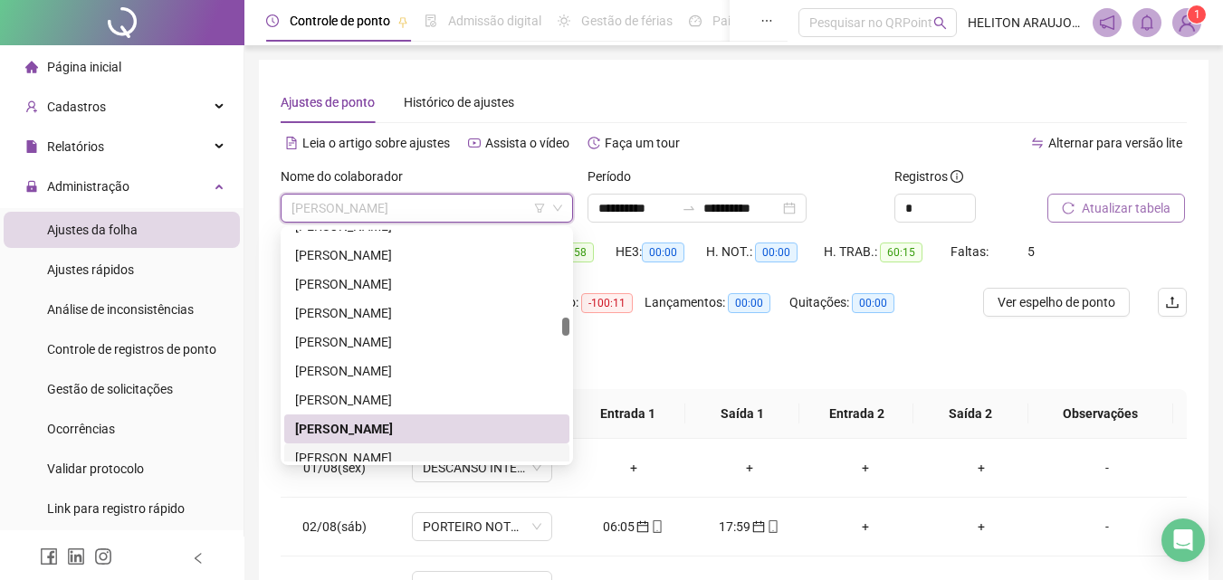
click at [386, 454] on div "[PERSON_NAME]" at bounding box center [426, 458] width 263 height 20
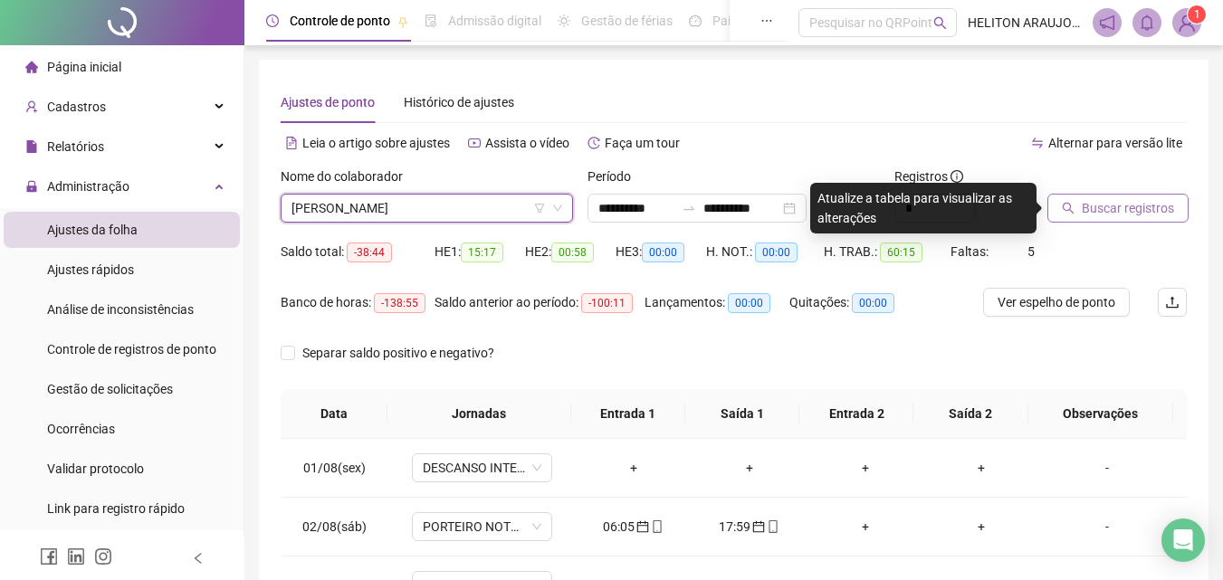
click at [1112, 220] on button "Buscar registros" at bounding box center [1117, 208] width 141 height 29
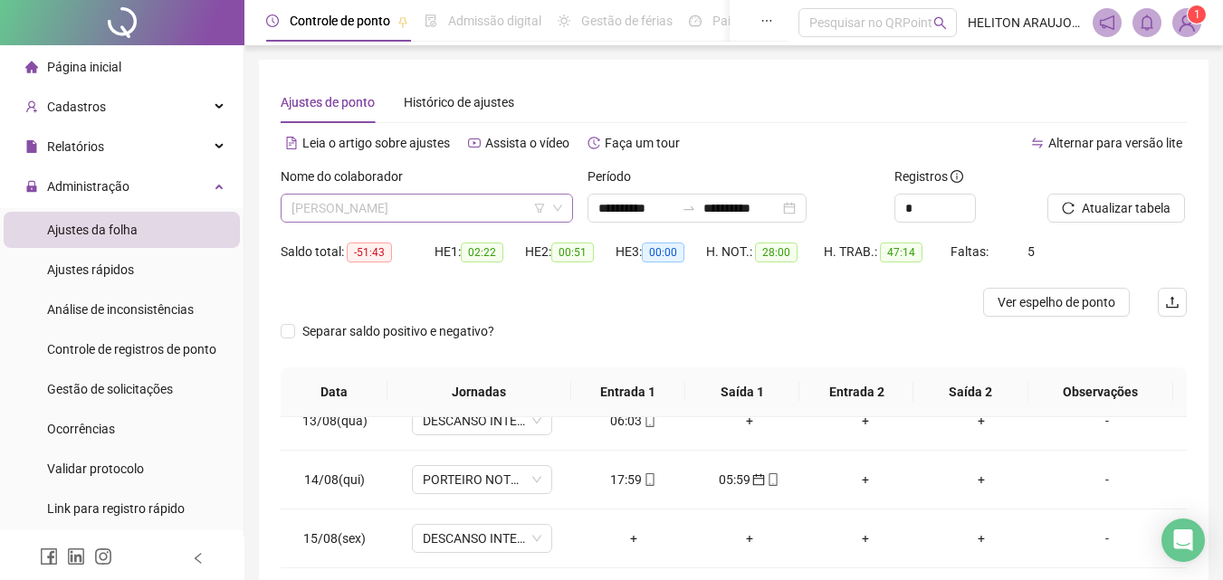
scroll to position [1100, 0]
click at [504, 214] on span "[PERSON_NAME]" at bounding box center [426, 208] width 271 height 27
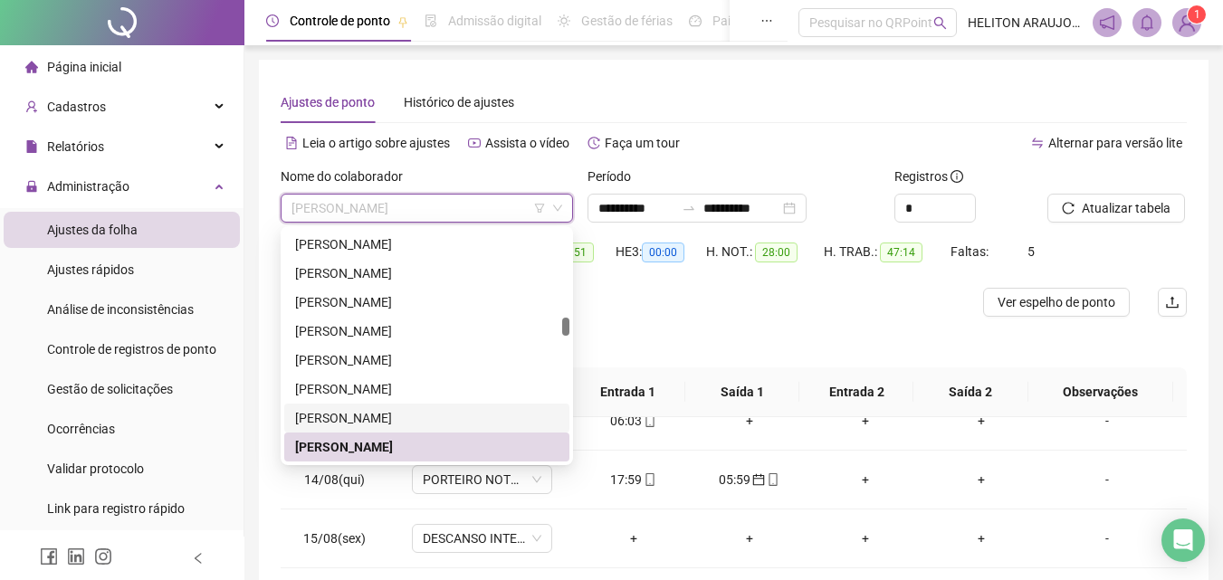
scroll to position [1281, 0]
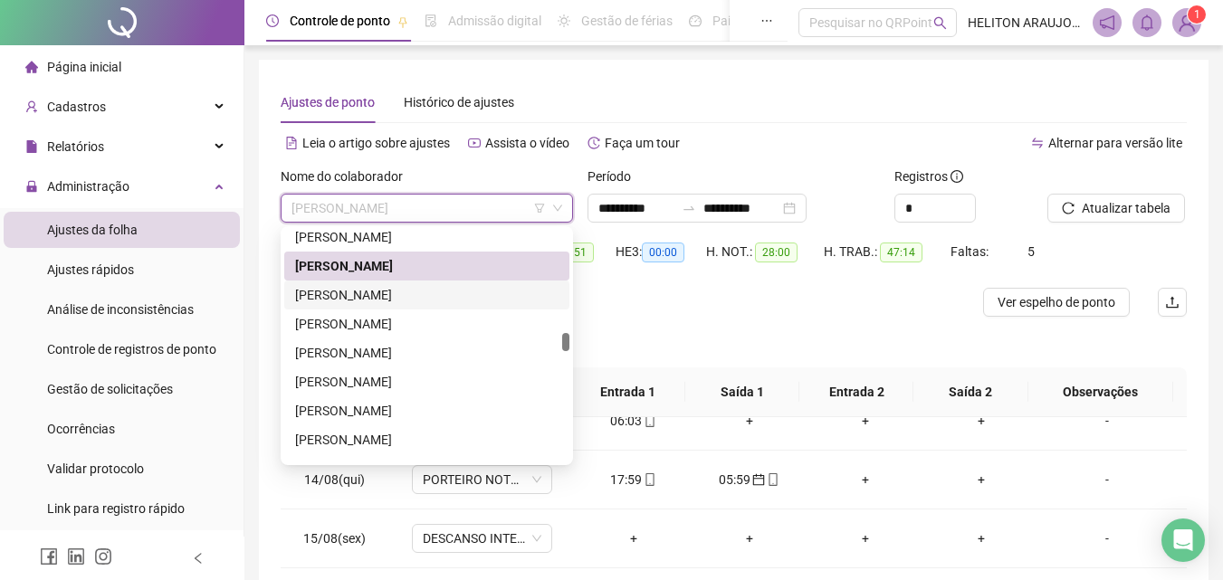
click at [376, 299] on div "[PERSON_NAME]" at bounding box center [426, 295] width 263 height 20
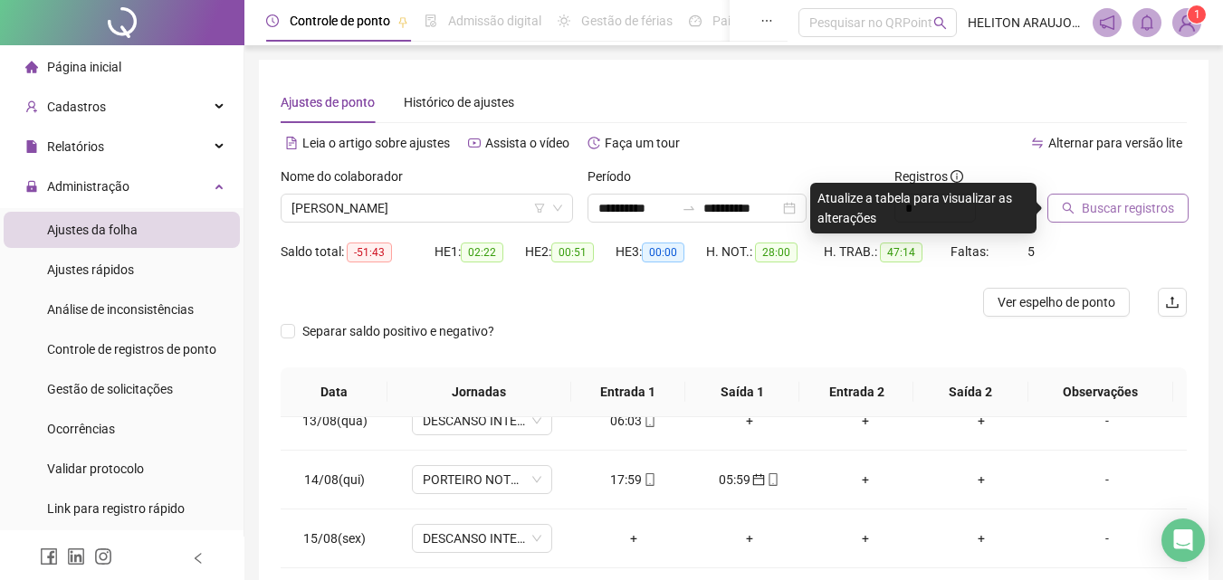
click at [1105, 209] on span "Buscar registros" at bounding box center [1127, 208] width 92 height 20
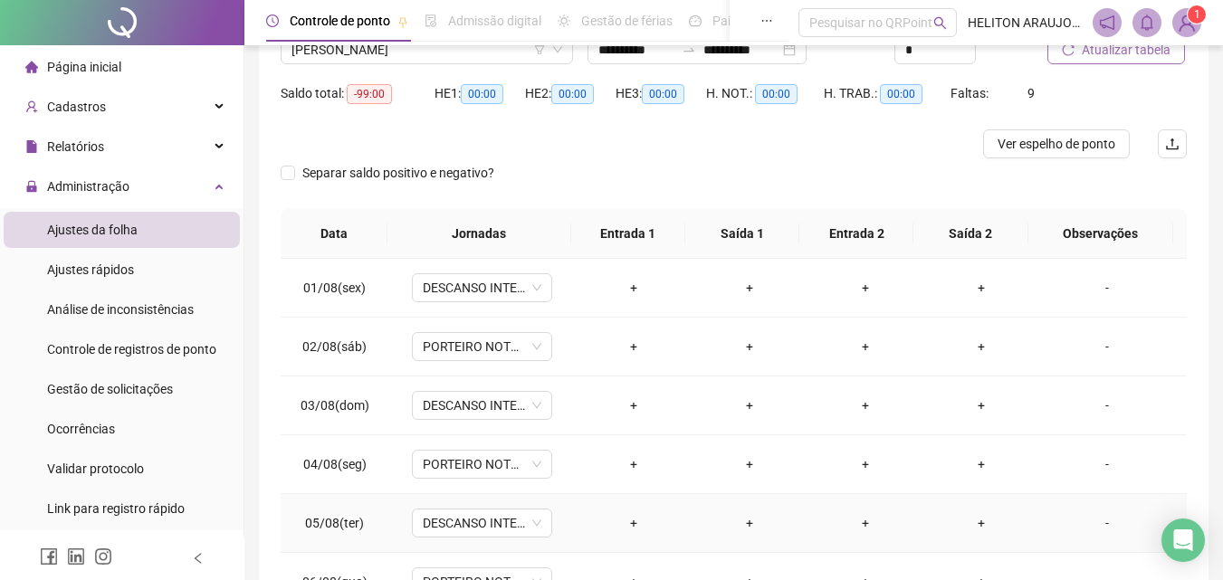
scroll to position [0, 0]
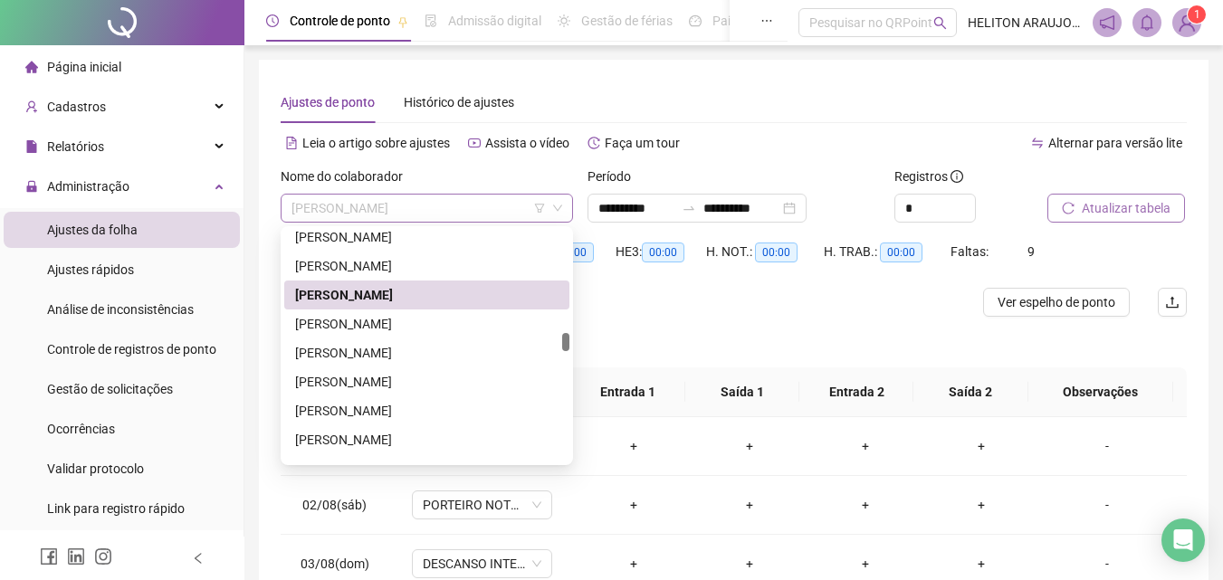
click at [518, 204] on span "[PERSON_NAME]" at bounding box center [426, 208] width 271 height 27
click at [396, 327] on div "[PERSON_NAME]" at bounding box center [426, 324] width 263 height 20
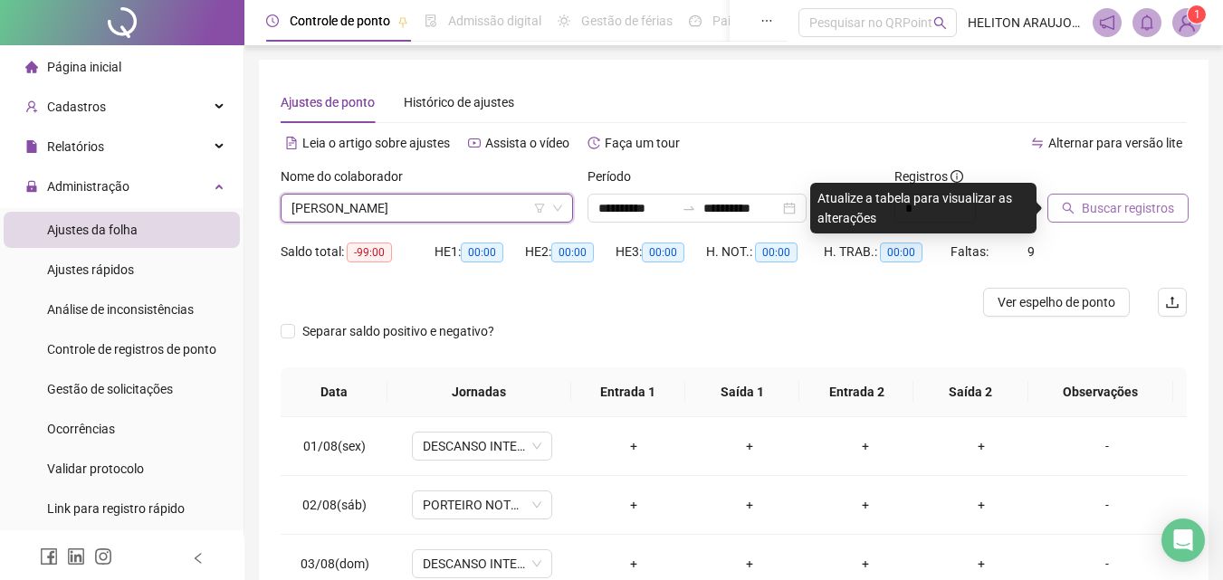
click at [1107, 208] on span "Buscar registros" at bounding box center [1127, 208] width 92 height 20
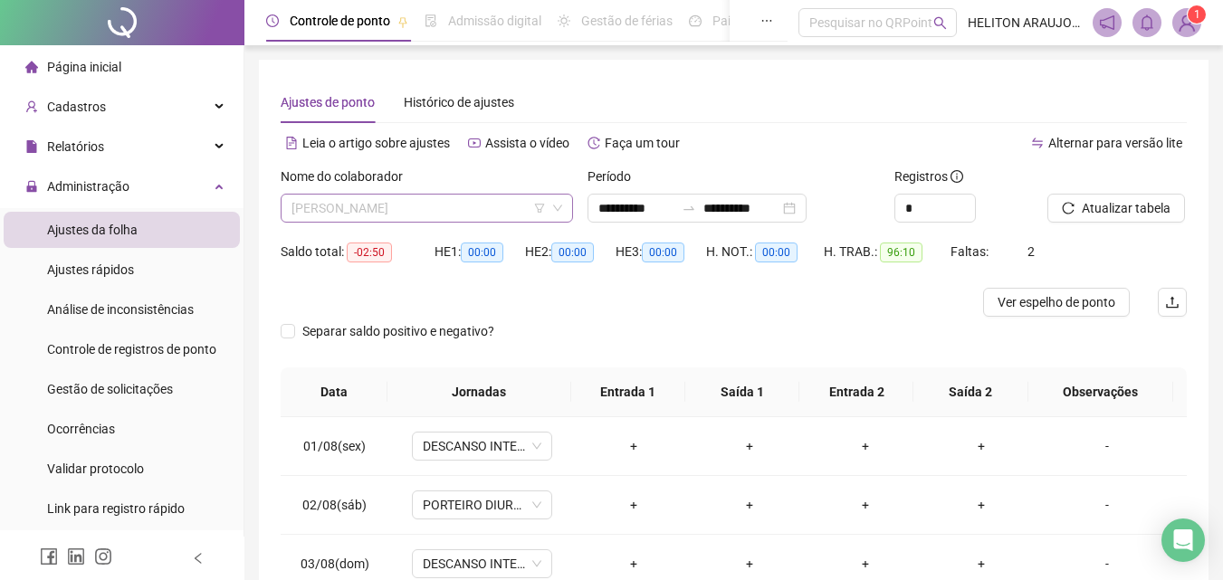
click at [492, 214] on span "[PERSON_NAME]" at bounding box center [426, 208] width 271 height 27
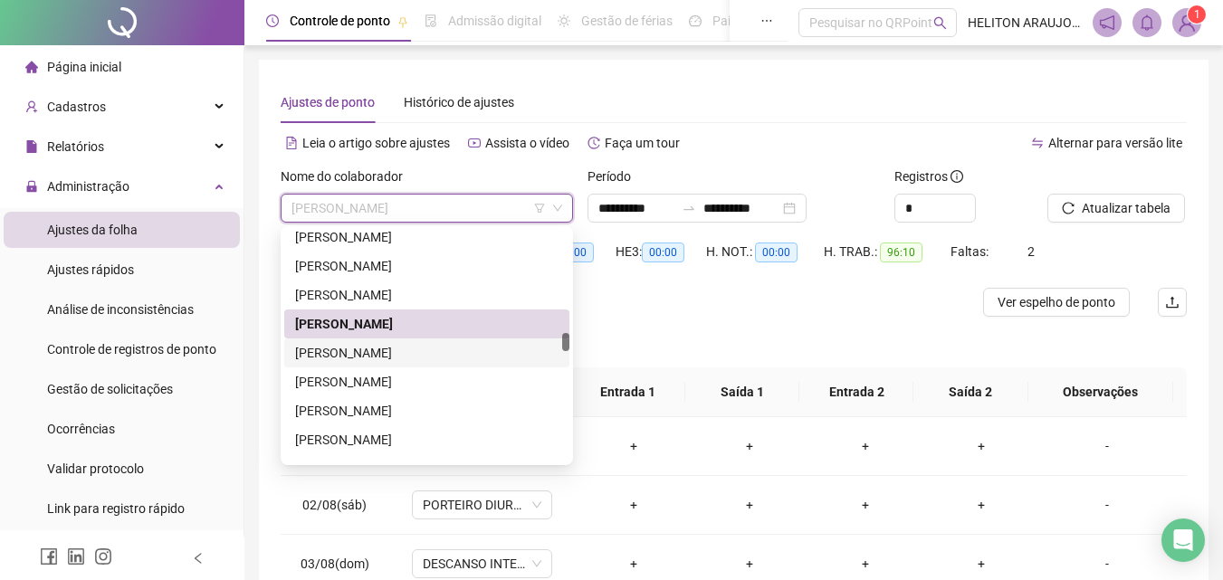
click at [367, 351] on div "[PERSON_NAME]" at bounding box center [426, 353] width 263 height 20
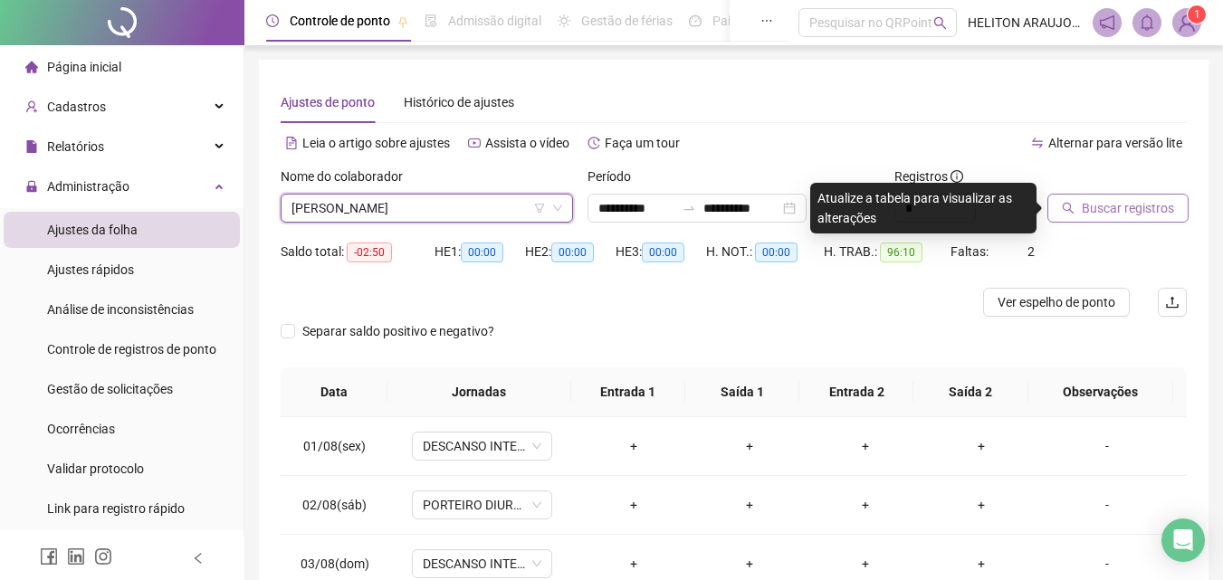
click at [1110, 209] on span "Buscar registros" at bounding box center [1127, 208] width 92 height 20
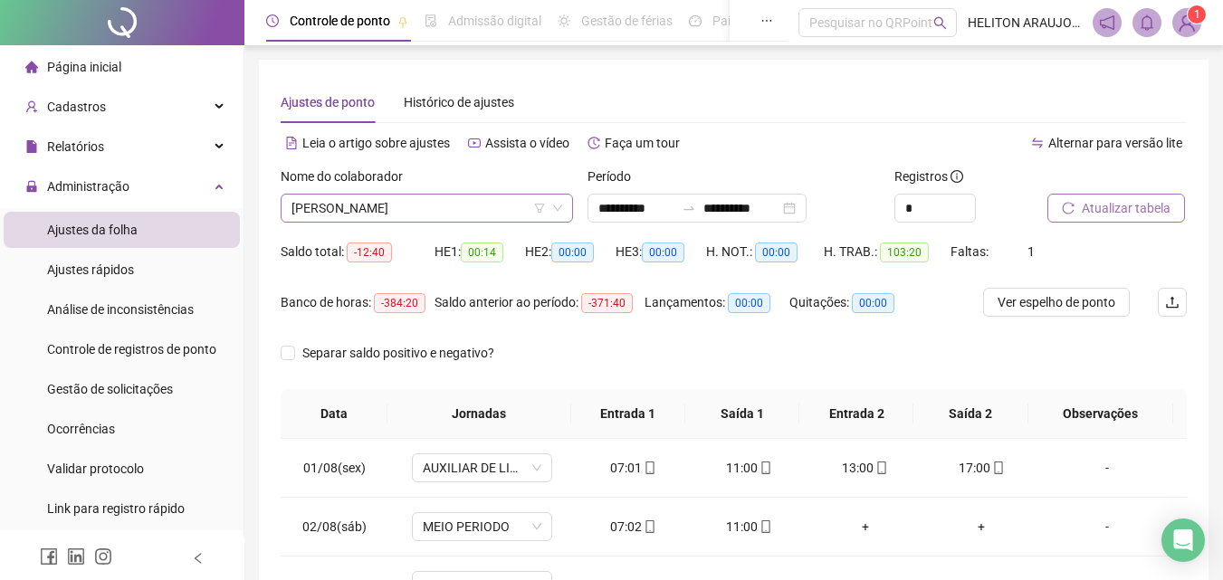
click at [473, 211] on span "[PERSON_NAME]" at bounding box center [426, 208] width 271 height 27
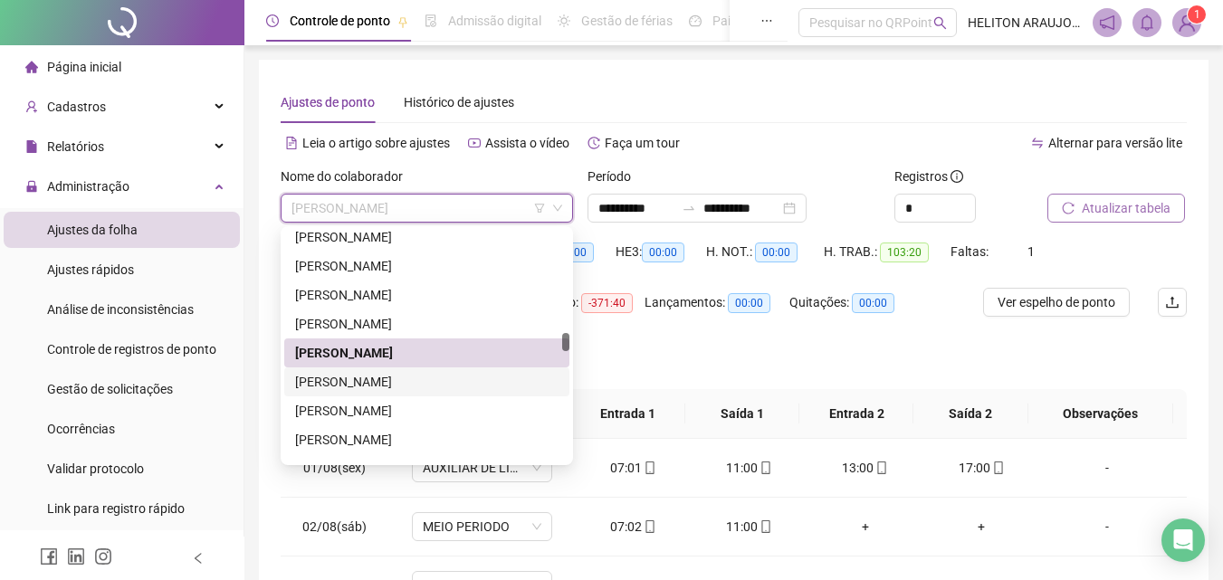
click at [397, 387] on div "[PERSON_NAME]" at bounding box center [426, 382] width 263 height 20
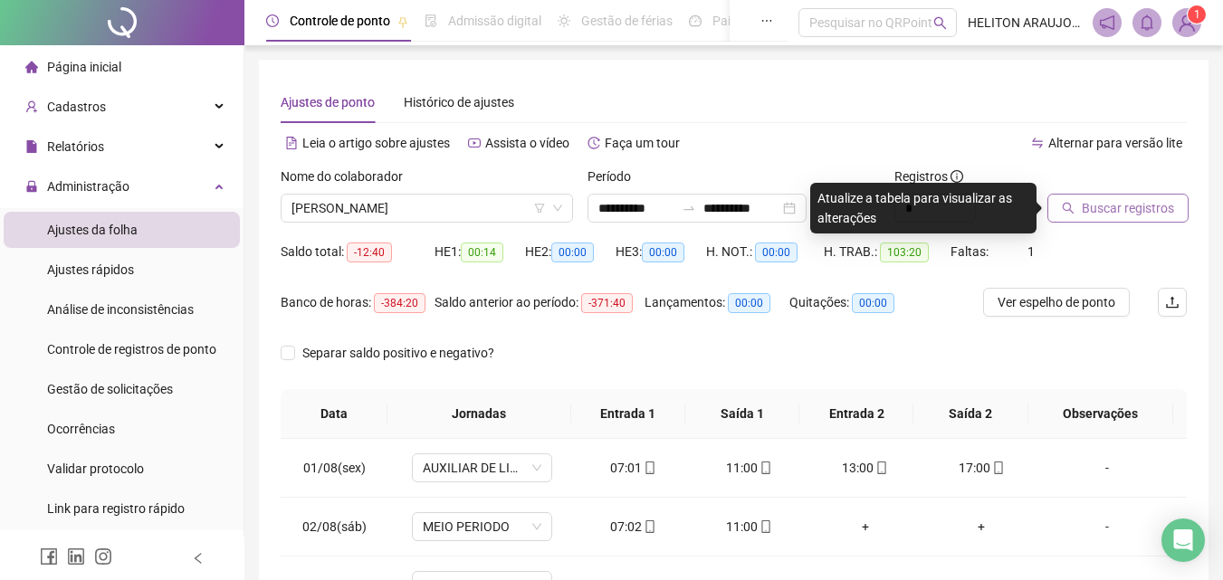
click at [1139, 214] on span "Buscar registros" at bounding box center [1127, 208] width 92 height 20
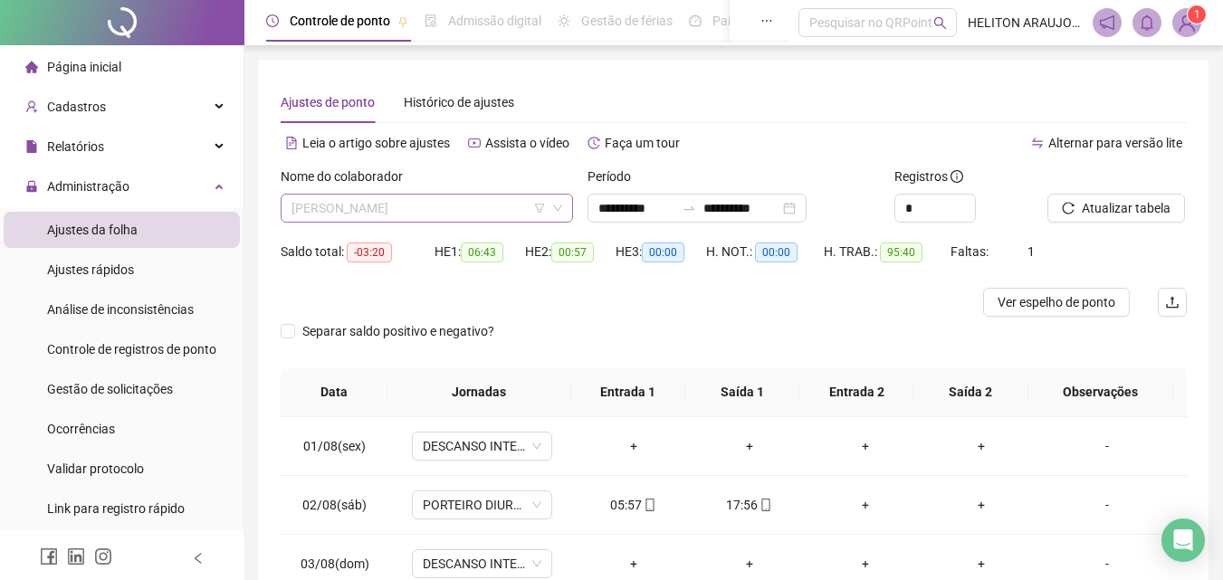
click at [475, 206] on span "[PERSON_NAME]" at bounding box center [426, 208] width 271 height 27
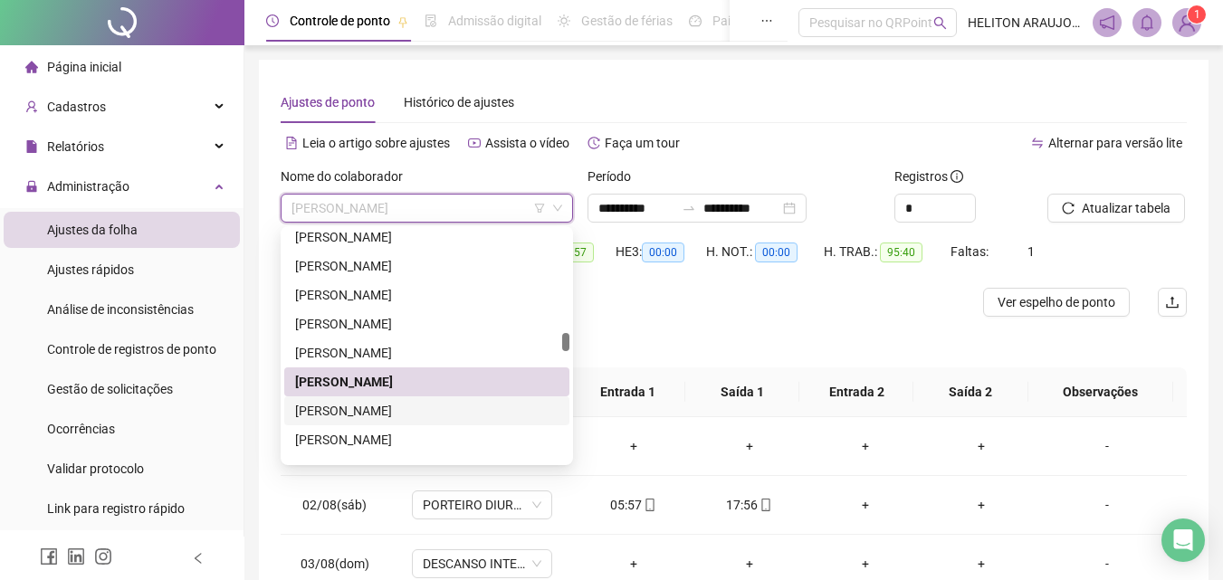
click at [382, 413] on div "[PERSON_NAME]" at bounding box center [426, 411] width 263 height 20
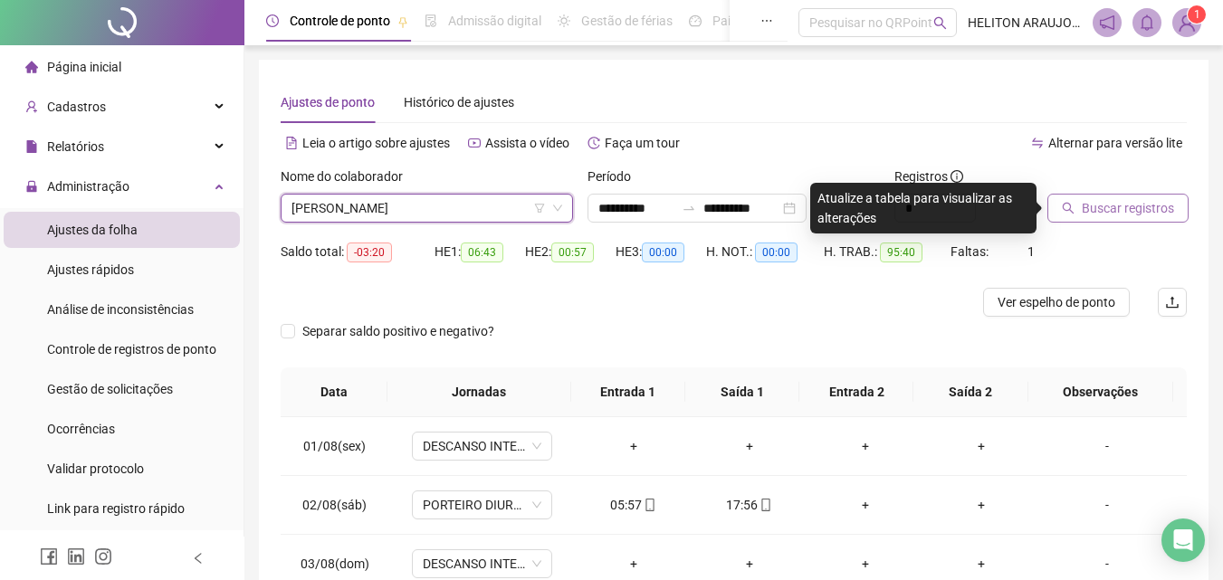
click at [1091, 214] on span "Buscar registros" at bounding box center [1127, 208] width 92 height 20
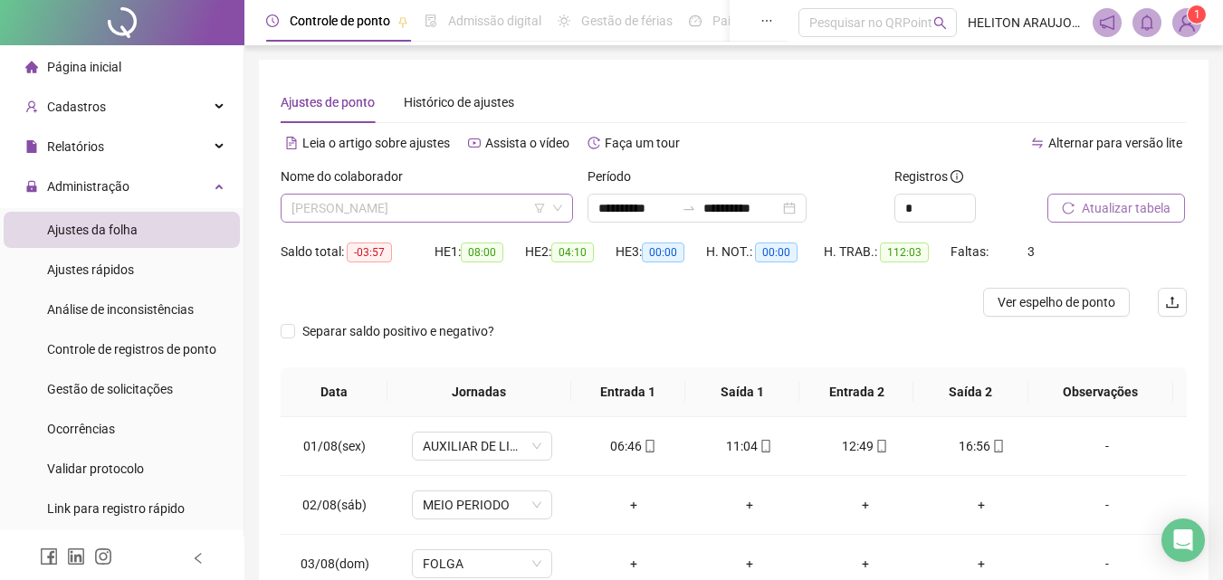
click at [395, 210] on span "[PERSON_NAME]" at bounding box center [426, 208] width 271 height 27
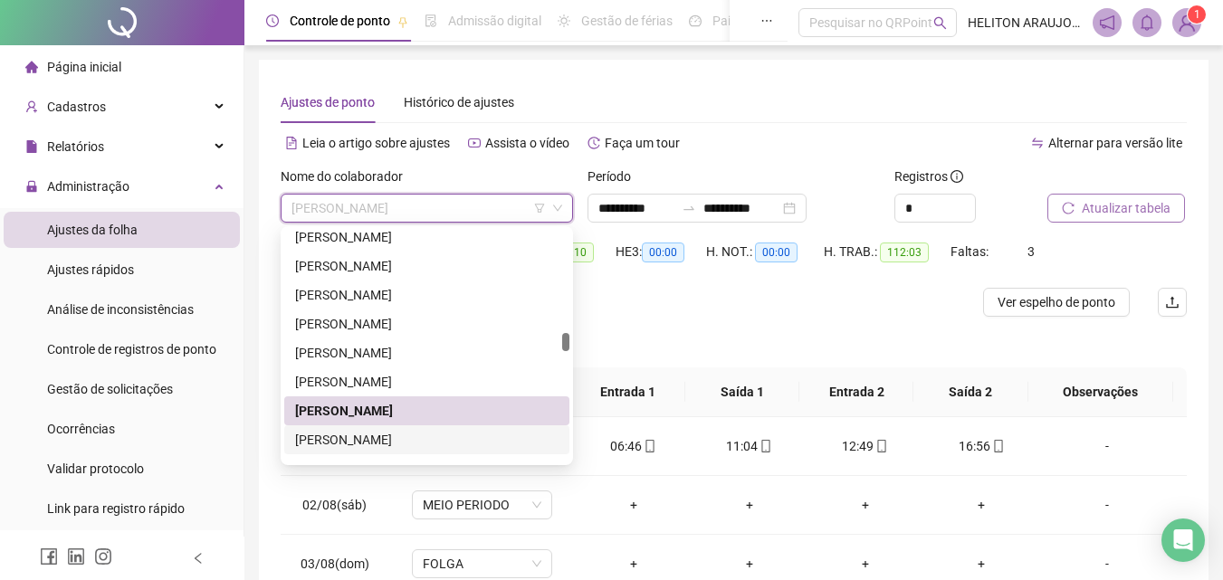
click at [397, 434] on div "[PERSON_NAME]" at bounding box center [426, 440] width 263 height 20
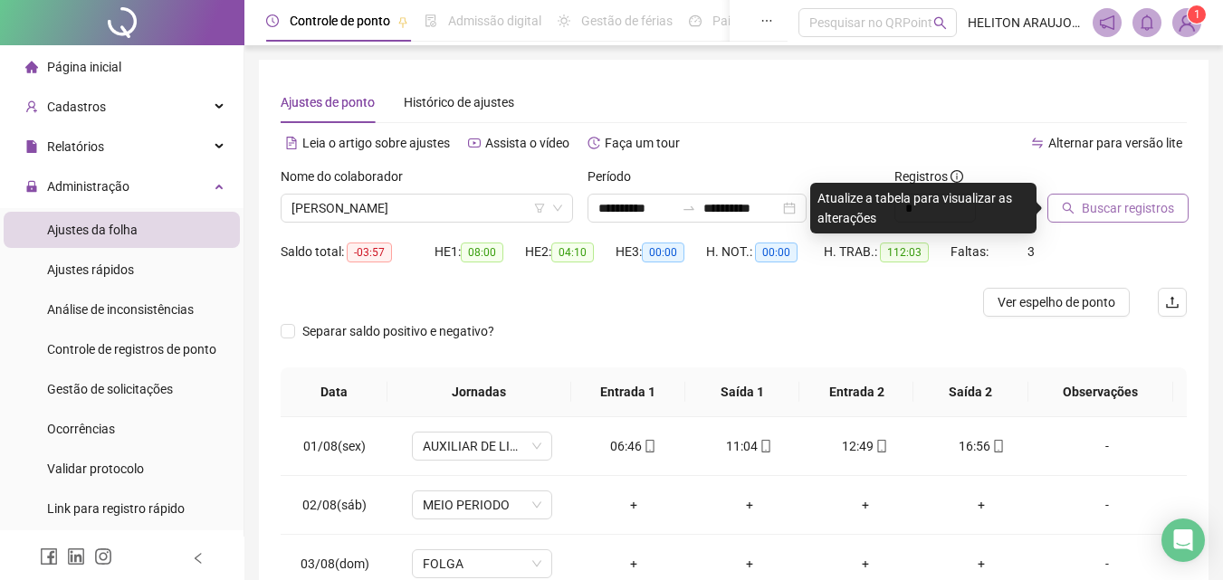
click at [1062, 215] on button "Buscar registros" at bounding box center [1117, 208] width 141 height 29
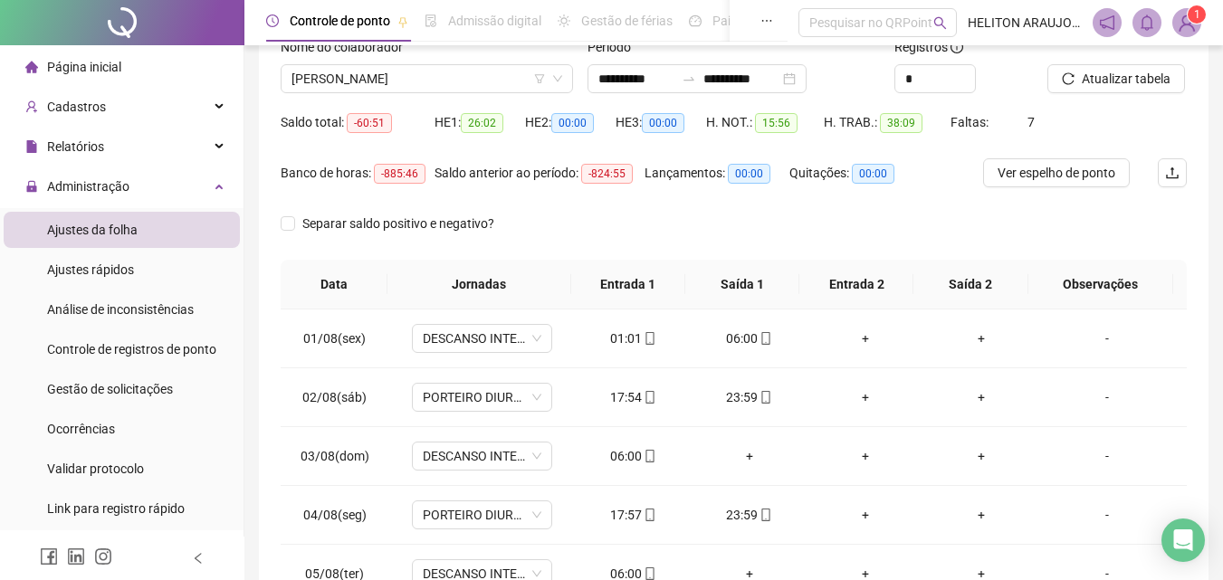
scroll to position [116, 0]
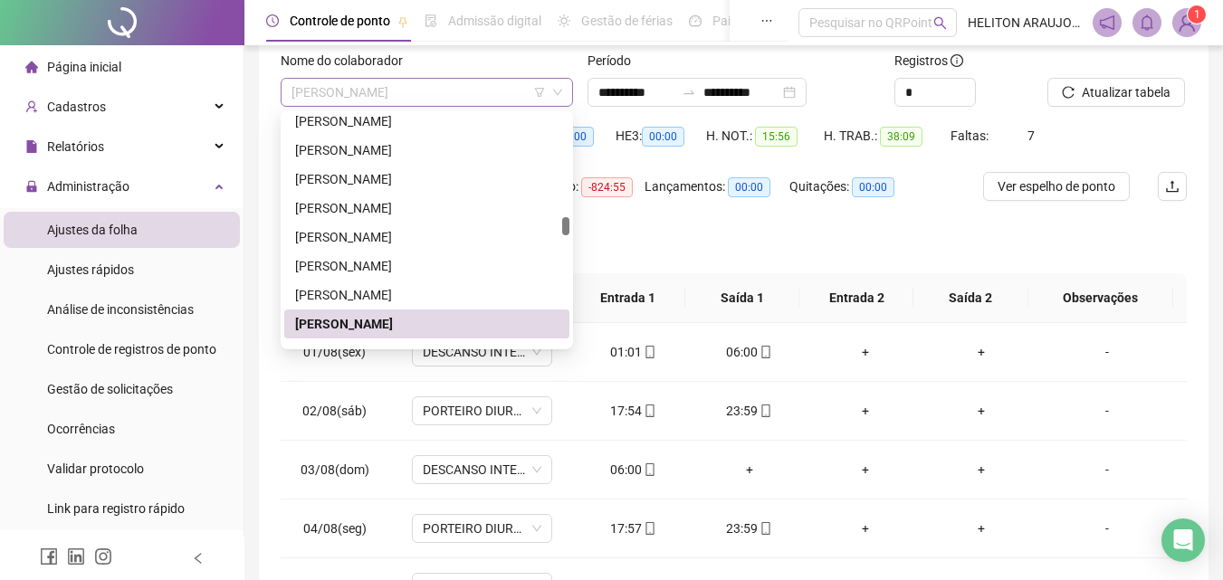
click at [481, 94] on span "[PERSON_NAME]" at bounding box center [426, 92] width 271 height 27
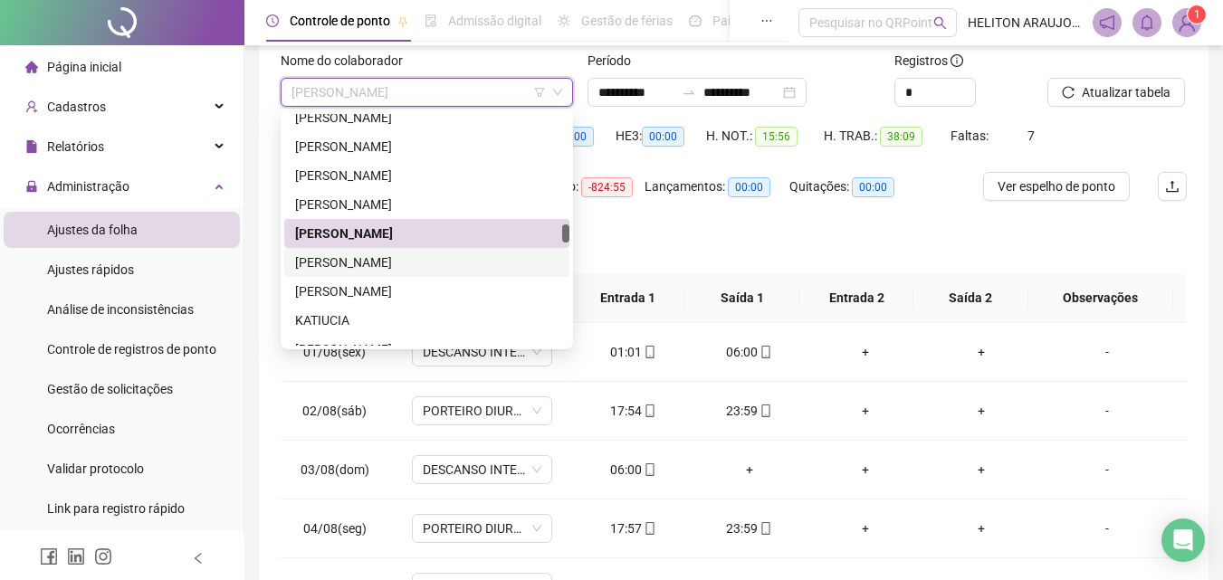
click at [387, 260] on div "[PERSON_NAME]" at bounding box center [426, 262] width 263 height 20
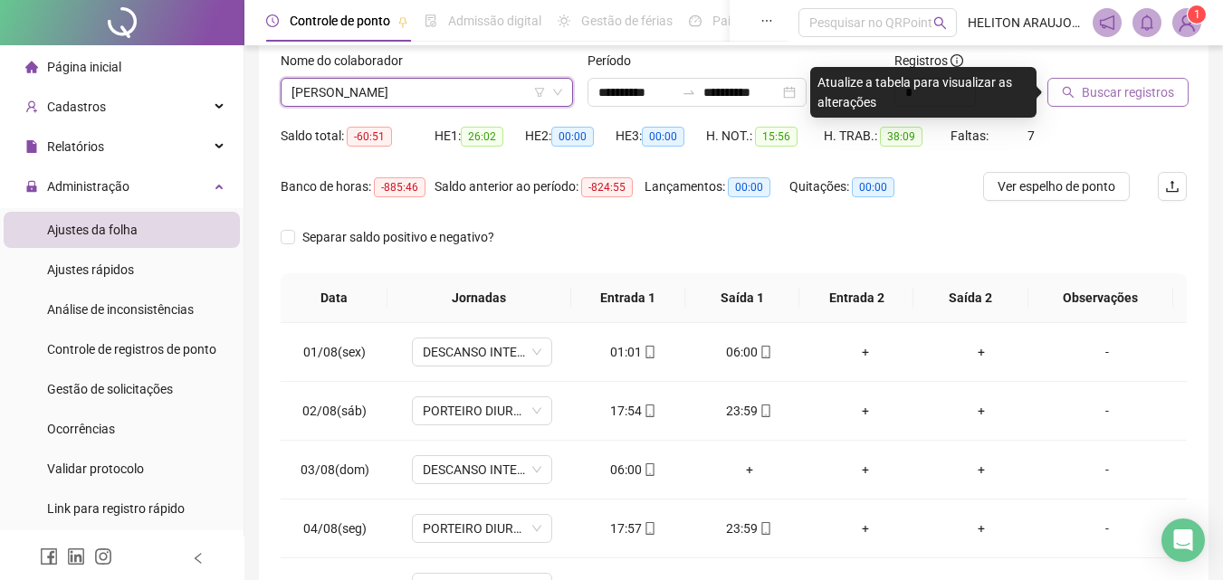
click at [1124, 105] on button "Buscar registros" at bounding box center [1117, 92] width 141 height 29
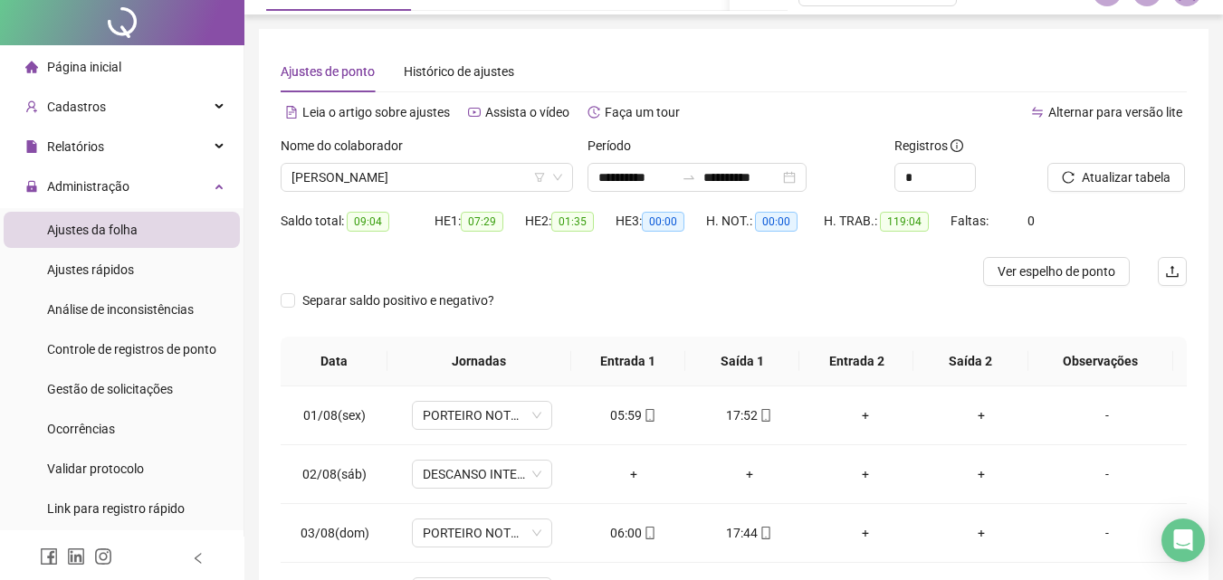
scroll to position [0, 0]
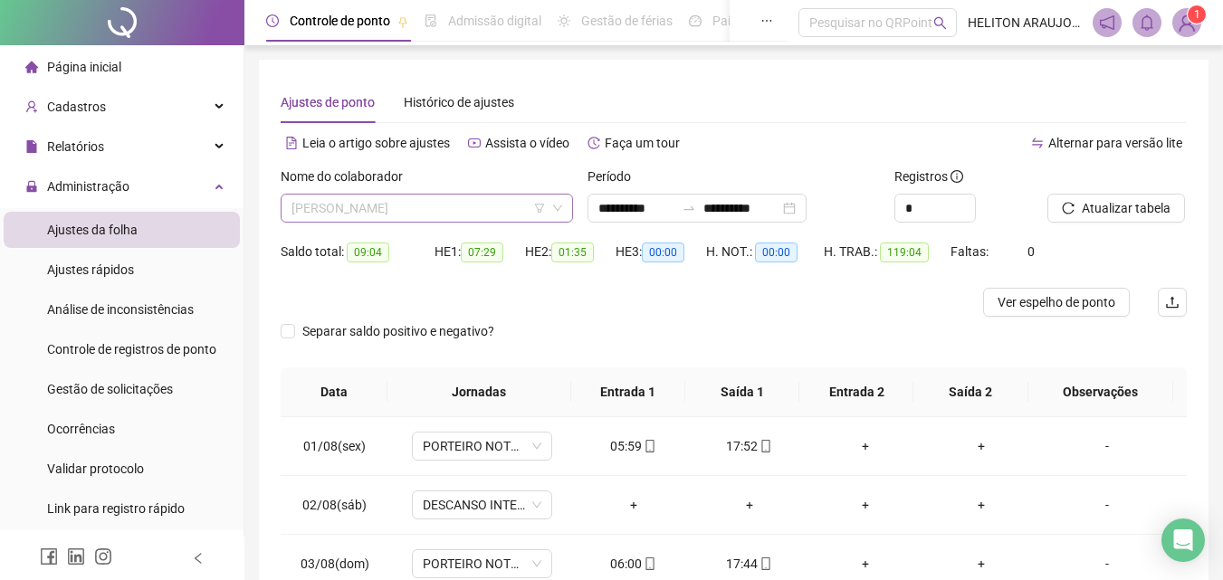
click at [484, 209] on span "[PERSON_NAME]" at bounding box center [426, 208] width 271 height 27
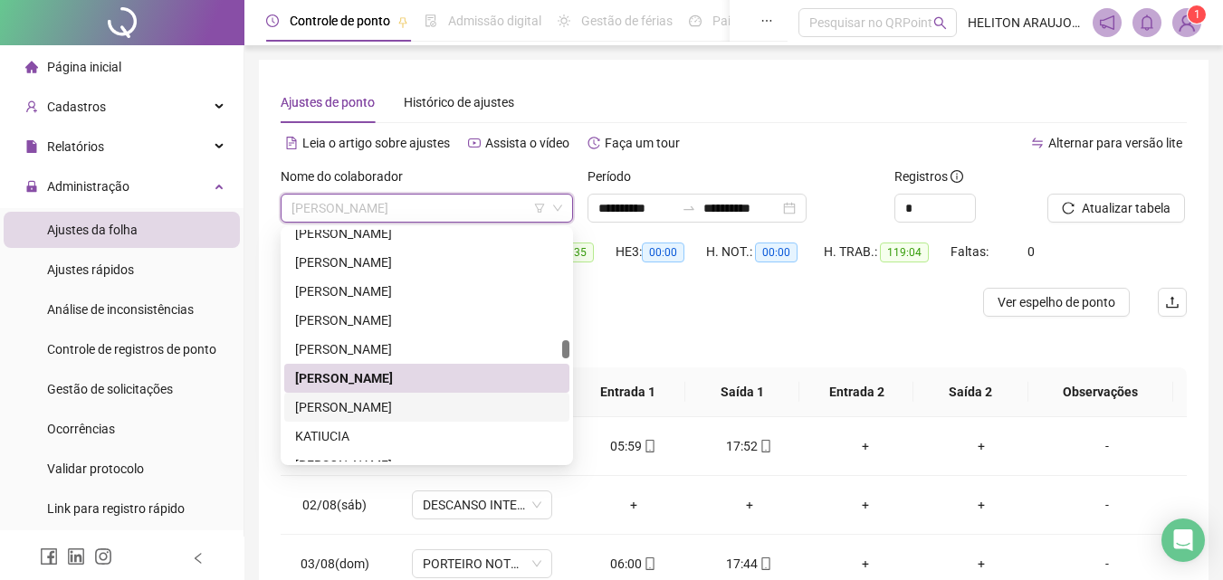
click at [363, 417] on div "[PERSON_NAME]" at bounding box center [426, 407] width 285 height 29
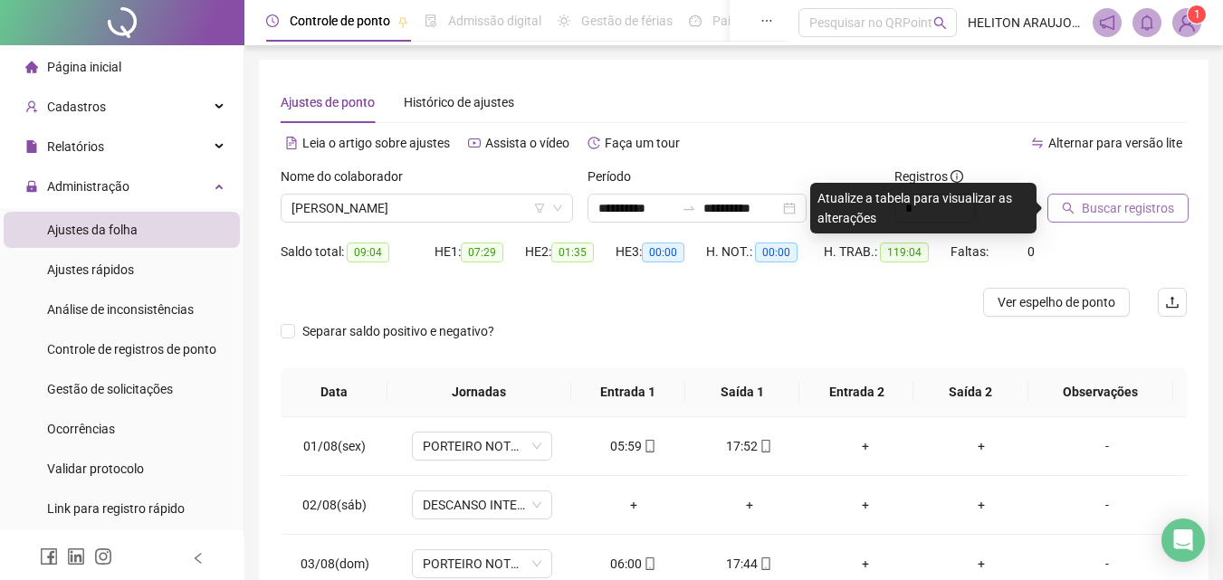
click at [1110, 201] on span "Buscar registros" at bounding box center [1127, 208] width 92 height 20
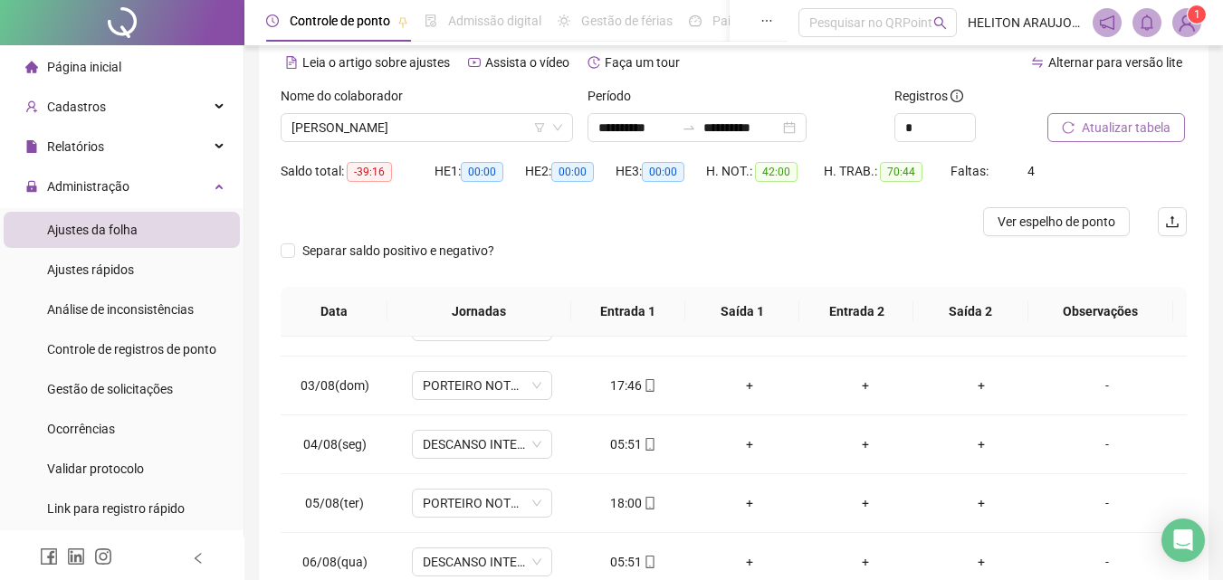
scroll to position [69, 0]
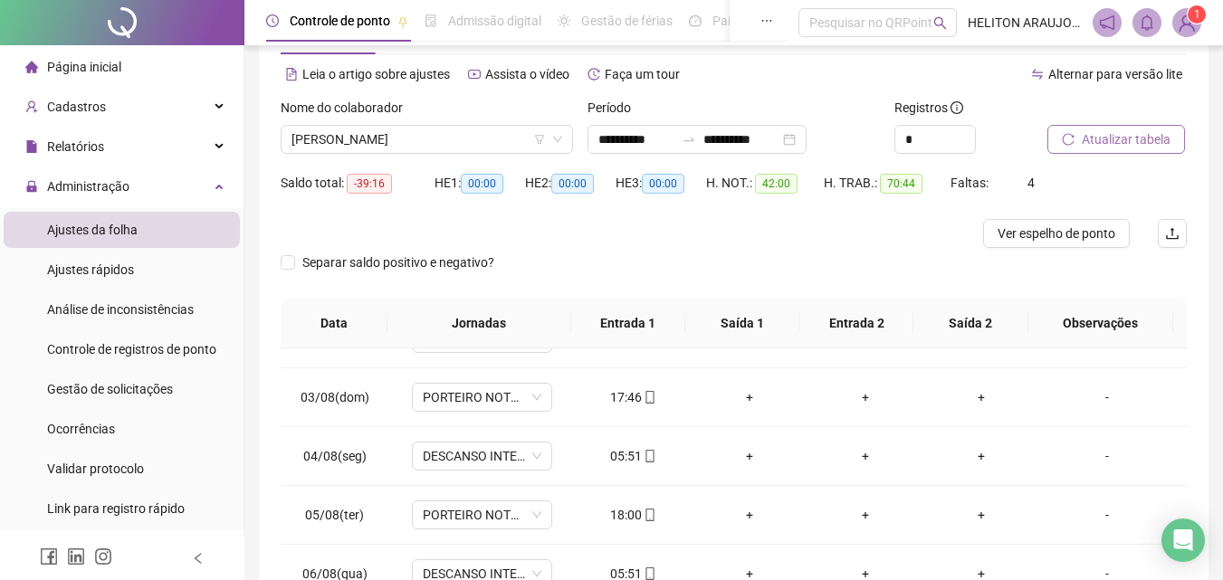
click at [376, 157] on div "Nome do colaborador [PERSON_NAME]" at bounding box center [426, 133] width 307 height 71
click at [385, 148] on span "[PERSON_NAME]" at bounding box center [426, 139] width 271 height 27
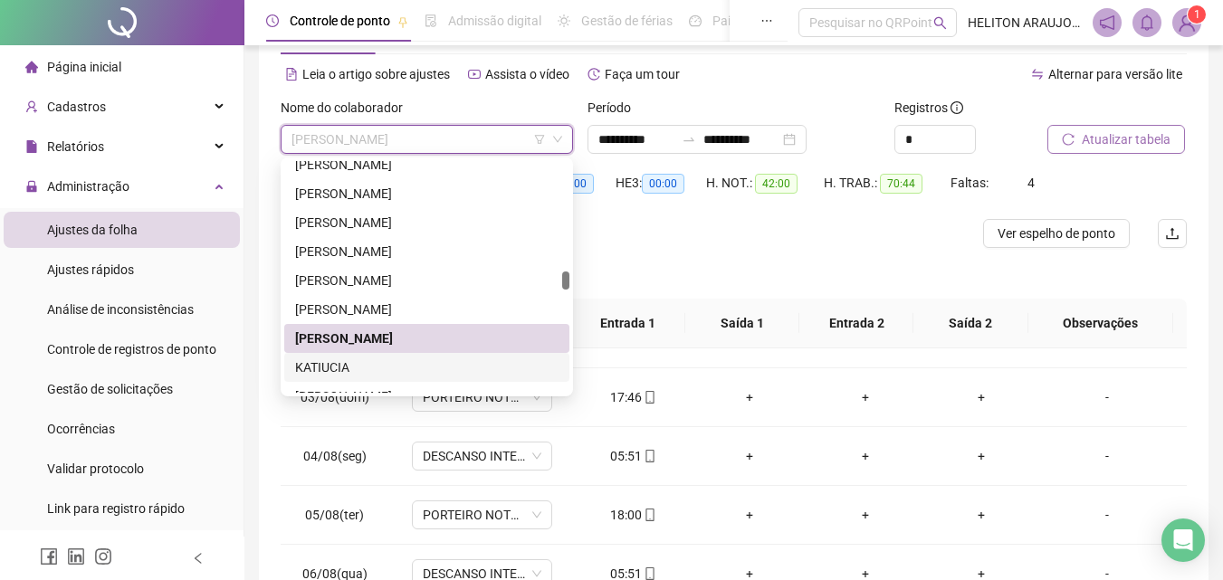
click at [325, 360] on div "KATIUCIA" at bounding box center [426, 367] width 263 height 20
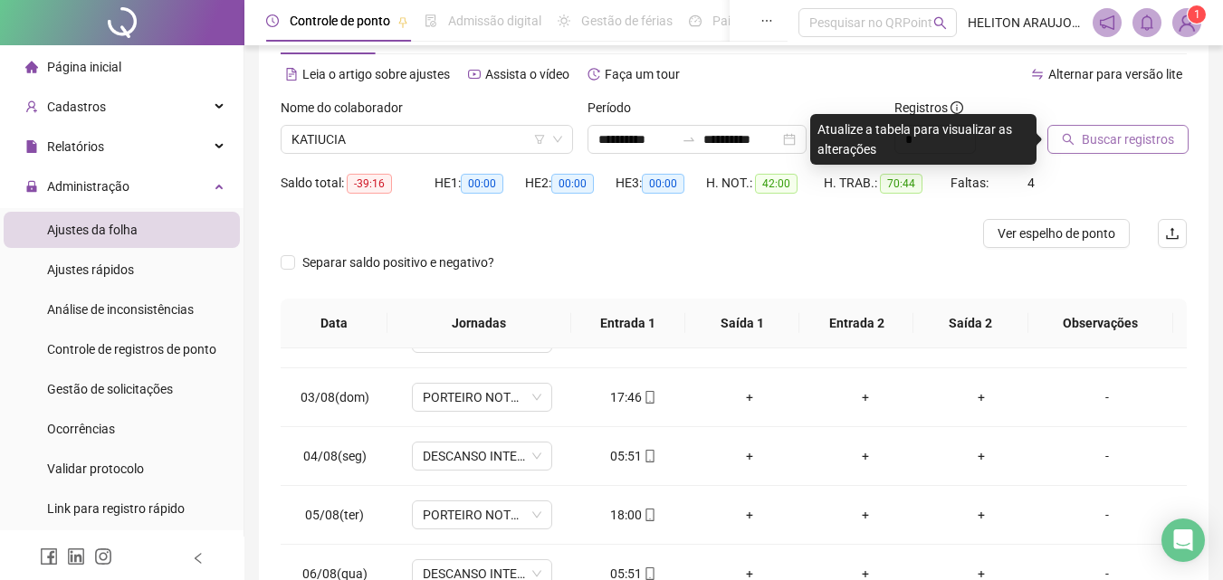
click at [1089, 131] on span "Buscar registros" at bounding box center [1127, 139] width 92 height 20
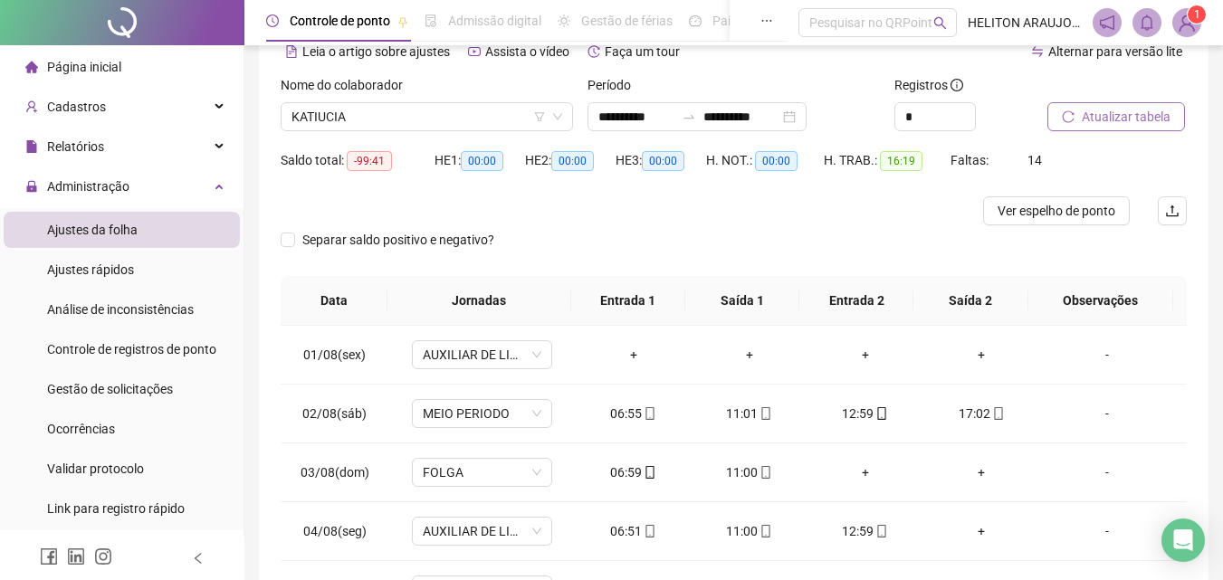
scroll to position [0, 0]
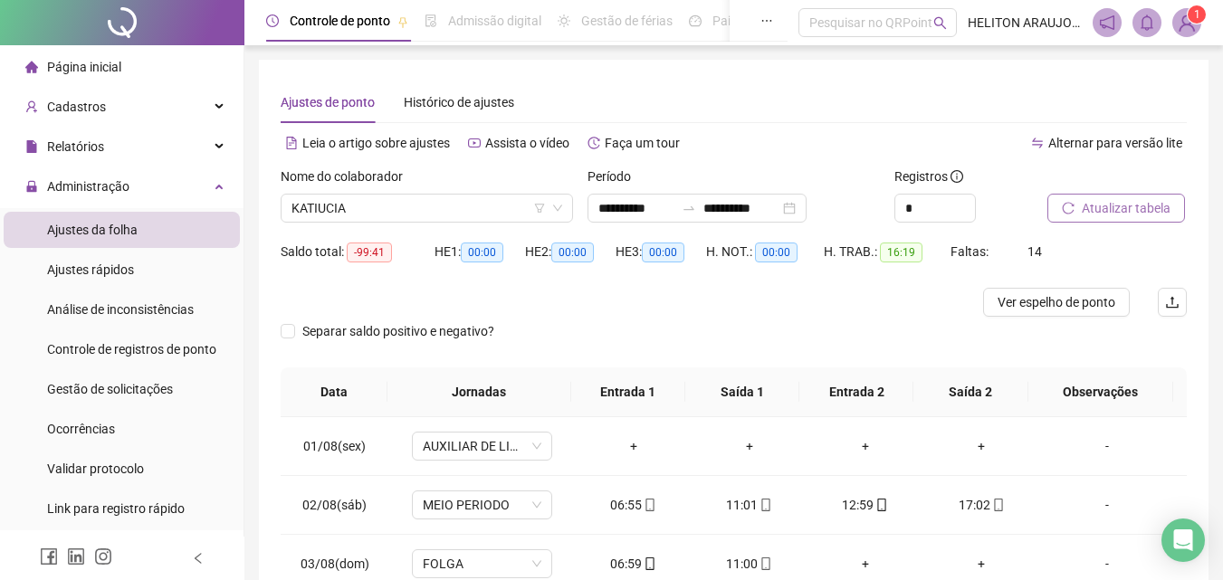
click at [503, 193] on div "Nome do colaborador" at bounding box center [427, 180] width 292 height 27
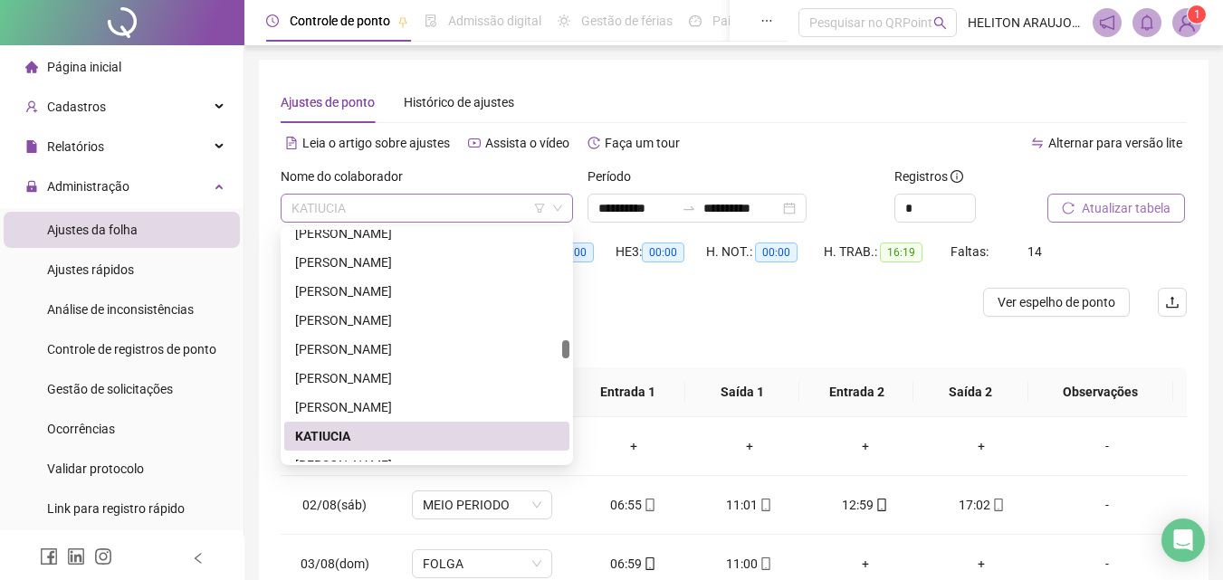
click at [488, 208] on span "KATIUCIA" at bounding box center [426, 208] width 271 height 27
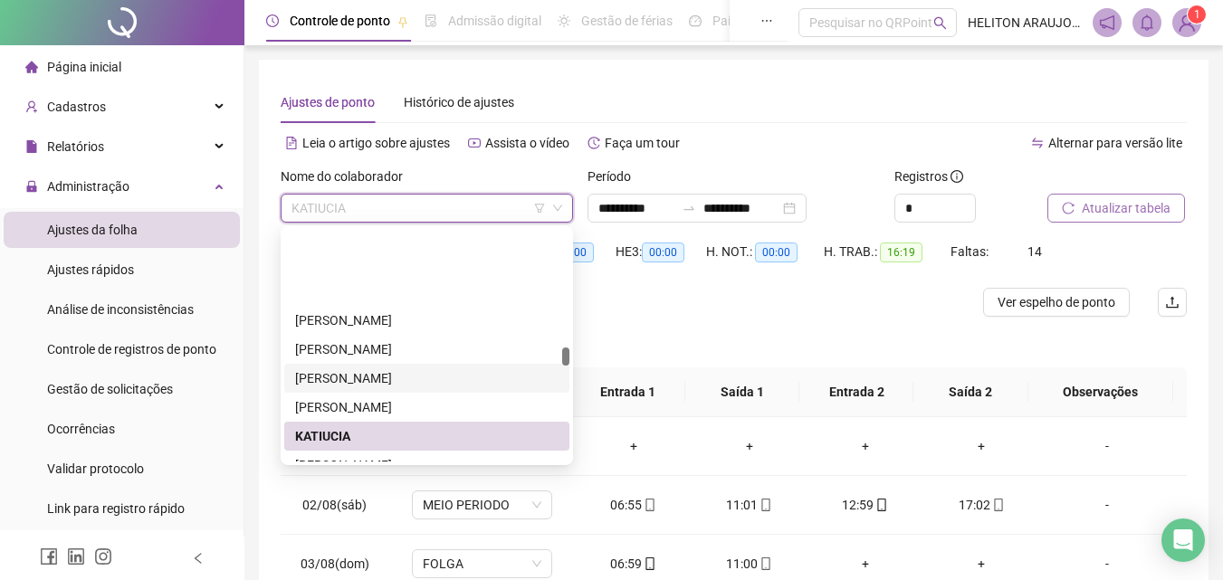
scroll to position [1462, 0]
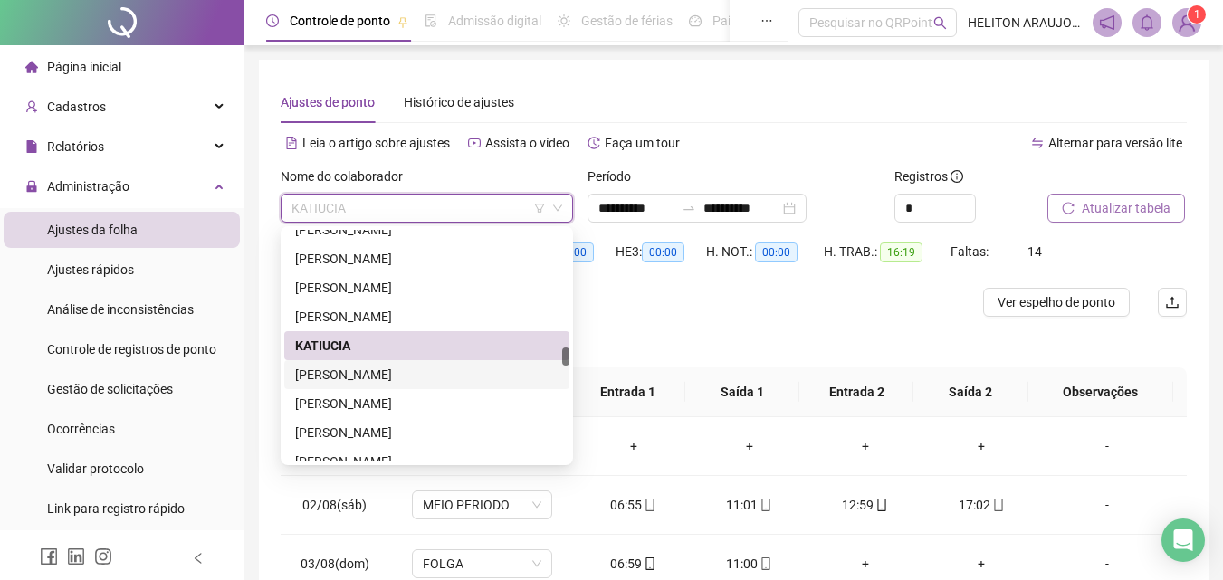
click at [368, 369] on div "[PERSON_NAME]" at bounding box center [426, 375] width 263 height 20
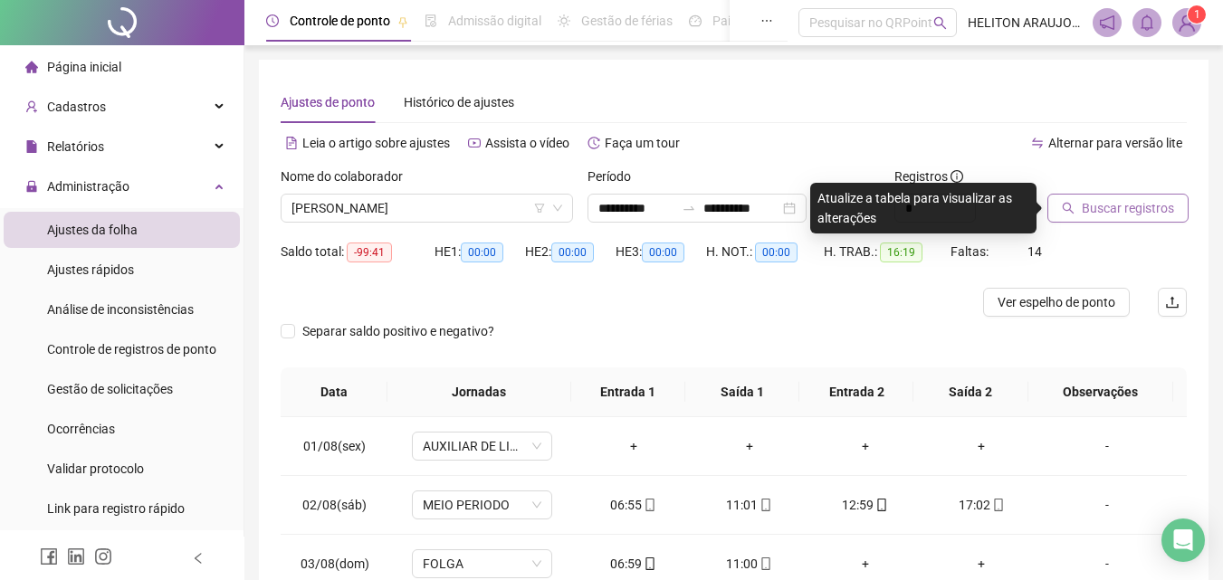
click at [1121, 218] on button "Buscar registros" at bounding box center [1117, 208] width 141 height 29
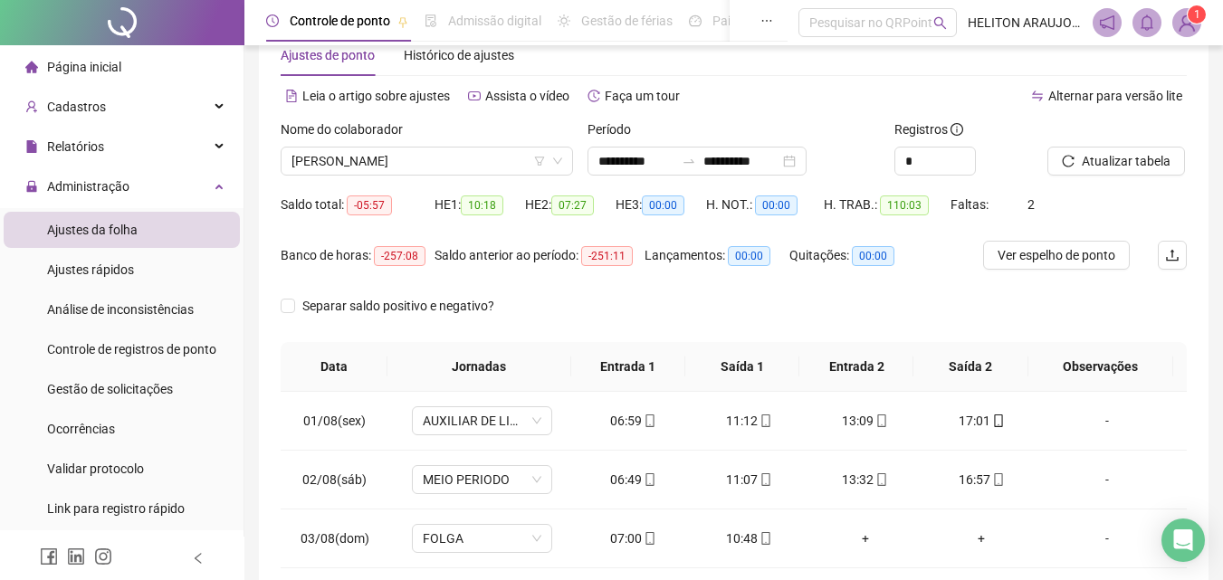
scroll to position [33, 0]
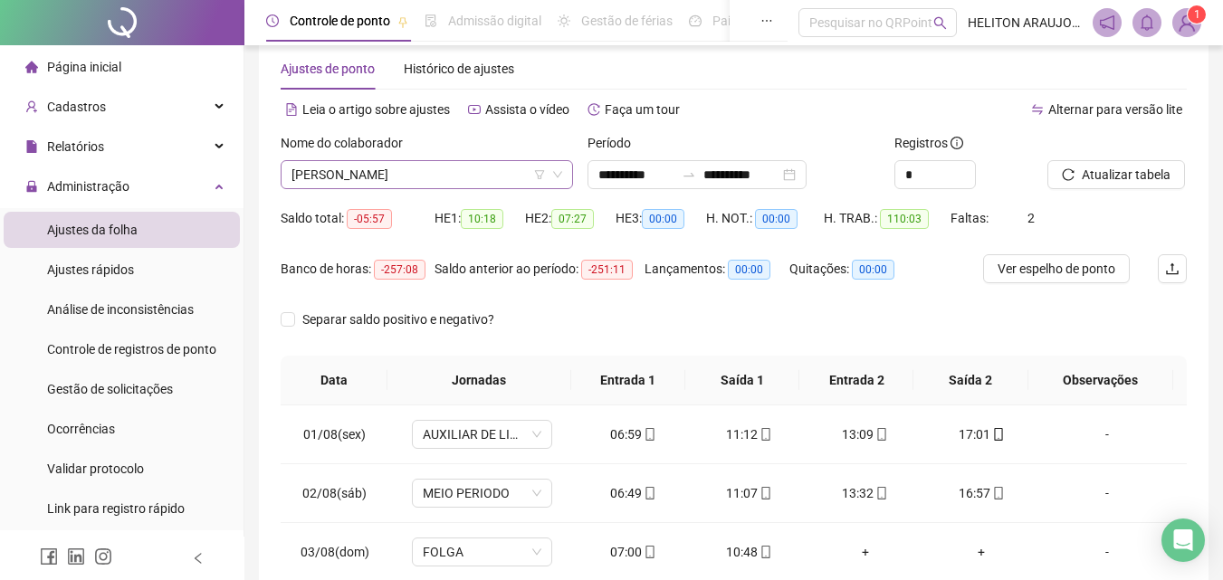
click at [455, 179] on span "[PERSON_NAME]" at bounding box center [426, 174] width 271 height 27
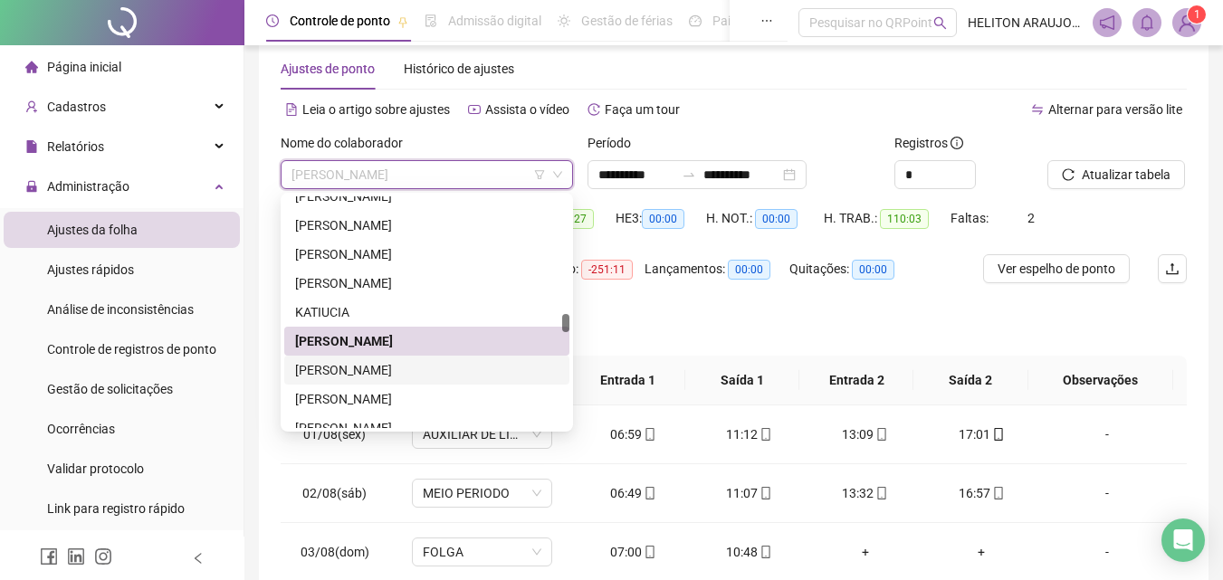
click at [360, 363] on div "[PERSON_NAME]" at bounding box center [426, 370] width 263 height 20
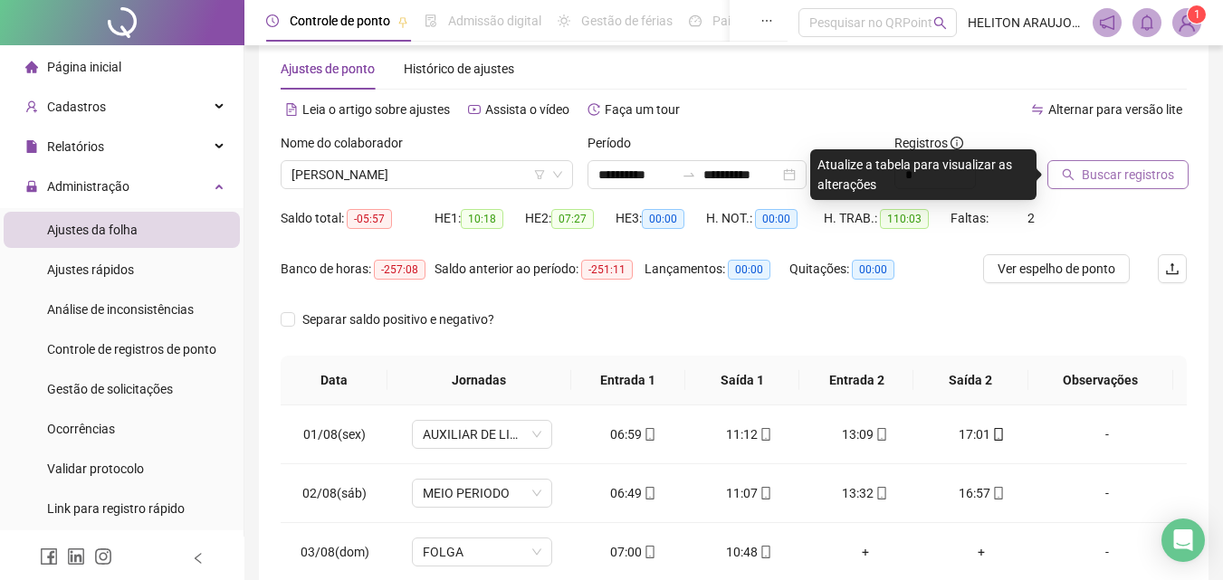
click at [1066, 188] on button "Buscar registros" at bounding box center [1117, 174] width 141 height 29
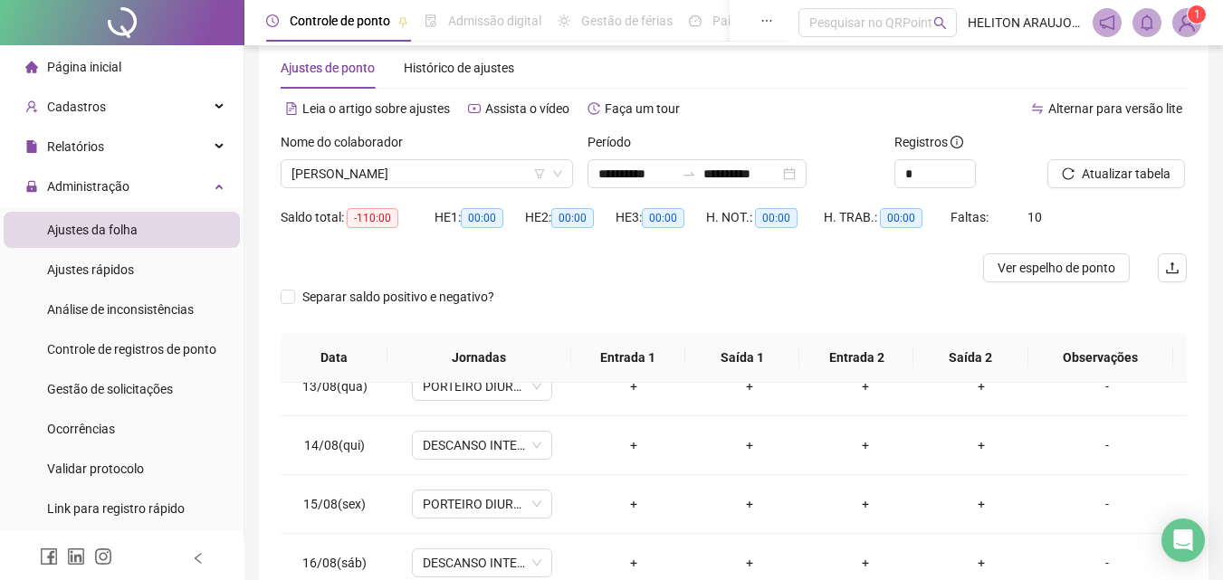
scroll to position [0, 0]
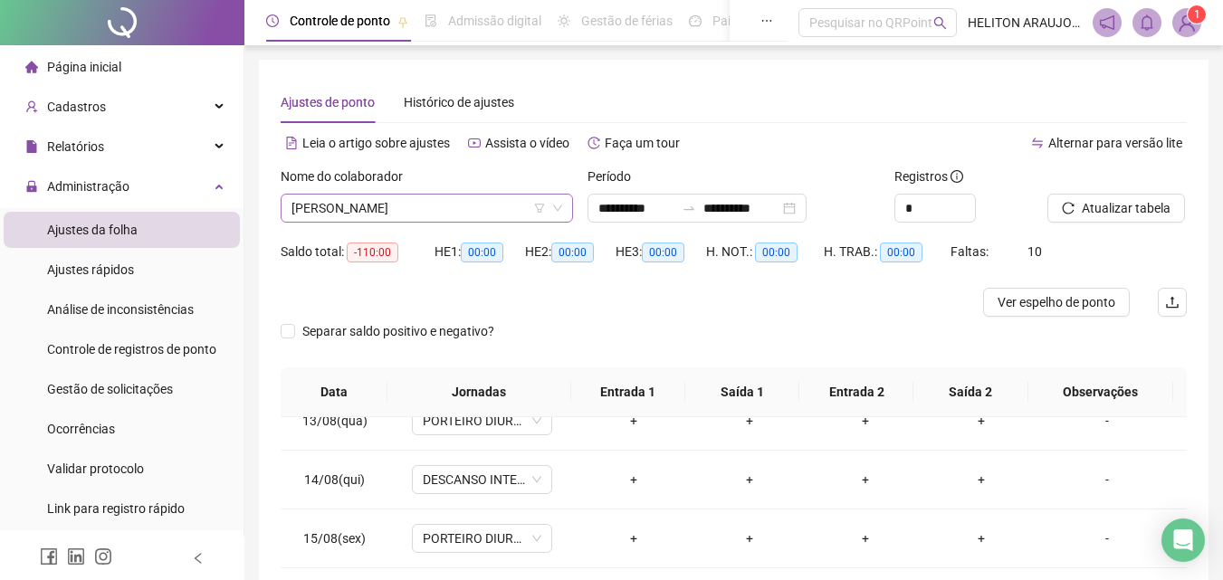
click at [468, 204] on span "[PERSON_NAME]" at bounding box center [426, 208] width 271 height 27
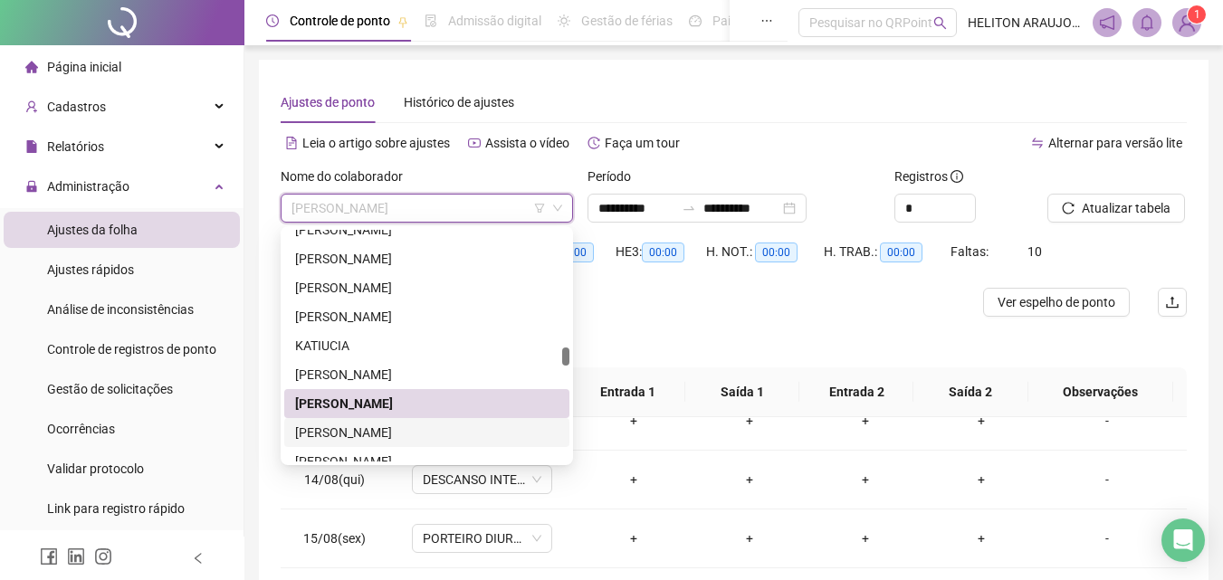
click at [356, 429] on div "[PERSON_NAME]" at bounding box center [426, 433] width 263 height 20
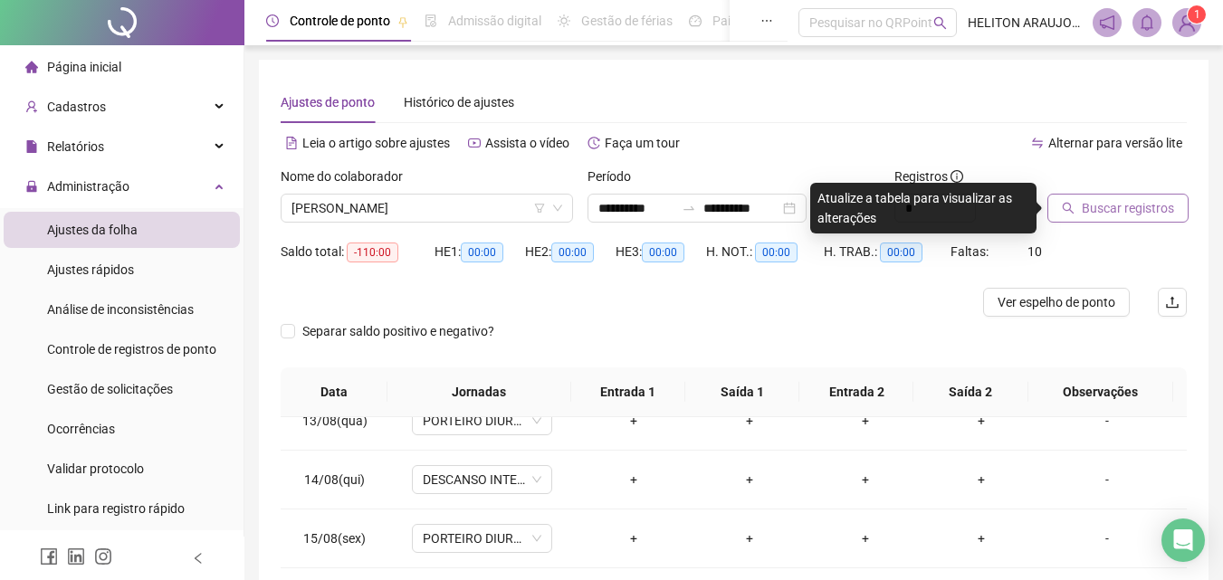
click at [1124, 207] on span "Buscar registros" at bounding box center [1127, 208] width 92 height 20
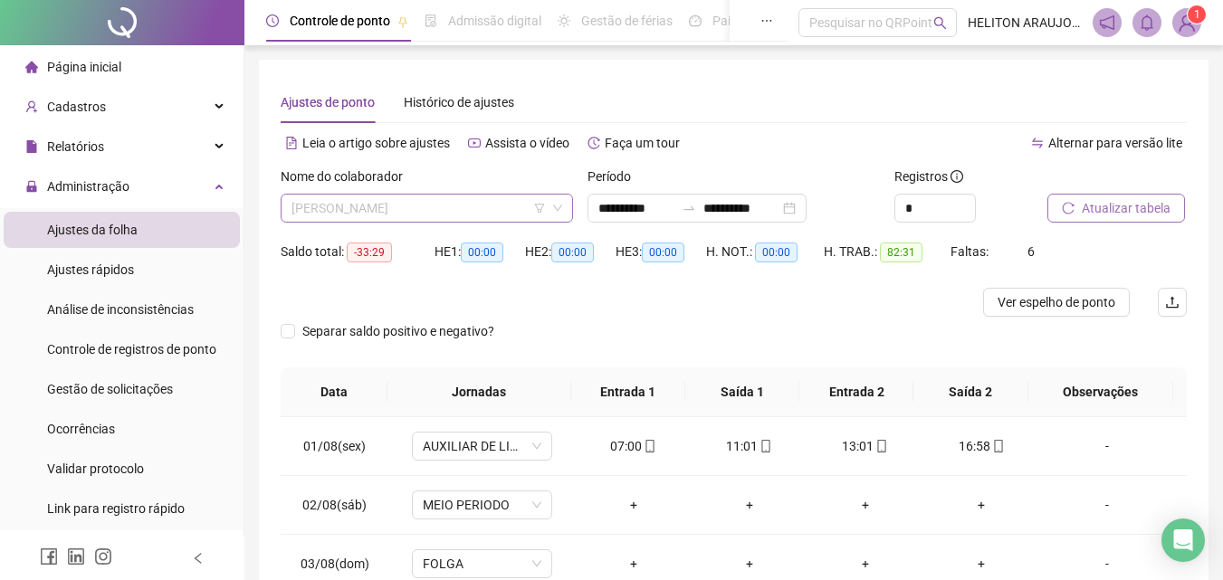
click at [427, 210] on span "[PERSON_NAME]" at bounding box center [426, 208] width 271 height 27
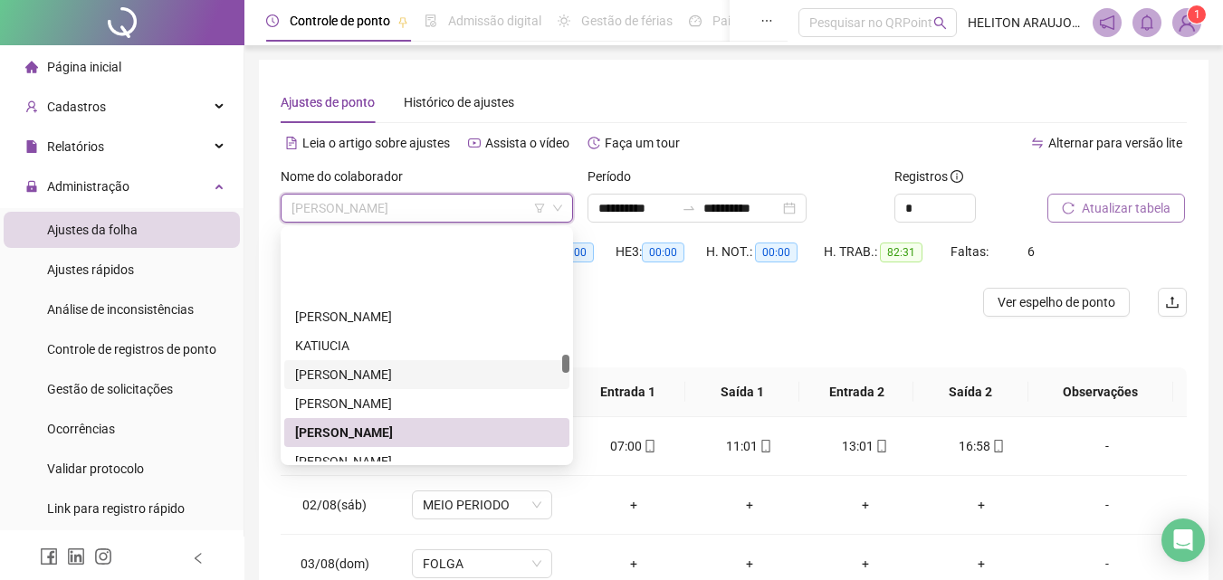
scroll to position [1553, 0]
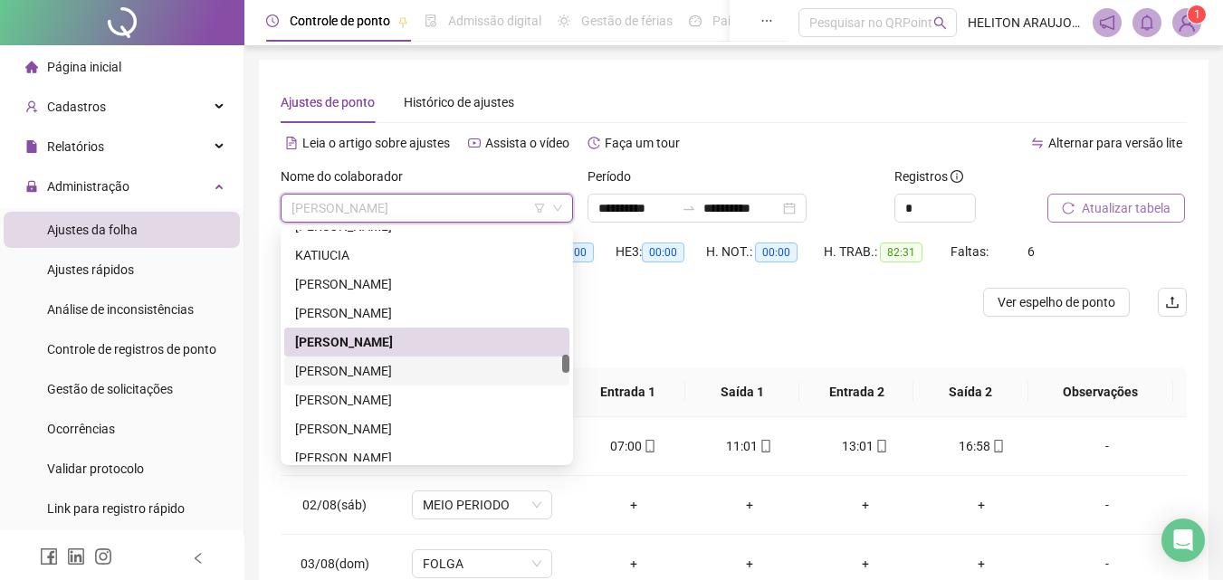
click at [385, 365] on div "[PERSON_NAME]" at bounding box center [426, 371] width 263 height 20
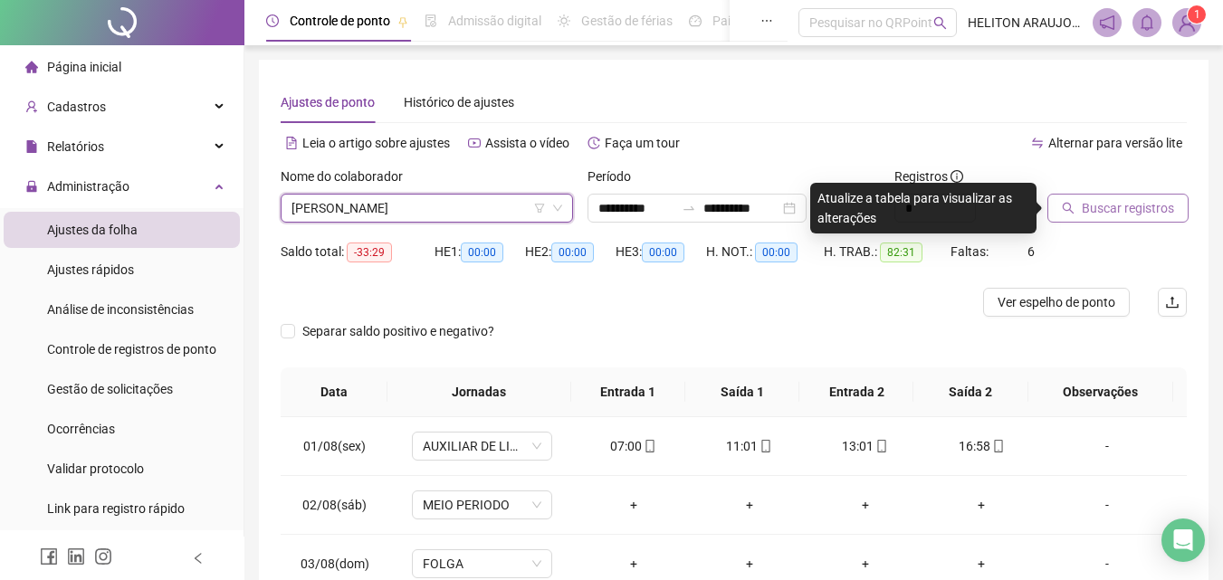
click at [1118, 214] on span "Buscar registros" at bounding box center [1127, 208] width 92 height 20
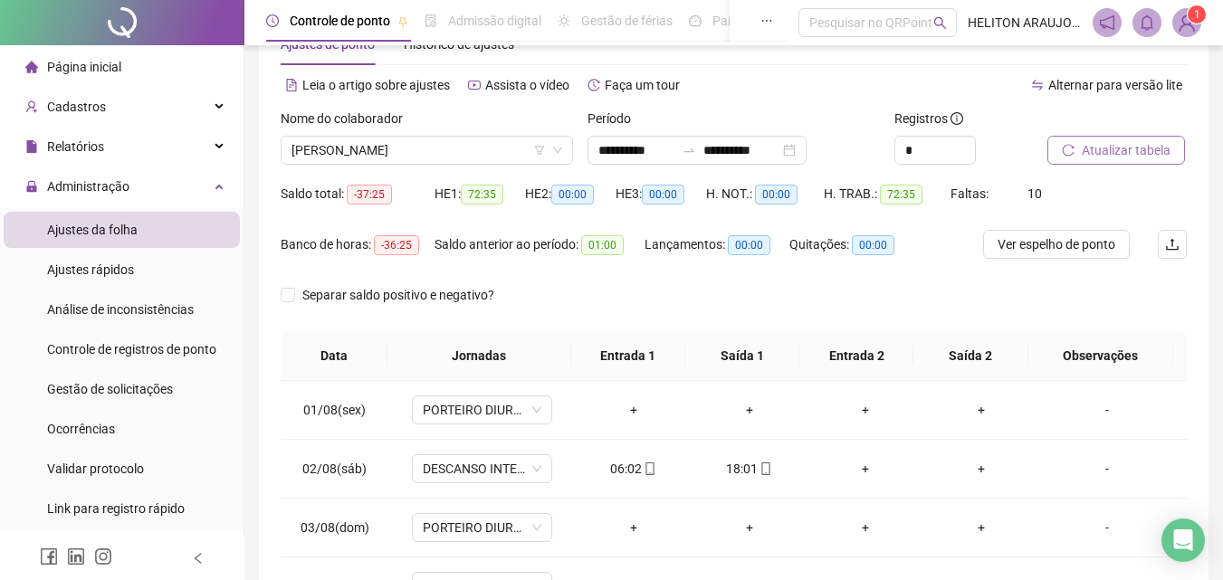
scroll to position [0, 0]
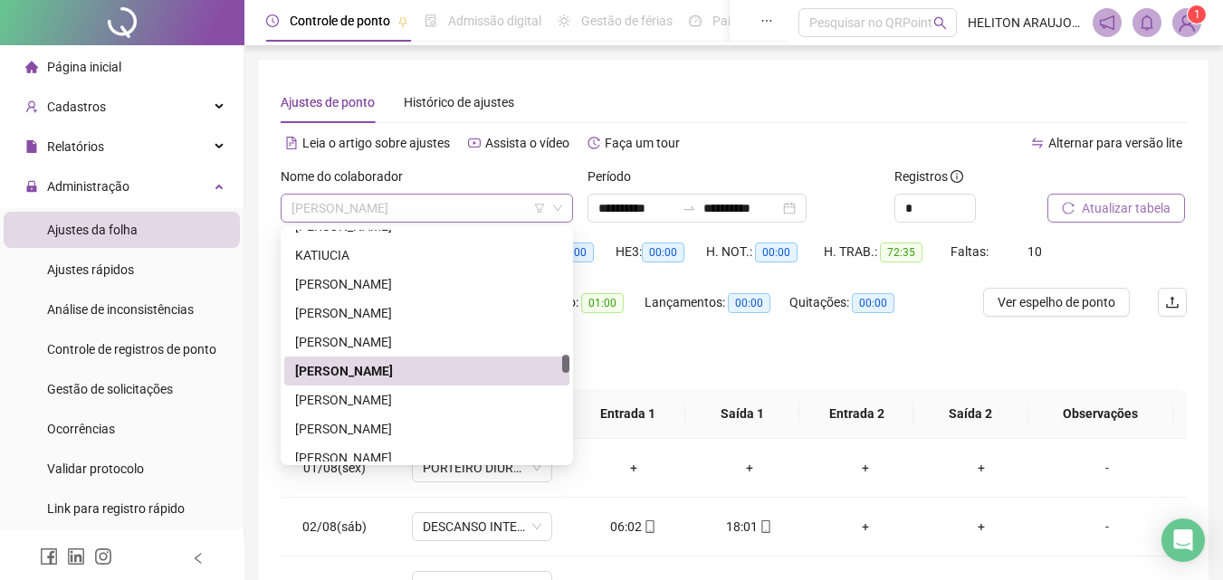
click at [452, 215] on span "[PERSON_NAME]" at bounding box center [426, 208] width 271 height 27
click at [352, 405] on div "[PERSON_NAME]" at bounding box center [426, 400] width 263 height 20
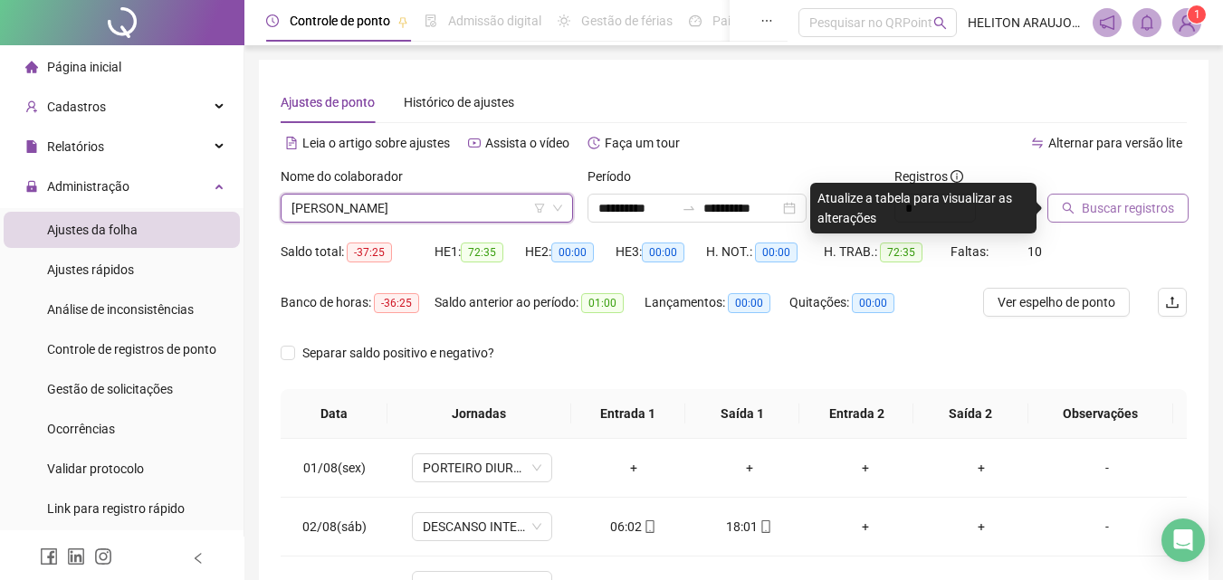
click at [1089, 208] on span "Buscar registros" at bounding box center [1127, 208] width 92 height 20
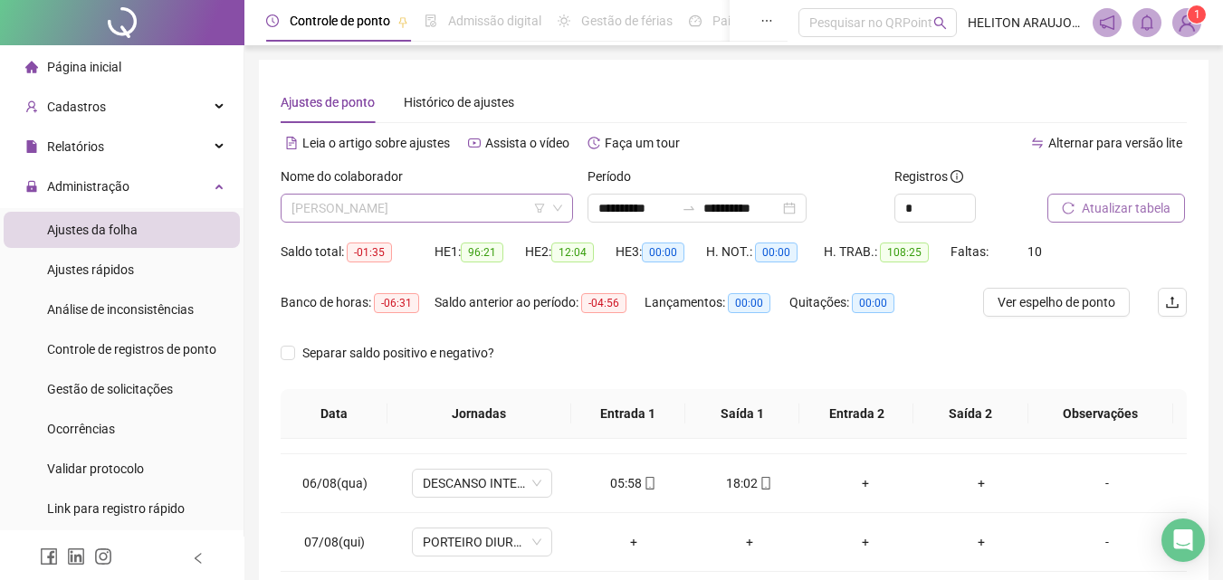
click at [491, 213] on span "[PERSON_NAME]" at bounding box center [426, 208] width 271 height 27
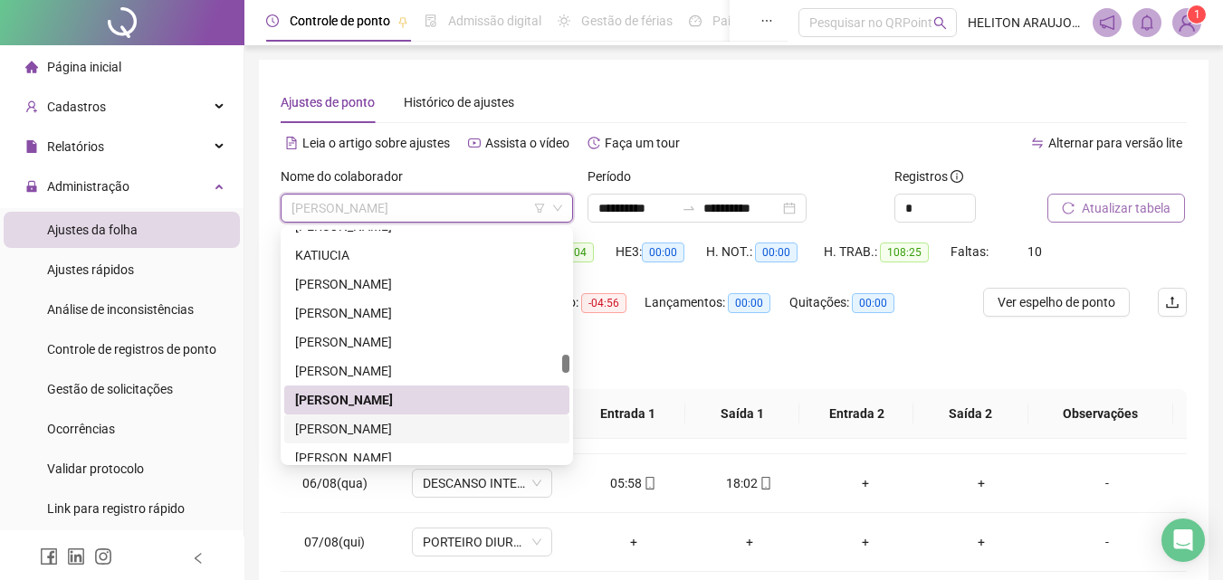
click at [371, 424] on div "[PERSON_NAME]" at bounding box center [426, 429] width 263 height 20
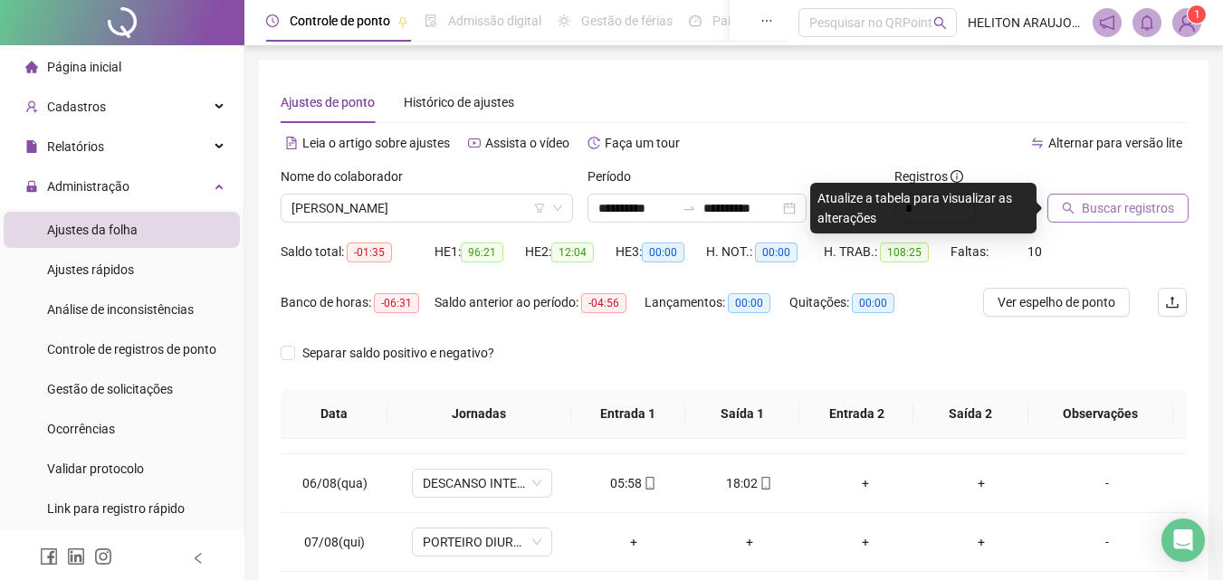
click at [1132, 214] on span "Buscar registros" at bounding box center [1127, 208] width 92 height 20
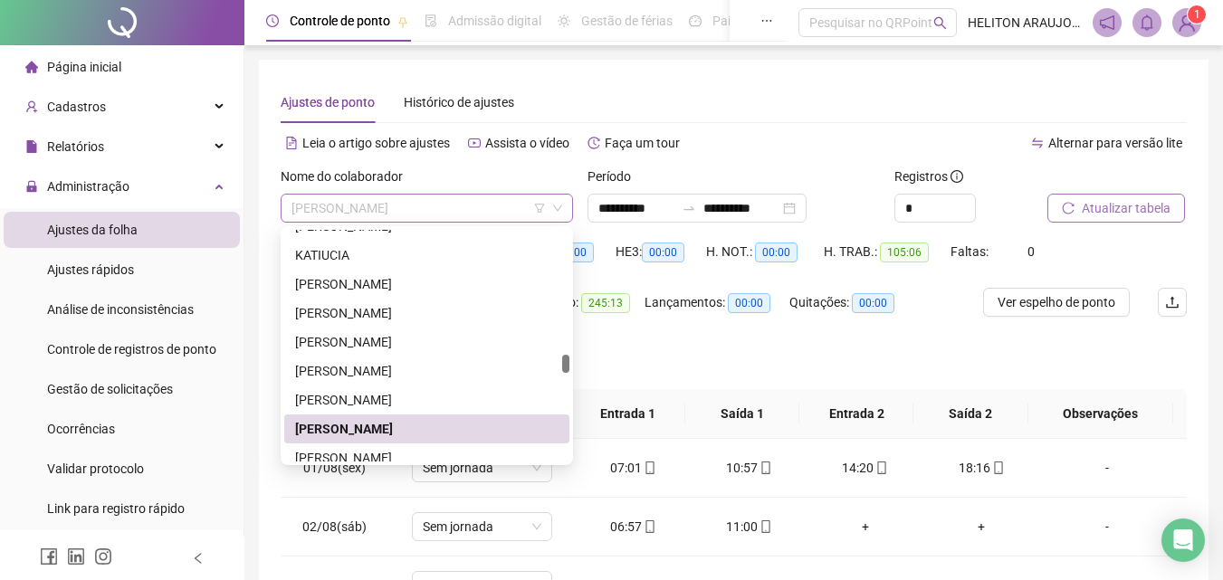
click at [447, 204] on span "[PERSON_NAME]" at bounding box center [426, 208] width 271 height 27
click at [398, 453] on div "[PERSON_NAME]" at bounding box center [426, 458] width 263 height 20
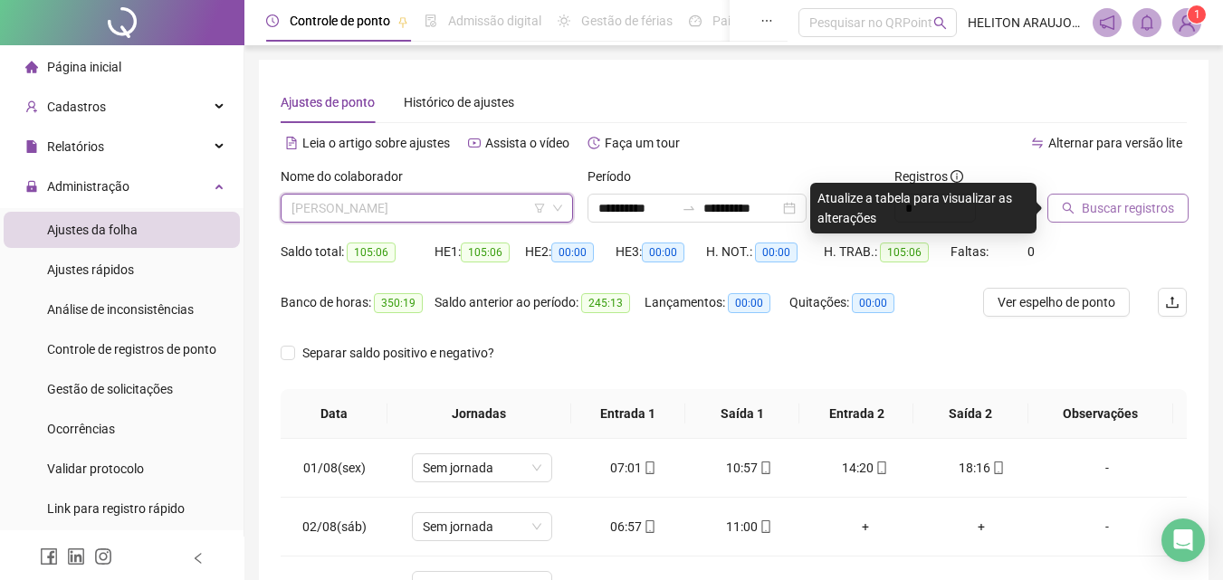
click at [506, 206] on span "[PERSON_NAME]" at bounding box center [426, 208] width 271 height 27
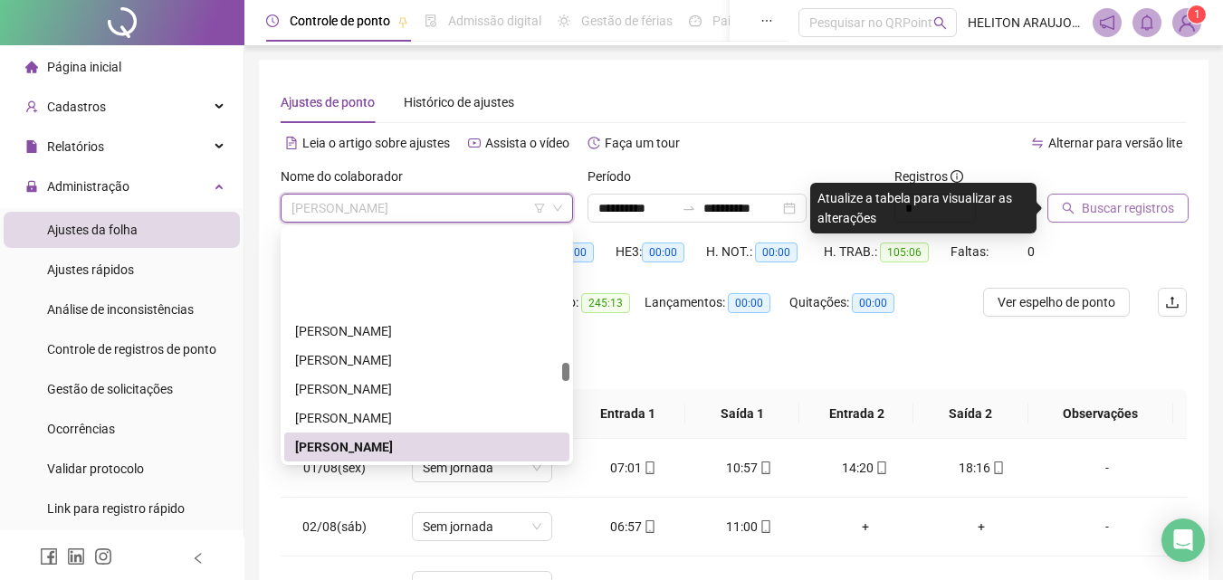
scroll to position [1745, 0]
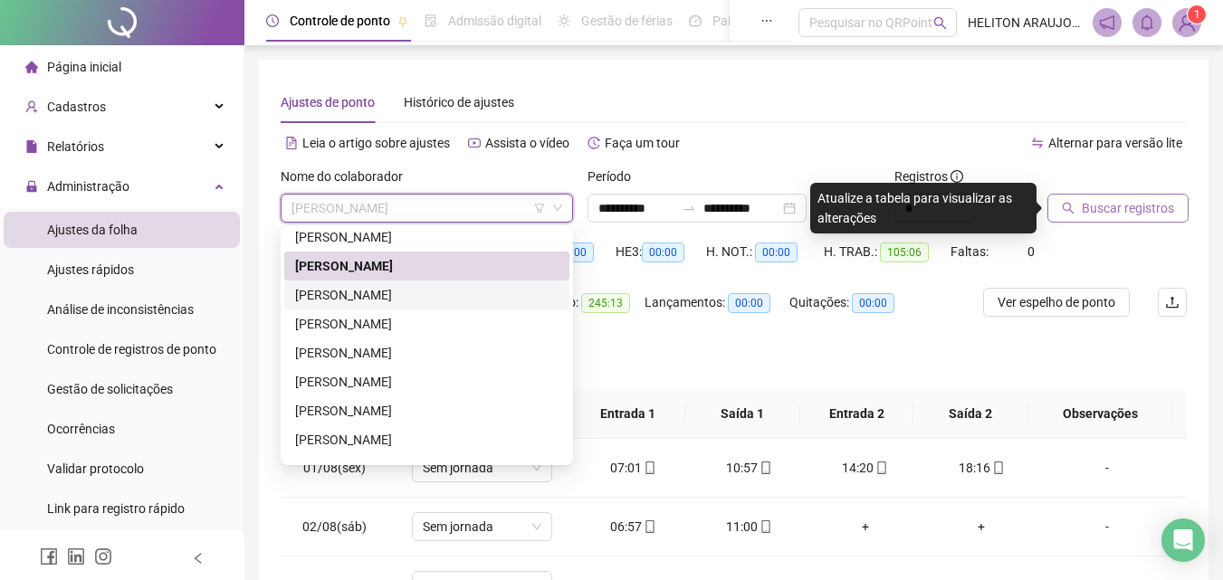
click at [418, 295] on div "[PERSON_NAME]" at bounding box center [426, 295] width 263 height 20
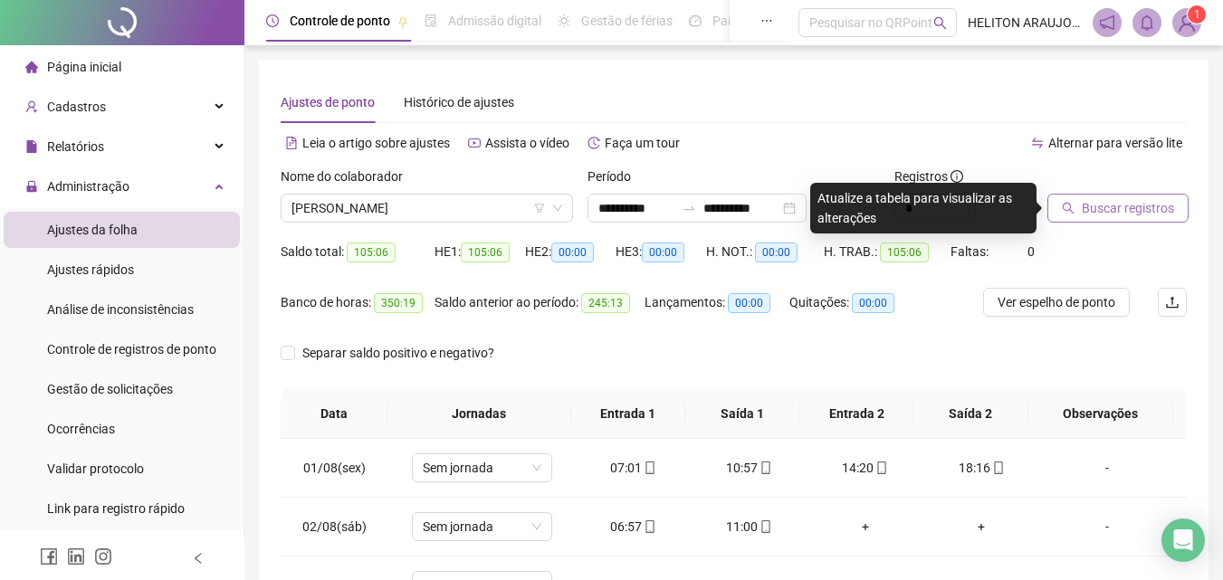
click at [1069, 213] on icon "search" at bounding box center [1068, 208] width 13 height 13
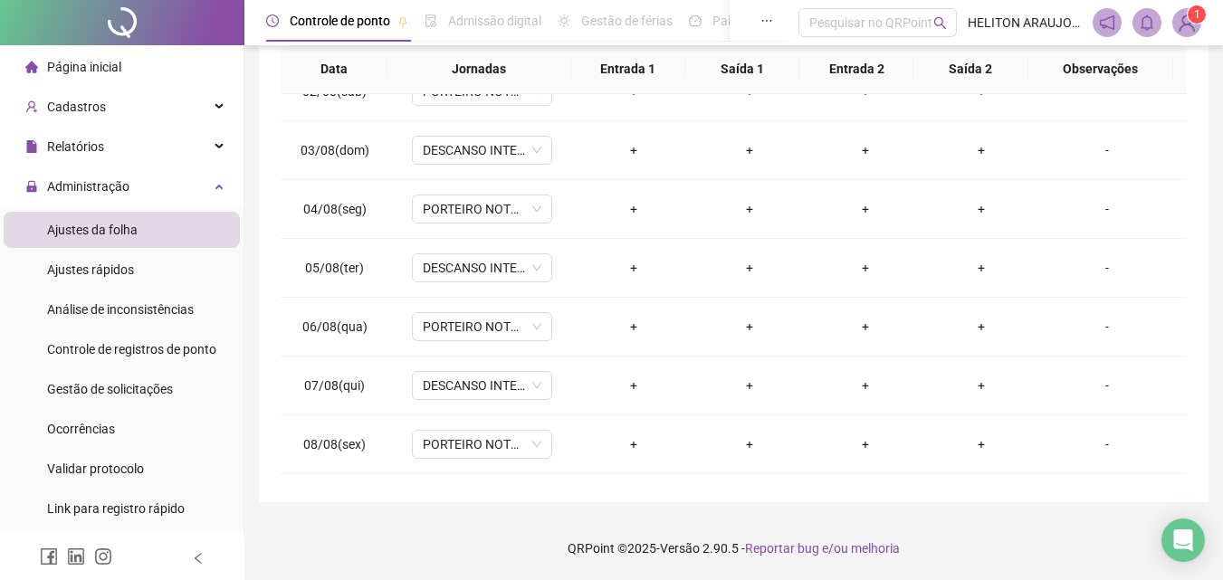
scroll to position [0, 0]
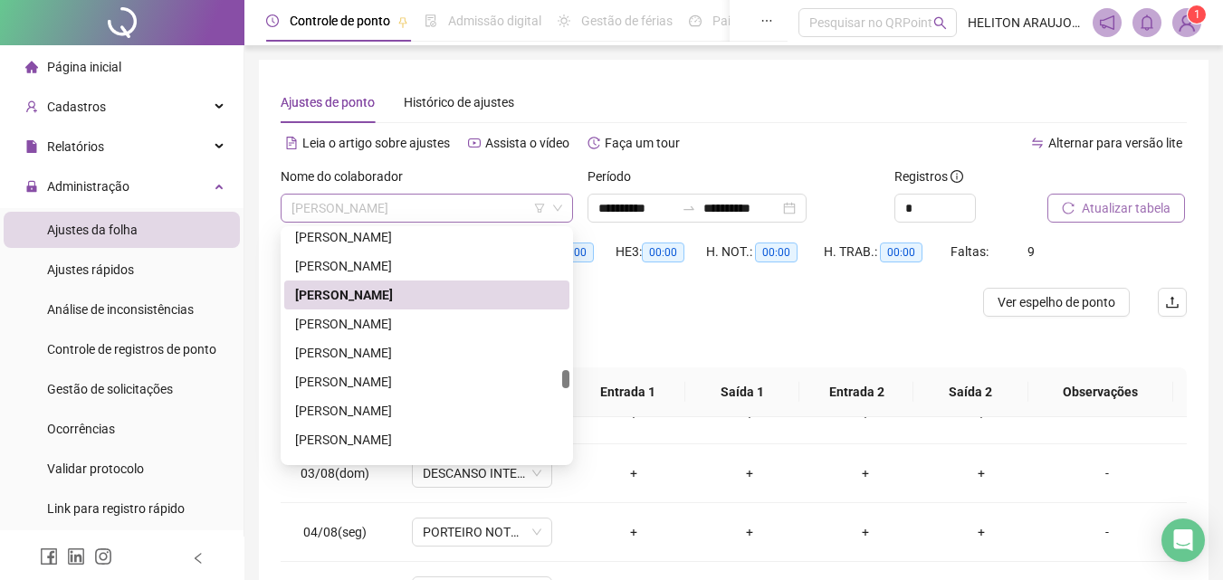
click at [492, 218] on span "[PERSON_NAME]" at bounding box center [426, 208] width 271 height 27
click at [440, 270] on div "[PERSON_NAME]" at bounding box center [426, 266] width 263 height 20
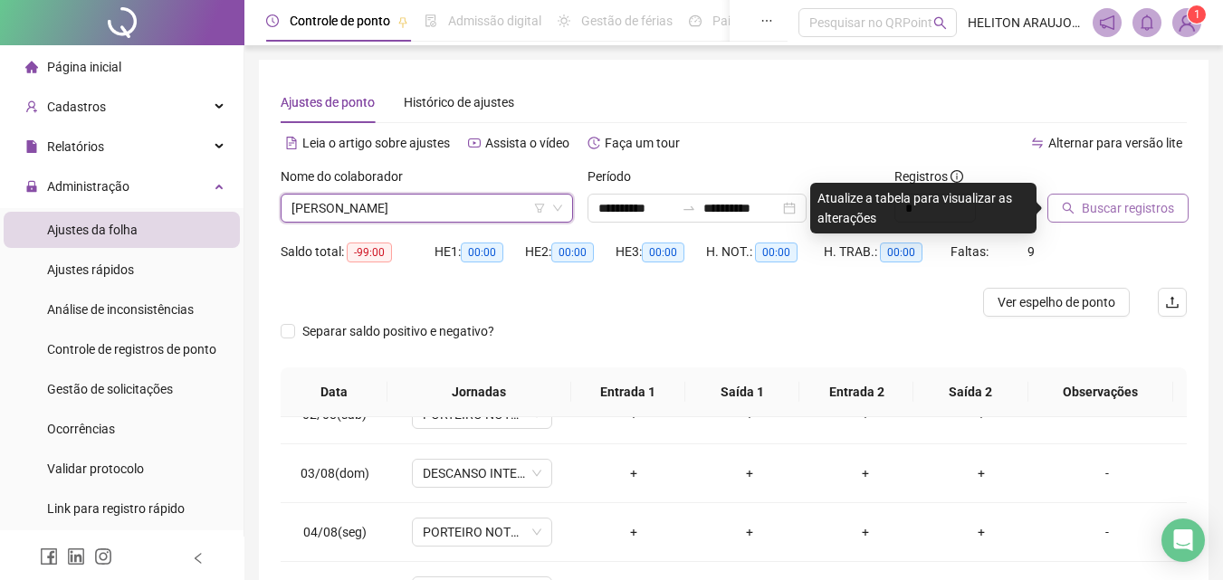
click at [1130, 215] on span "Buscar registros" at bounding box center [1127, 208] width 92 height 20
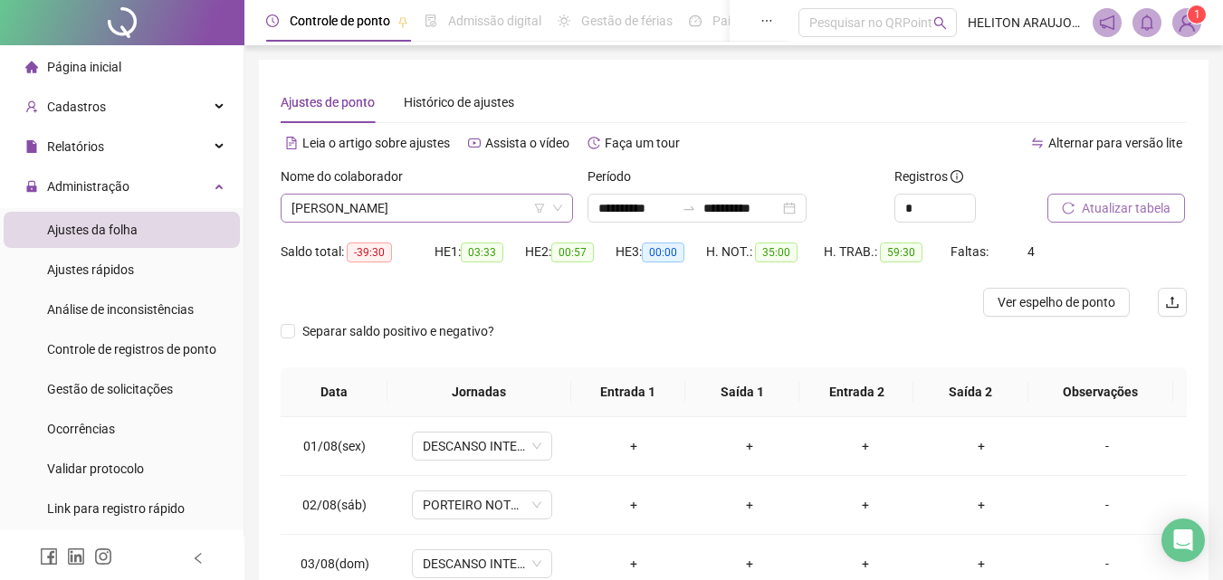
click at [510, 213] on span "[PERSON_NAME]" at bounding box center [426, 208] width 271 height 27
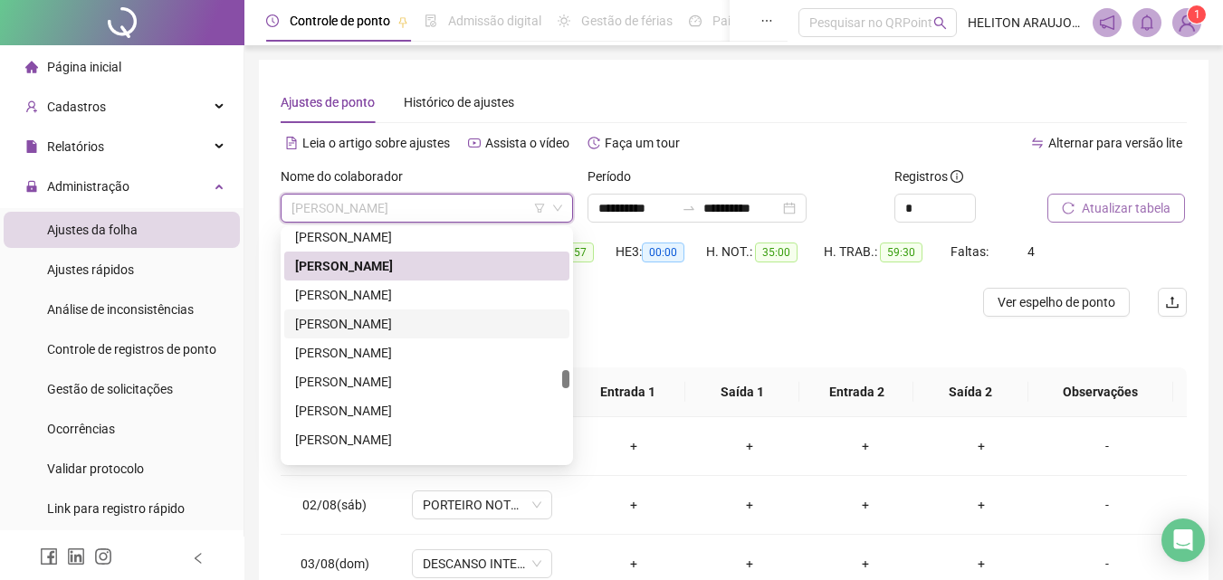
click at [398, 331] on div "[PERSON_NAME]" at bounding box center [426, 324] width 263 height 20
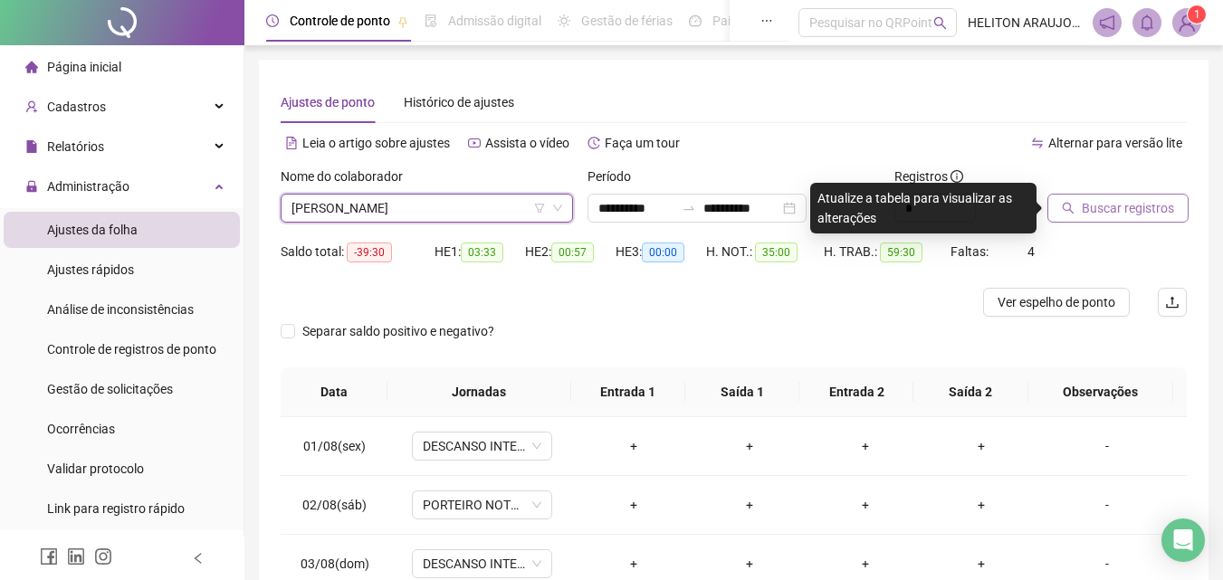
click at [1119, 214] on span "Buscar registros" at bounding box center [1127, 208] width 92 height 20
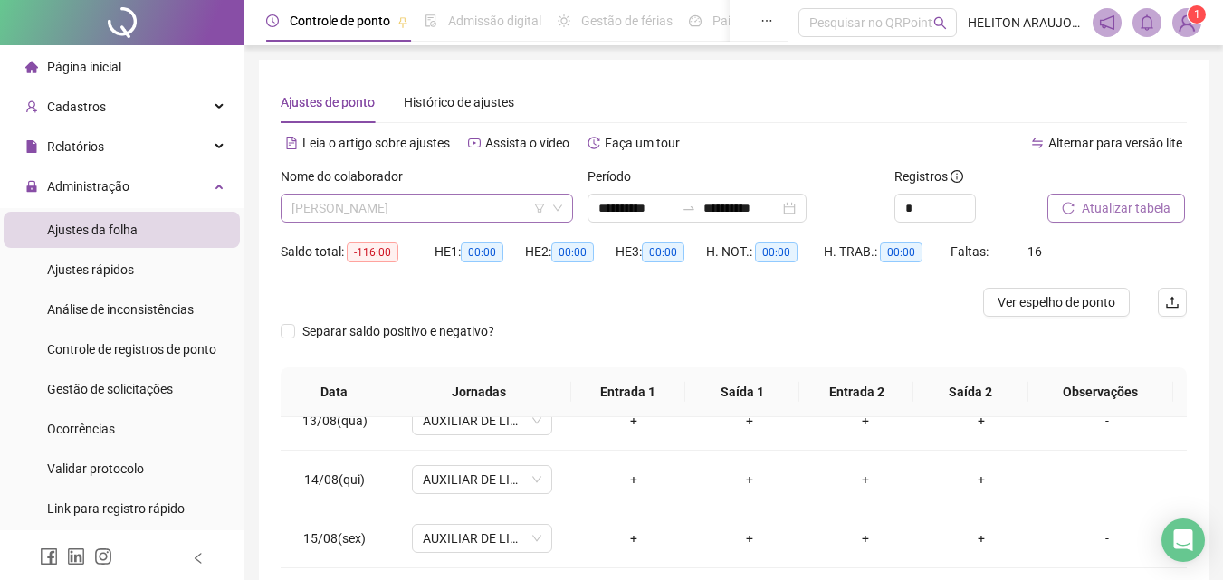
click at [499, 208] on span "[PERSON_NAME]" at bounding box center [426, 208] width 271 height 27
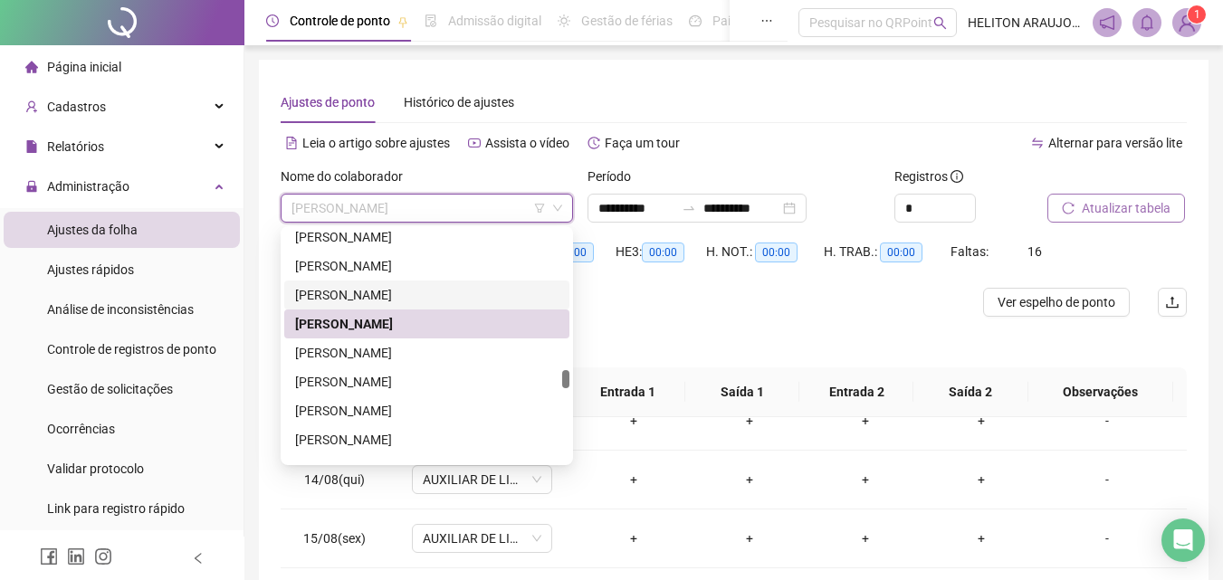
click at [404, 299] on div "[PERSON_NAME]" at bounding box center [426, 295] width 263 height 20
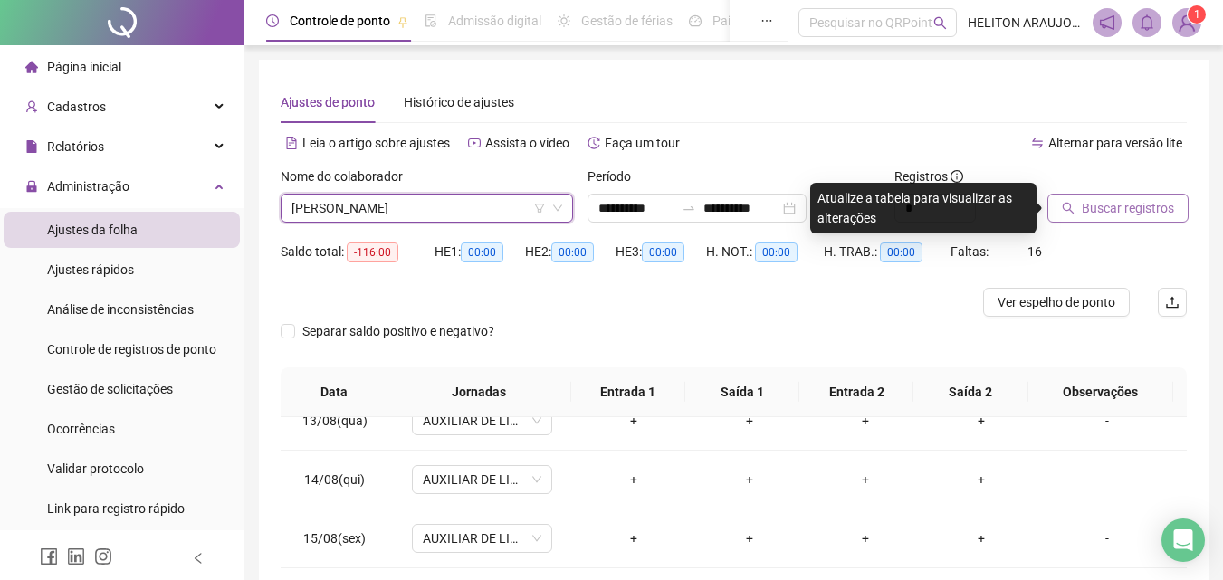
click at [1083, 223] on div "Buscar registros" at bounding box center [1117, 202] width 154 height 71
click at [1090, 216] on span "Buscar registros" at bounding box center [1127, 208] width 92 height 20
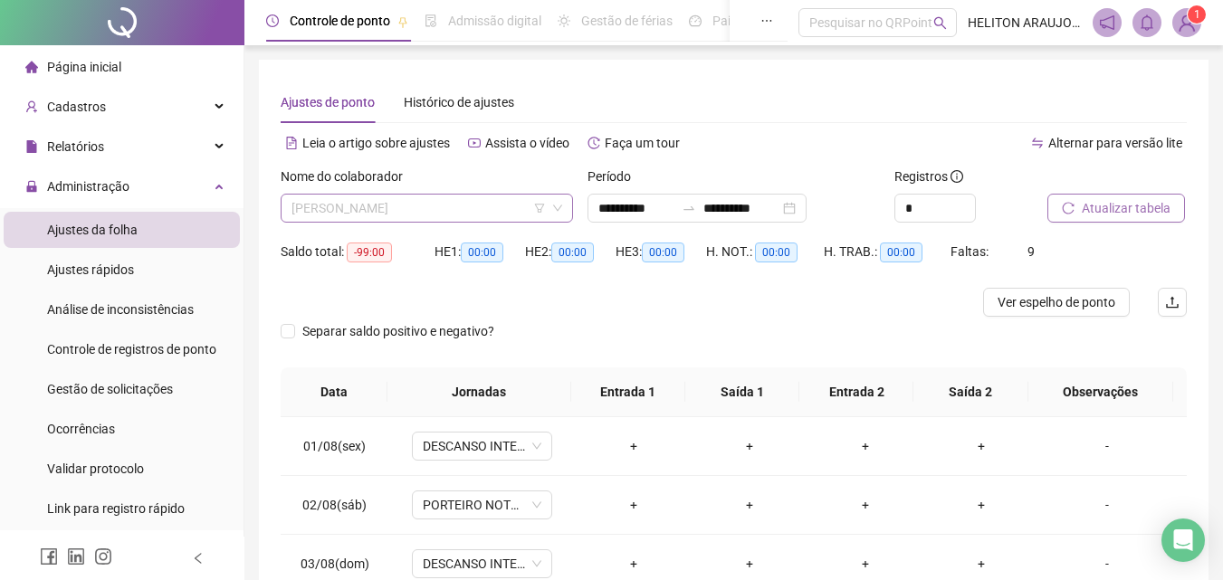
click at [473, 206] on span "[PERSON_NAME]" at bounding box center [426, 208] width 271 height 27
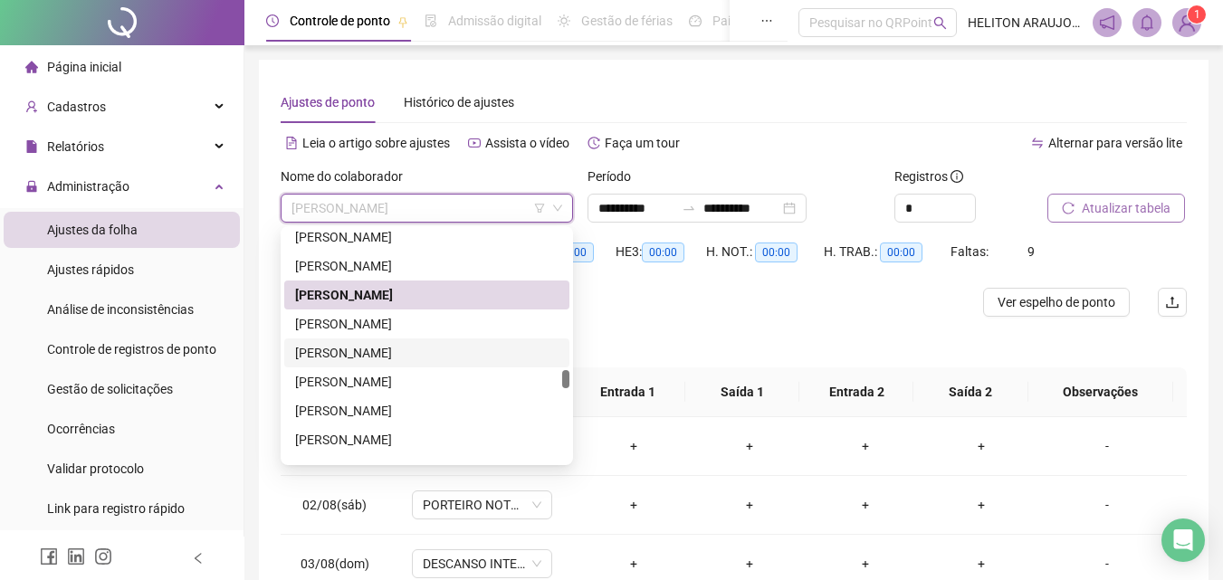
click at [447, 351] on div "[PERSON_NAME]" at bounding box center [426, 353] width 263 height 20
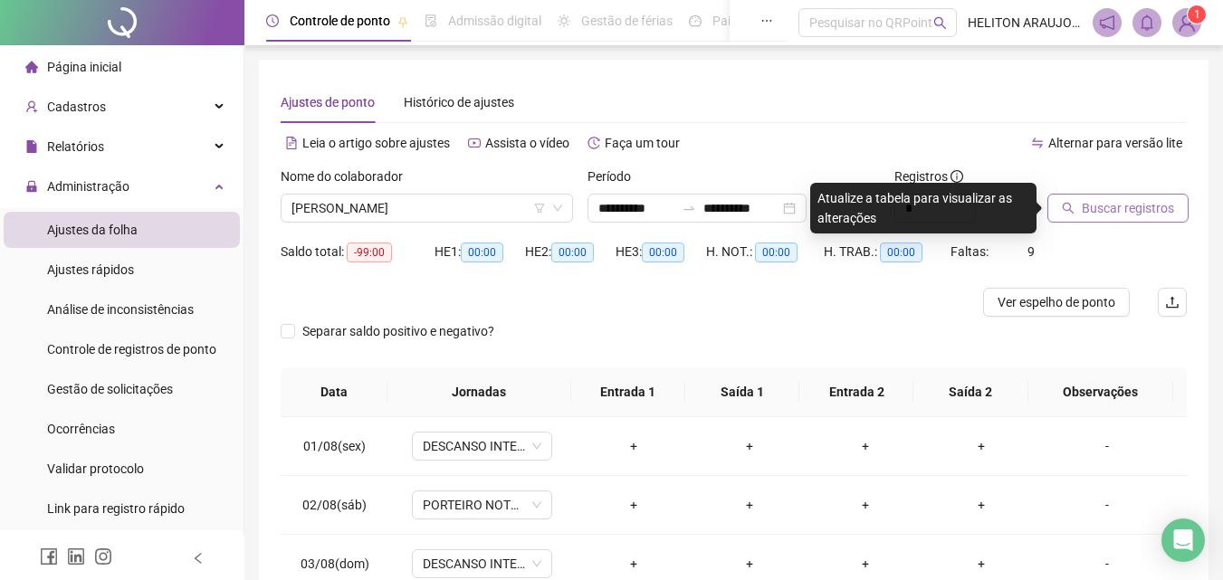
click at [1106, 214] on span "Buscar registros" at bounding box center [1127, 208] width 92 height 20
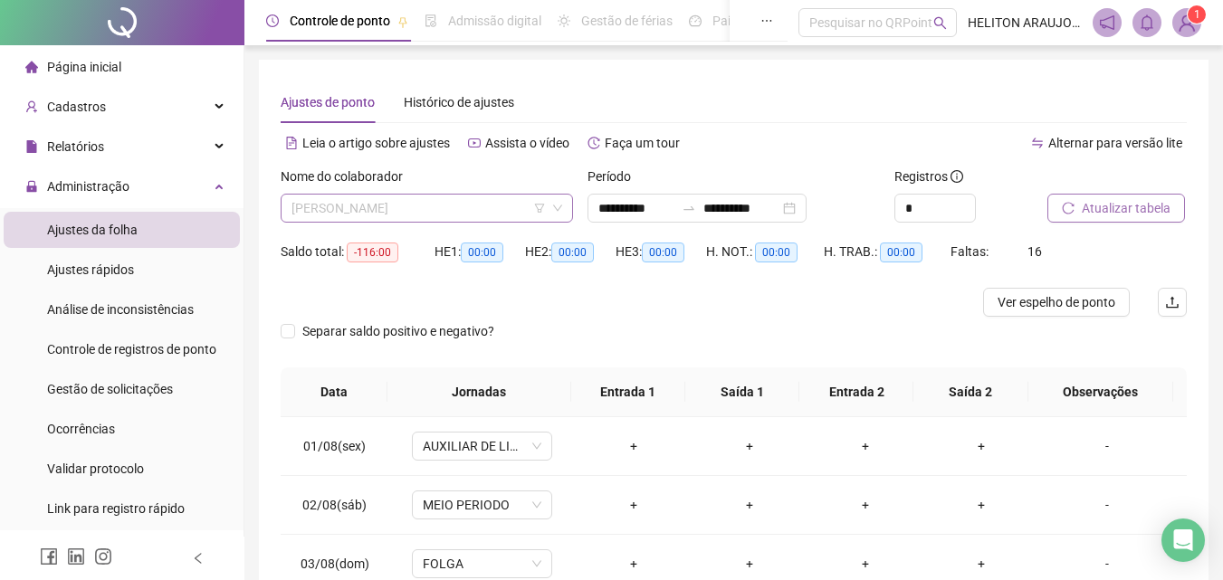
click at [447, 201] on span "[PERSON_NAME]" at bounding box center [426, 208] width 271 height 27
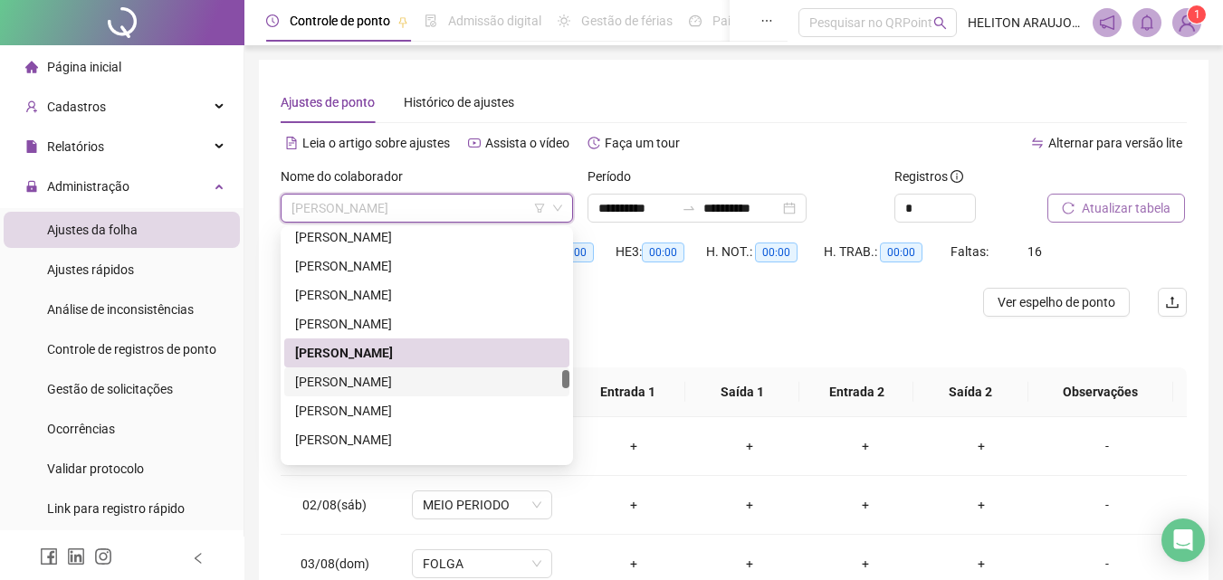
click at [422, 391] on div "[PERSON_NAME]" at bounding box center [426, 382] width 263 height 20
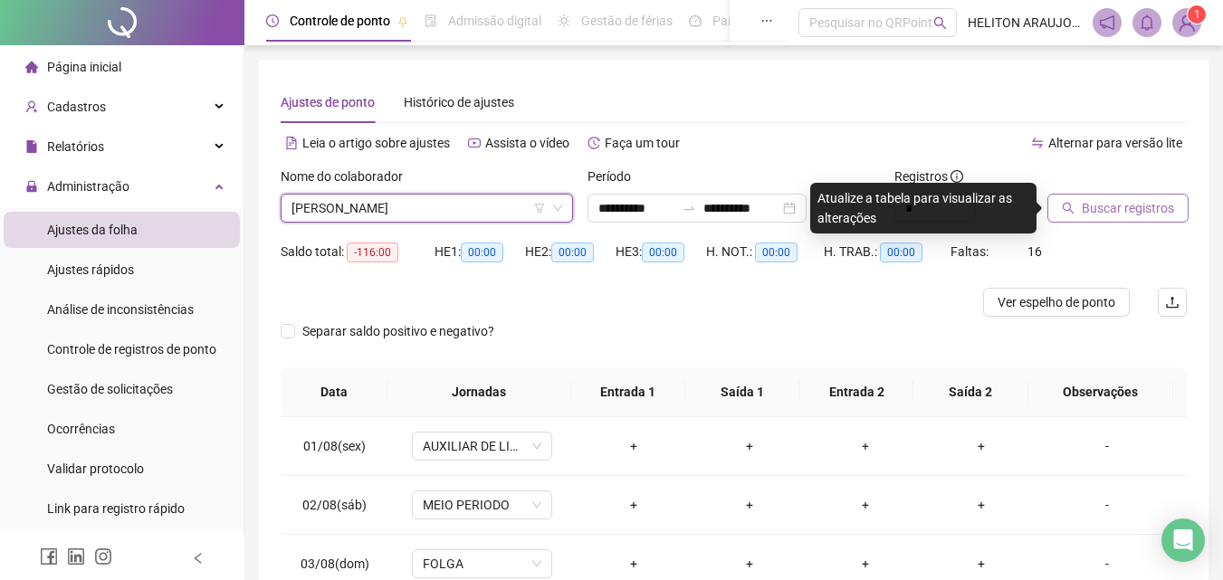
click at [1119, 212] on span "Buscar registros" at bounding box center [1127, 208] width 92 height 20
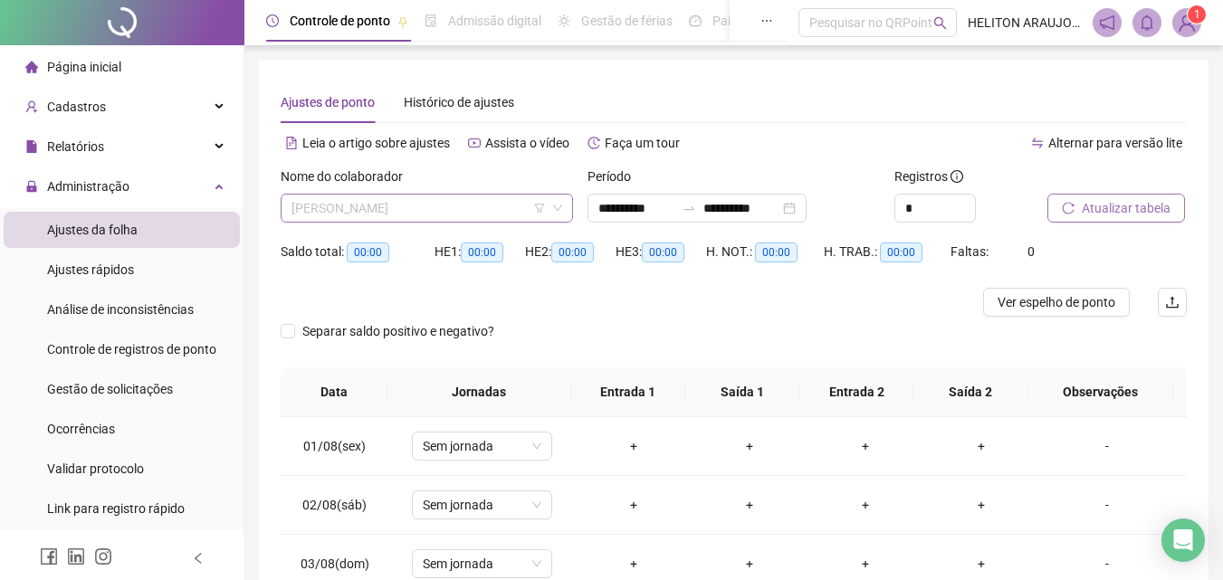
click at [508, 216] on span "[PERSON_NAME]" at bounding box center [426, 208] width 271 height 27
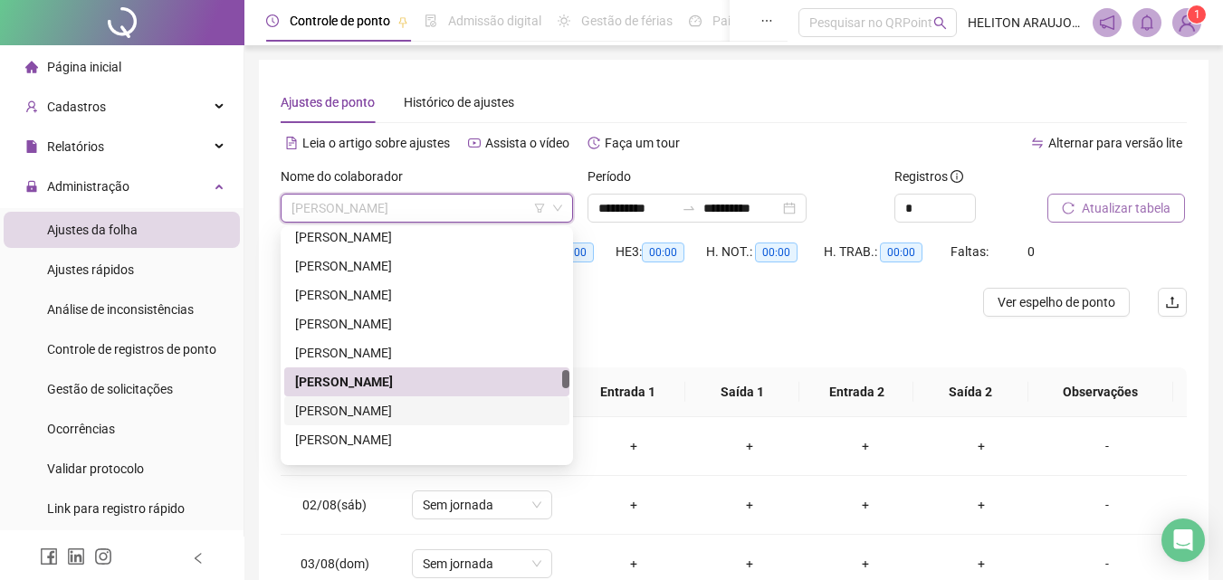
click at [428, 413] on div "[PERSON_NAME]" at bounding box center [426, 411] width 263 height 20
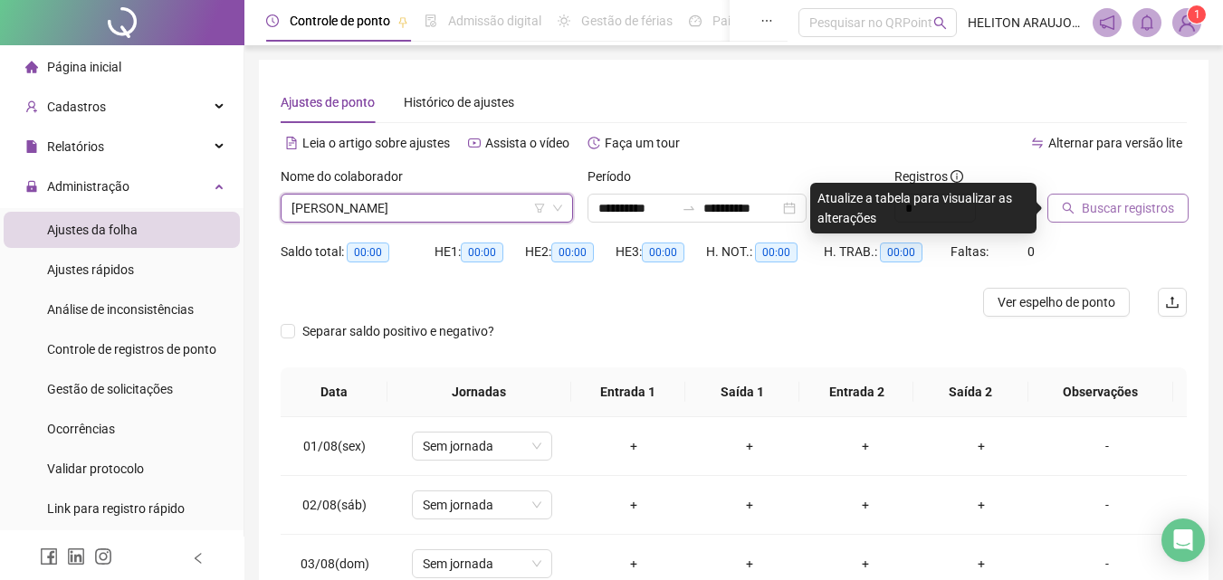
click at [1122, 214] on span "Buscar registros" at bounding box center [1127, 208] width 92 height 20
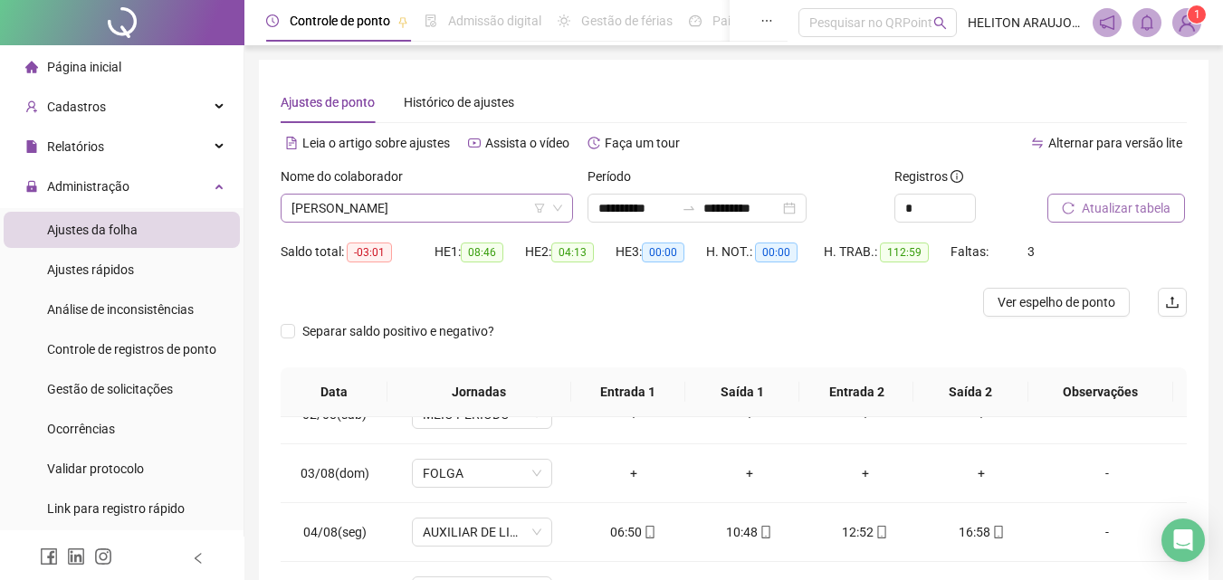
click at [531, 210] on span "[PERSON_NAME]" at bounding box center [426, 208] width 271 height 27
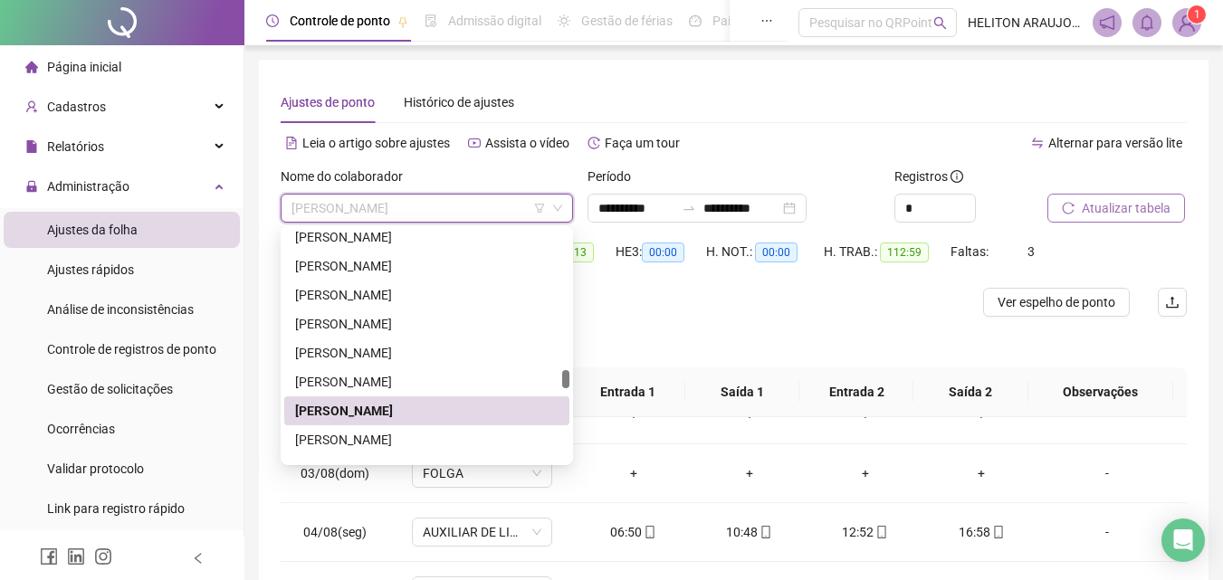
scroll to position [1835, 0]
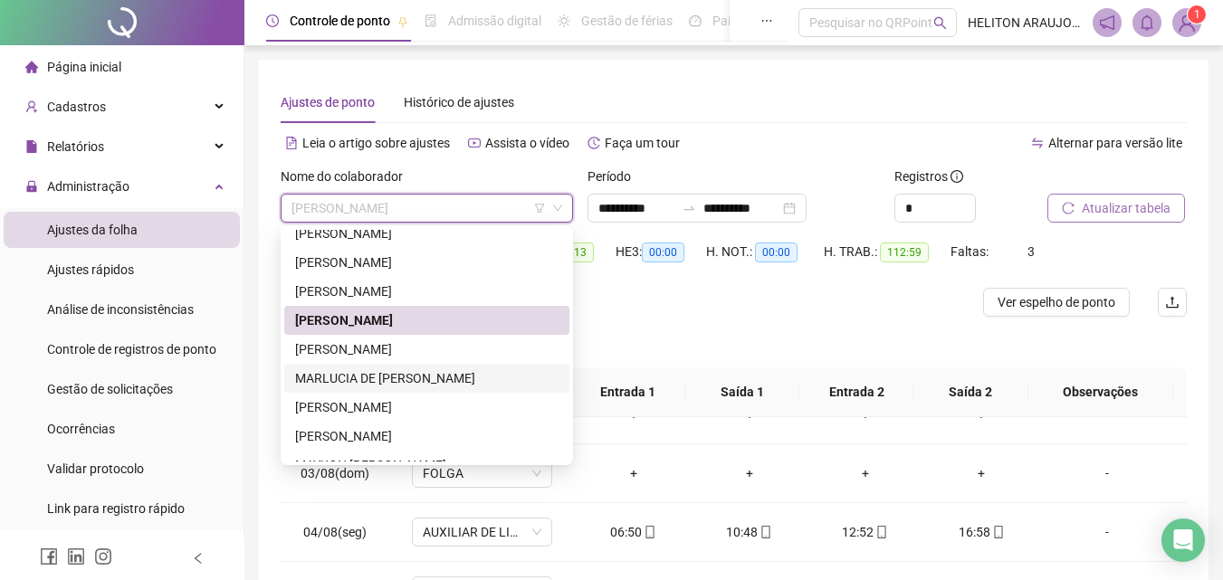
click at [388, 384] on div "MARLUCIA DE [PERSON_NAME]" at bounding box center [426, 378] width 263 height 20
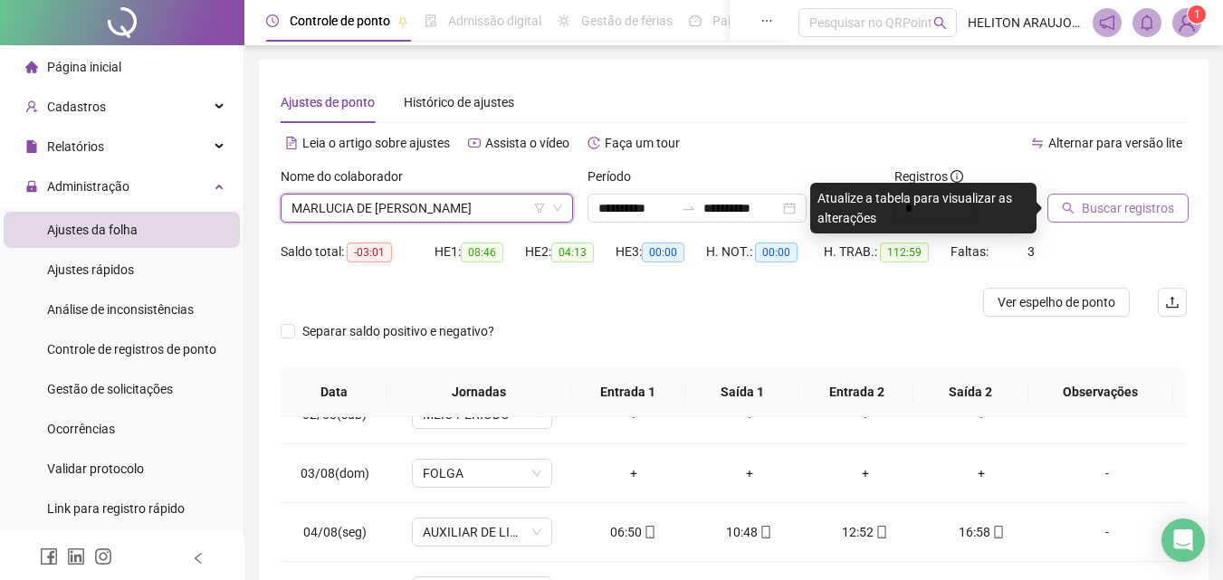
click at [1133, 201] on span "Buscar registros" at bounding box center [1127, 208] width 92 height 20
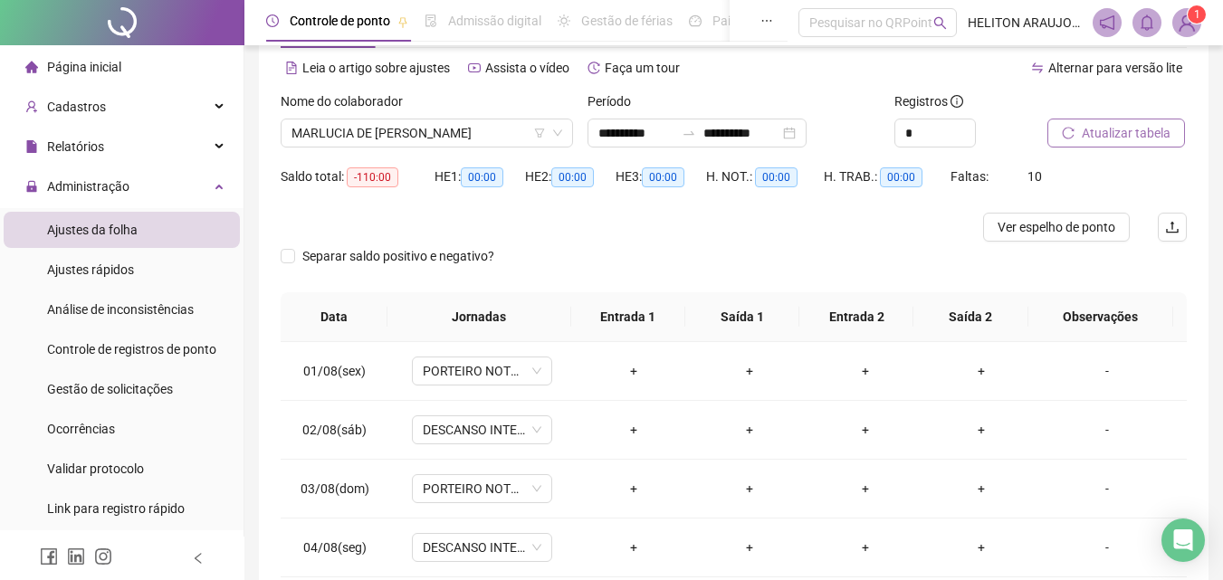
scroll to position [0, 0]
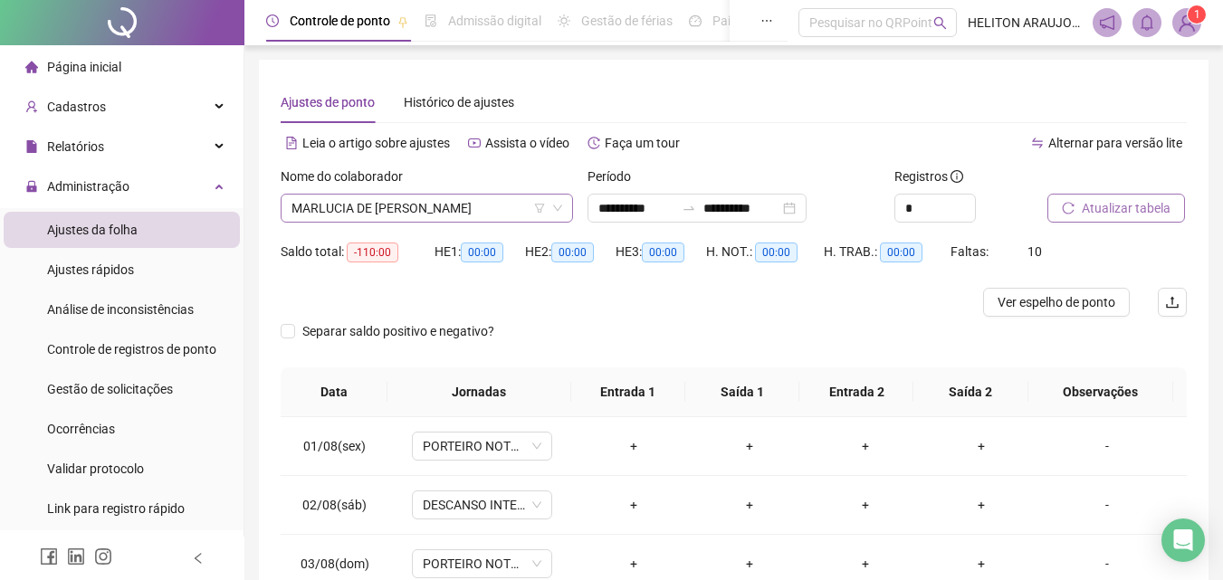
click at [472, 210] on span "MARLUCIA DE [PERSON_NAME]" at bounding box center [426, 208] width 271 height 27
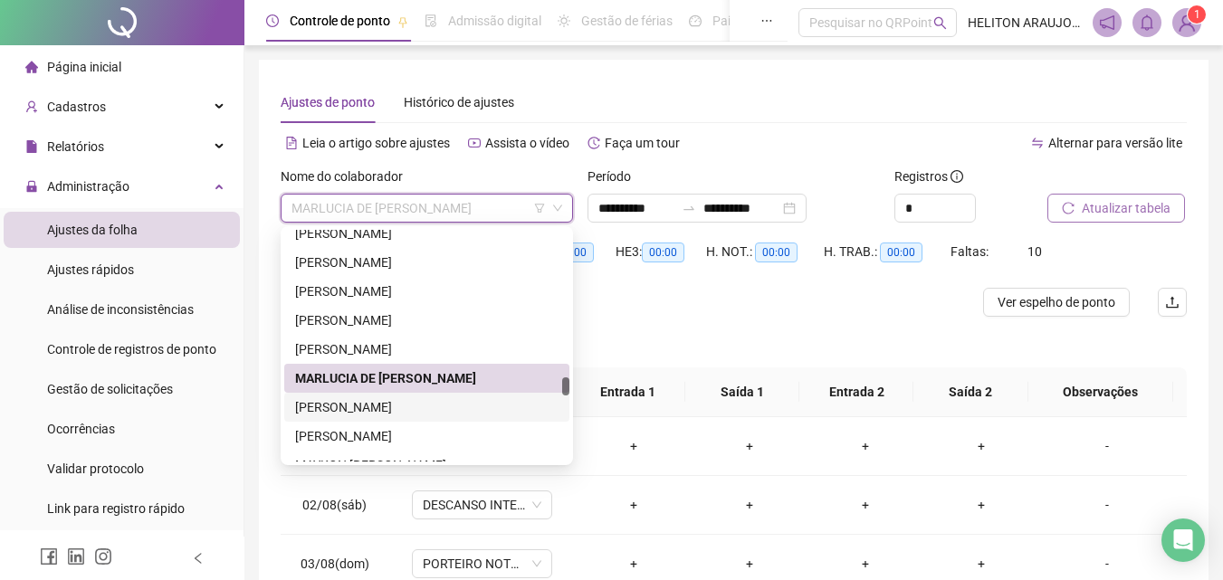
click at [463, 410] on div "[PERSON_NAME]" at bounding box center [426, 407] width 263 height 20
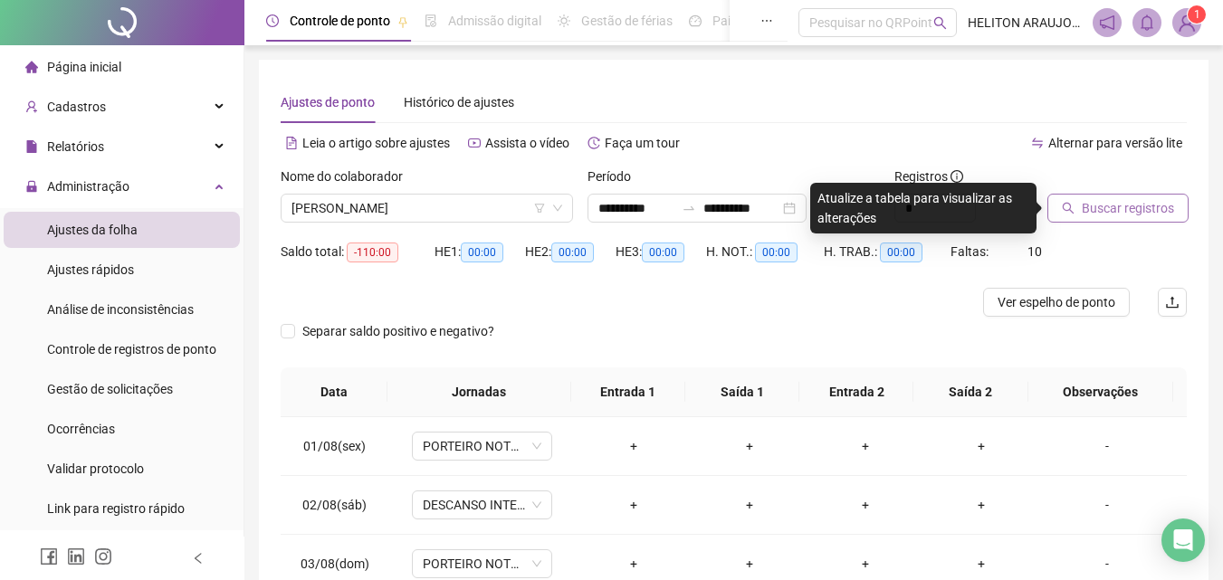
click at [1114, 217] on span "Buscar registros" at bounding box center [1127, 208] width 92 height 20
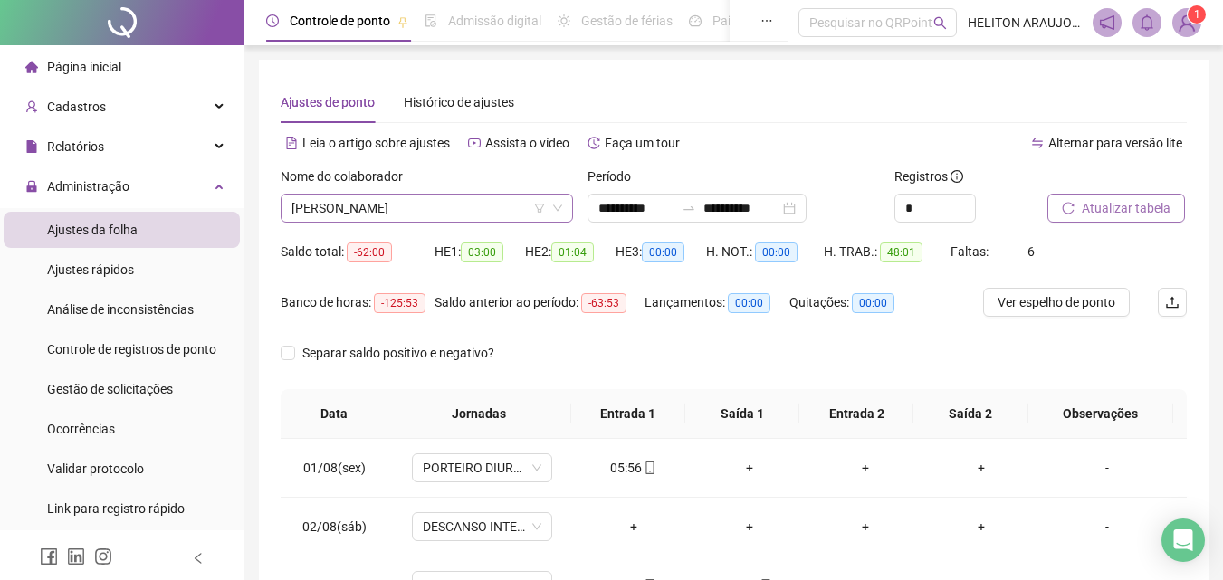
click at [416, 197] on span "[PERSON_NAME]" at bounding box center [426, 208] width 271 height 27
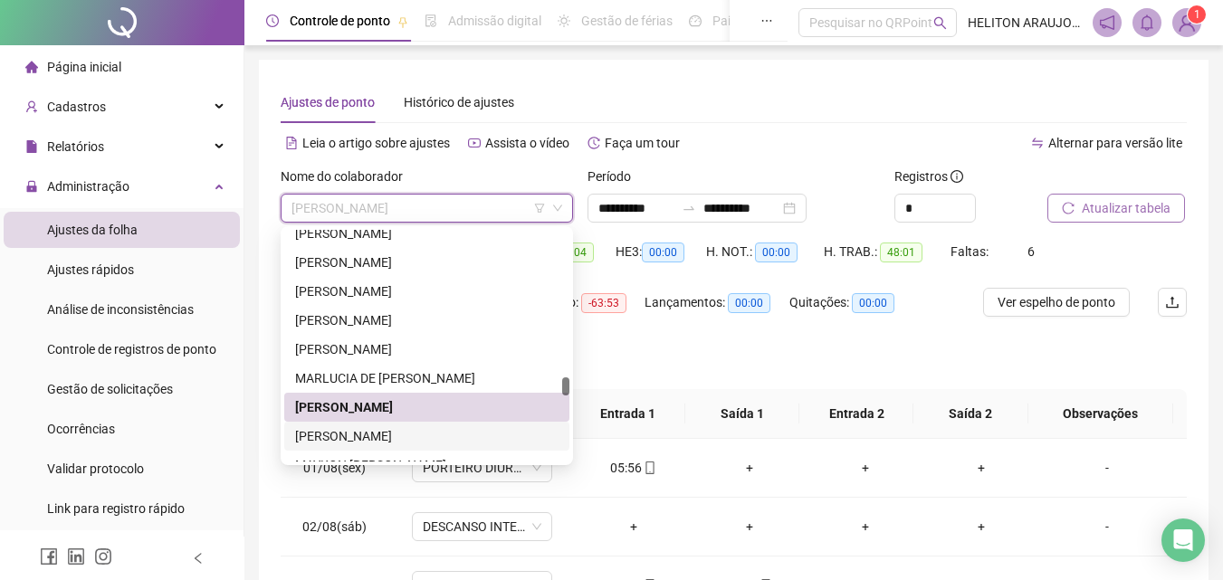
click at [396, 435] on div "[PERSON_NAME]" at bounding box center [426, 436] width 263 height 20
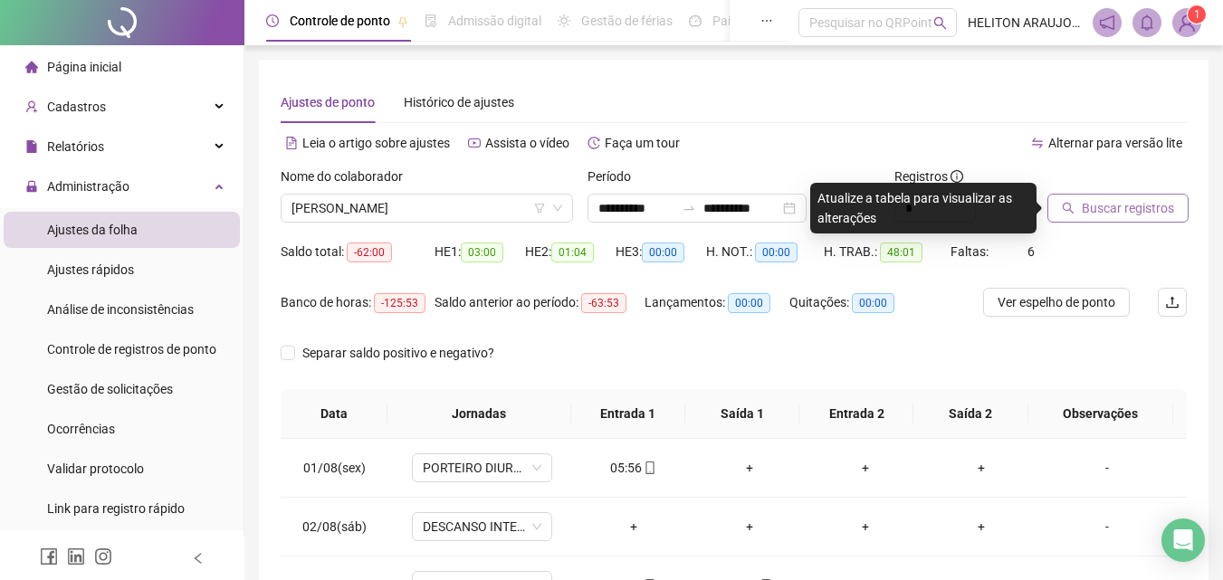
click at [1131, 214] on span "Buscar registros" at bounding box center [1127, 208] width 92 height 20
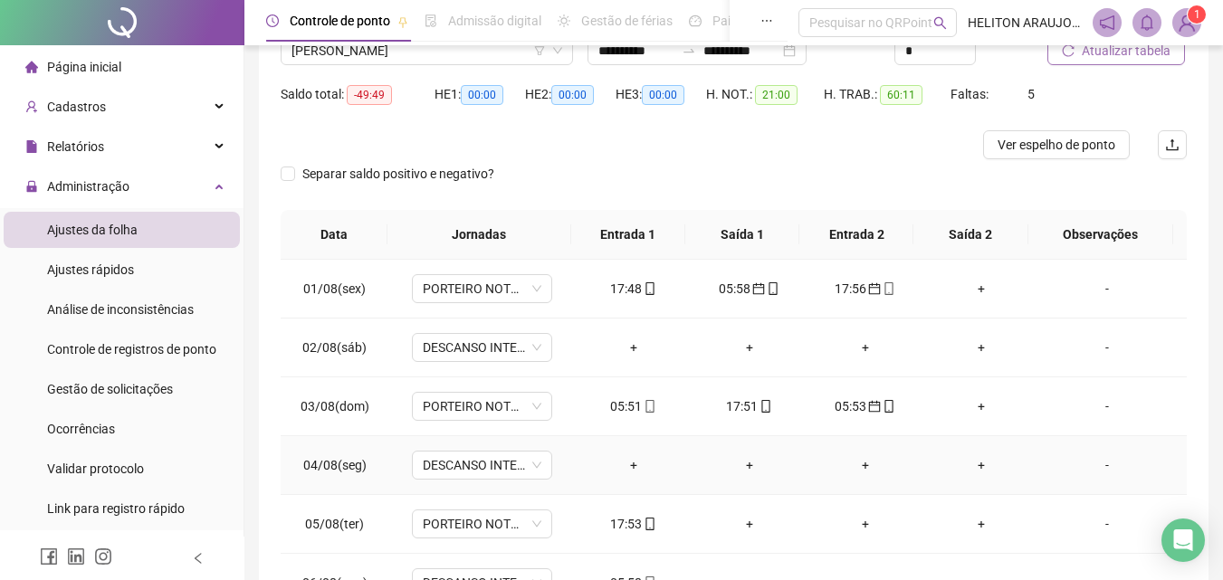
scroll to position [52, 0]
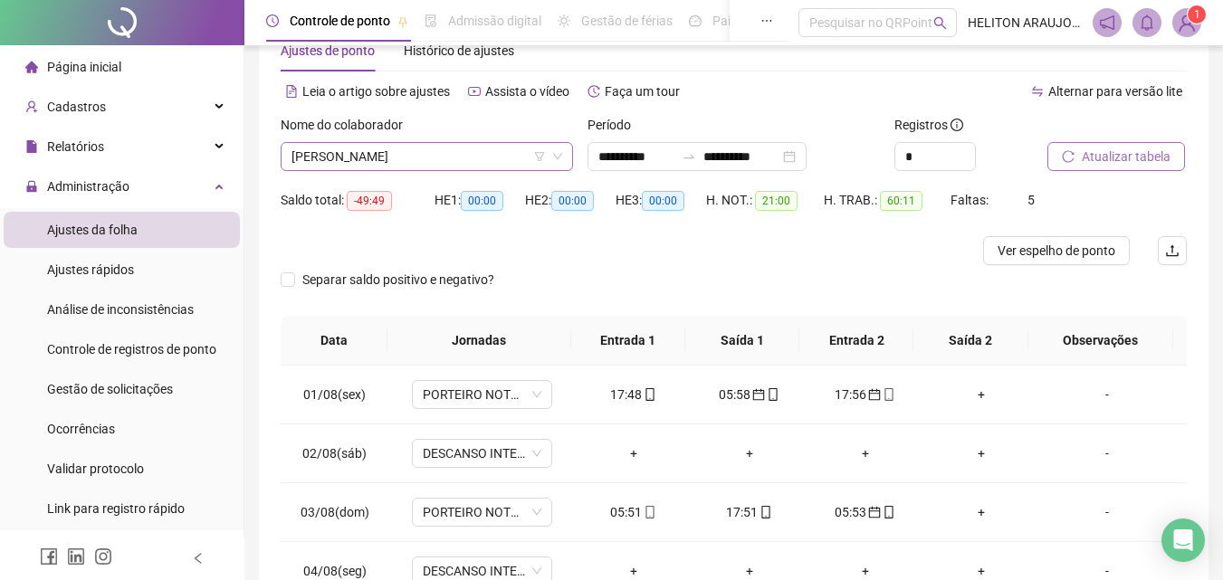
click at [496, 161] on span "[PERSON_NAME]" at bounding box center [426, 156] width 271 height 27
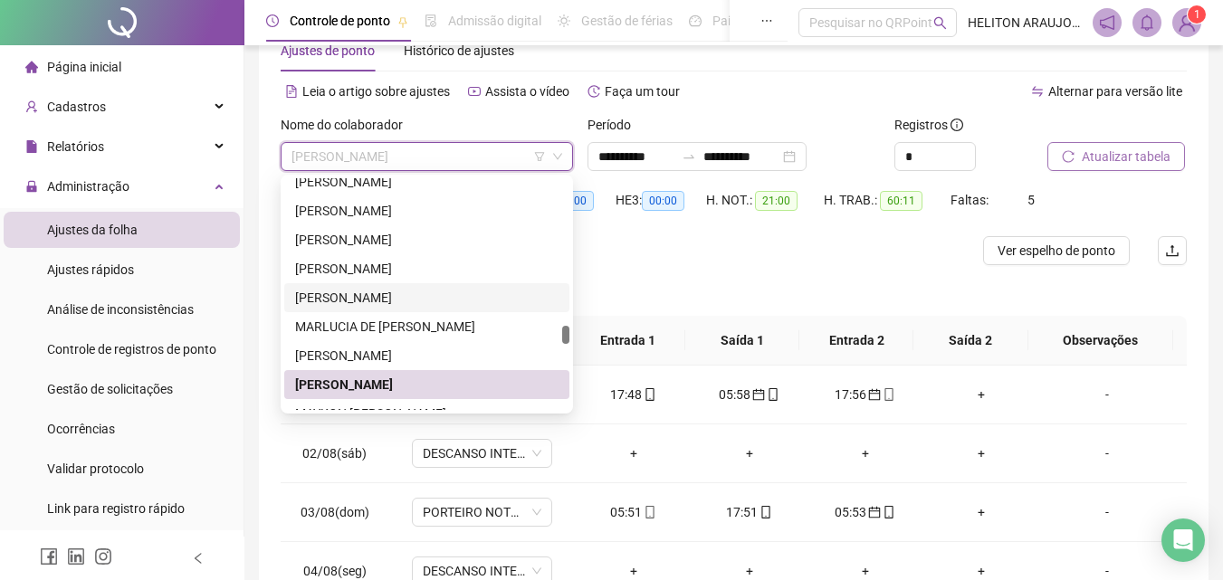
scroll to position [1926, 0]
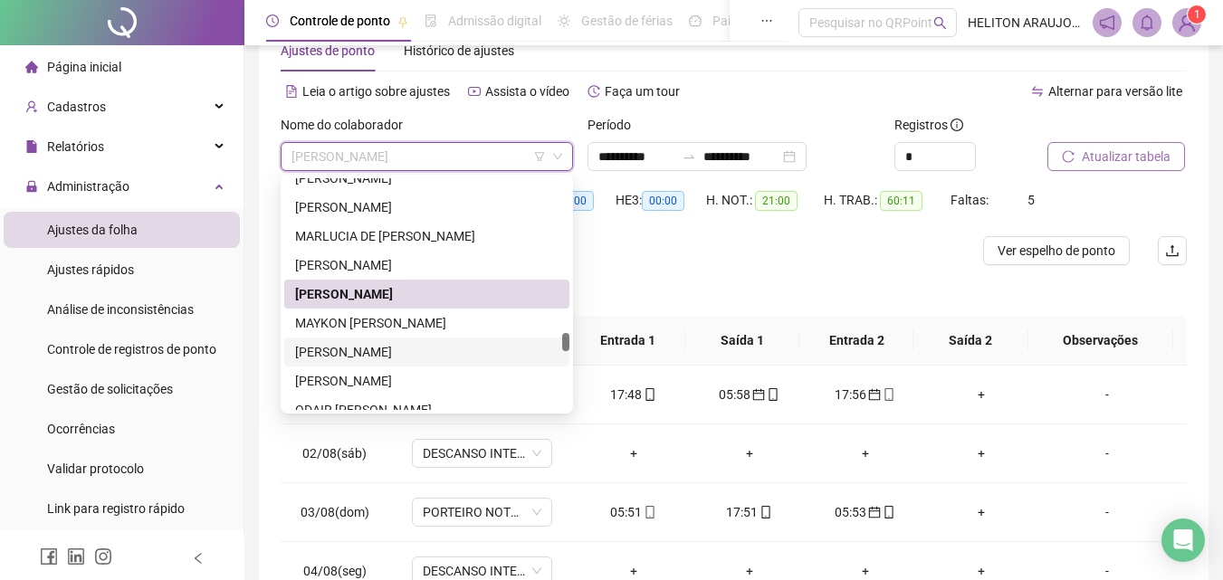
click at [340, 356] on div "[PERSON_NAME]" at bounding box center [426, 352] width 263 height 20
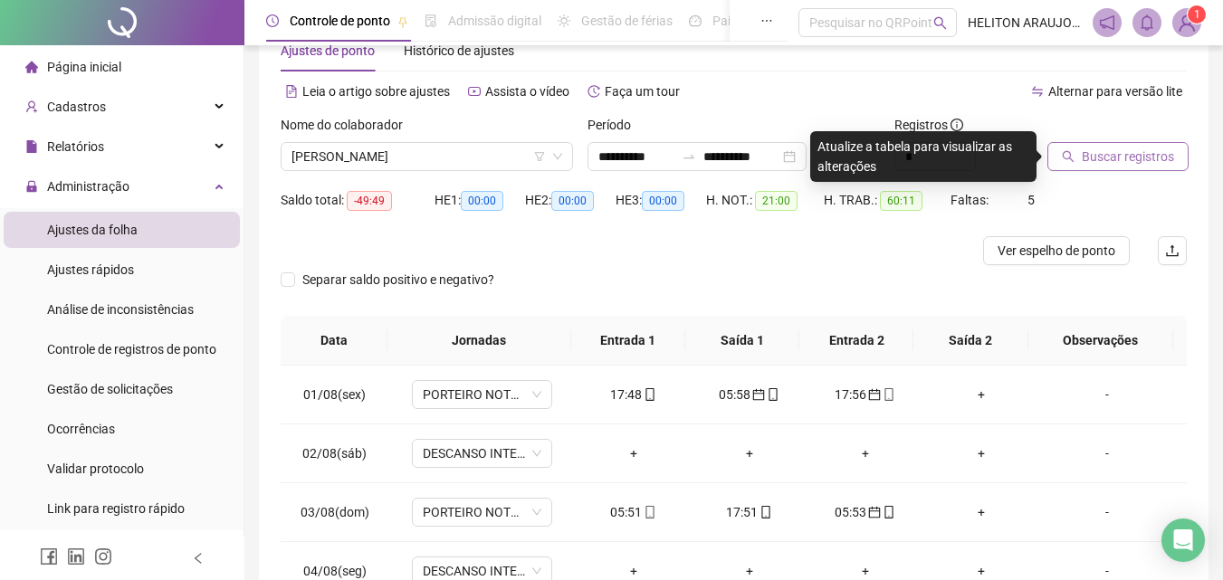
click at [1110, 157] on span "Buscar registros" at bounding box center [1127, 157] width 92 height 20
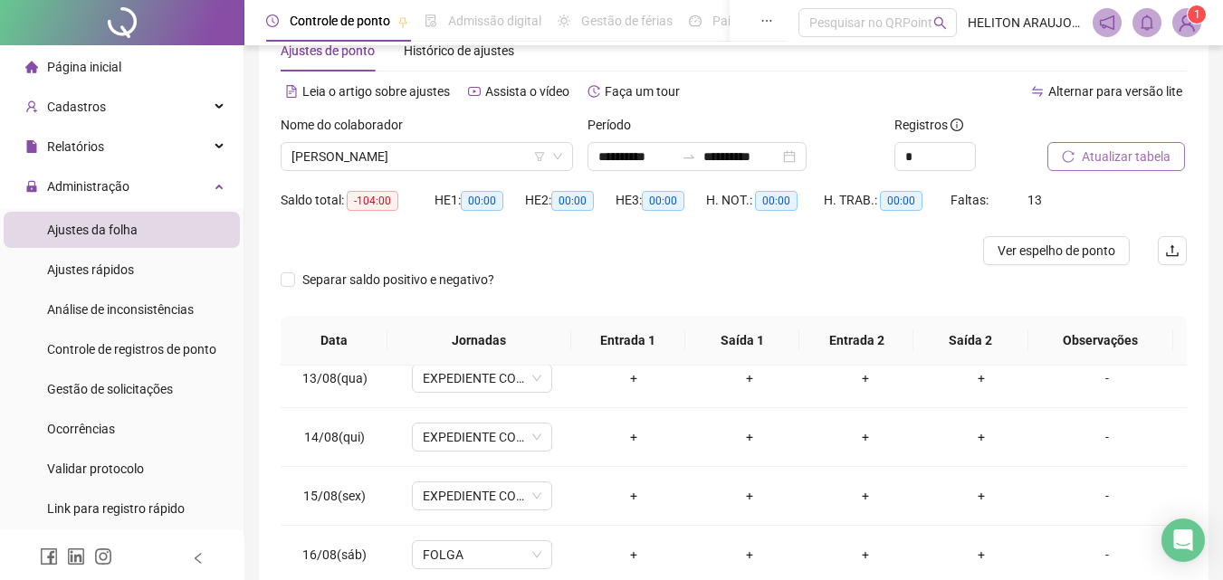
scroll to position [731, 0]
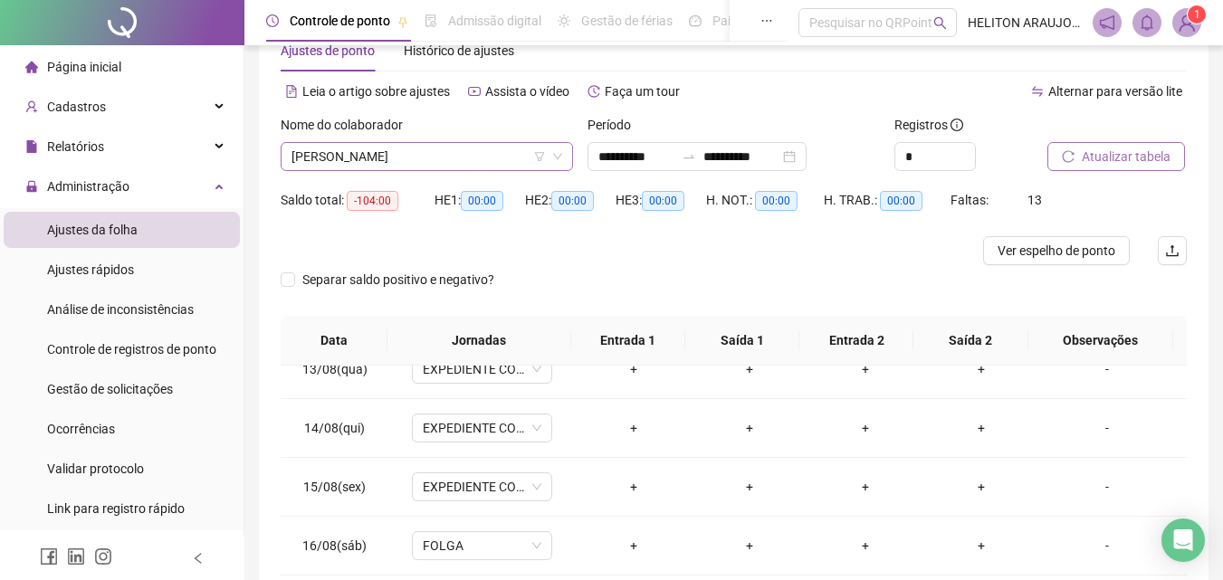
click at [472, 161] on span "[PERSON_NAME]" at bounding box center [426, 156] width 271 height 27
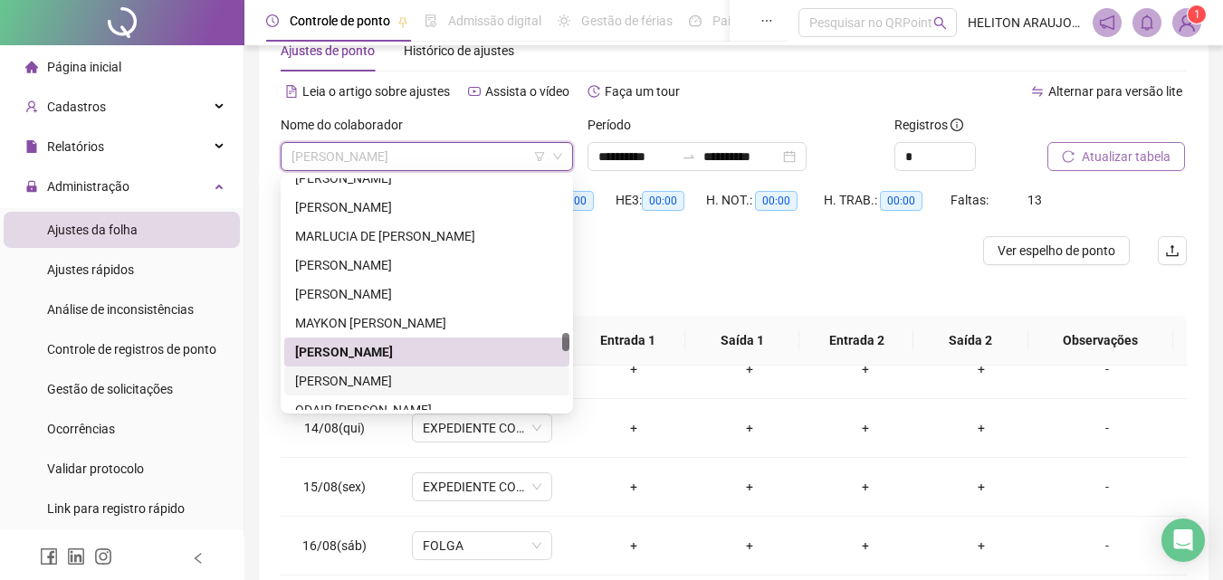
click at [373, 384] on div "[PERSON_NAME]" at bounding box center [426, 381] width 263 height 20
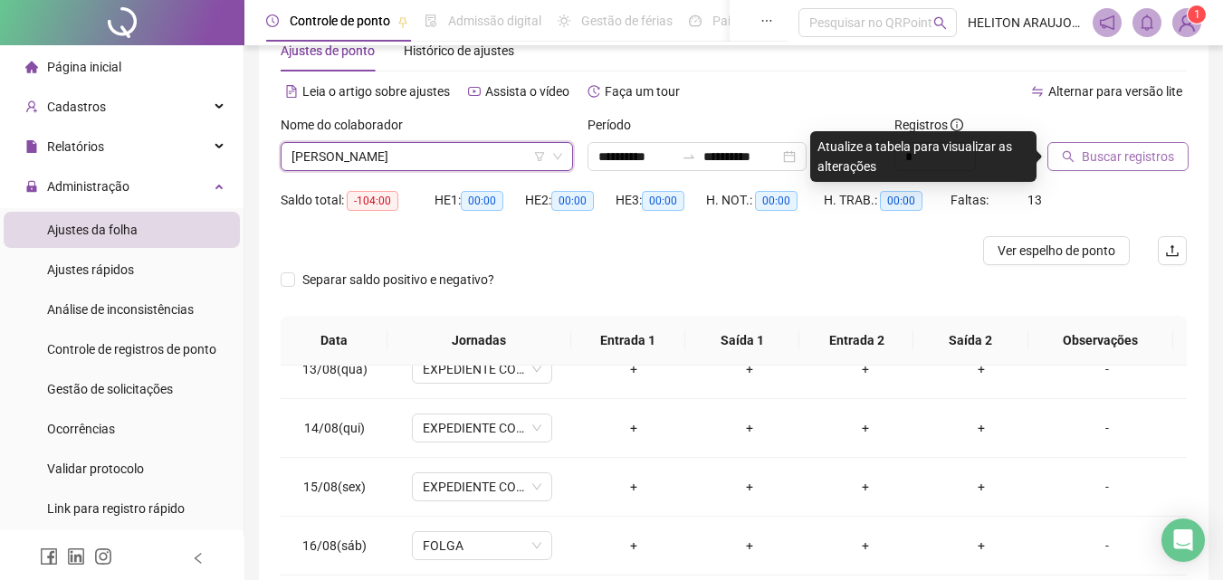
click at [1088, 153] on span "Buscar registros" at bounding box center [1127, 157] width 92 height 20
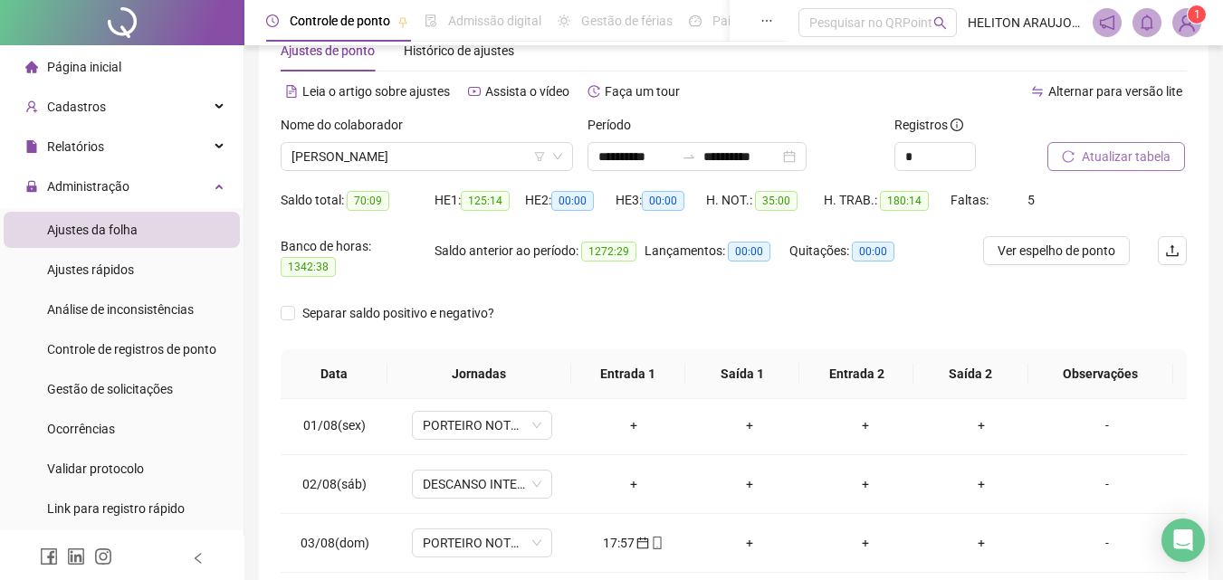
scroll to position [0, 0]
click at [500, 155] on span "[PERSON_NAME]" at bounding box center [426, 156] width 271 height 27
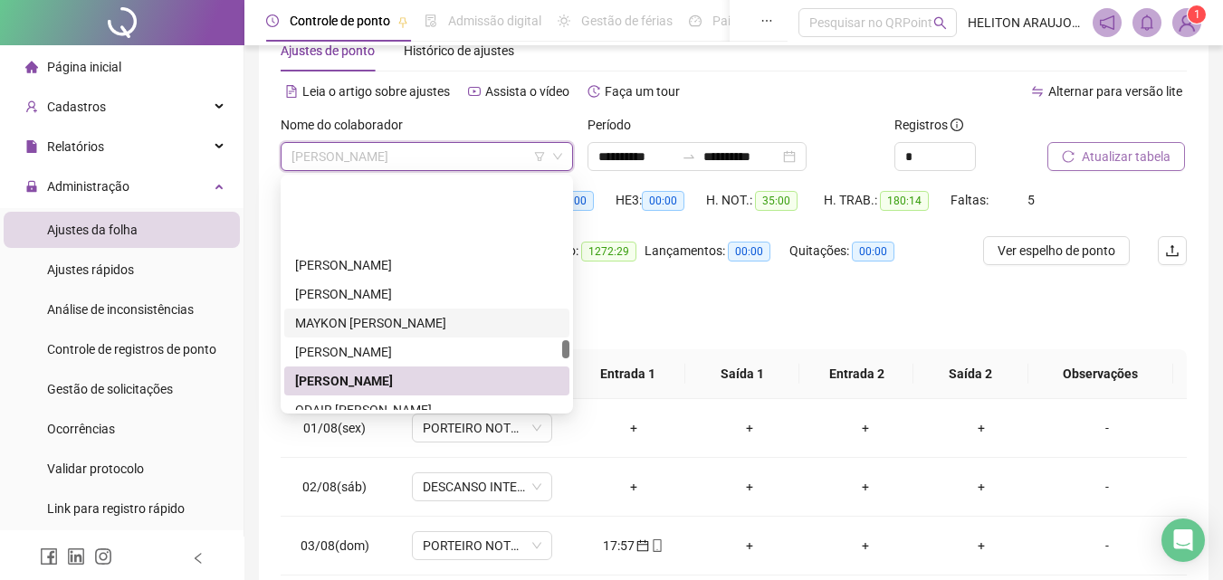
scroll to position [2016, 0]
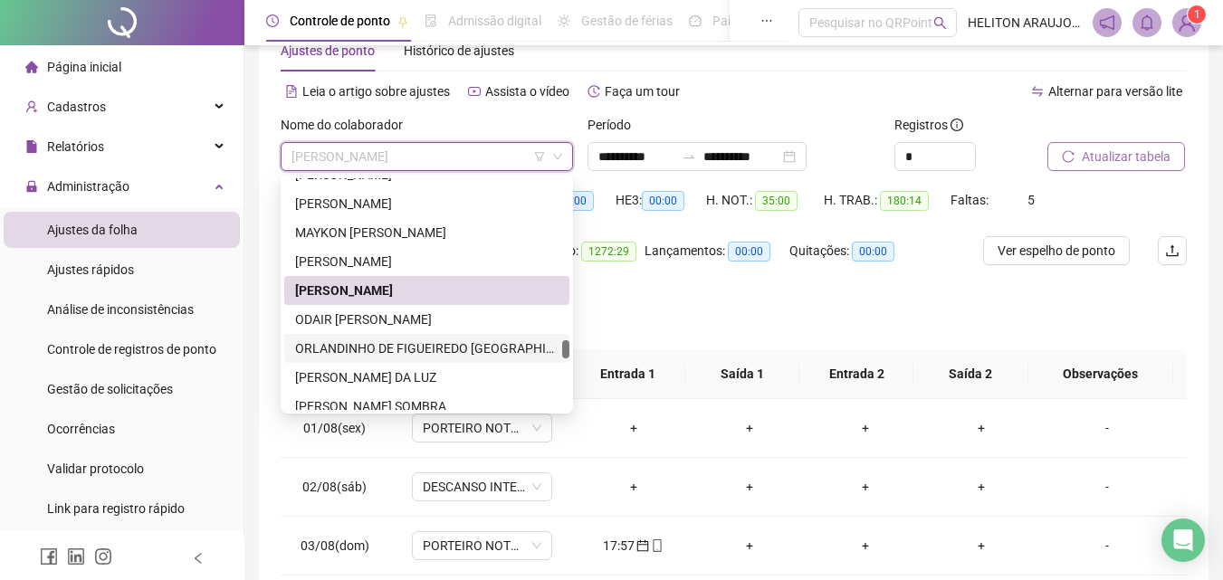
click at [348, 340] on div "ORLANDINHO DE FIGUEIREDO [GEOGRAPHIC_DATA]" at bounding box center [426, 348] width 263 height 20
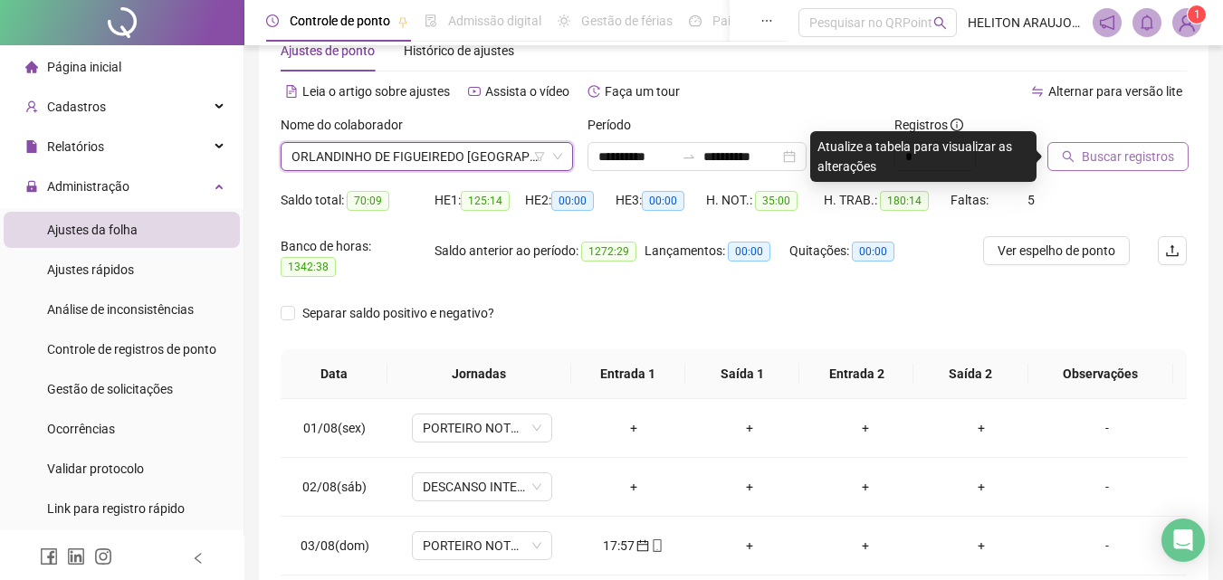
click at [1104, 139] on div at bounding box center [1094, 128] width 94 height 27
click at [1100, 159] on span "Buscar registros" at bounding box center [1127, 157] width 92 height 20
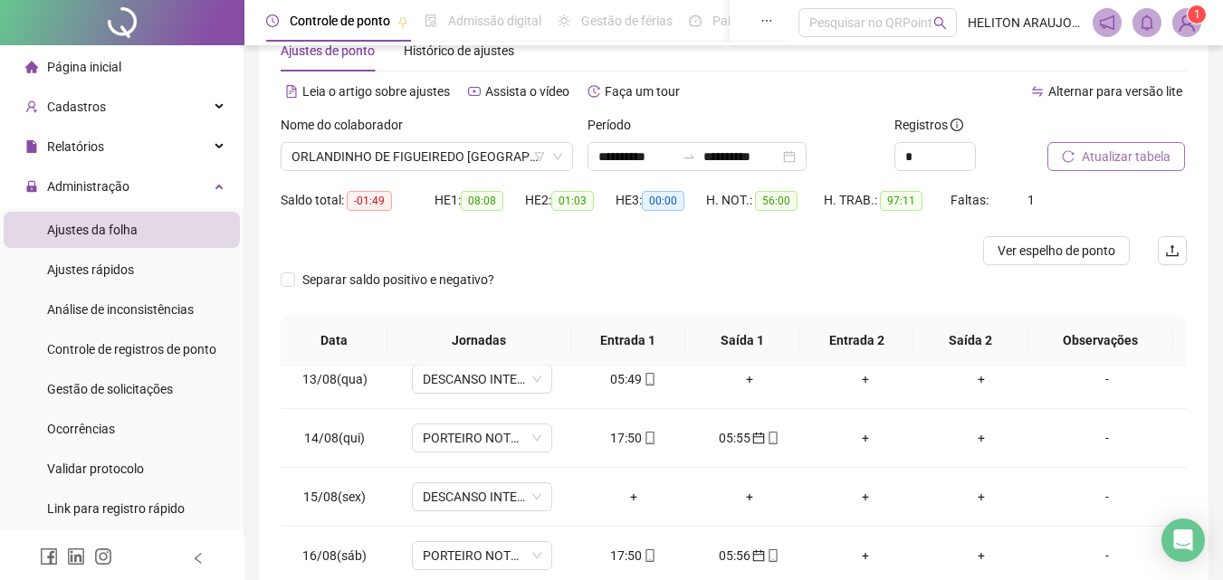
scroll to position [731, 0]
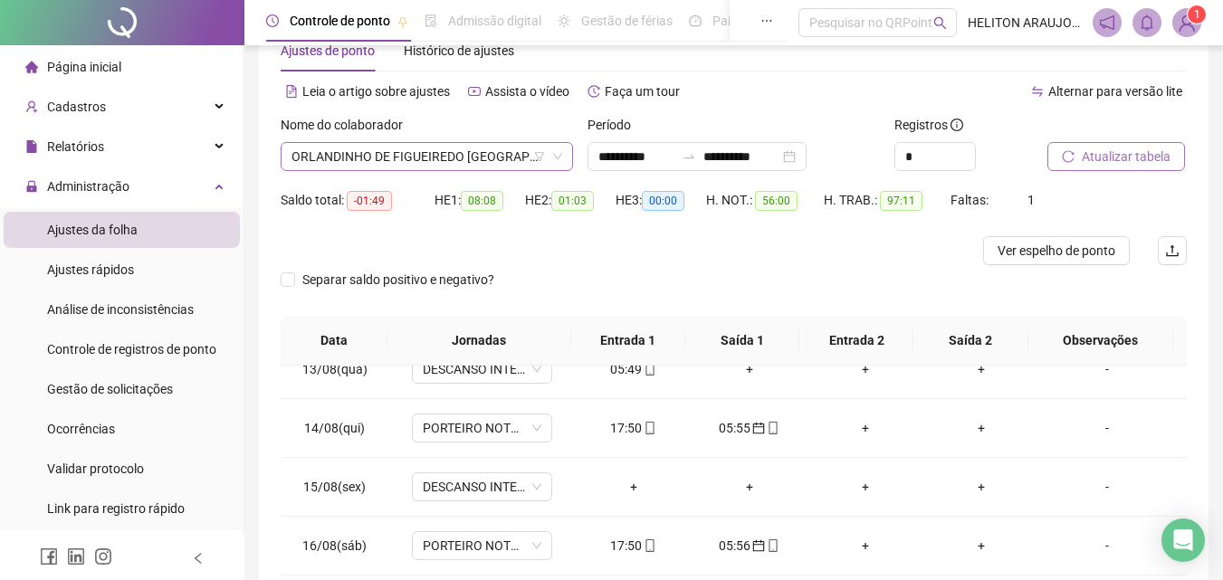
click at [403, 162] on span "ORLANDINHO DE FIGUEIREDO [GEOGRAPHIC_DATA]" at bounding box center [426, 156] width 271 height 27
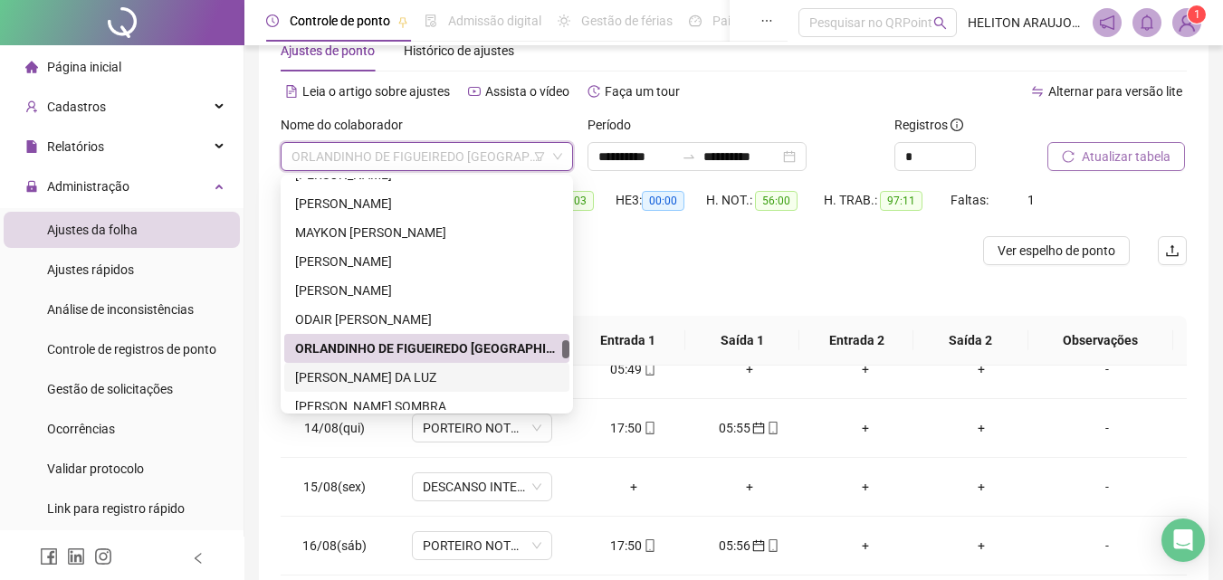
click at [386, 379] on div "[PERSON_NAME] DA LUZ" at bounding box center [426, 377] width 263 height 20
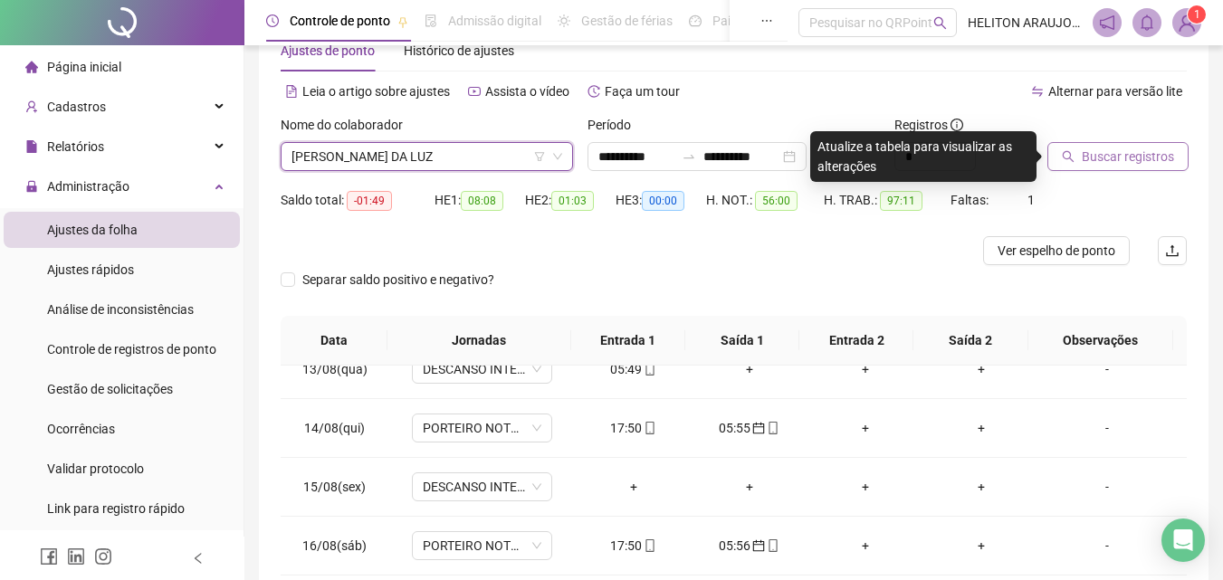
click at [1130, 160] on span "Buscar registros" at bounding box center [1127, 157] width 92 height 20
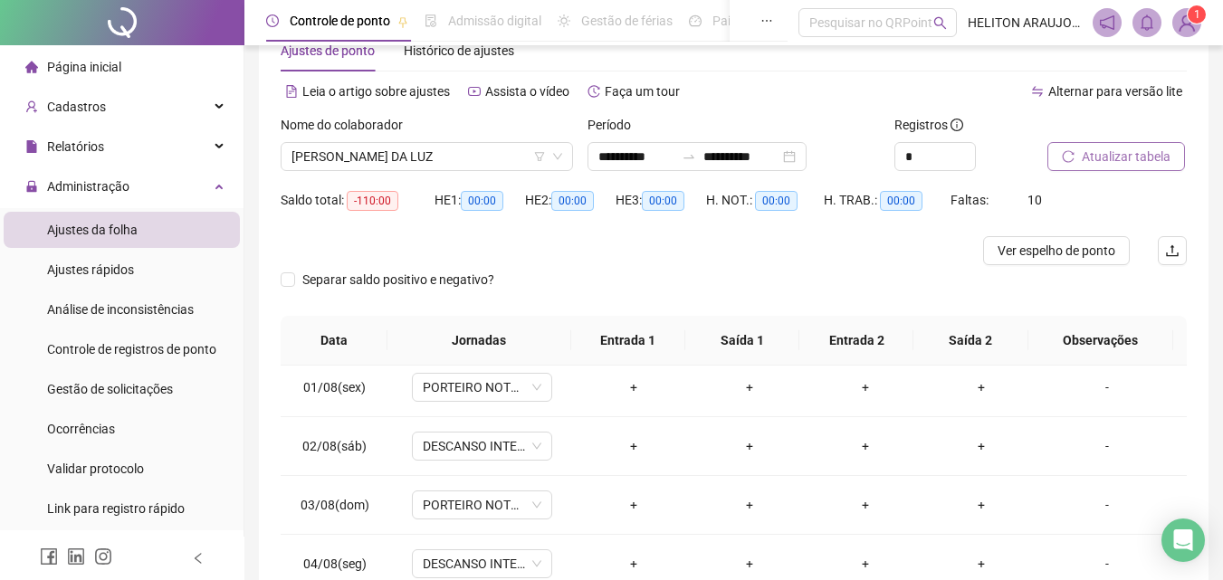
scroll to position [0, 0]
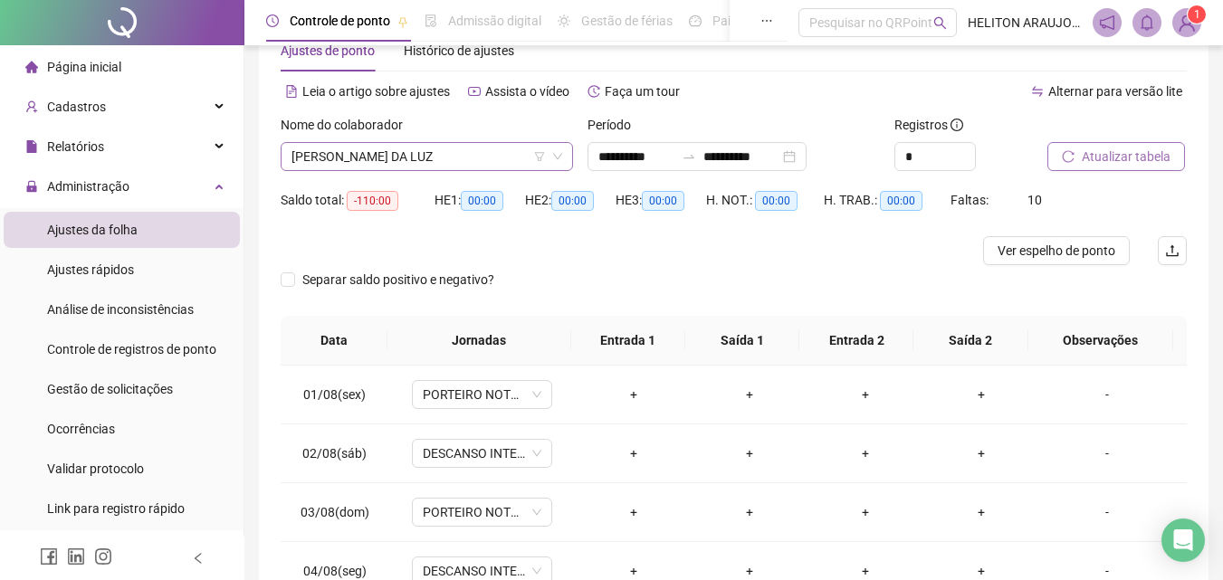
click at [519, 153] on span "[PERSON_NAME] DA LUZ" at bounding box center [426, 156] width 271 height 27
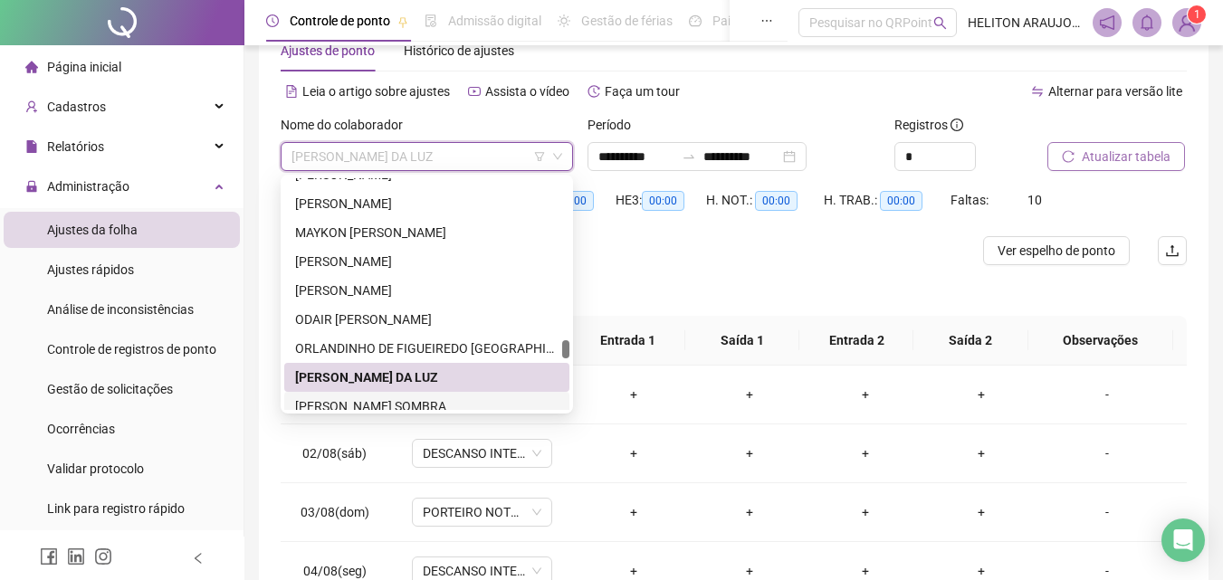
click at [365, 407] on div "[PERSON_NAME] SOMBRA" at bounding box center [426, 406] width 263 height 20
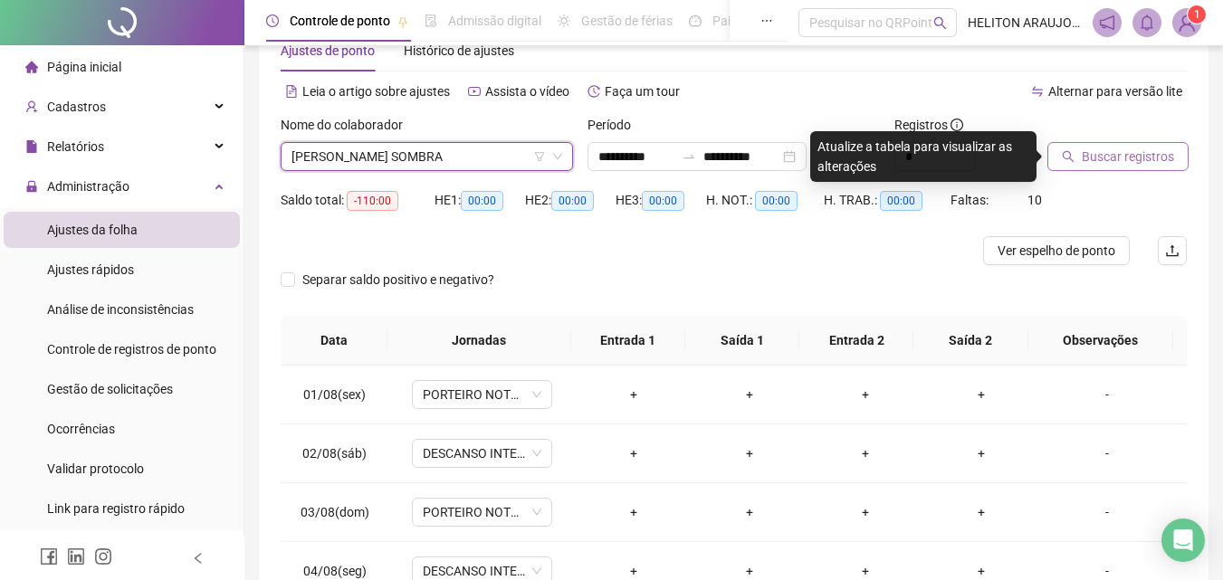
click at [1119, 165] on span "Buscar registros" at bounding box center [1127, 157] width 92 height 20
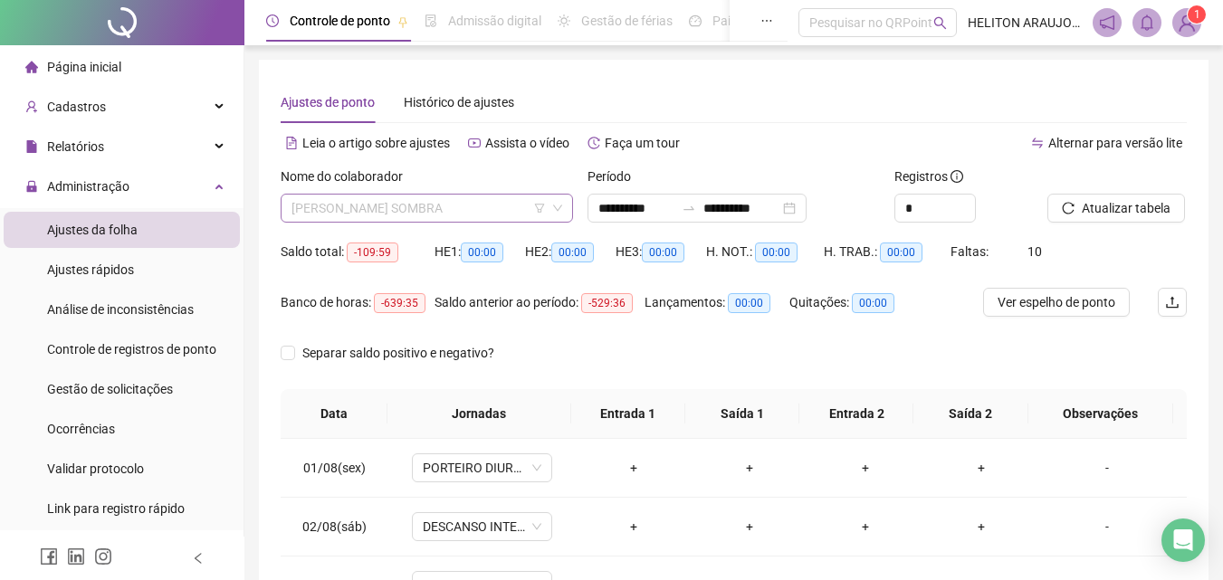
click at [464, 202] on span "[PERSON_NAME] SOMBRA" at bounding box center [426, 208] width 271 height 27
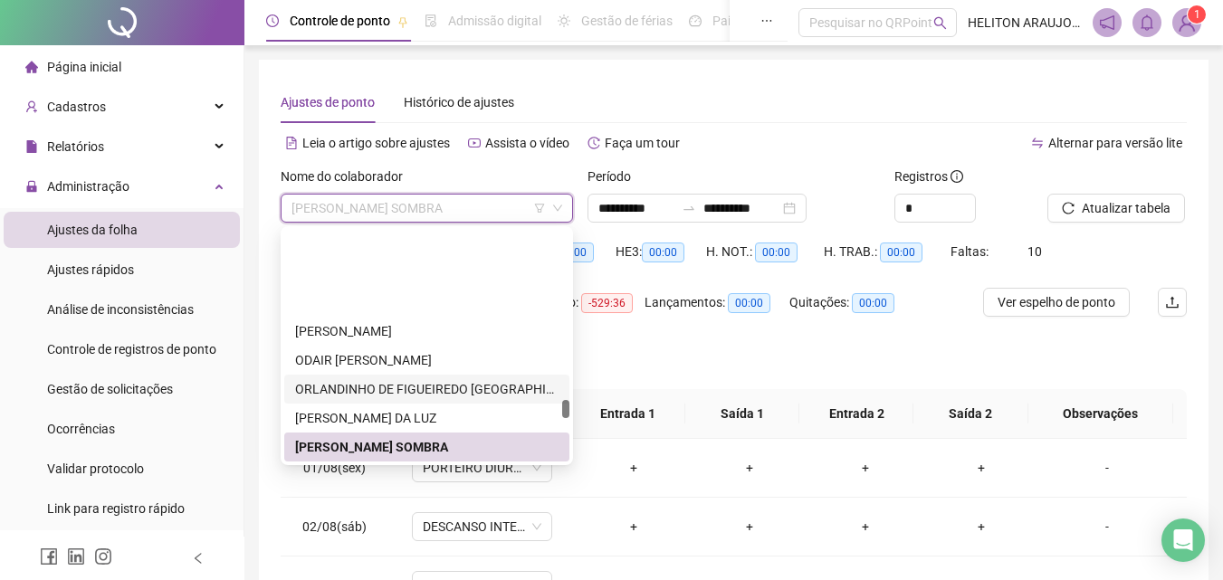
scroll to position [2118, 0]
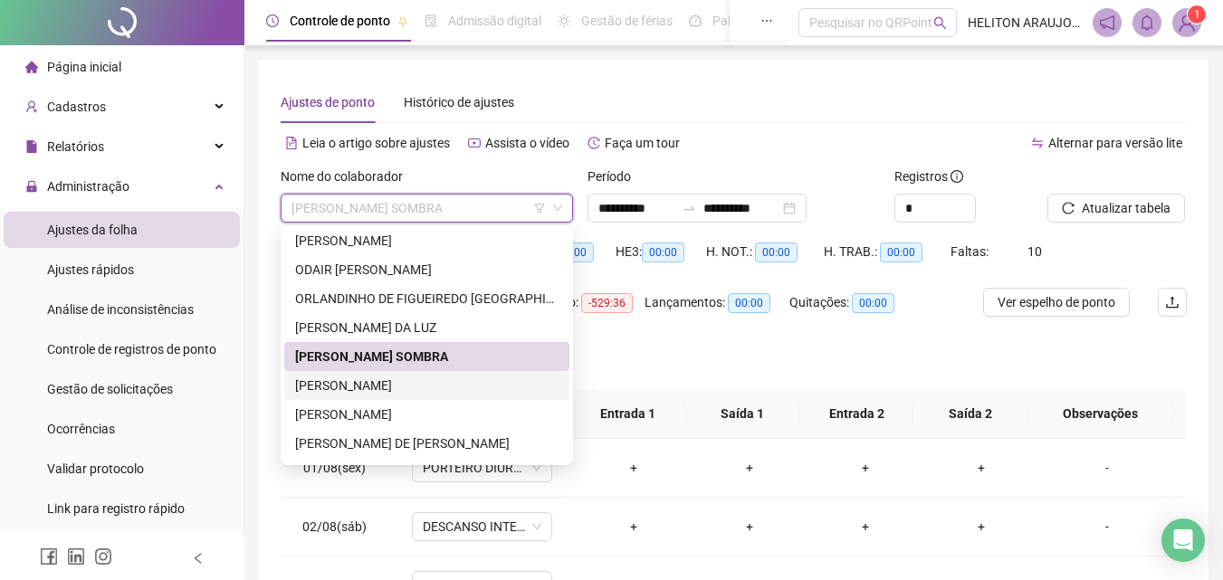
click at [391, 383] on div "[PERSON_NAME]" at bounding box center [426, 386] width 263 height 20
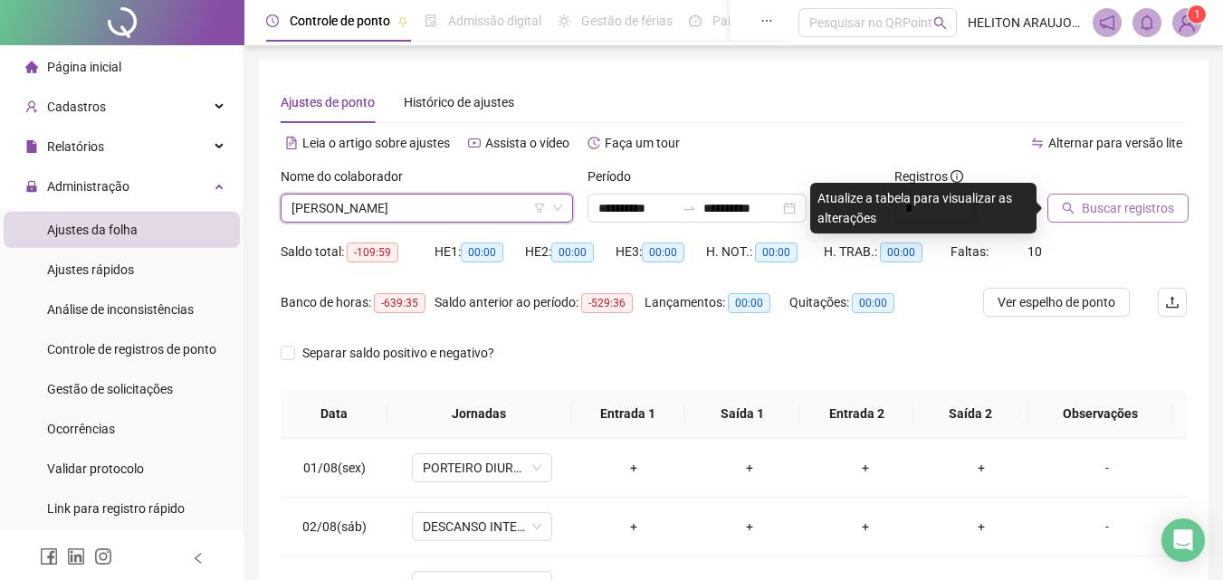
click at [1119, 217] on span "Buscar registros" at bounding box center [1127, 208] width 92 height 20
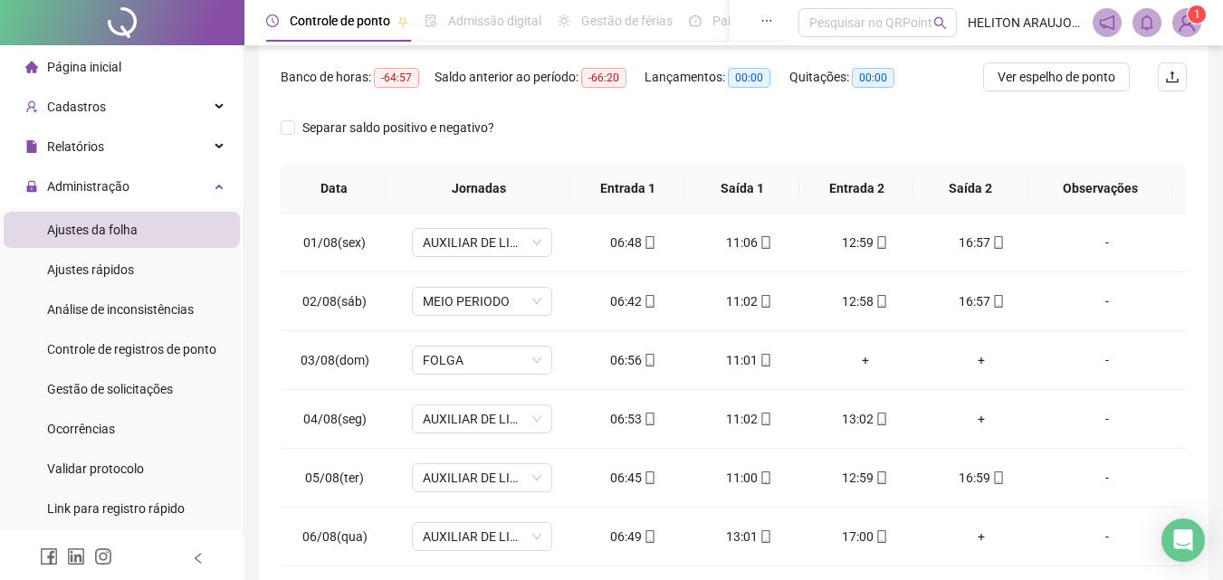
scroll to position [90, 0]
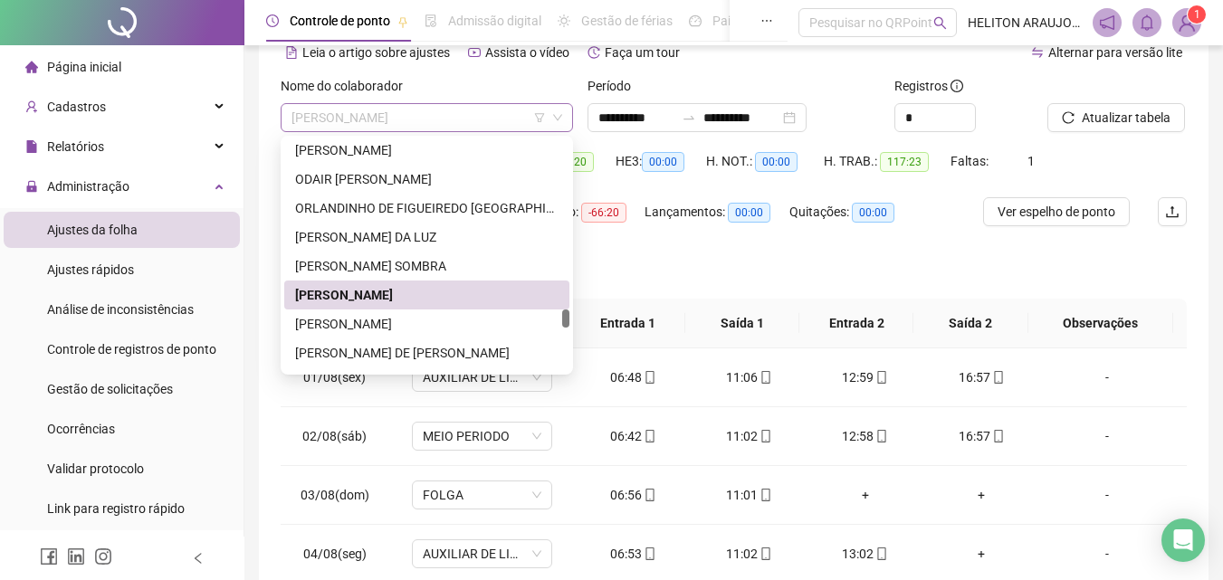
click at [477, 128] on span "[PERSON_NAME]" at bounding box center [426, 117] width 271 height 27
click at [390, 332] on div "[PERSON_NAME]" at bounding box center [426, 324] width 263 height 20
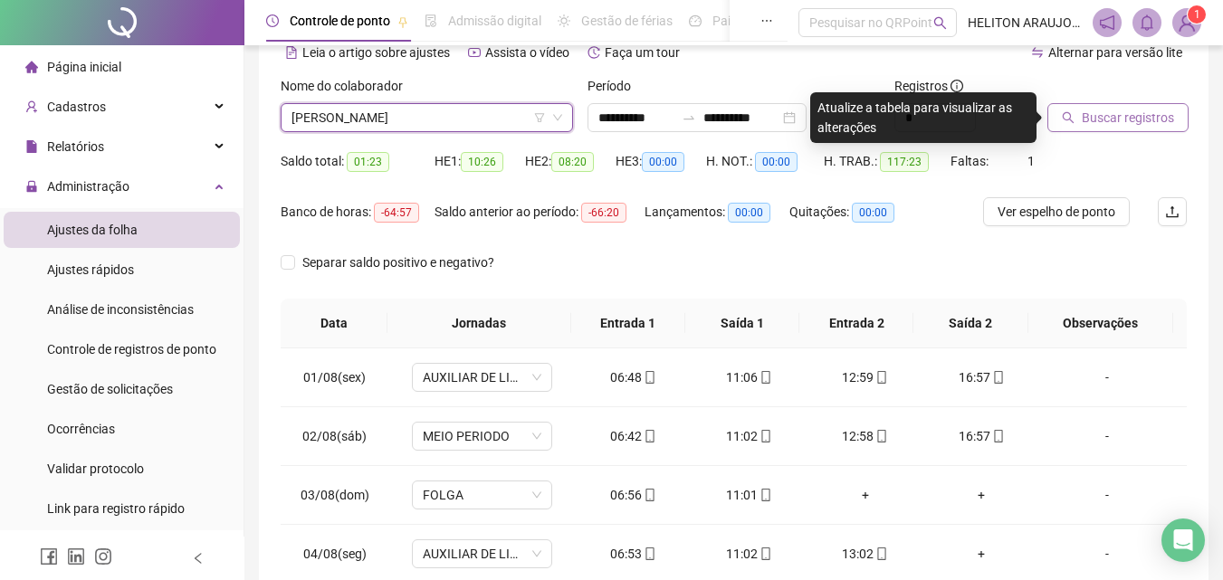
click at [1143, 129] on button "Buscar registros" at bounding box center [1117, 117] width 141 height 29
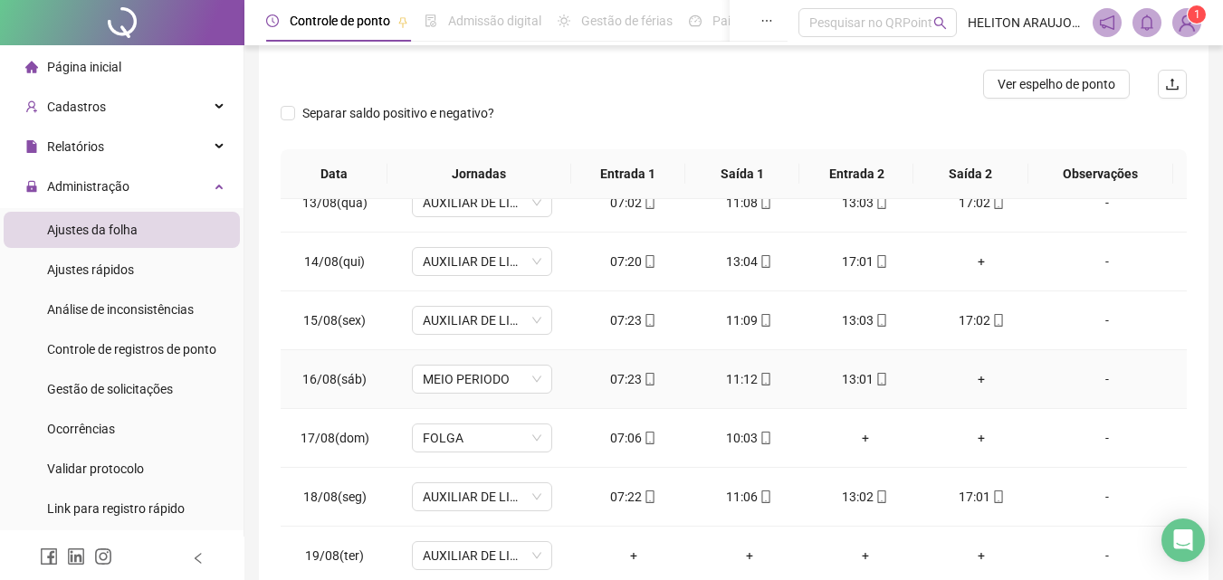
scroll to position [323, 0]
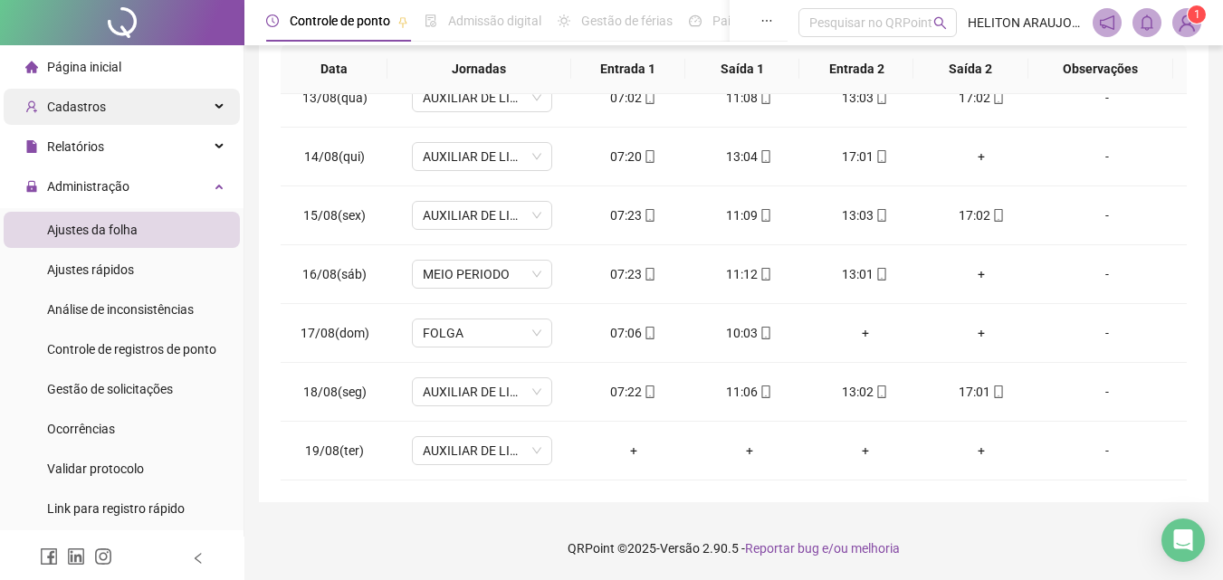
click at [94, 106] on span "Cadastros" at bounding box center [76, 107] width 59 height 14
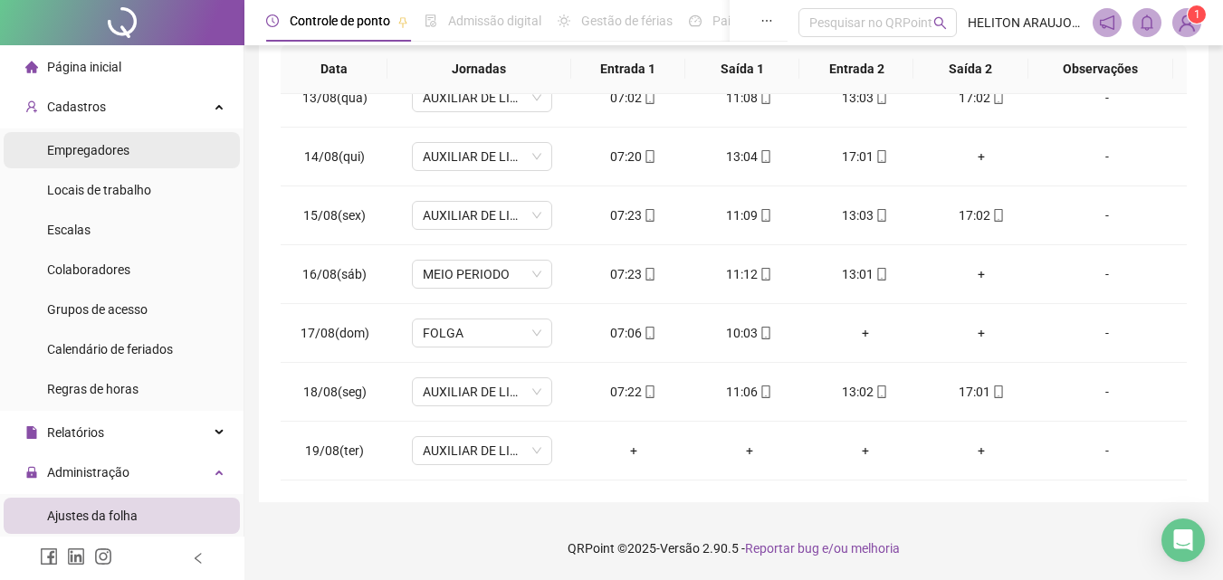
click at [98, 157] on span "Empregadores" at bounding box center [88, 150] width 82 height 14
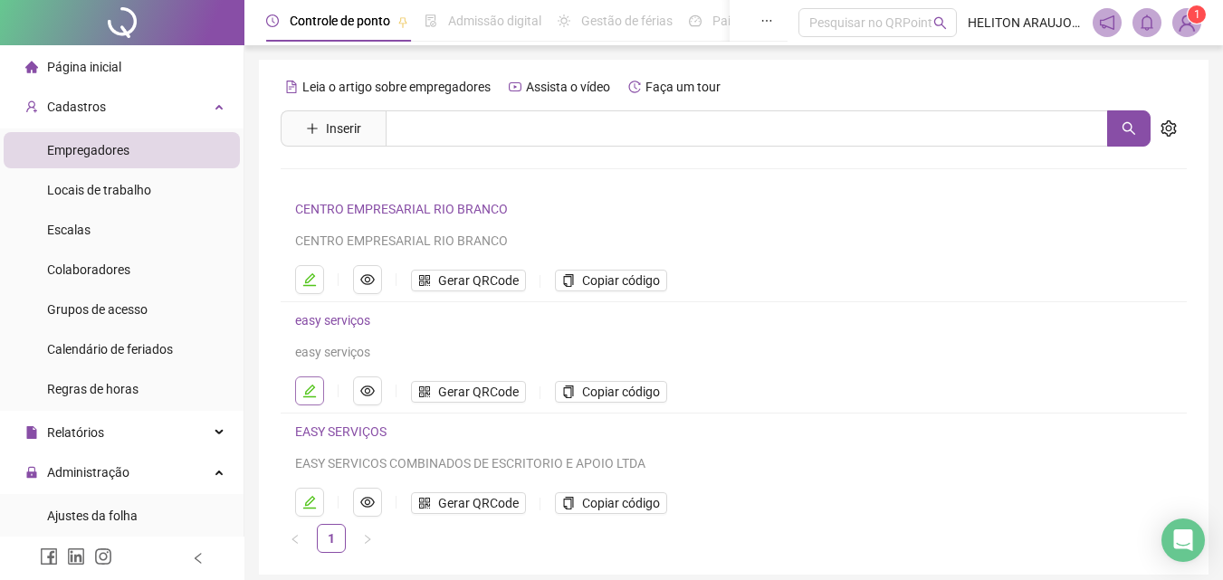
click at [306, 386] on icon "edit" at bounding box center [309, 391] width 14 height 14
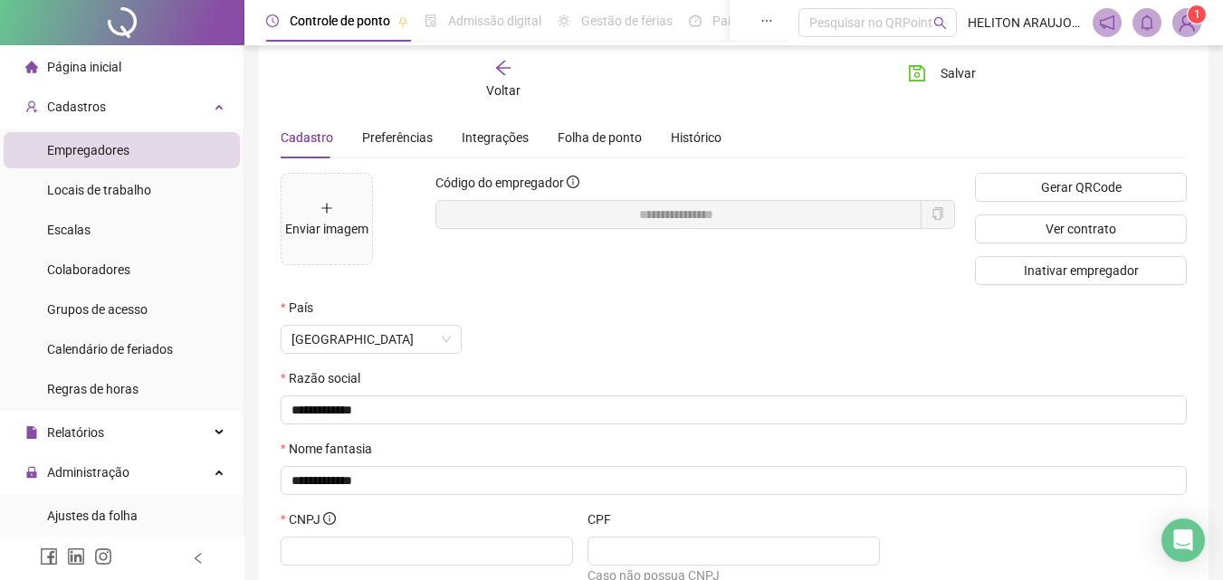
scroll to position [45, 0]
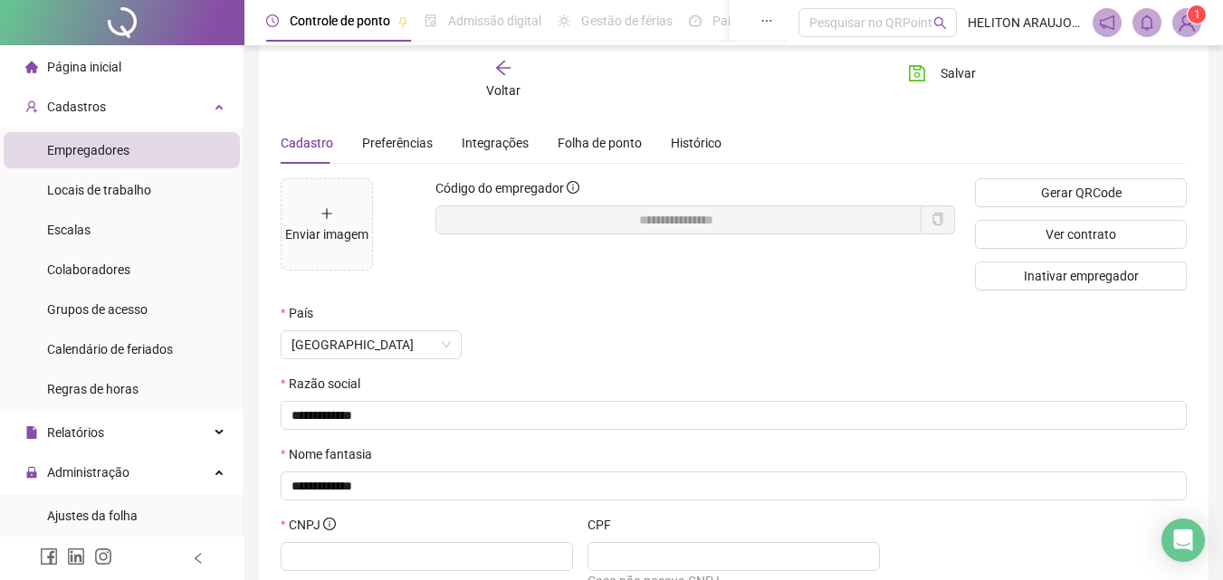
click at [484, 85] on div "Voltar" at bounding box center [503, 80] width 139 height 42
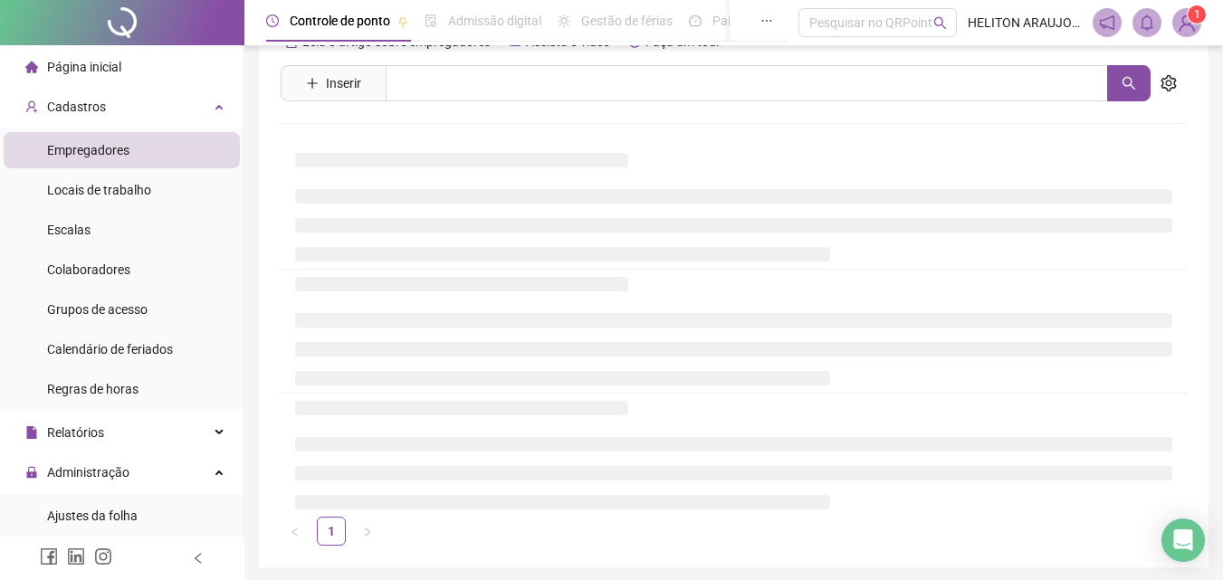
scroll to position [36, 0]
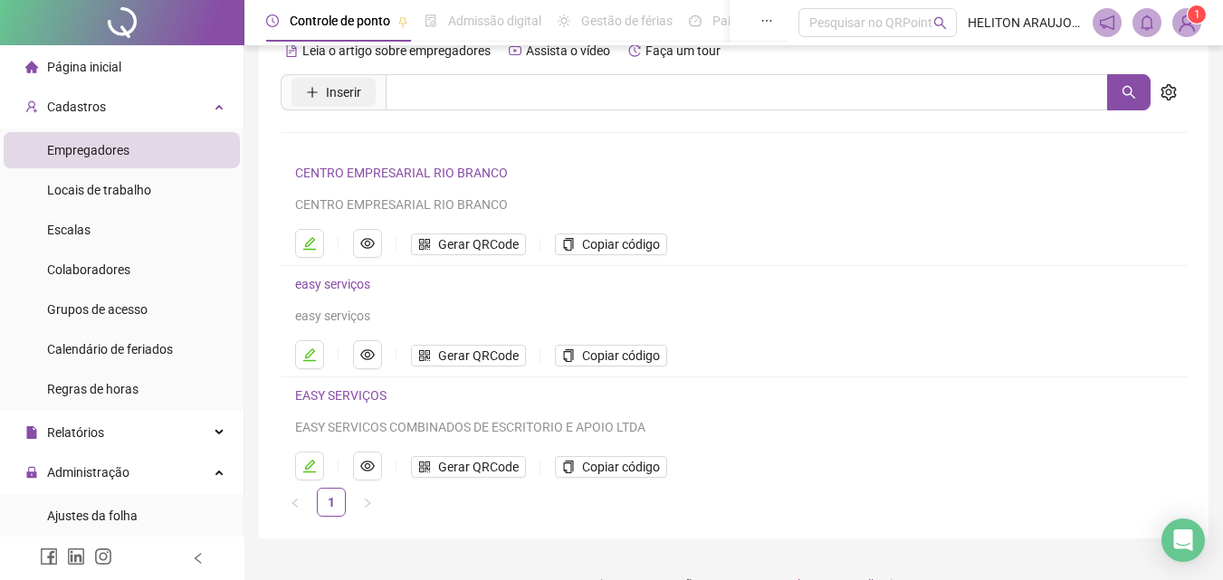
click at [300, 78] on button "Inserir" at bounding box center [333, 92] width 84 height 29
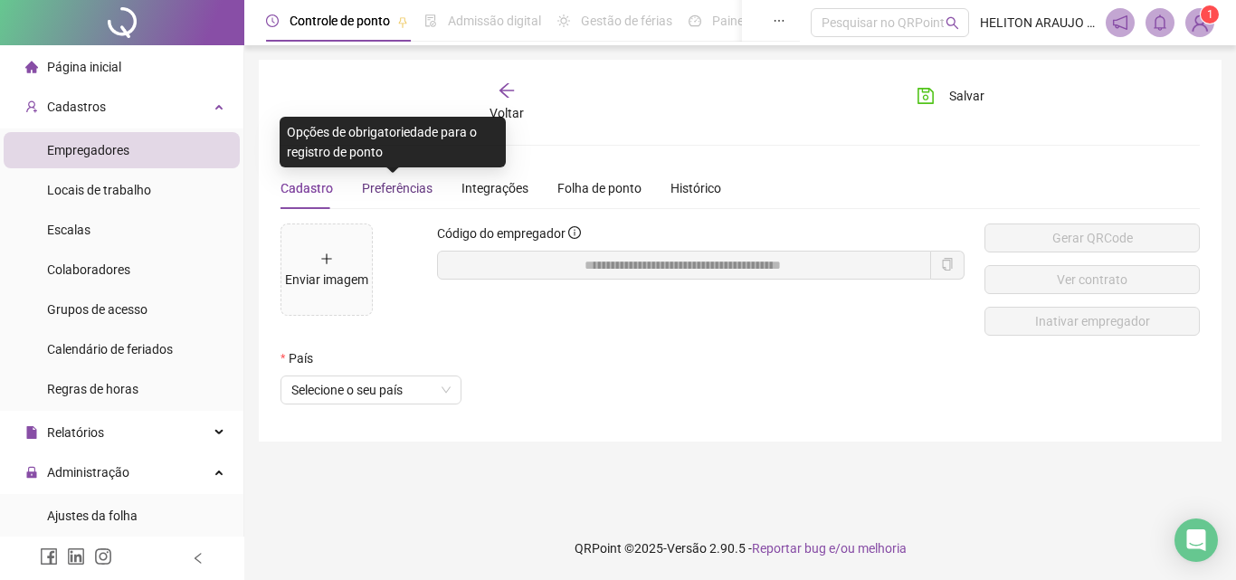
click at [414, 195] on span "Preferências" at bounding box center [397, 188] width 71 height 14
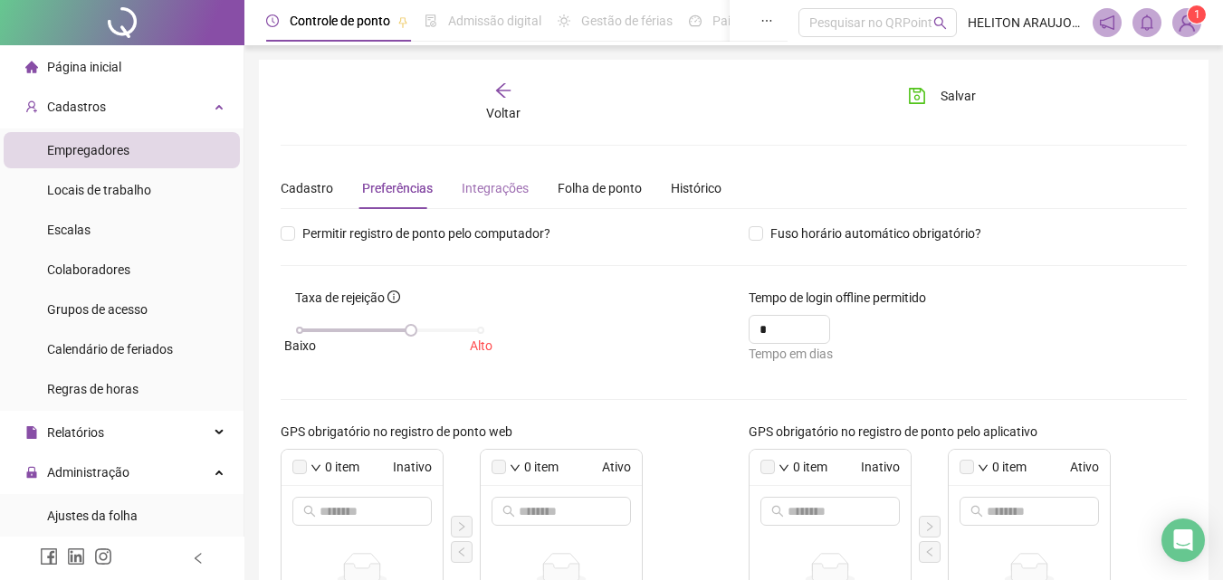
click at [484, 176] on div "Integrações" at bounding box center [495, 188] width 67 height 42
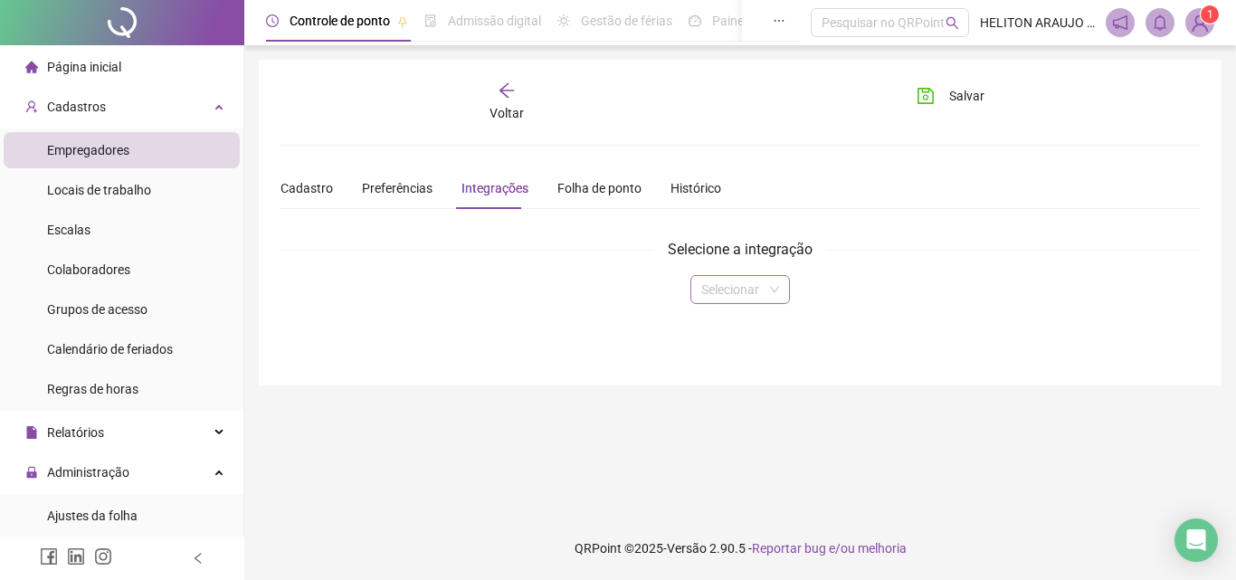
click at [770, 291] on span at bounding box center [740, 289] width 78 height 27
click at [596, 193] on div "Folha de ponto" at bounding box center [599, 188] width 84 height 20
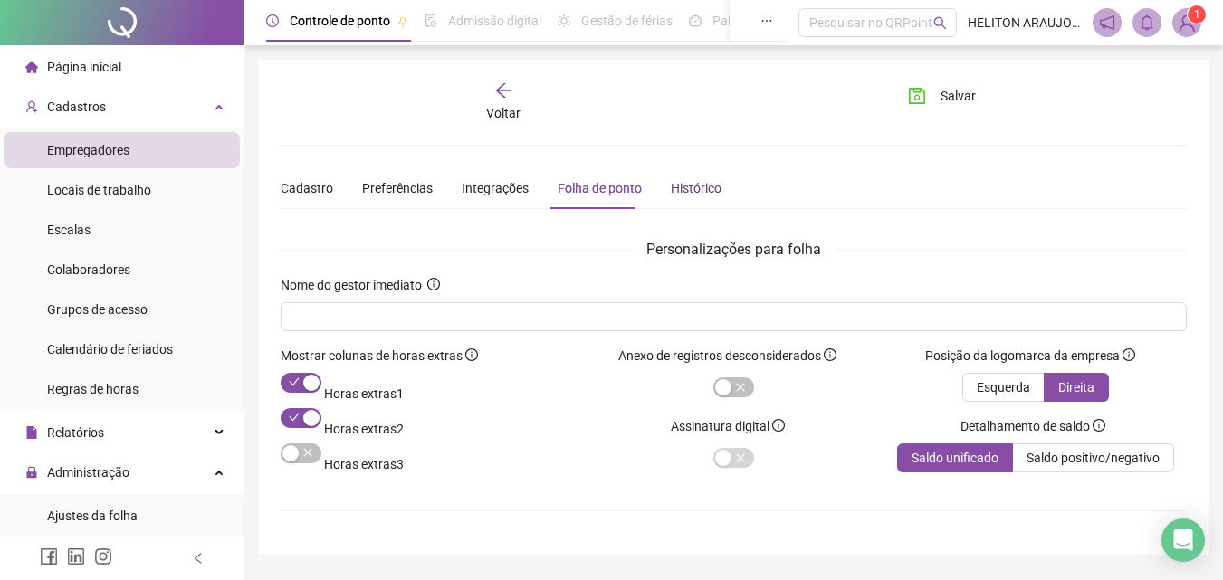
click at [706, 192] on div "Histórico" at bounding box center [696, 188] width 51 height 20
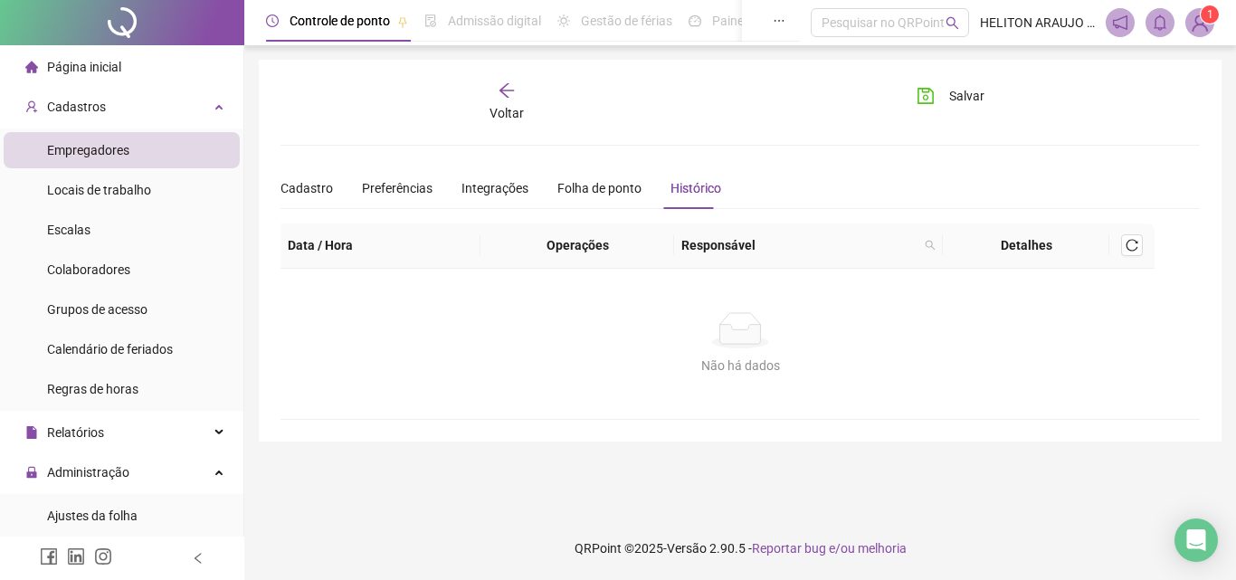
click at [509, 92] on icon "arrow-left" at bounding box center [507, 90] width 18 height 18
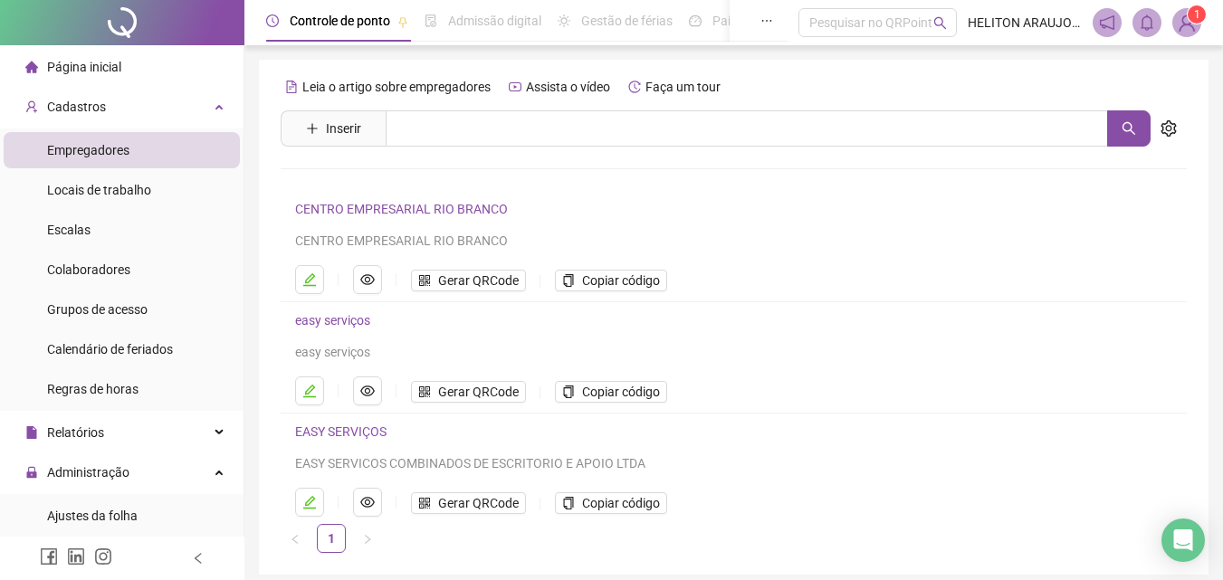
click at [138, 150] on li "Empregadores" at bounding box center [122, 150] width 236 height 36
click at [161, 115] on div "Cadastros" at bounding box center [122, 107] width 236 height 36
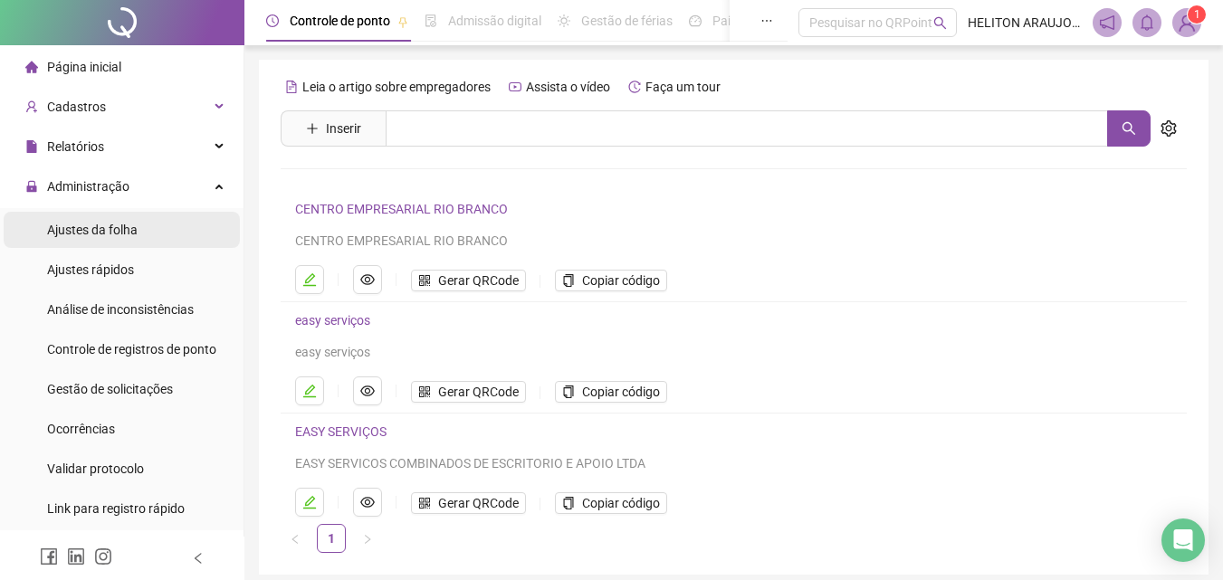
click at [101, 224] on span "Ajustes da folha" at bounding box center [92, 230] width 90 height 14
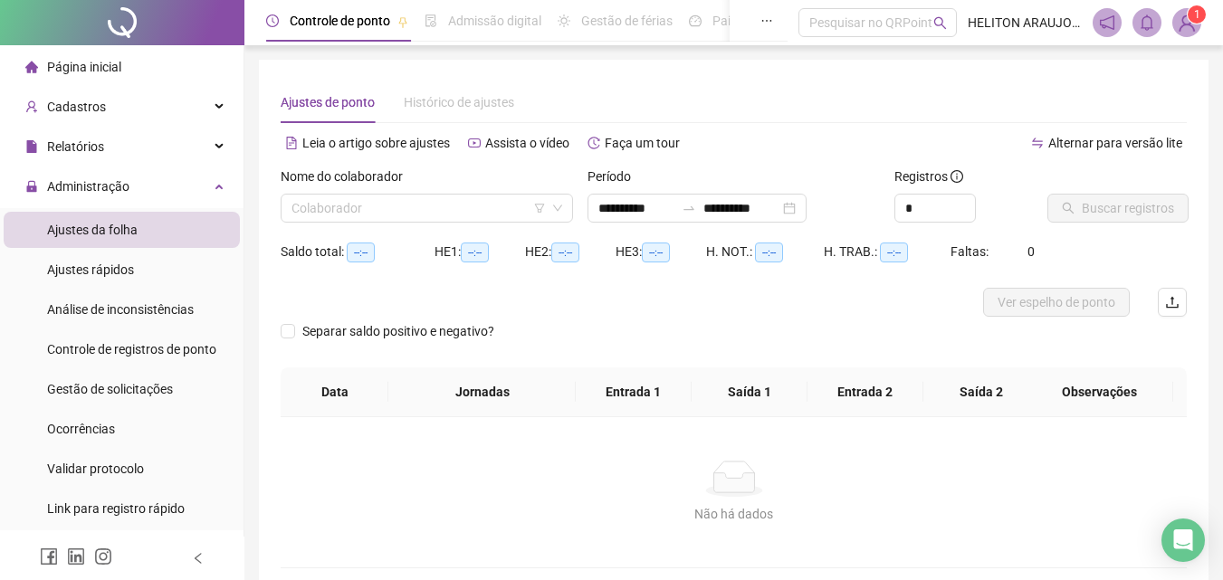
type input "**********"
click at [483, 202] on input "search" at bounding box center [418, 208] width 254 height 27
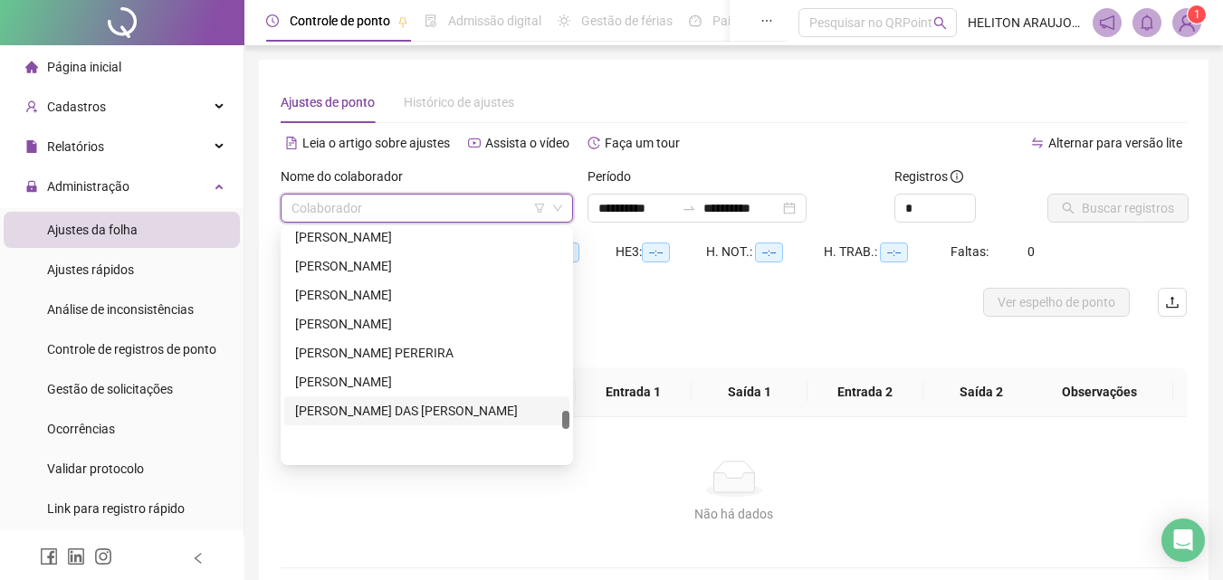
scroll to position [2262, 0]
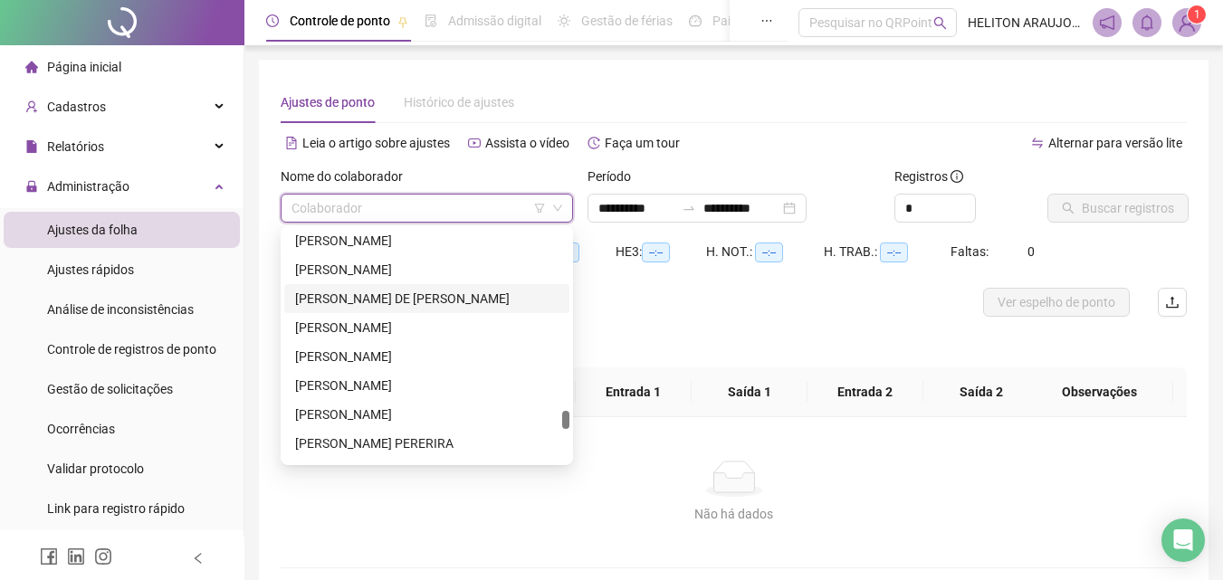
click at [386, 294] on div "[PERSON_NAME] DE [PERSON_NAME]" at bounding box center [426, 299] width 263 height 20
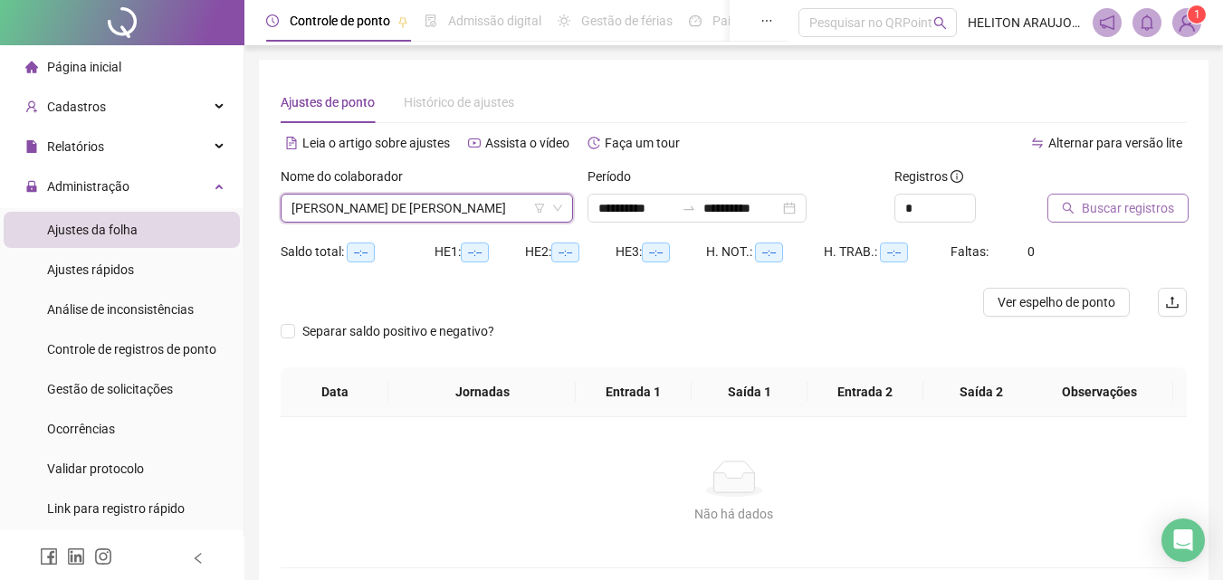
click at [1146, 212] on span "Buscar registros" at bounding box center [1127, 208] width 92 height 20
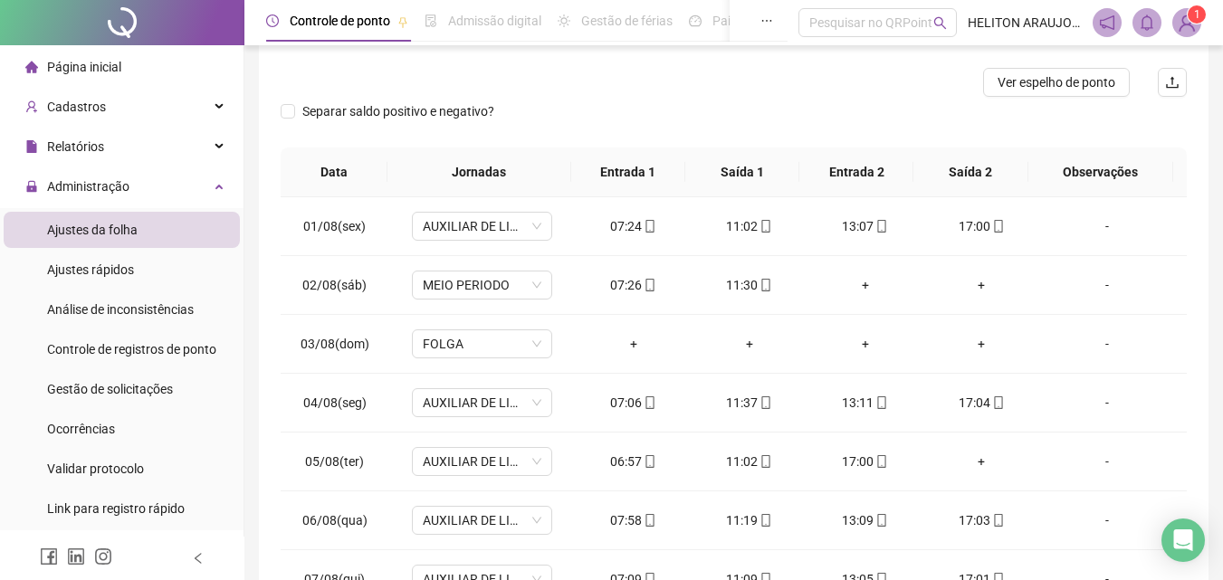
scroll to position [0, 0]
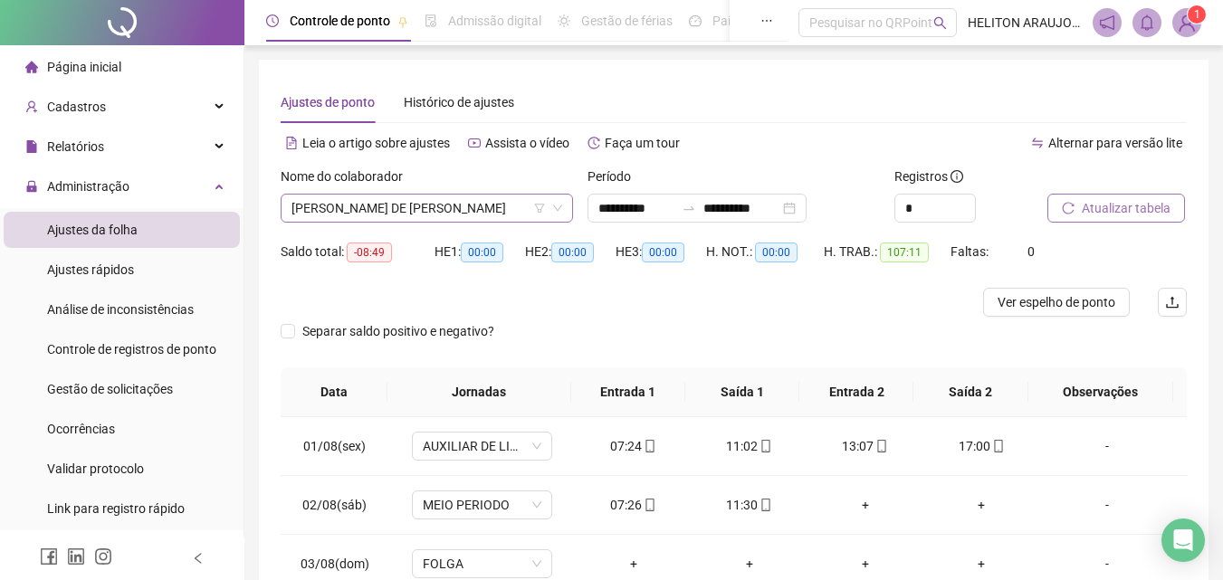
click at [393, 204] on span "[PERSON_NAME] DE [PERSON_NAME]" at bounding box center [426, 208] width 271 height 27
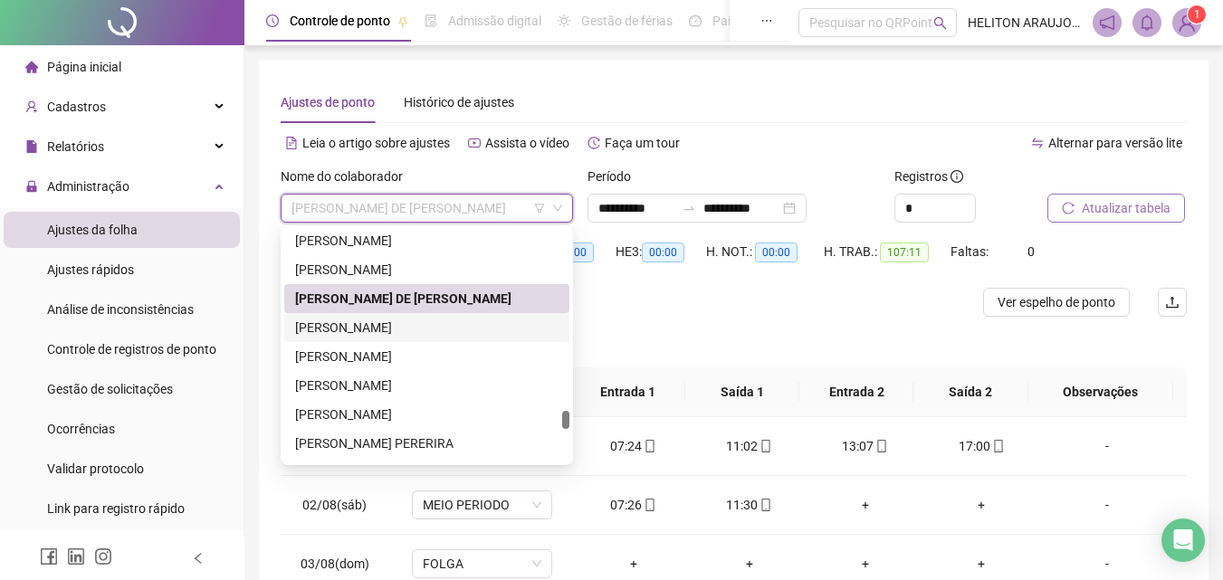
click at [357, 315] on div "[PERSON_NAME]" at bounding box center [426, 327] width 285 height 29
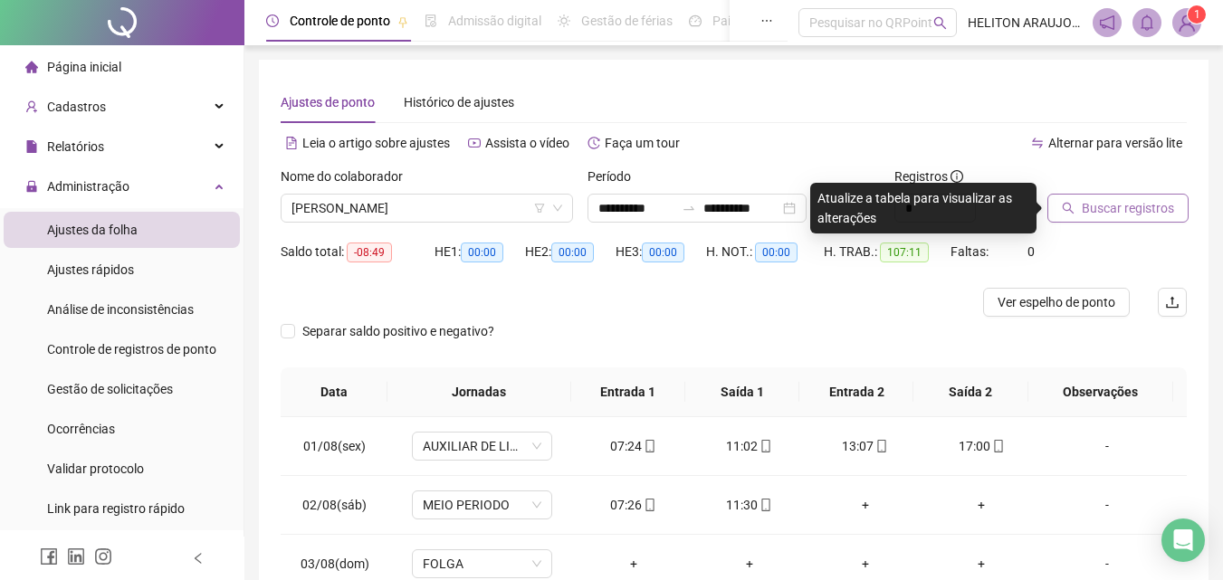
click at [1128, 209] on span "Buscar registros" at bounding box center [1127, 208] width 92 height 20
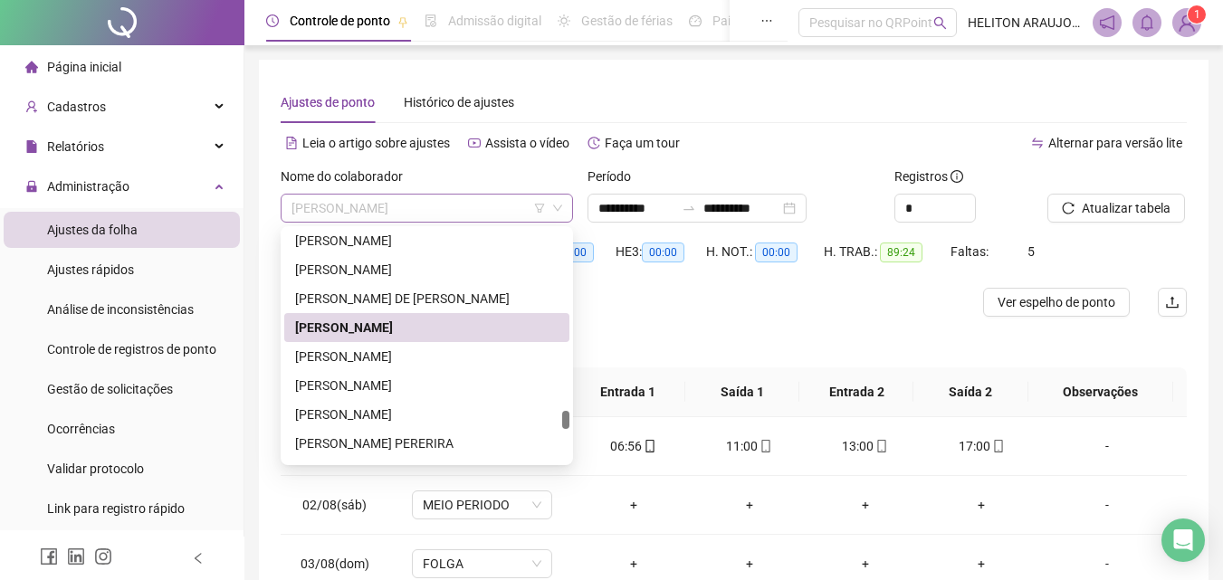
click at [469, 195] on span "[PERSON_NAME]" at bounding box center [426, 208] width 271 height 27
click at [410, 361] on div "[PERSON_NAME]" at bounding box center [426, 357] width 263 height 20
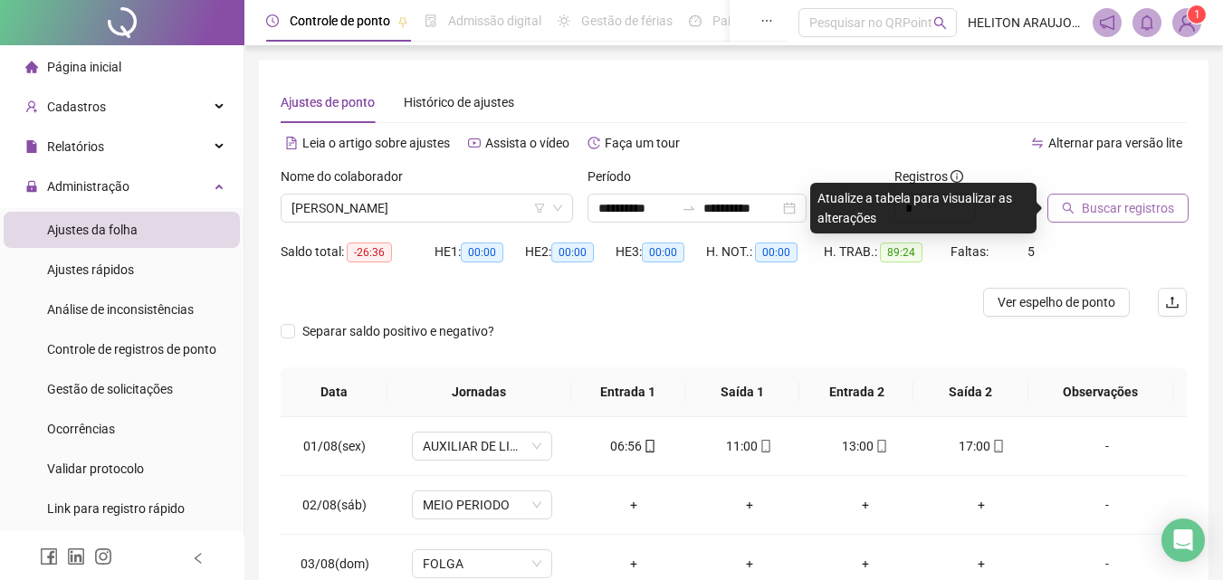
click at [1140, 214] on span "Buscar registros" at bounding box center [1127, 208] width 92 height 20
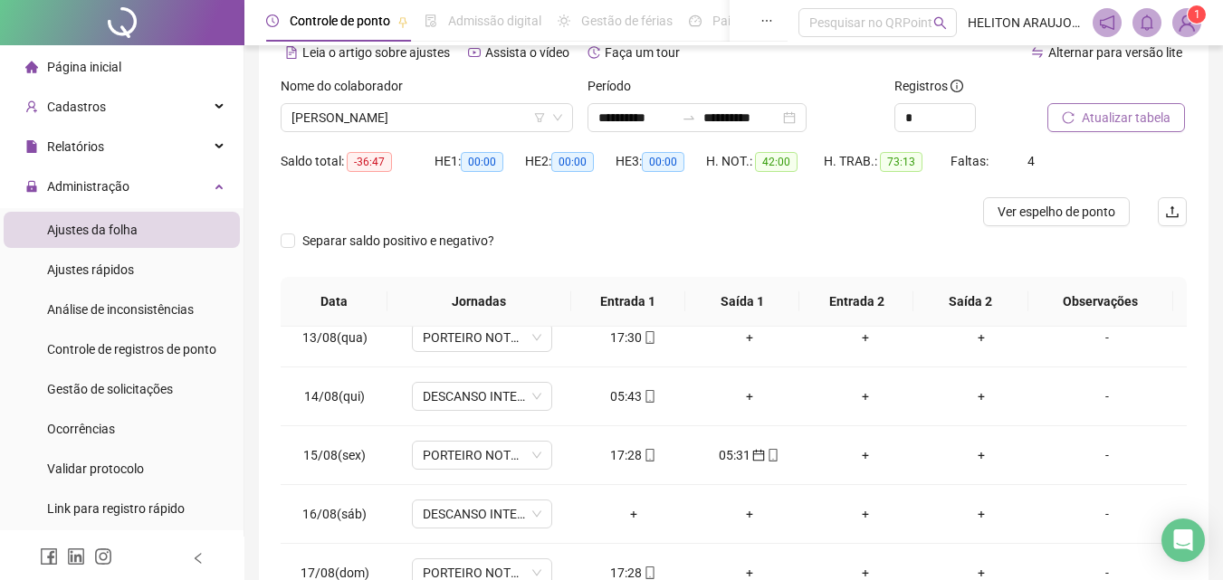
scroll to position [731, 0]
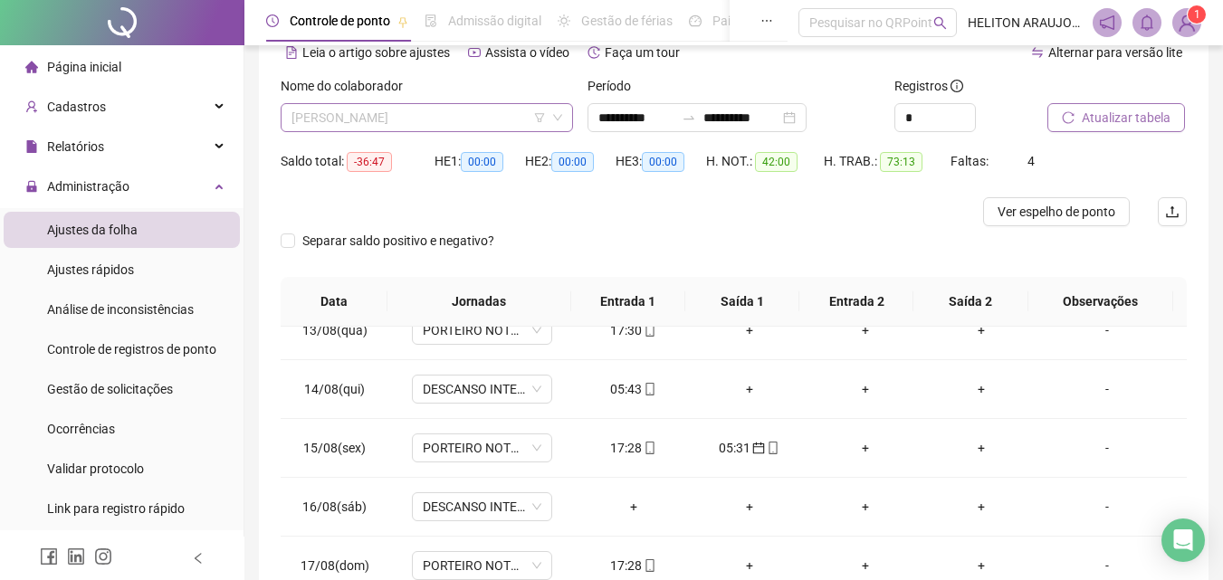
click at [482, 121] on span "[PERSON_NAME]" at bounding box center [426, 117] width 271 height 27
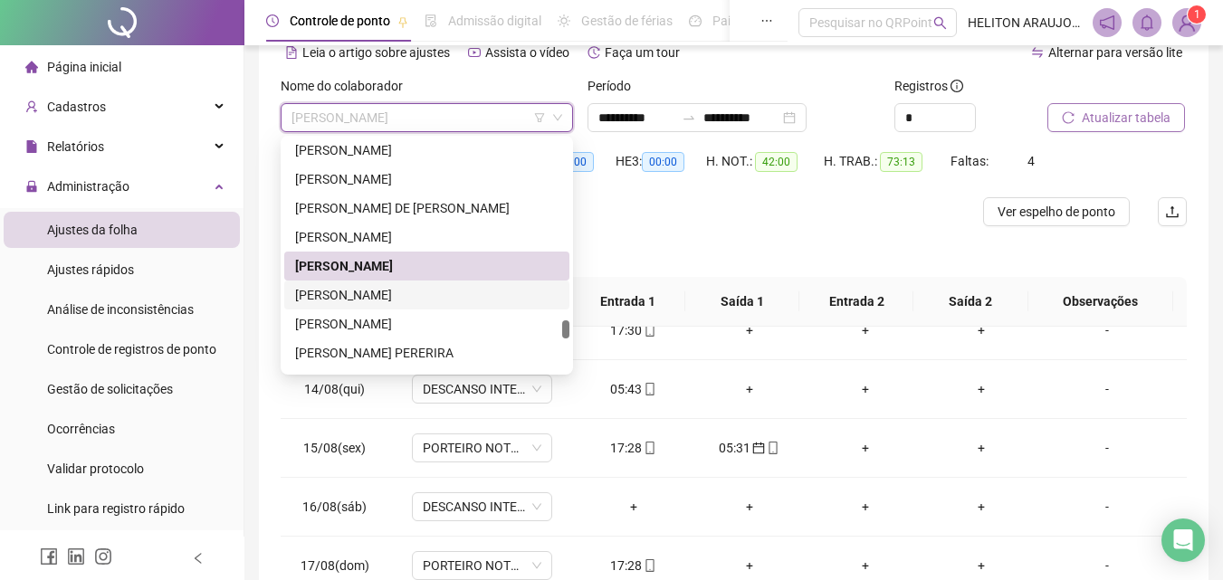
click at [444, 298] on div "[PERSON_NAME]" at bounding box center [426, 295] width 263 height 20
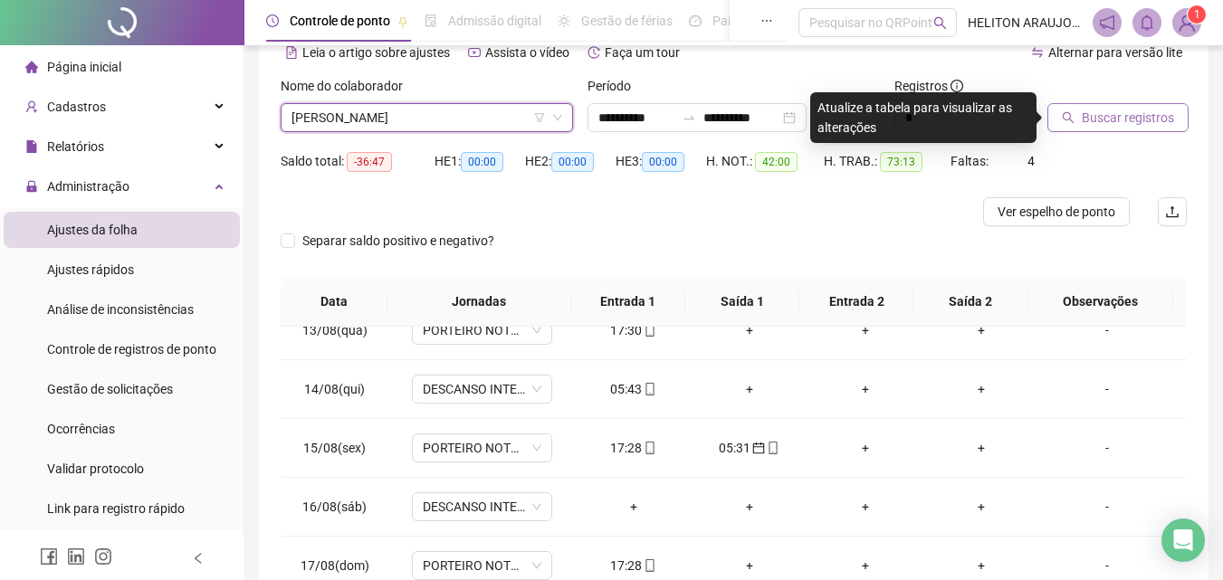
click at [1121, 107] on button "Buscar registros" at bounding box center [1117, 117] width 141 height 29
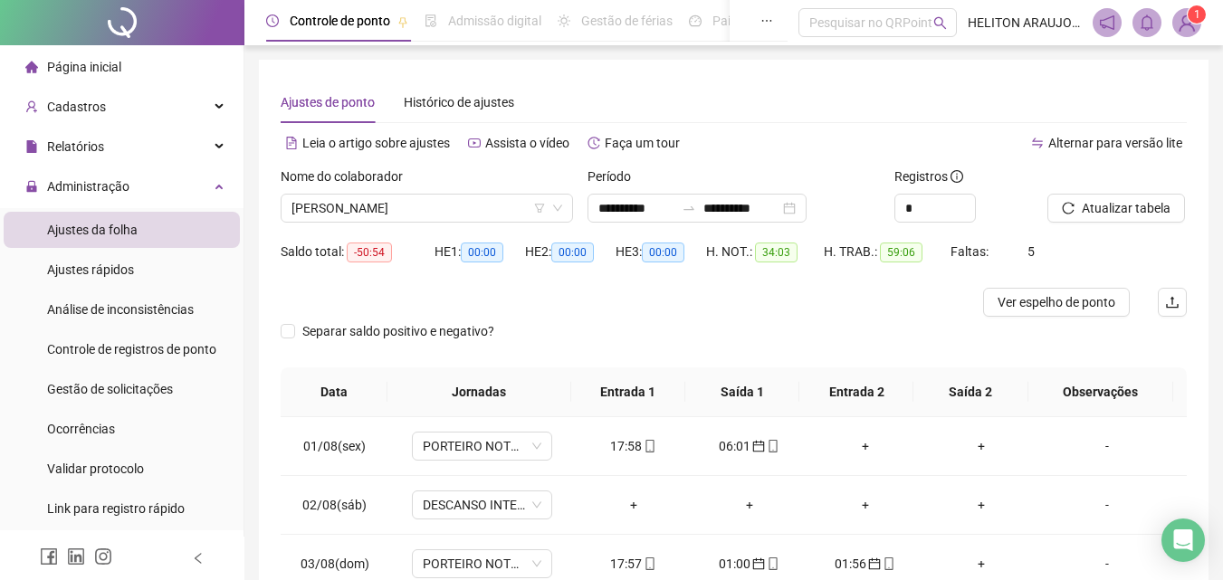
scroll to position [90, 0]
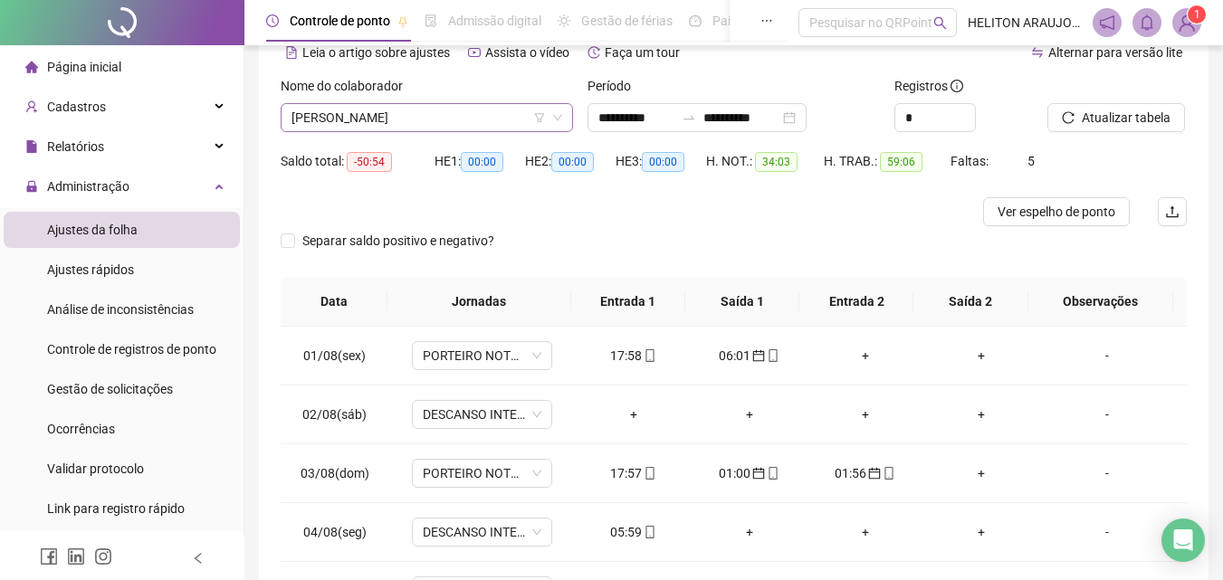
click at [479, 110] on span "[PERSON_NAME]" at bounding box center [426, 117] width 271 height 27
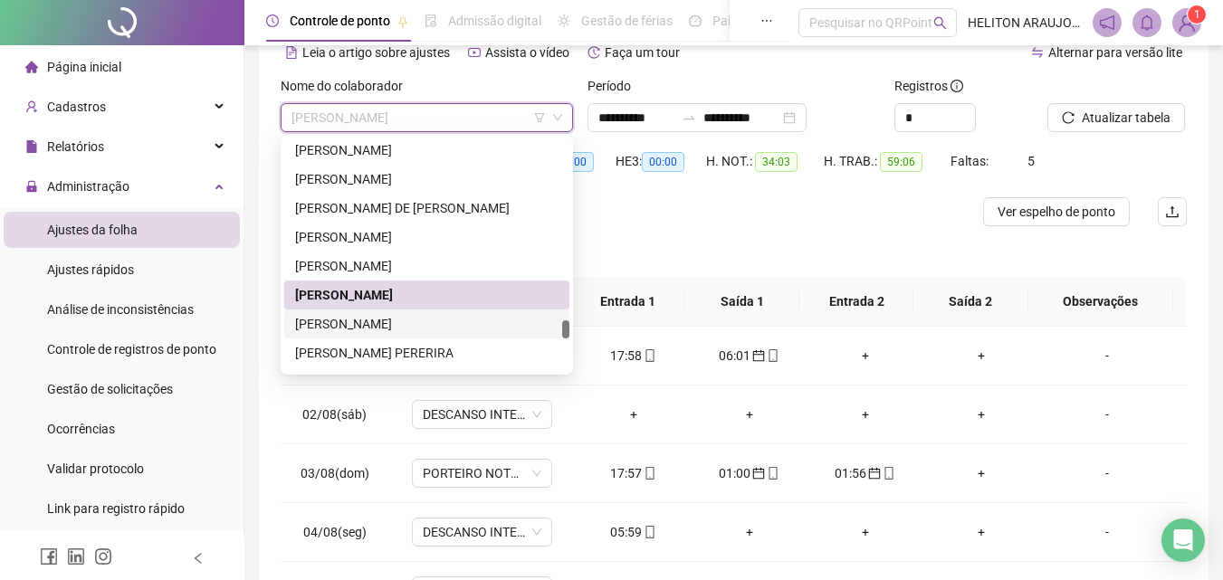
click at [359, 331] on div "[PERSON_NAME]" at bounding box center [426, 324] width 263 height 20
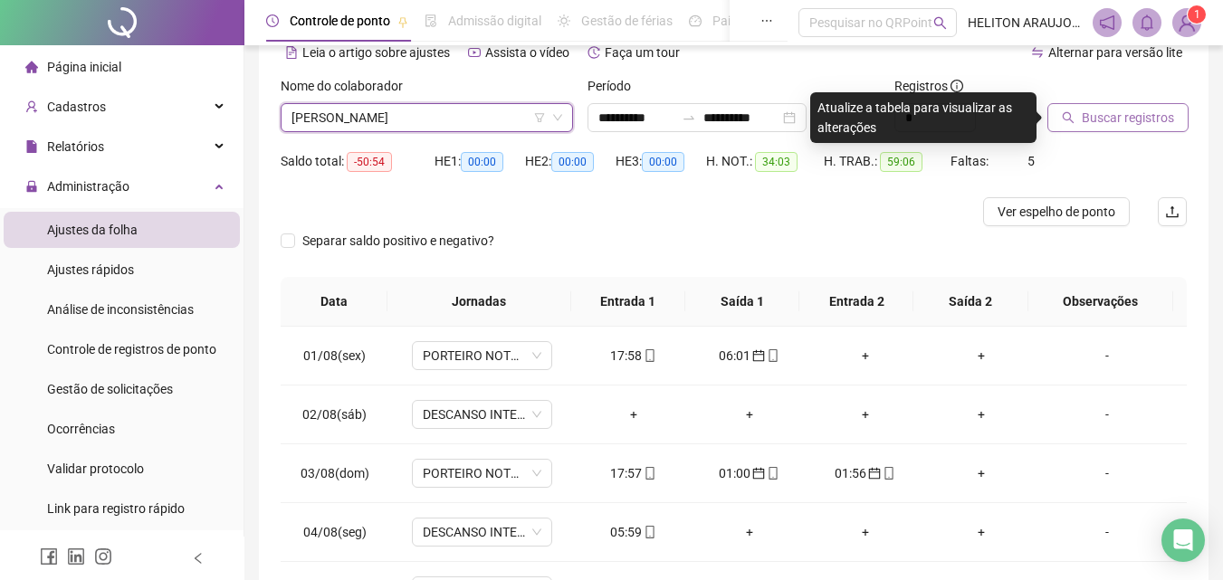
click at [1136, 112] on span "Buscar registros" at bounding box center [1127, 118] width 92 height 20
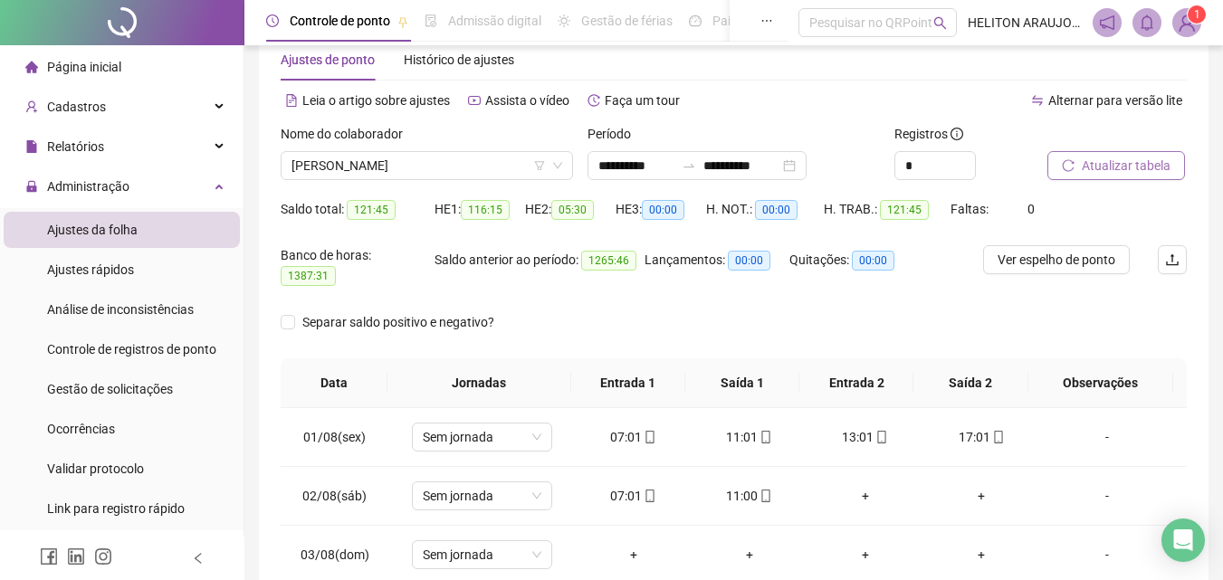
scroll to position [0, 0]
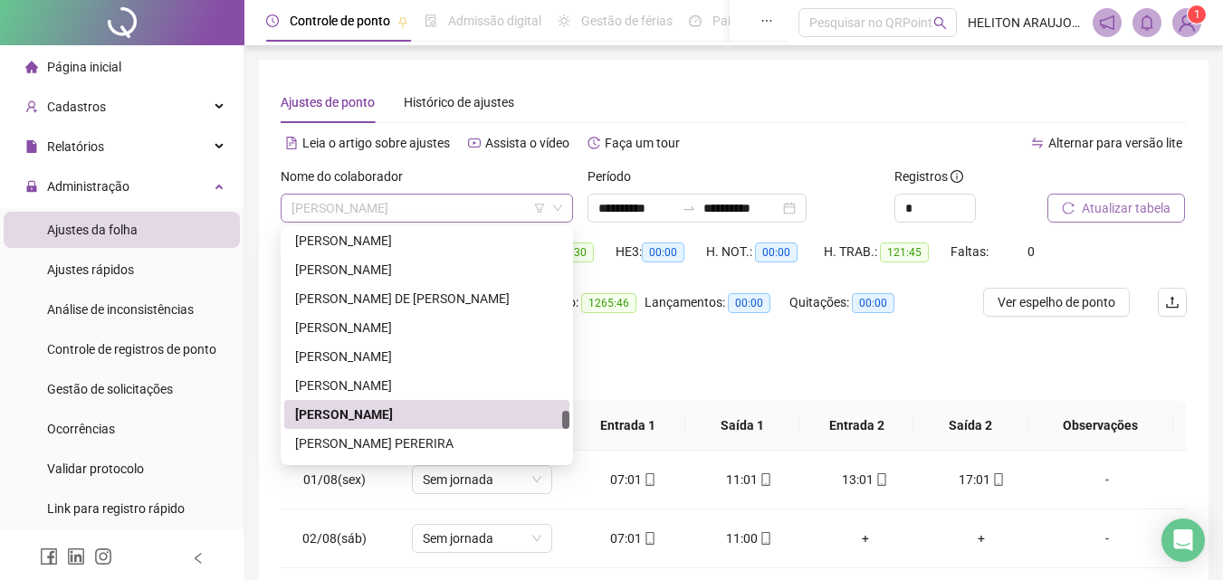
click at [442, 208] on span "[PERSON_NAME]" at bounding box center [426, 208] width 271 height 27
click at [345, 442] on div "[PERSON_NAME] PERERIRA" at bounding box center [426, 443] width 263 height 20
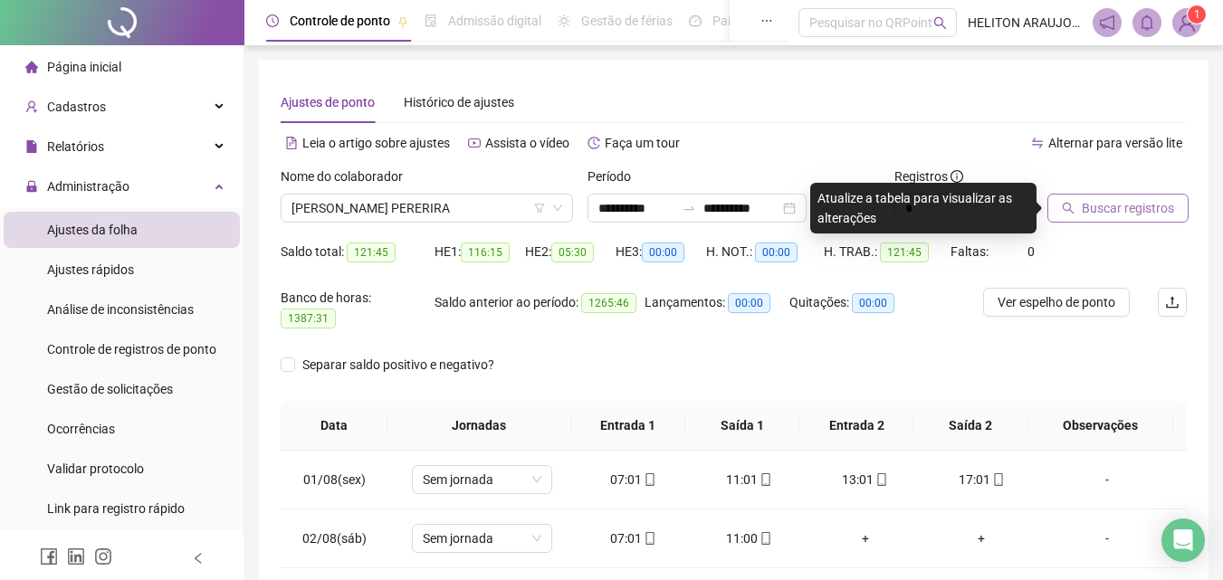
click at [1106, 210] on span "Buscar registros" at bounding box center [1127, 208] width 92 height 20
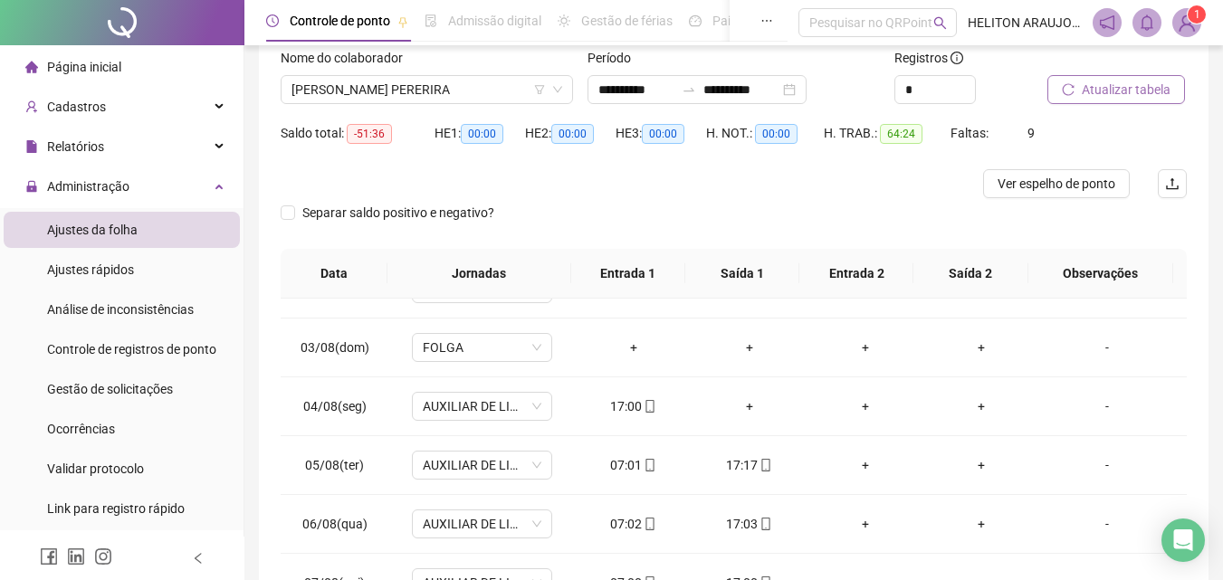
scroll to position [86, 0]
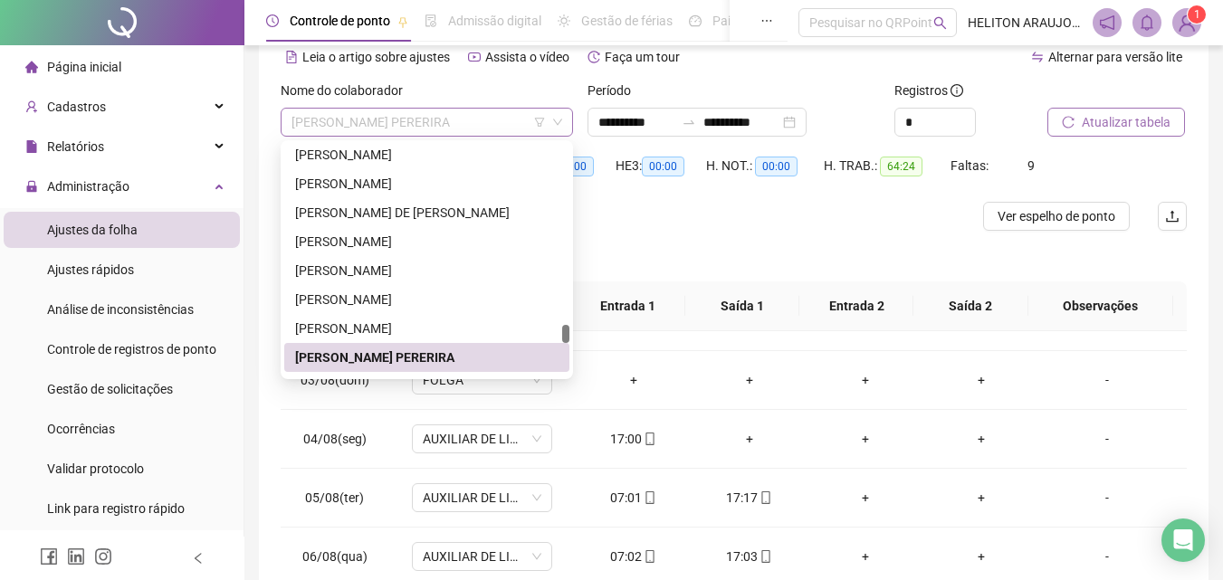
click at [457, 119] on span "[PERSON_NAME] PERERIRA" at bounding box center [426, 122] width 271 height 27
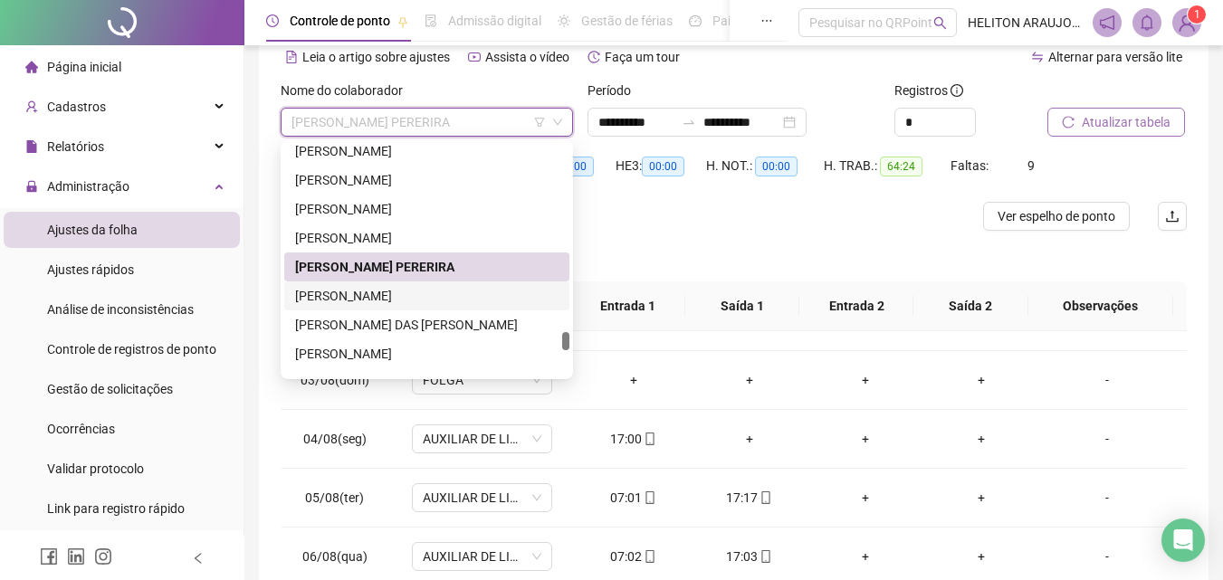
click at [397, 296] on div "[PERSON_NAME]" at bounding box center [426, 296] width 263 height 20
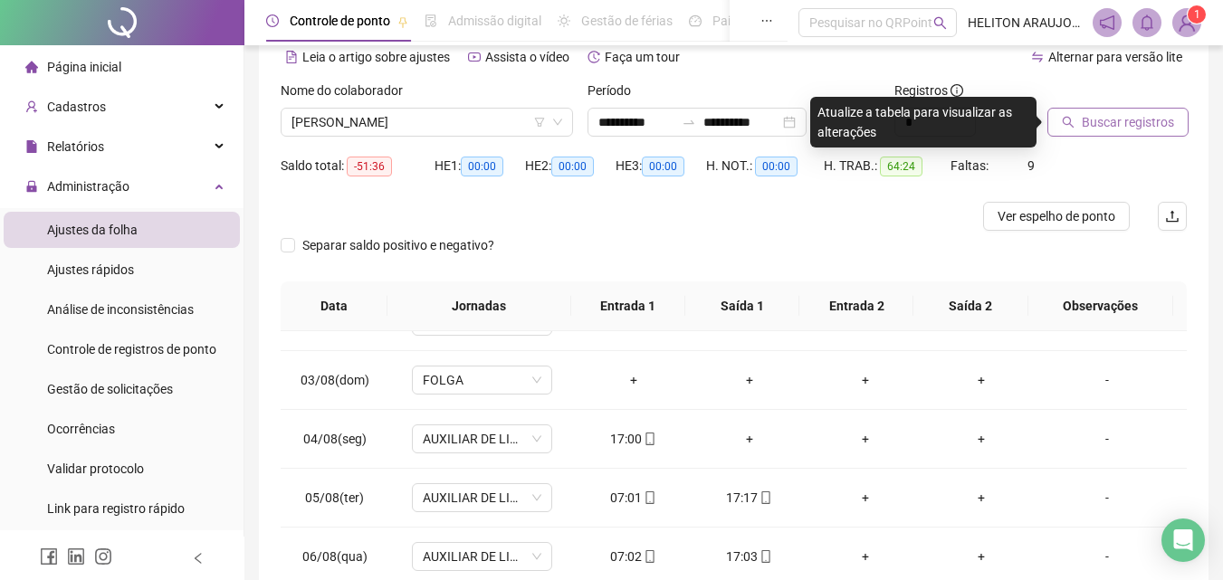
click at [1103, 129] on span "Buscar registros" at bounding box center [1127, 122] width 92 height 20
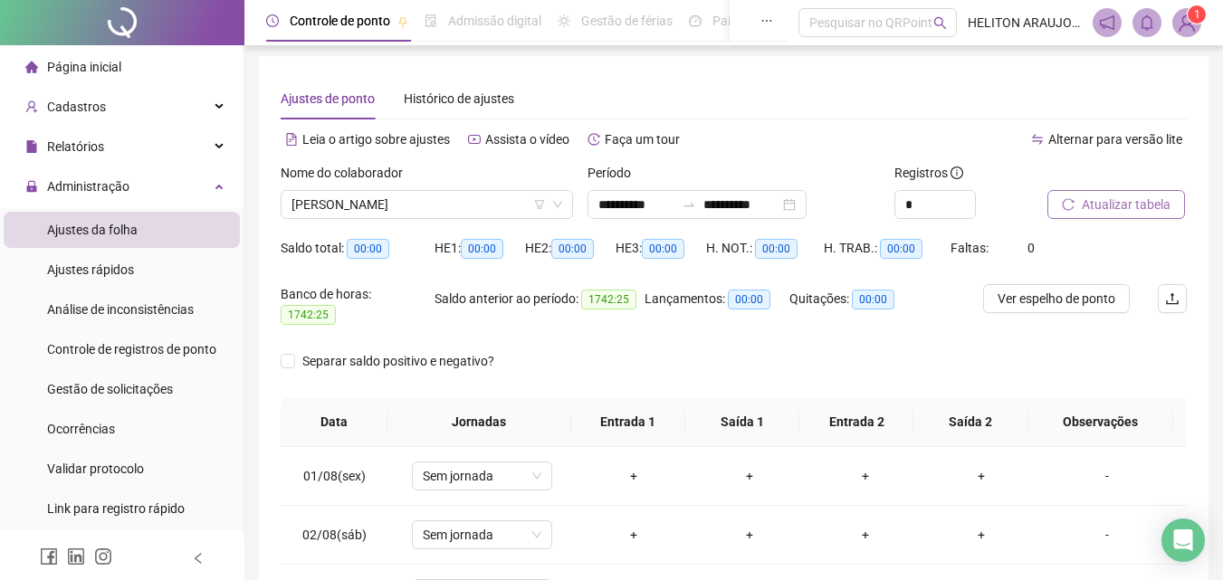
scroll to position [0, 0]
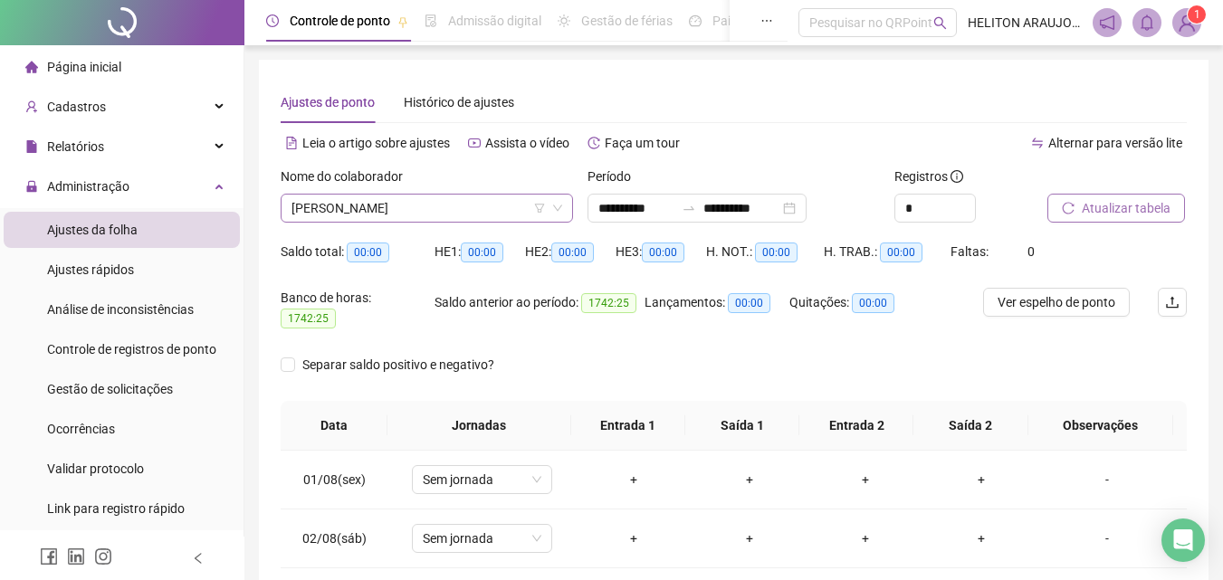
click at [510, 212] on span "[PERSON_NAME]" at bounding box center [426, 208] width 271 height 27
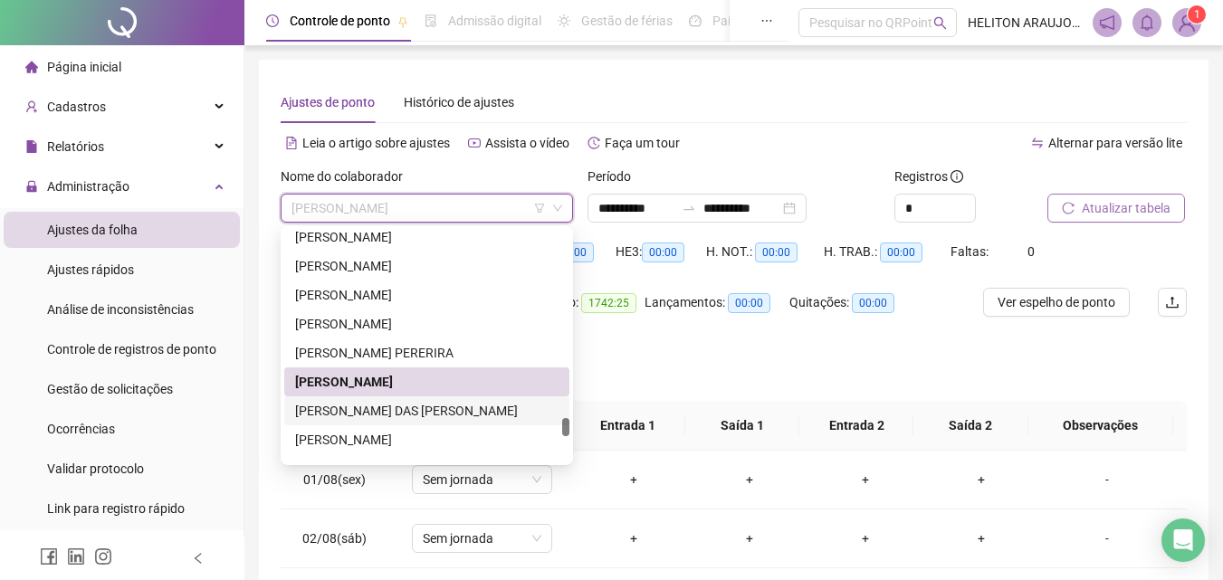
click at [493, 414] on div "[PERSON_NAME] DAS [PERSON_NAME]" at bounding box center [426, 411] width 263 height 20
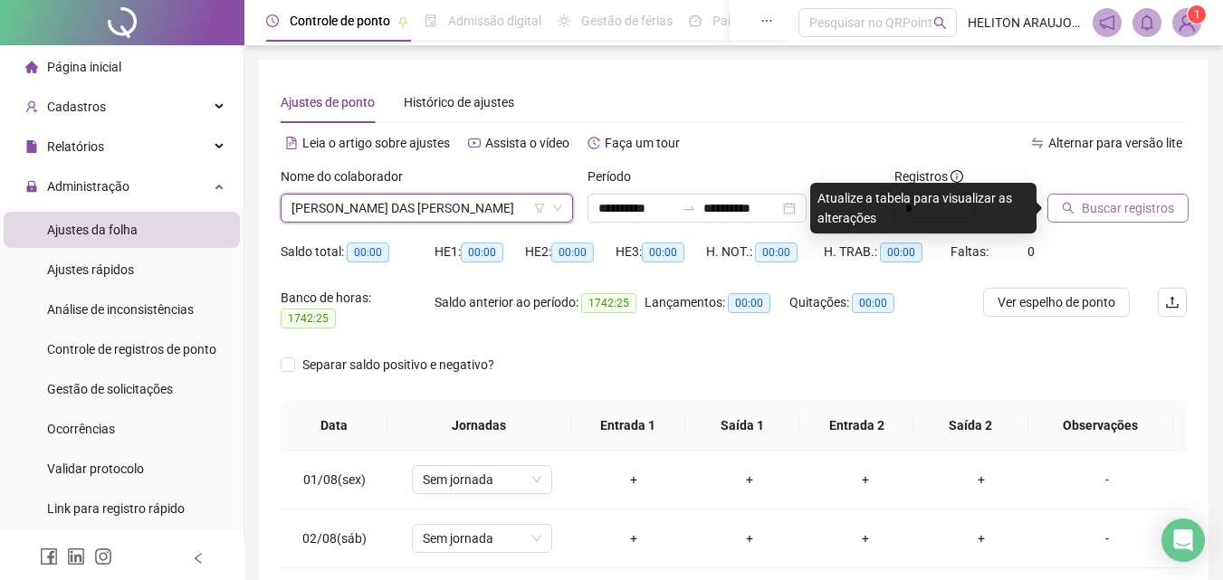
click at [1138, 213] on span "Buscar registros" at bounding box center [1127, 208] width 92 height 20
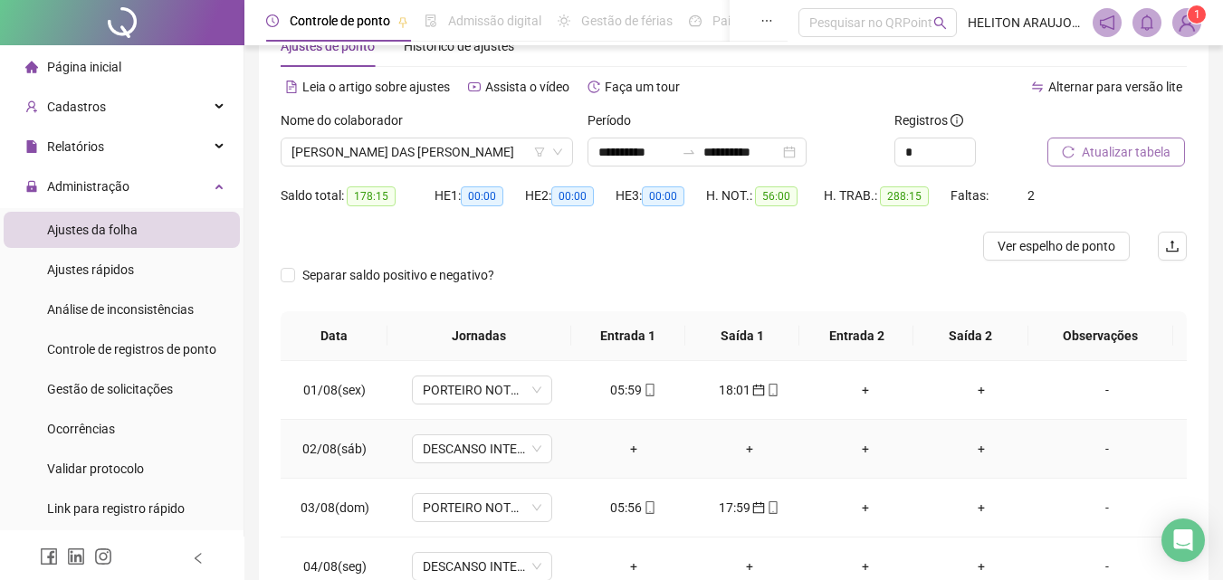
scroll to position [52, 0]
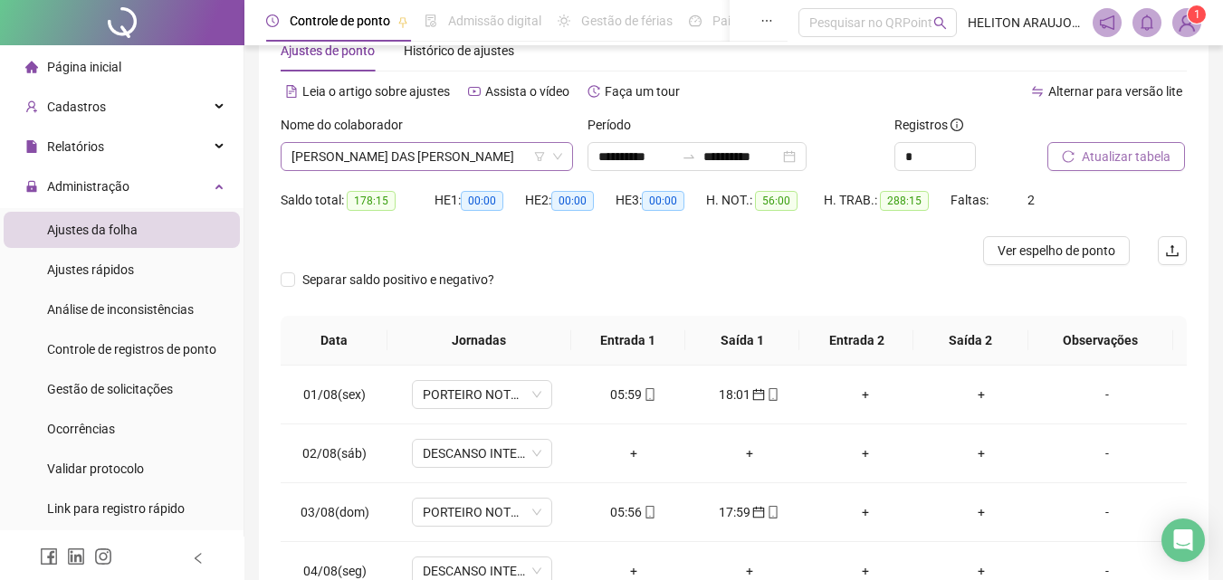
click at [462, 150] on span "[PERSON_NAME] DAS [PERSON_NAME]" at bounding box center [426, 156] width 271 height 27
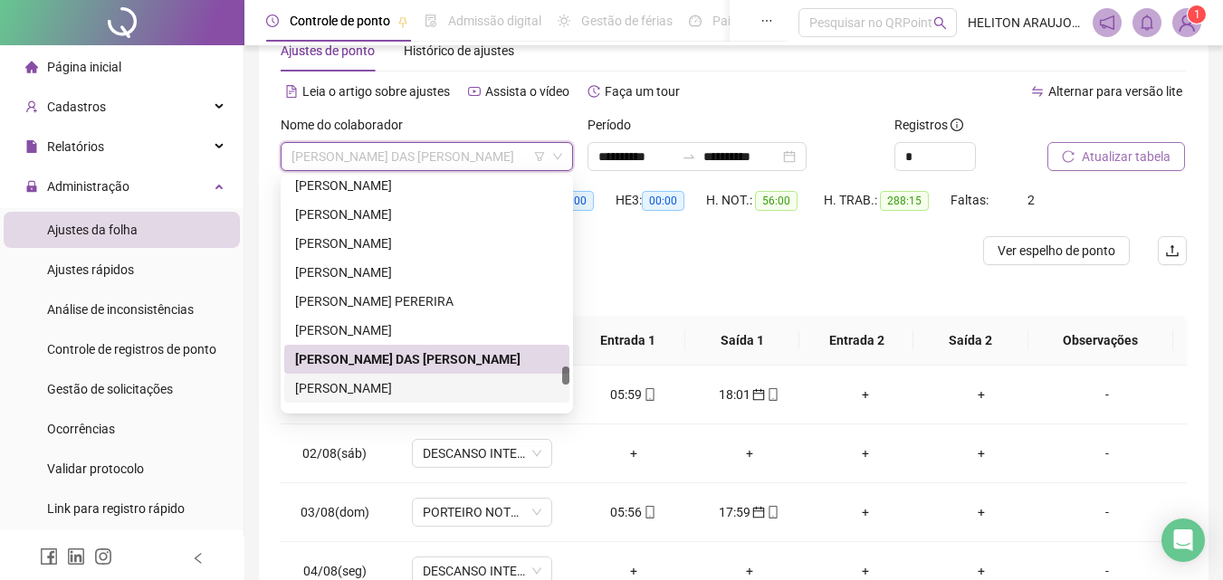
click at [408, 383] on div "[PERSON_NAME]" at bounding box center [426, 388] width 263 height 20
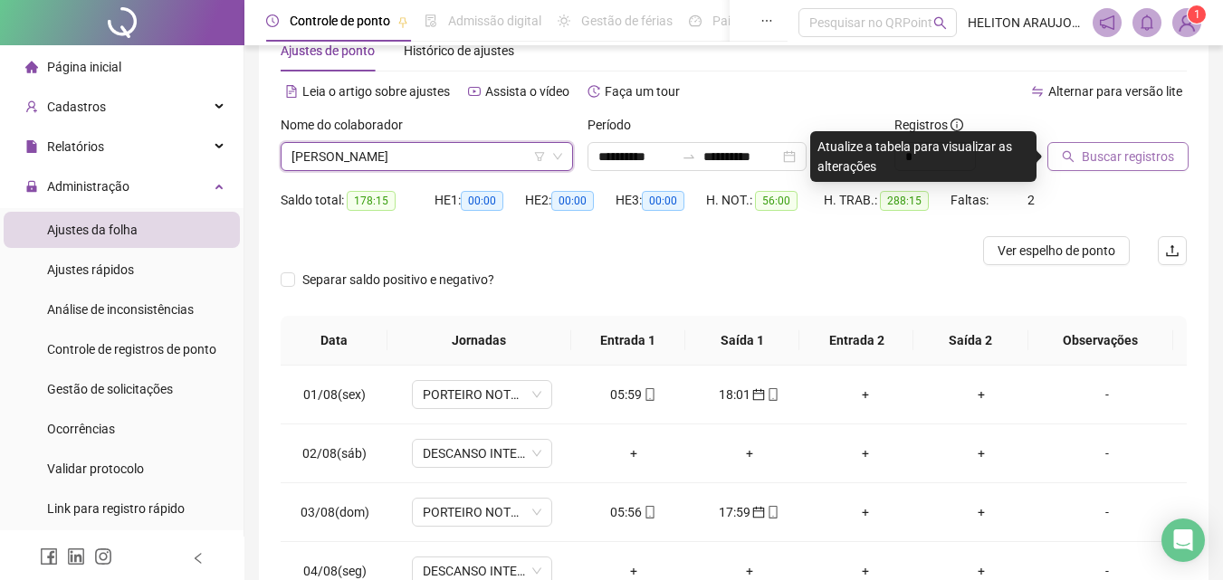
click at [1092, 167] on button "Buscar registros" at bounding box center [1117, 156] width 141 height 29
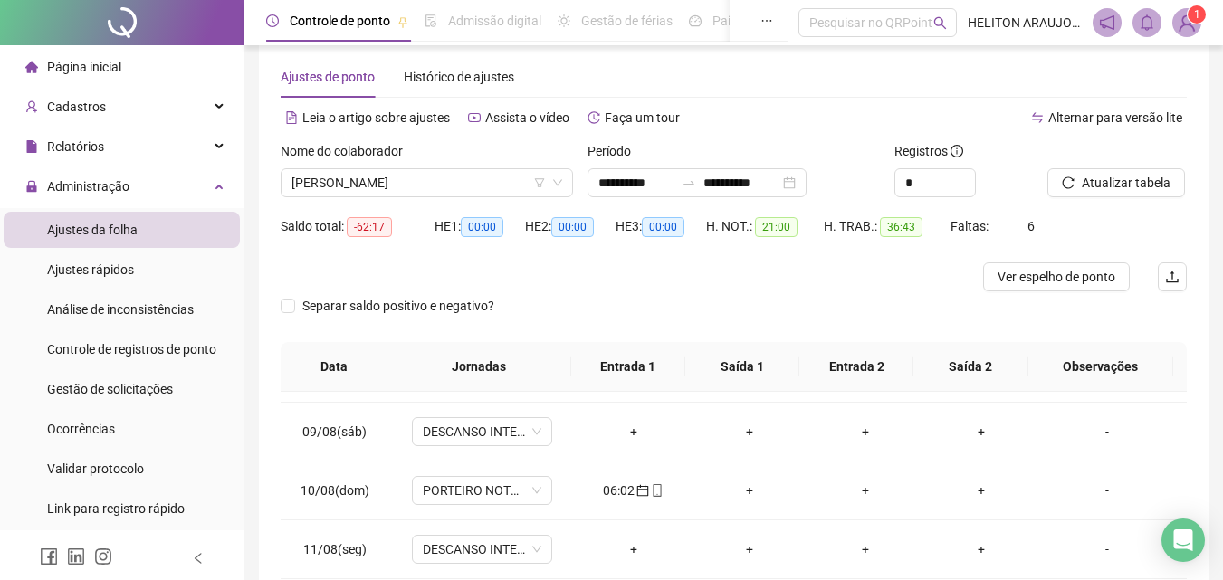
scroll to position [0, 0]
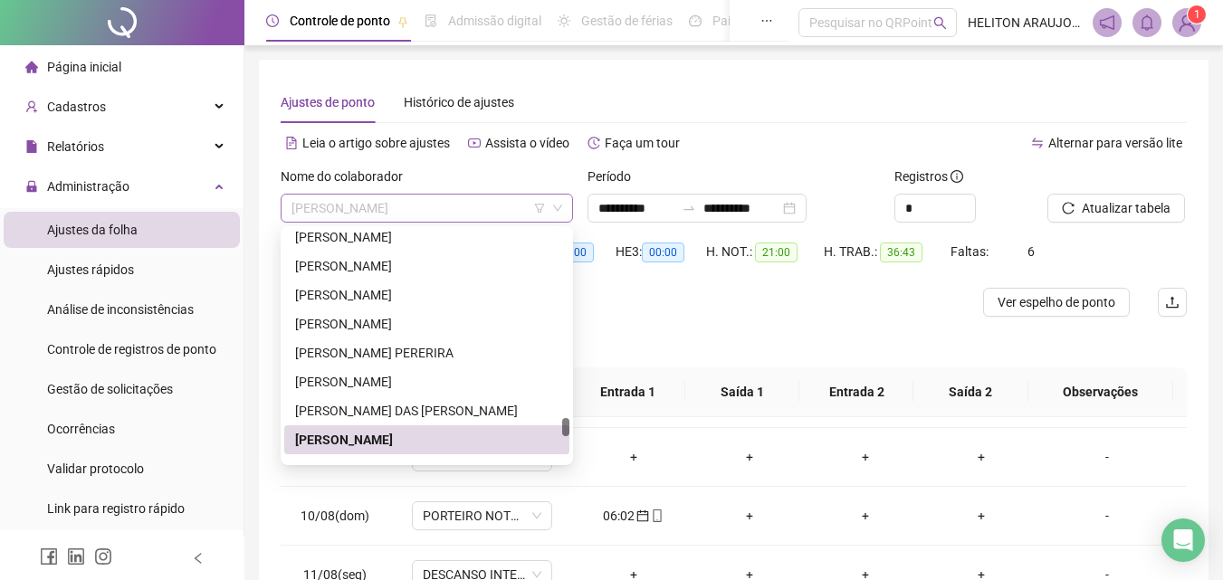
click at [415, 218] on span "[PERSON_NAME]" at bounding box center [426, 208] width 271 height 27
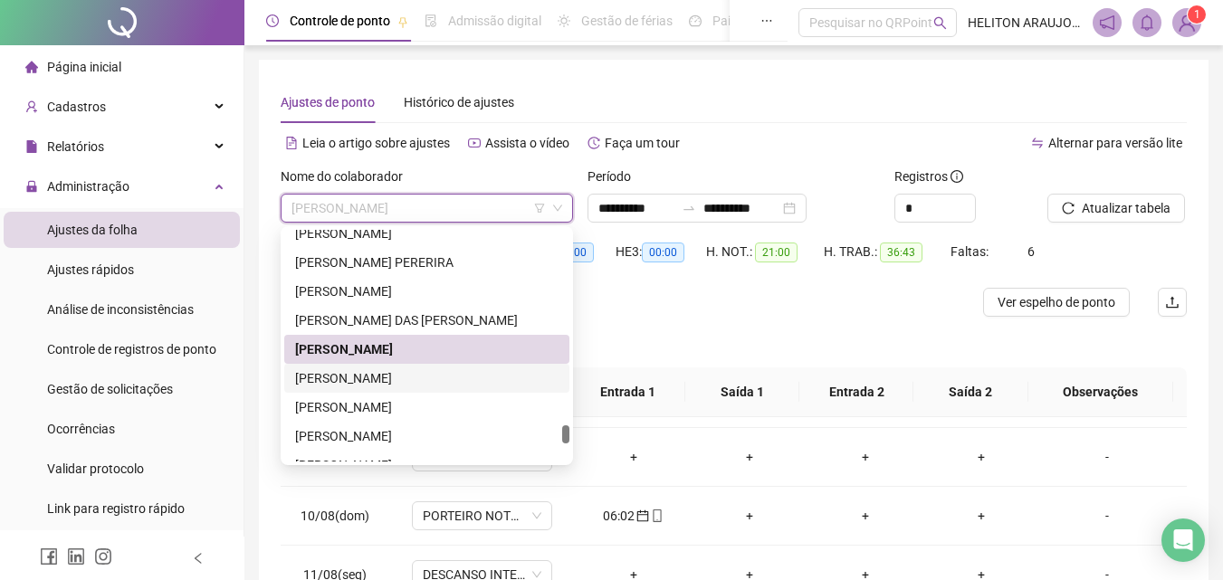
click at [388, 376] on div "[PERSON_NAME]" at bounding box center [426, 378] width 263 height 20
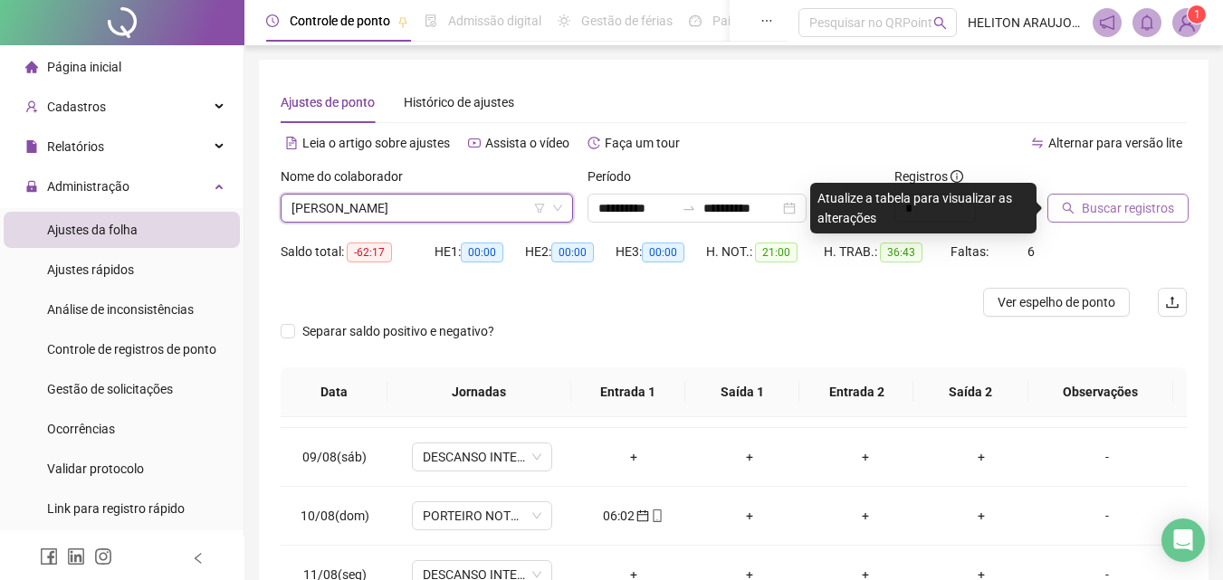
click at [1117, 201] on span "Buscar registros" at bounding box center [1127, 208] width 92 height 20
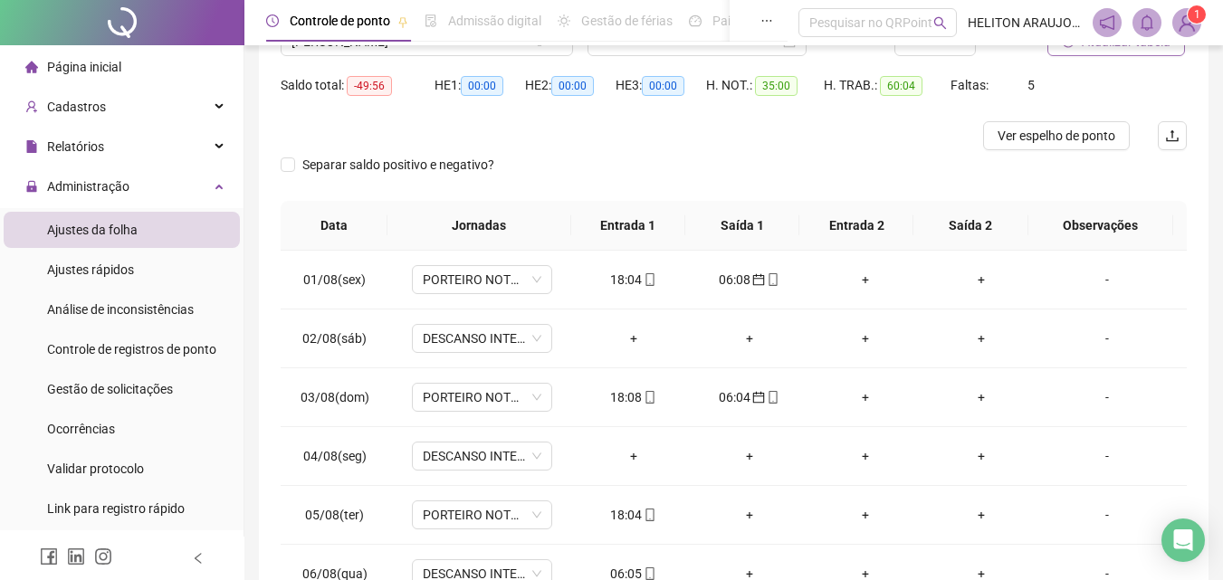
scroll to position [142, 0]
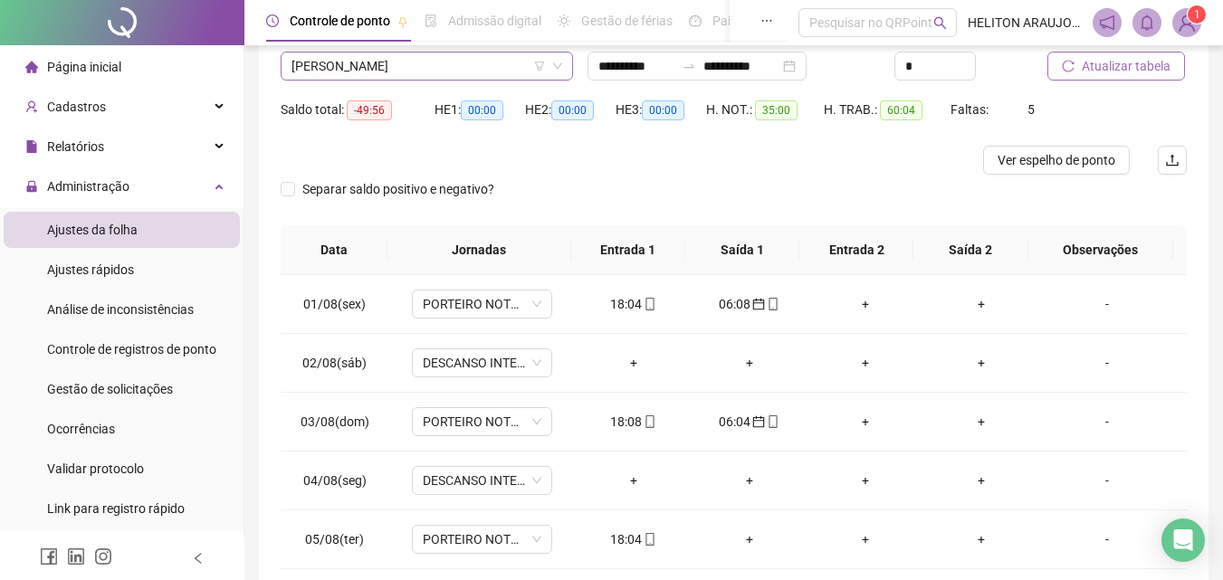
click at [432, 75] on span "[PERSON_NAME]" at bounding box center [426, 65] width 271 height 27
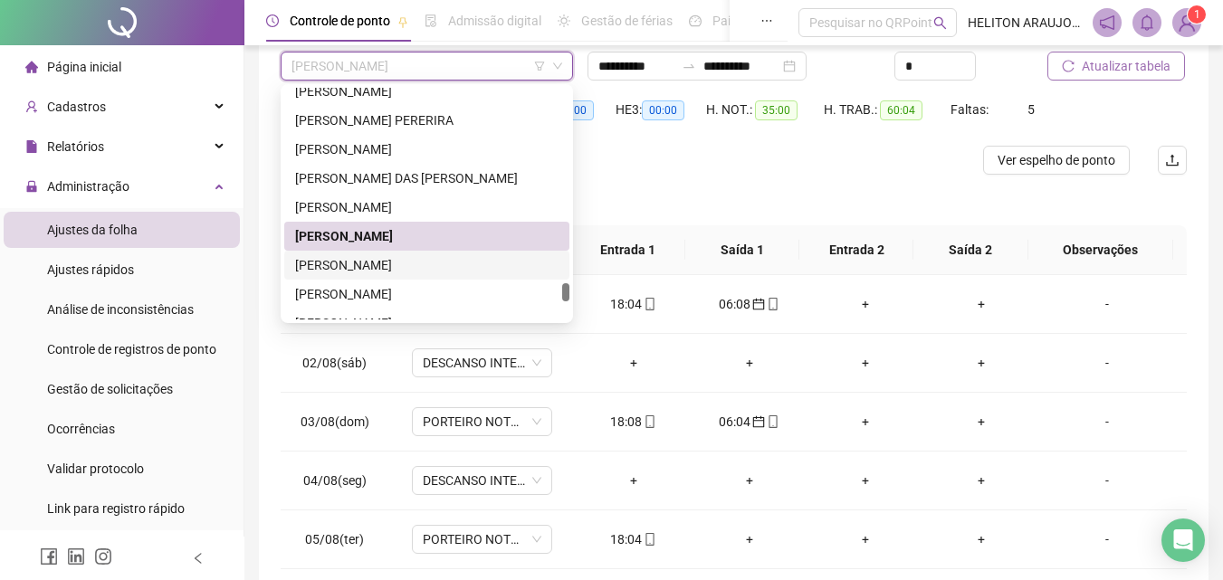
click at [407, 269] on div "[PERSON_NAME]" at bounding box center [426, 265] width 263 height 20
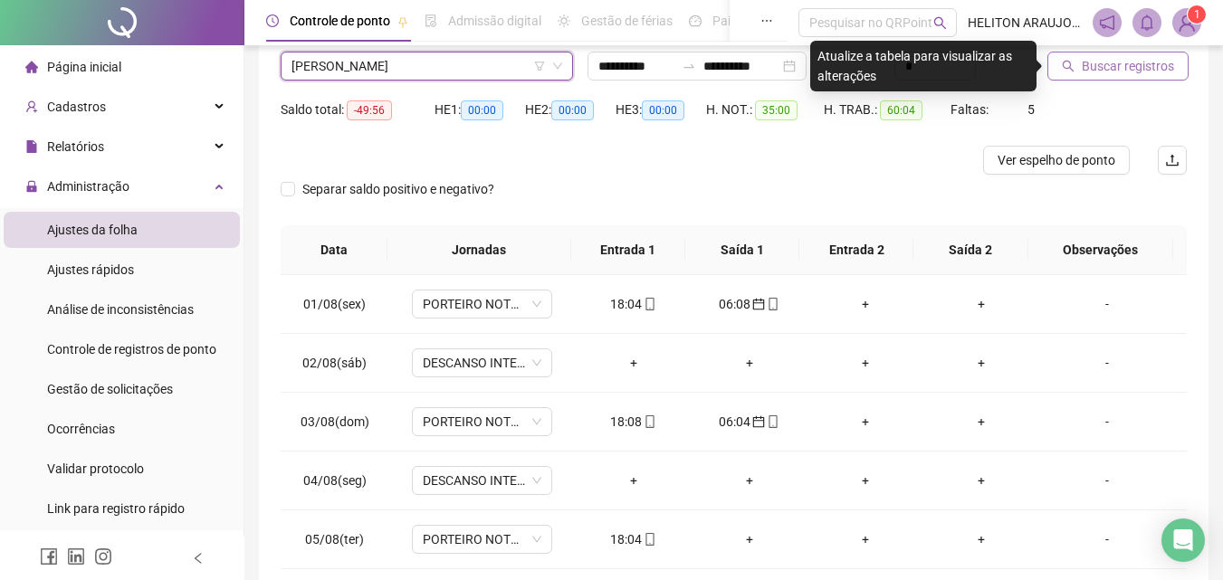
click at [1138, 59] on span "Buscar registros" at bounding box center [1127, 66] width 92 height 20
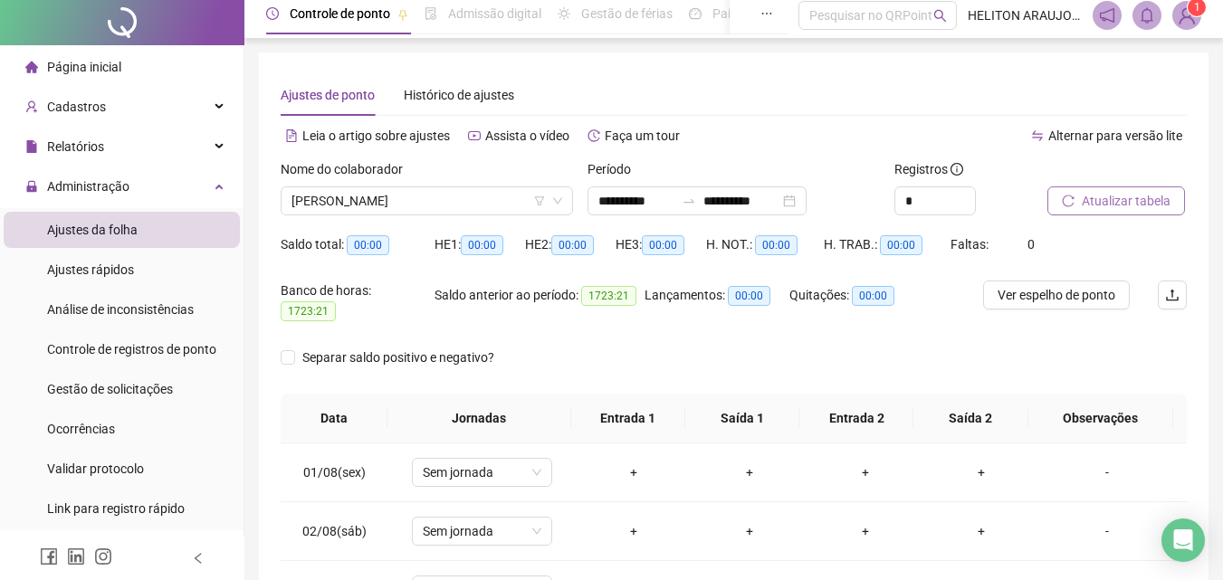
scroll to position [0, 0]
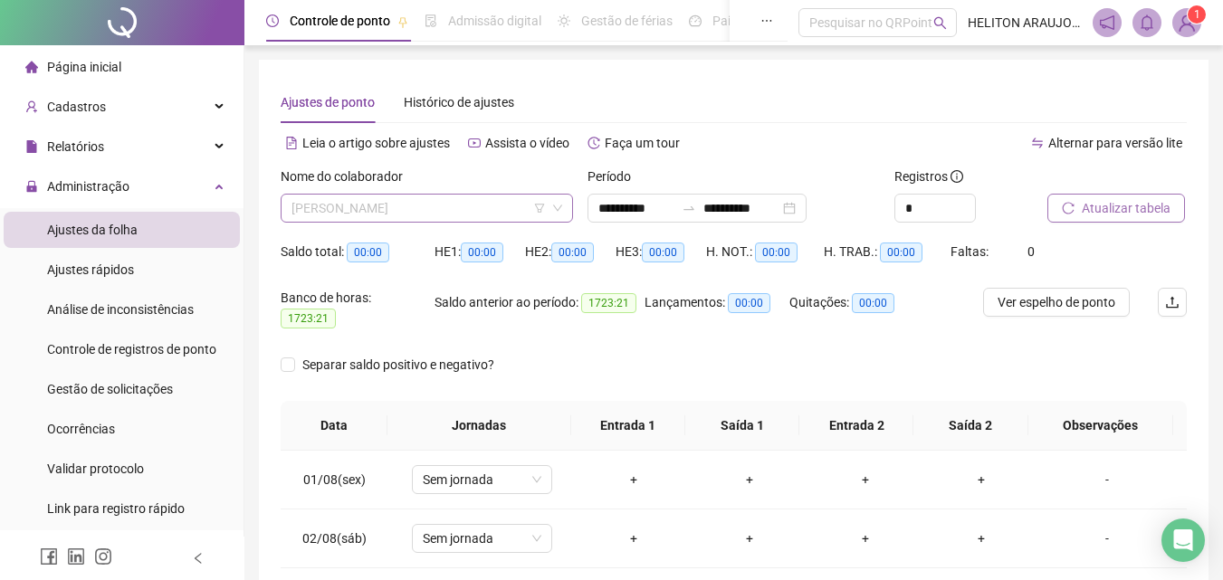
click at [488, 202] on span "[PERSON_NAME]" at bounding box center [426, 208] width 271 height 27
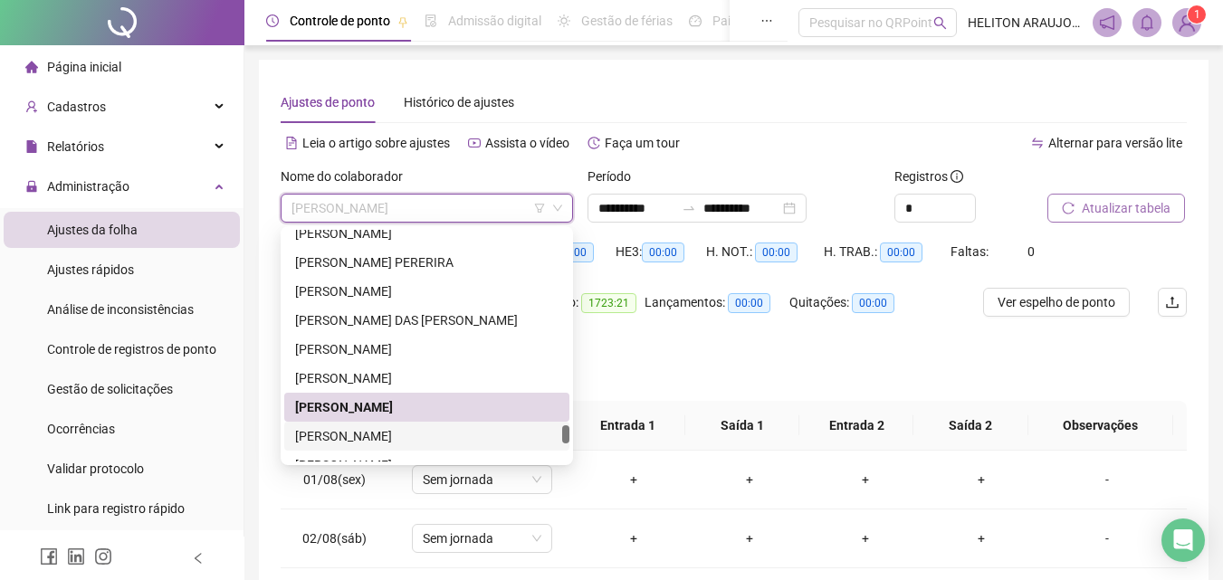
click at [384, 437] on div "[PERSON_NAME]" at bounding box center [426, 436] width 263 height 20
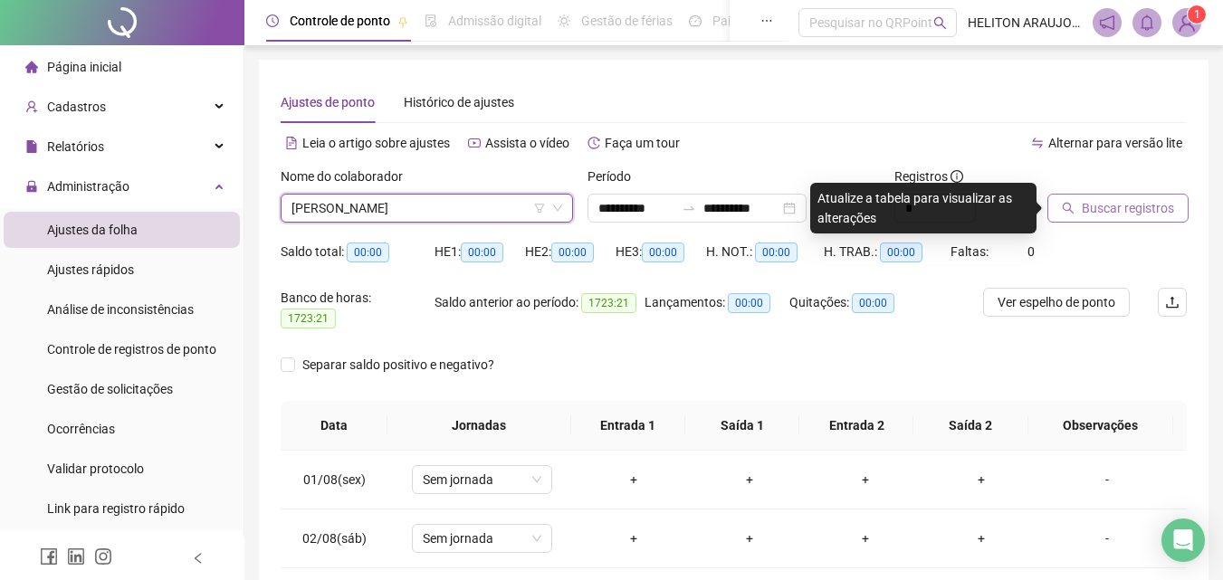
click at [1158, 208] on span "Buscar registros" at bounding box center [1127, 208] width 92 height 20
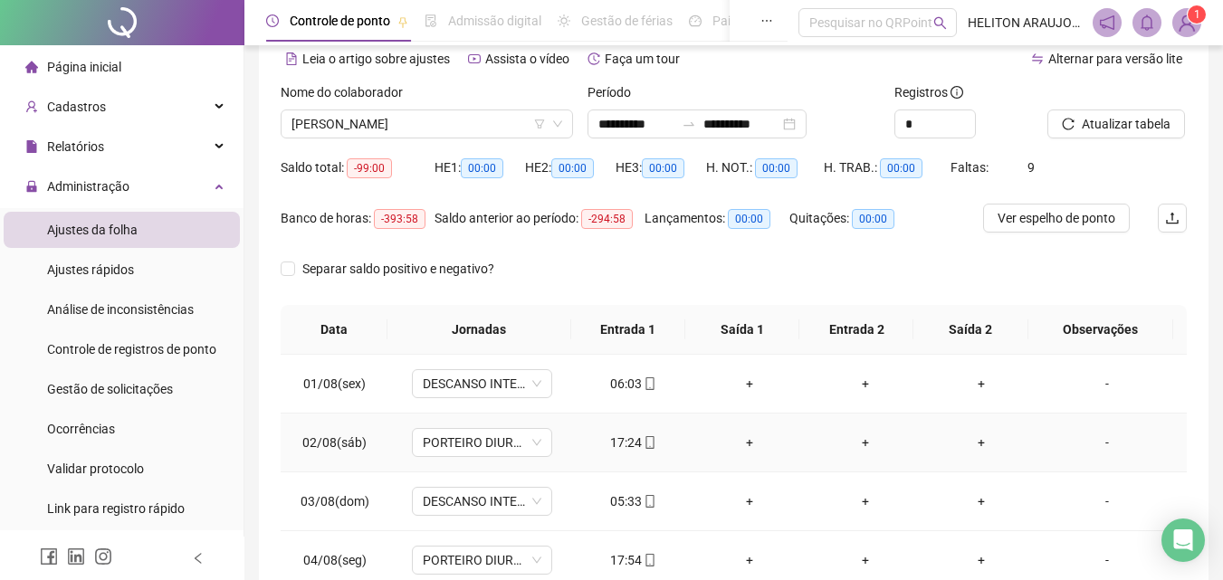
scroll to position [73, 0]
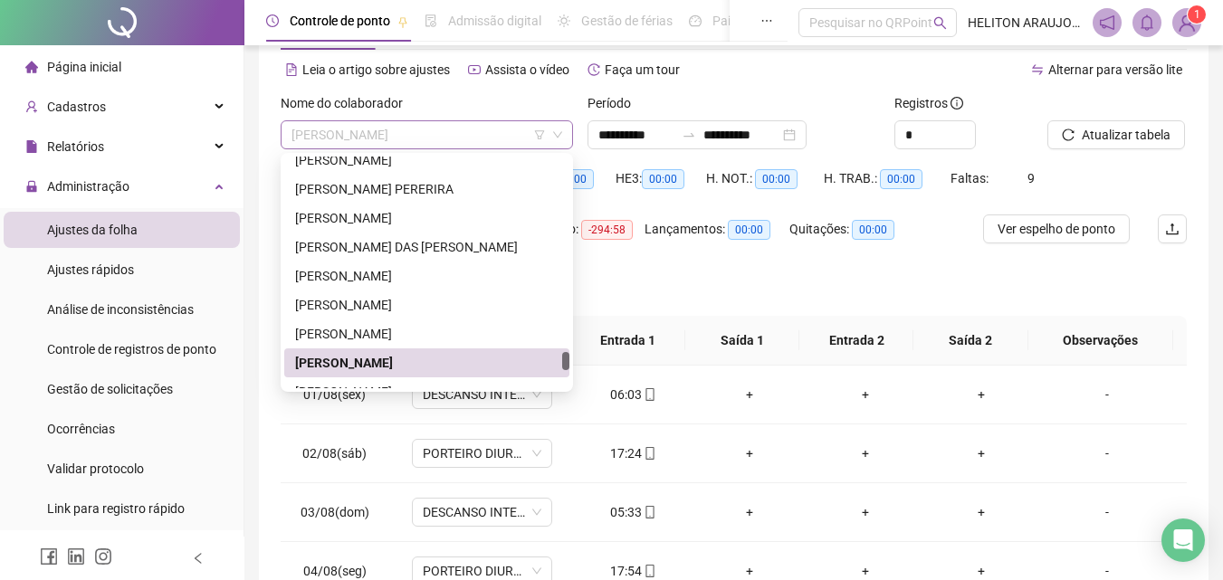
click at [466, 146] on span "[PERSON_NAME]" at bounding box center [426, 134] width 271 height 27
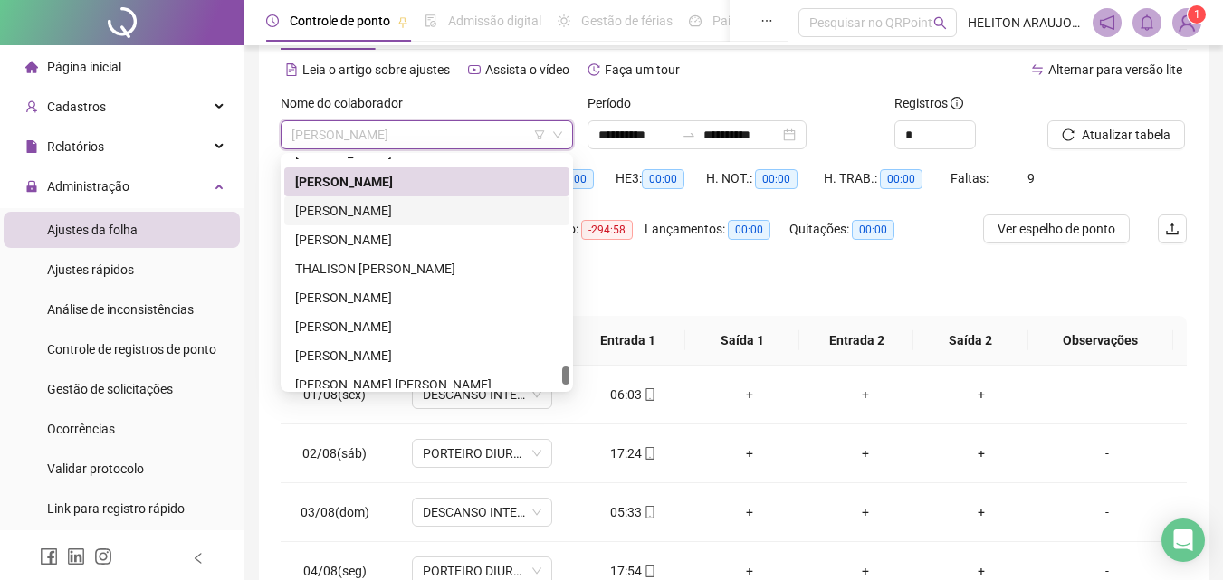
click at [373, 213] on div "[PERSON_NAME]" at bounding box center [426, 211] width 263 height 20
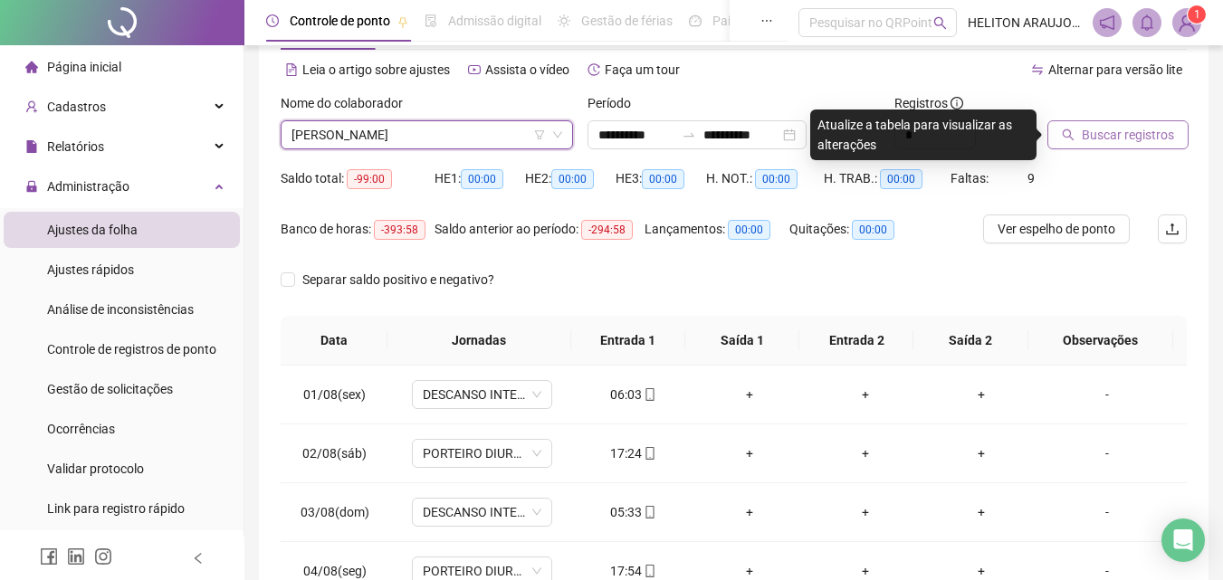
click at [1099, 137] on span "Buscar registros" at bounding box center [1127, 135] width 92 height 20
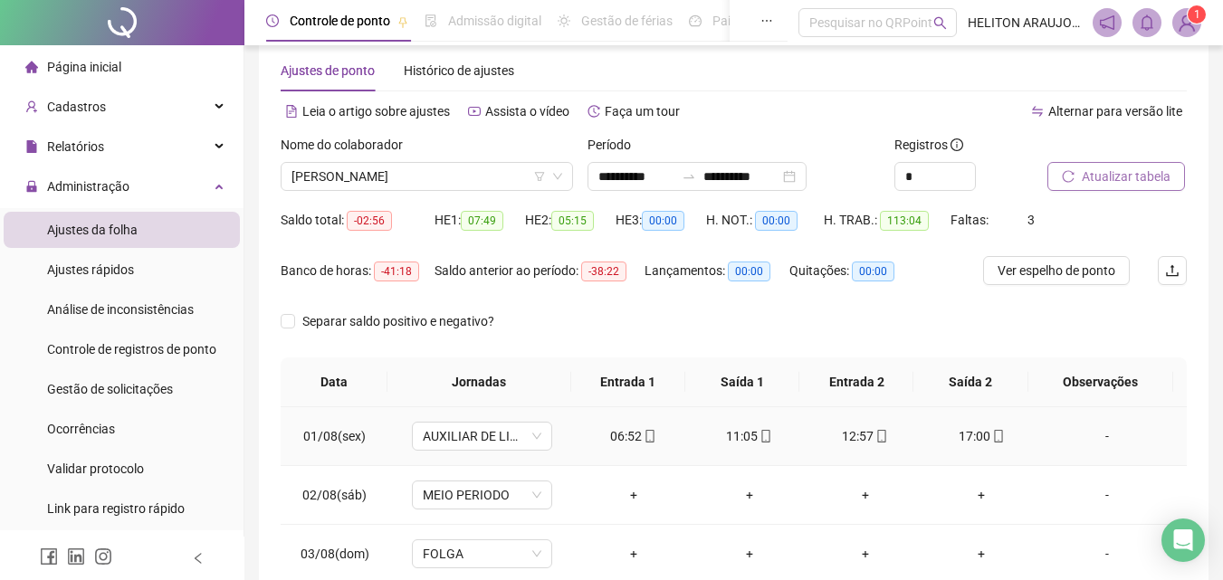
scroll to position [0, 0]
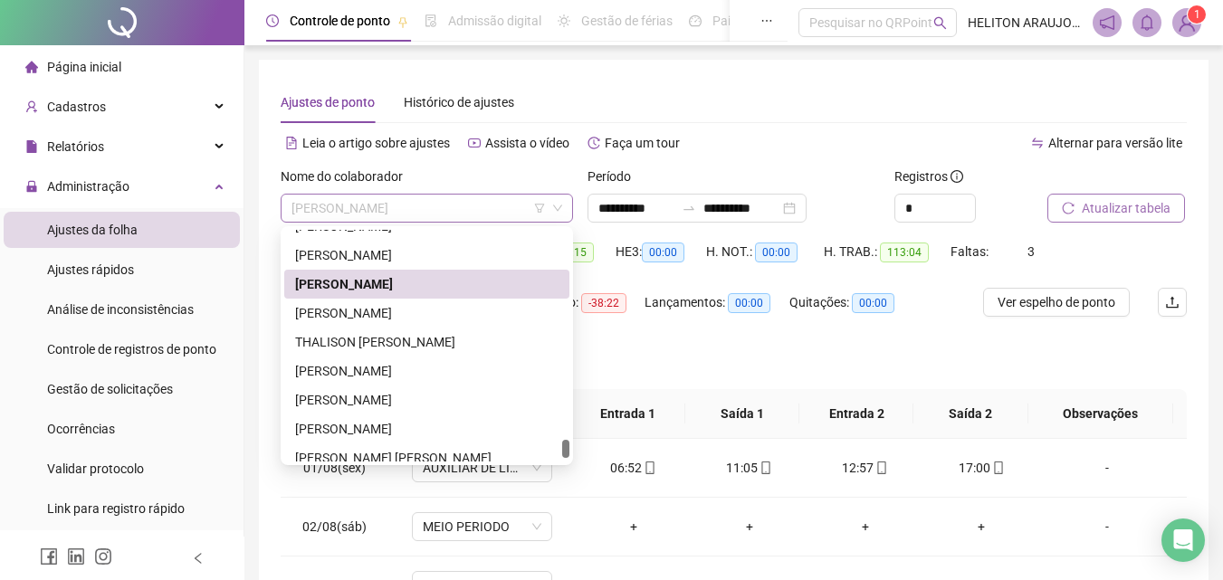
click at [458, 205] on span "[PERSON_NAME]" at bounding box center [426, 208] width 271 height 27
click at [361, 313] on div "[PERSON_NAME]" at bounding box center [426, 313] width 263 height 20
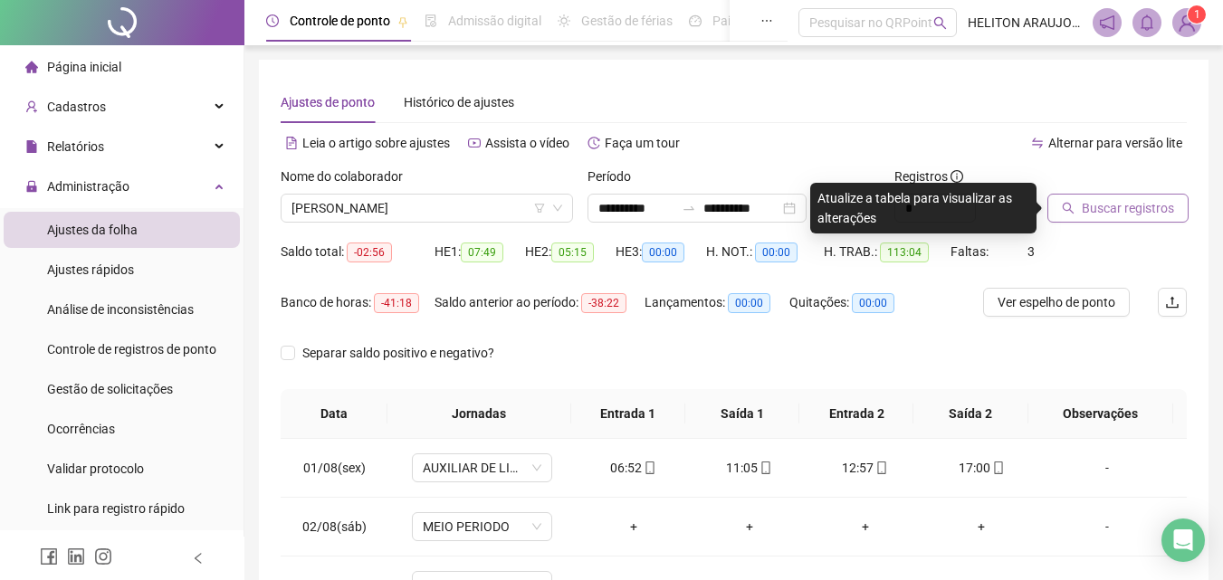
click at [1106, 216] on span "Buscar registros" at bounding box center [1127, 208] width 92 height 20
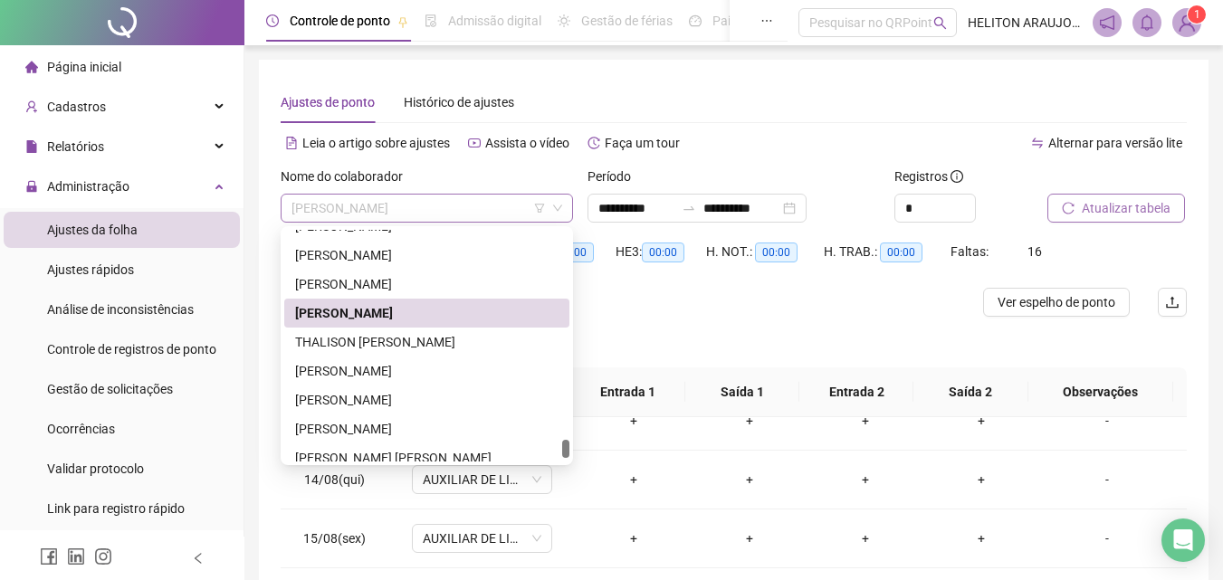
click at [432, 201] on span "[PERSON_NAME]" at bounding box center [426, 208] width 271 height 27
click at [411, 348] on div "THALISON [PERSON_NAME]" at bounding box center [426, 342] width 263 height 20
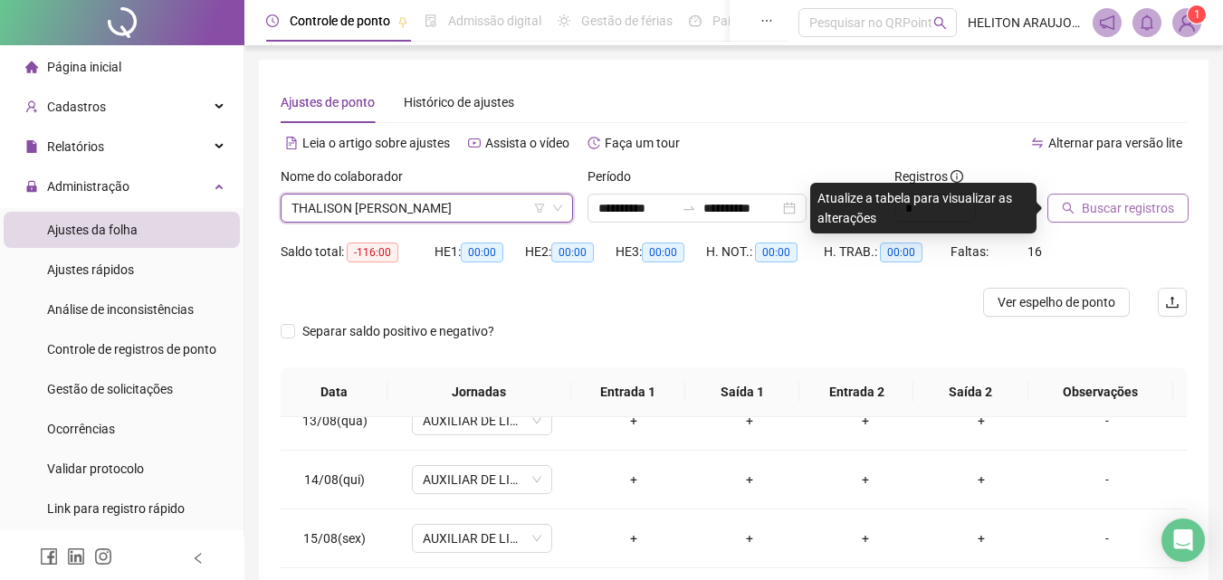
click at [1102, 217] on span "Buscar registros" at bounding box center [1127, 208] width 92 height 20
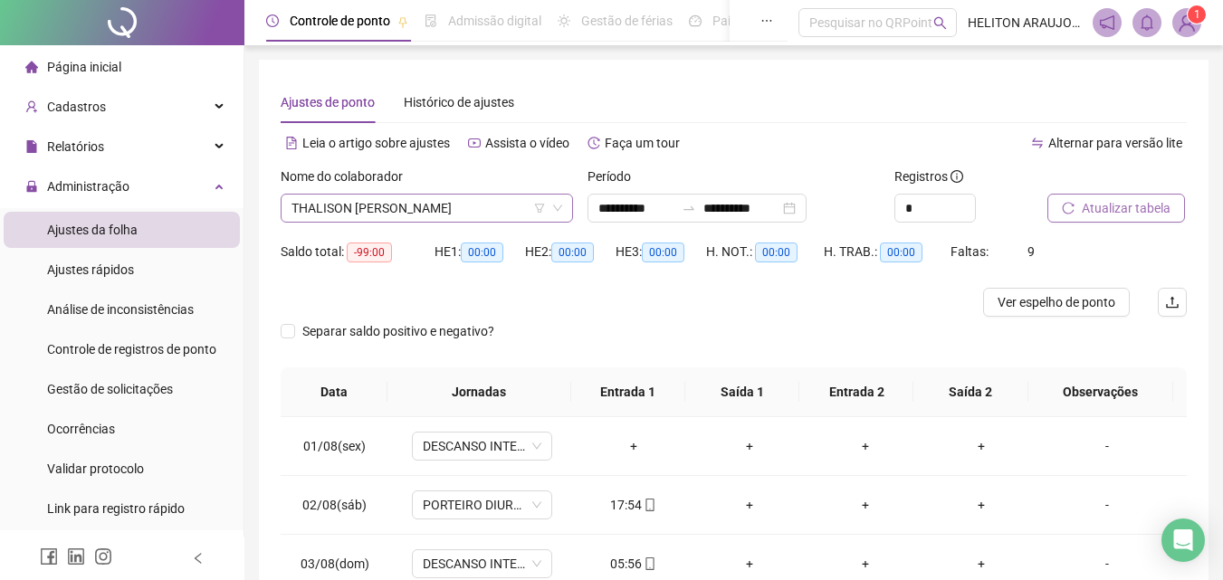
click at [381, 215] on span "THALISON [PERSON_NAME]" at bounding box center [426, 208] width 271 height 27
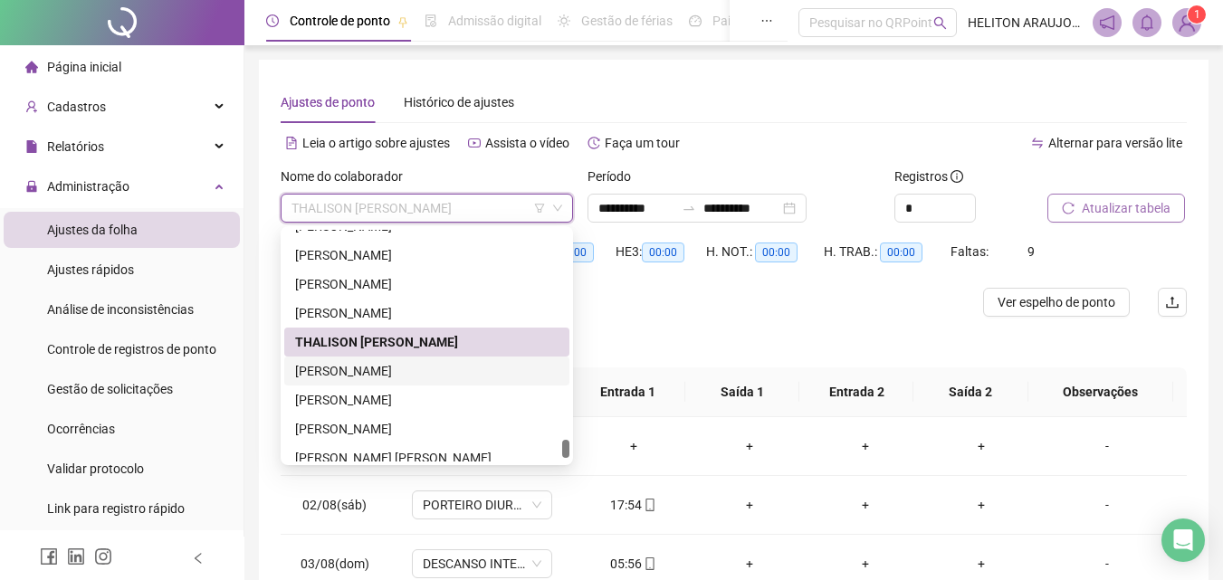
click at [352, 381] on div "[PERSON_NAME]" at bounding box center [426, 371] width 285 height 29
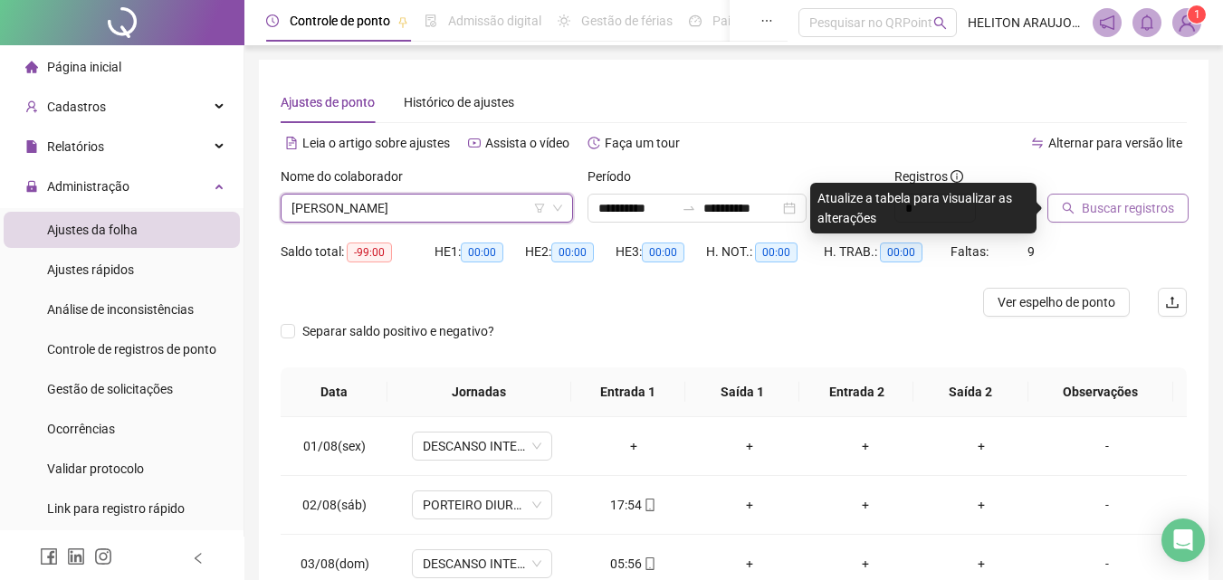
click at [1083, 210] on span "Buscar registros" at bounding box center [1127, 208] width 92 height 20
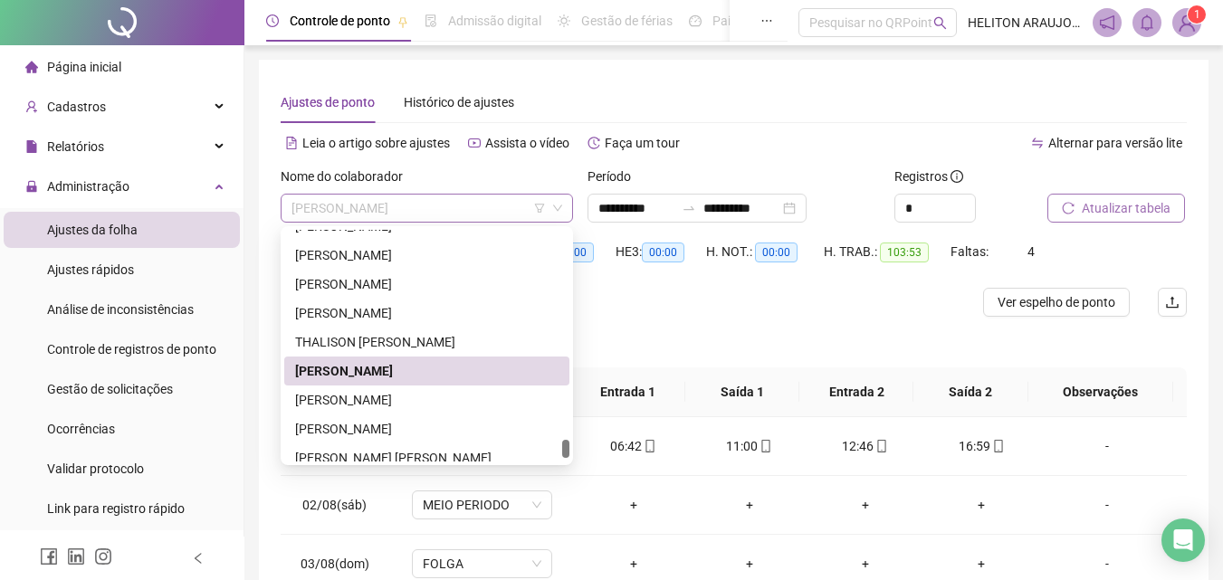
click at [475, 202] on span "[PERSON_NAME]" at bounding box center [426, 208] width 271 height 27
click at [376, 416] on div "[PERSON_NAME]" at bounding box center [426, 428] width 285 height 29
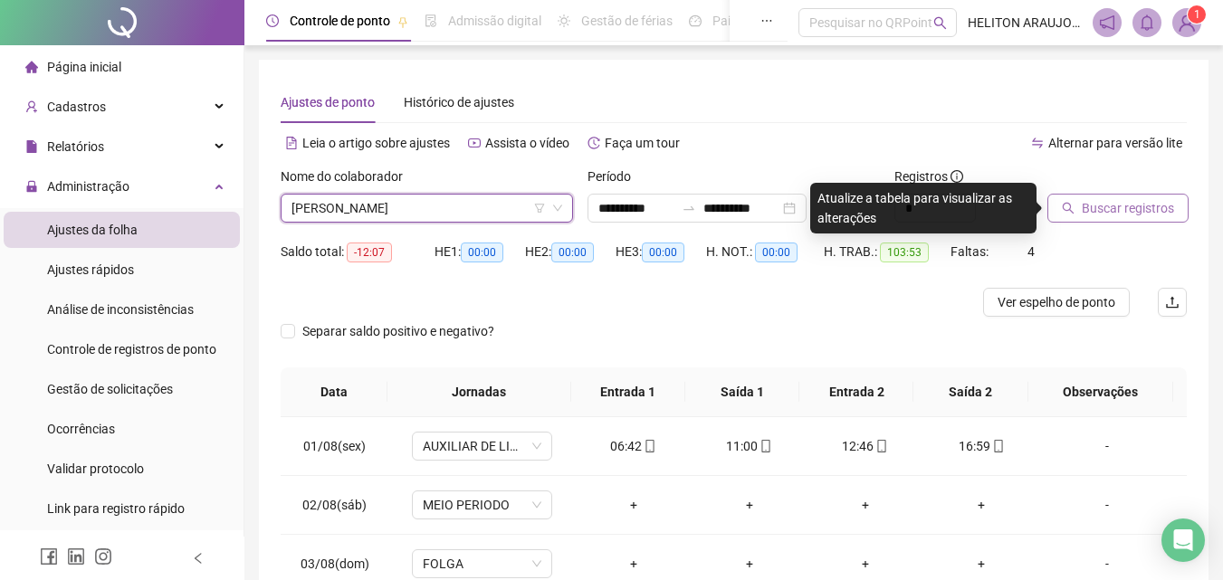
click at [1105, 208] on span "Buscar registros" at bounding box center [1127, 208] width 92 height 20
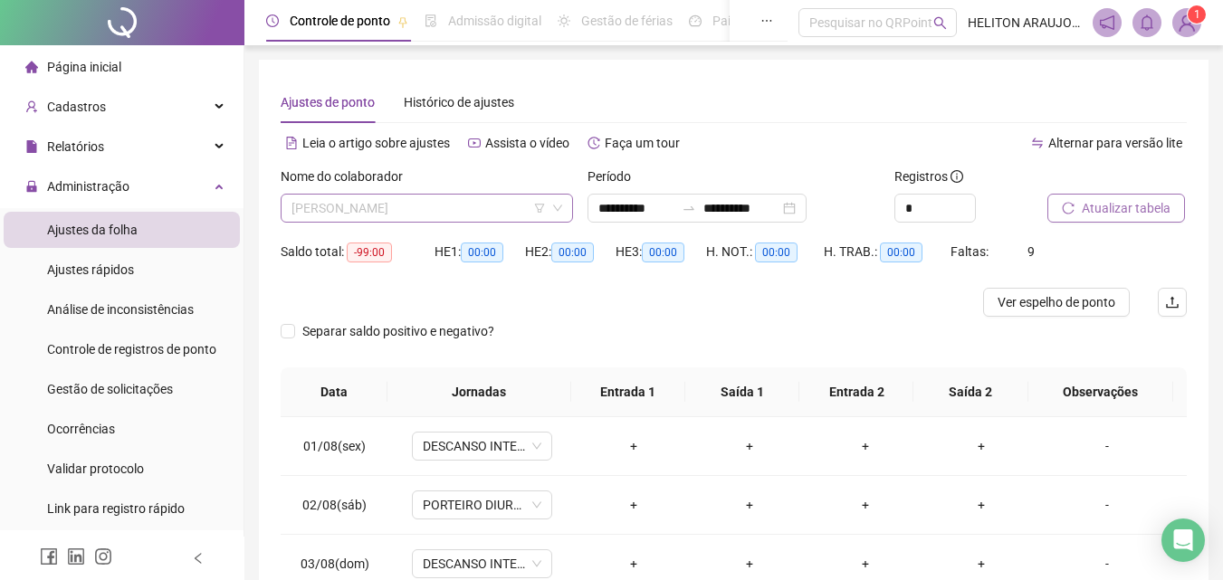
click at [512, 221] on span "[PERSON_NAME]" at bounding box center [426, 208] width 271 height 27
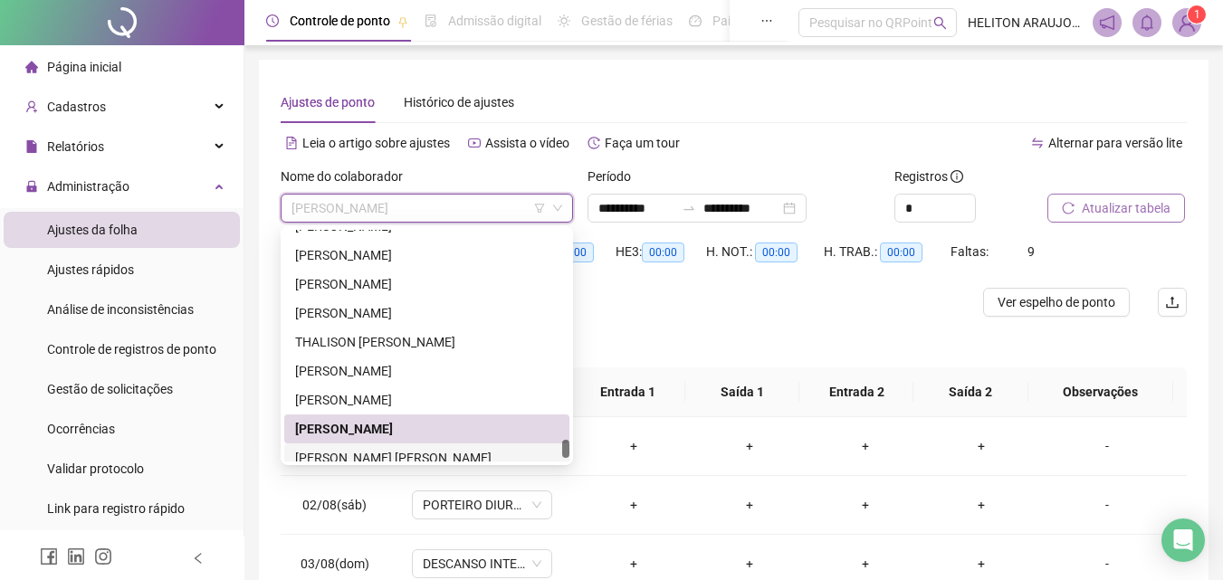
click at [378, 453] on div "[PERSON_NAME] [PERSON_NAME]" at bounding box center [426, 458] width 263 height 20
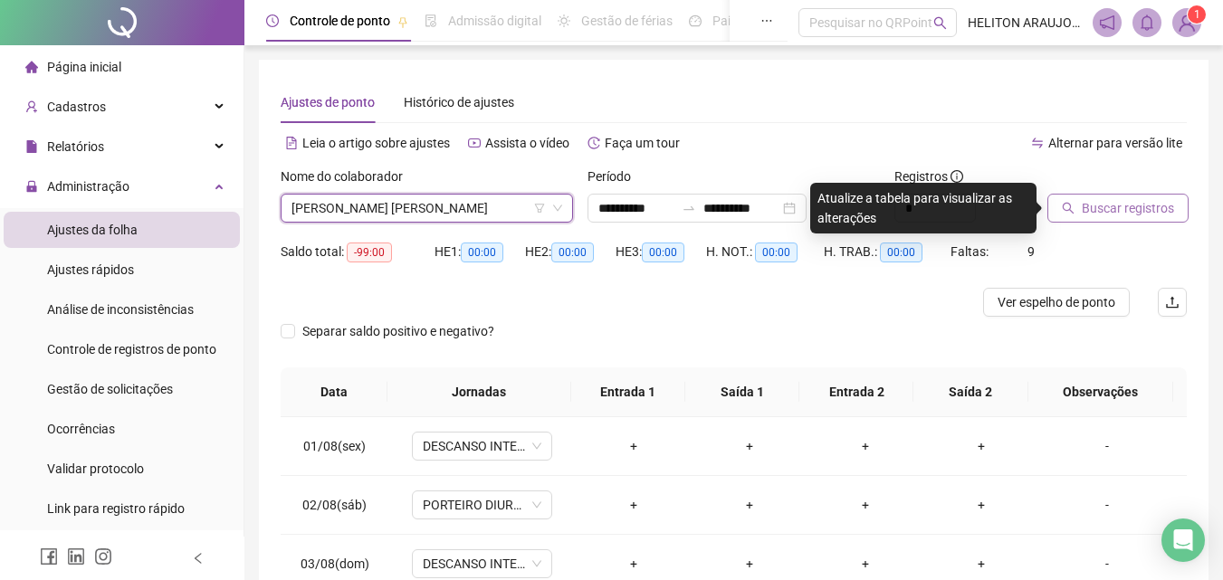
click at [1083, 197] on button "Buscar registros" at bounding box center [1117, 208] width 141 height 29
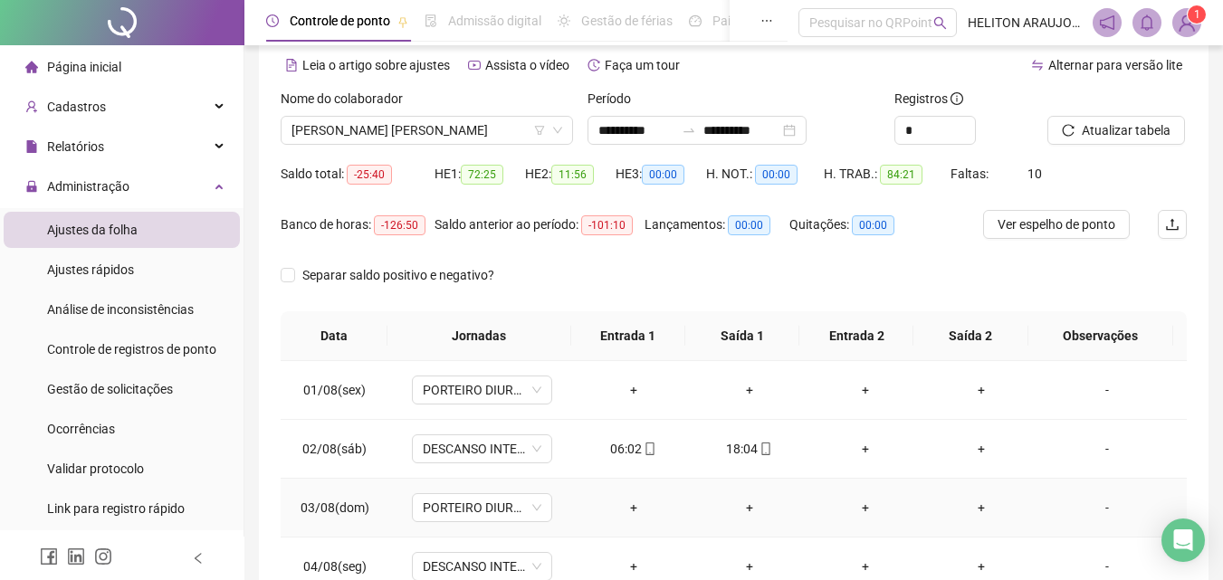
scroll to position [73, 0]
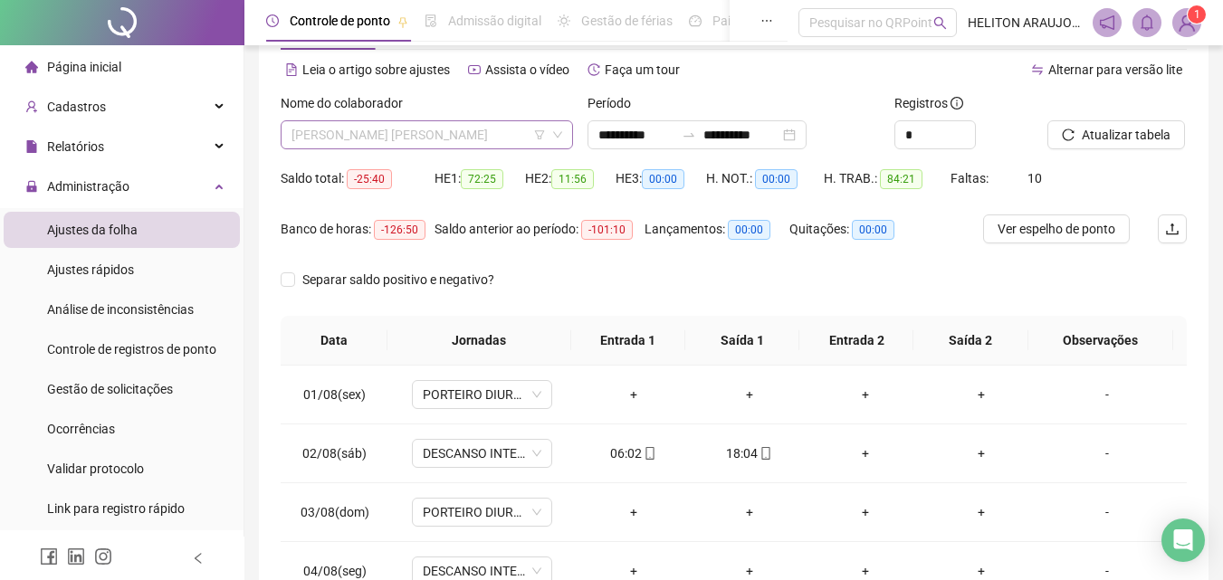
click at [408, 124] on span "[PERSON_NAME] [PERSON_NAME]" at bounding box center [426, 134] width 271 height 27
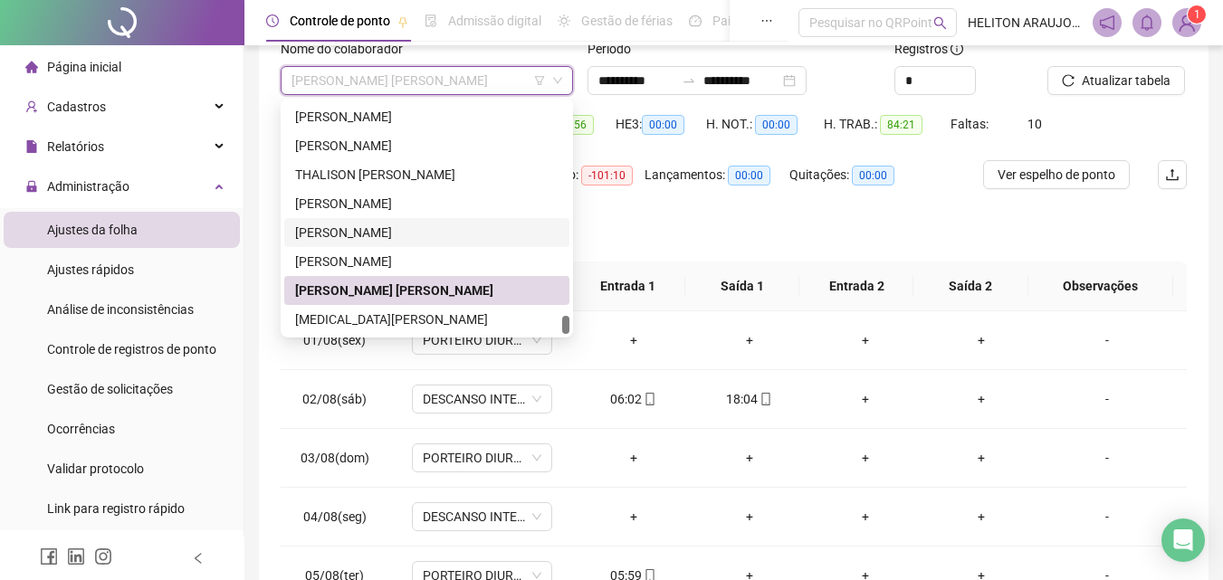
scroll to position [164, 0]
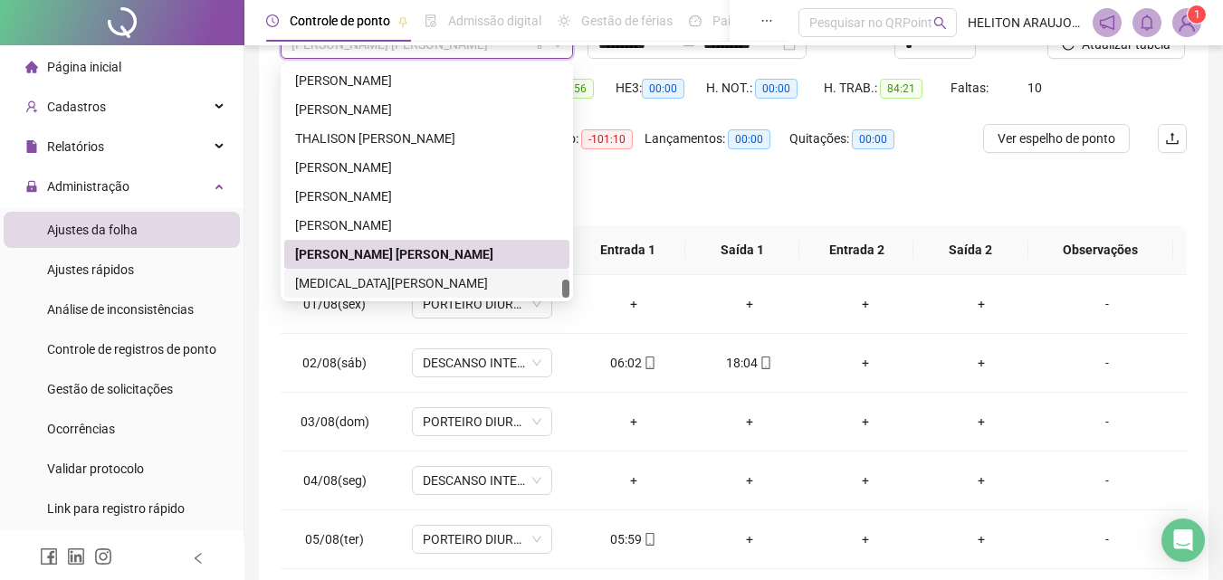
click at [386, 275] on div "[MEDICAL_DATA][PERSON_NAME]" at bounding box center [426, 283] width 263 height 20
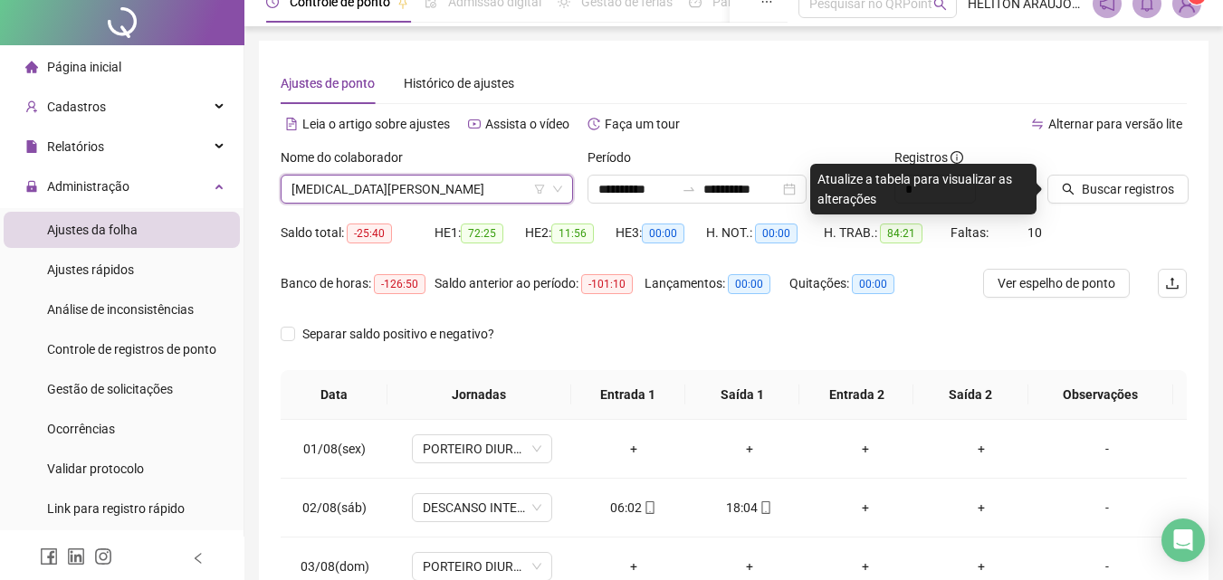
scroll to position [0, 0]
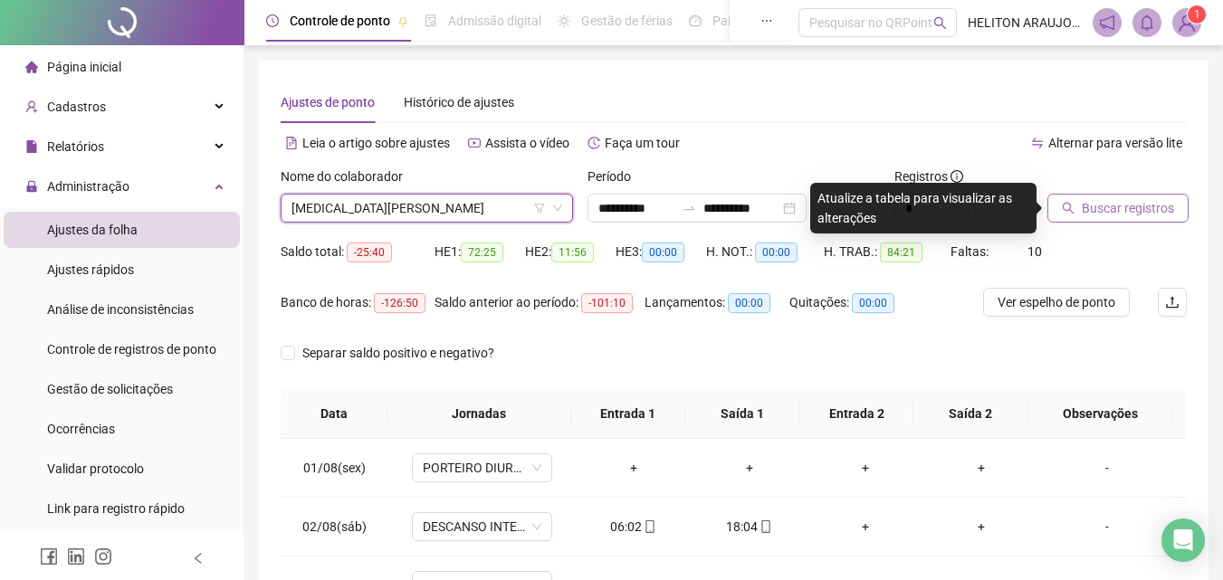
click at [1114, 212] on span "Buscar registros" at bounding box center [1127, 208] width 92 height 20
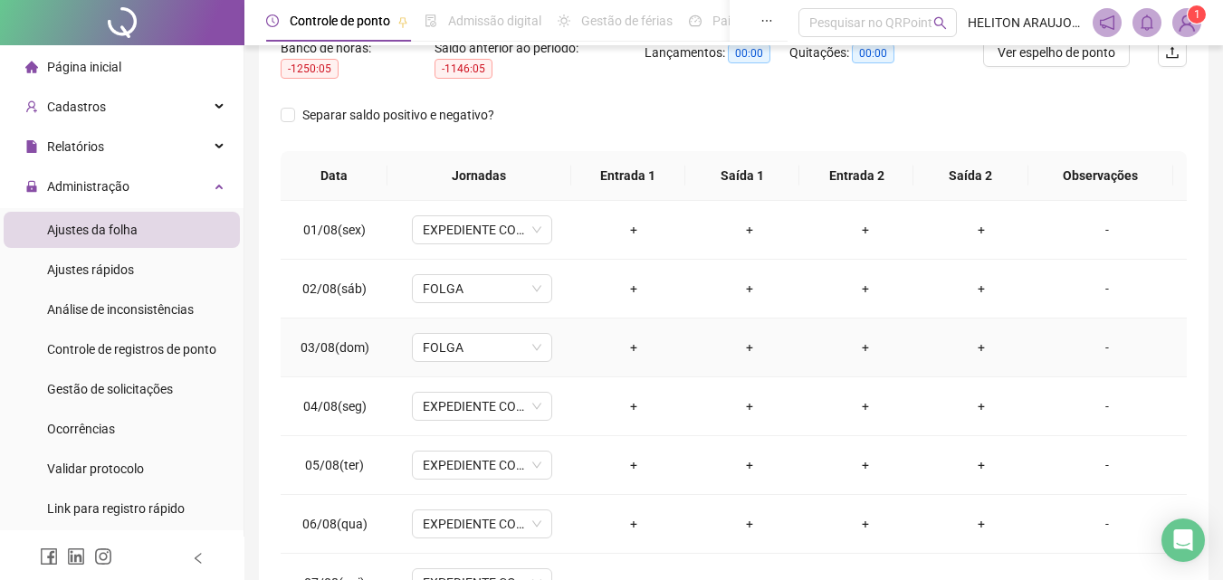
scroll to position [84, 0]
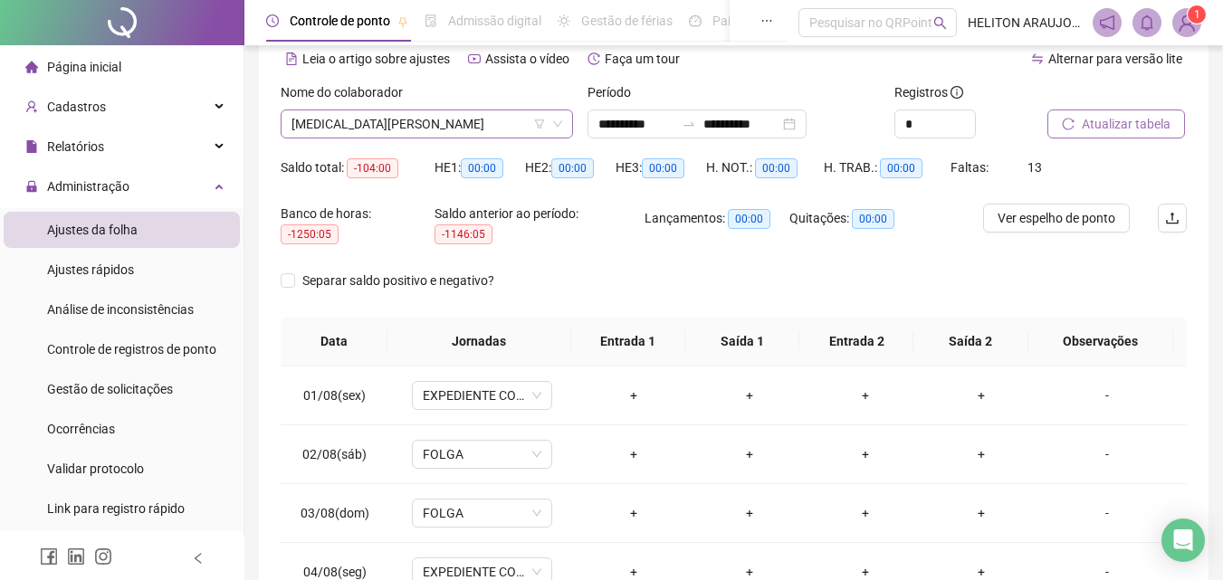
click at [385, 123] on span "[MEDICAL_DATA][PERSON_NAME]" at bounding box center [426, 123] width 271 height 27
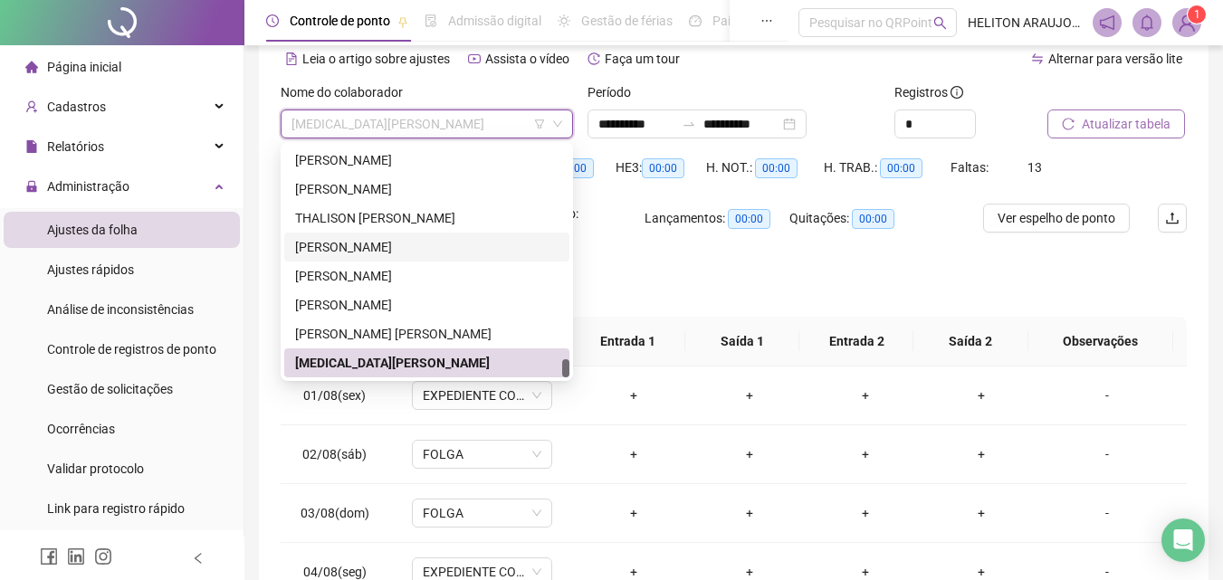
click at [633, 302] on div "Separar saldo positivo e negativo?" at bounding box center [734, 291] width 906 height 51
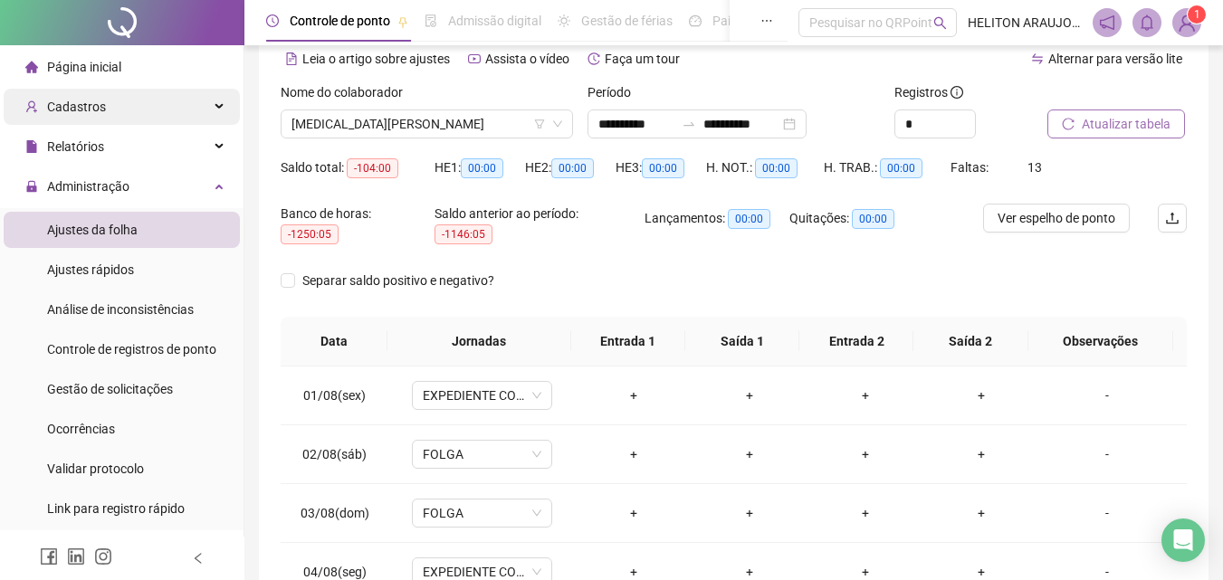
click at [116, 102] on div "Cadastros" at bounding box center [122, 107] width 236 height 36
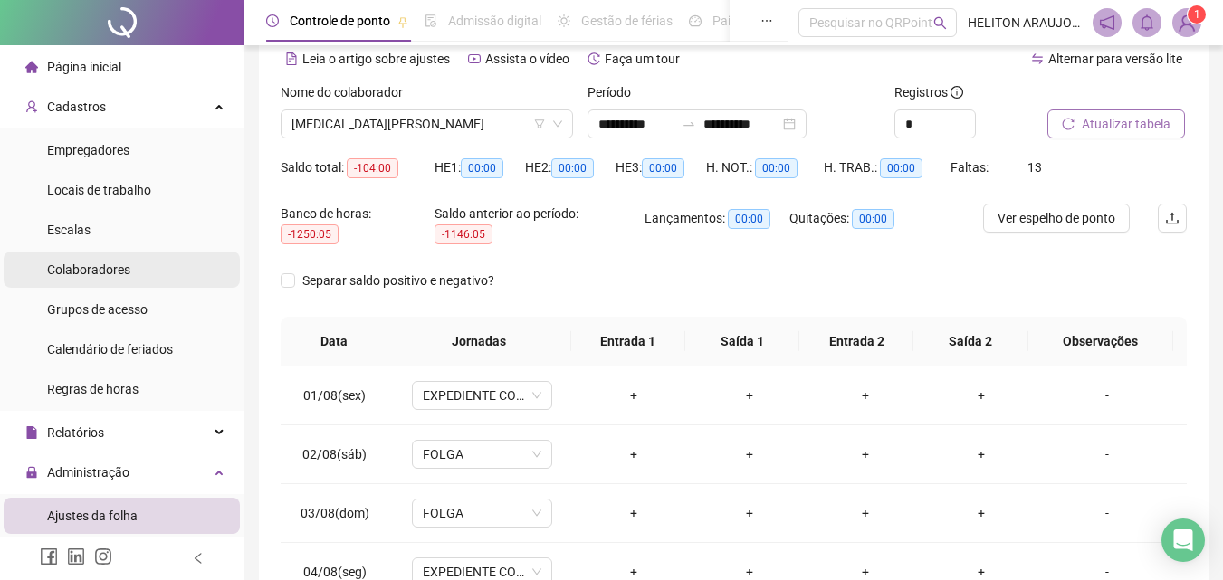
click at [136, 274] on li "Colaboradores" at bounding box center [122, 270] width 236 height 36
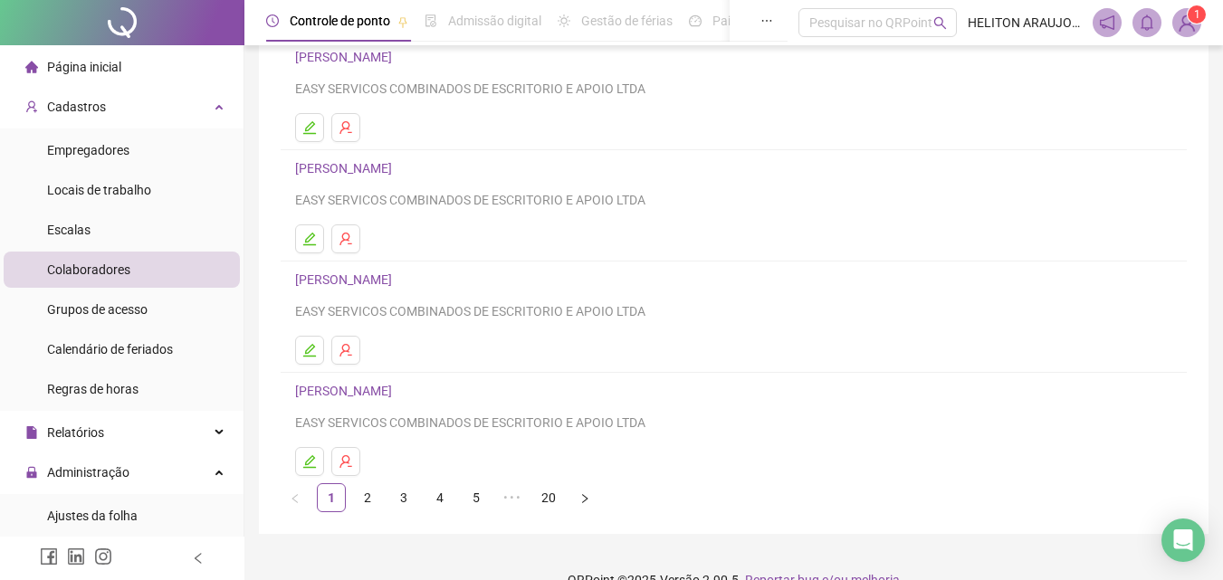
scroll to position [295, 0]
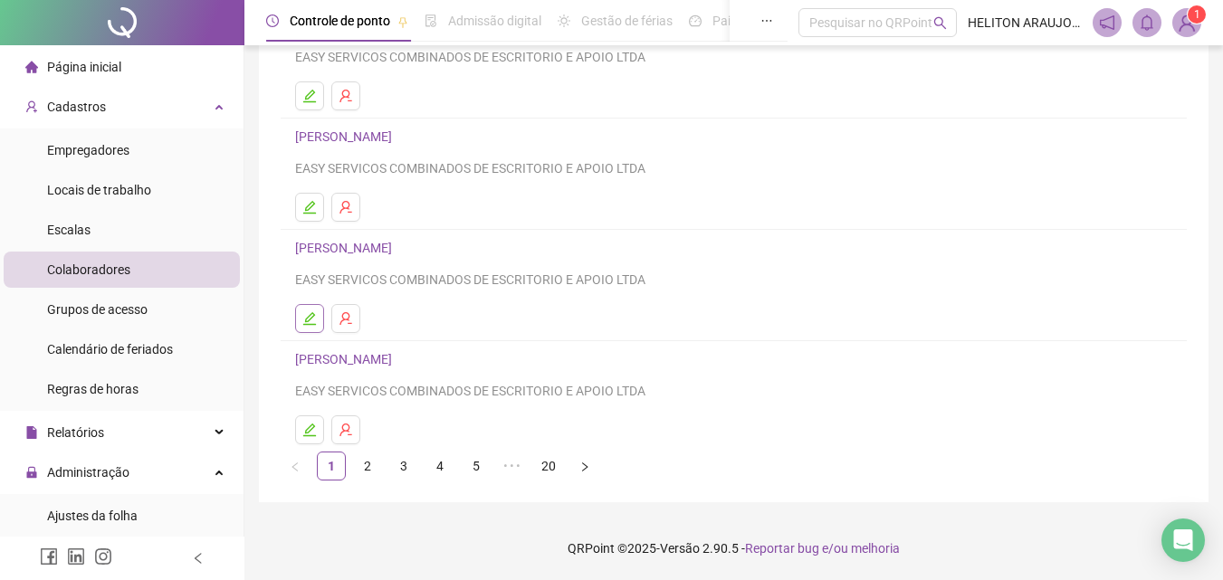
click at [313, 317] on icon "edit" at bounding box center [309, 318] width 13 height 13
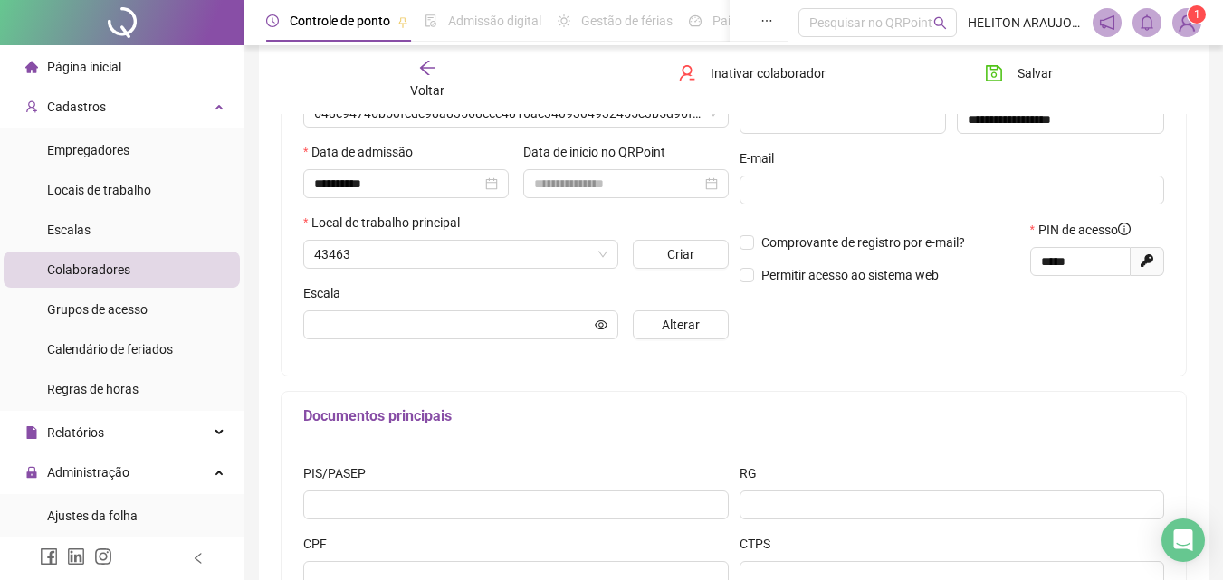
scroll to position [304, 0]
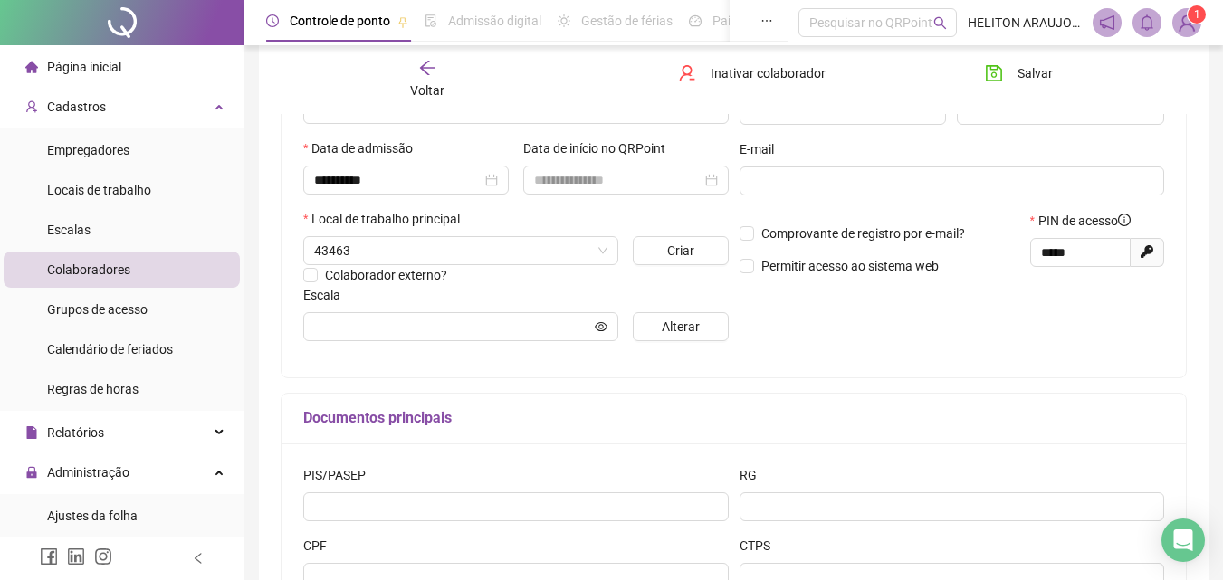
type input "**********"
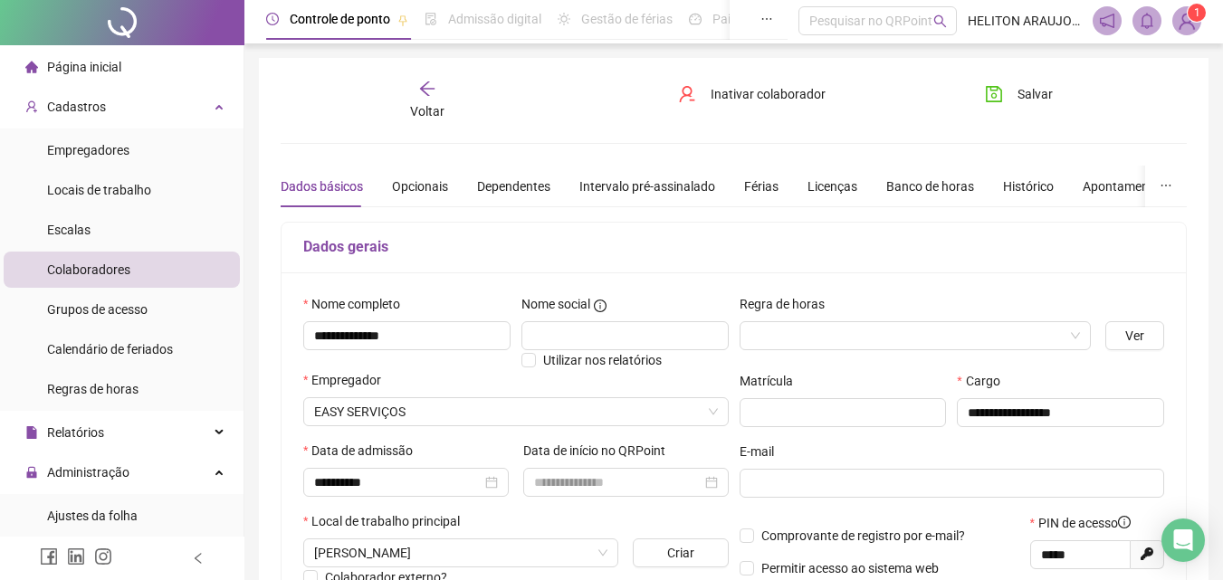
scroll to position [0, 0]
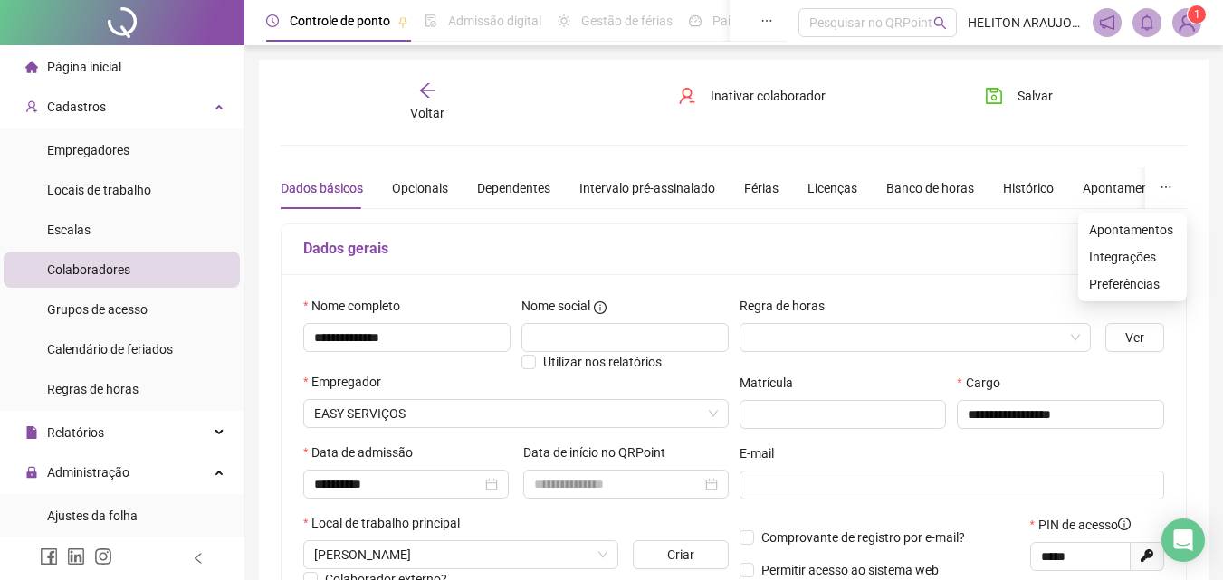
click at [1162, 189] on icon "ellipsis" at bounding box center [1165, 187] width 13 height 13
click at [405, 195] on div "Opcionais" at bounding box center [420, 188] width 56 height 20
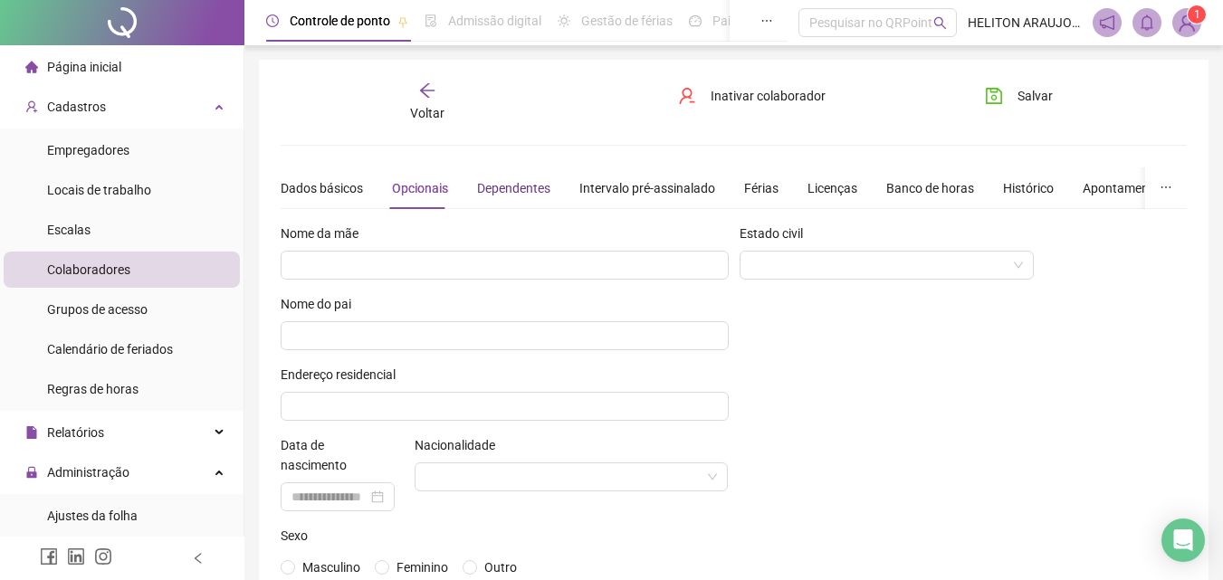
click at [490, 184] on div "Dependentes" at bounding box center [513, 188] width 73 height 20
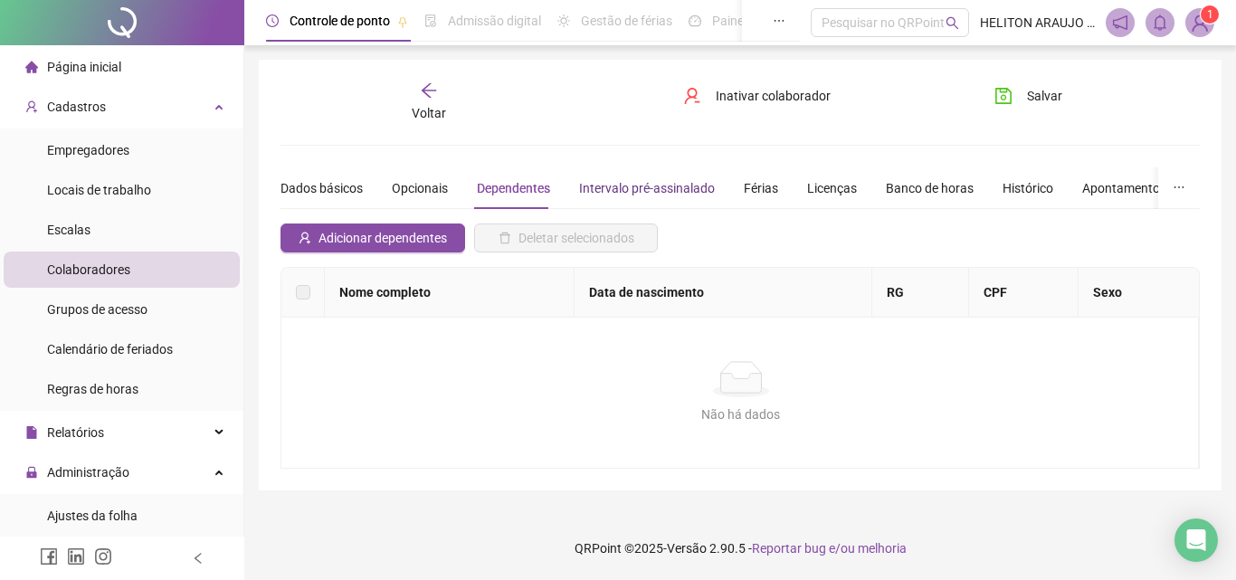
click at [646, 186] on div "Intervalo pré-assinalado" at bounding box center [647, 188] width 136 height 20
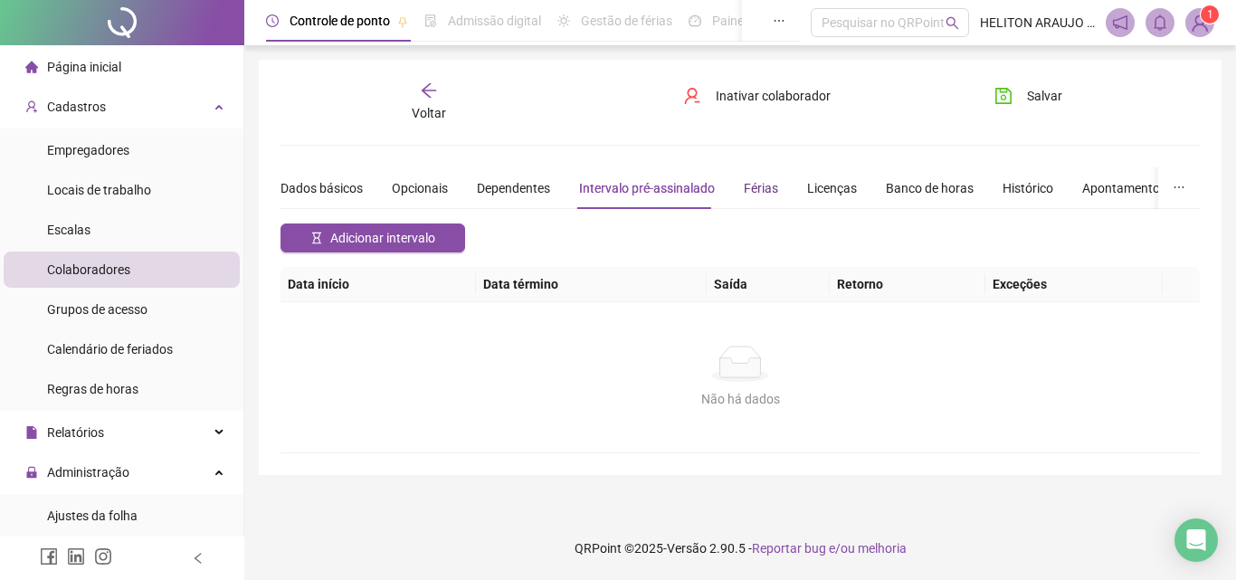
click at [761, 183] on div "Férias" at bounding box center [761, 188] width 34 height 20
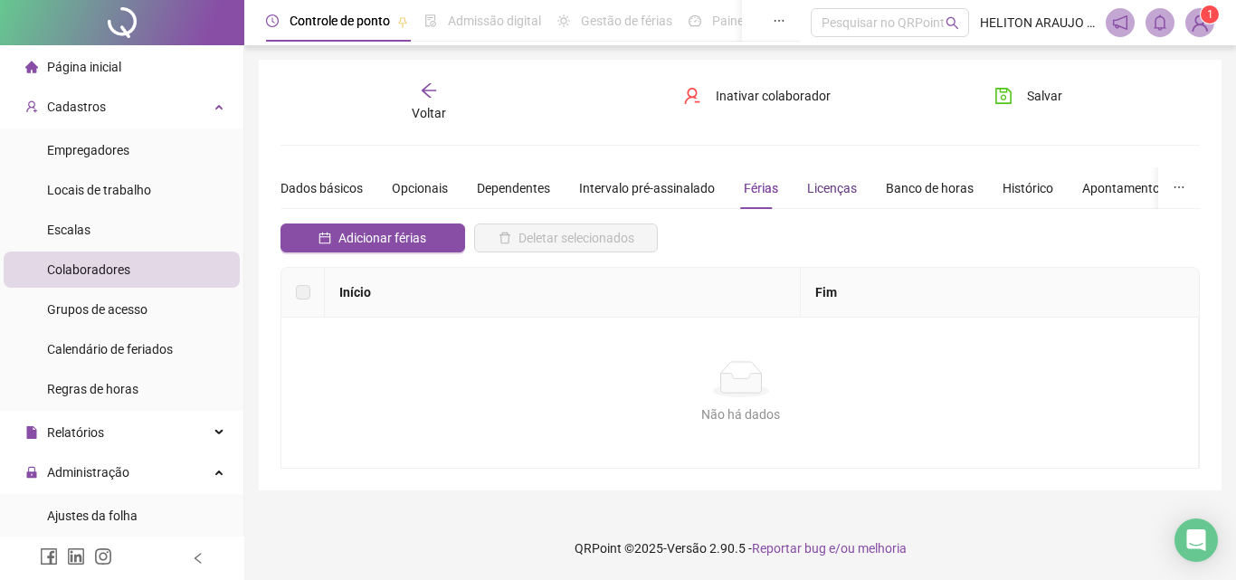
click at [807, 184] on div "Licenças" at bounding box center [832, 188] width 50 height 20
click at [887, 187] on div "Banco de horas" at bounding box center [930, 188] width 88 height 20
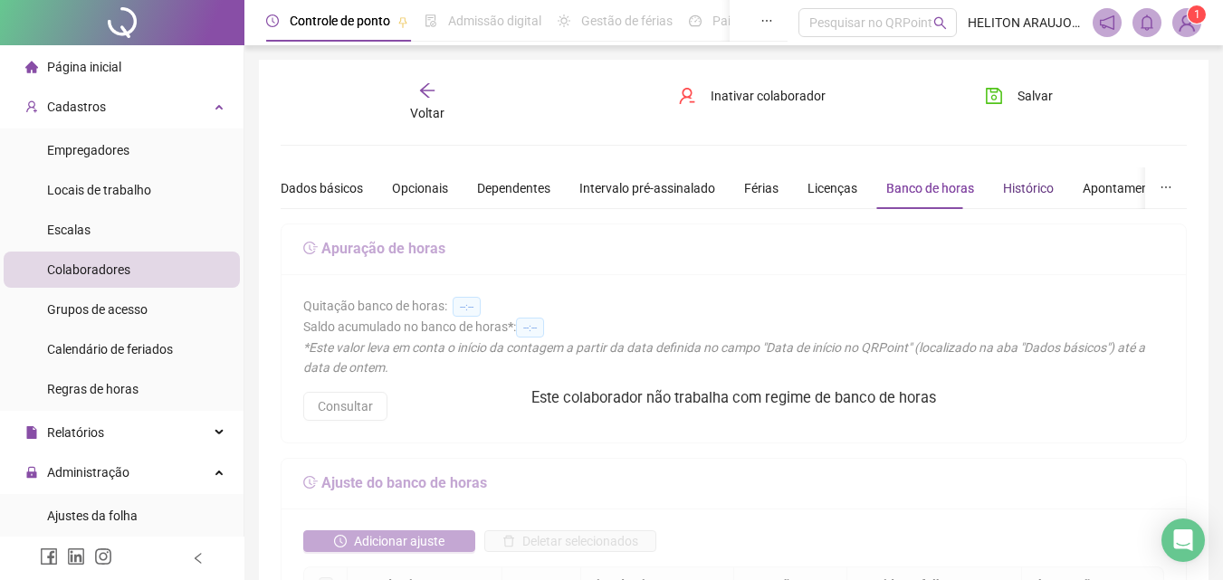
click at [1035, 191] on div "Histórico" at bounding box center [1028, 188] width 51 height 20
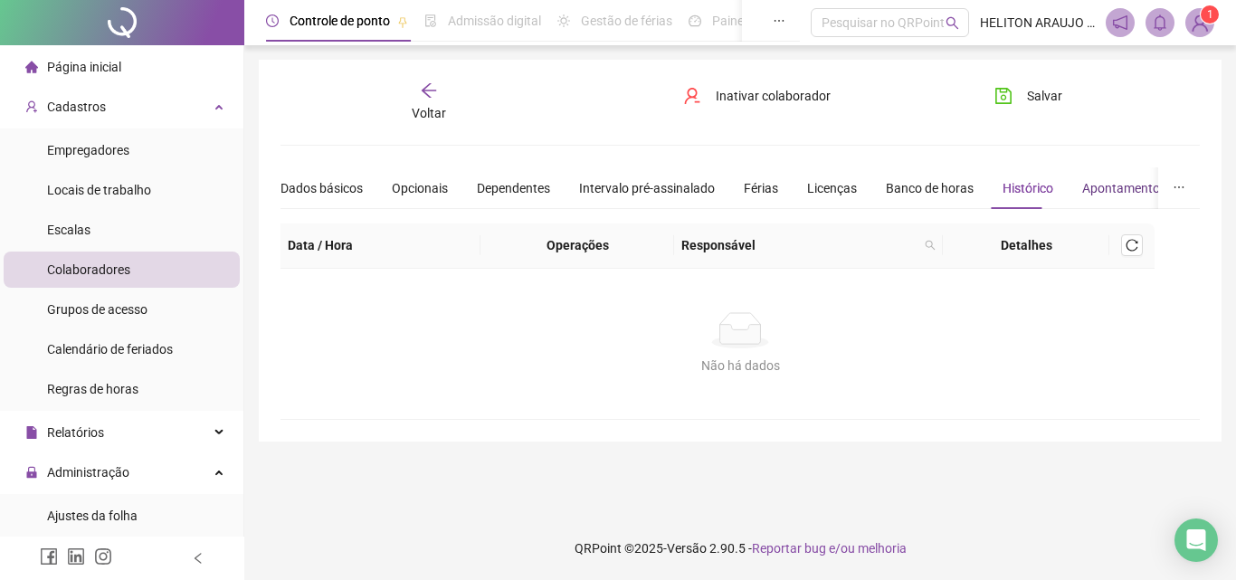
click at [1082, 193] on div "Apontamentos" at bounding box center [1124, 188] width 84 height 20
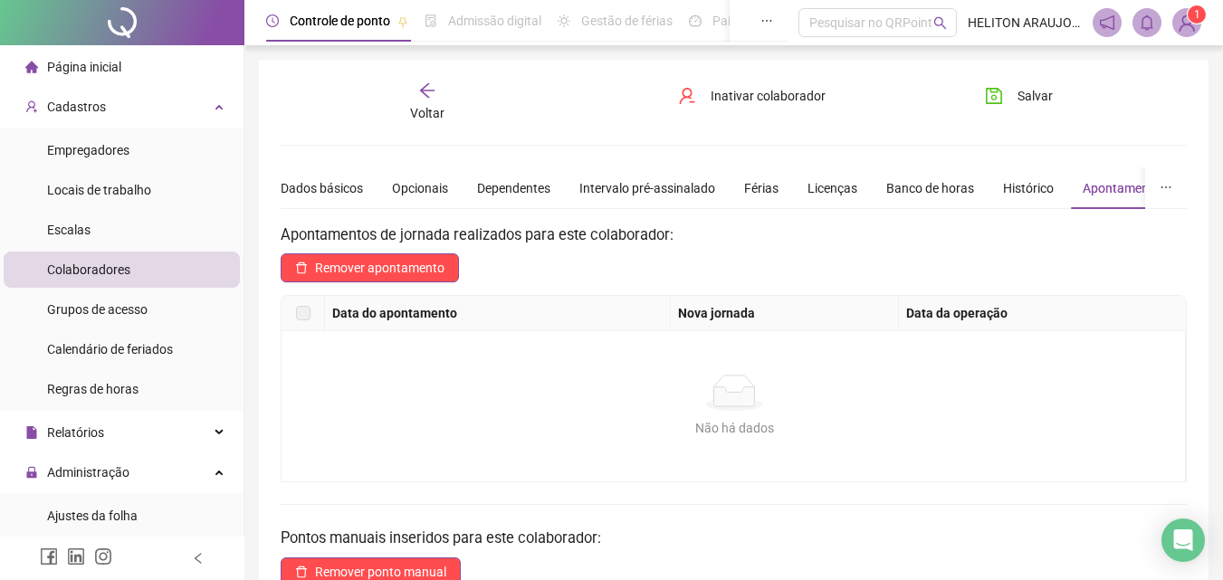
click at [436, 96] on div "Voltar" at bounding box center [426, 102] width 139 height 42
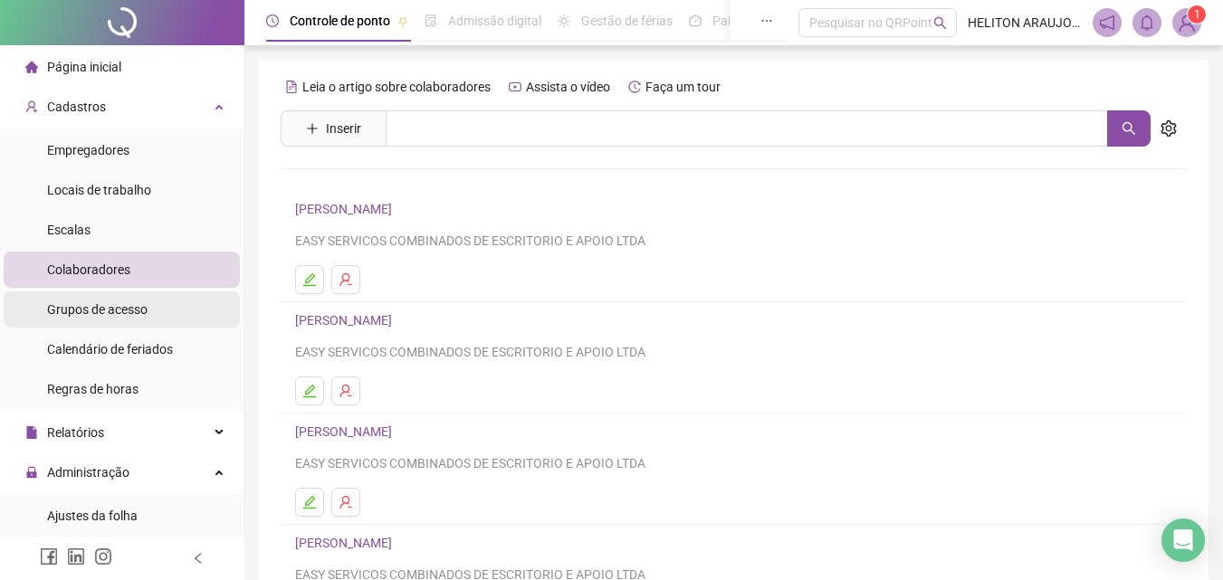
click at [140, 312] on span "Grupos de acesso" at bounding box center [97, 309] width 100 height 14
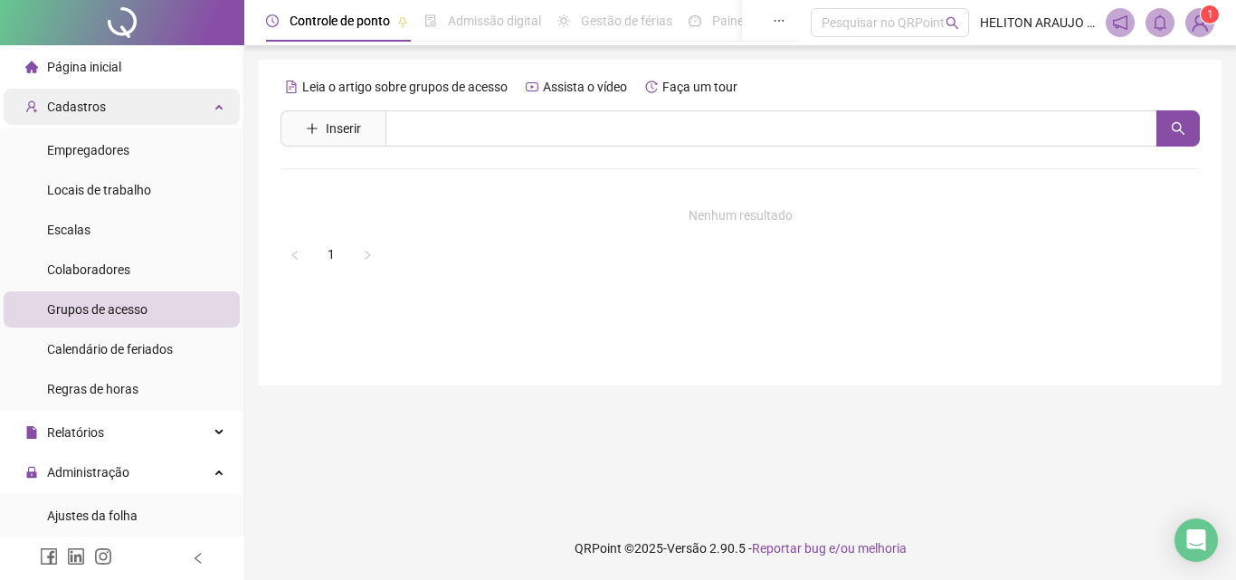
click at [187, 116] on div "Cadastros" at bounding box center [122, 107] width 236 height 36
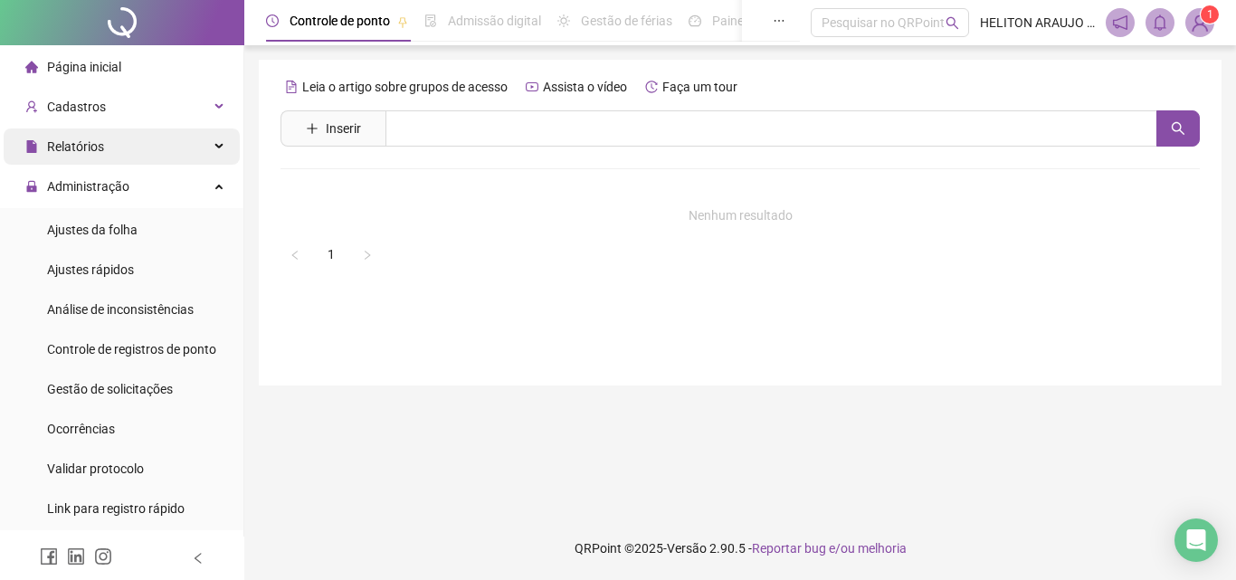
click at [127, 155] on div "Relatórios" at bounding box center [122, 147] width 236 height 36
click at [209, 138] on div "Relatórios" at bounding box center [122, 147] width 236 height 36
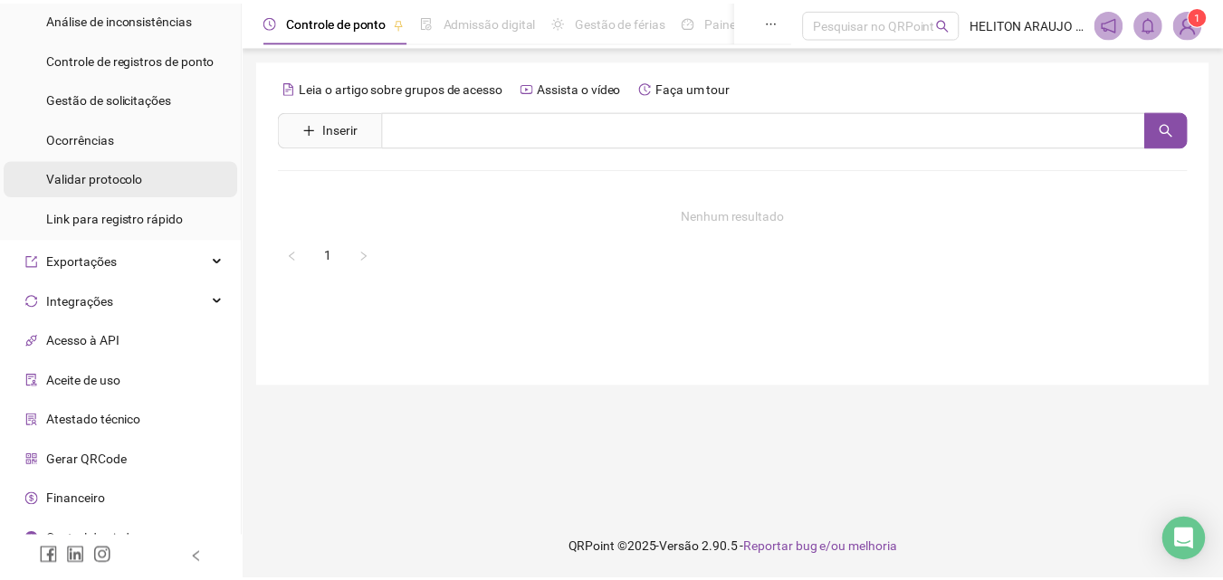
scroll to position [312, 0]
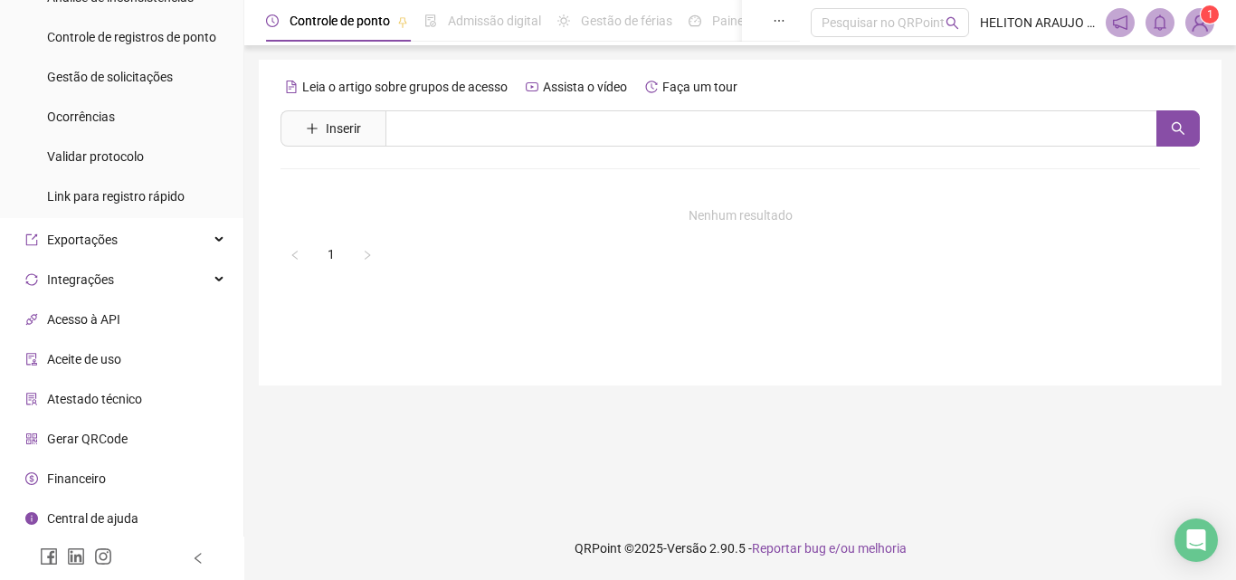
click at [106, 473] on li "Financeiro" at bounding box center [122, 479] width 236 height 36
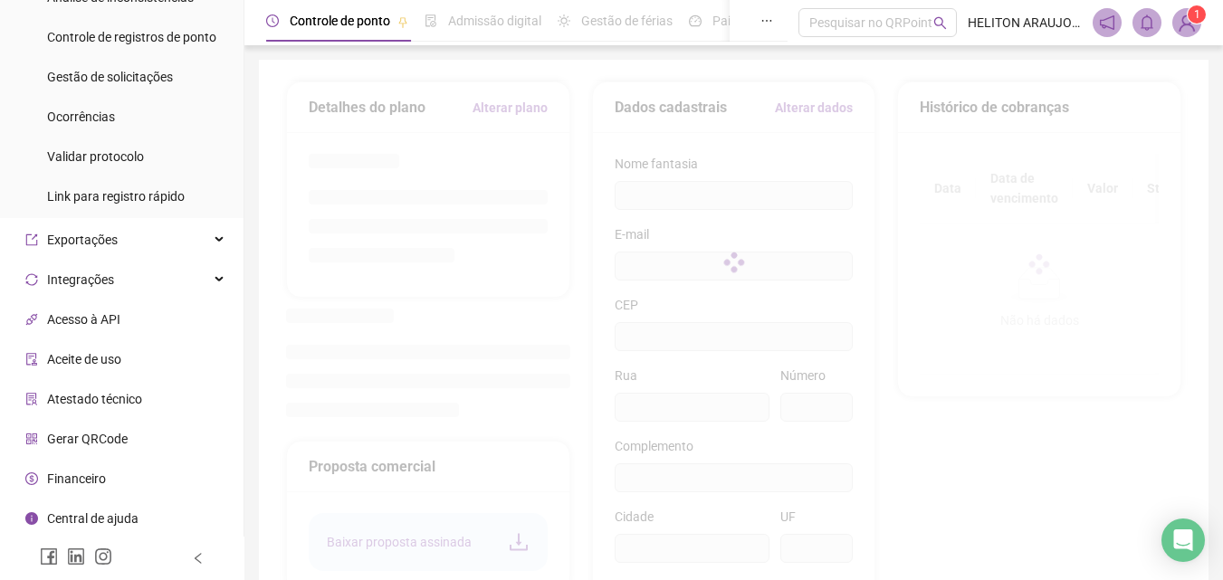
type input "**********"
type input "****"
type input "**"
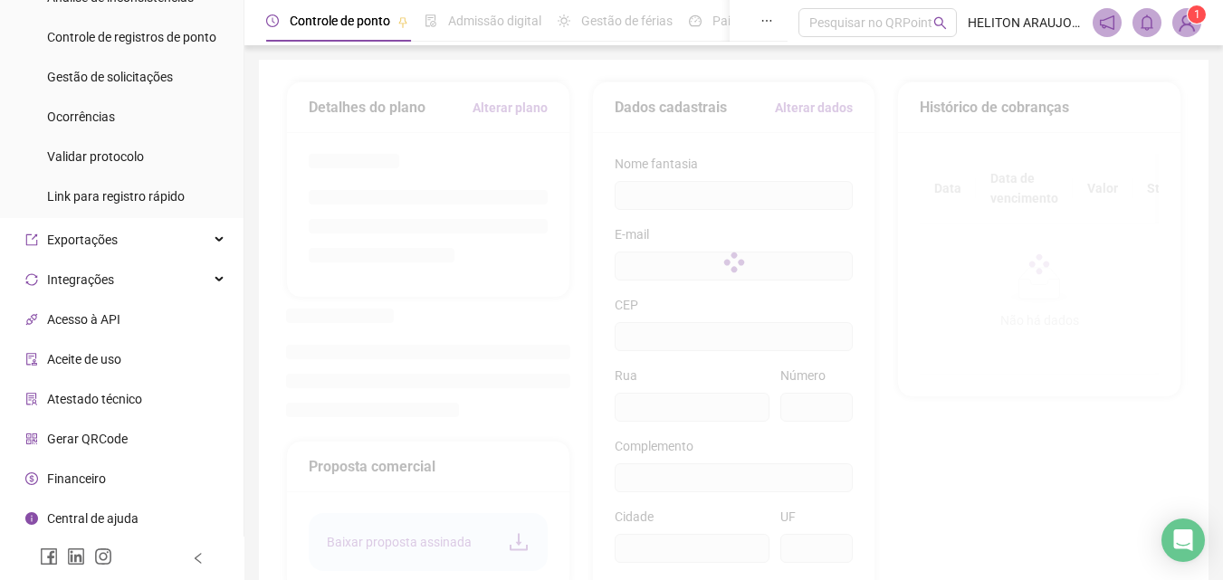
type input "**********"
type input "**"
type input "*********"
type input "**********"
